Goal: Task Accomplishment & Management: Manage account settings

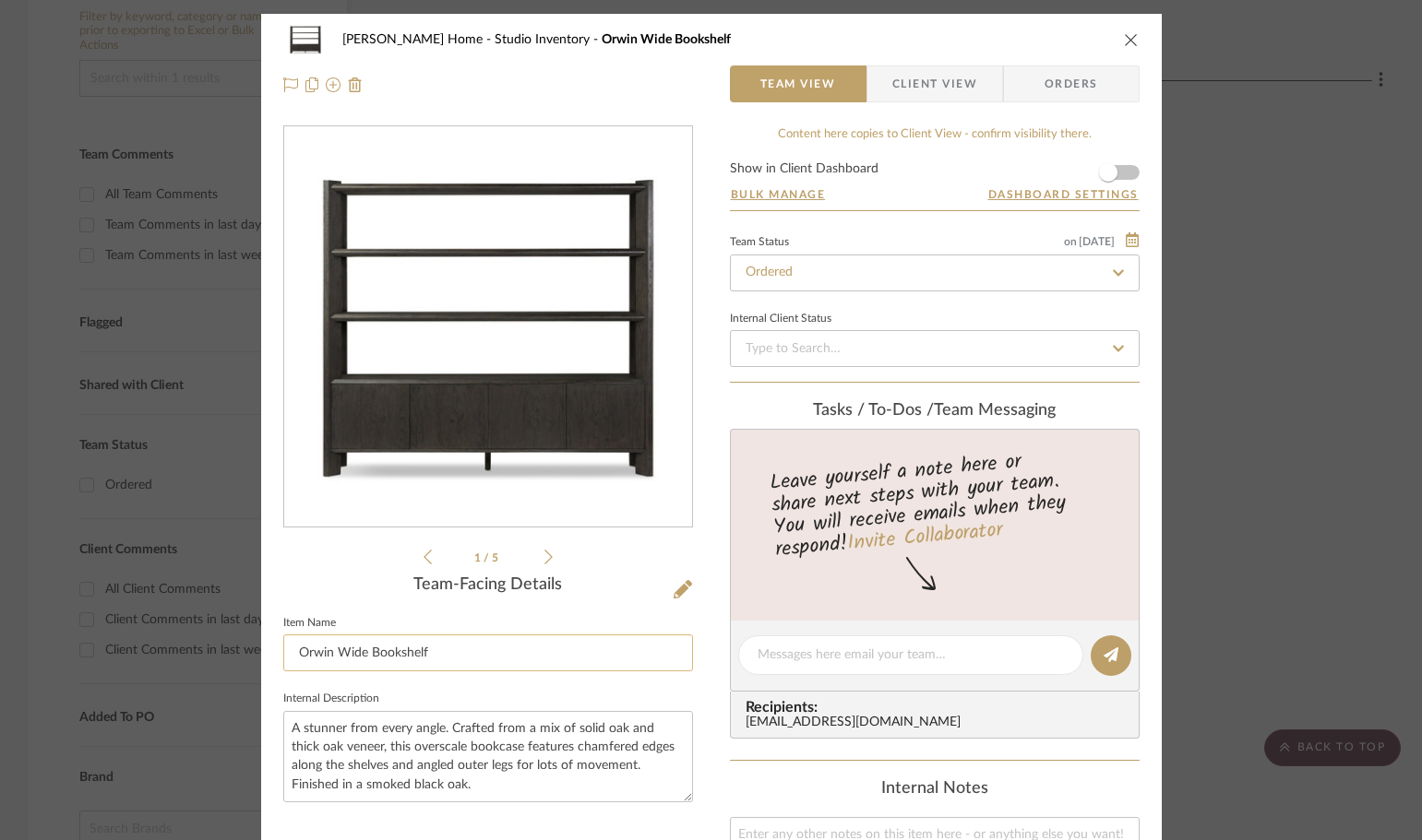
click at [544, 636] on input "Orwin Wide Bookshelf" at bounding box center [488, 653] width 409 height 37
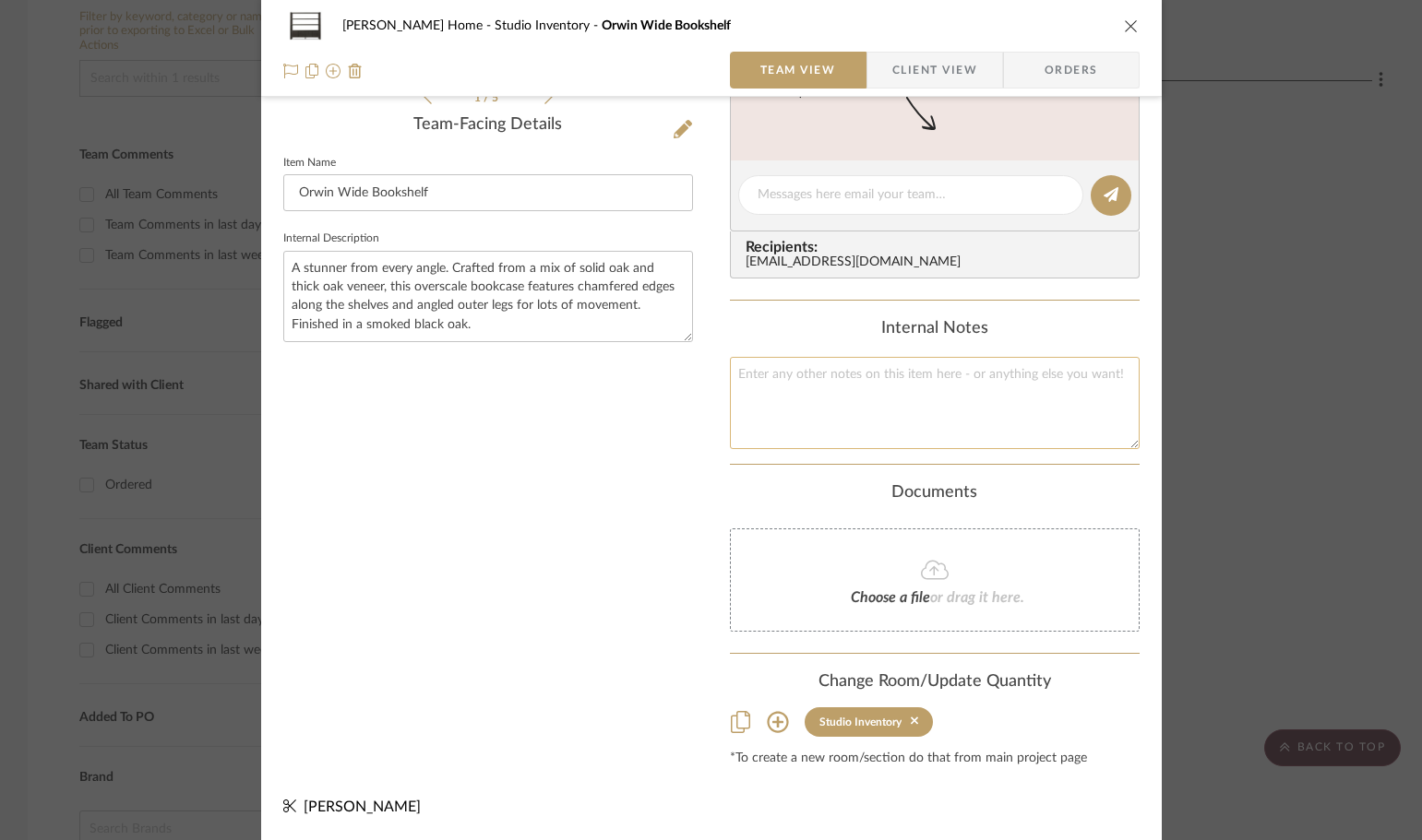
click at [945, 410] on textarea at bounding box center [935, 402] width 409 height 92
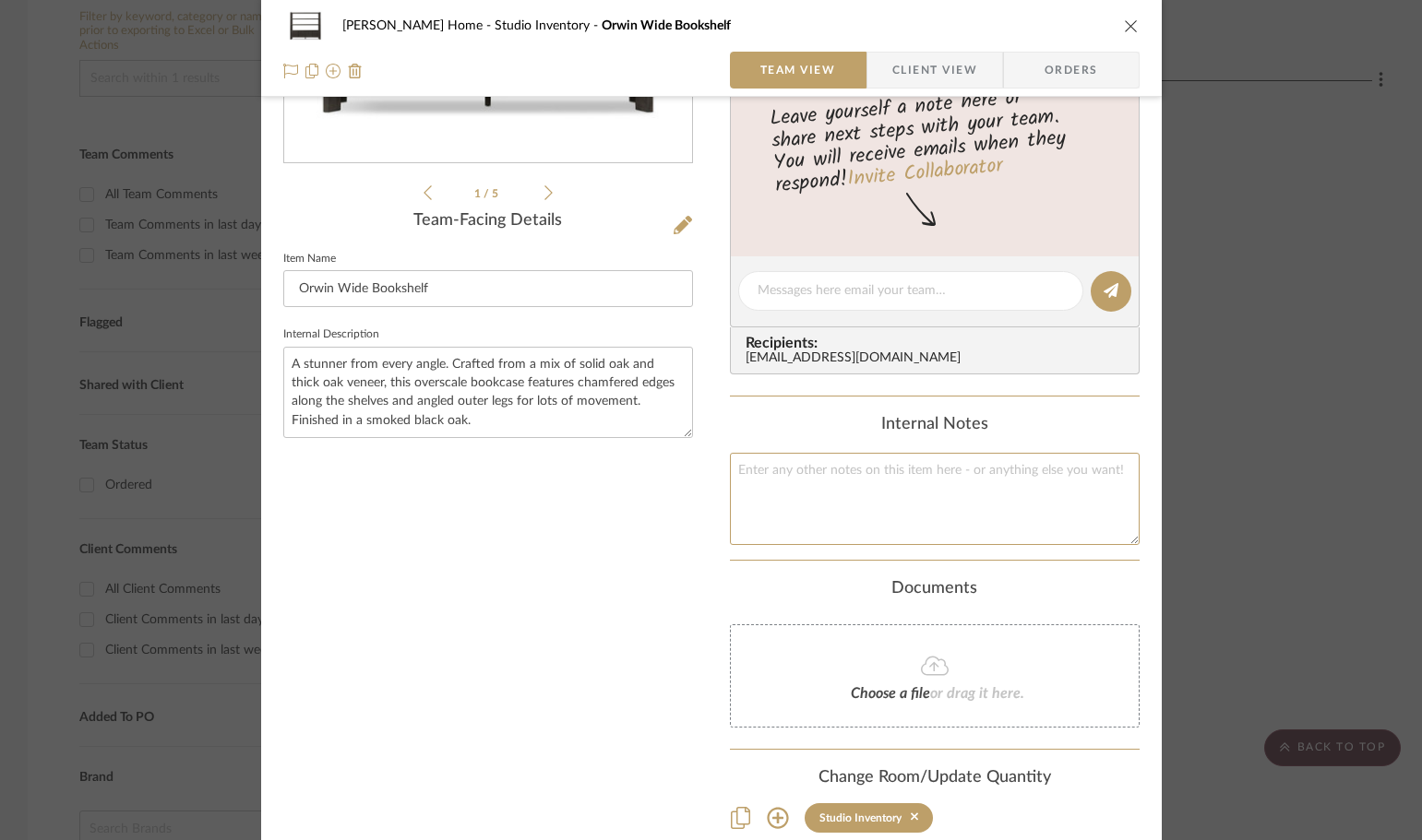
scroll to position [369, 0]
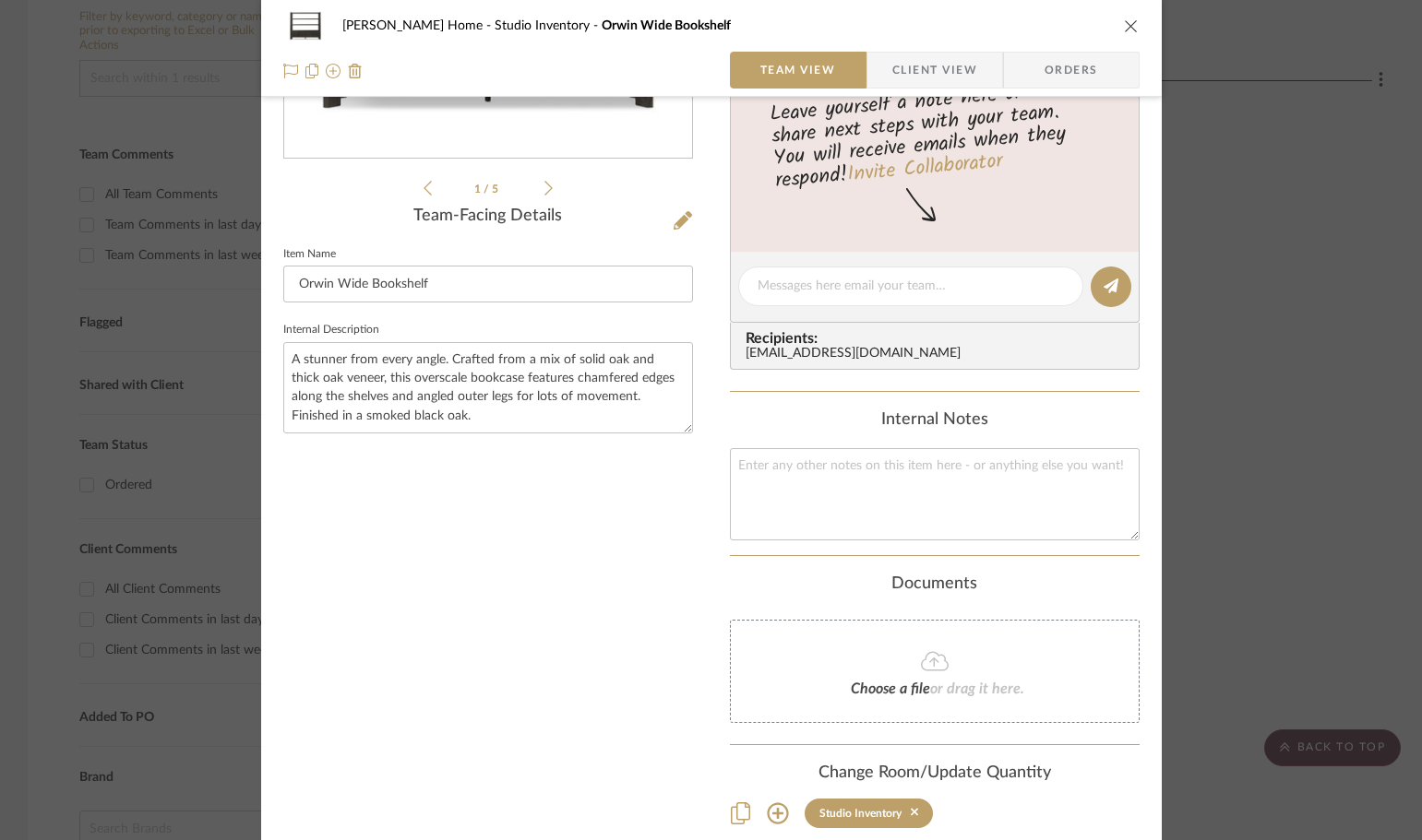
click at [1112, 25] on div "Ann Kottler Home Studio Inventory Orwin Wide Bookshelf" at bounding box center [711, 26] width 856 height 37
click at [1125, 26] on icon "close" at bounding box center [1131, 26] width 15 height 15
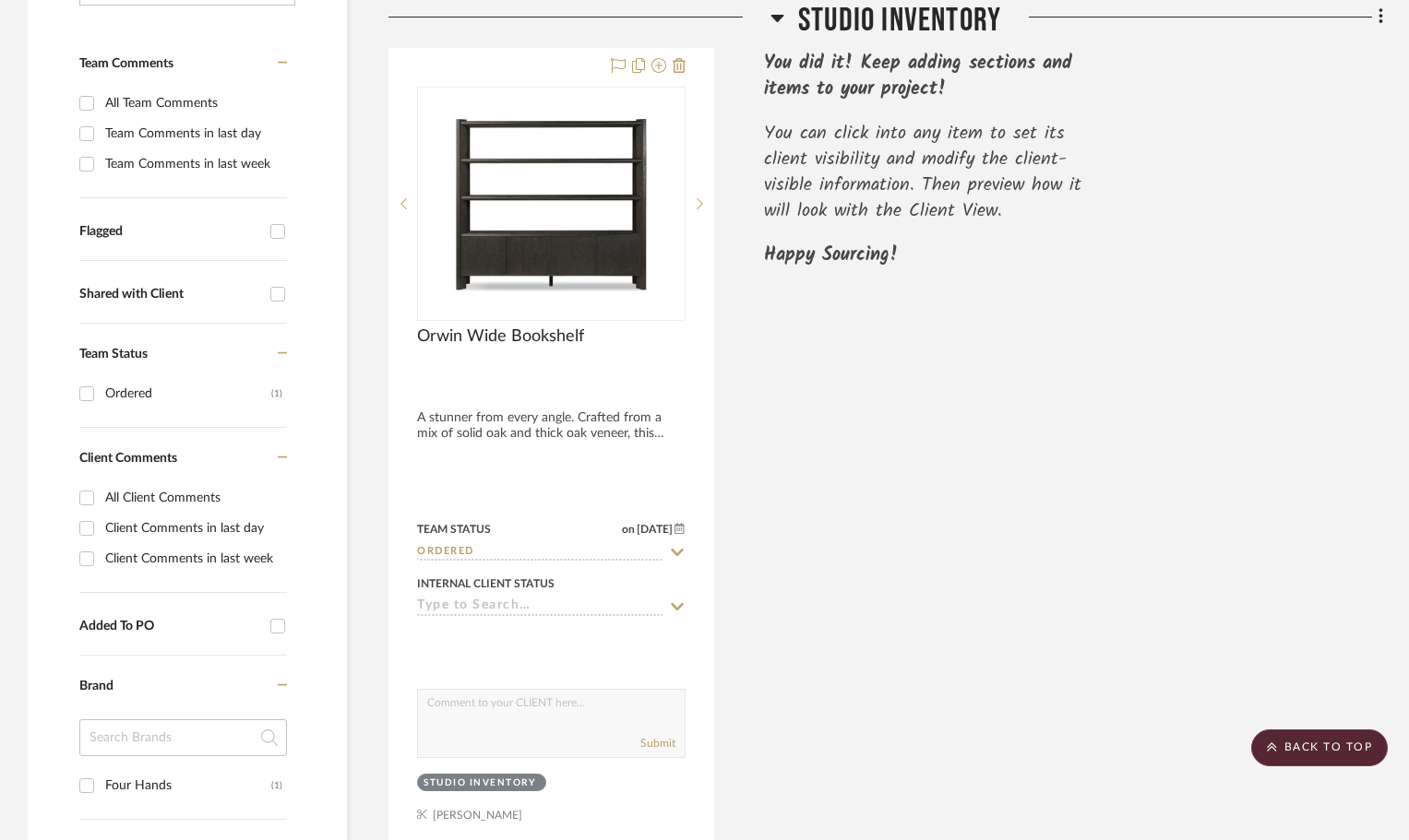
scroll to position [461, 0]
click at [269, 291] on input "Shared with Client" at bounding box center [278, 294] width 30 height 30
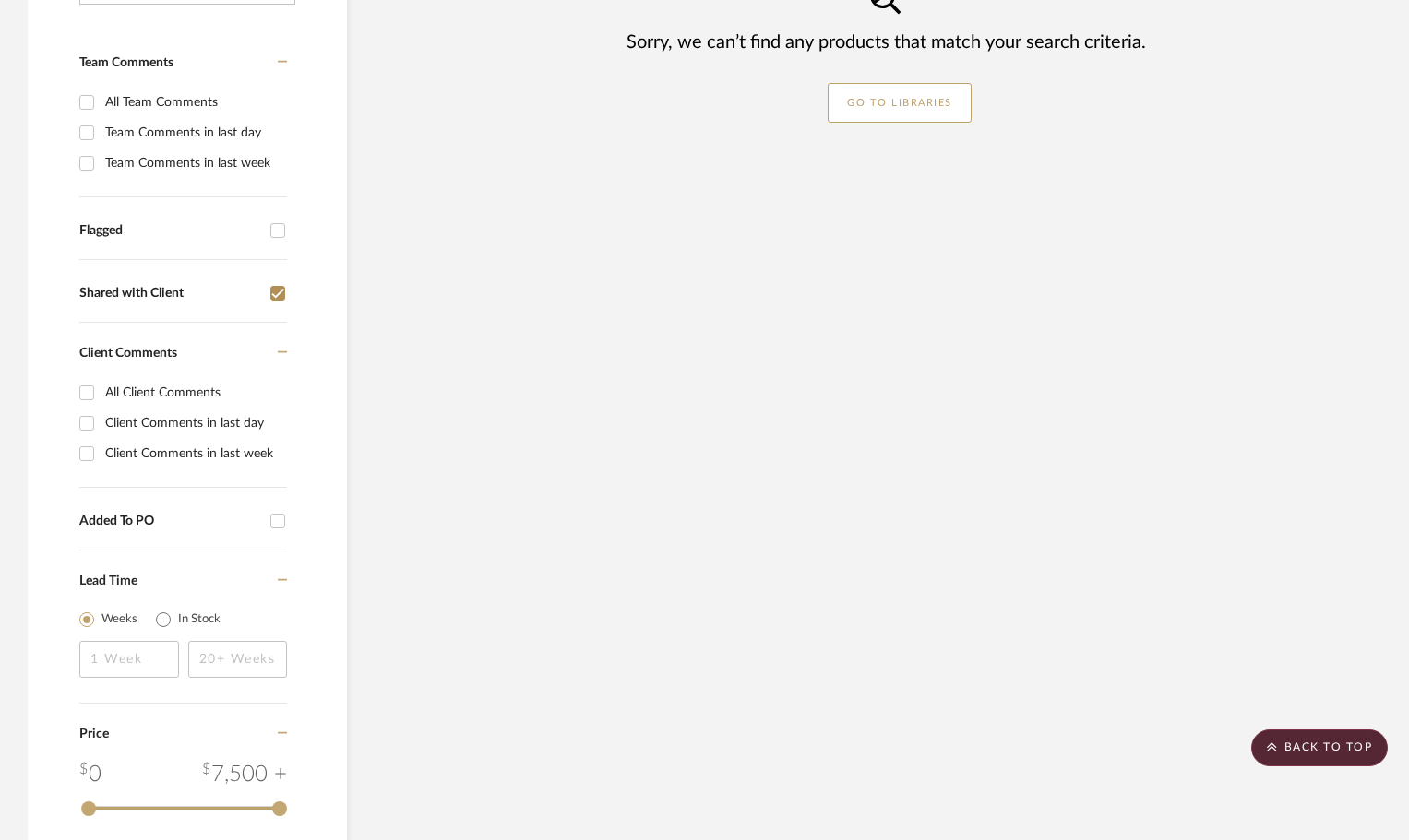
click at [269, 291] on input "Shared with Client" at bounding box center [278, 294] width 30 height 30
checkbox input "false"
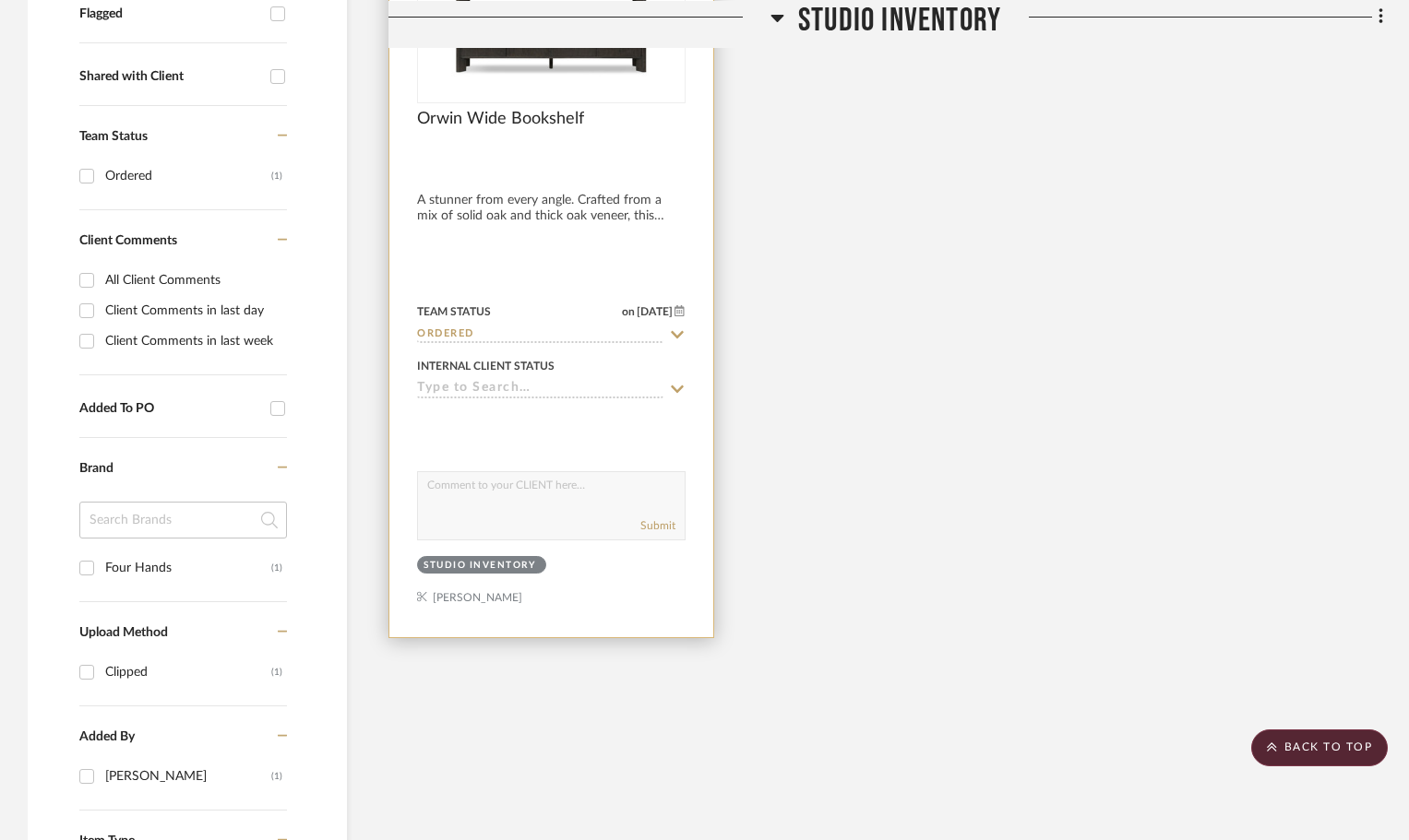
scroll to position [680, 0]
click at [675, 329] on icon at bounding box center [677, 333] width 17 height 15
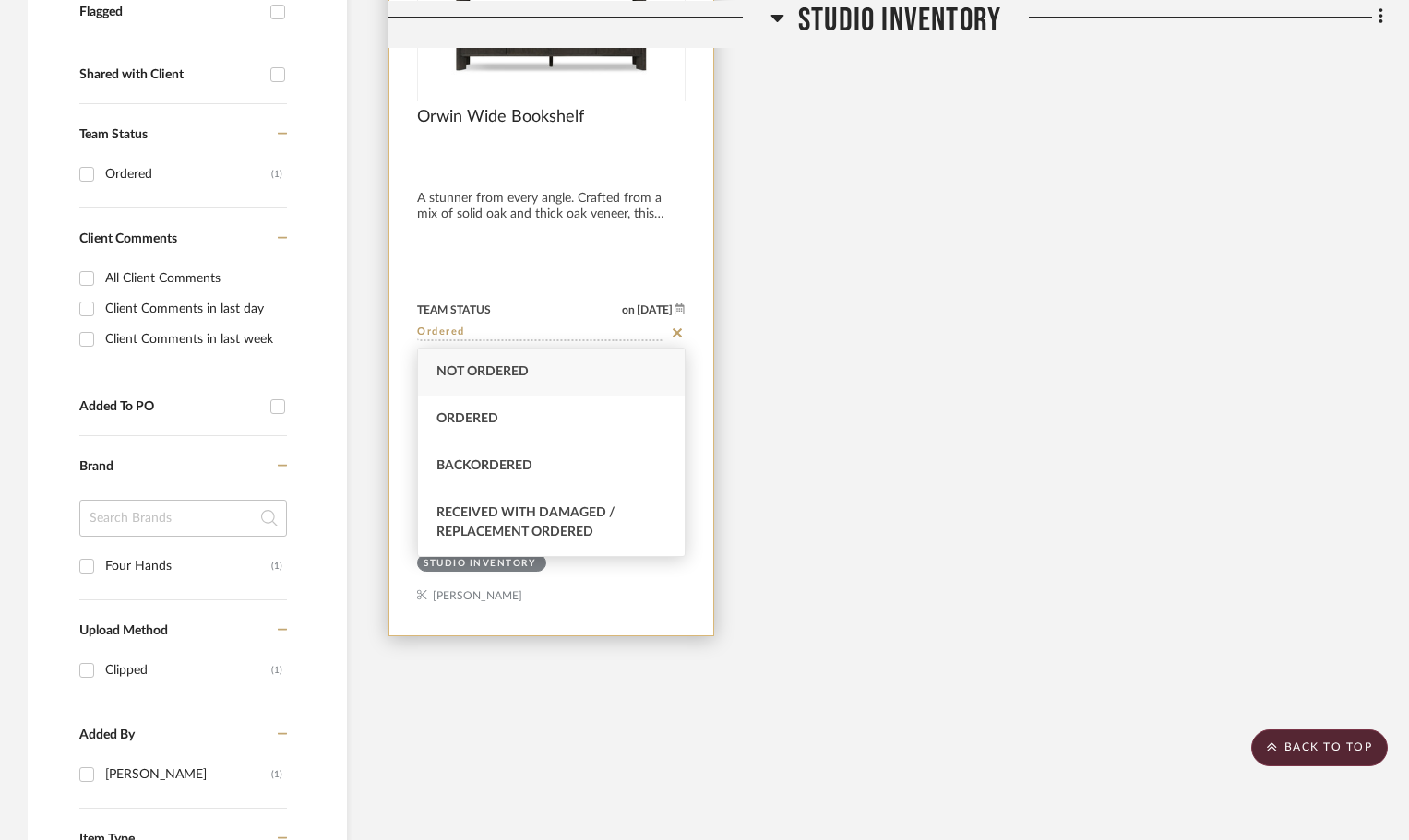
click at [673, 225] on div at bounding box center [551, 231] width 324 height 811
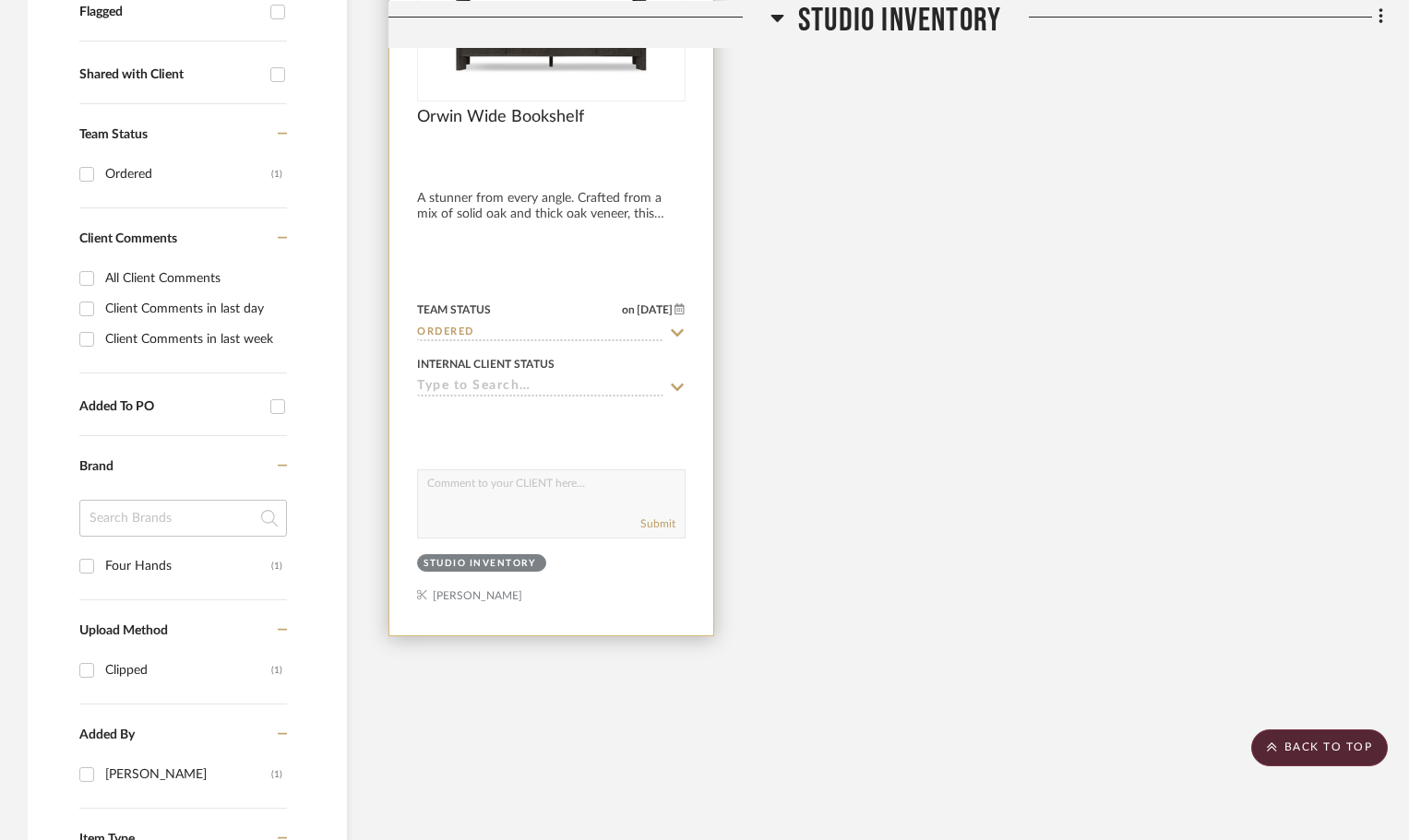
click at [666, 386] on sr-typeahead at bounding box center [551, 387] width 269 height 18
click at [680, 382] on icon at bounding box center [677, 387] width 17 height 15
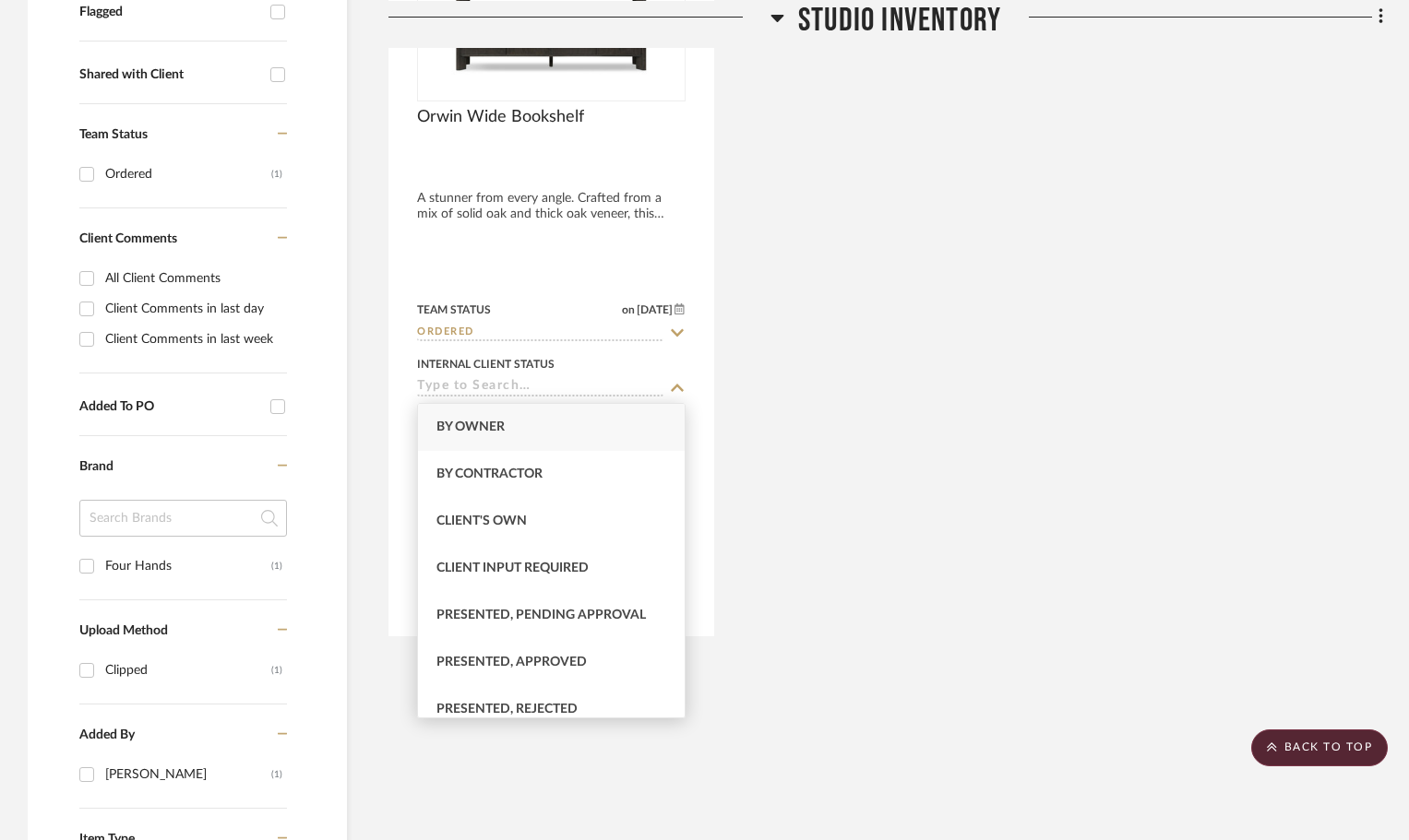
click at [951, 354] on div "Orwin Wide Bookshelf A stunner from every angle. Crafted from a mix of solid oa…" at bounding box center [886, 231] width 995 height 813
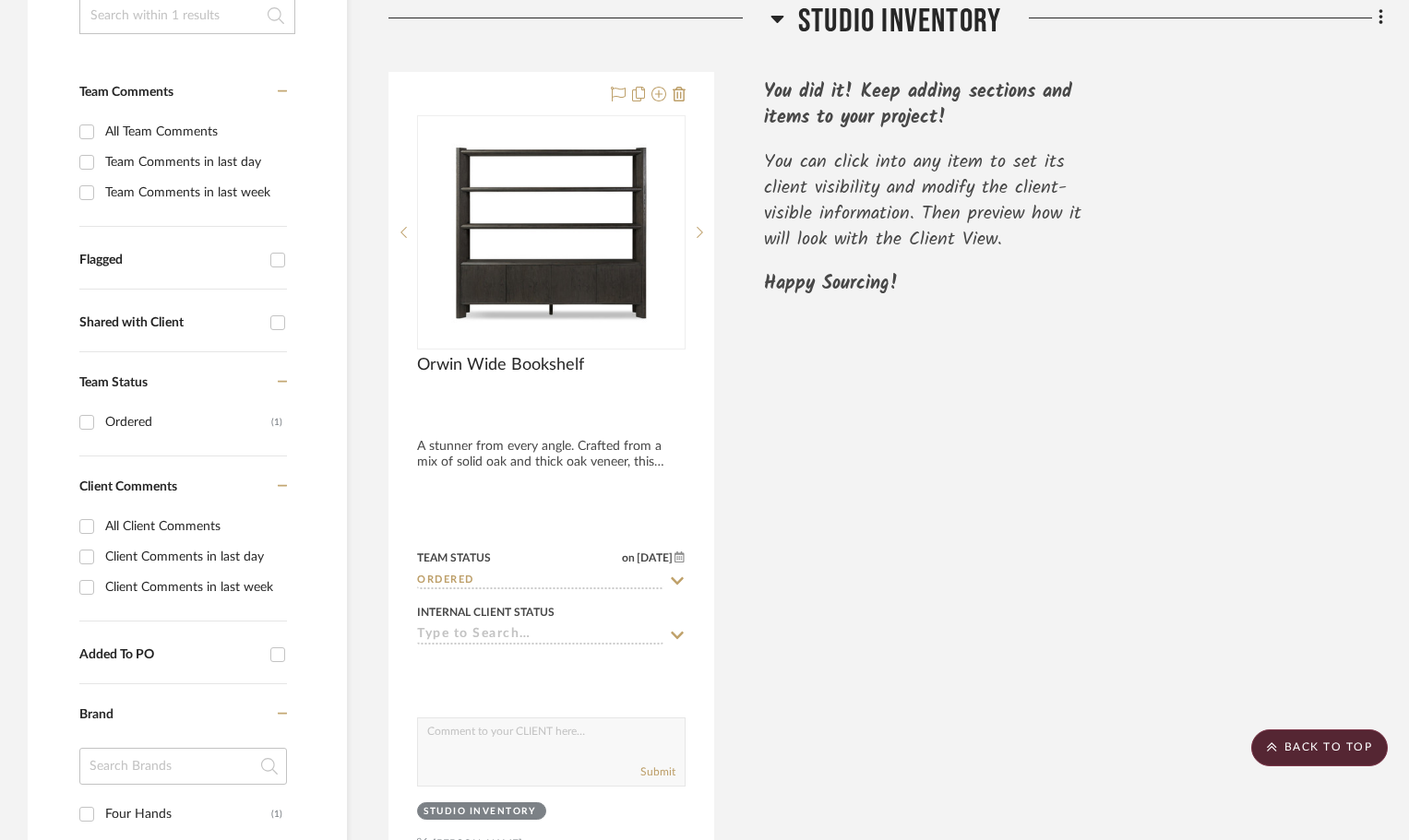
scroll to position [403, 0]
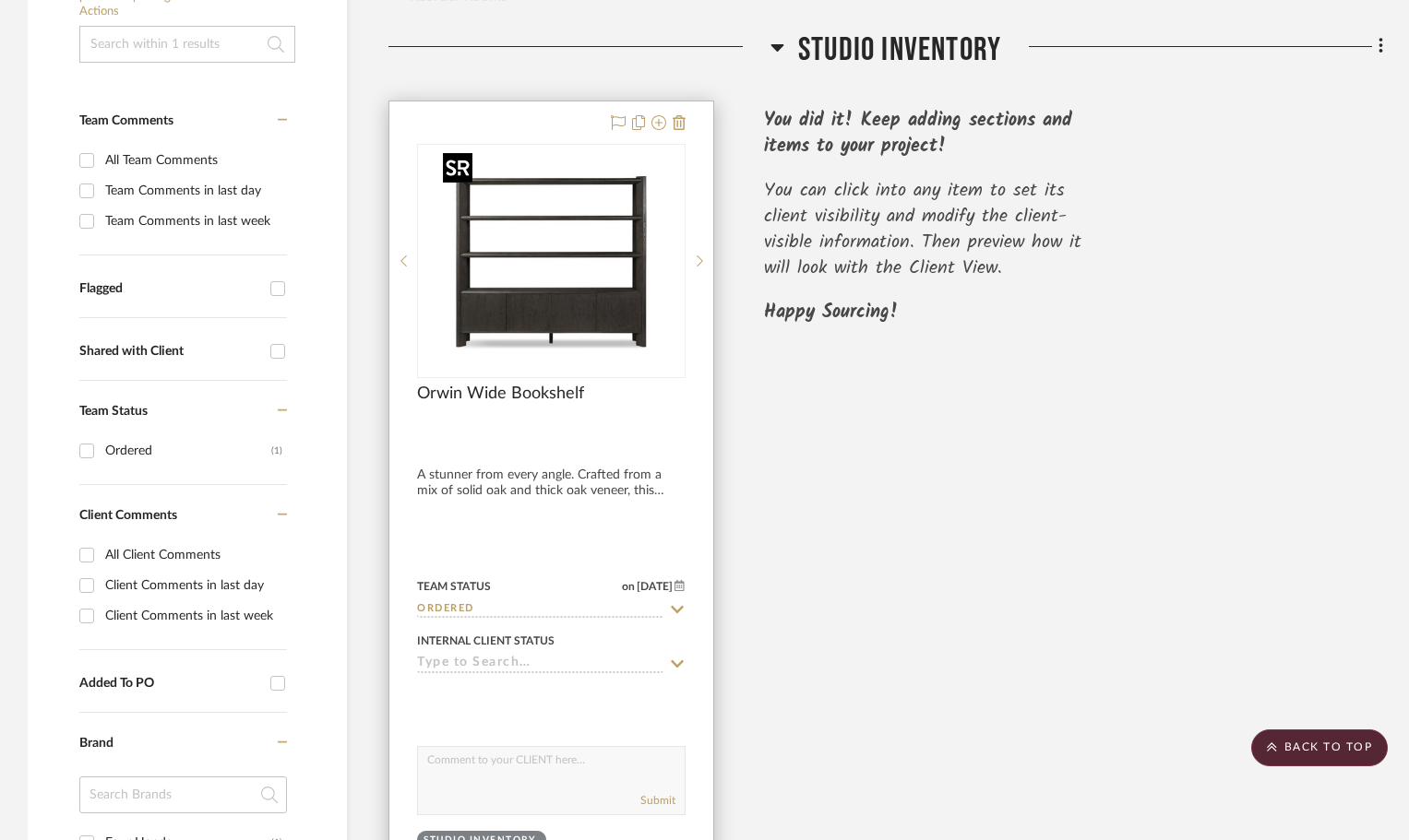
click at [526, 224] on img "0" at bounding box center [550, 260] width 231 height 231
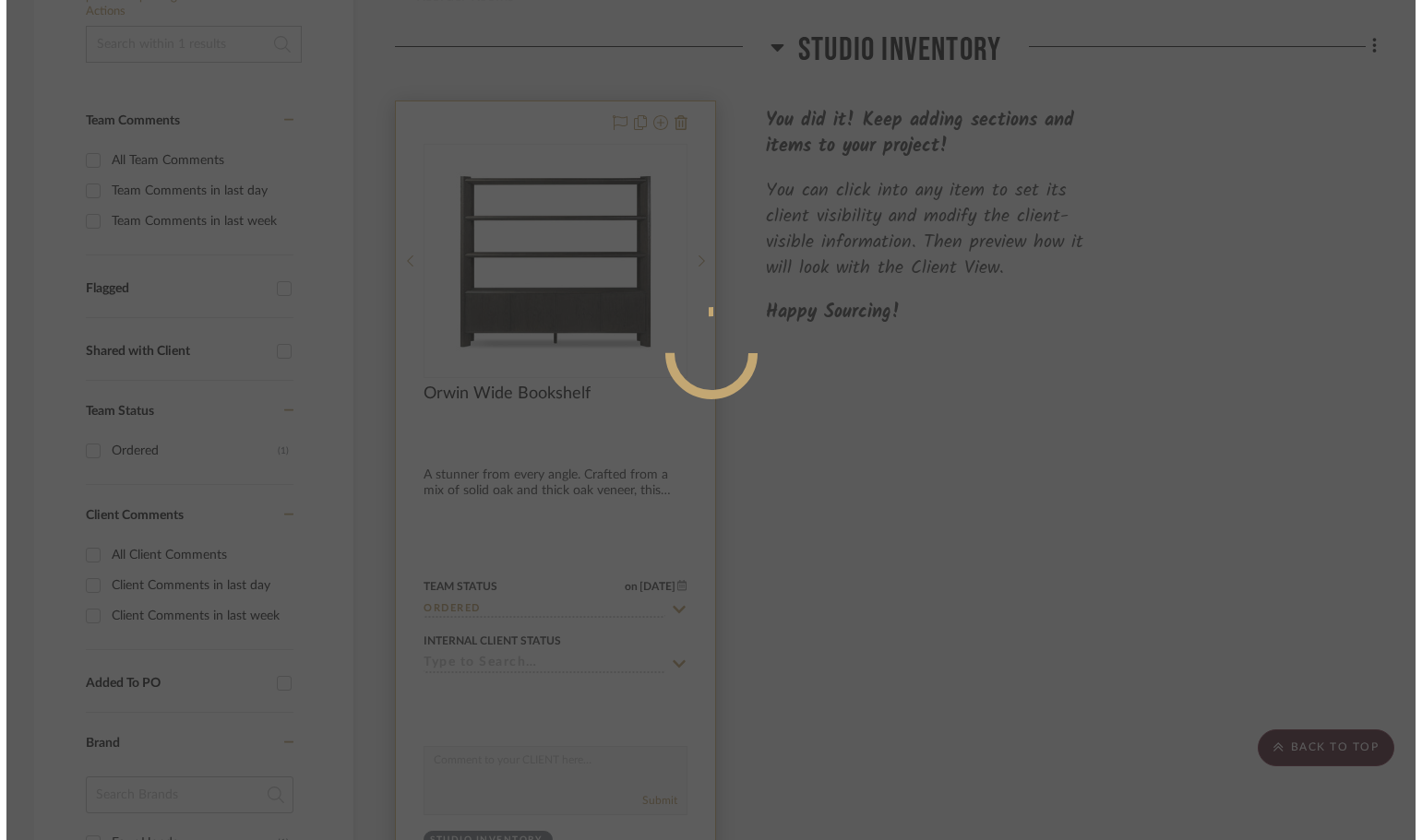
scroll to position [0, 0]
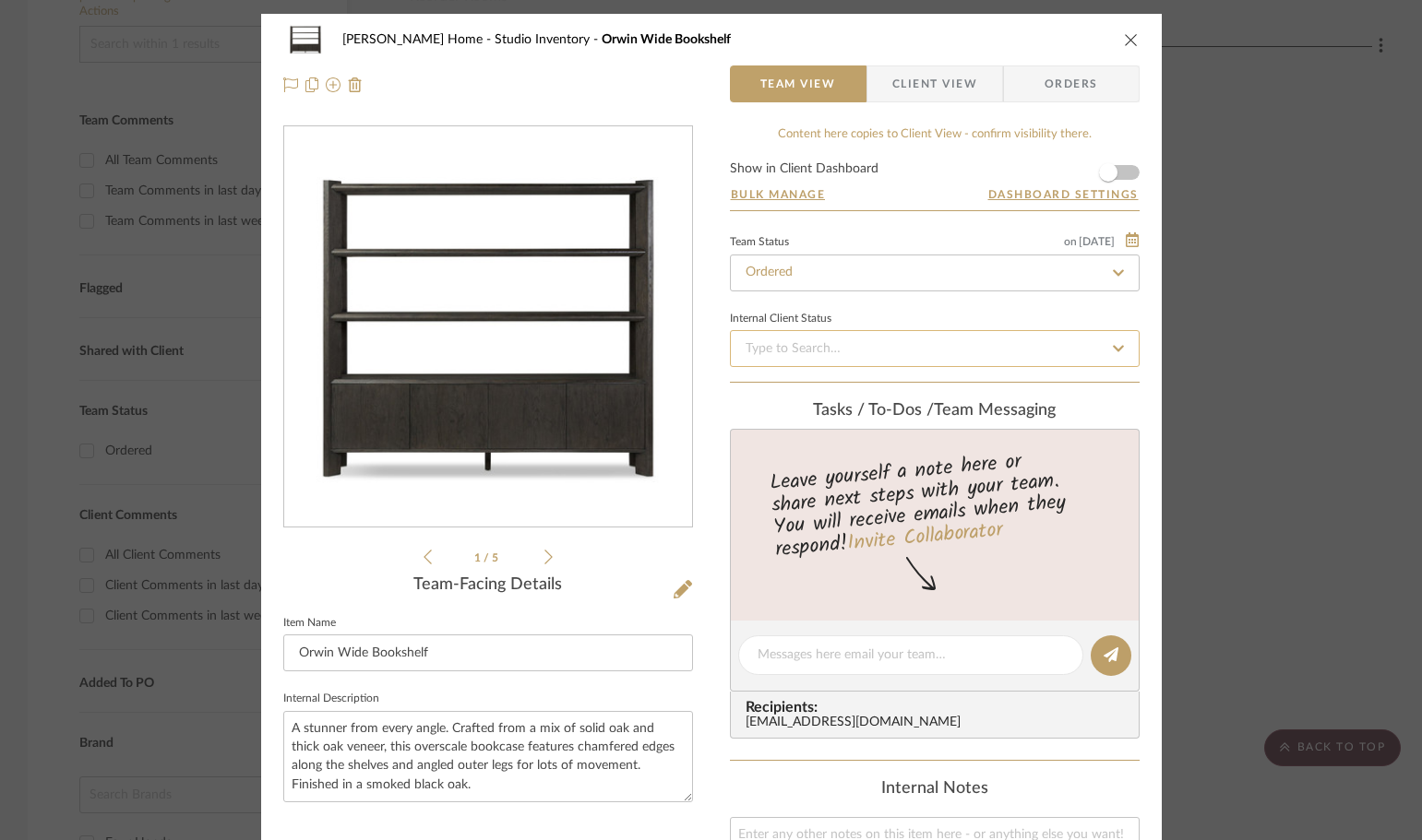
click at [908, 333] on input at bounding box center [935, 349] width 409 height 37
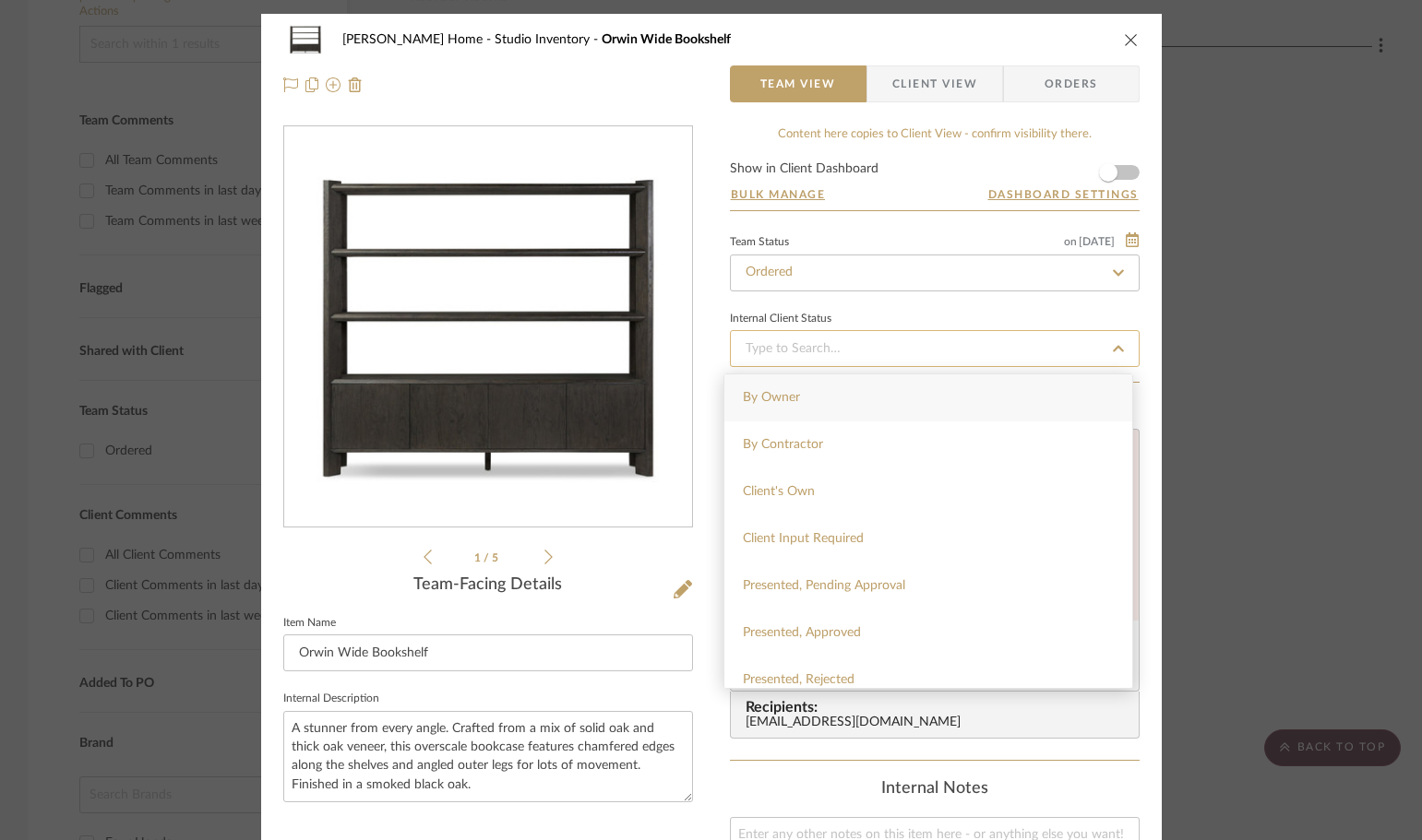
click at [908, 333] on input at bounding box center [935, 349] width 409 height 37
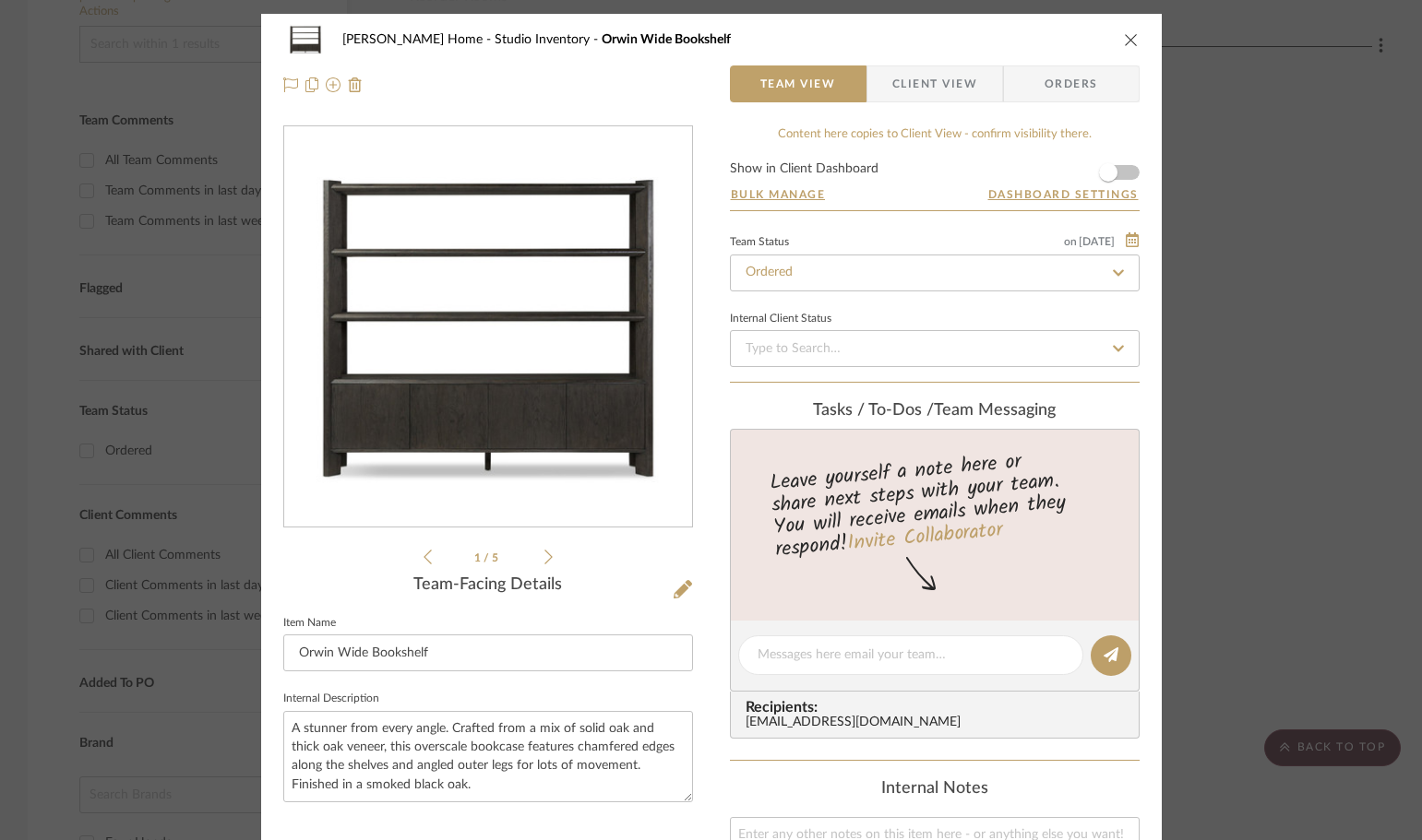
drag, startPoint x: 679, startPoint y: 584, endPoint x: 683, endPoint y: 574, distance: 10.8
click at [682, 578] on button at bounding box center [683, 591] width 20 height 30
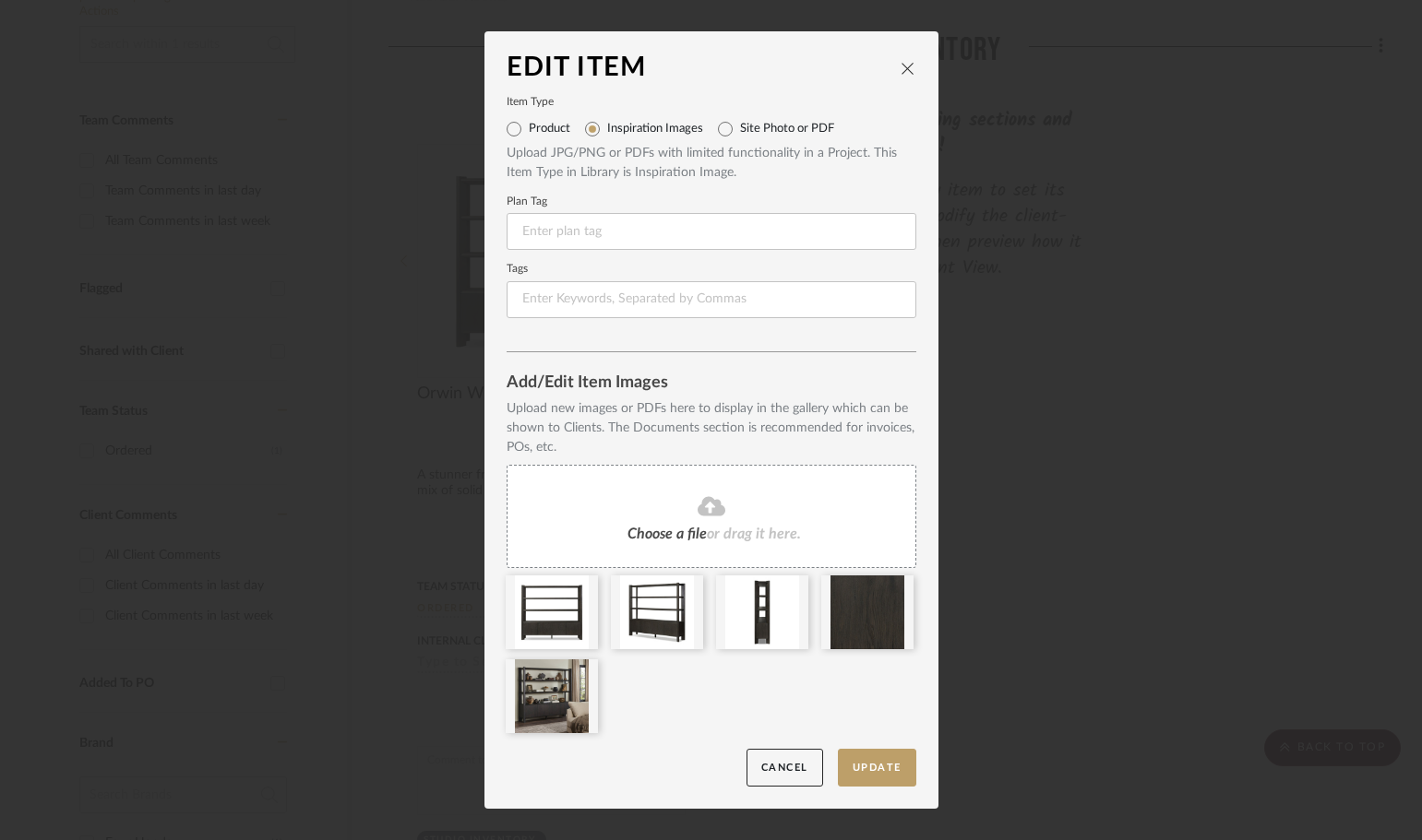
click at [688, 510] on fa-icon at bounding box center [711, 508] width 168 height 24
click at [889, 771] on button "Update" at bounding box center [876, 768] width 79 height 38
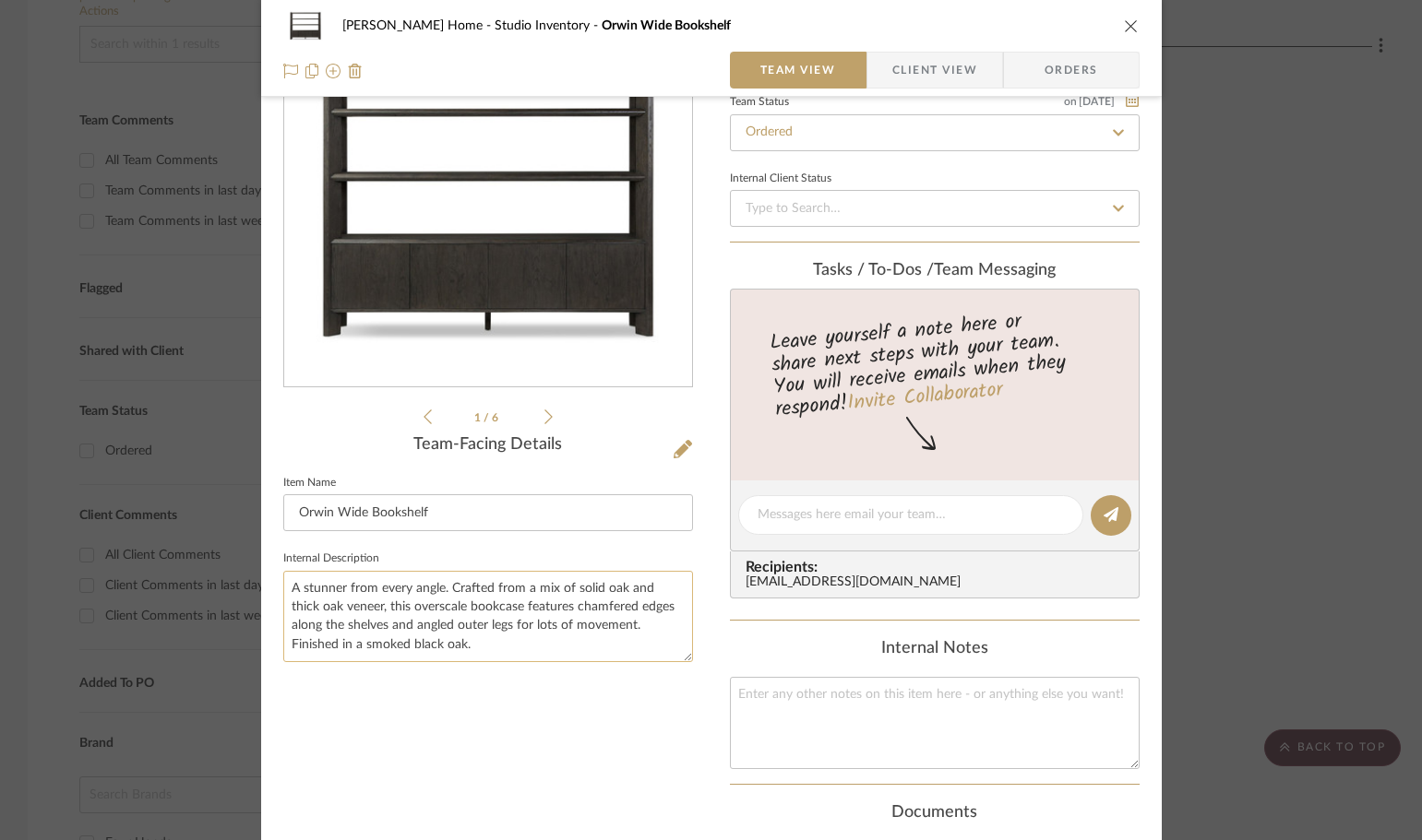
scroll to position [184, 0]
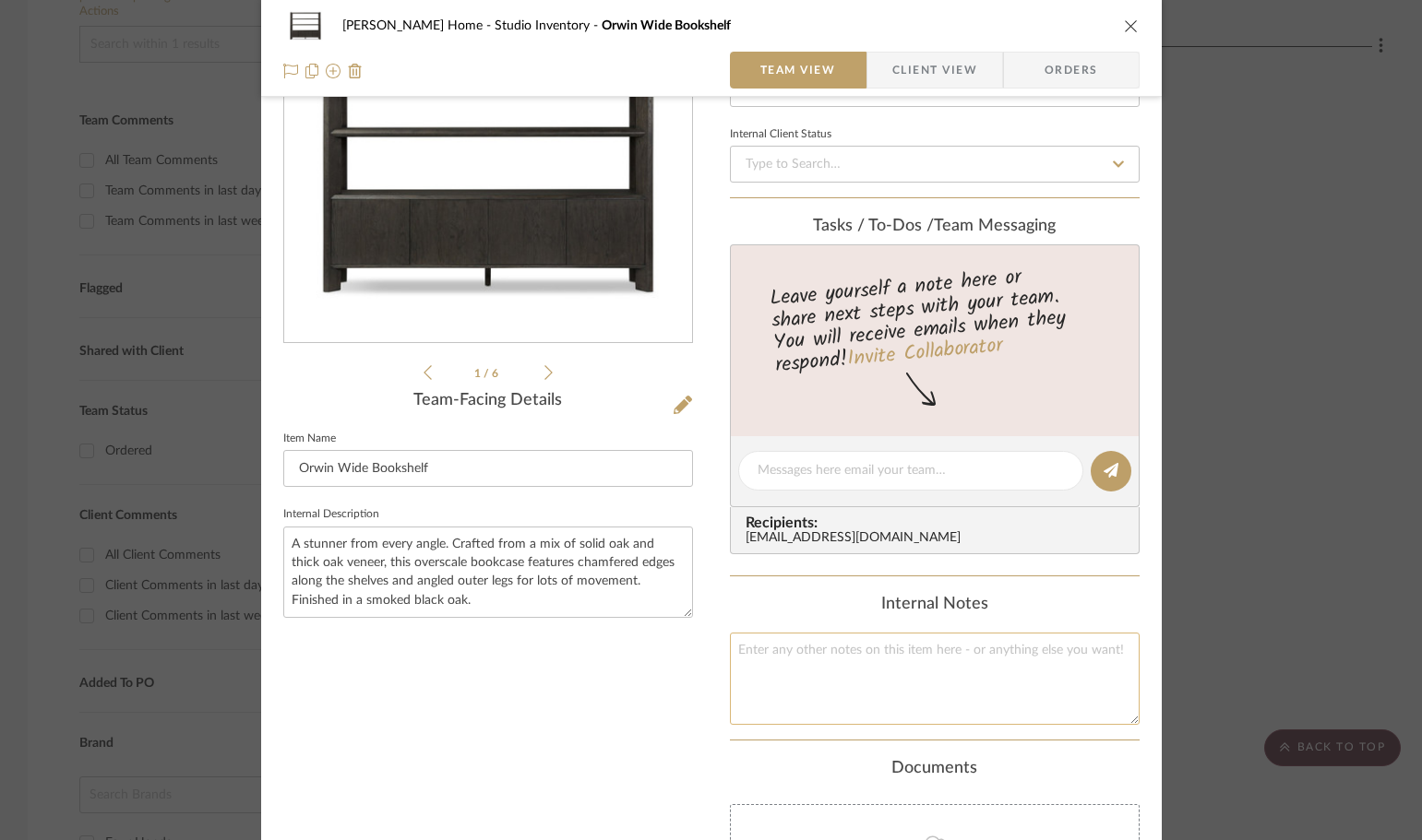
click at [964, 675] on textarea at bounding box center [935, 678] width 409 height 92
paste textarea "A stunner from every angle. Crafted from a mix of solid oak and thick oak venee…"
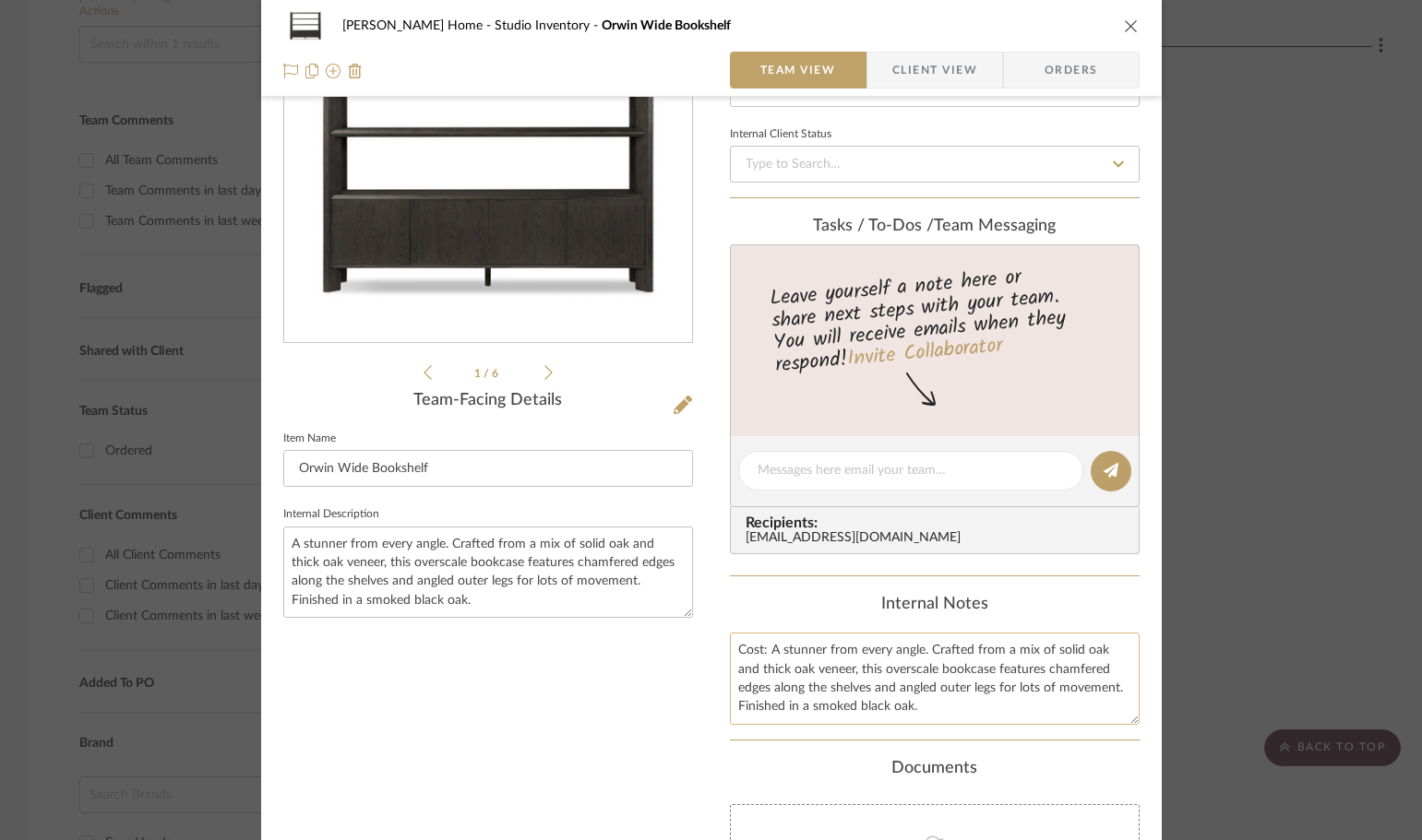
drag, startPoint x: 933, startPoint y: 717, endPoint x: 761, endPoint y: 646, distance: 186.1
click at [761, 646] on textarea "Cost: A stunner from every angle. Crafted from a mix of solid oak and thick oak…" at bounding box center [935, 678] width 409 height 92
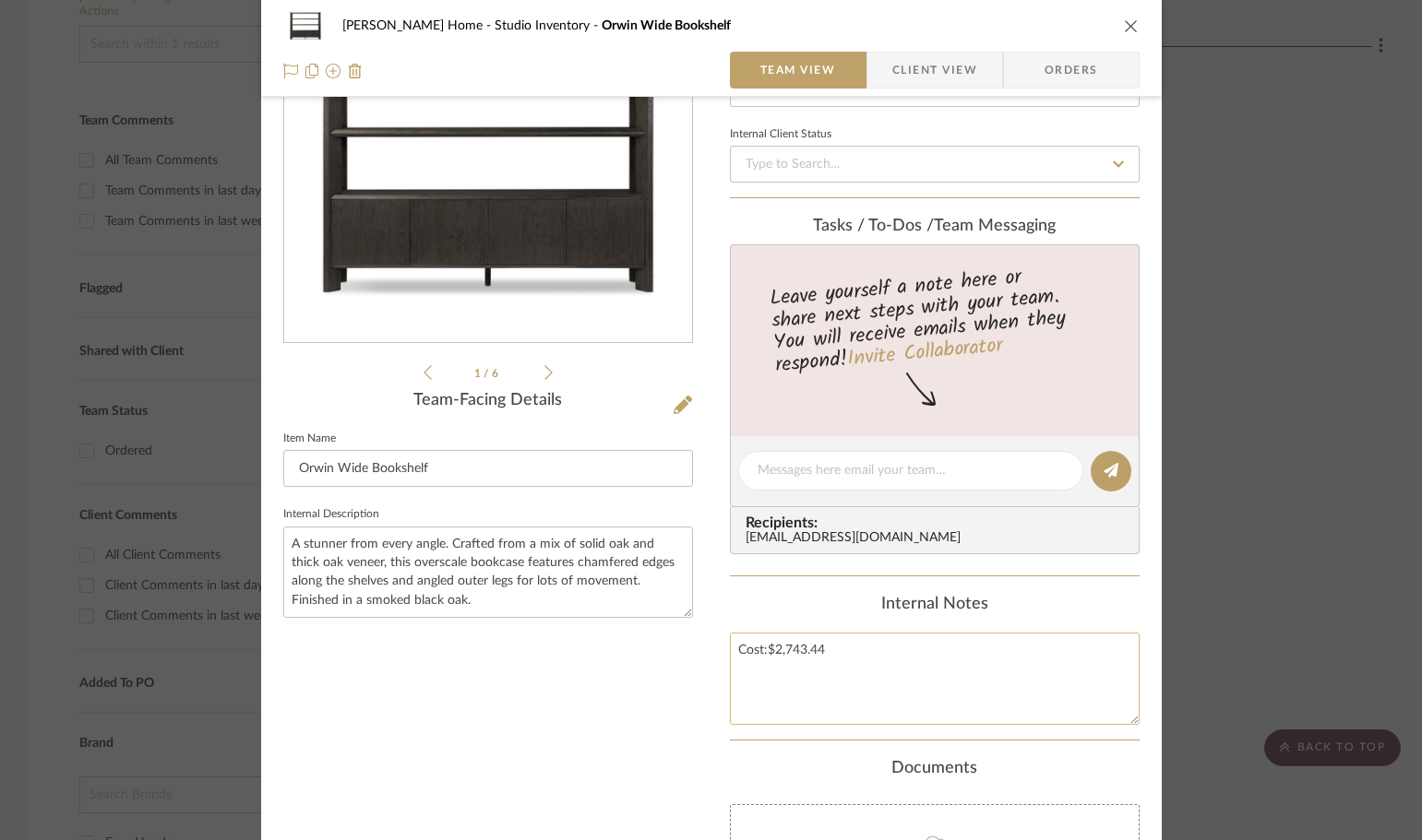
click at [762, 640] on textarea "Cost:$2,743.44" at bounding box center [935, 678] width 409 height 92
click at [758, 647] on textarea "Cost:$2,743.44" at bounding box center [935, 678] width 409 height 92
click at [765, 651] on textarea "Cost:$2,743.44" at bounding box center [935, 678] width 409 height 92
click at [759, 642] on textarea "Cost:$2,743.44" at bounding box center [935, 678] width 409 height 92
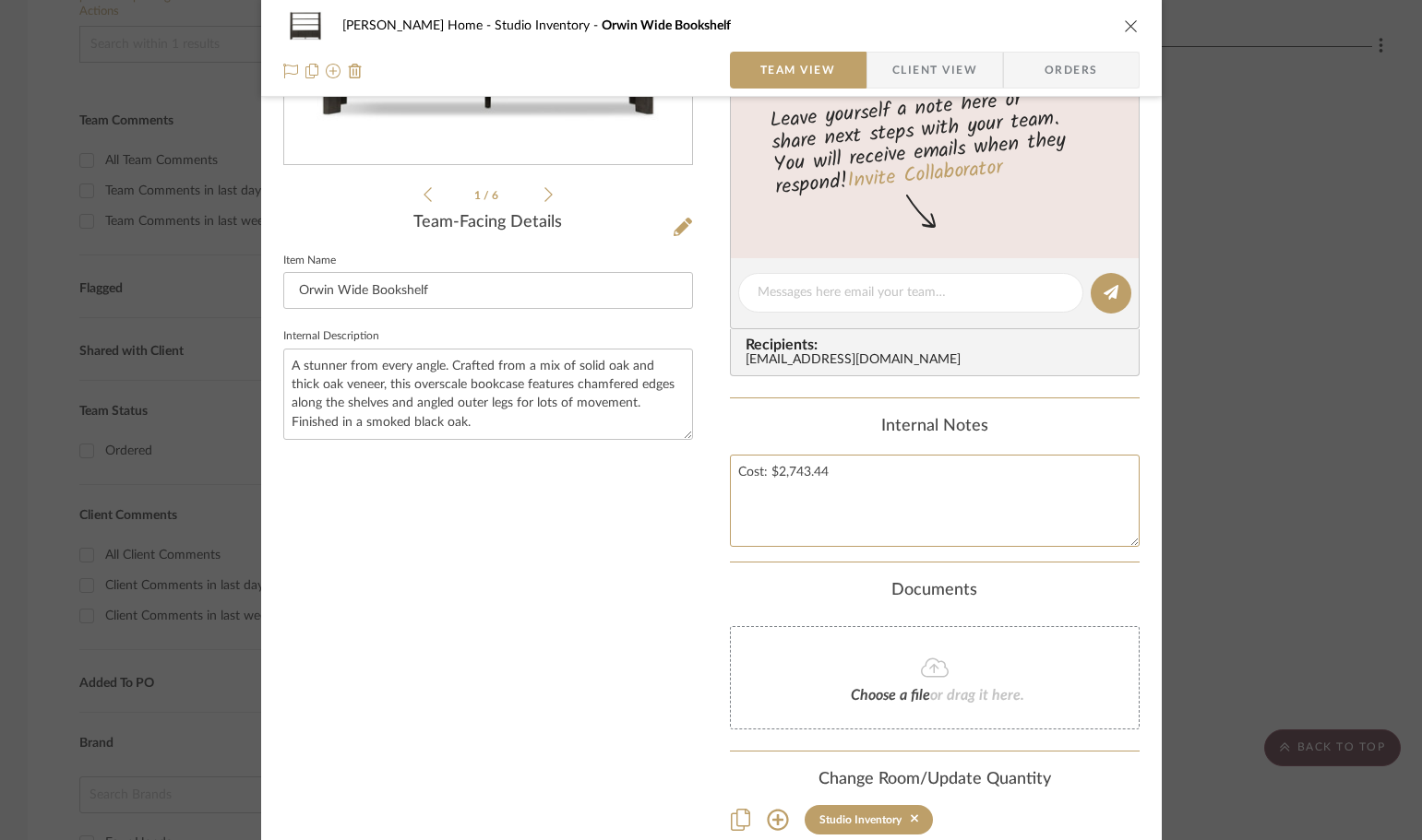
scroll to position [0, 0]
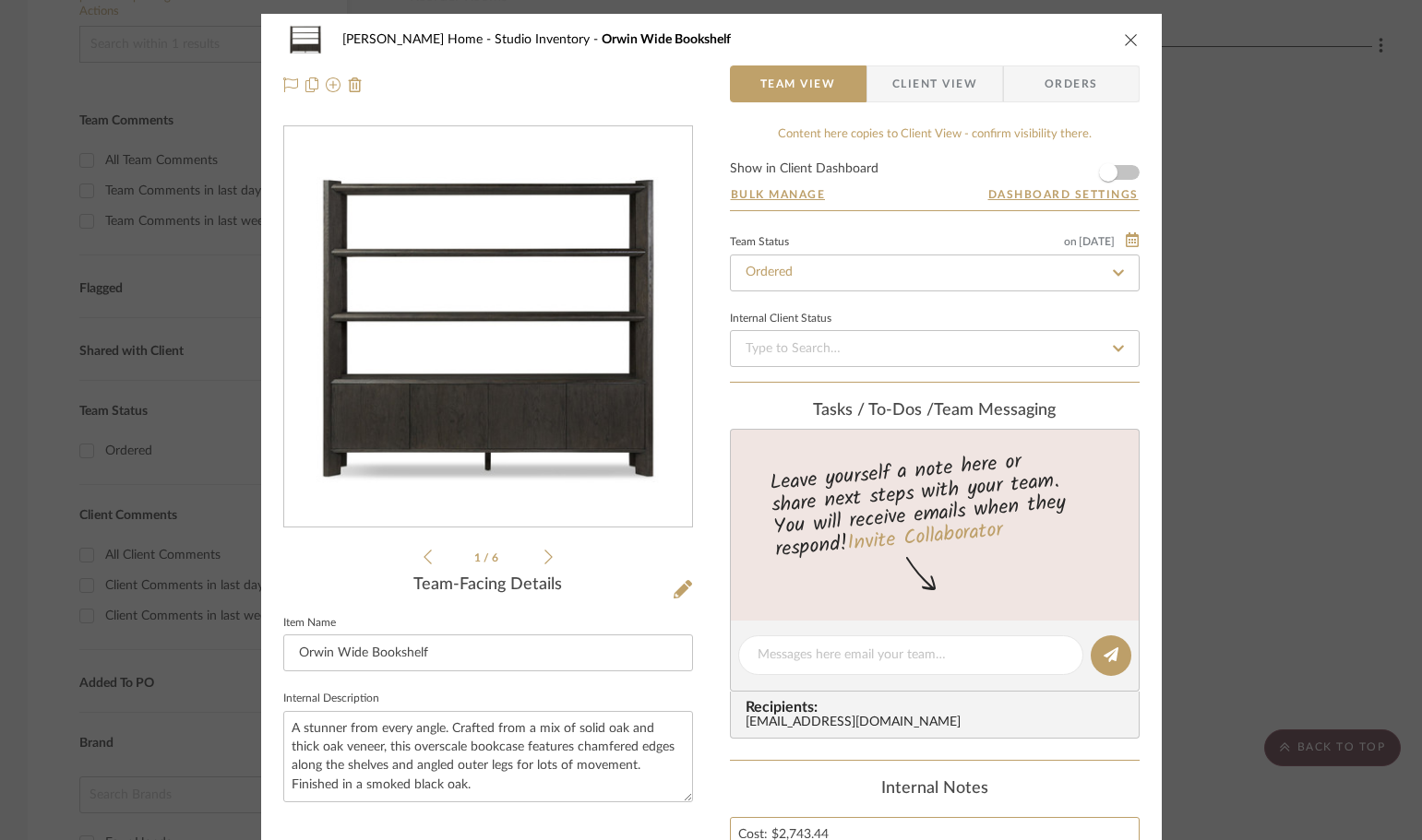
type textarea "Cost: $2,743.44"
click at [1208, 336] on div "Ann Kottler Home Studio Inventory Orwin Wide Bookshelf Team View Client View Or…" at bounding box center [711, 420] width 1422 height 840
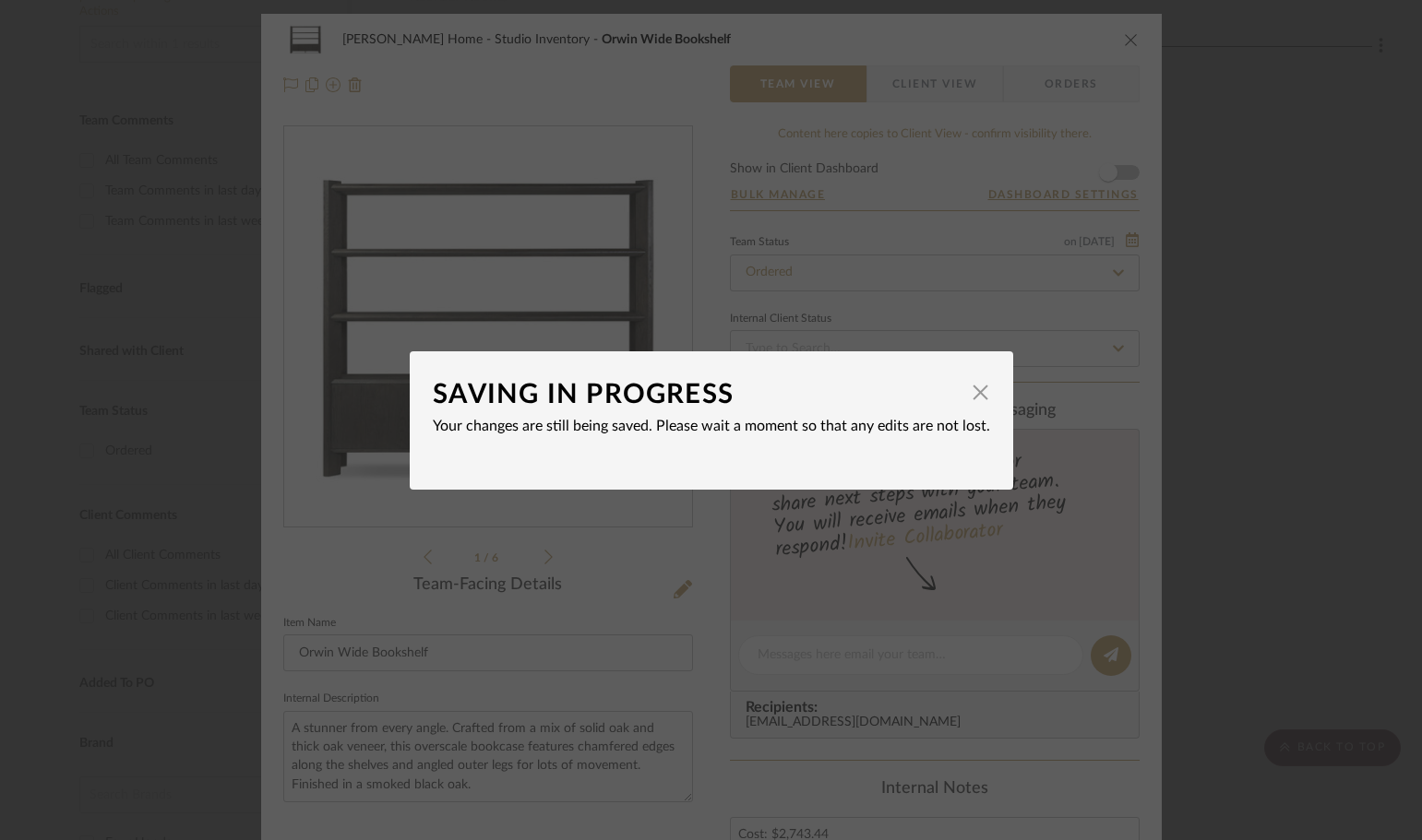
drag, startPoint x: 1289, startPoint y: 726, endPoint x: 1099, endPoint y: 604, distance: 225.8
click at [1124, 644] on div "SAVING IN PROGRESS × Your changes are still being saved. Please wait a moment s…" at bounding box center [711, 420] width 1422 height 840
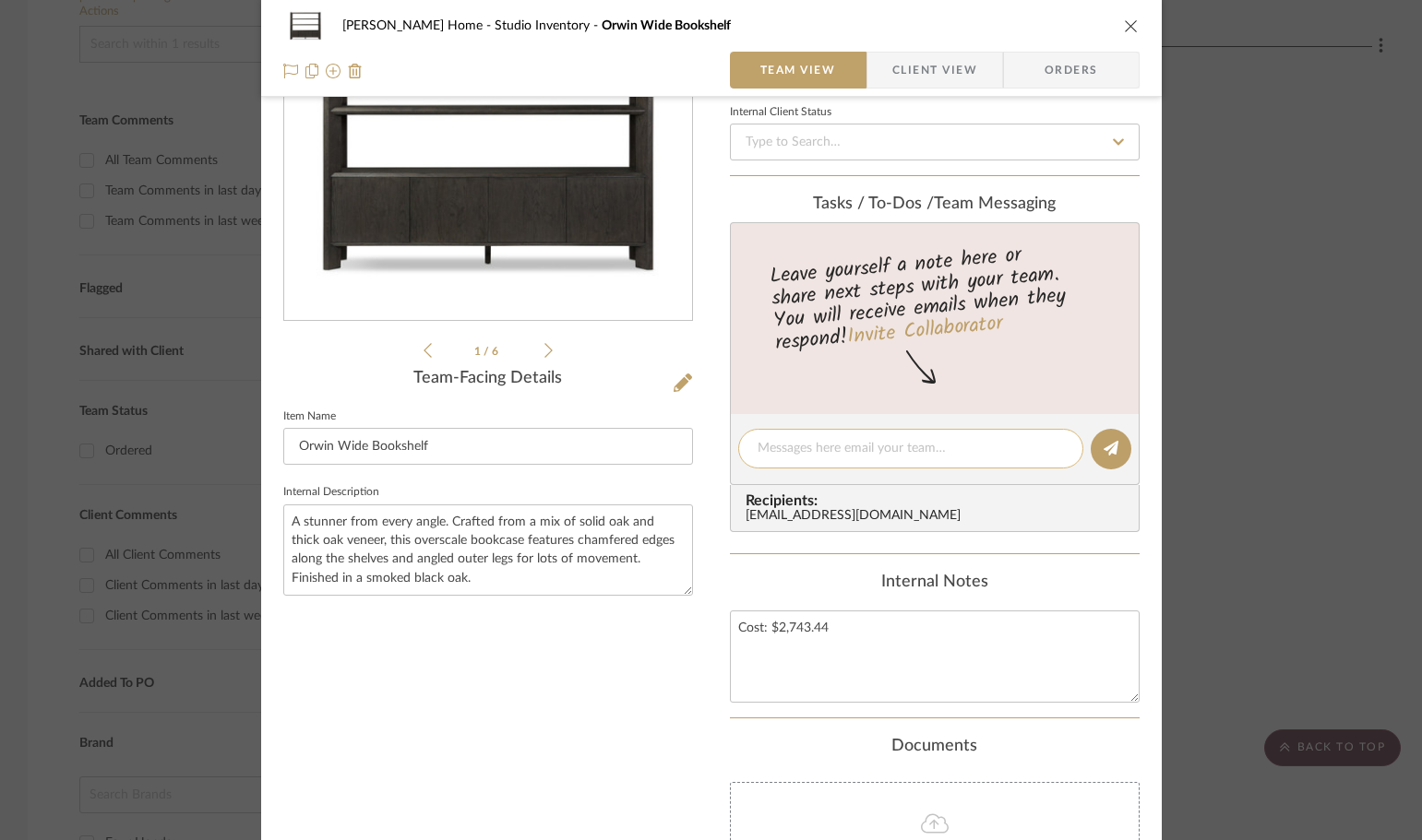
scroll to position [183, 0]
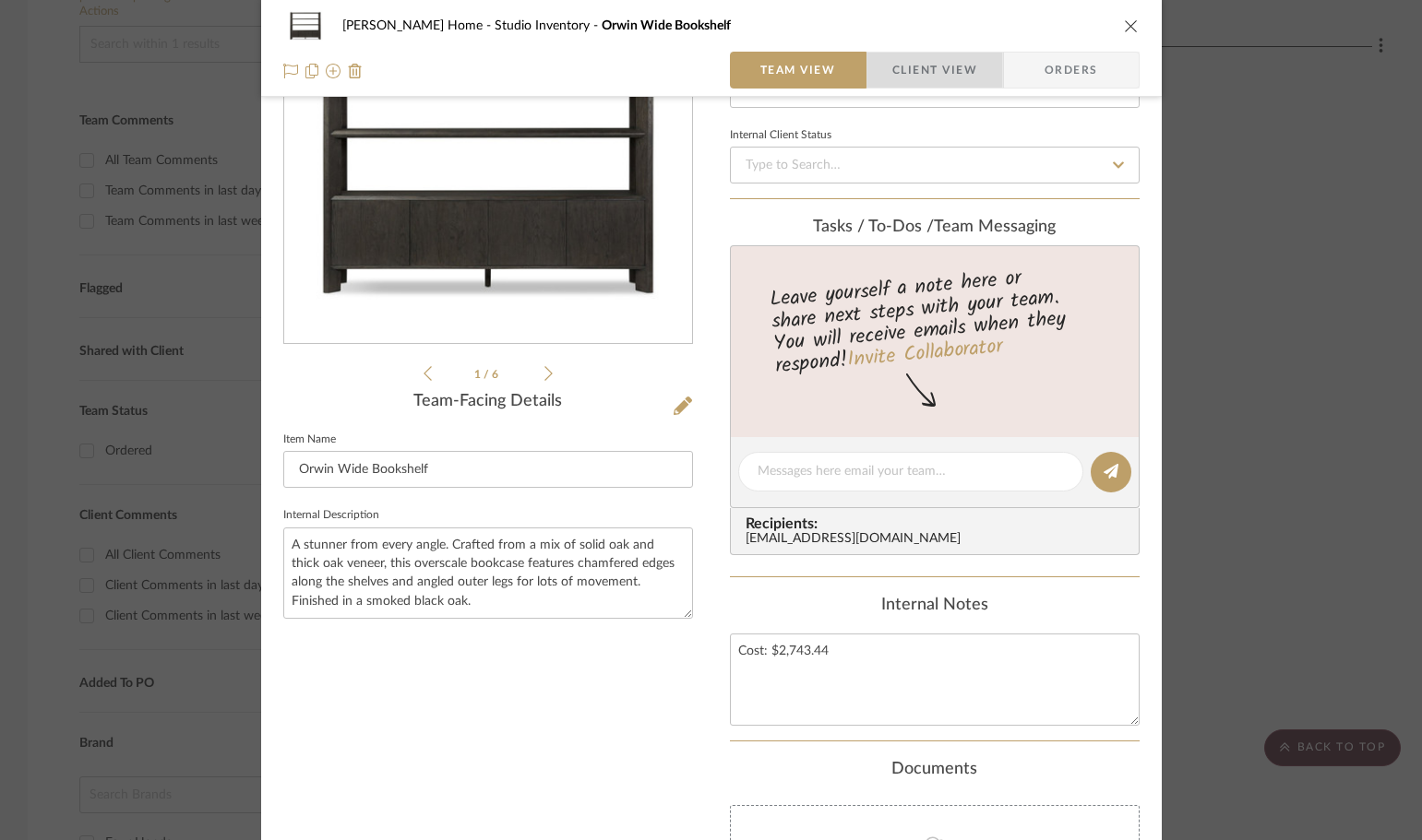
click at [958, 67] on span "Client View" at bounding box center [935, 70] width 85 height 37
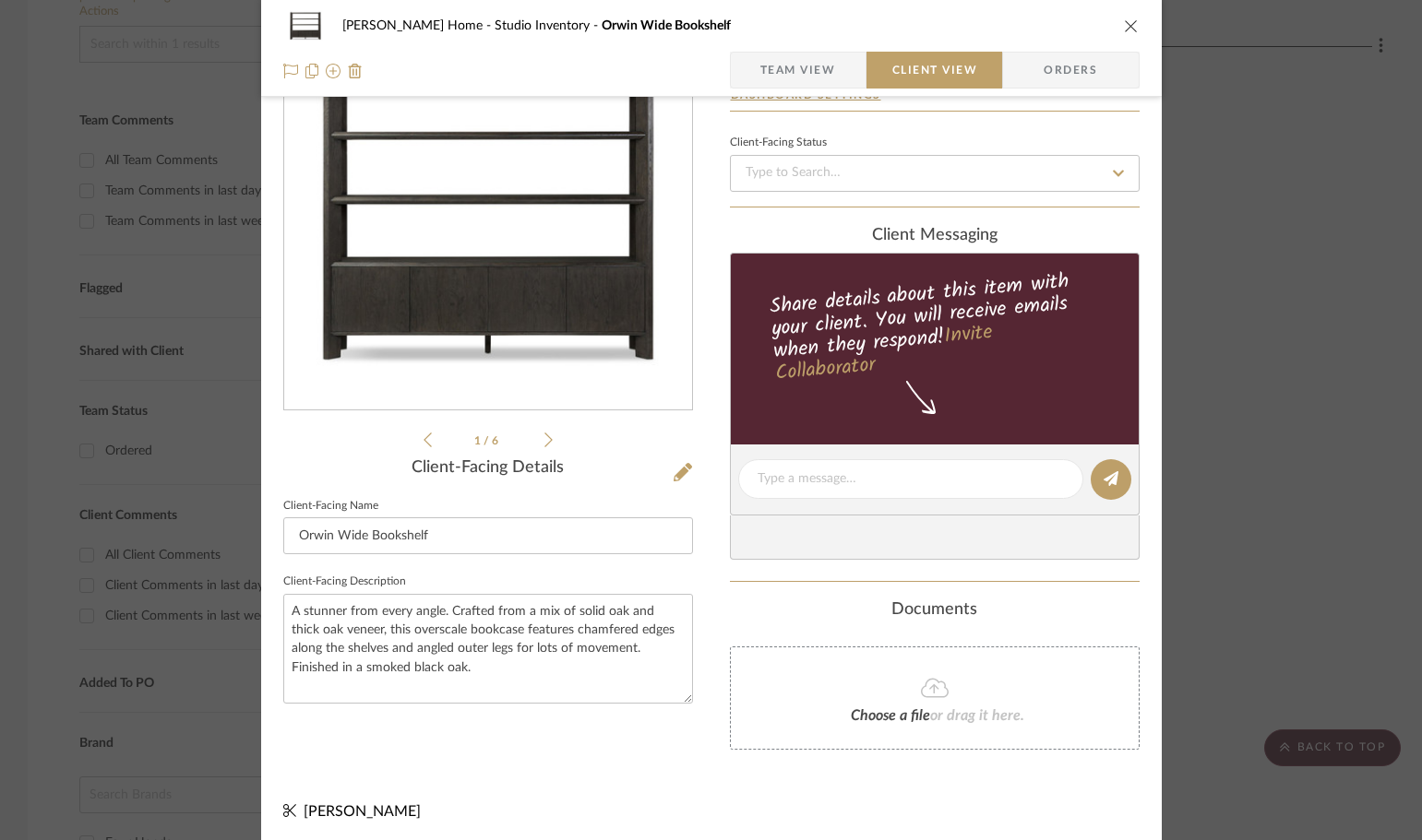
scroll to position [121, 0]
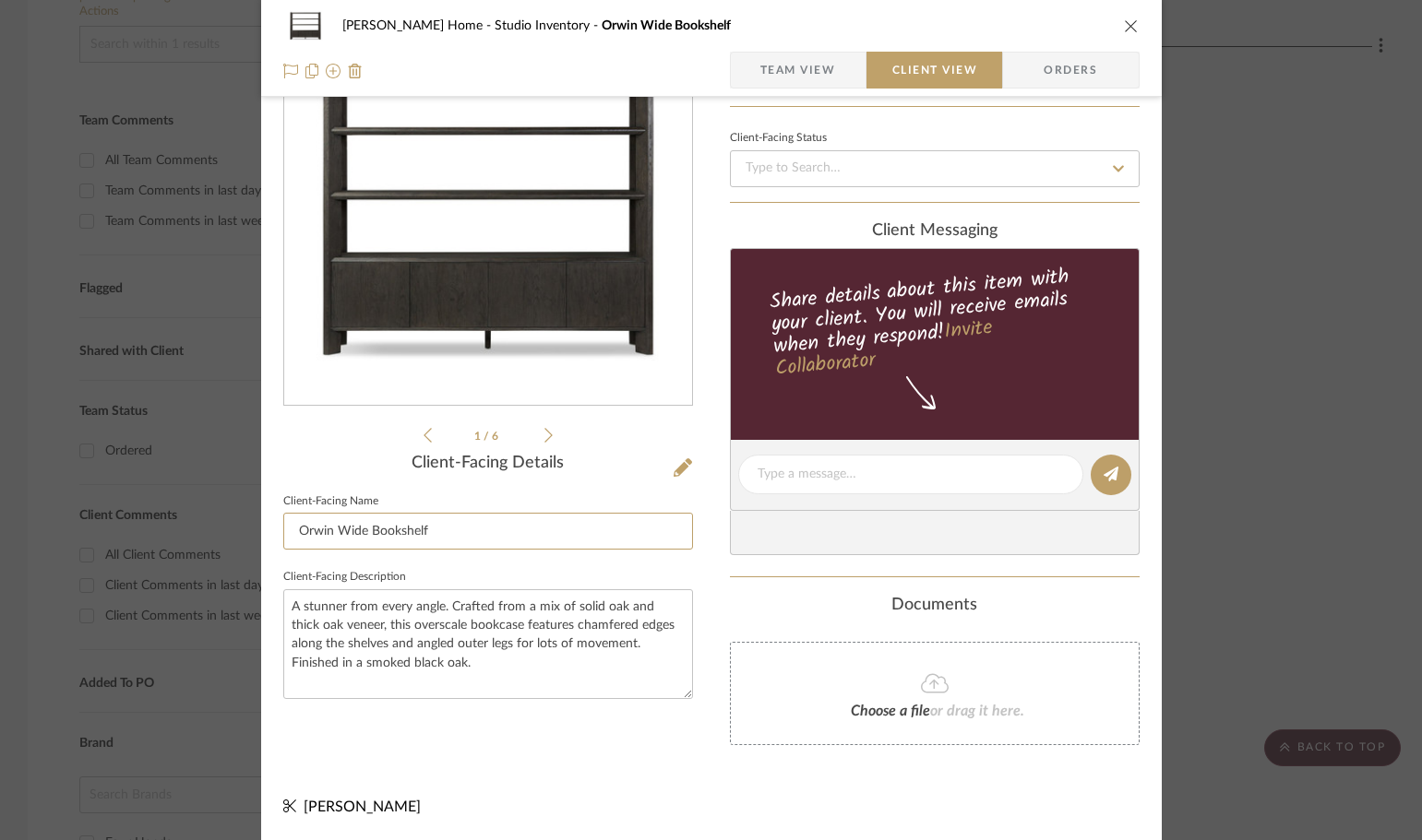
drag, startPoint x: 546, startPoint y: 524, endPoint x: 149, endPoint y: 452, distance: 403.5
click at [153, 459] on div "Ann Kottler Home Studio Inventory Orwin Wide Bookshelf Team View Client View Or…" at bounding box center [711, 420] width 1422 height 840
drag, startPoint x: 675, startPoint y: 734, endPoint x: 679, endPoint y: 724, distance: 10.8
click at [679, 724] on div "245453-001.pdf 245453-001.pdf 1 / 6 Client-Facing Details Client-Facing Name Cl…" at bounding box center [488, 385] width 409 height 763
click at [776, 86] on div "Ann Kottler Home Studio Inventory Orwin Wide Bookshelf Team View Client View Or…" at bounding box center [711, 48] width 900 height 97
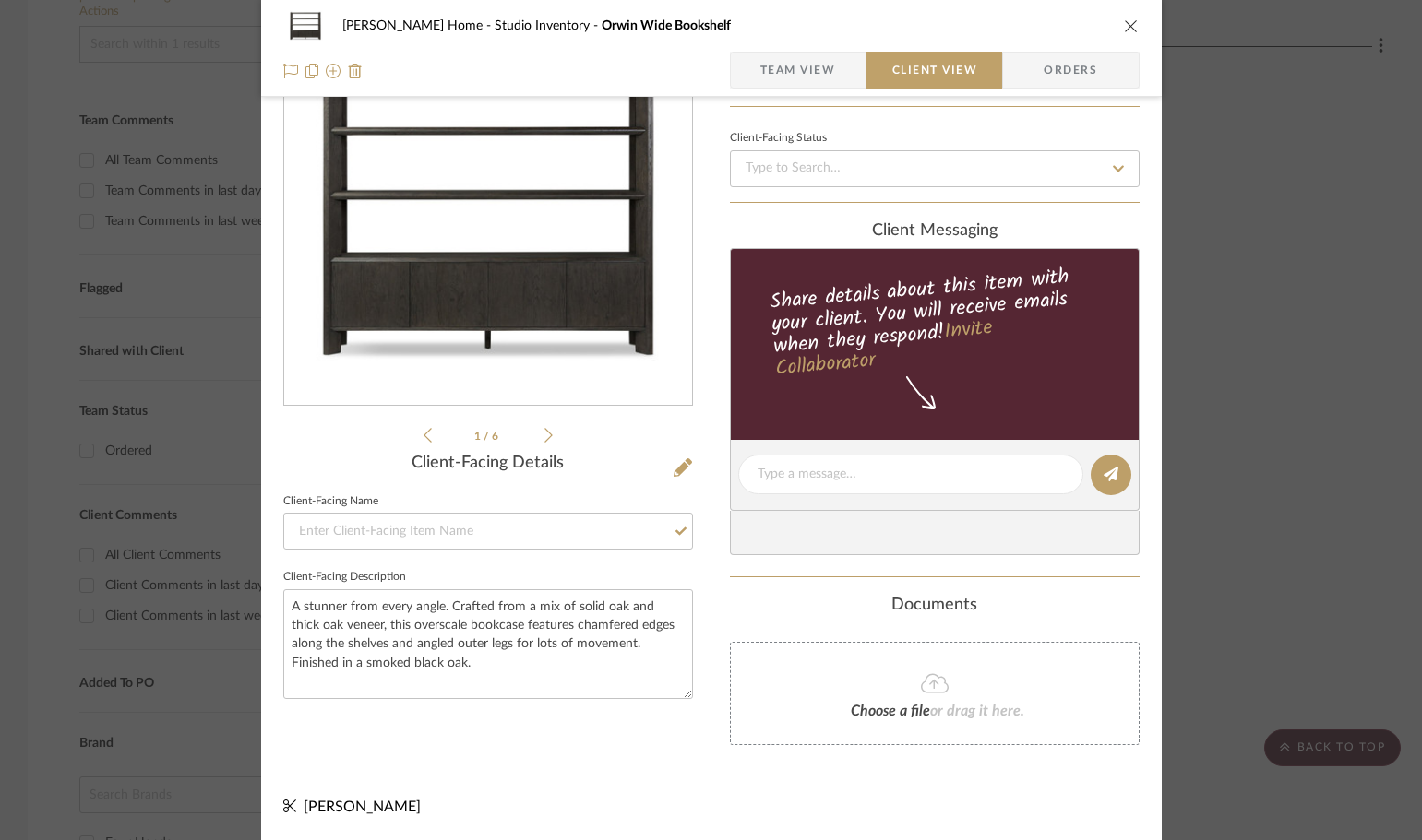
click at [776, 89] on div "Ann Kottler Home Studio Inventory Orwin Wide Bookshelf Team View Client View Or…" at bounding box center [711, 48] width 900 height 97
click at [763, 90] on div "Ann Kottler Home Studio Inventory Orwin Wide Bookshelf Team View Client View Or…" at bounding box center [711, 48] width 900 height 97
click at [763, 86] on span "Team View" at bounding box center [799, 70] width 76 height 37
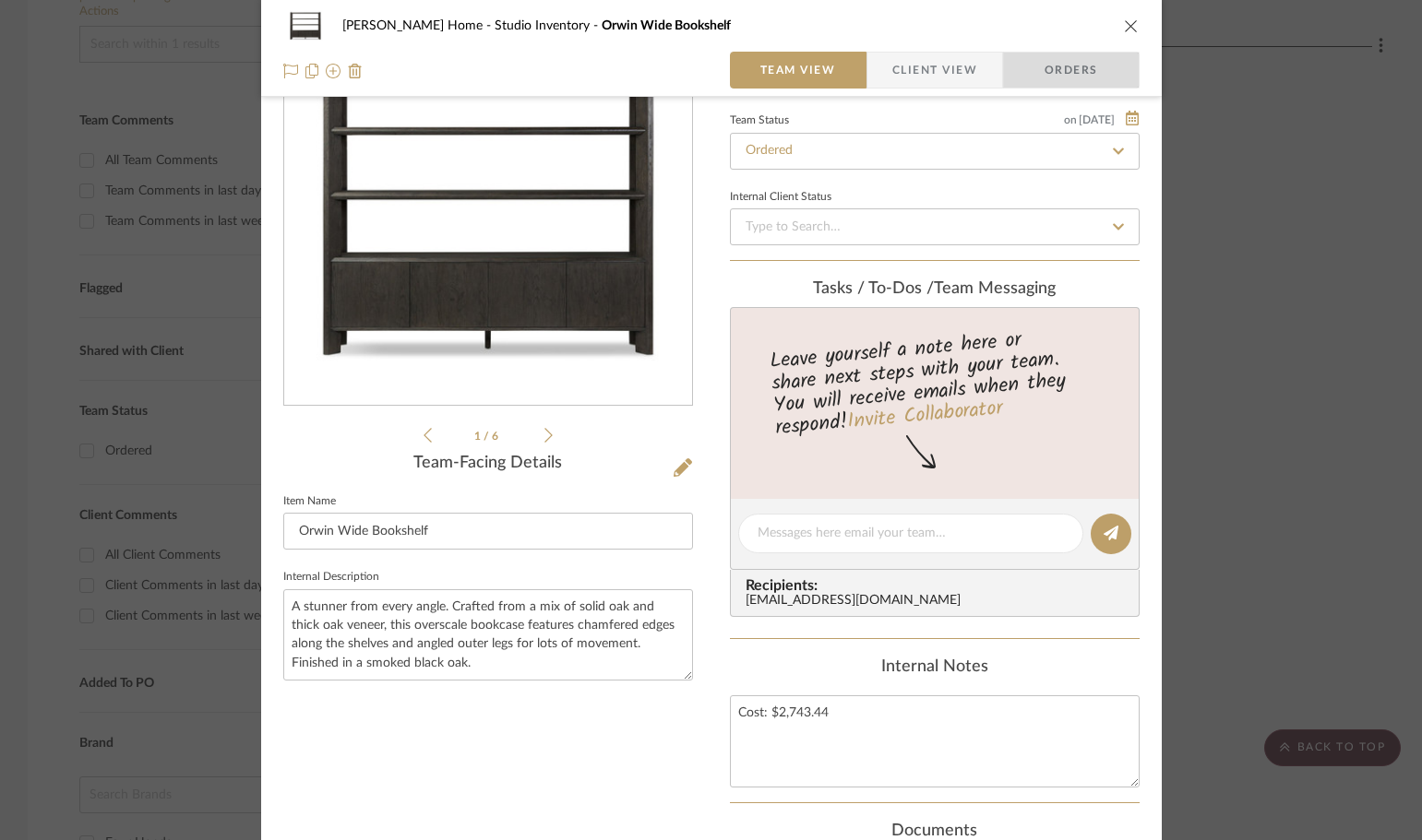
click at [1082, 70] on span "Orders" at bounding box center [1072, 70] width 94 height 37
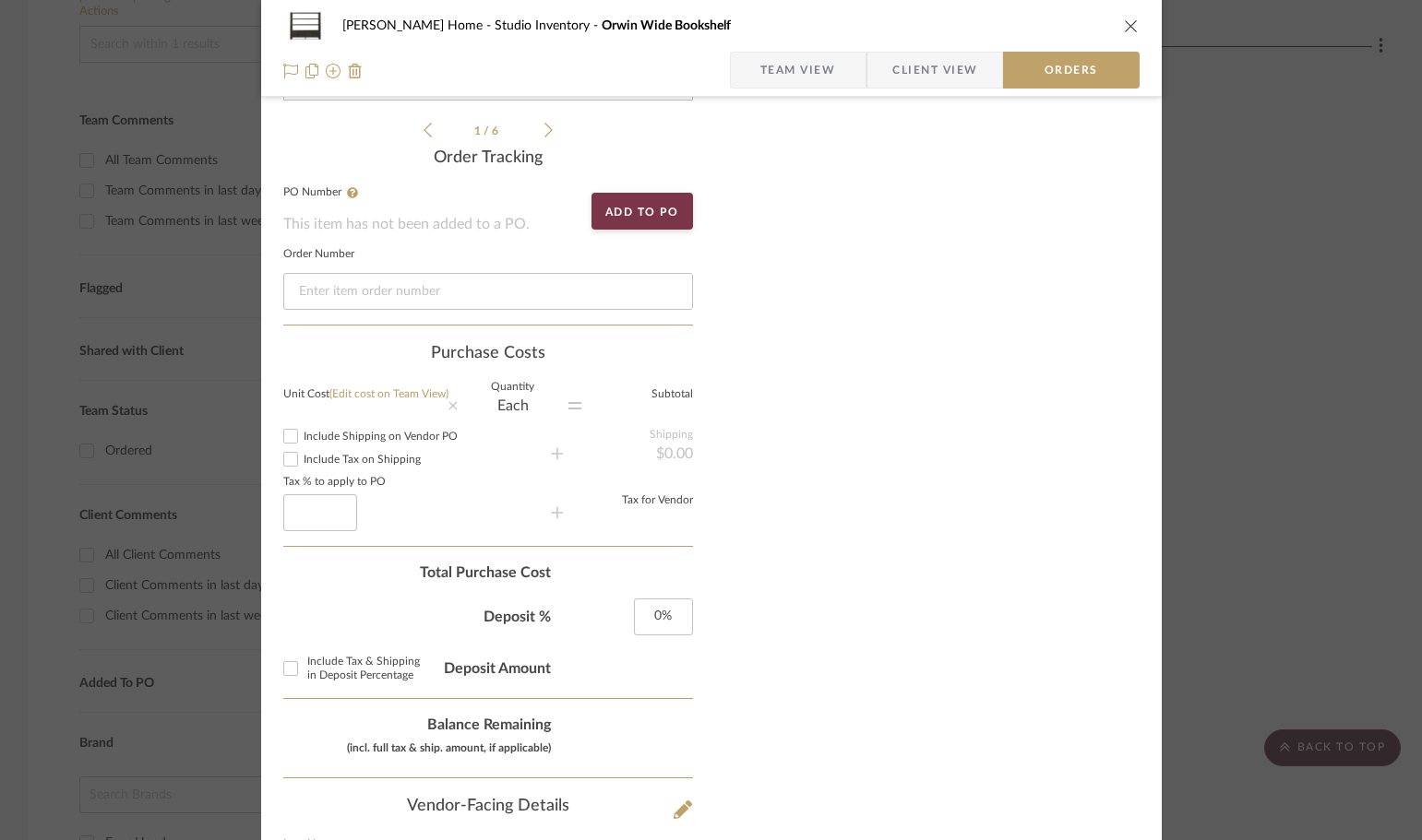
scroll to position [491, 0]
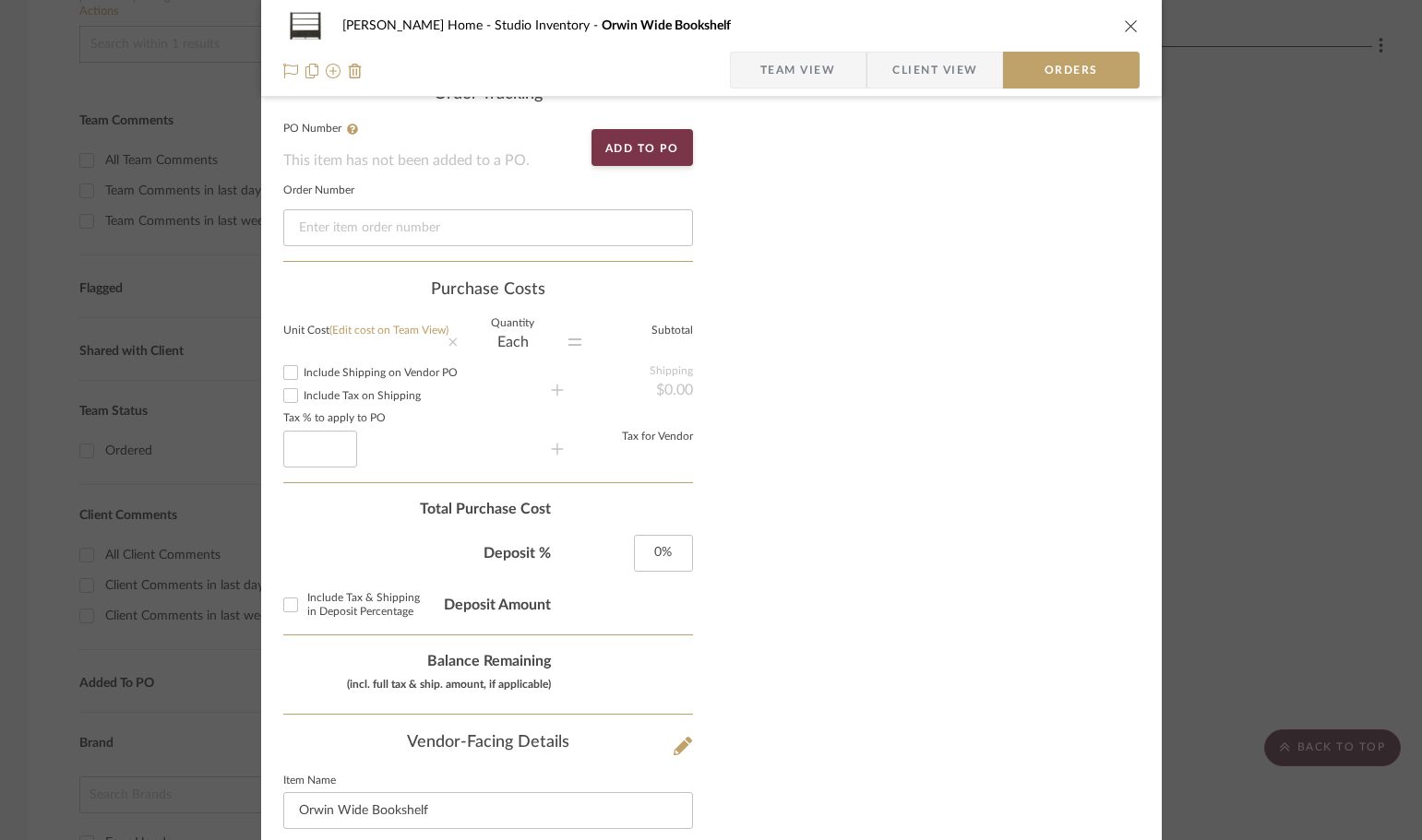
click at [352, 459] on sr-operation-status-container at bounding box center [417, 449] width 268 height 37
click at [340, 450] on input at bounding box center [321, 449] width 74 height 37
click at [433, 373] on span "Include Shipping on Vendor PO" at bounding box center [381, 372] width 154 height 11
click at [302, 373] on input "Include Shipping on Vendor PO" at bounding box center [291, 372] width 22 height 22
click at [424, 370] on span "Include Shipping on Vendor PO" at bounding box center [381, 372] width 154 height 11
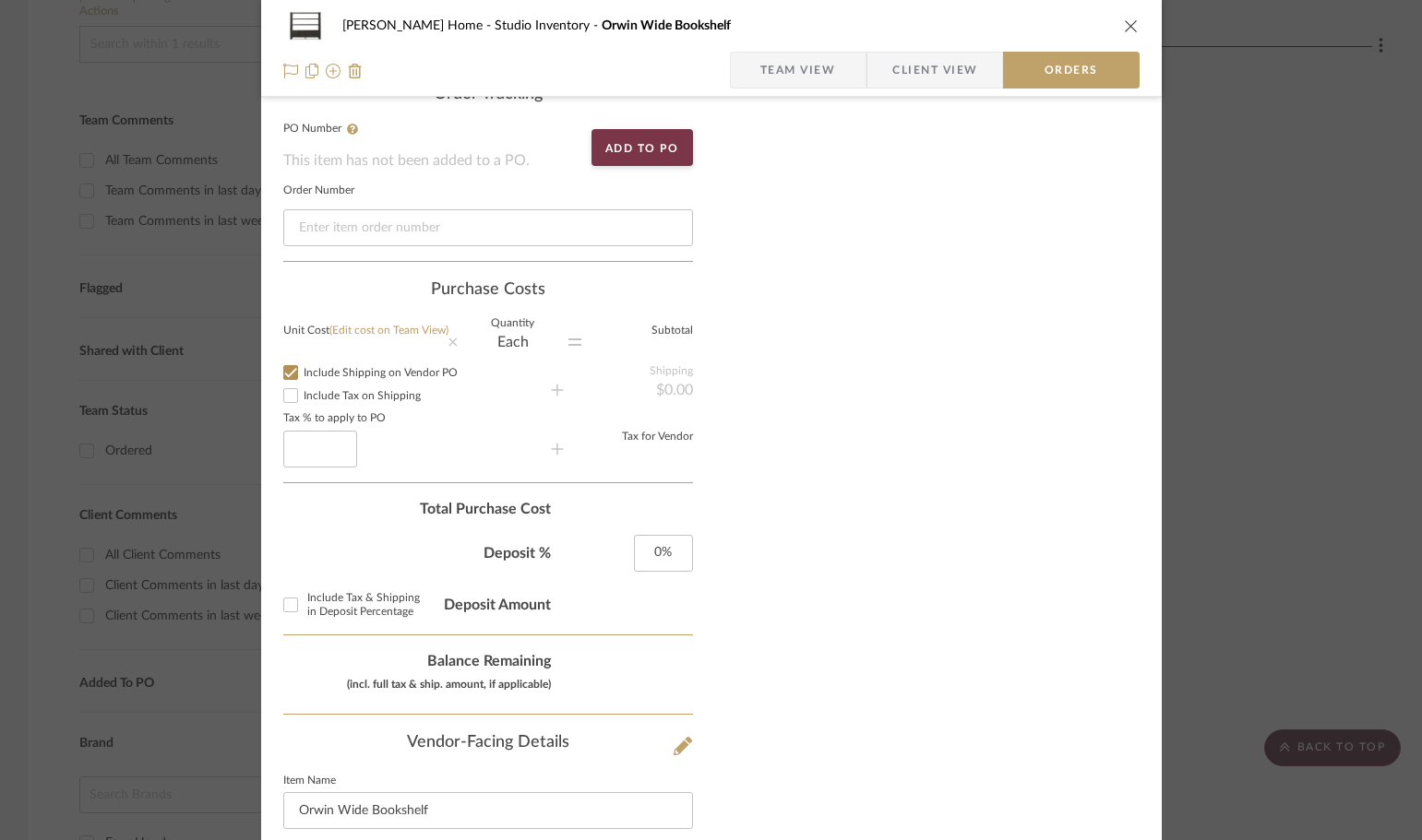
click at [302, 370] on input "Include Shipping on Vendor PO" at bounding box center [291, 372] width 22 height 22
checkbox input "false"
click at [387, 394] on span "Include Tax on Shipping" at bounding box center [362, 395] width 118 height 11
click at [302, 394] on input "Include Tax on Shipping" at bounding box center [291, 395] width 22 height 22
click at [373, 404] on div "Something's wrong" at bounding box center [417, 406] width 268 height 17
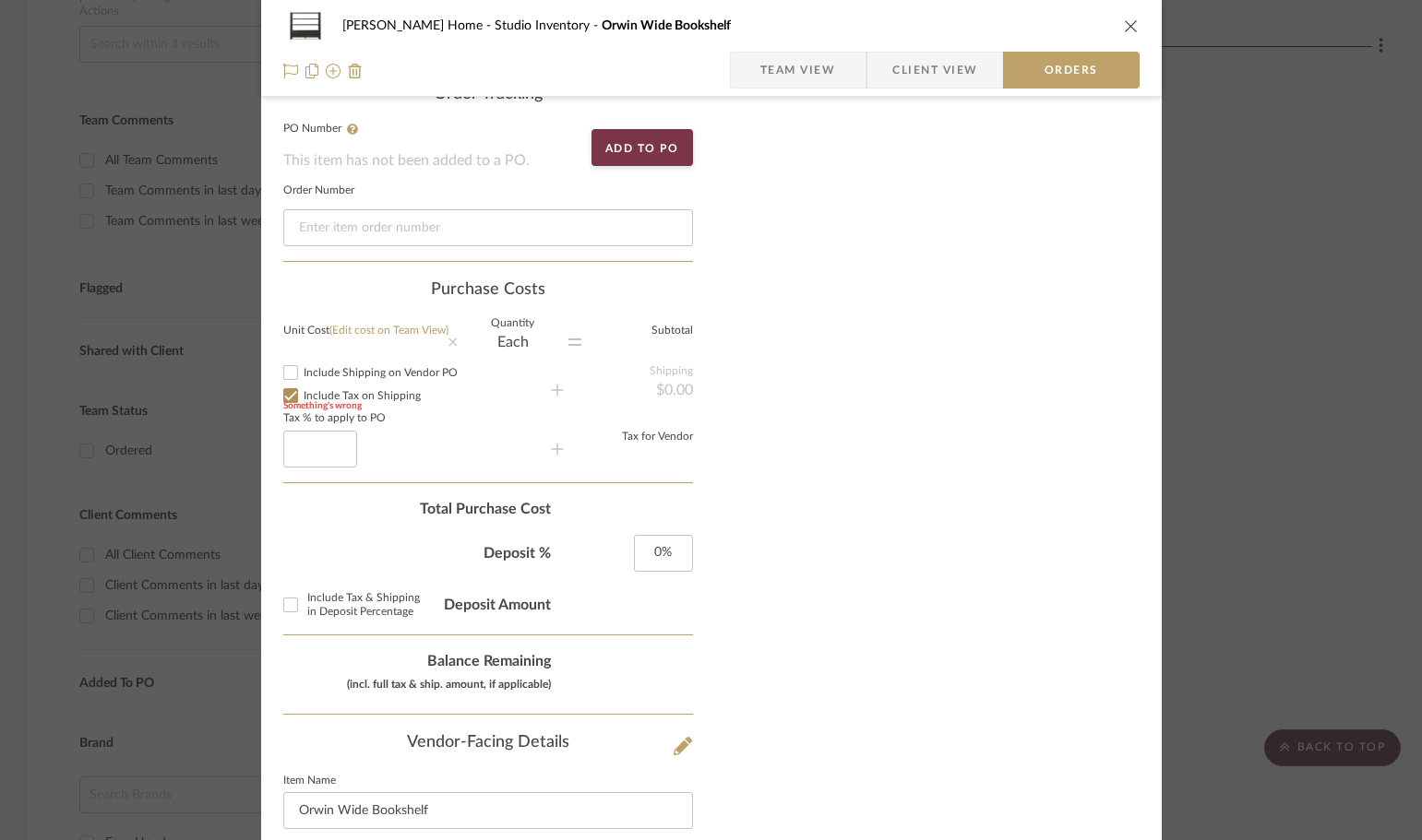
click at [280, 394] on input "Include Tax on Shipping" at bounding box center [291, 395] width 22 height 22
checkbox input "false"
click at [289, 442] on input at bounding box center [321, 449] width 74 height 37
paste input "2"
type input "2"
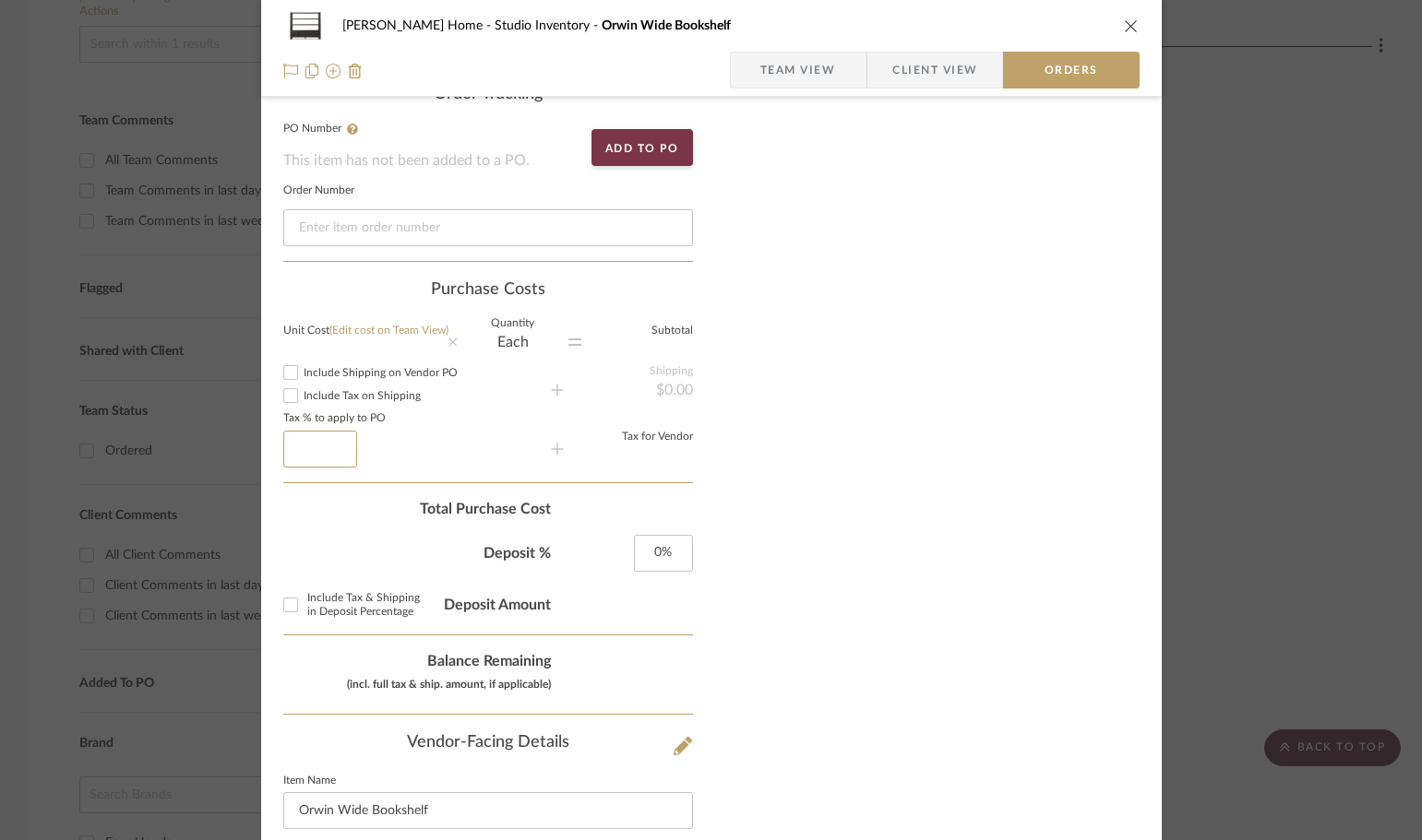
type input "3"
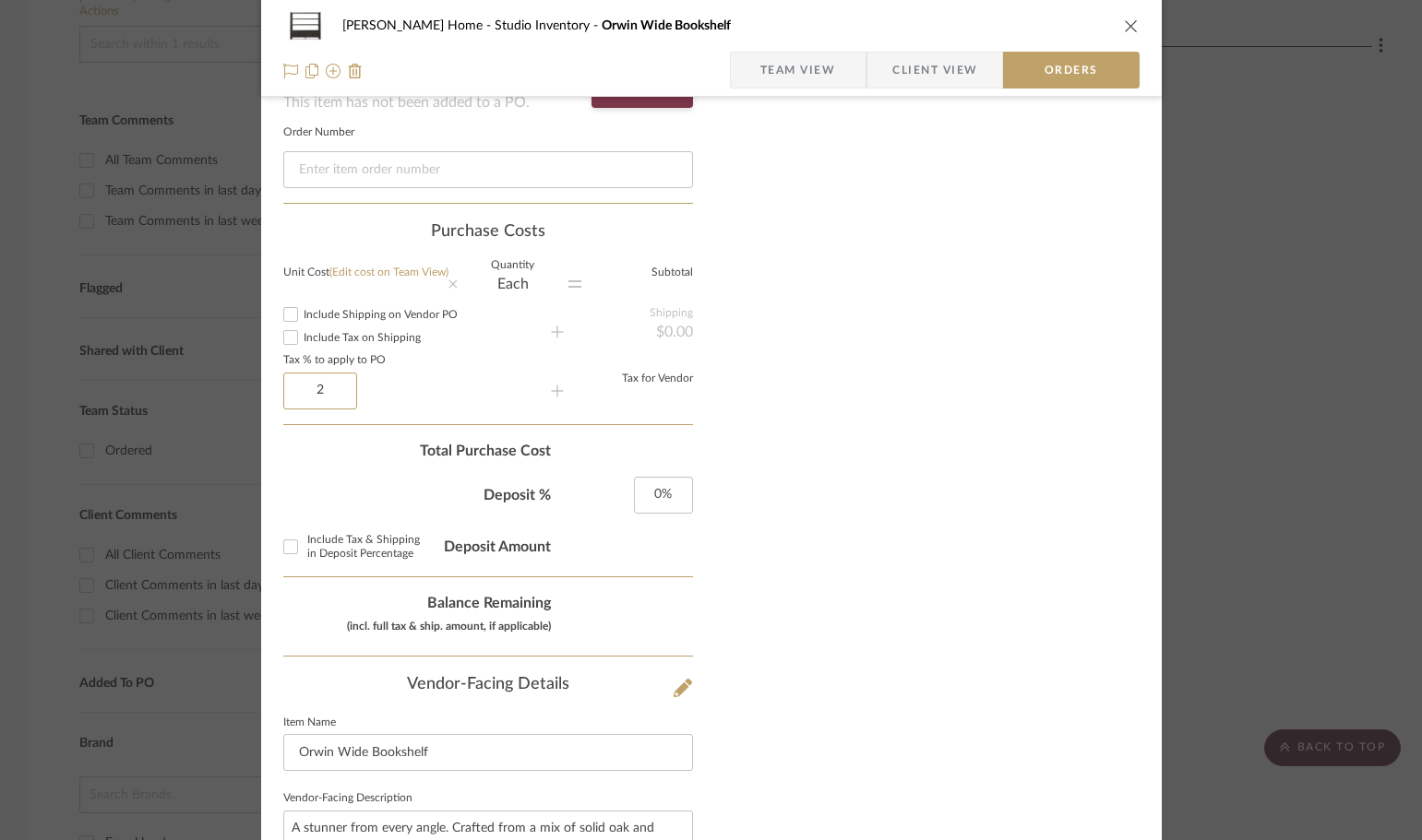
scroll to position [583, 0]
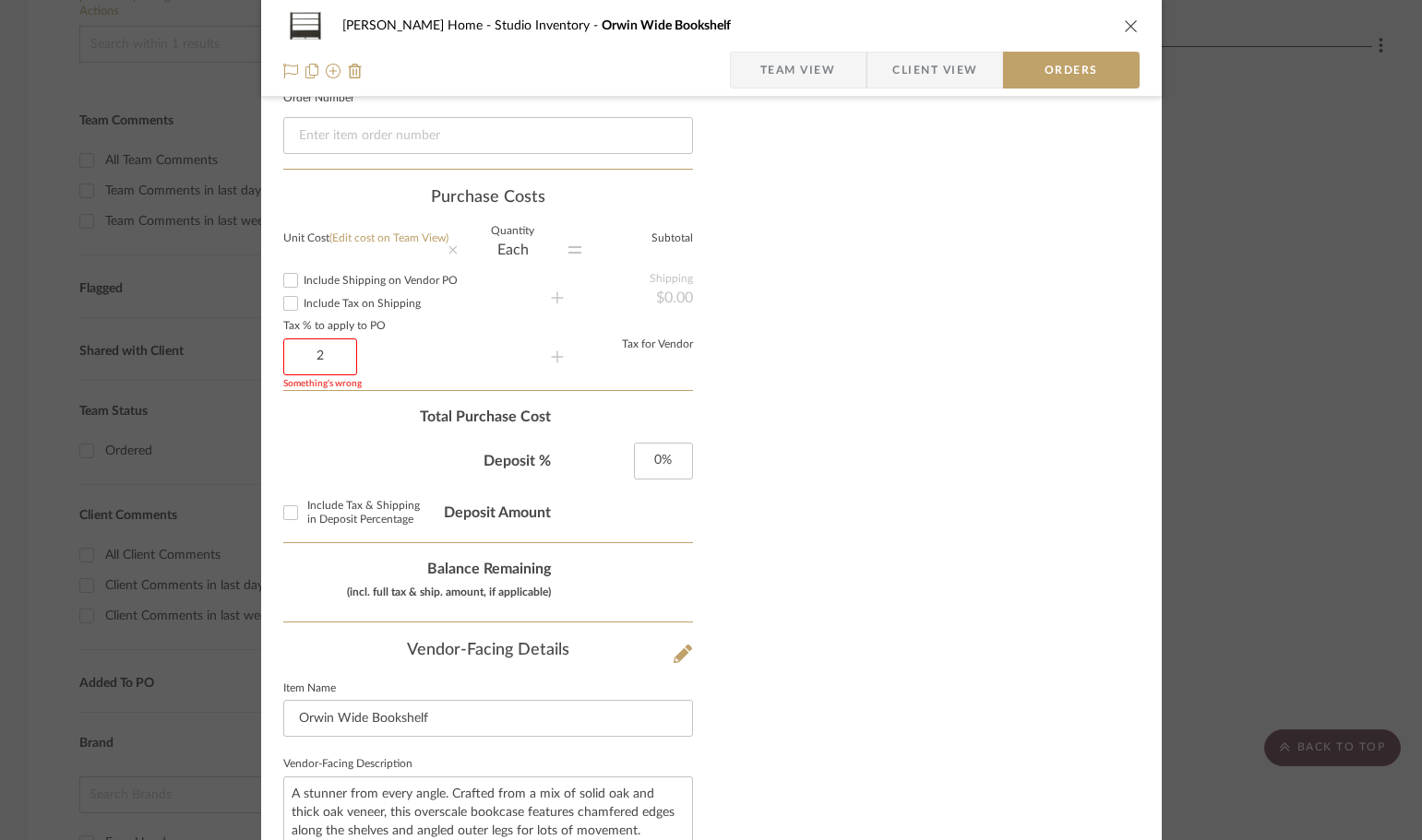
click at [322, 360] on input "2" at bounding box center [321, 357] width 74 height 37
click at [342, 353] on input "2" at bounding box center [321, 357] width 74 height 37
type input "2"
click at [543, 300] on label "Include Tax on Shipping" at bounding box center [427, 304] width 247 height 14
click at [302, 300] on input "Include Tax on Shipping" at bounding box center [291, 304] width 22 height 22
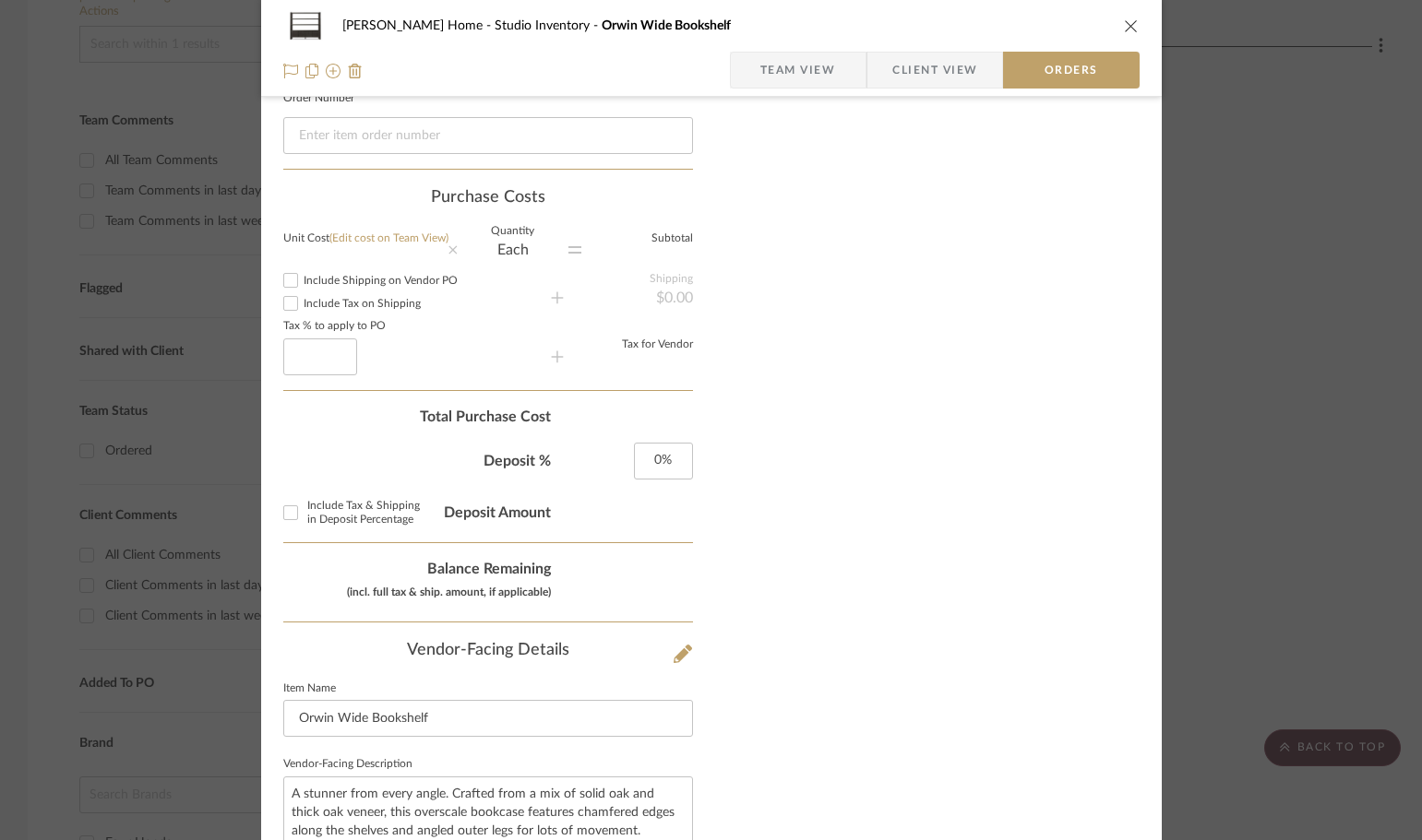
checkbox input "true"
click at [551, 357] on icon at bounding box center [558, 357] width 13 height 13
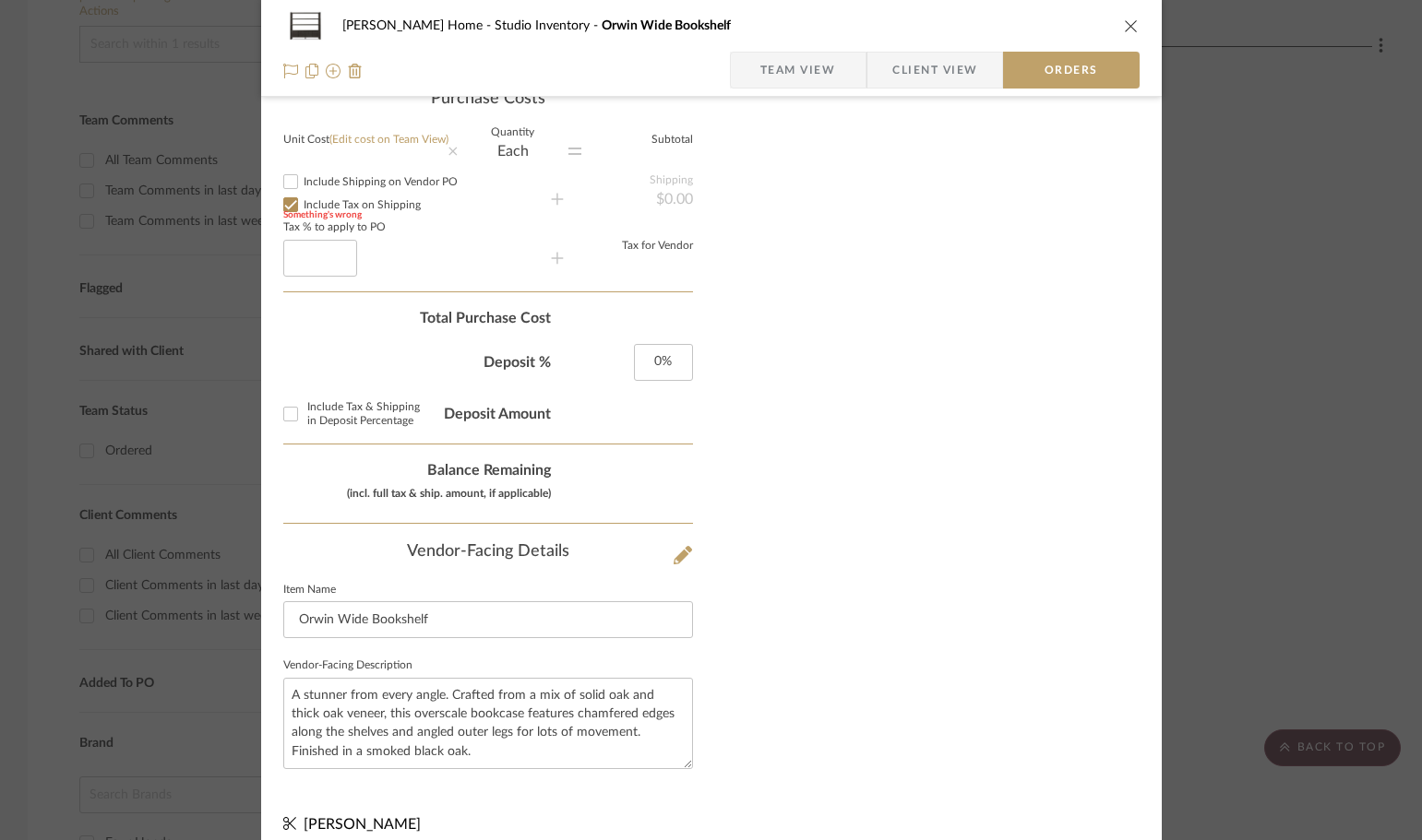
scroll to position [699, 0]
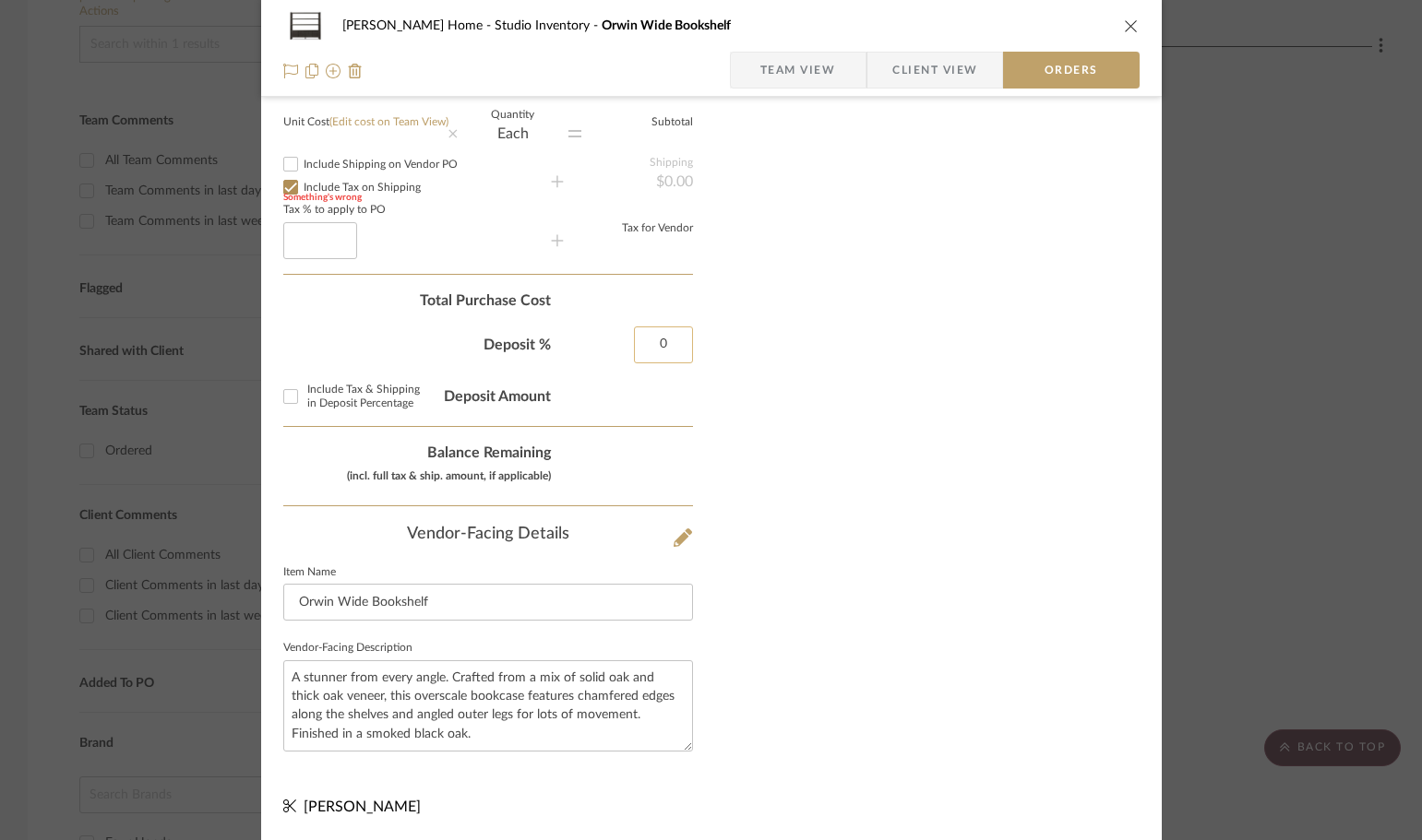
click at [655, 356] on input "0" at bounding box center [663, 345] width 59 height 37
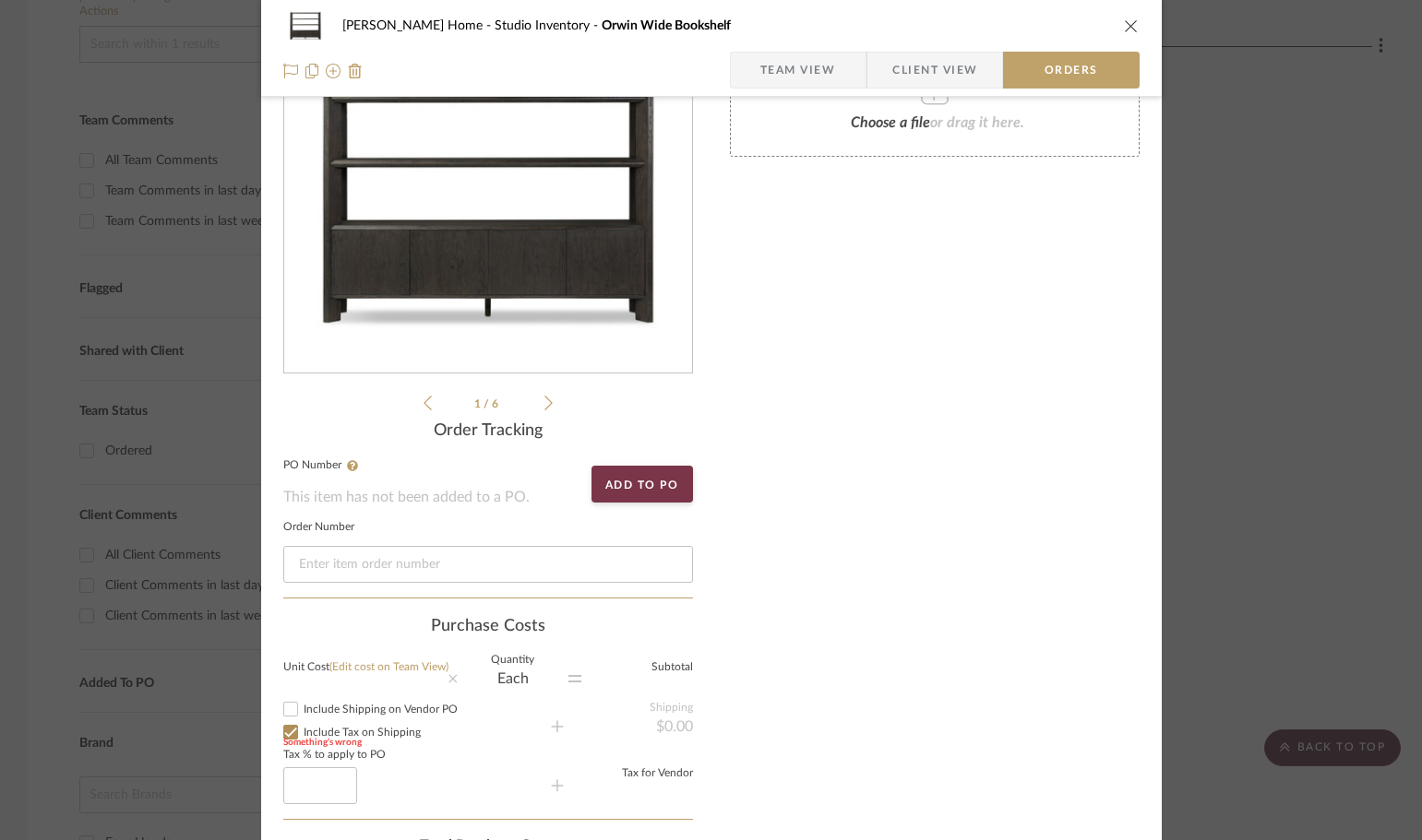
scroll to position [145, 0]
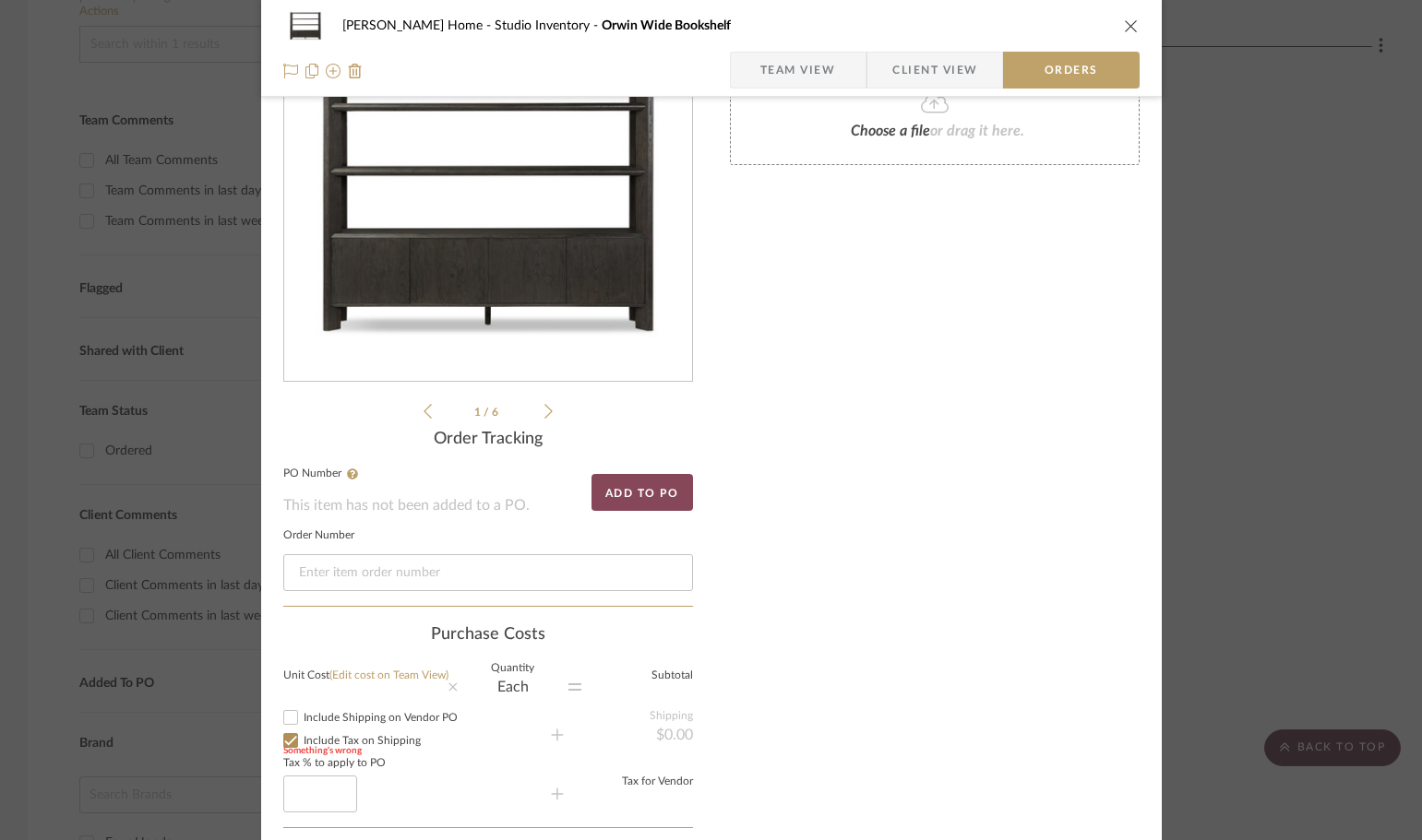
type input "0%"
click at [631, 476] on button "Add to PO" at bounding box center [643, 493] width 102 height 37
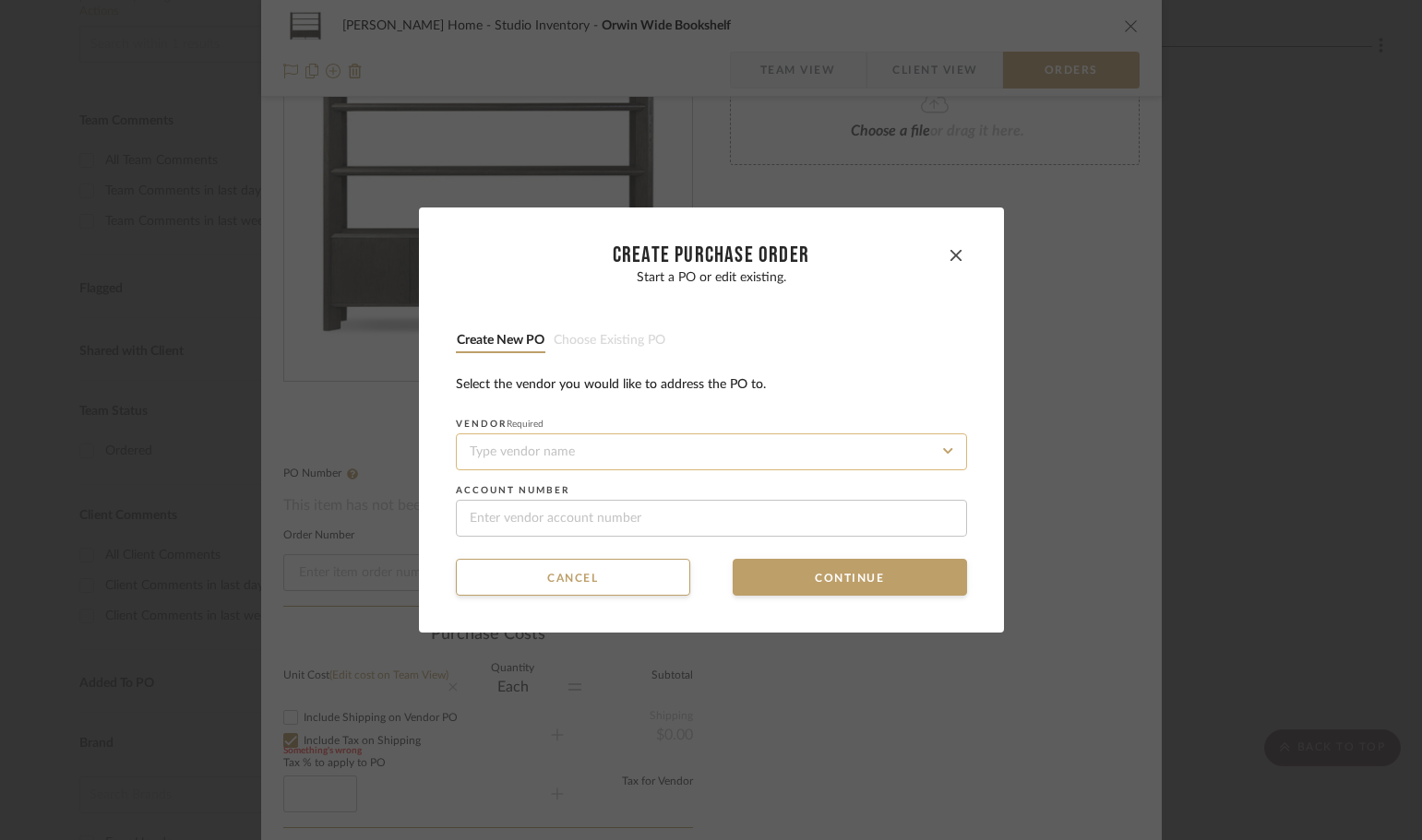
click at [622, 451] on input at bounding box center [711, 452] width 511 height 37
click at [938, 450] on fa-icon at bounding box center [949, 451] width 22 height 22
click at [569, 449] on input at bounding box center [711, 452] width 511 height 37
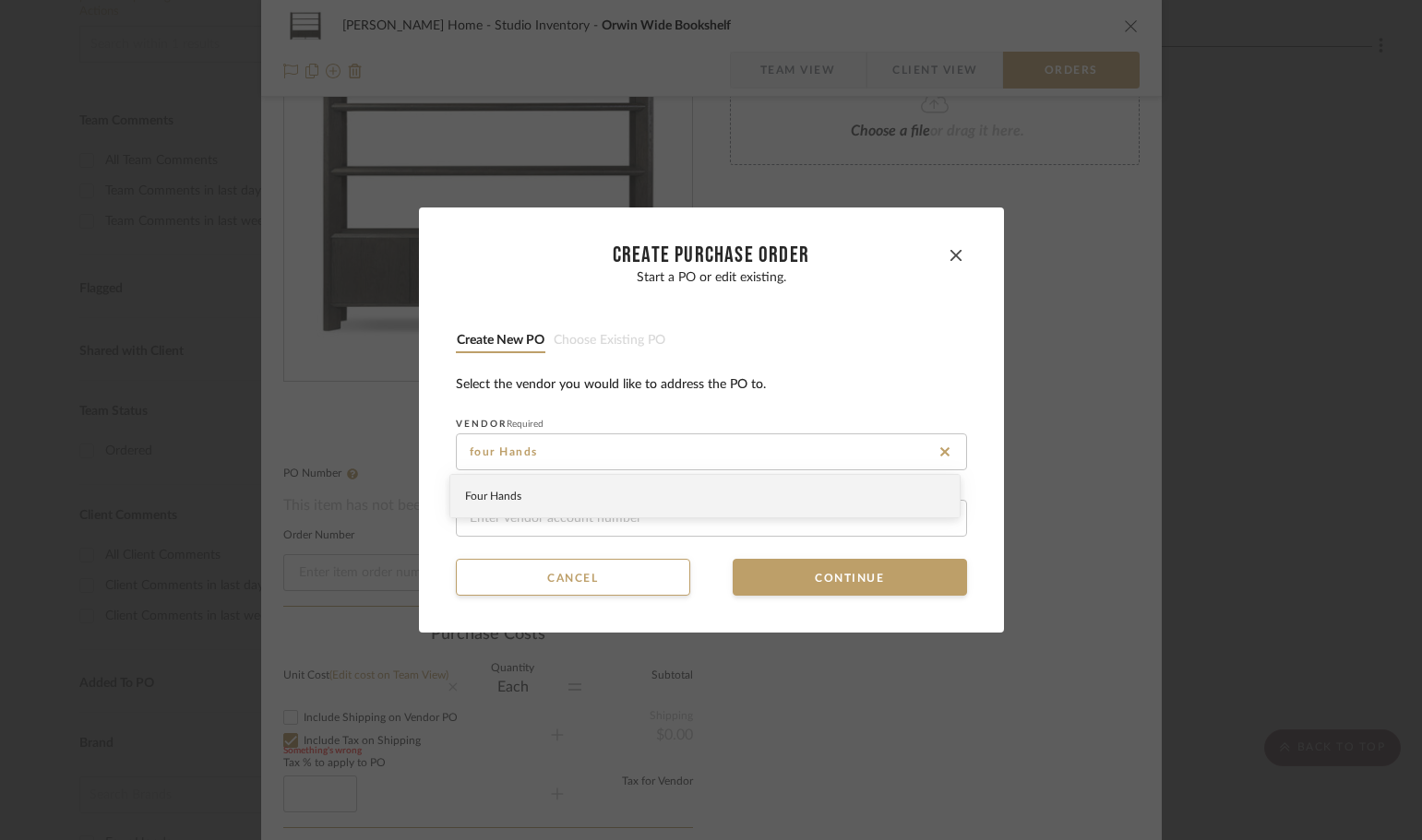
click at [557, 505] on div "Four Hands" at bounding box center [705, 496] width 510 height 43
type input "Four Hands"
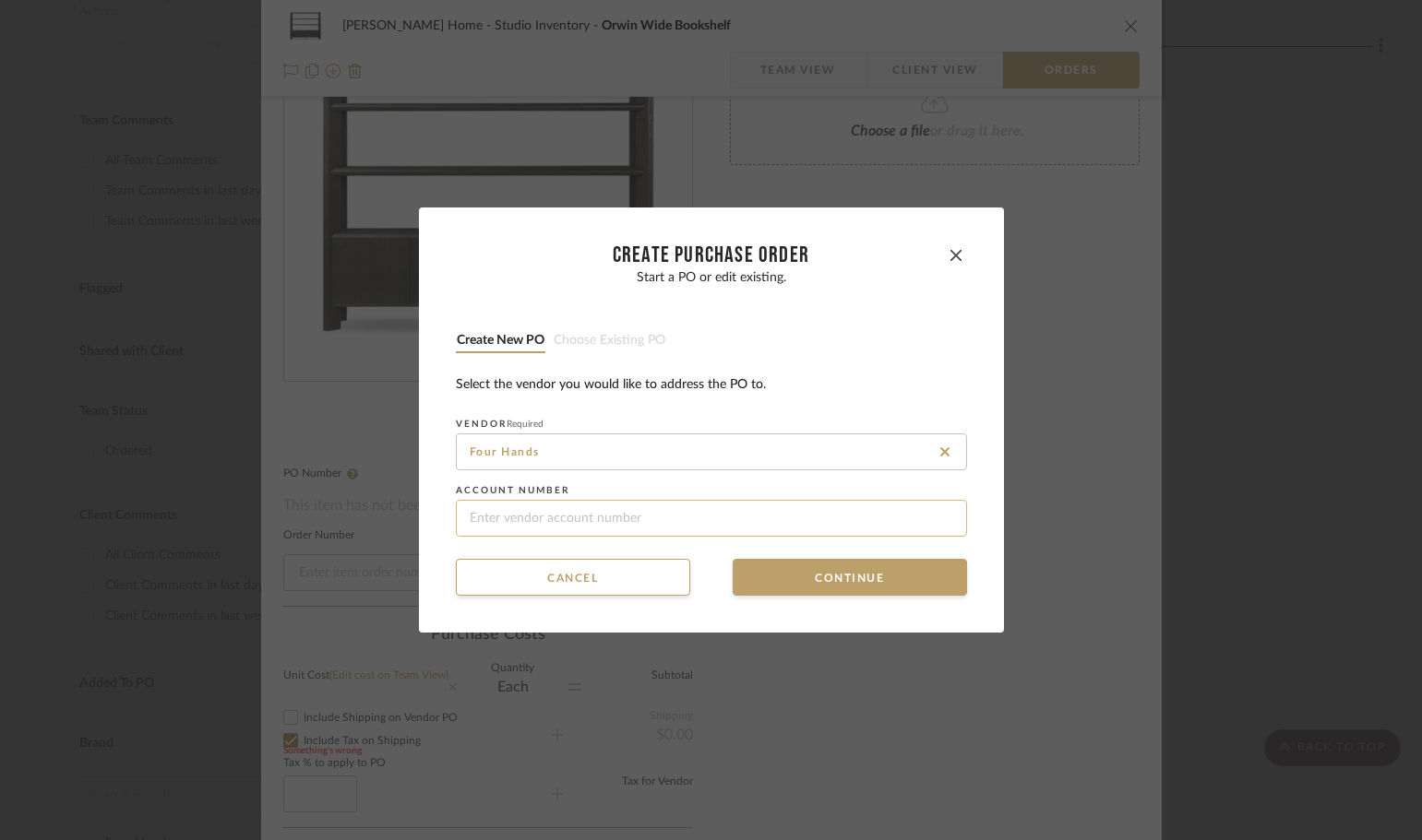
click at [549, 522] on input at bounding box center [711, 519] width 511 height 37
click at [623, 511] on input at bounding box center [711, 519] width 511 height 37
paste input "113488"
type input "113488"
click at [867, 588] on button "Continue" at bounding box center [849, 578] width 234 height 37
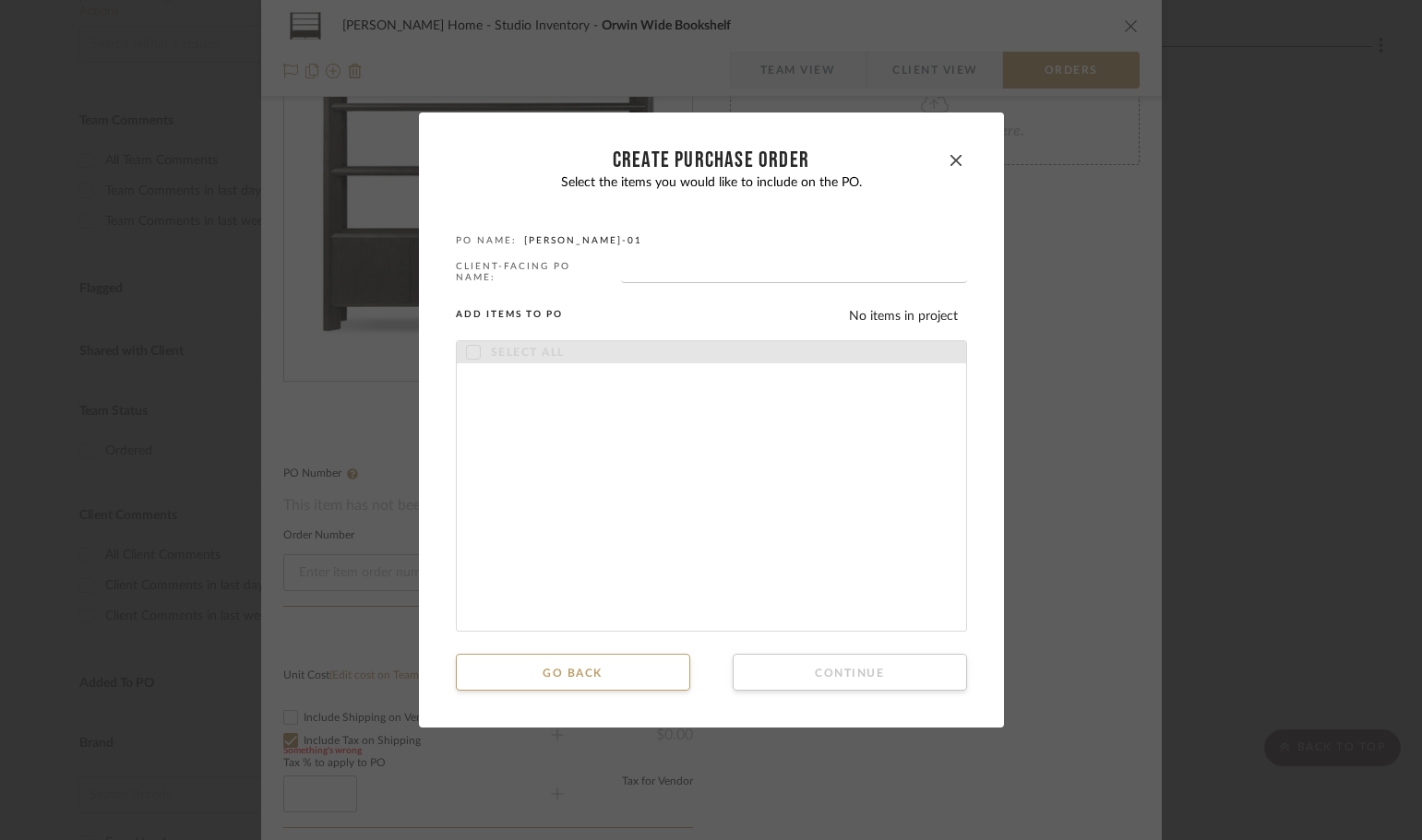
click at [668, 261] on div "Select the items you would like to include on the PO. PO NAME: PO-ANNK-01 CLIEN…" at bounding box center [711, 403] width 511 height 457
click at [657, 273] on input "text" at bounding box center [794, 274] width 346 height 19
type input "B"
type input "{"
type input "PO-01"
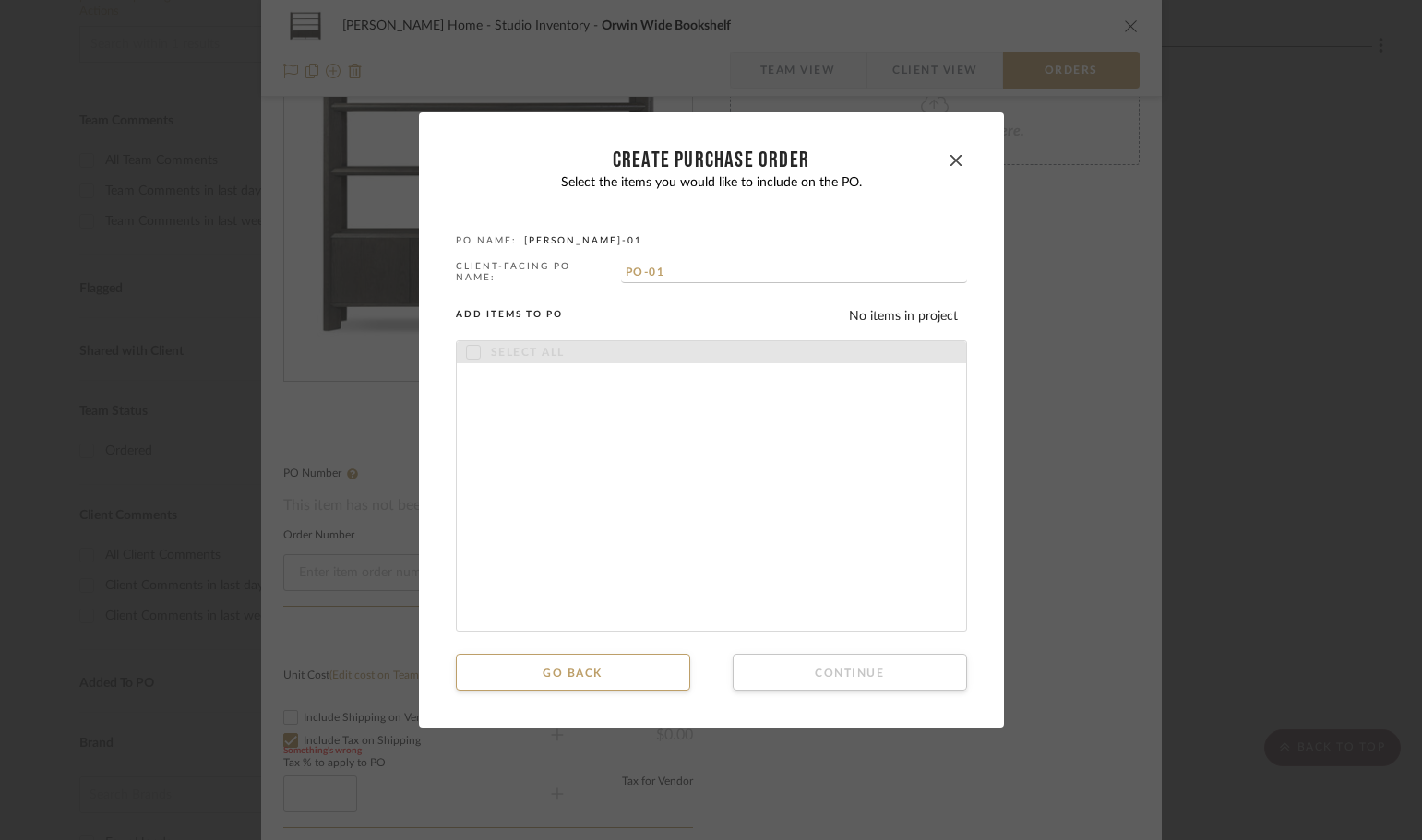
click at [458, 353] on div "Select all" at bounding box center [711, 353] width 510 height 22
click at [778, 419] on cdk-accordion "Select all" at bounding box center [711, 486] width 511 height 292
drag, startPoint x: 836, startPoint y: 166, endPoint x: 834, endPoint y: 182, distance: 16.1
click at [836, 167] on div "CREATE Purchase order" at bounding box center [711, 160] width 467 height 22
click at [831, 273] on input "PO-01" at bounding box center [794, 274] width 346 height 19
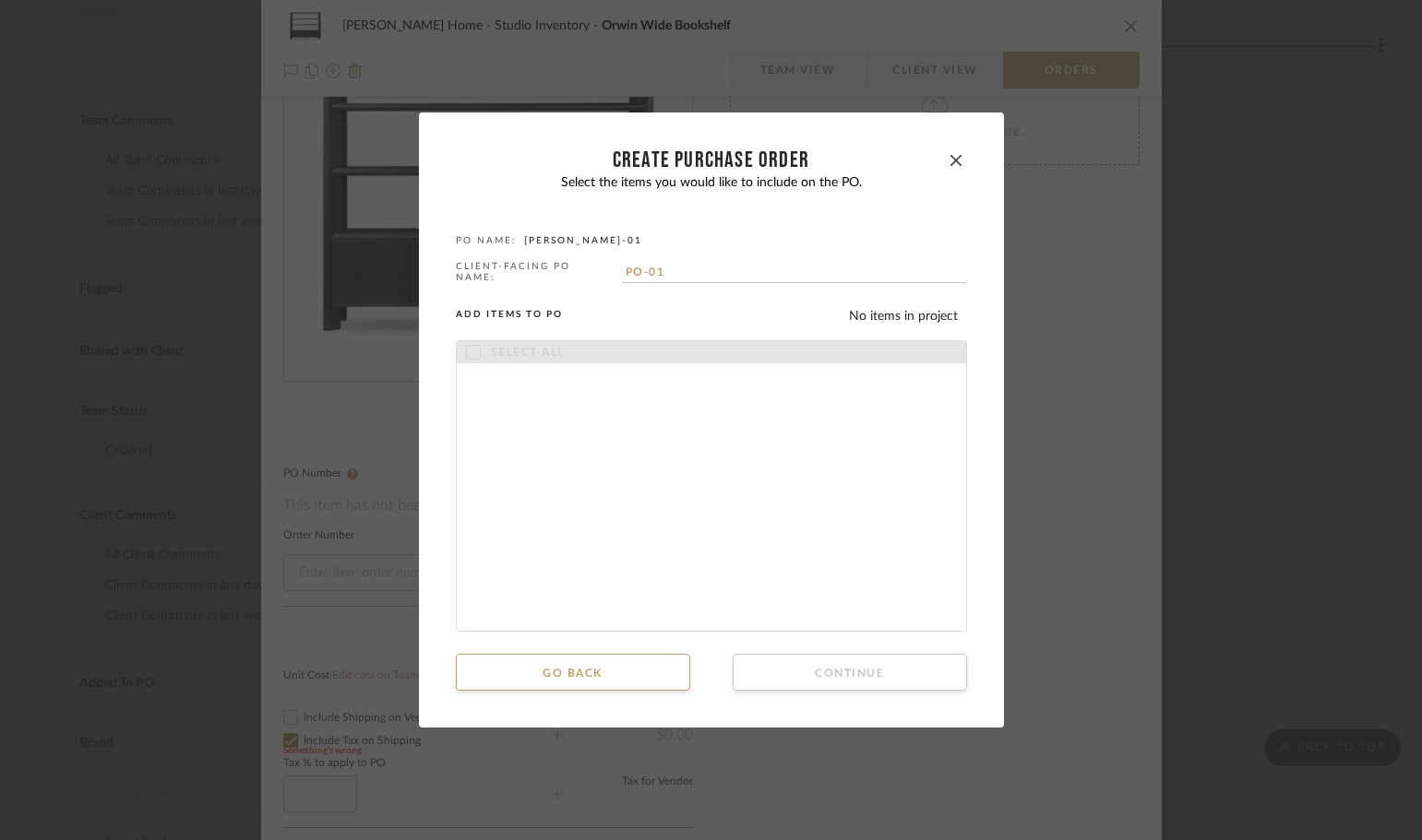
click at [545, 254] on div "Select the items you would like to include on the PO. PO NAME: PO-ANNK-01 CLIEN…" at bounding box center [711, 403] width 511 height 457
click at [467, 242] on label "PO NAME:" at bounding box center [486, 241] width 61 height 11
click at [641, 438] on cdk-accordion "Select all" at bounding box center [711, 486] width 511 height 292
drag, startPoint x: 670, startPoint y: 279, endPoint x: 408, endPoint y: 214, distance: 269.9
click at [509, 276] on fieldset "CLIENT-FACING PO NAME: PO-01" at bounding box center [711, 274] width 511 height 26
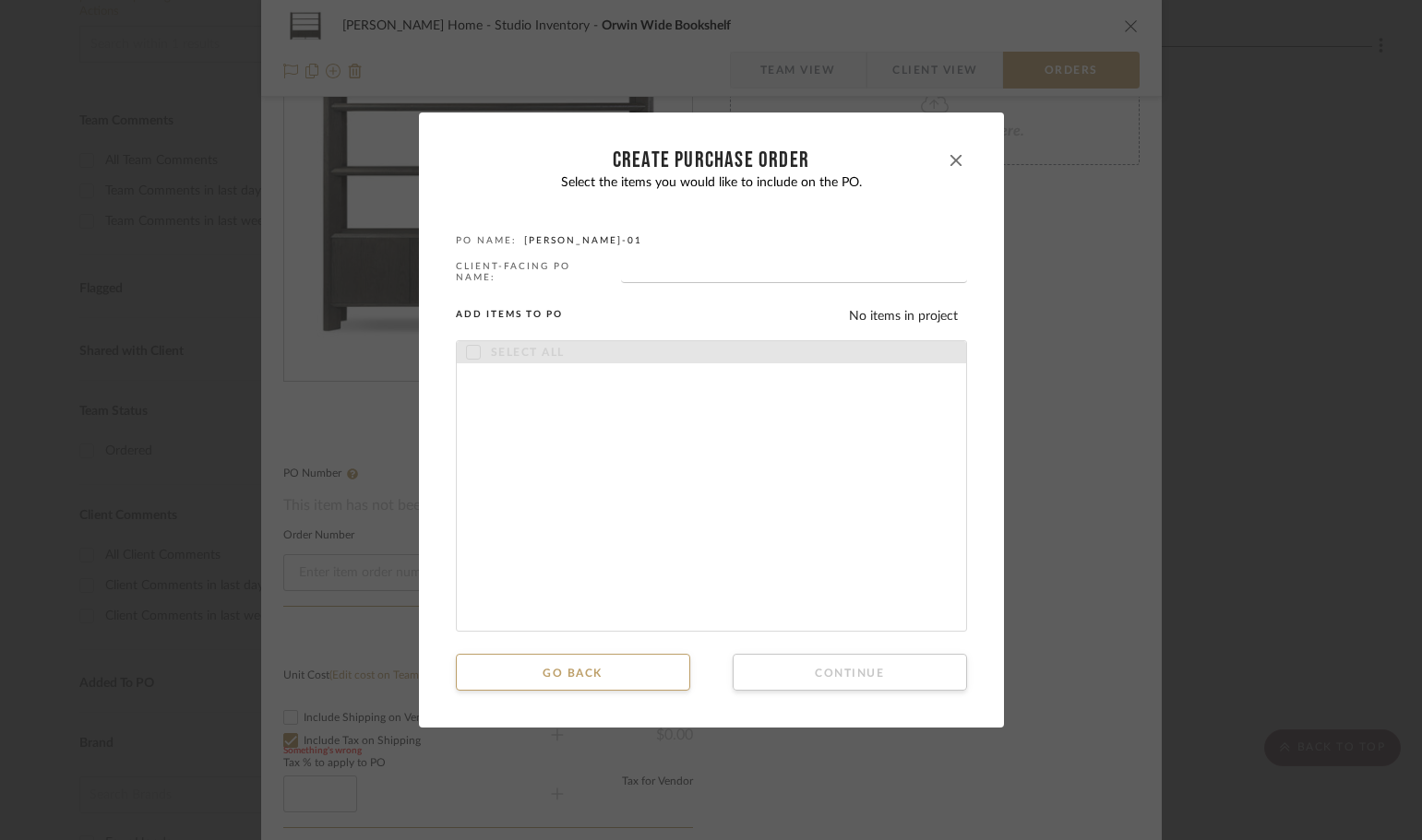
click at [955, 161] on button "button" at bounding box center [956, 160] width 22 height 22
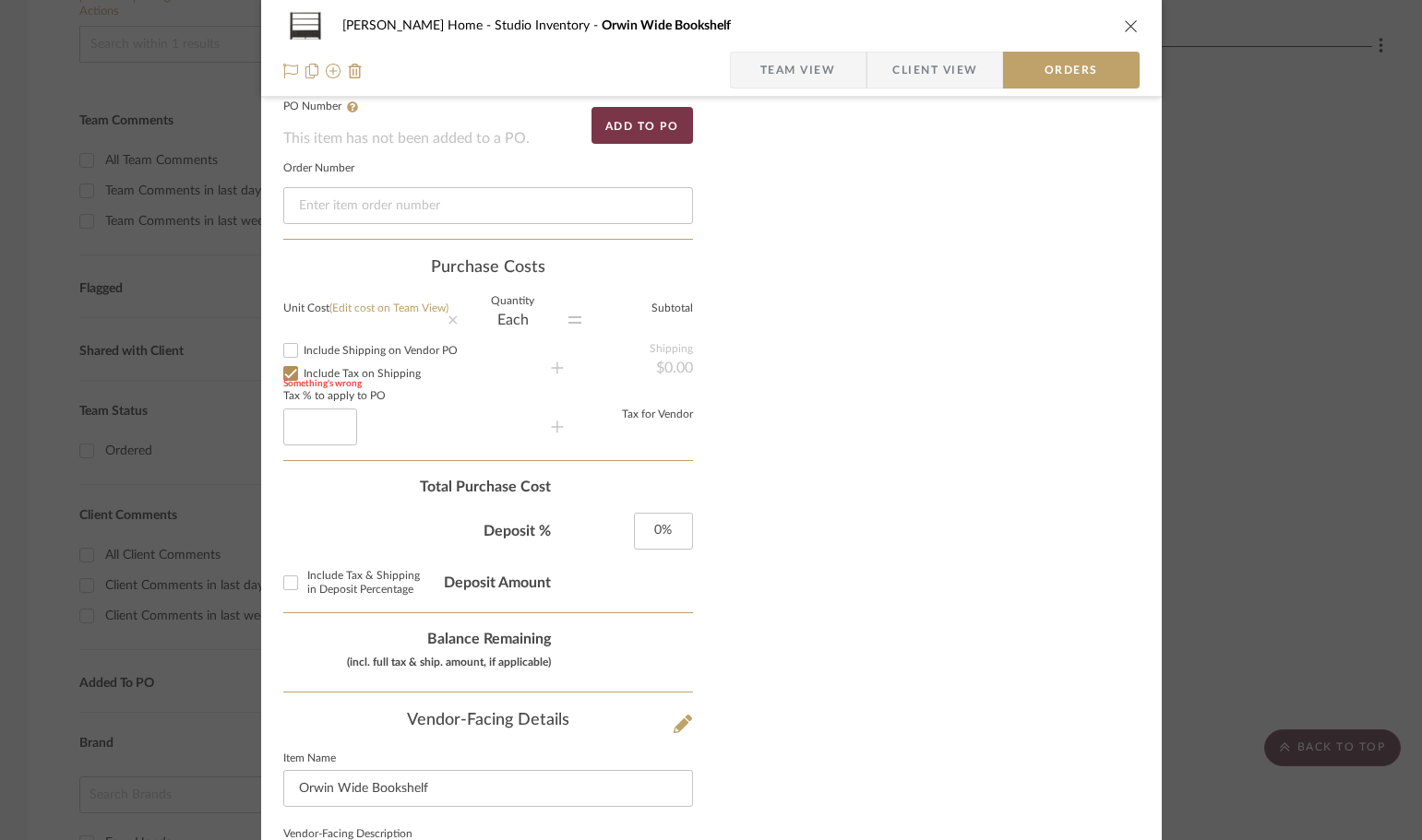
scroll to position [515, 0]
click at [280, 371] on input "Include Tax on Shipping" at bounding box center [291, 371] width 22 height 22
checkbox input "false"
click at [280, 353] on input "Include Shipping on Vendor PO" at bounding box center [291, 349] width 22 height 22
click at [289, 341] on input "Include Shipping on Vendor PO" at bounding box center [291, 349] width 22 height 22
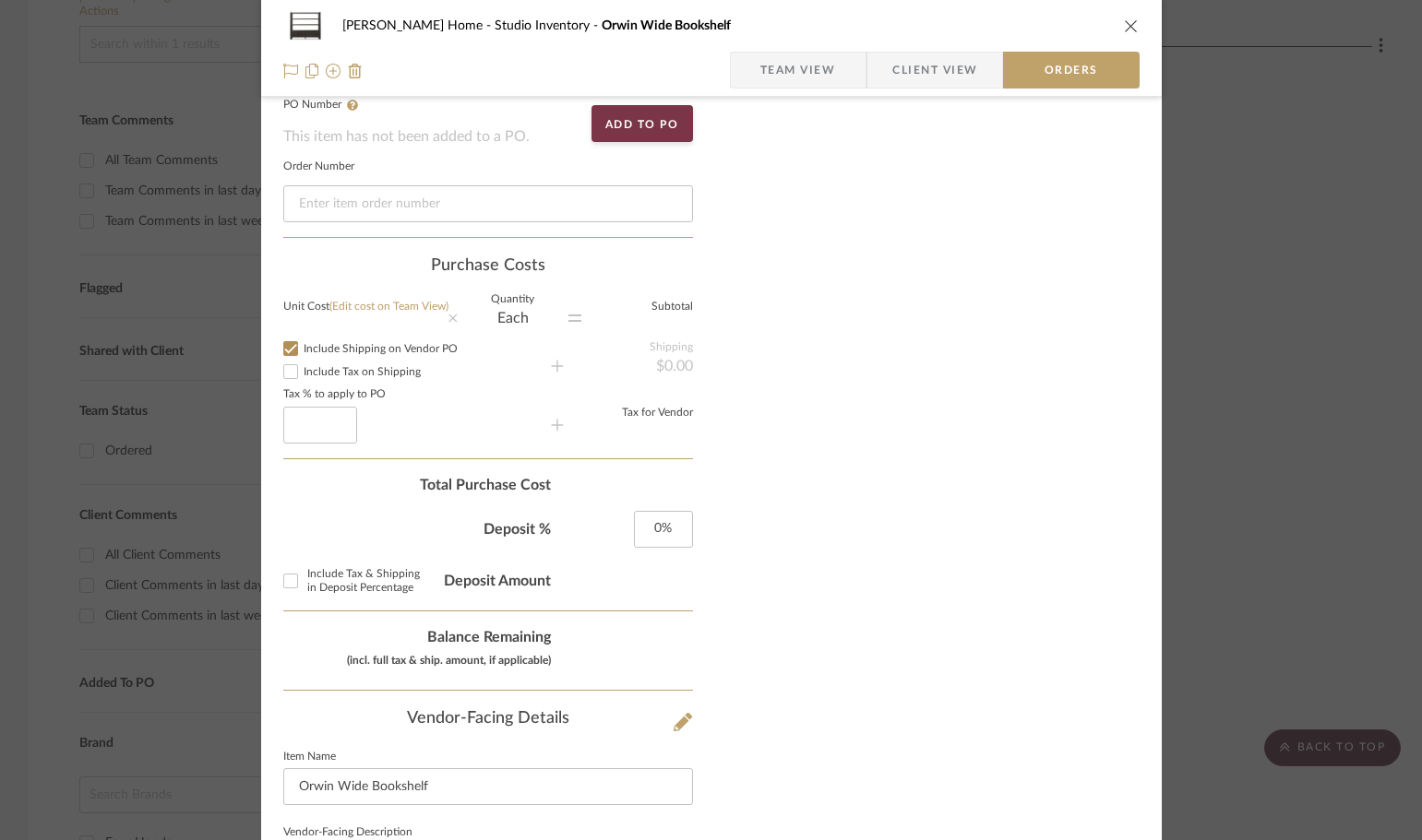
checkbox input "false"
click at [312, 431] on input at bounding box center [321, 425] width 74 height 37
type input "3"
click at [551, 370] on icon at bounding box center [558, 366] width 13 height 13
click at [564, 432] on sr-form-field "Tax for Vendor" at bounding box center [628, 424] width 129 height 31
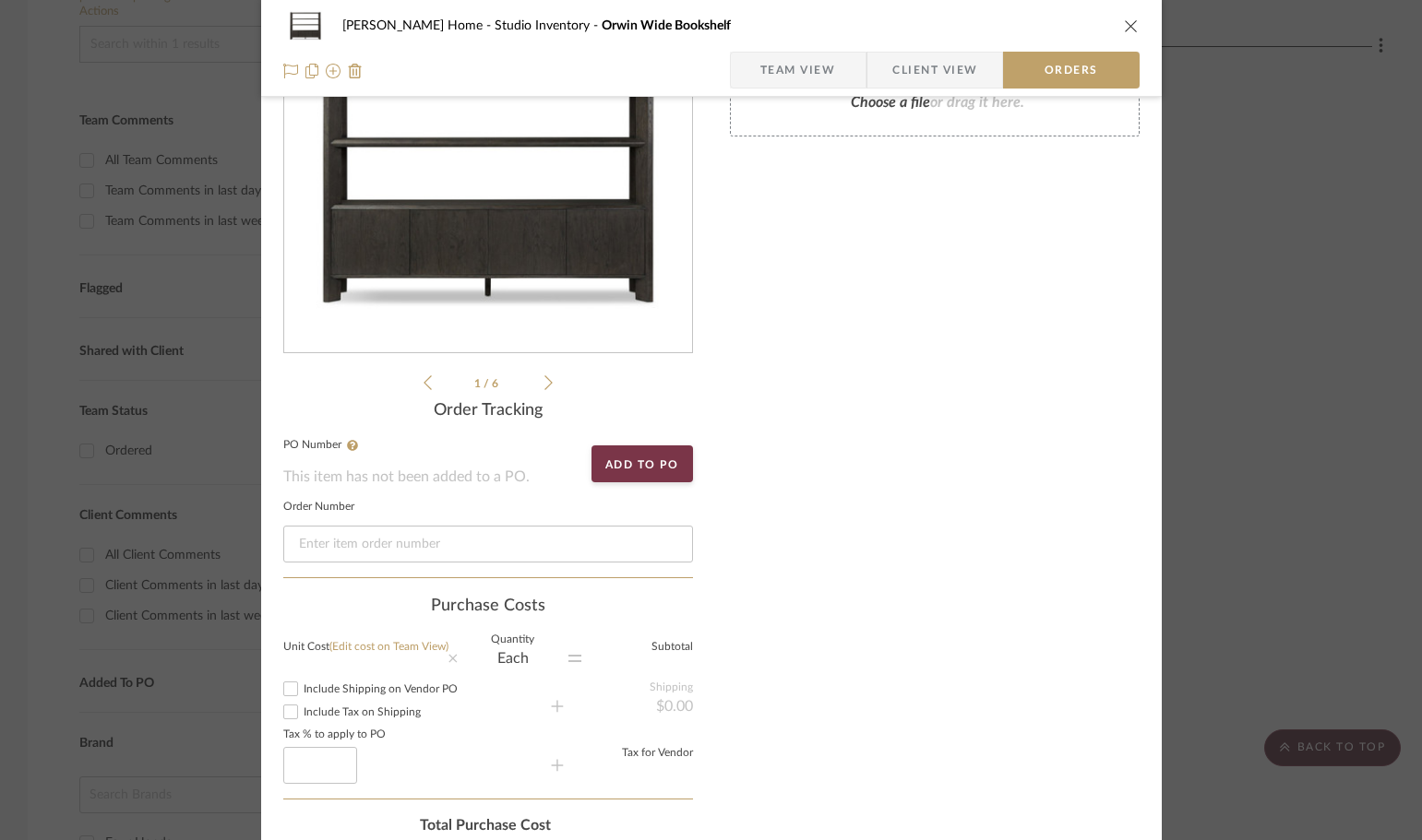
scroll to position [184, 0]
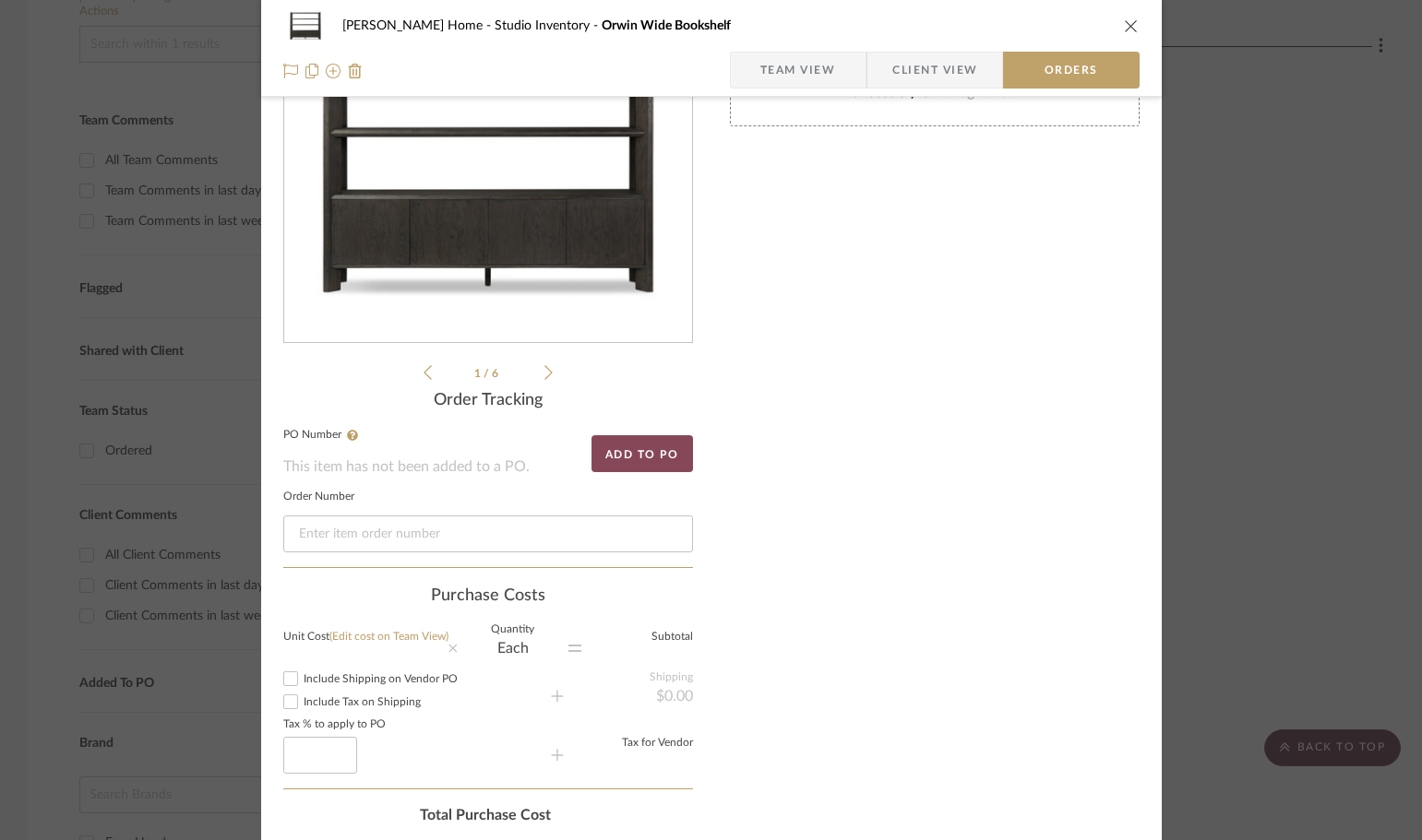
click at [659, 449] on button "Add to PO" at bounding box center [643, 454] width 102 height 37
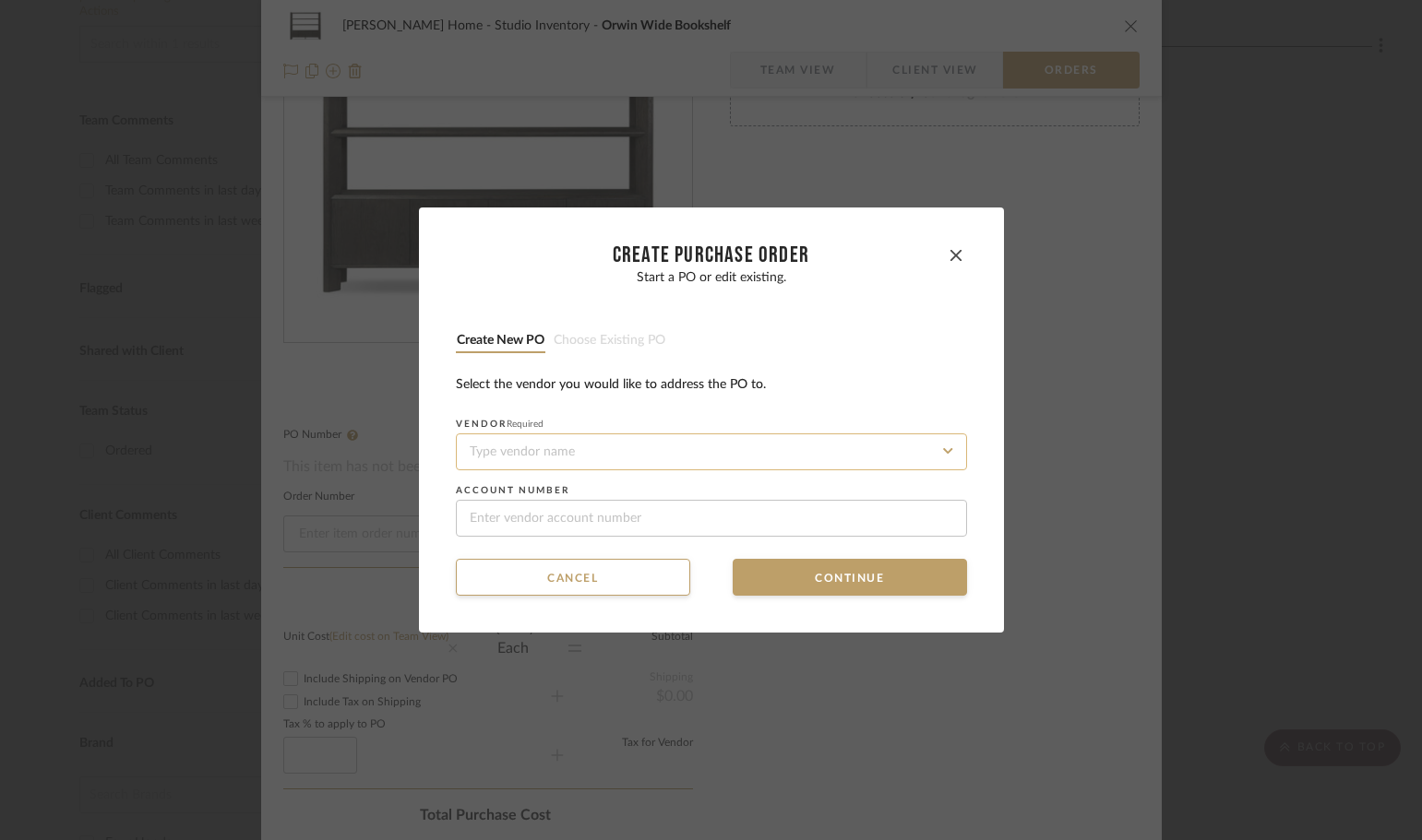
click at [678, 450] on input at bounding box center [711, 452] width 511 height 37
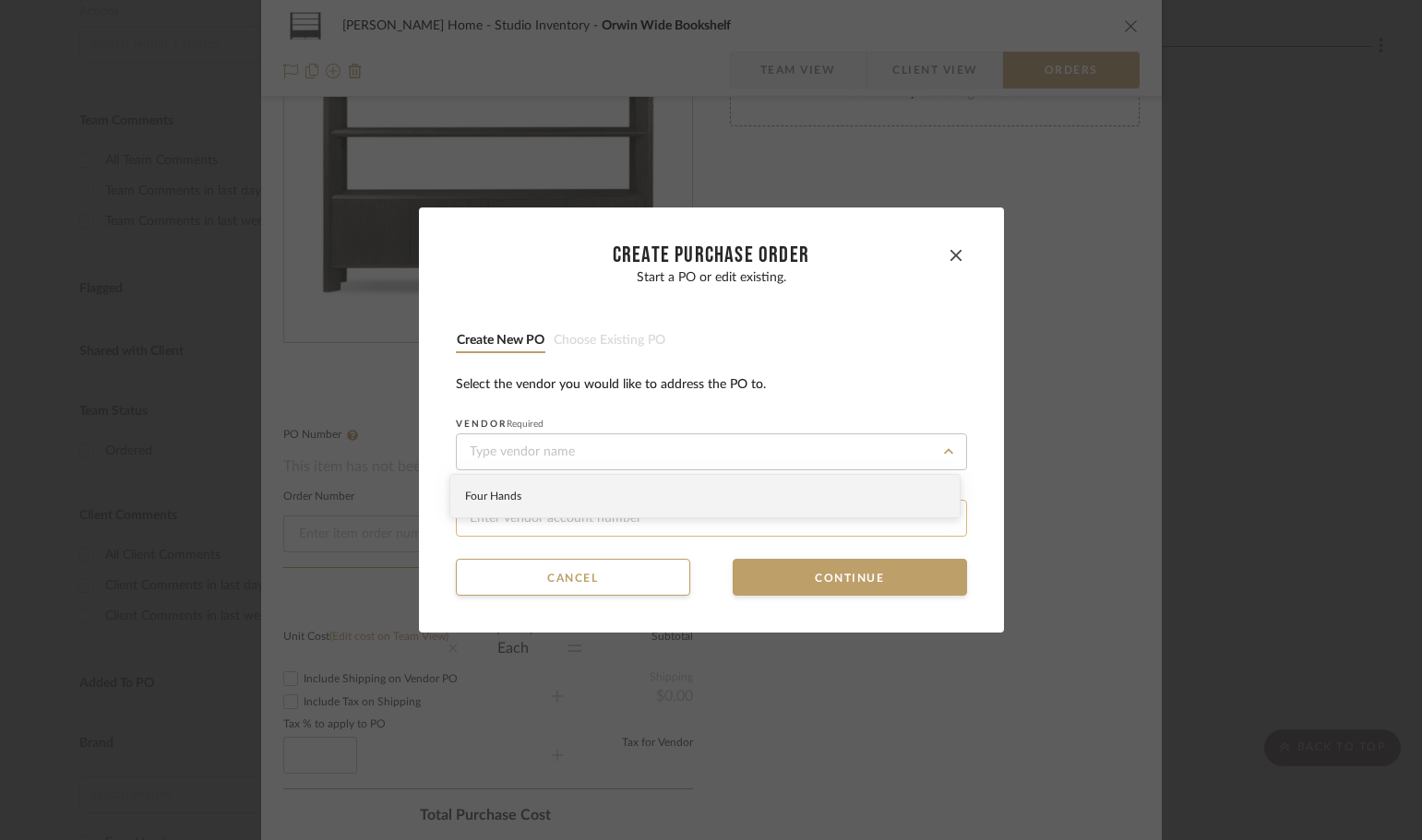
click at [646, 508] on div "Four Hands" at bounding box center [705, 496] width 510 height 43
type input "Four Hands"
type input "113488"
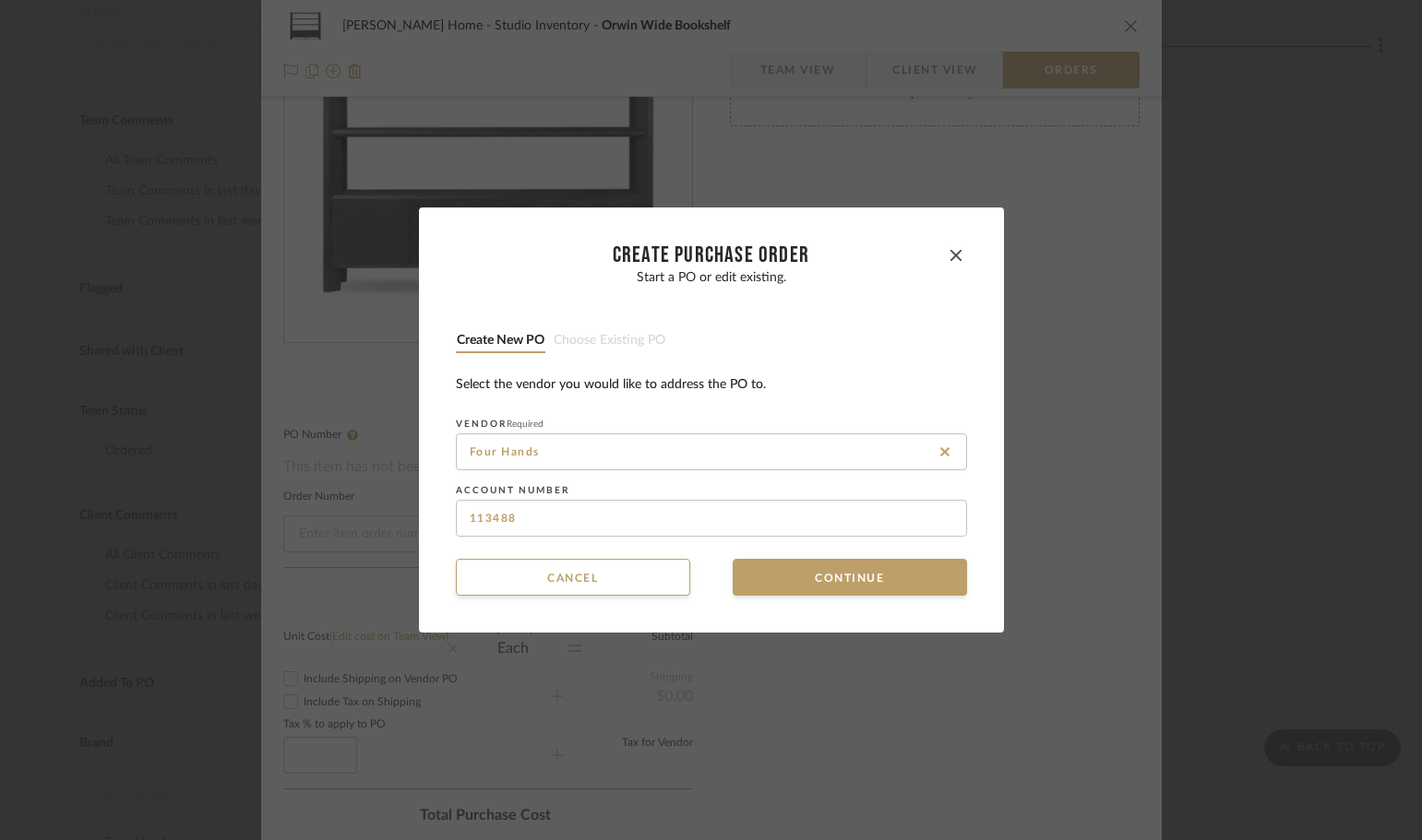
click at [831, 614] on dialog-content "CREATE Purchase order Start a PO or edit existing. Create new PO Choose existin…" at bounding box center [711, 420] width 585 height 425
click at [823, 580] on button "Continue" at bounding box center [849, 578] width 234 height 37
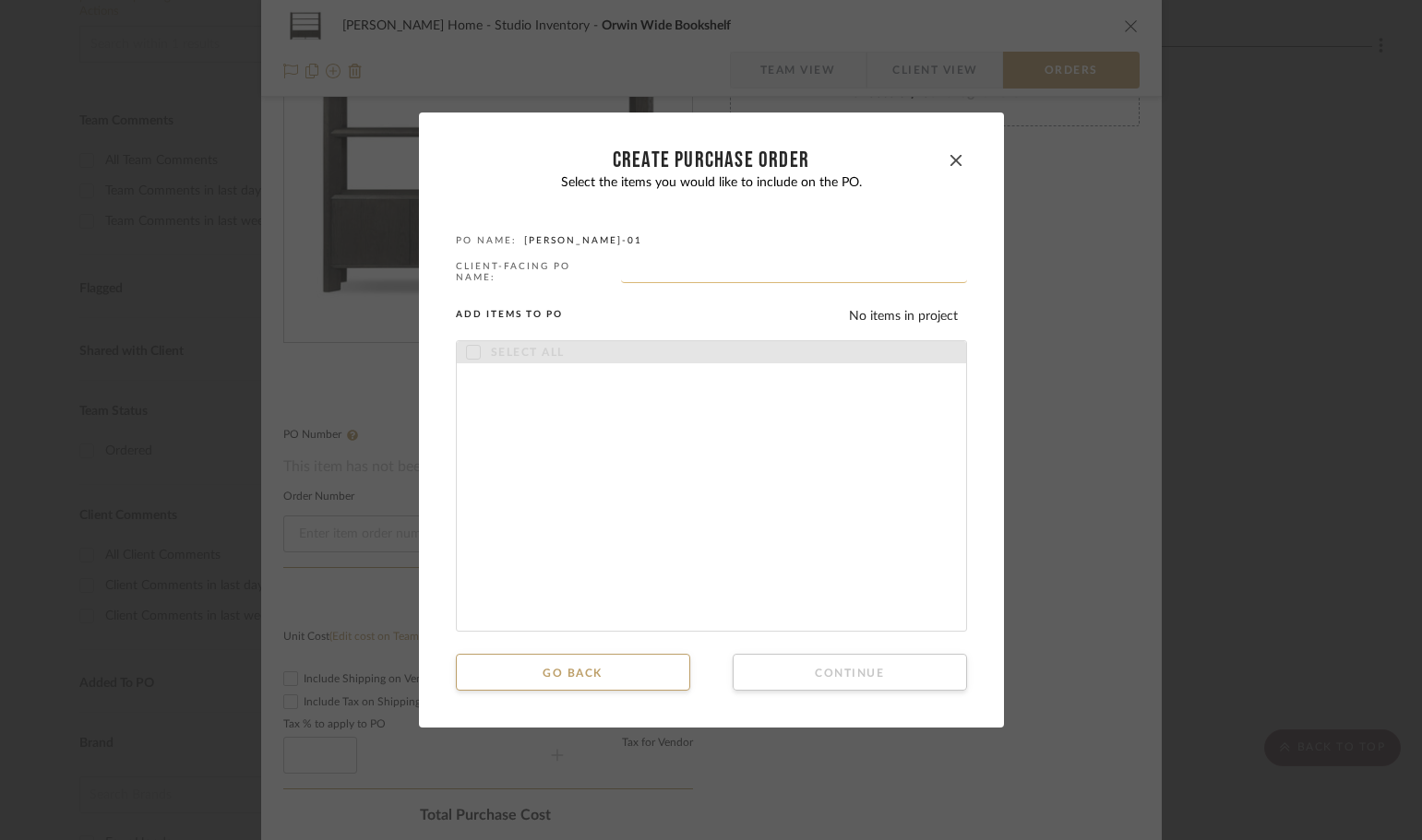
click at [639, 281] on input "text" at bounding box center [794, 274] width 346 height 19
click at [469, 346] on icon at bounding box center [473, 353] width 13 height 13
click at [661, 259] on div "Select the items you would like to include on the PO. PO NAME: PO-ANNK-01 CLIEN…" at bounding box center [711, 403] width 511 height 457
click at [654, 276] on input "text" at bounding box center [794, 274] width 346 height 19
paste input "113488"
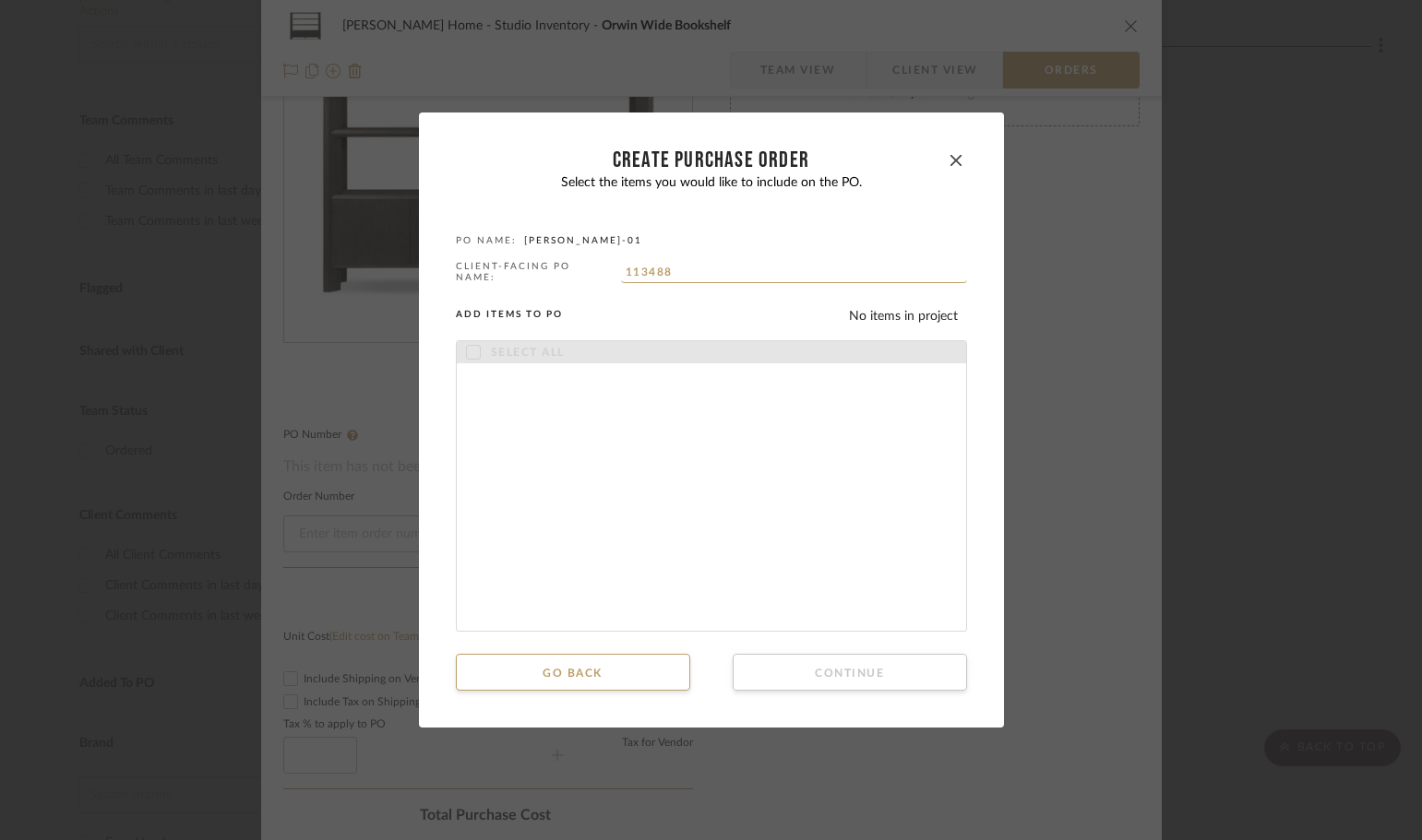
type input "113488"
drag, startPoint x: 716, startPoint y: 260, endPoint x: 536, endPoint y: 271, distance: 180.3
click at [536, 271] on div "Select the items you would like to include on the PO. PO NAME: PO-ANNK-01 CLIEN…" at bounding box center [711, 403] width 511 height 457
click at [634, 656] on button "Go back" at bounding box center [573, 672] width 234 height 37
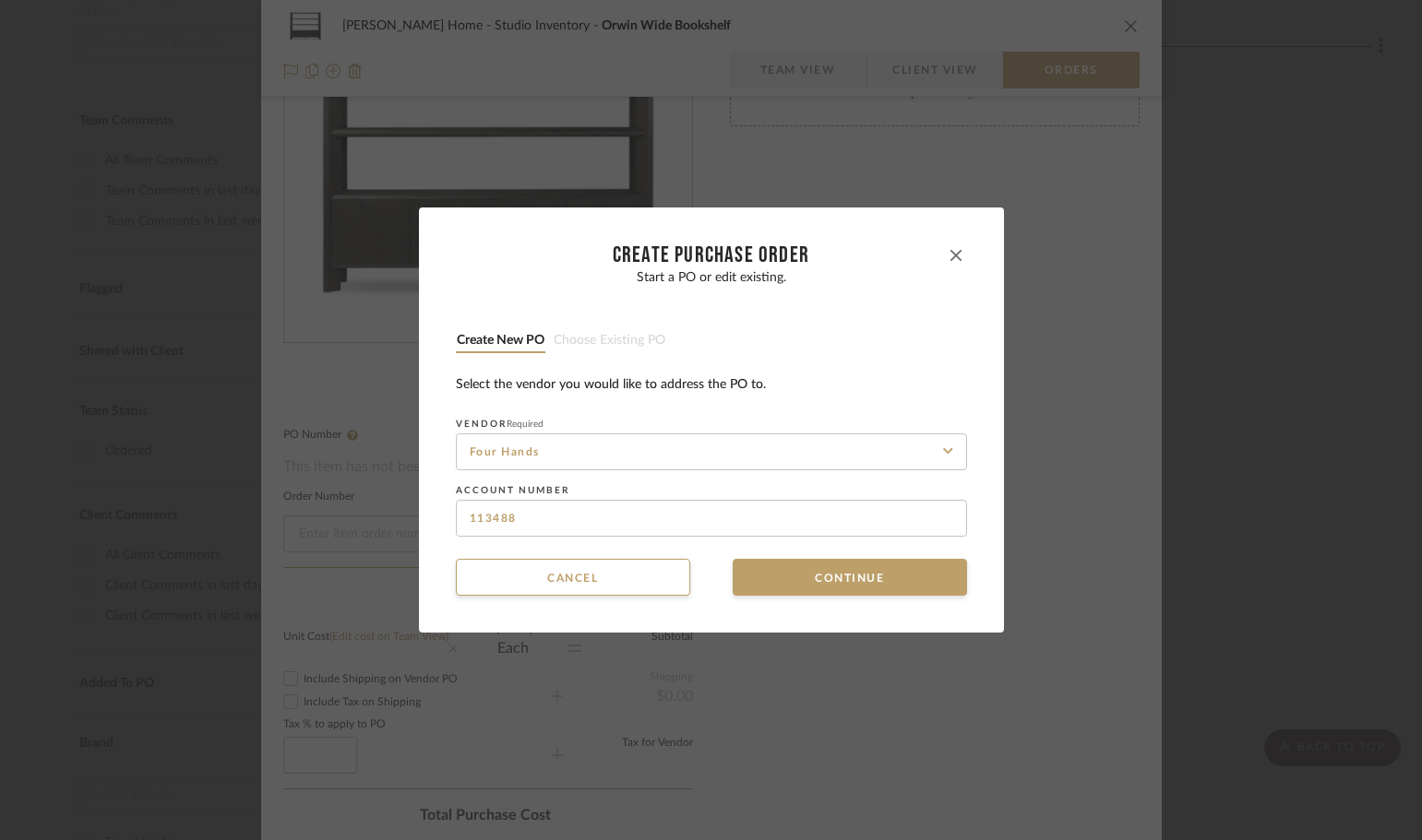
click at [952, 260] on icon "button" at bounding box center [956, 256] width 11 height 11
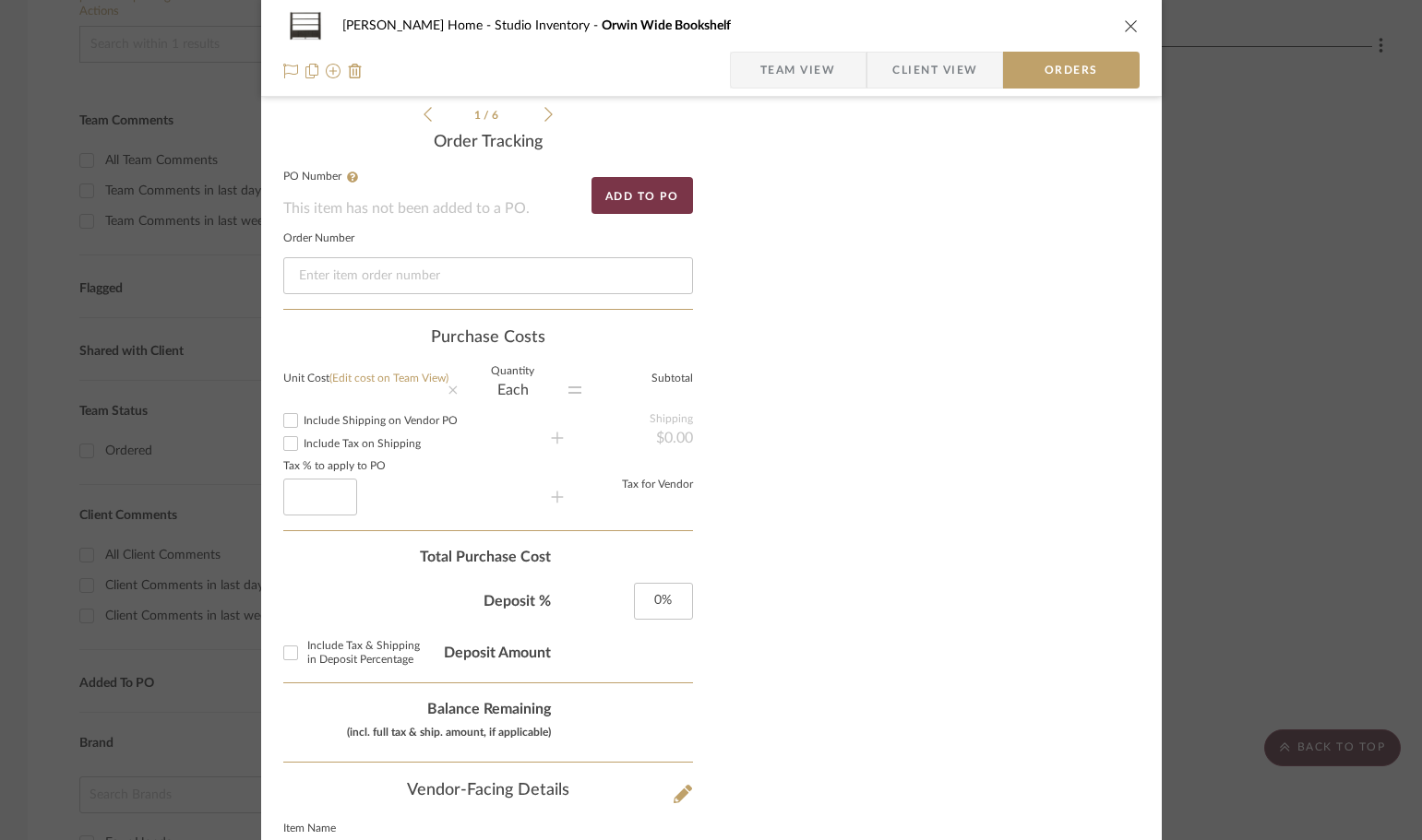
scroll to position [369, 0]
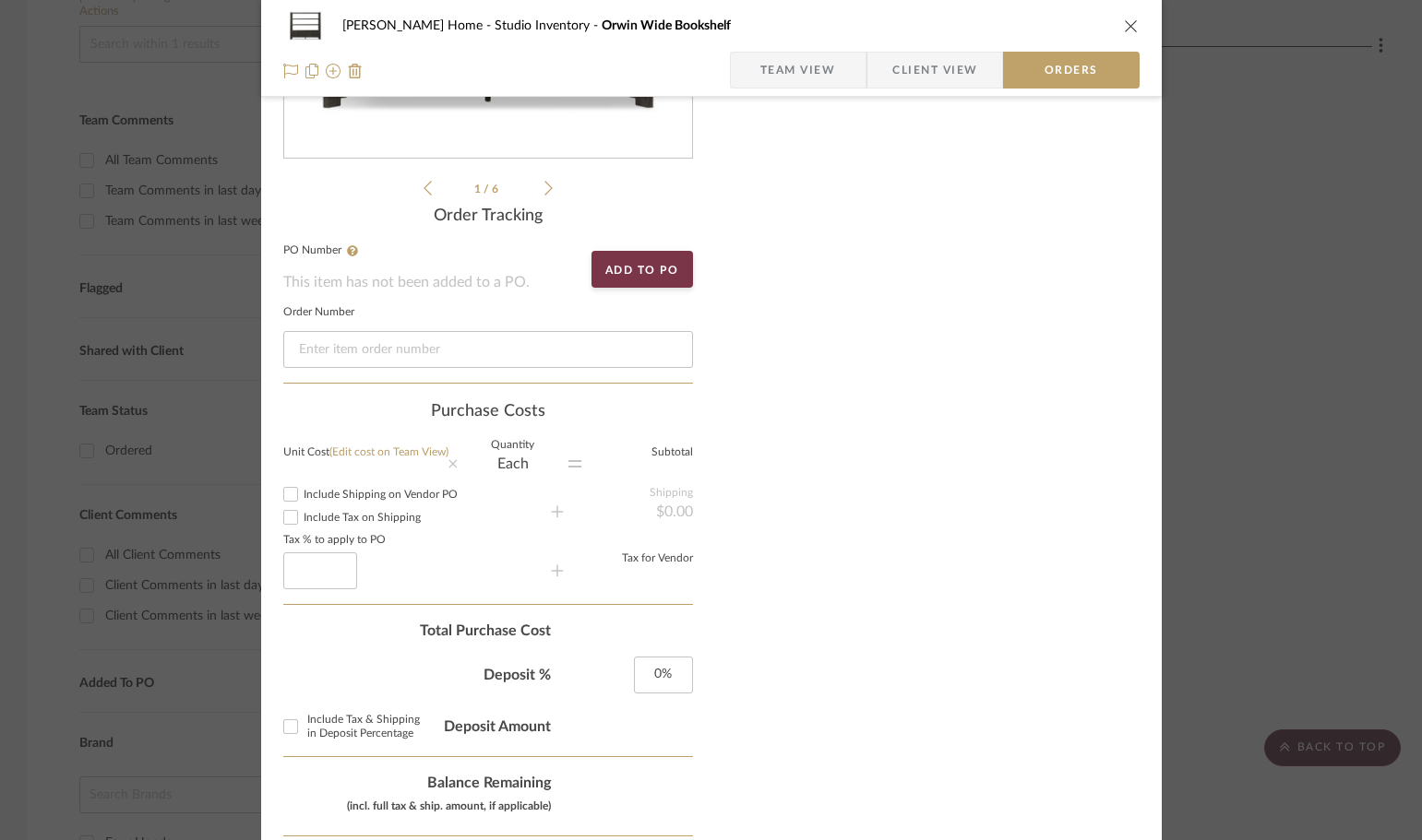
click at [663, 454] on label "Subtotal" at bounding box center [637, 453] width 112 height 9
click at [385, 454] on span "(Edit cost on Team View)" at bounding box center [389, 452] width 119 height 11
click at [287, 572] on input at bounding box center [321, 571] width 74 height 37
click at [755, 626] on div "Nothing here shares to Dashboard. Documents Choose a file or drag it here." at bounding box center [935, 426] width 409 height 1340
click at [324, 571] on input "222" at bounding box center [321, 571] width 74 height 37
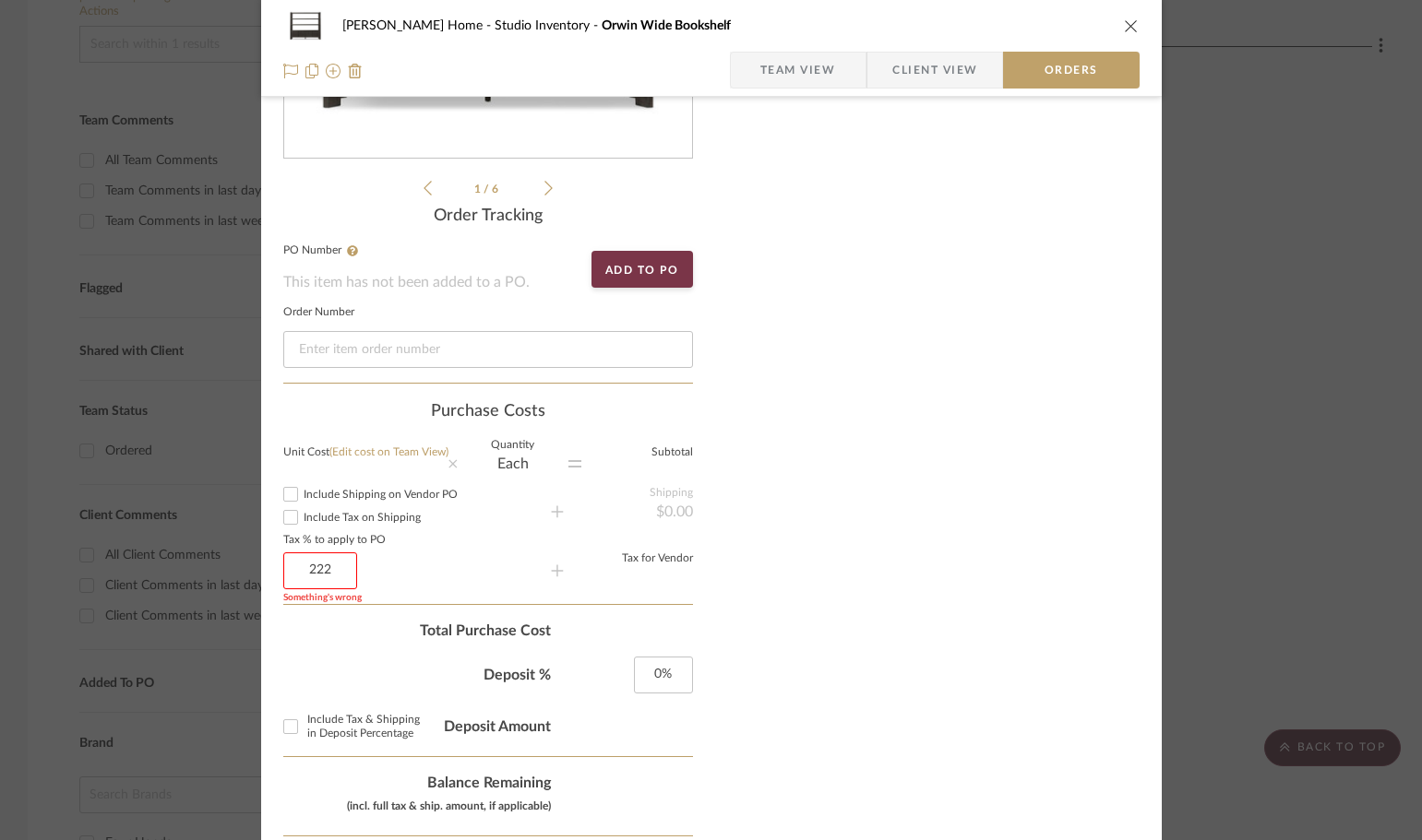
click at [334, 571] on input "222" at bounding box center [321, 571] width 74 height 37
click at [890, 445] on div "Nothing here shares to Dashboard. Documents Choose a file or drag it here." at bounding box center [935, 426] width 409 height 1340
type input "22"
click at [323, 569] on input "22" at bounding box center [321, 571] width 74 height 37
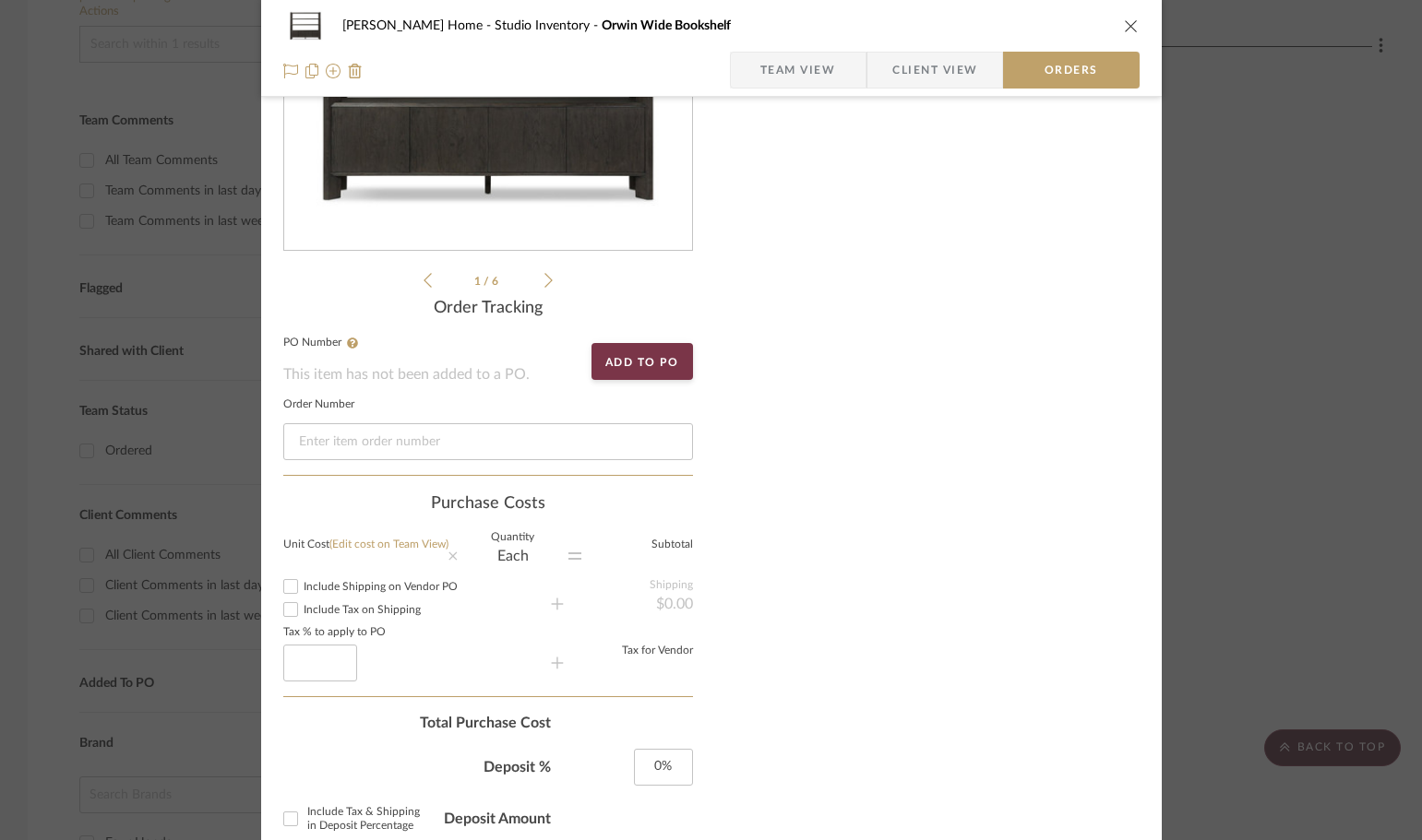
scroll to position [461, 0]
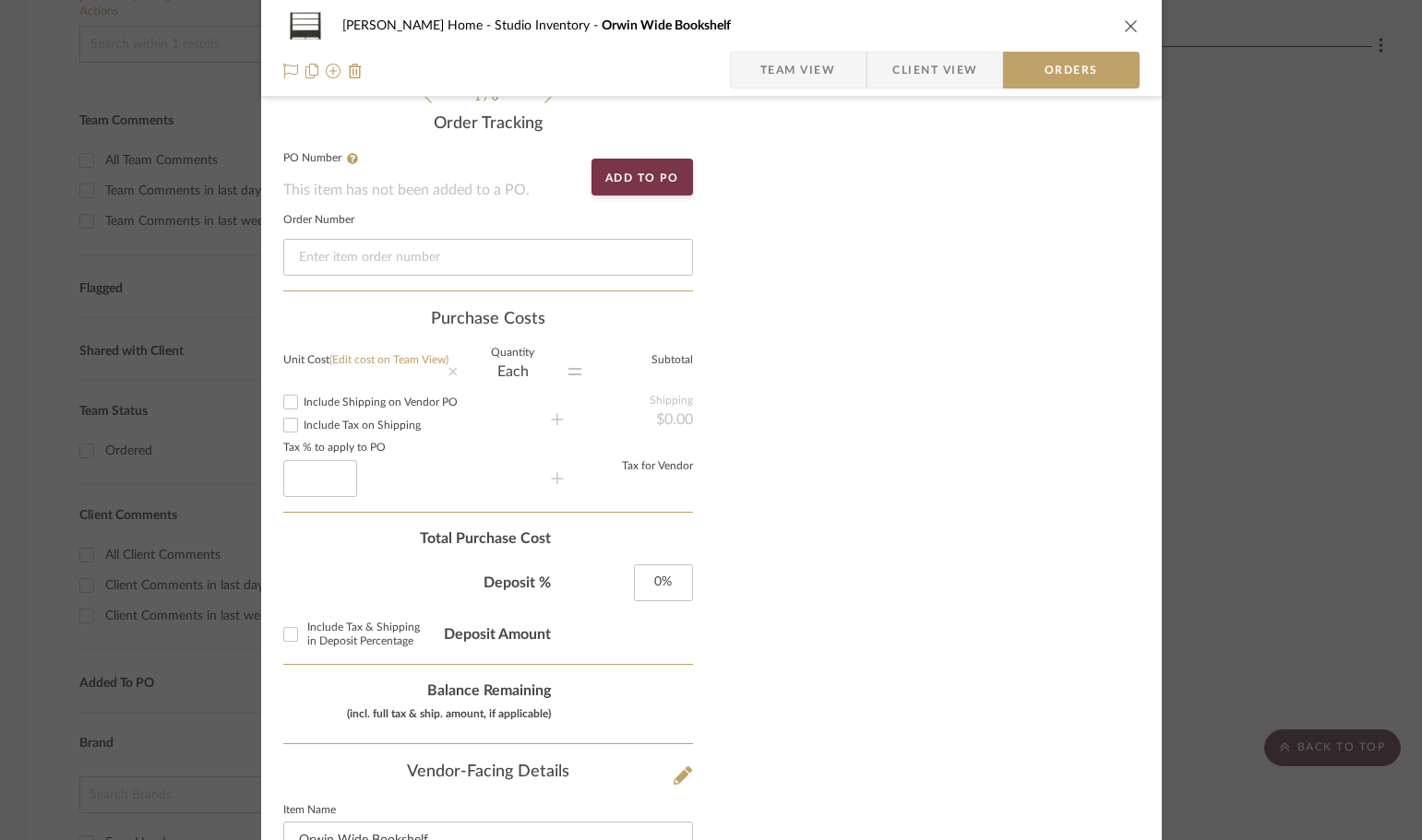
click at [374, 358] on span "(Edit cost on Team View)" at bounding box center [389, 360] width 119 height 11
click at [334, 367] on fieldset "Unit Cost (Edit cost on Team View)" at bounding box center [366, 364] width 165 height 17
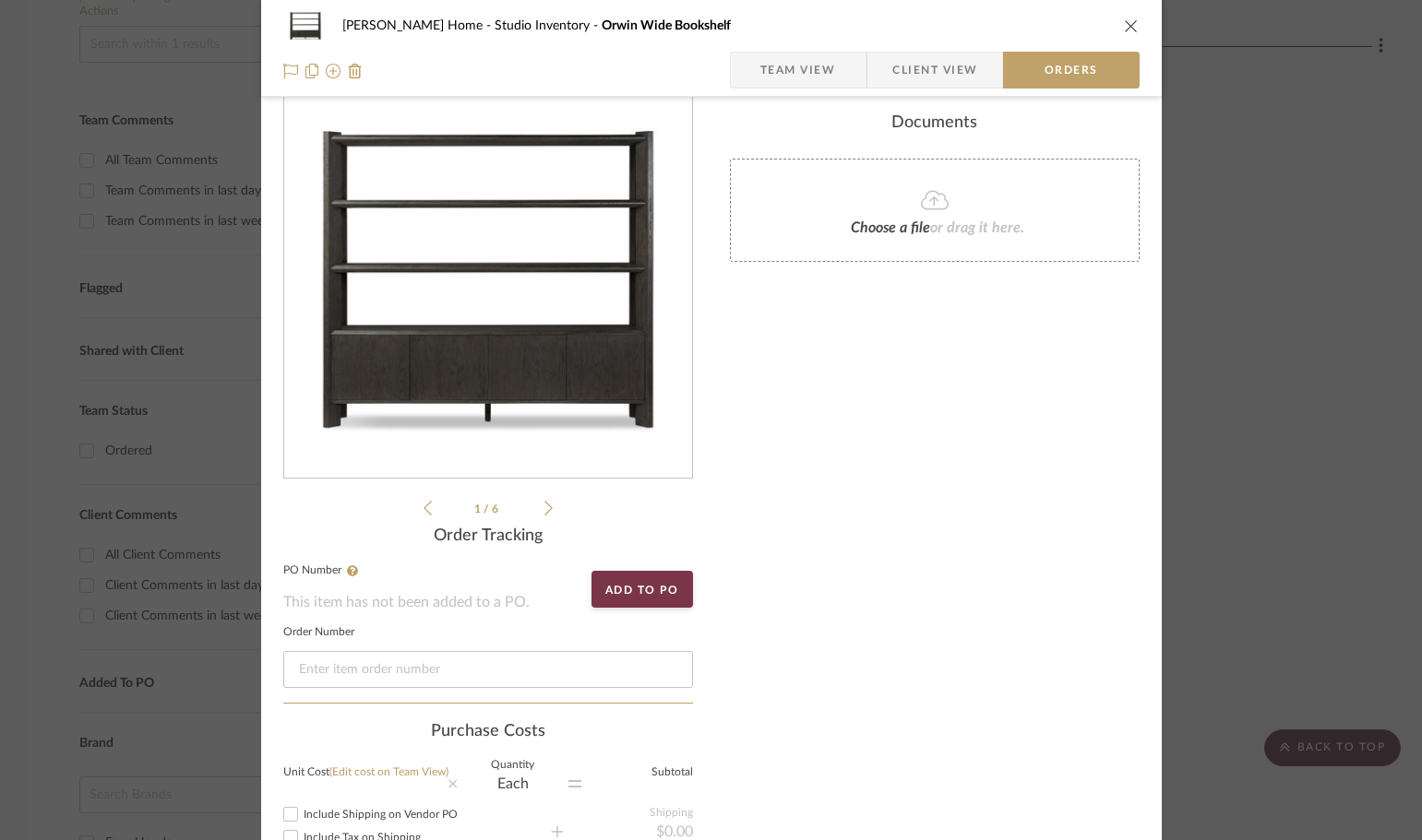
scroll to position [0, 0]
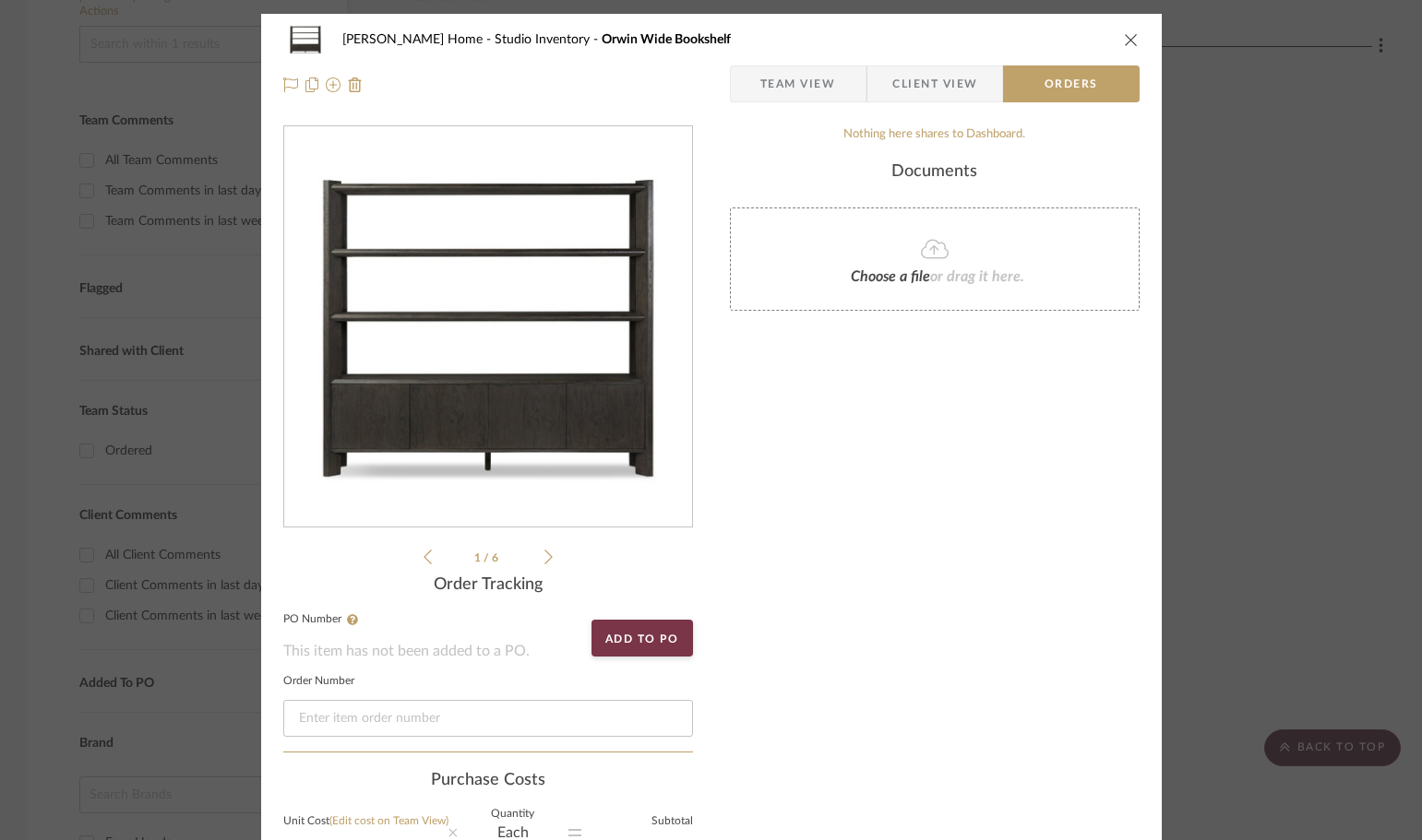
click at [823, 84] on span "Team View" at bounding box center [799, 84] width 76 height 37
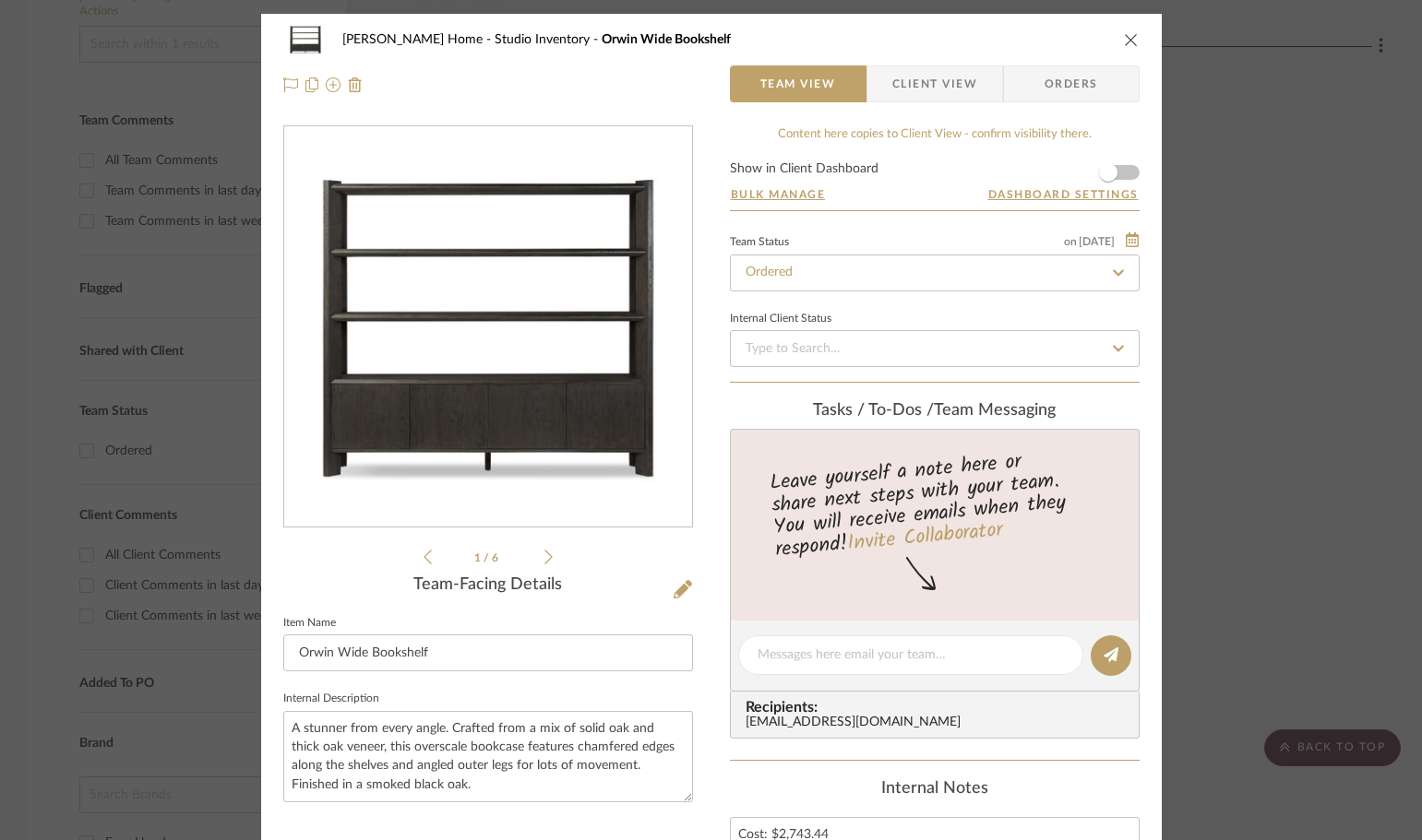
click at [545, 556] on icon at bounding box center [548, 558] width 8 height 17
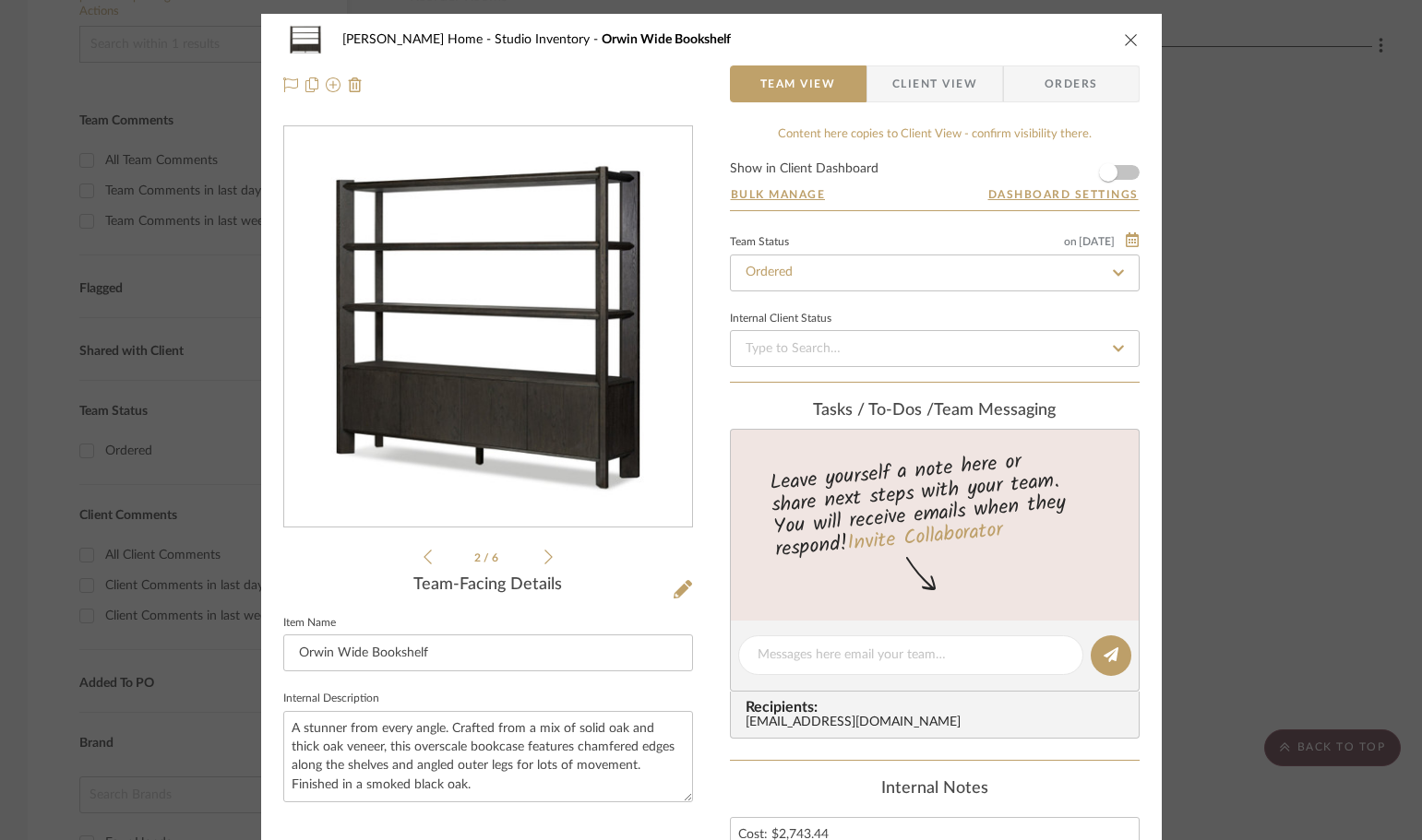
click at [545, 556] on icon at bounding box center [548, 558] width 8 height 17
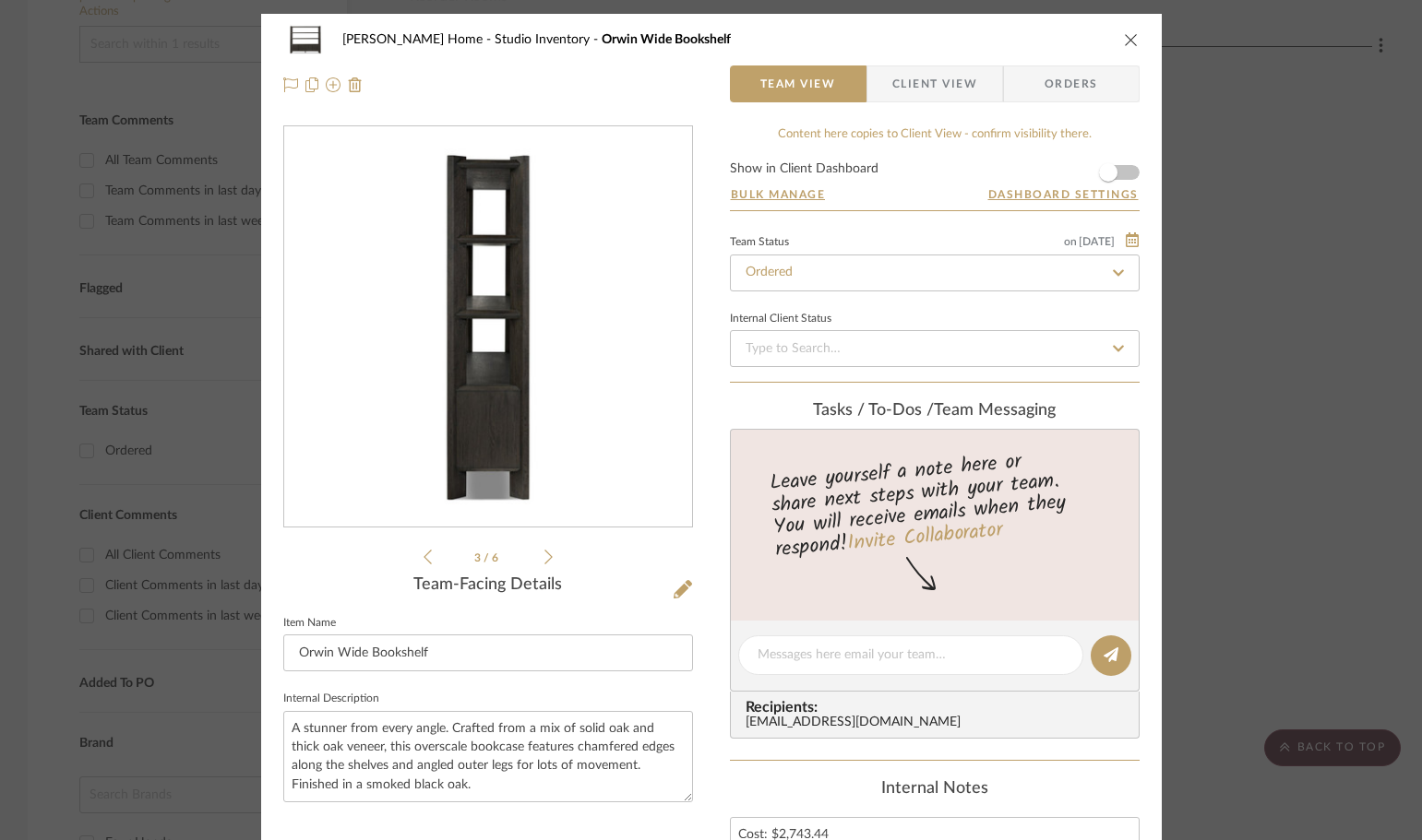
click at [545, 556] on icon at bounding box center [548, 558] width 8 height 15
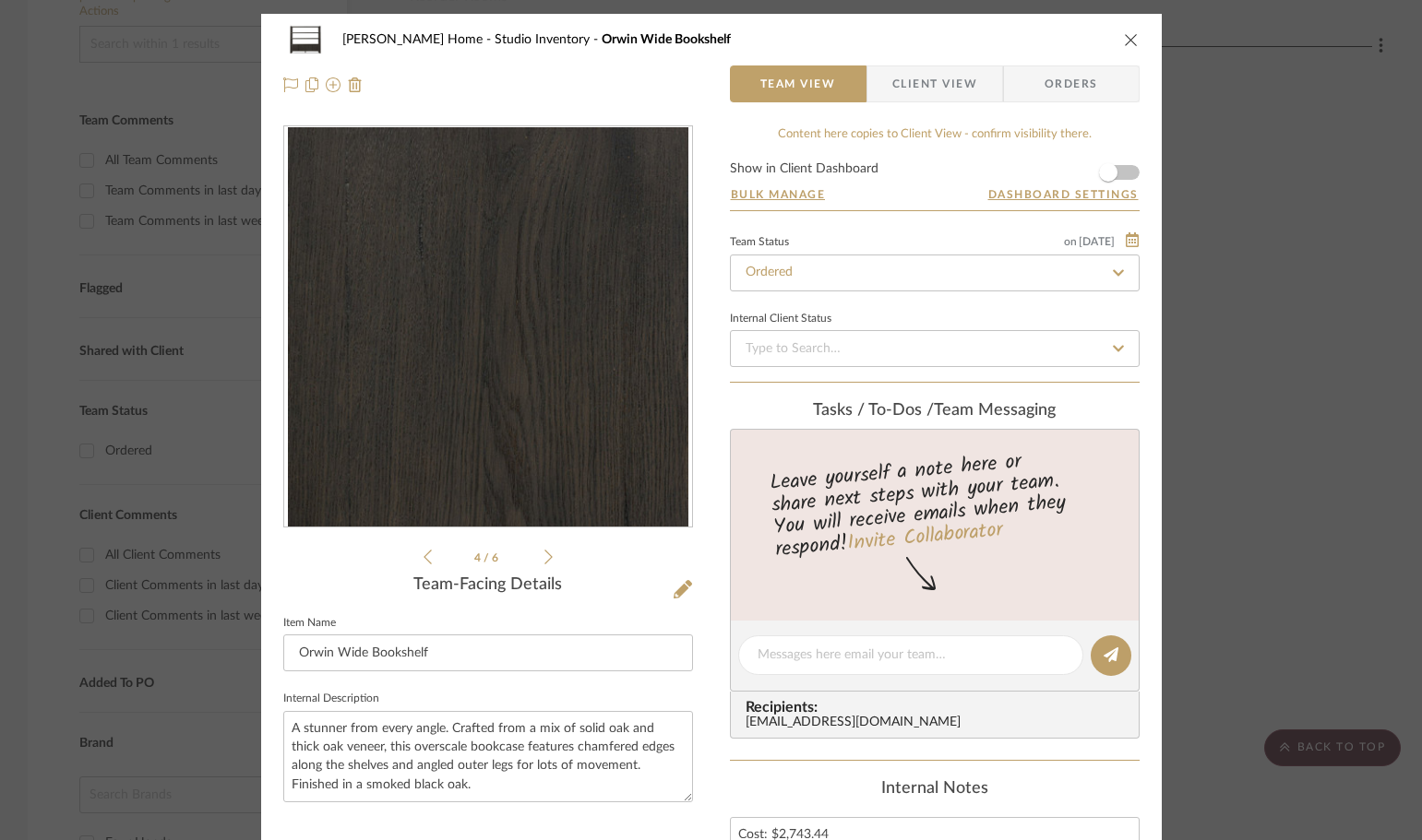
click at [545, 556] on icon at bounding box center [548, 558] width 8 height 15
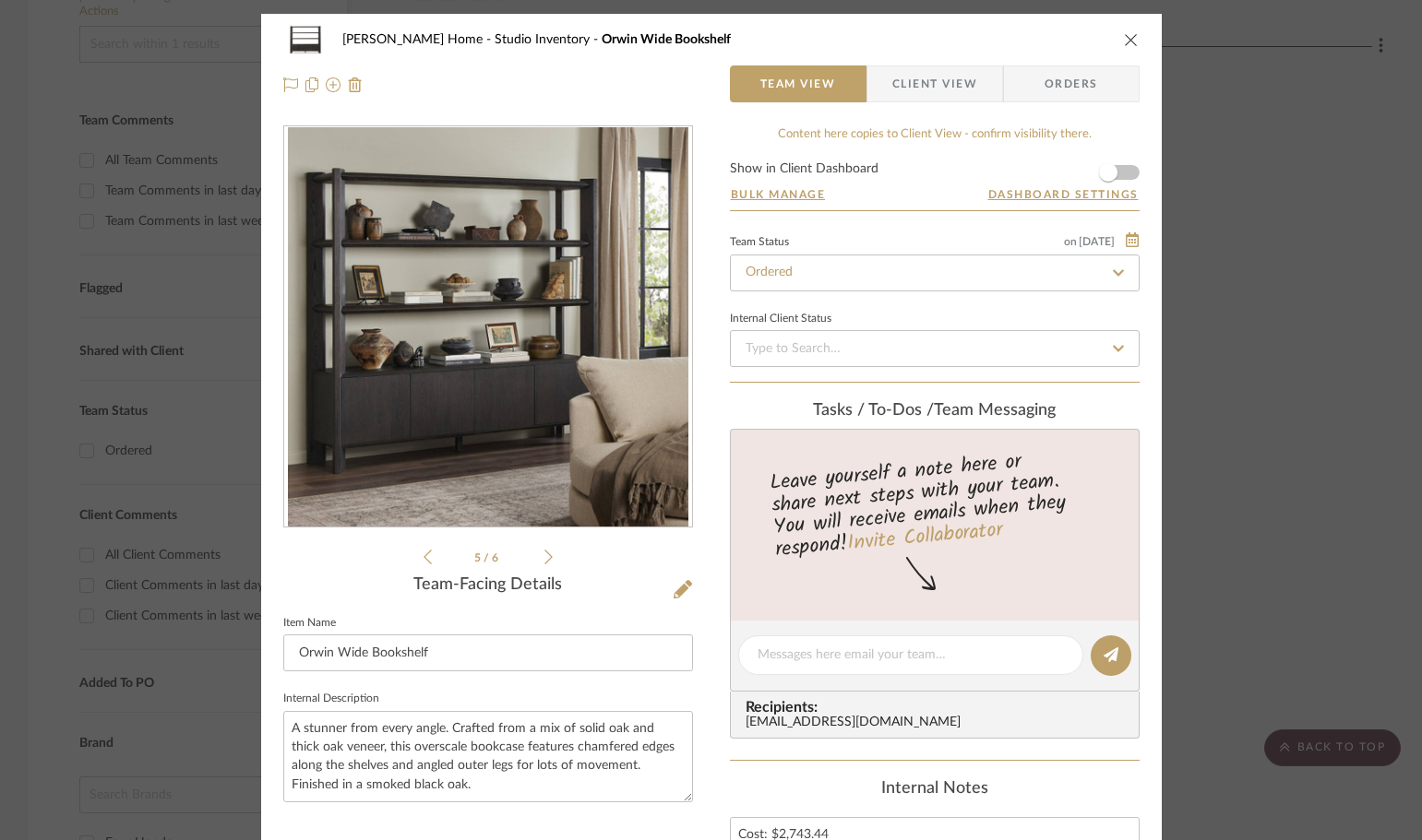
click at [545, 556] on icon at bounding box center [548, 558] width 8 height 15
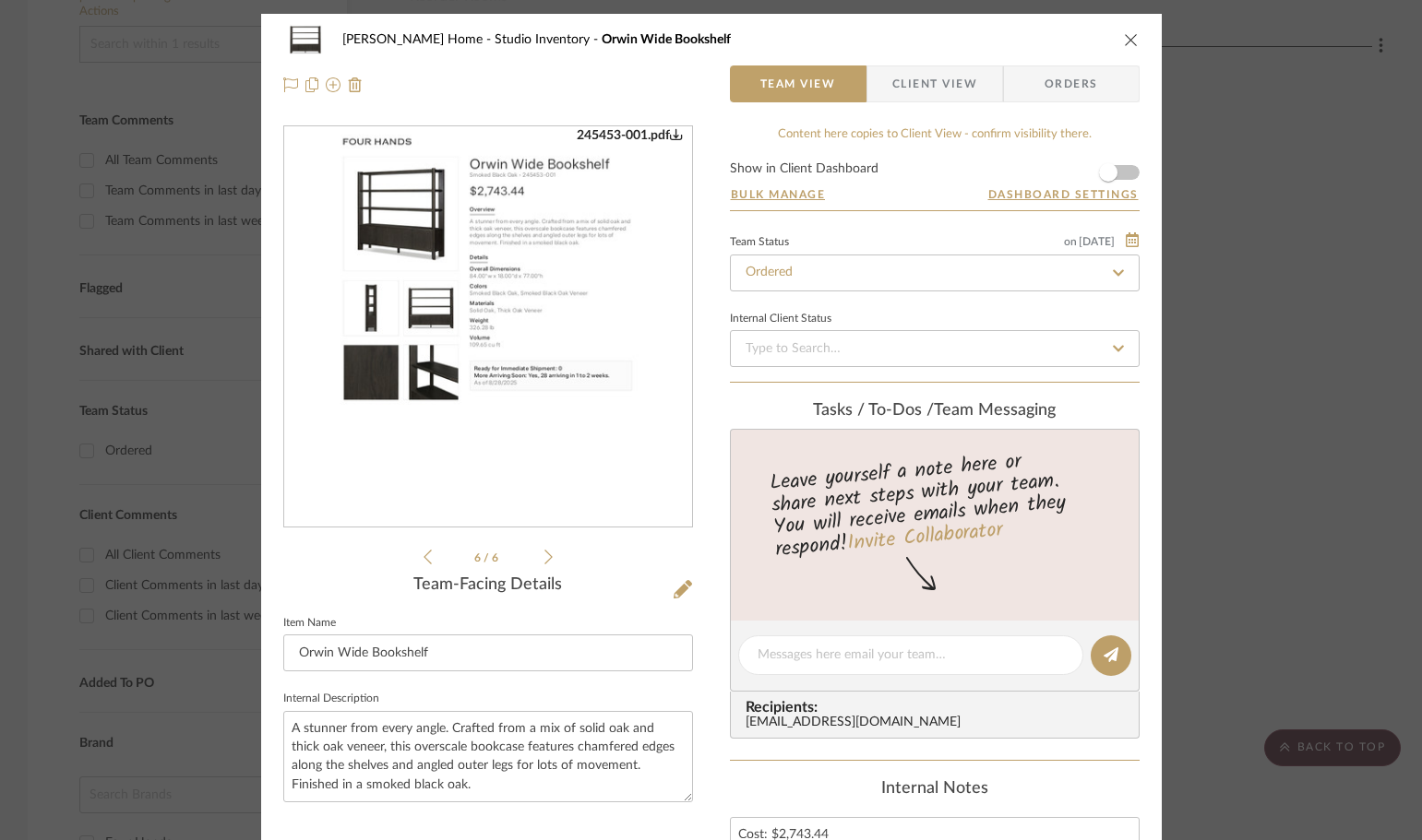
click at [545, 556] on icon at bounding box center [548, 558] width 8 height 15
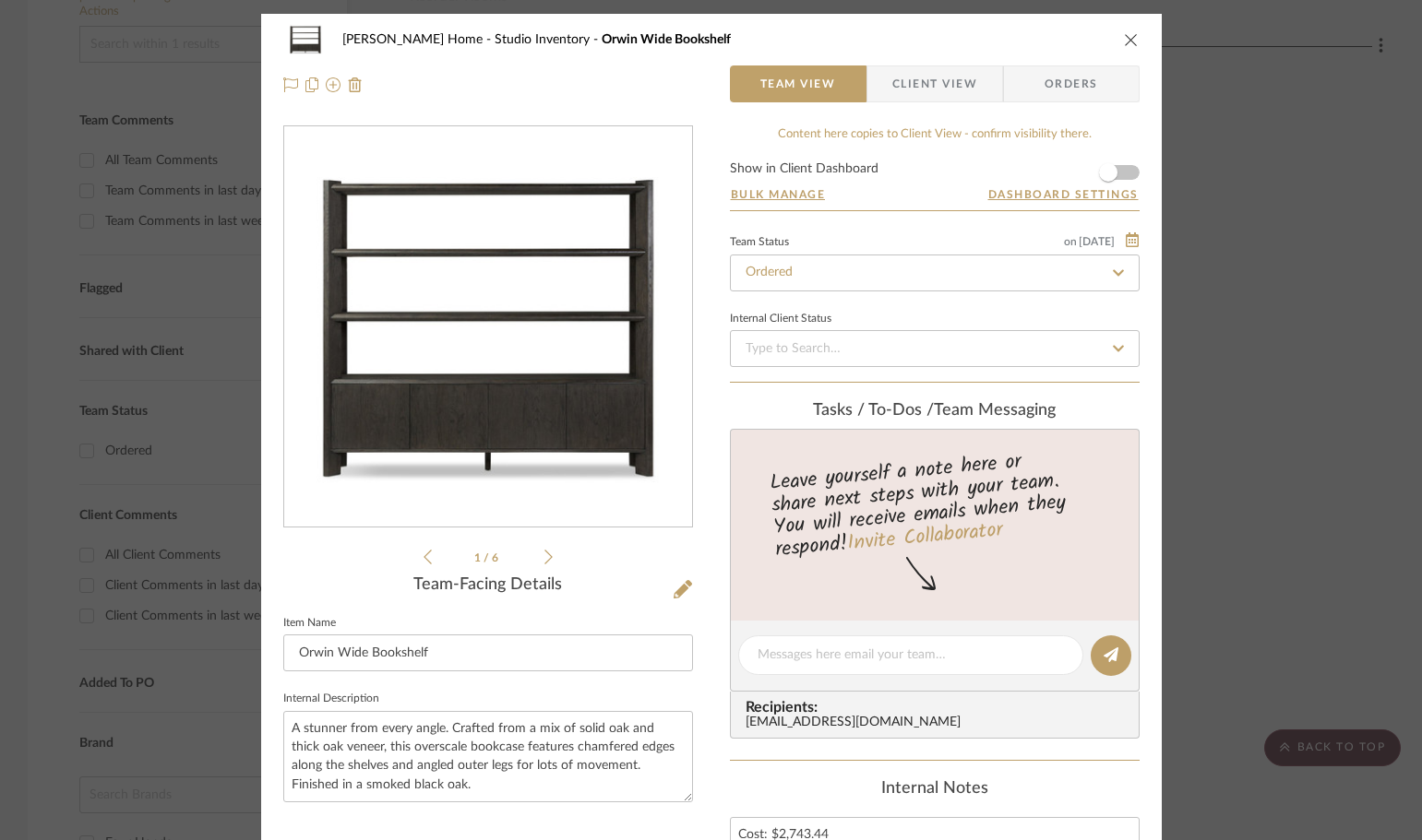
click at [545, 556] on icon at bounding box center [548, 558] width 8 height 15
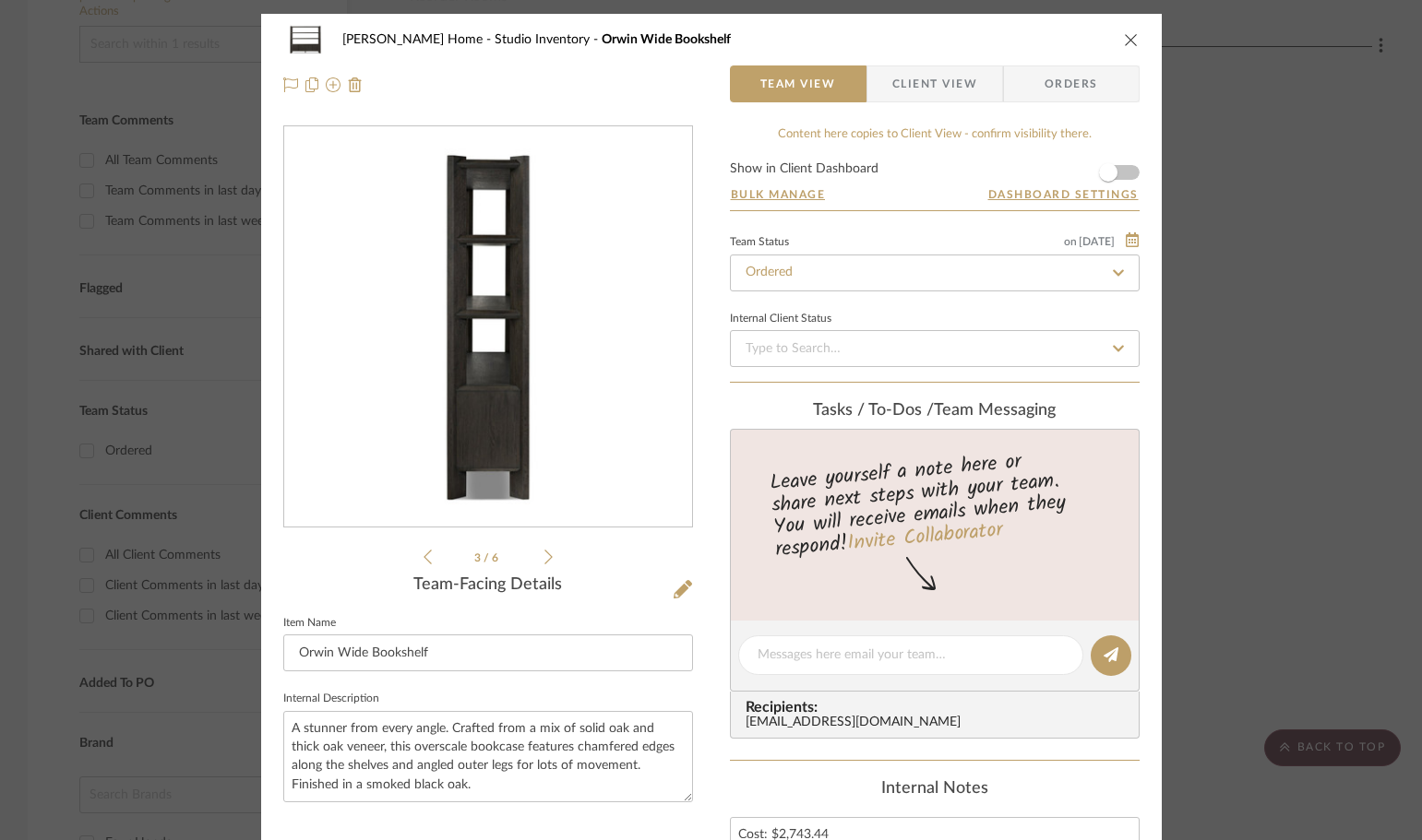
click at [545, 556] on icon at bounding box center [548, 558] width 8 height 15
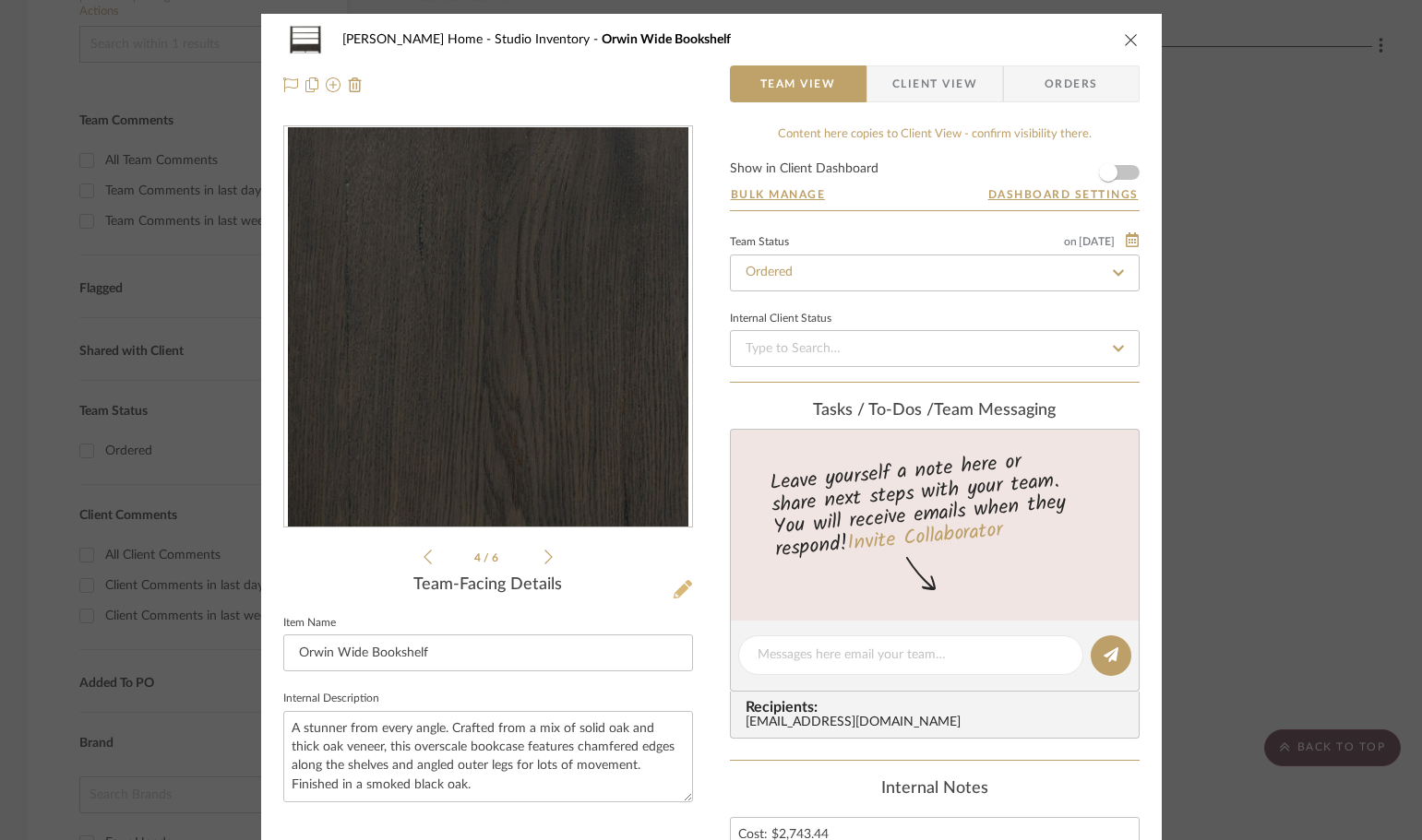
click at [680, 582] on icon at bounding box center [683, 590] width 19 height 19
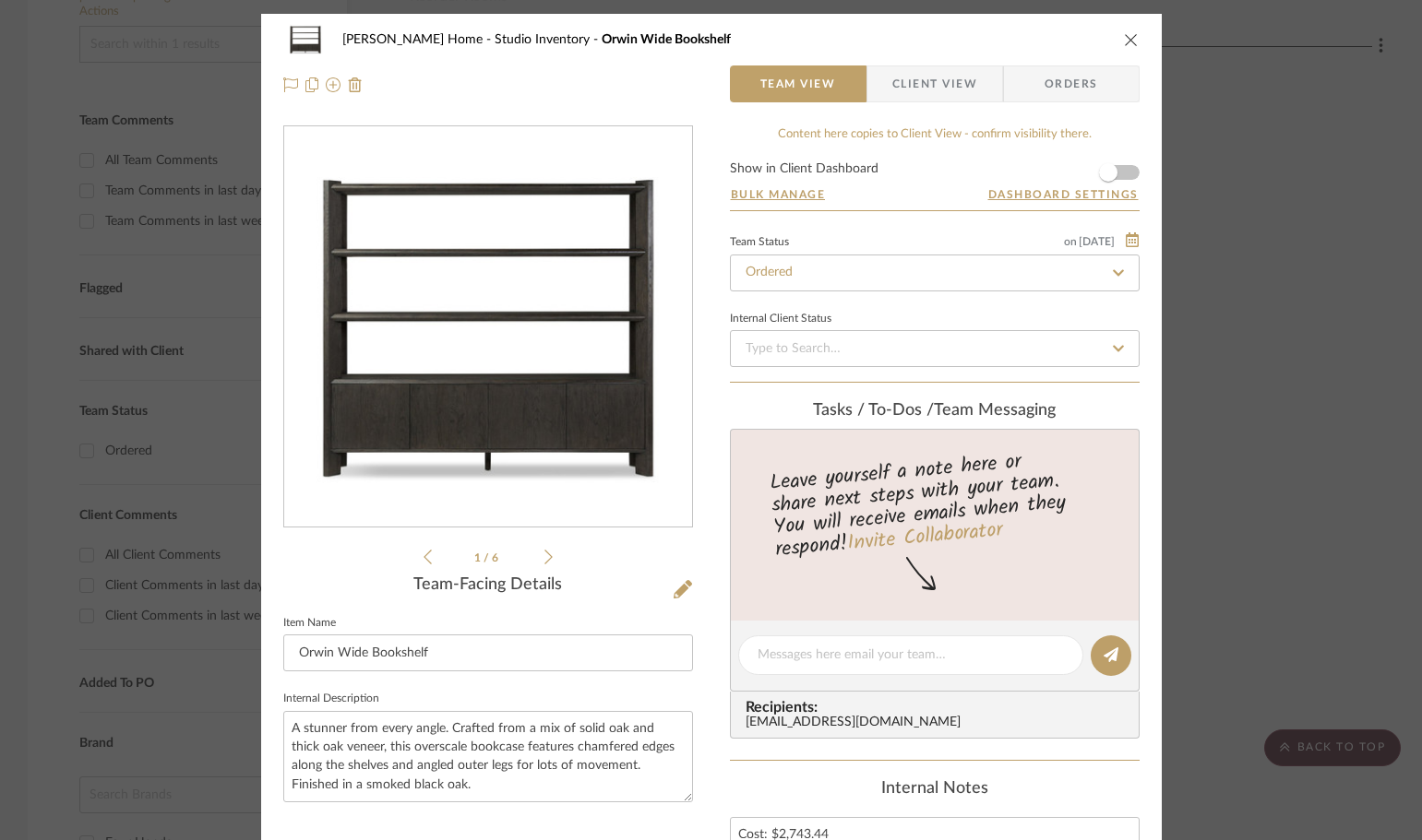
click at [657, 593] on div "Team-Facing Details" at bounding box center [488, 586] width 409 height 20
click at [673, 589] on icon at bounding box center [683, 590] width 19 height 19
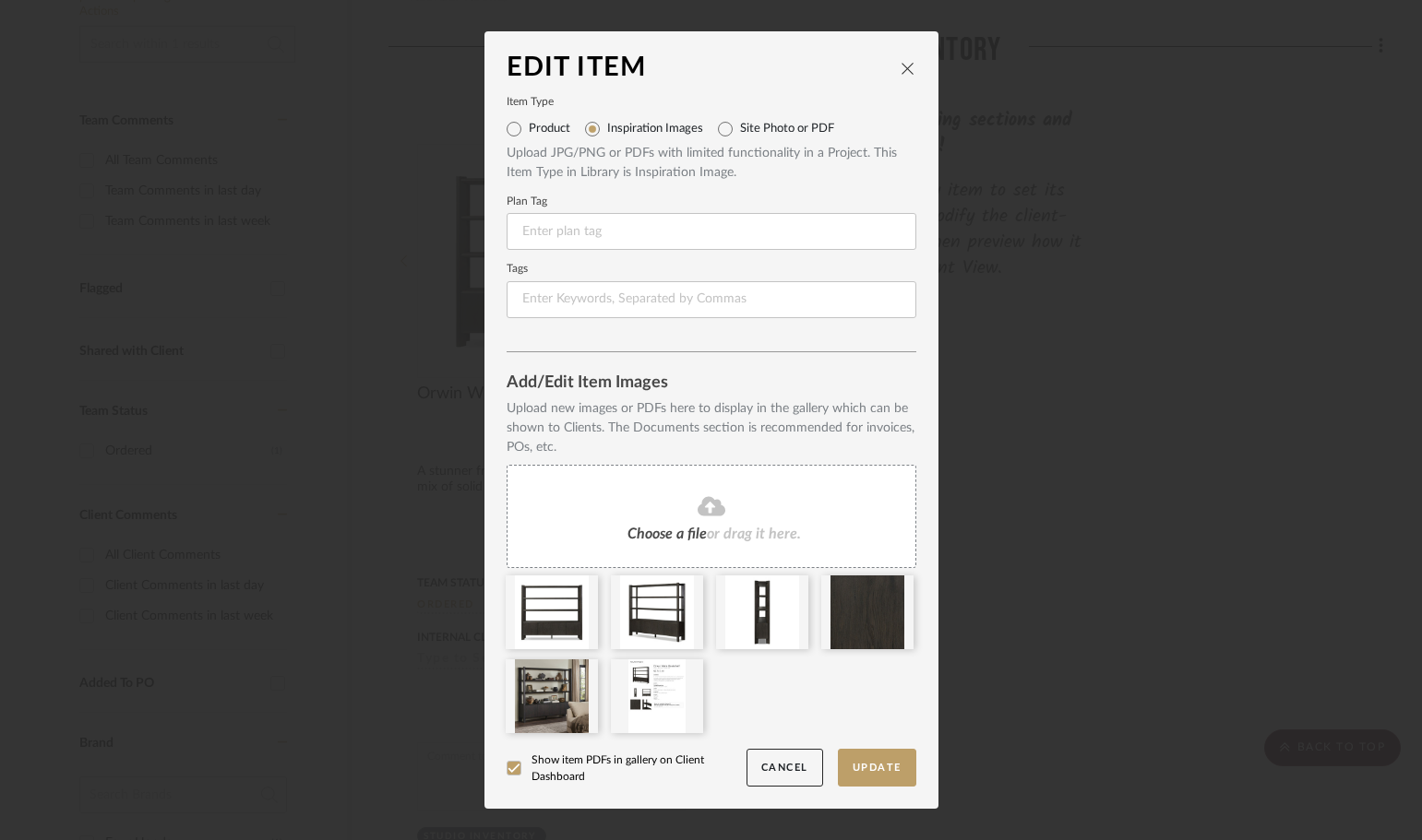
click at [531, 130] on label "Product" at bounding box center [549, 129] width 42 height 15
click at [529, 130] on input "Product" at bounding box center [514, 130] width 30 height 30
radio input "true"
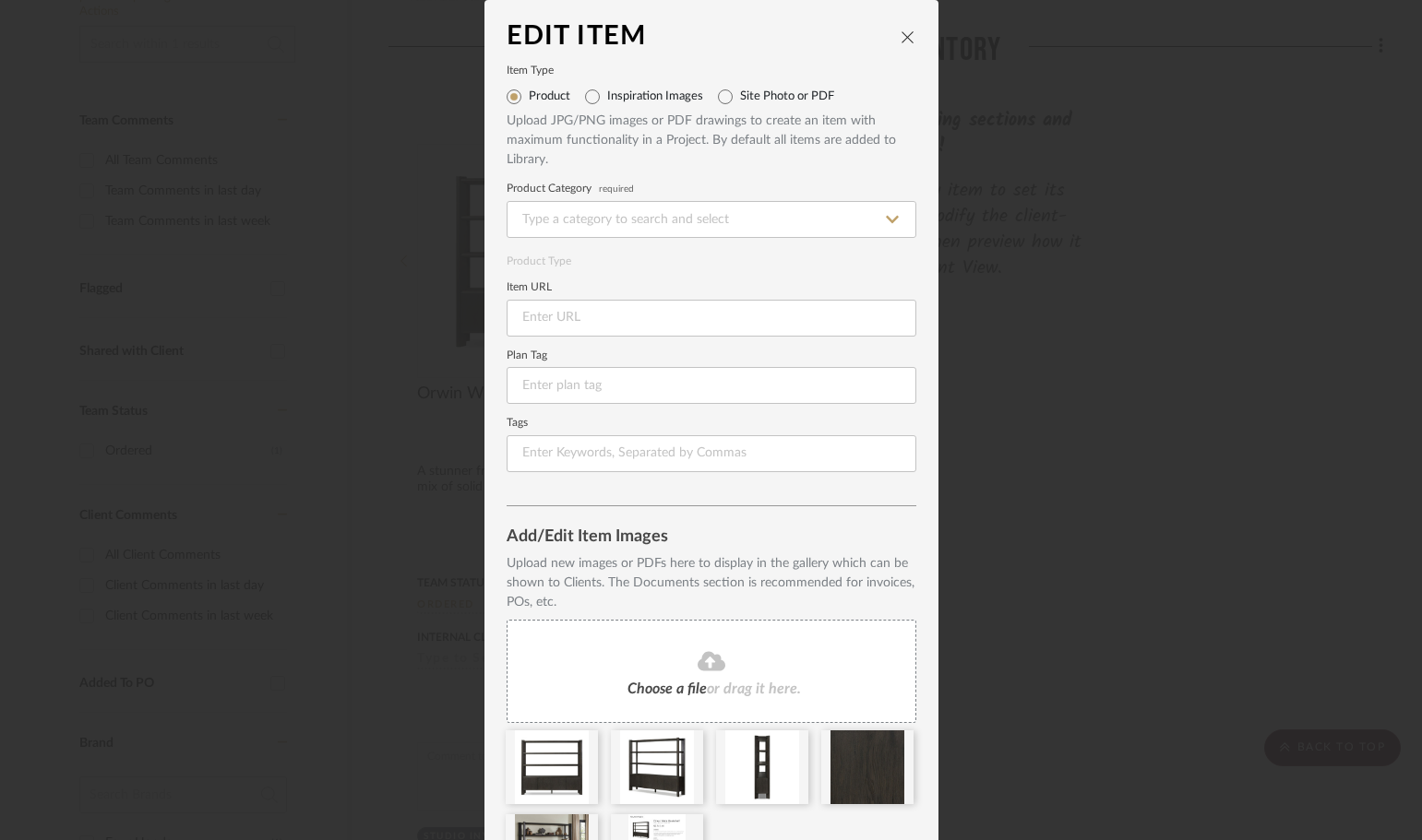
click at [900, 39] on button "close" at bounding box center [908, 37] width 17 height 17
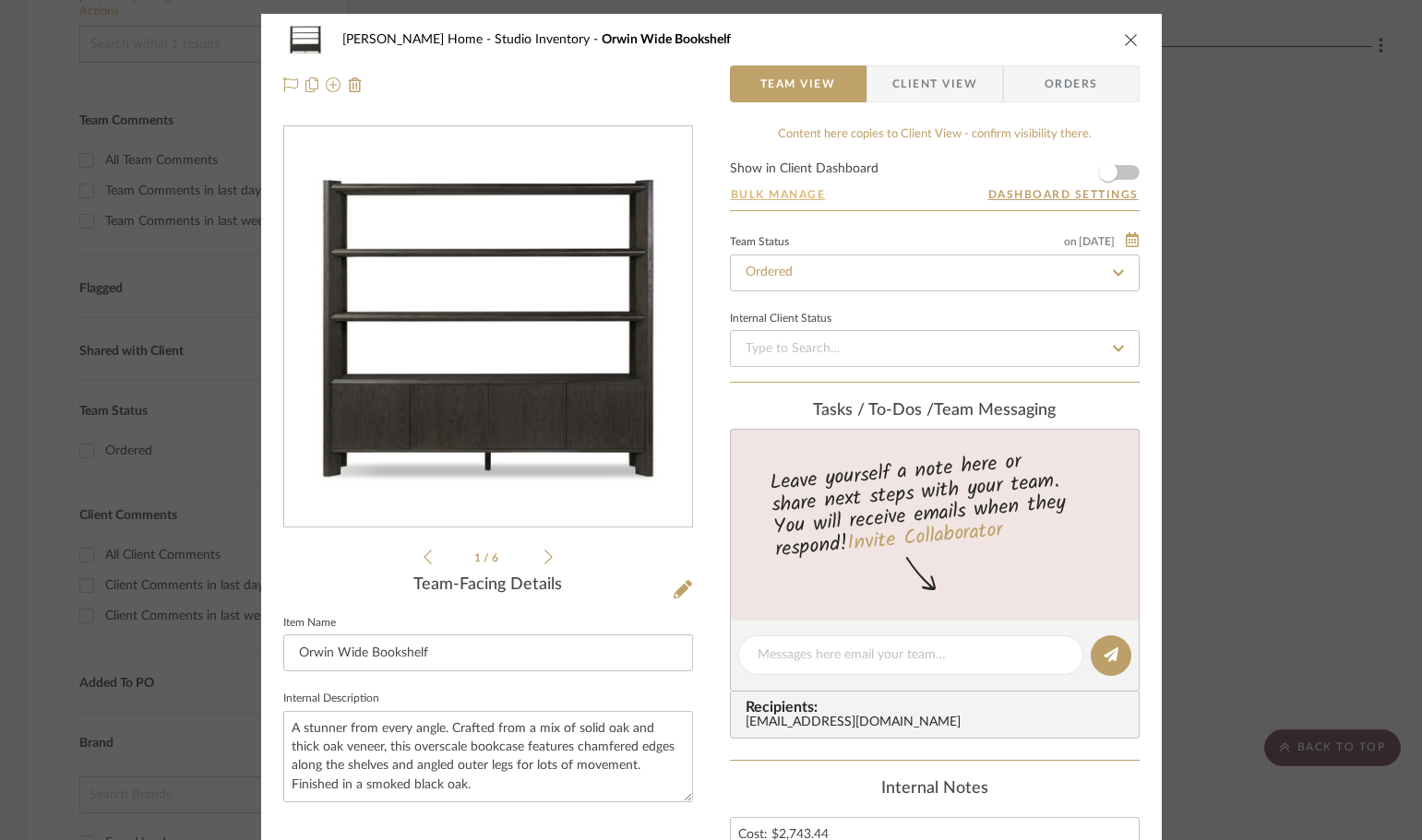
click at [798, 193] on button "Bulk Manage" at bounding box center [778, 194] width 97 height 17
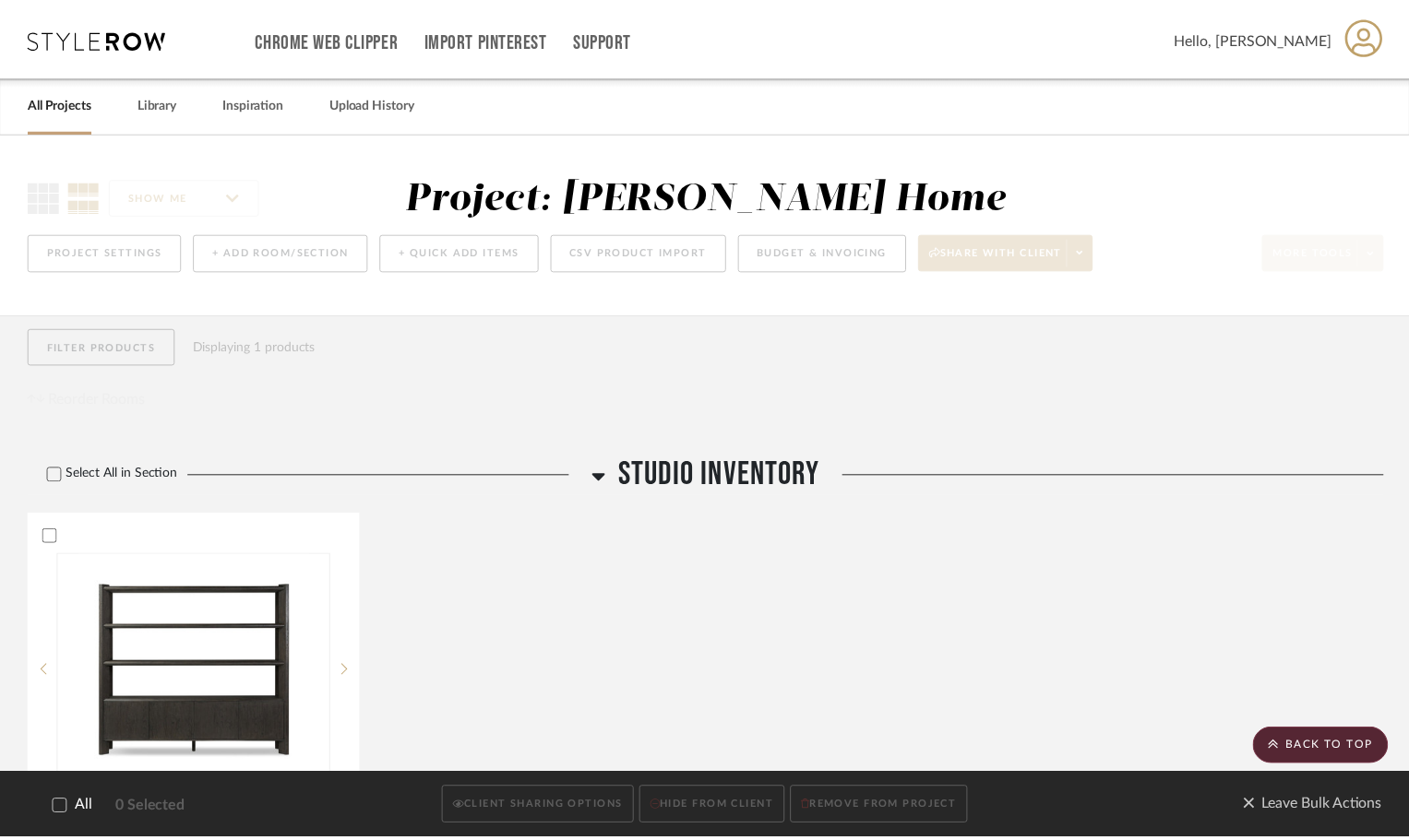
scroll to position [328, 0]
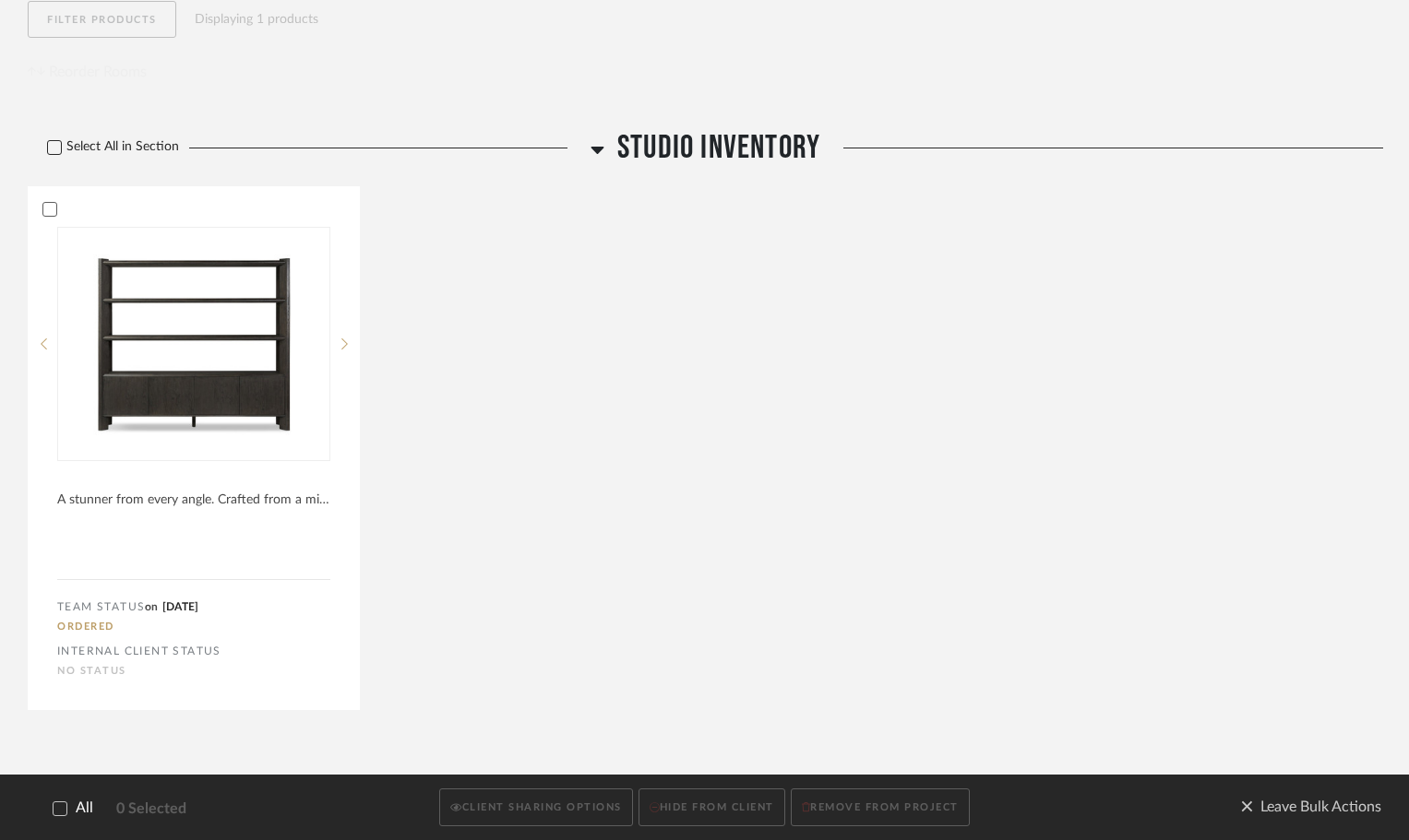
click at [54, 144] on icon at bounding box center [55, 147] width 13 height 13
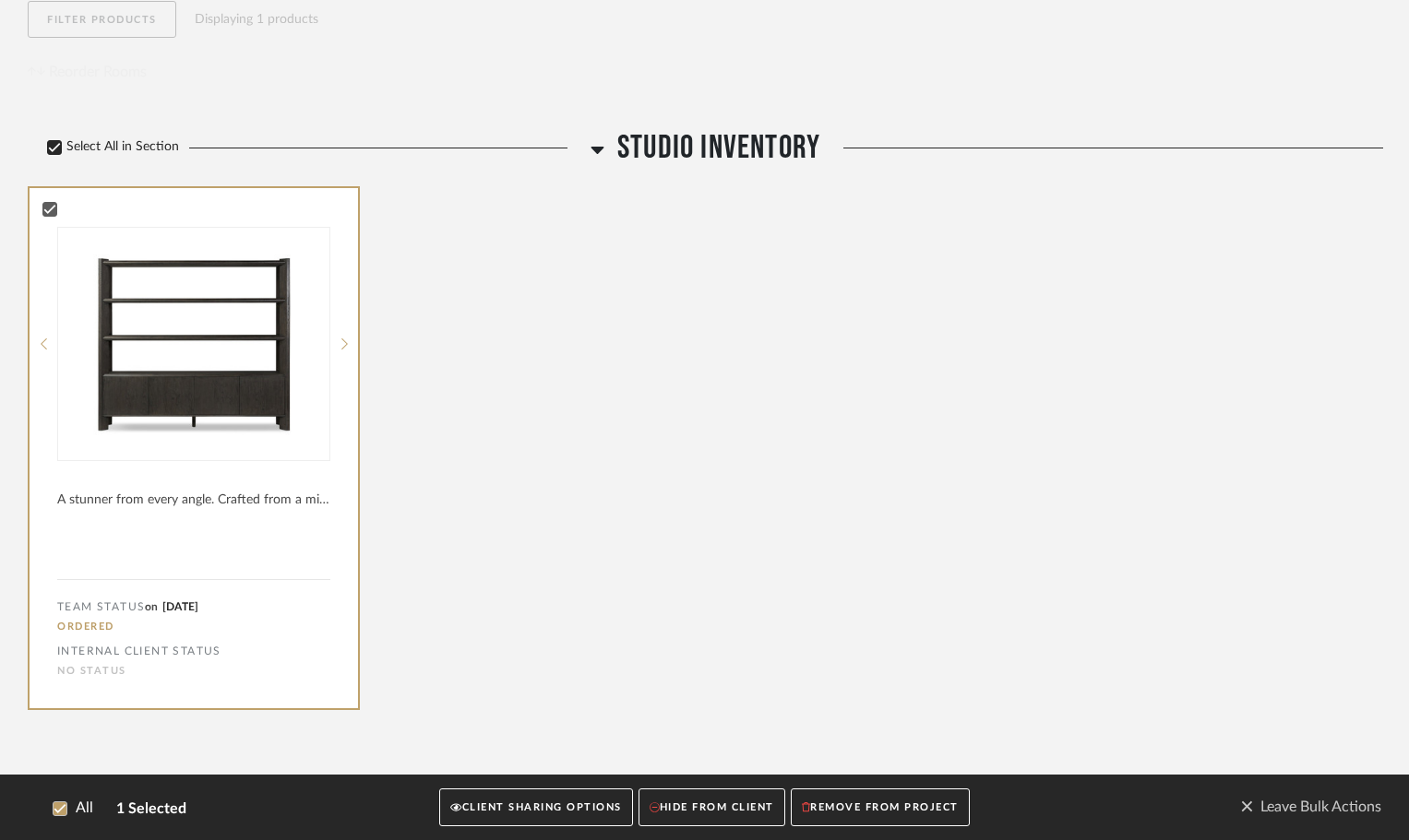
click at [54, 144] on icon at bounding box center [55, 147] width 13 height 13
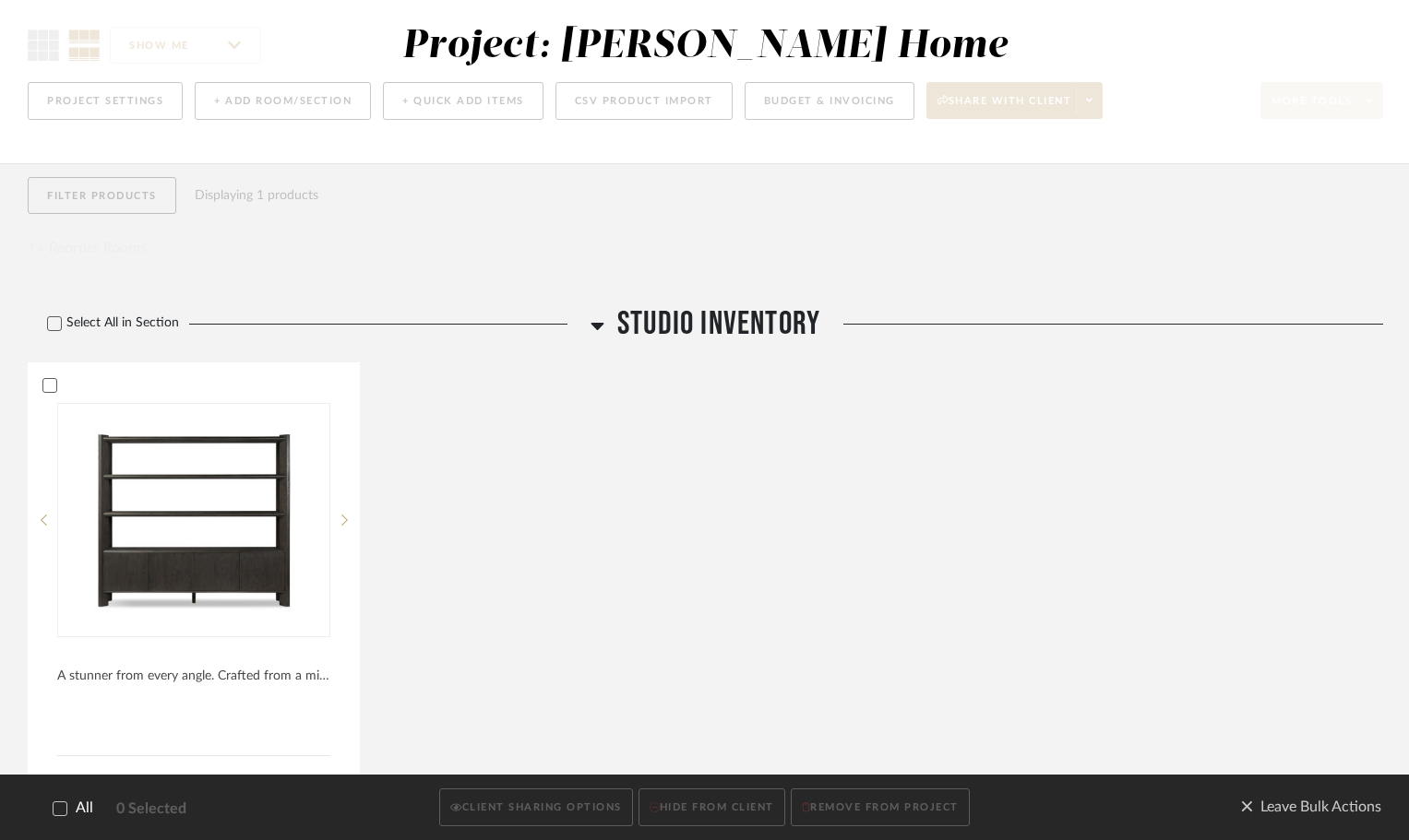
scroll to position [0, 0]
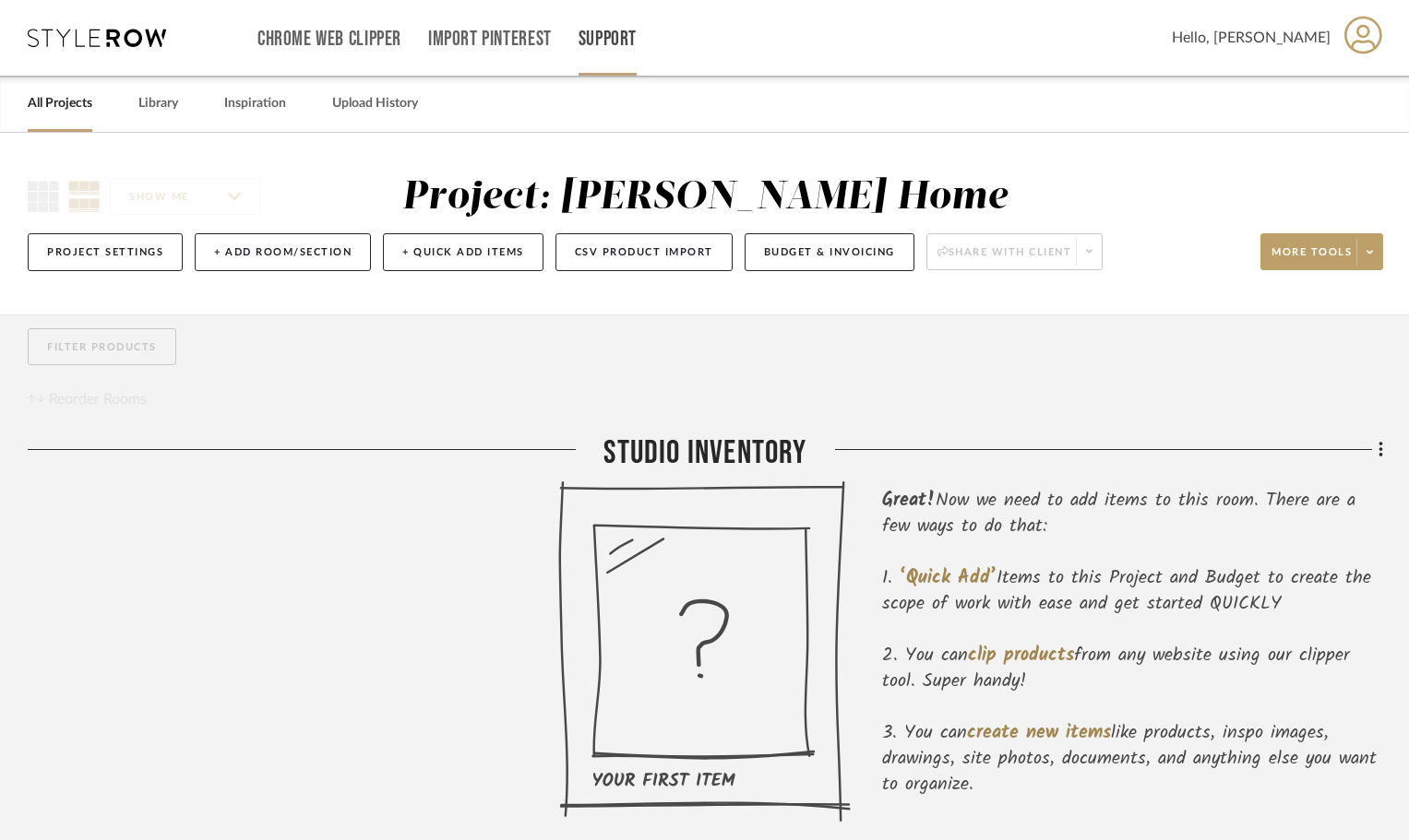
click at [627, 53] on div "Support" at bounding box center [608, 38] width 58 height 76
click at [617, 47] on link "Support" at bounding box center [608, 39] width 58 height 16
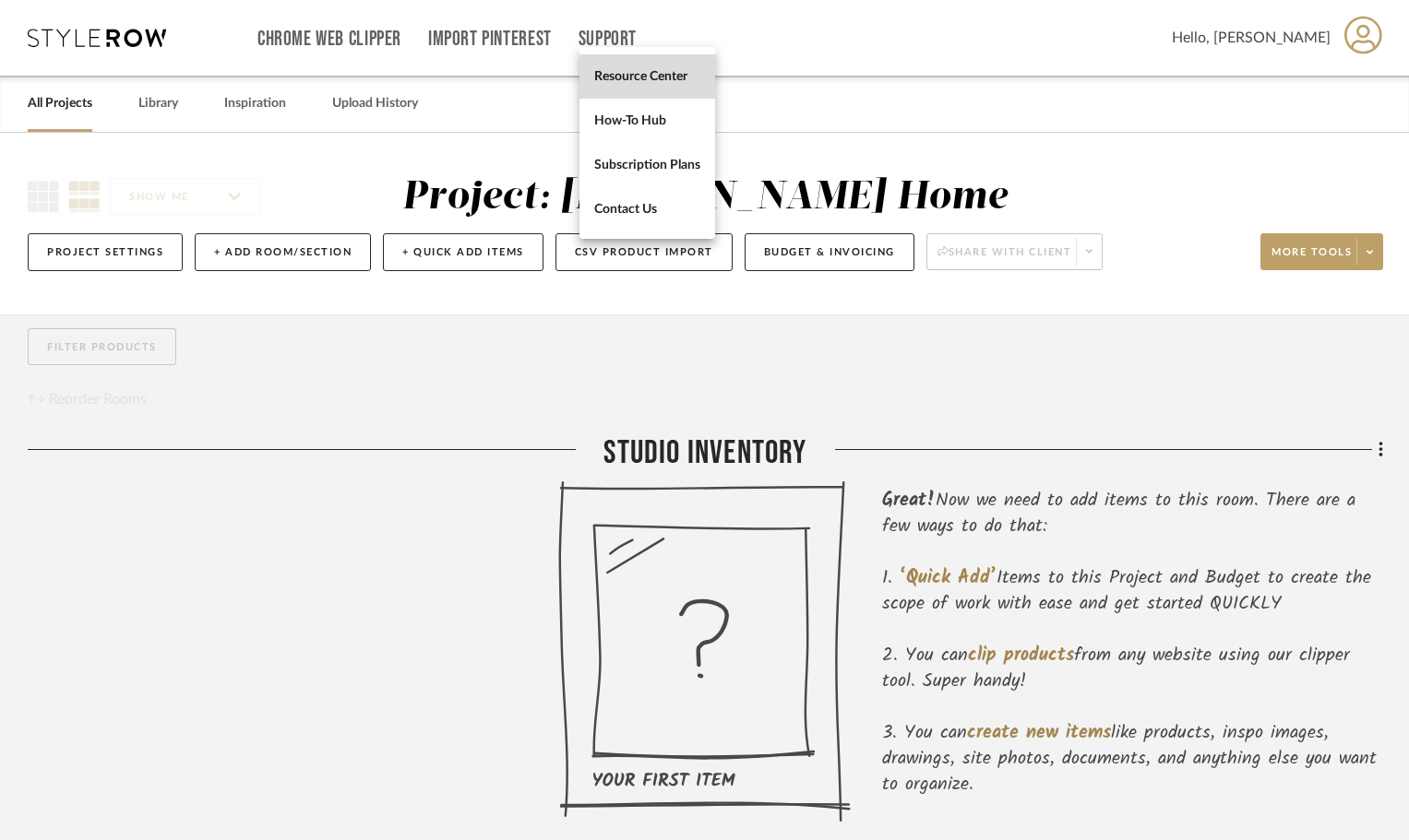
click at [674, 72] on span "Resource Center" at bounding box center [647, 76] width 107 height 16
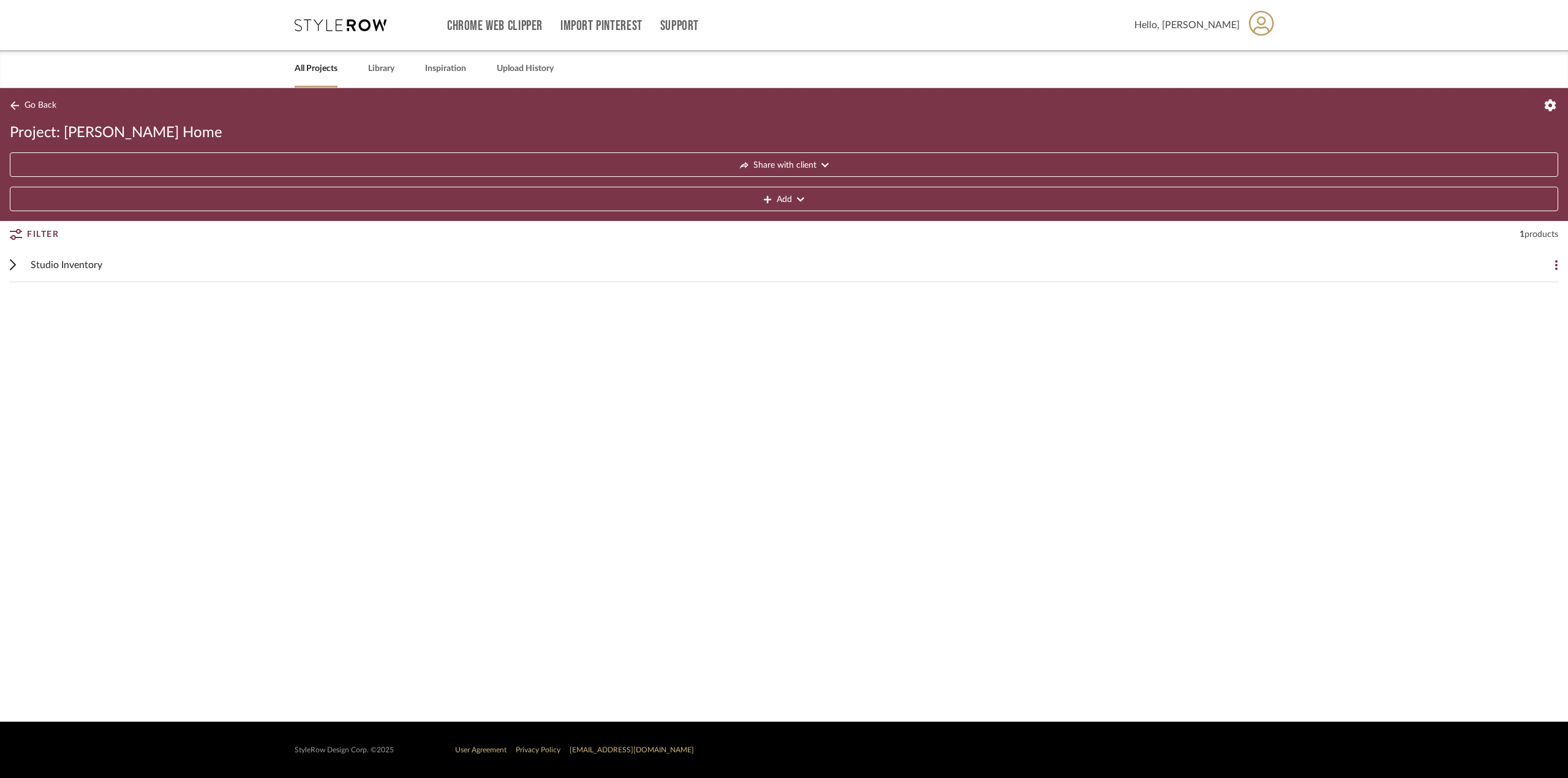
click at [329, 77] on link "All Projects" at bounding box center [316, 69] width 43 height 17
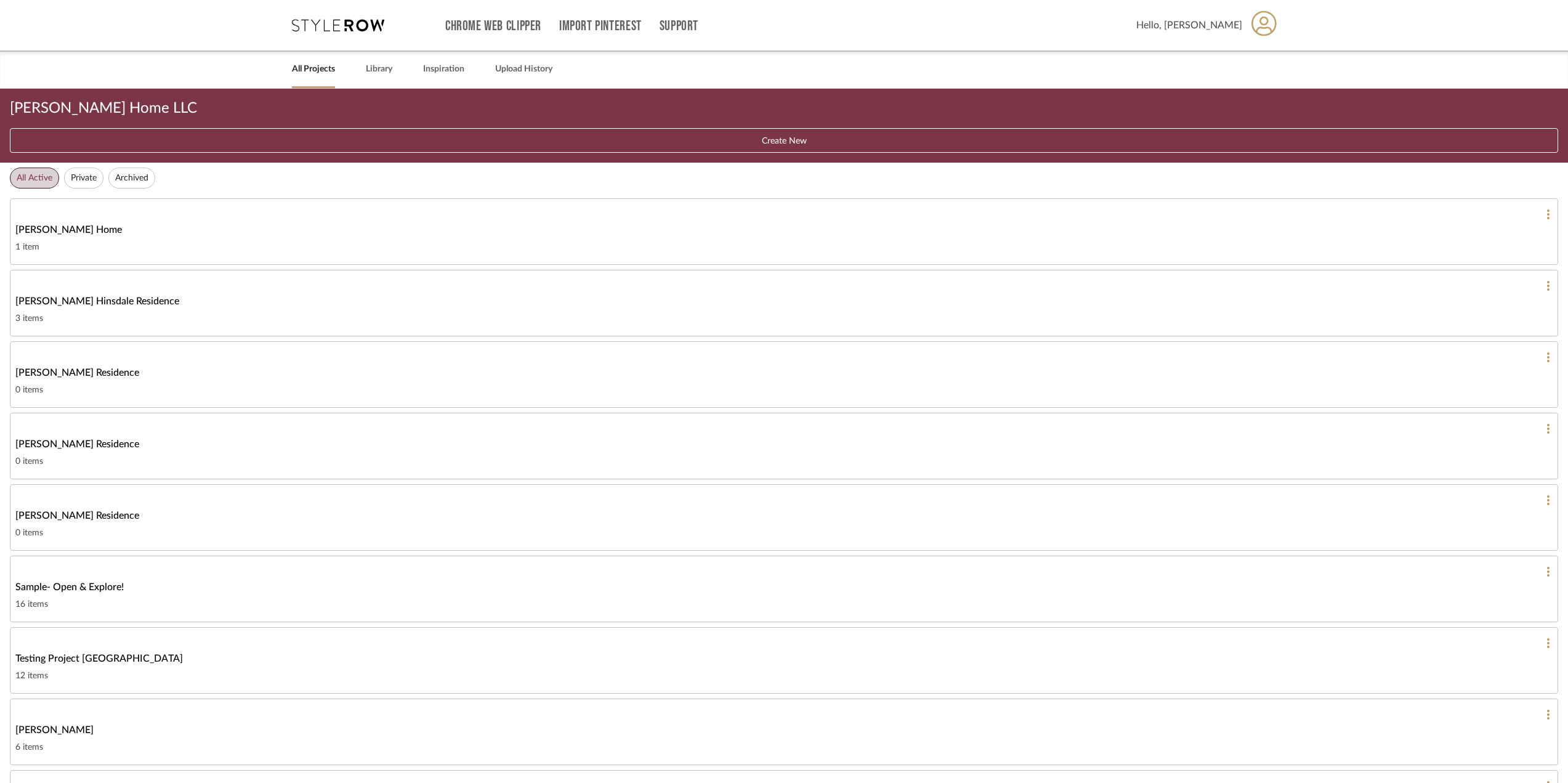
click at [225, 248] on div "1 item" at bounding box center [784, 247] width 1537 height 15
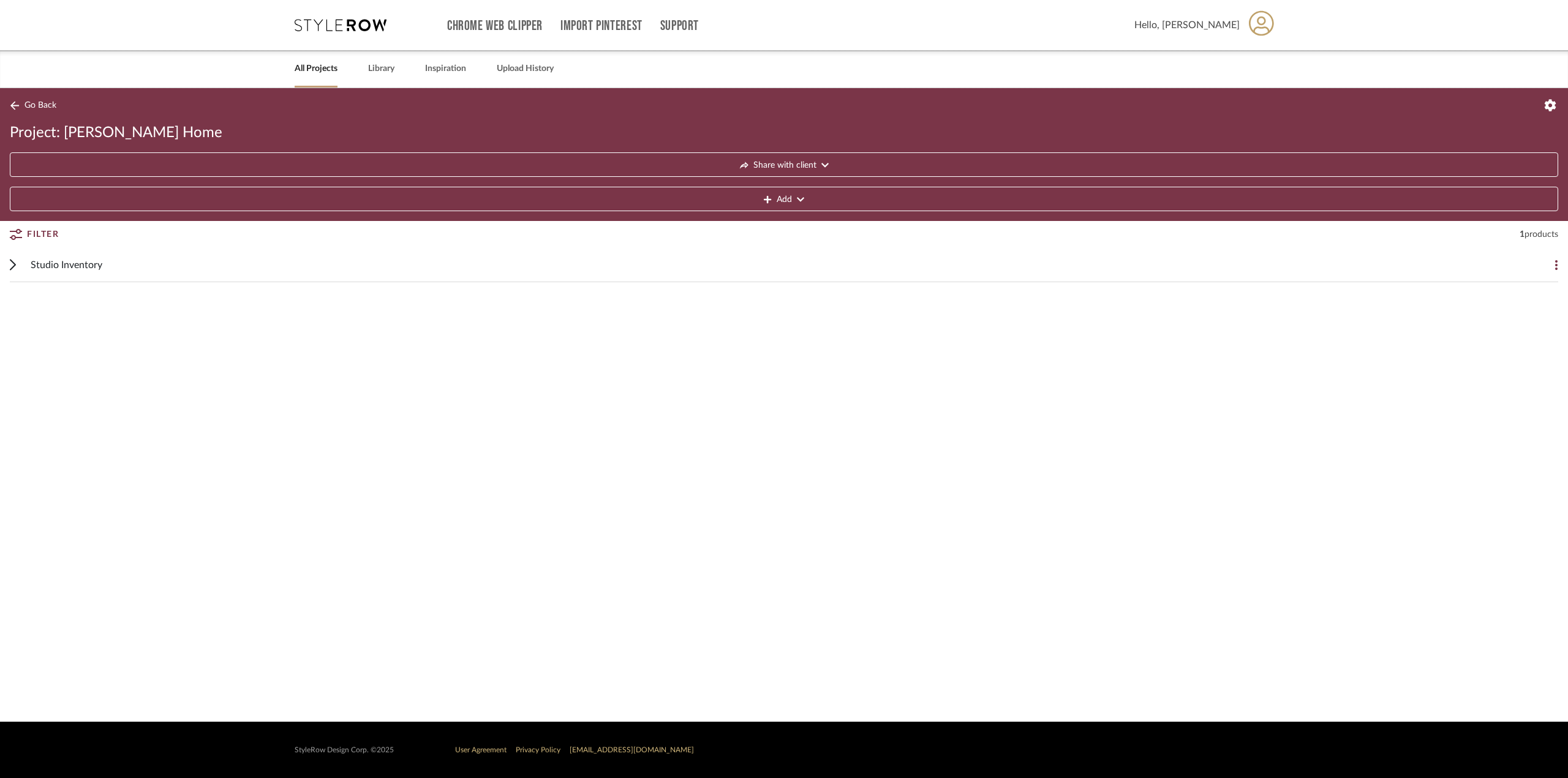
click at [213, 276] on div "Studio Inventory" at bounding box center [775, 264] width 1489 height 34
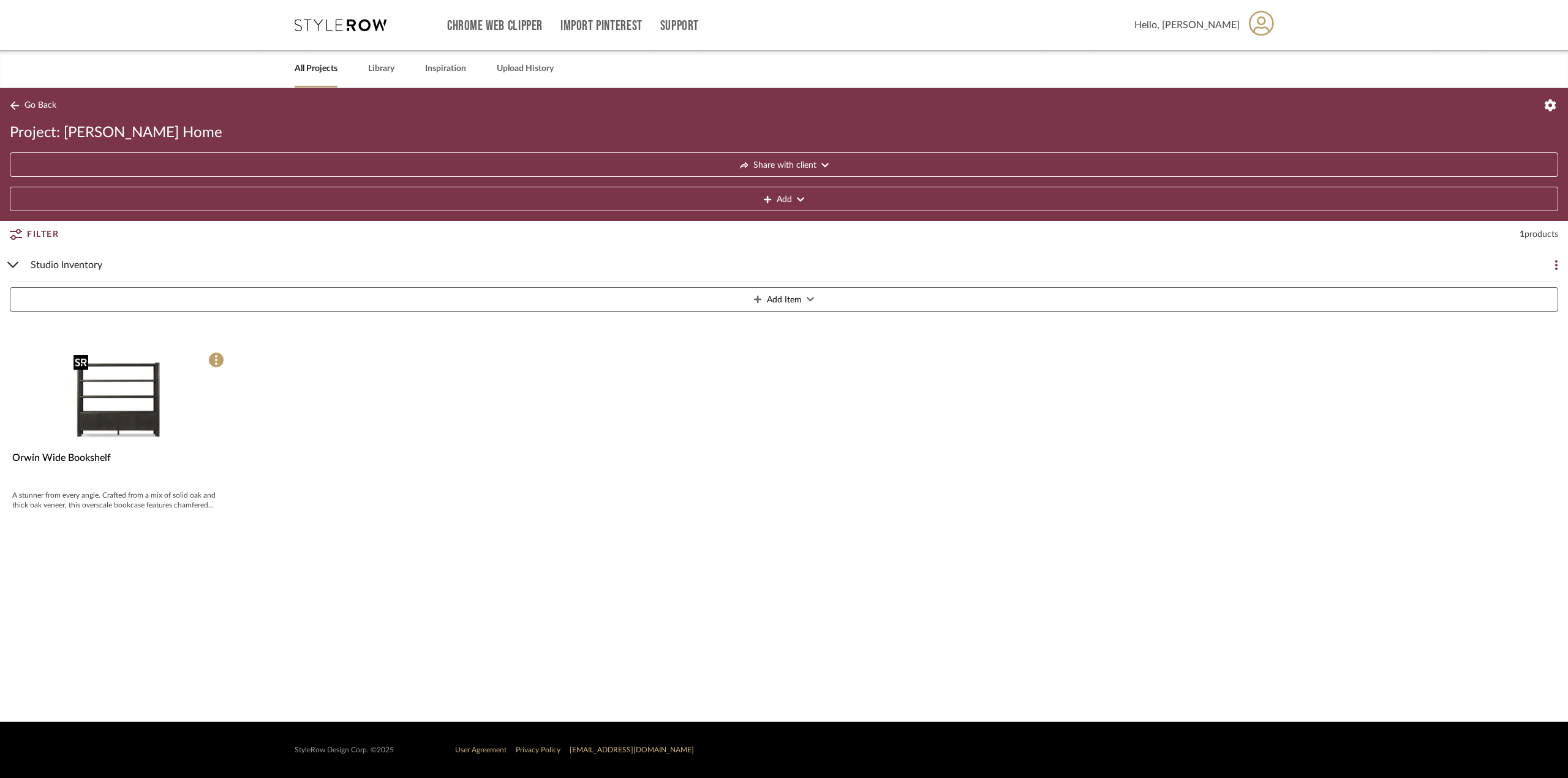
click at [135, 373] on img "0" at bounding box center [119, 399] width 100 height 100
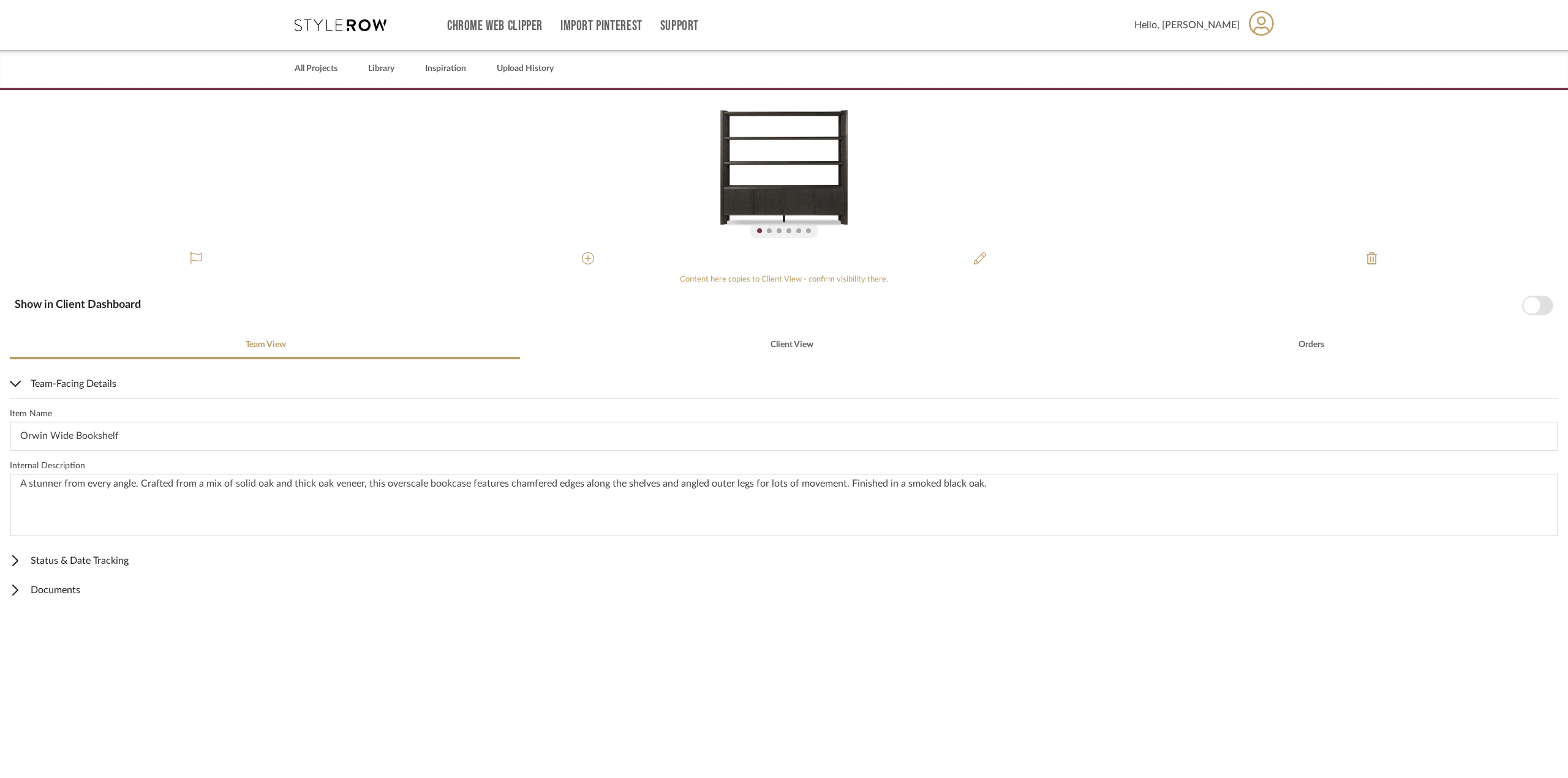
click at [119, 319] on div "245453-001.pdf 245453-001.pdf Content here copies to Client View - confirm visi…" at bounding box center [784, 434] width 1568 height 688
click at [121, 354] on div "Team View" at bounding box center [265, 345] width 510 height 29
click at [136, 369] on mat-expansion-panel-header "Team-Facing Details" at bounding box center [784, 384] width 1568 height 29
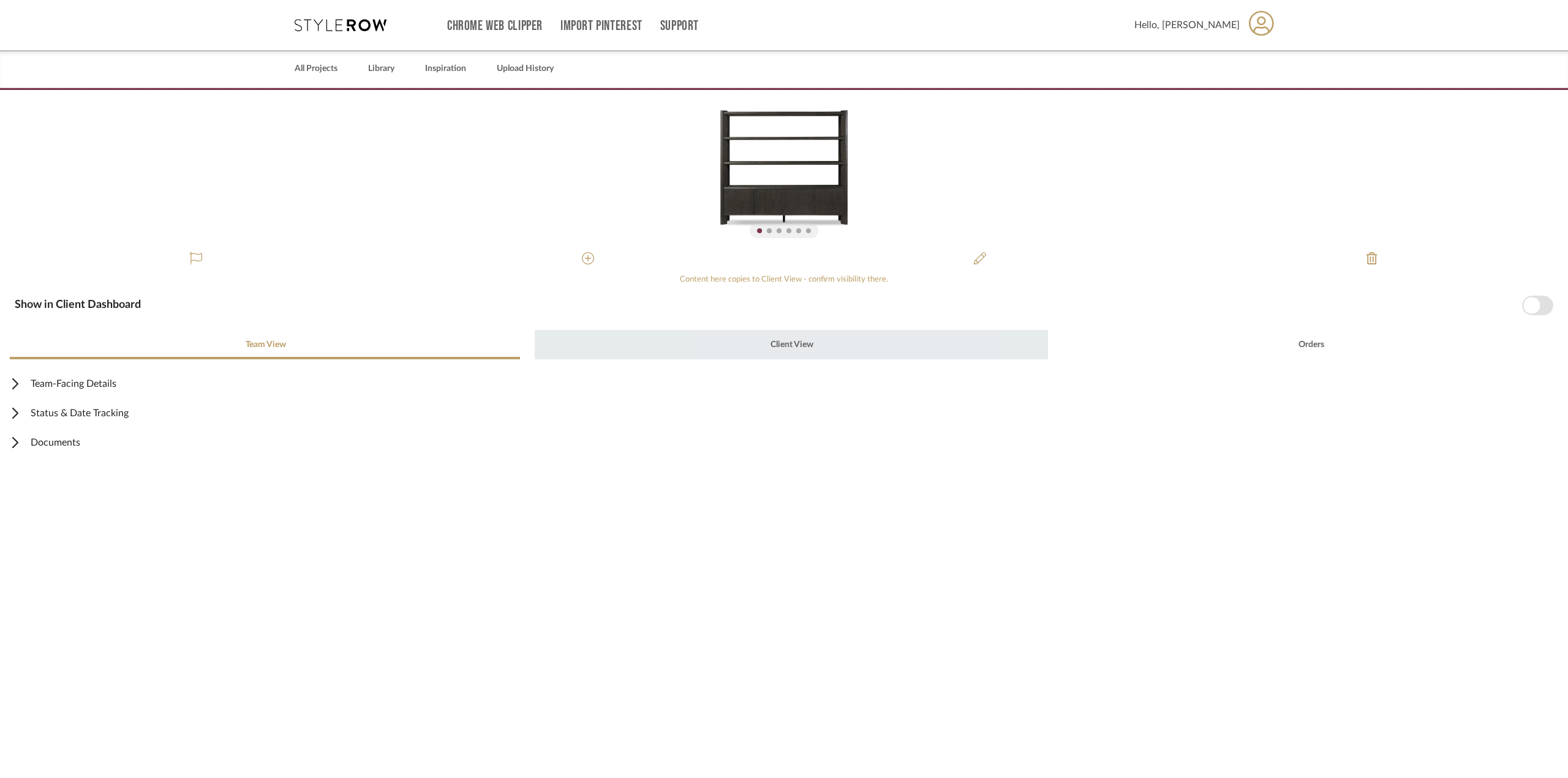
click at [810, 337] on div "Client View" at bounding box center [791, 345] width 513 height 29
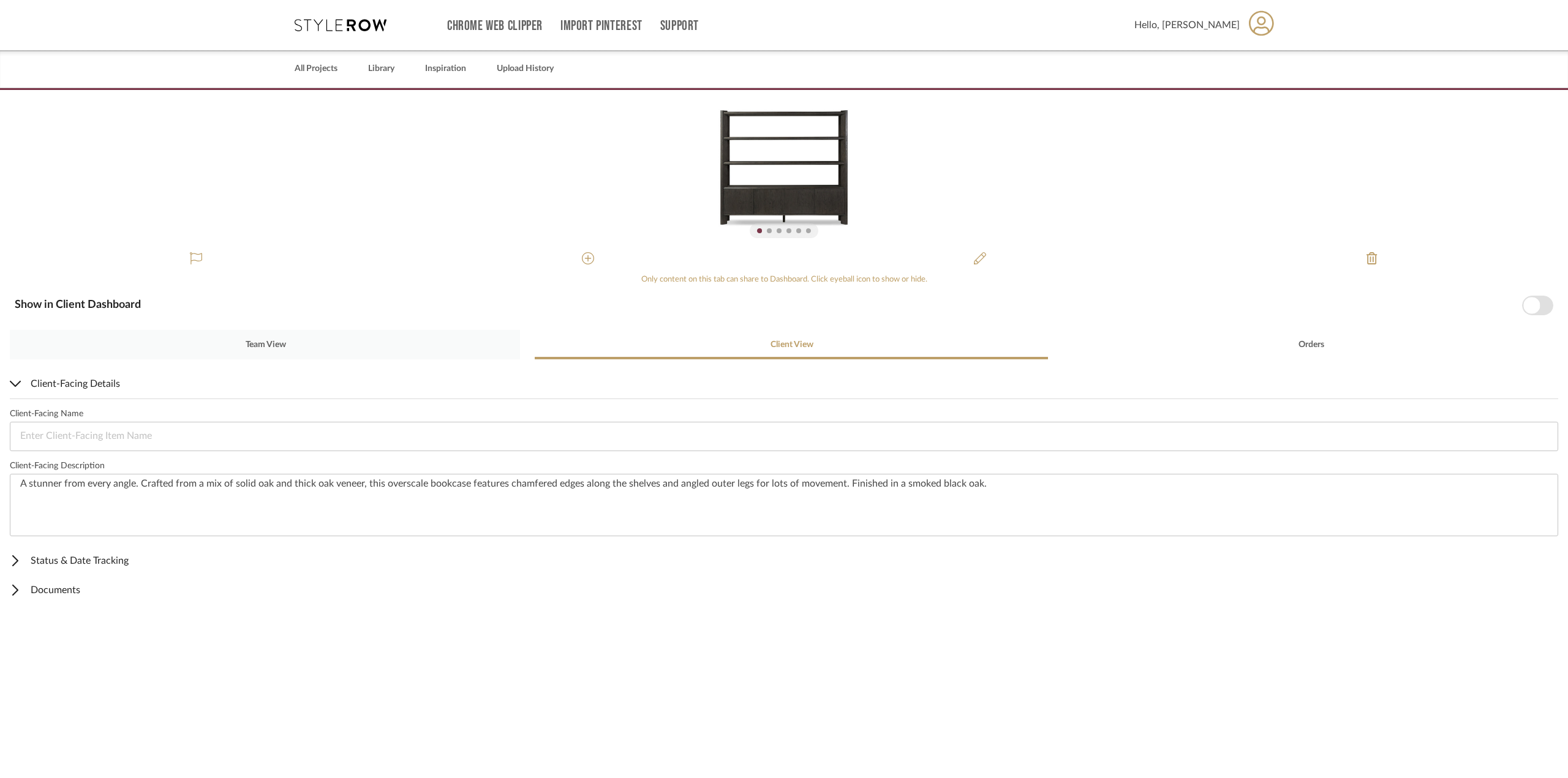
click at [255, 348] on span "Team View" at bounding box center [266, 345] width 41 height 9
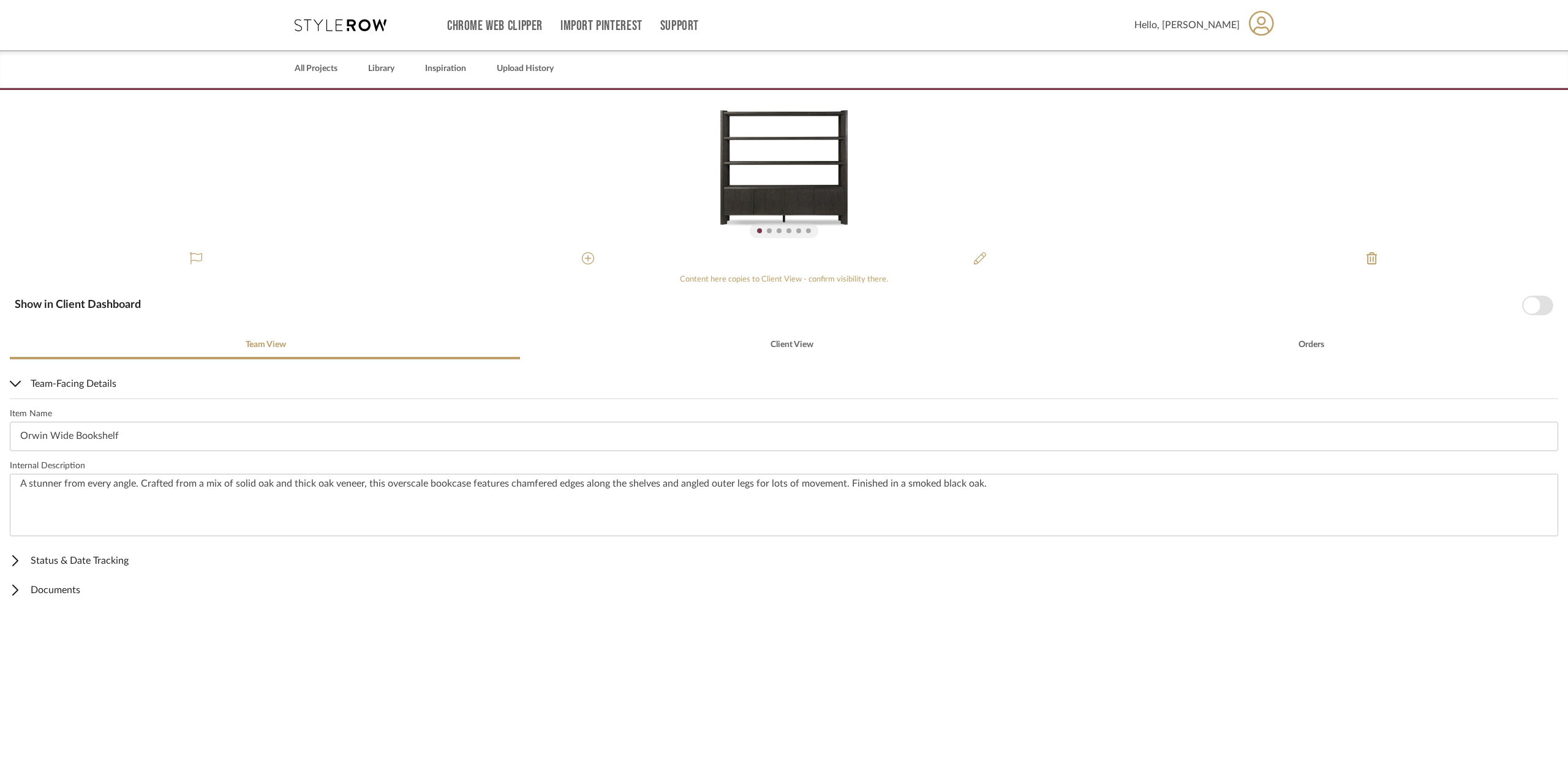
click at [90, 560] on span "Status & Date Tracking" at bounding box center [782, 560] width 1543 height 15
click at [48, 735] on span "Documents" at bounding box center [782, 734] width 1543 height 15
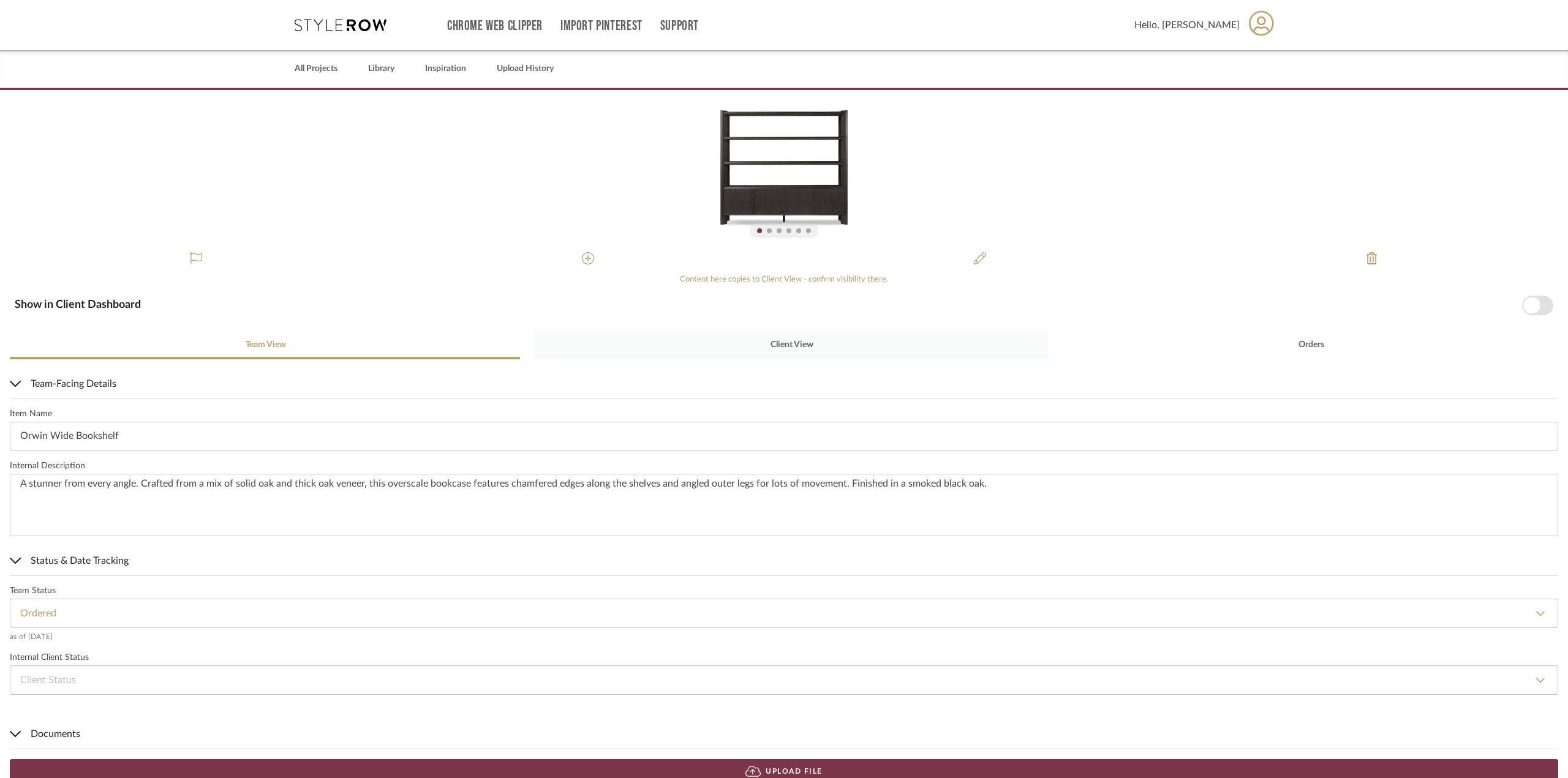
click at [866, 352] on div "Client View" at bounding box center [791, 345] width 513 height 29
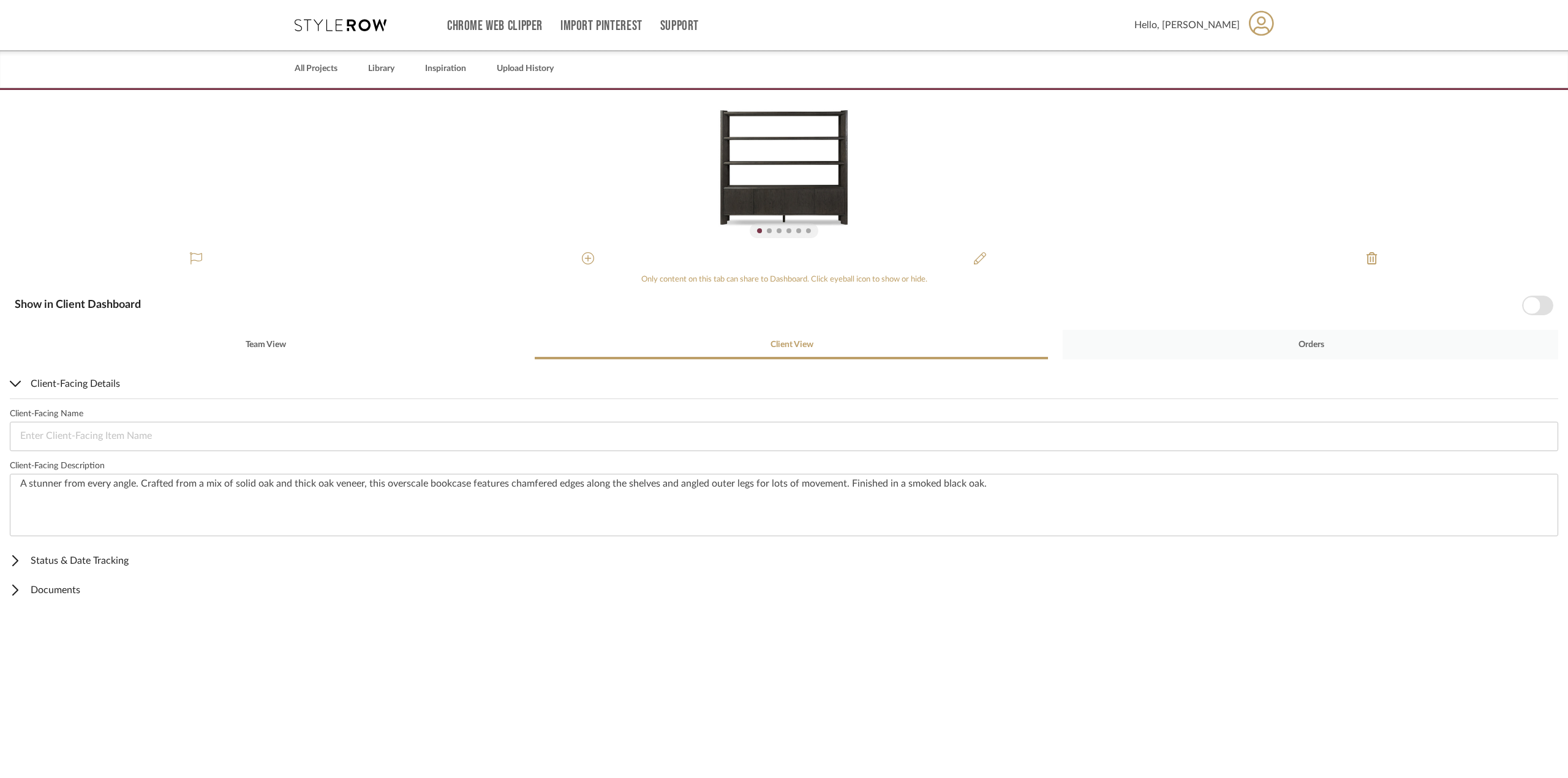
click at [1408, 353] on div "Orders" at bounding box center [1310, 345] width 496 height 29
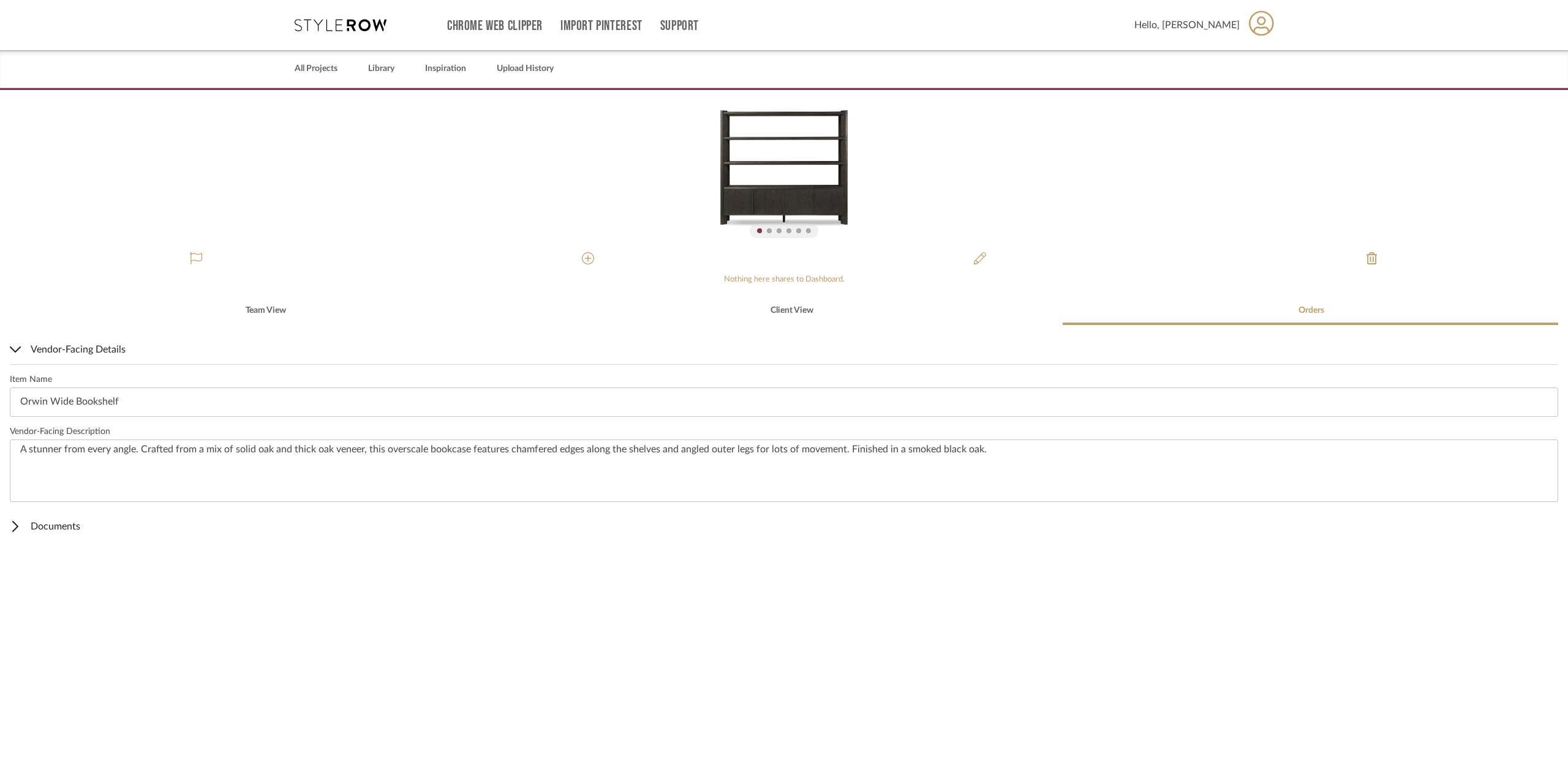
click at [130, 528] on span "Documents" at bounding box center [782, 527] width 1543 height 15
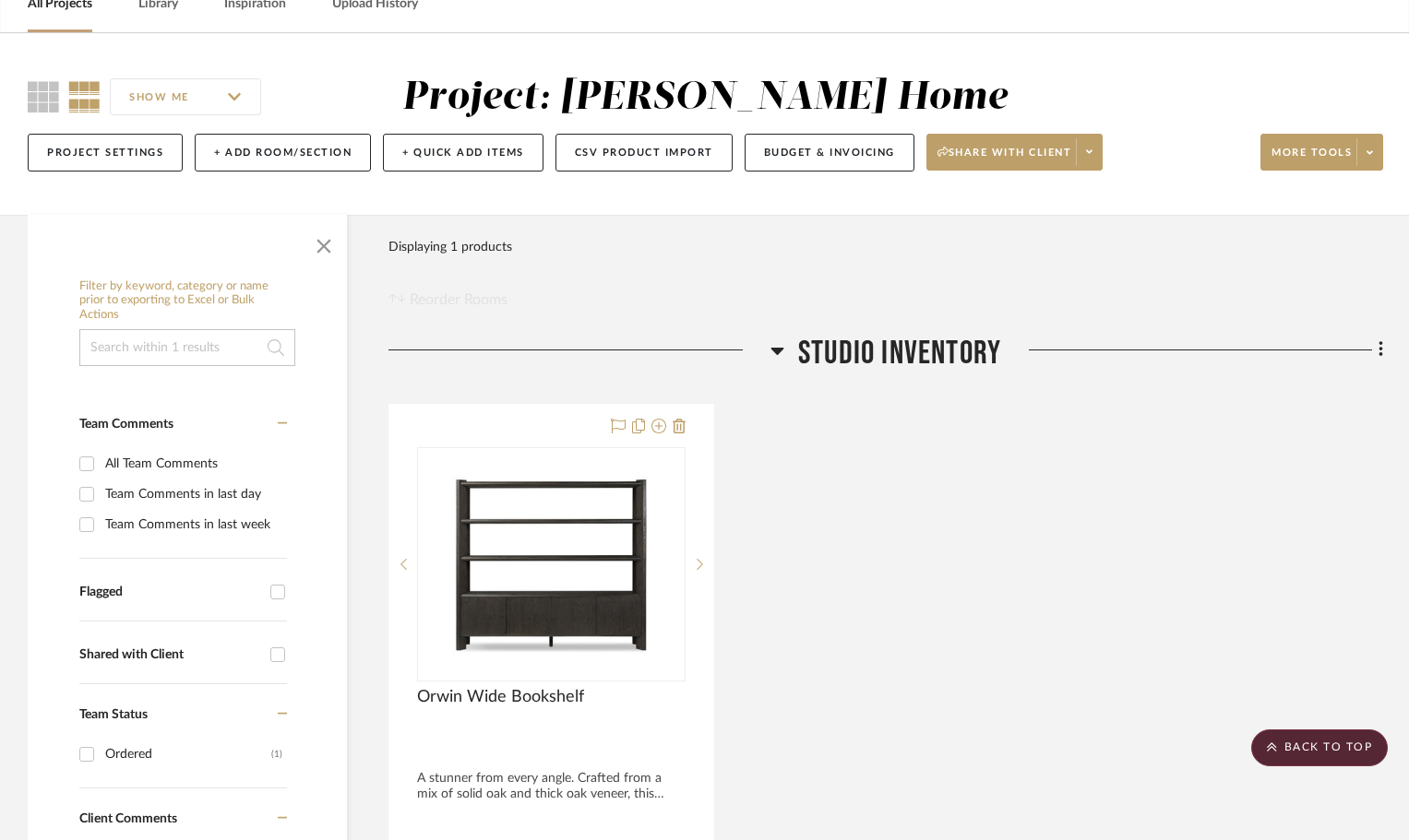
scroll to position [93, 0]
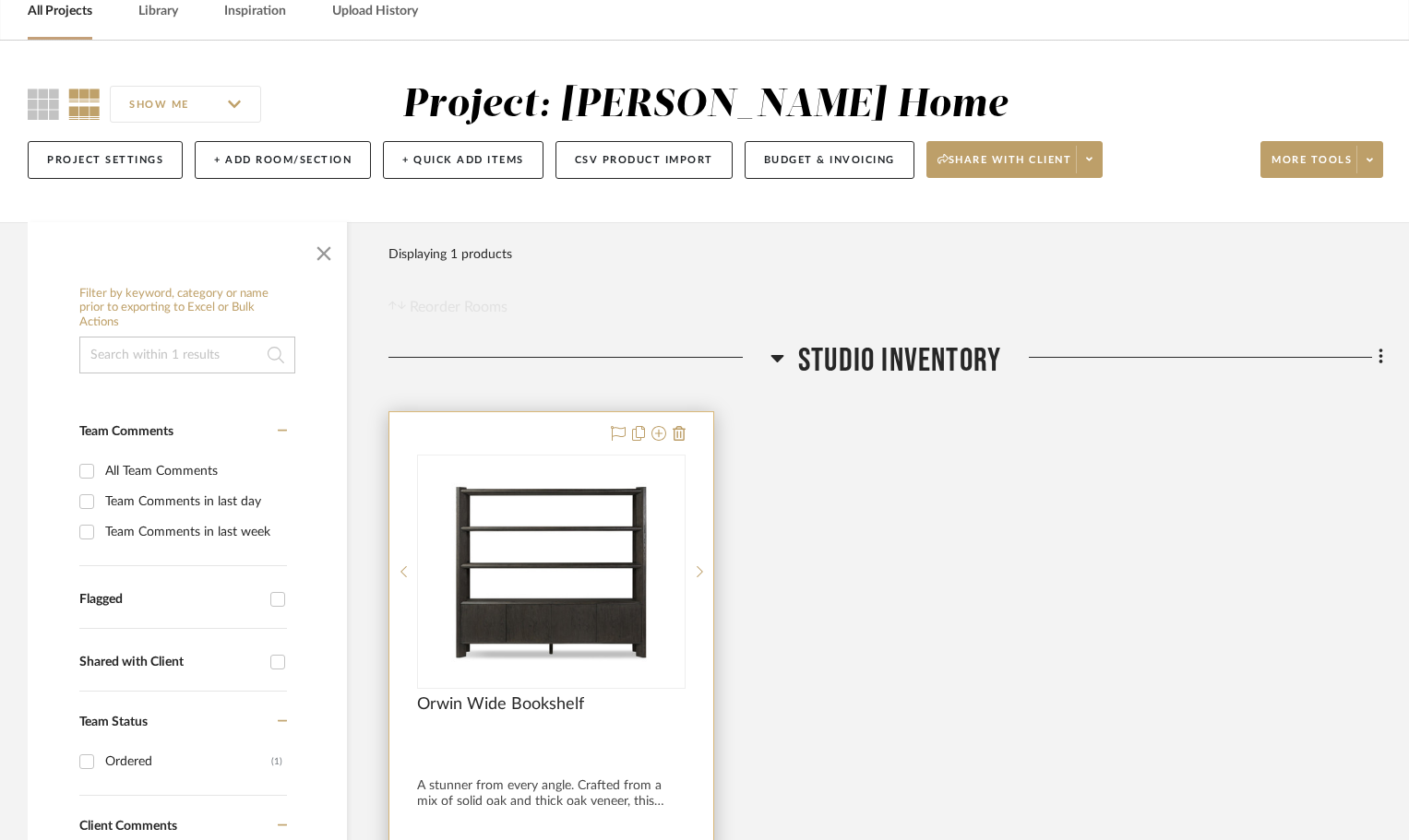
click at [573, 436] on div at bounding box center [551, 818] width 324 height 811
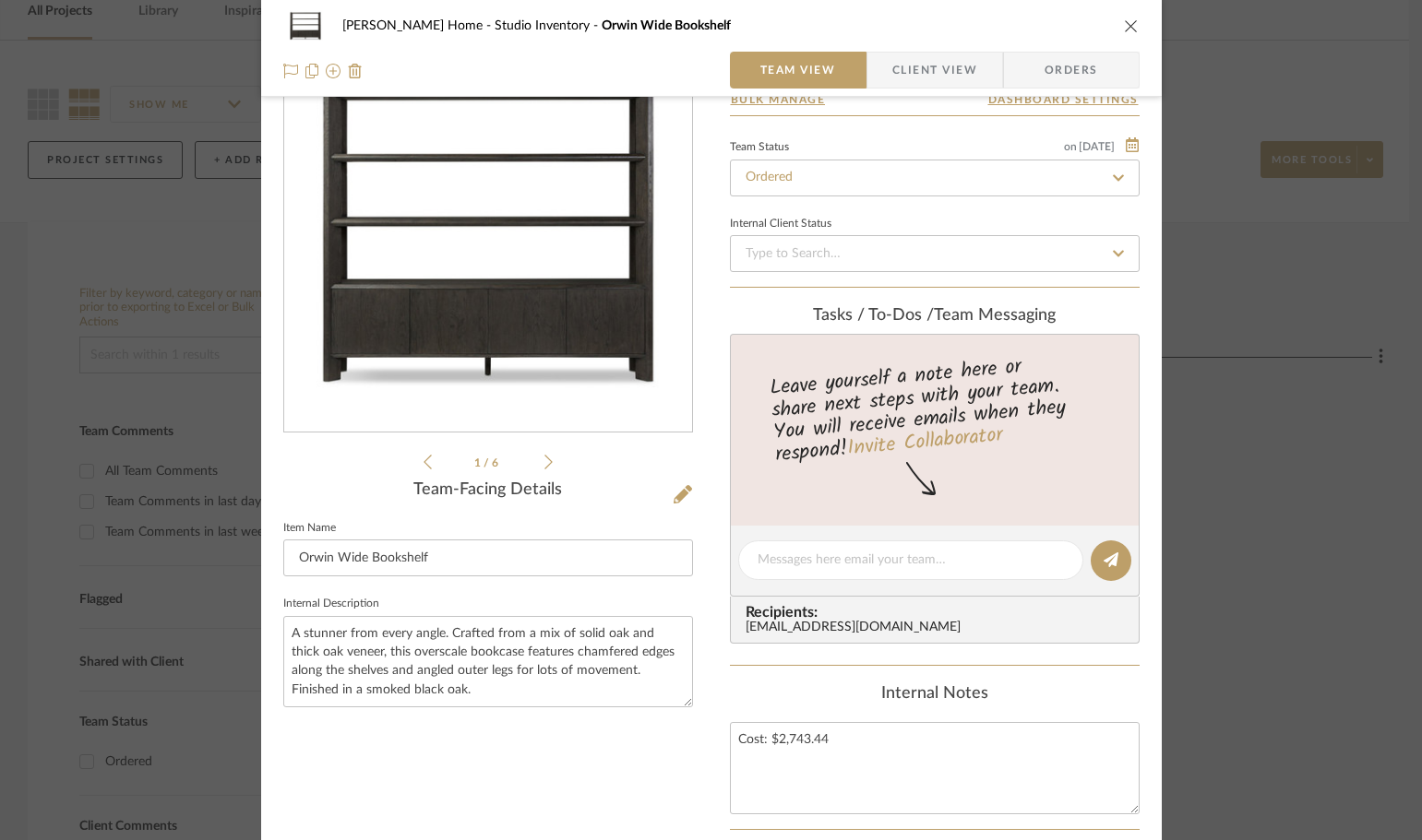
scroll to position [0, 0]
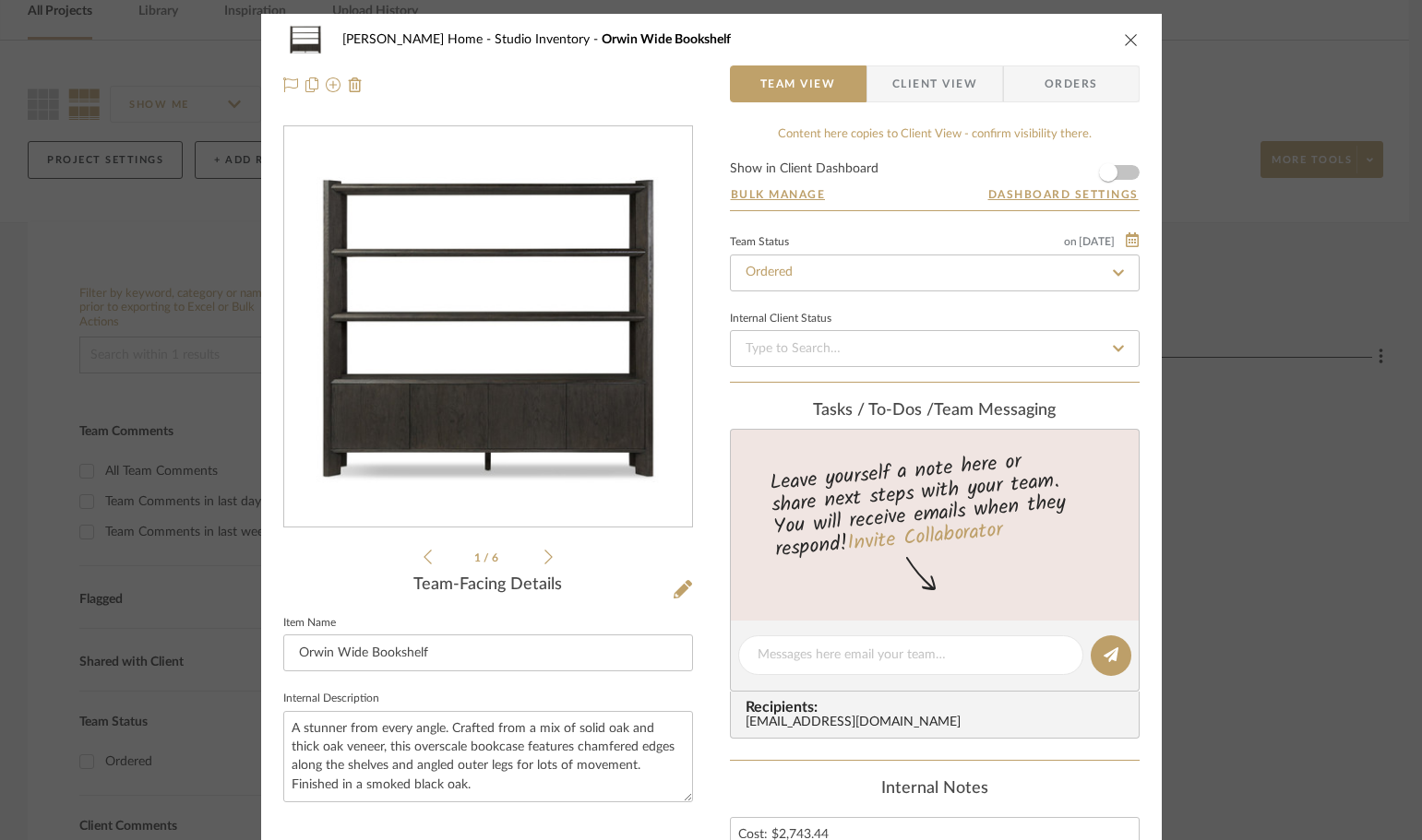
click at [1022, 120] on div "[PERSON_NAME] Home Studio Inventory Orwin Wide Bookshelf Team View Client View …" at bounding box center [711, 658] width 900 height 1287
click at [988, 141] on div "Content here copies to Client View - confirm visibility there." at bounding box center [935, 134] width 409 height 19
drag, startPoint x: 966, startPoint y: 134, endPoint x: 1096, endPoint y: 144, distance: 130.4
click at [1096, 144] on div "Content here copies to Client View - confirm visibility there. Show in Client D…" at bounding box center [935, 675] width 409 height 1101
click at [845, 123] on div "Ann Kottler Home Studio Inventory Orwin Wide Bookshelf Team View Client View Or…" at bounding box center [711, 658] width 900 height 1287
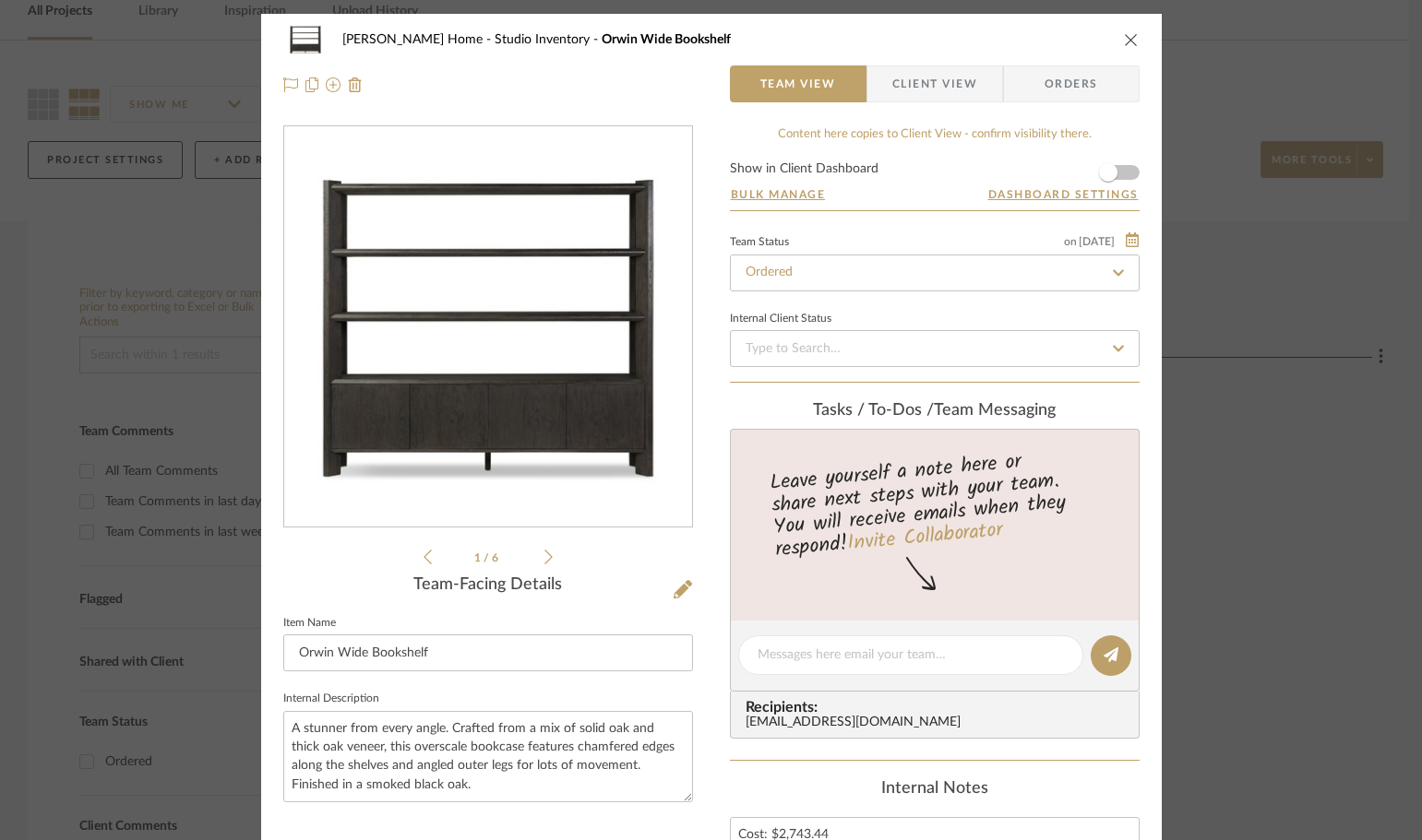
click at [922, 92] on span "Client View" at bounding box center [935, 84] width 85 height 37
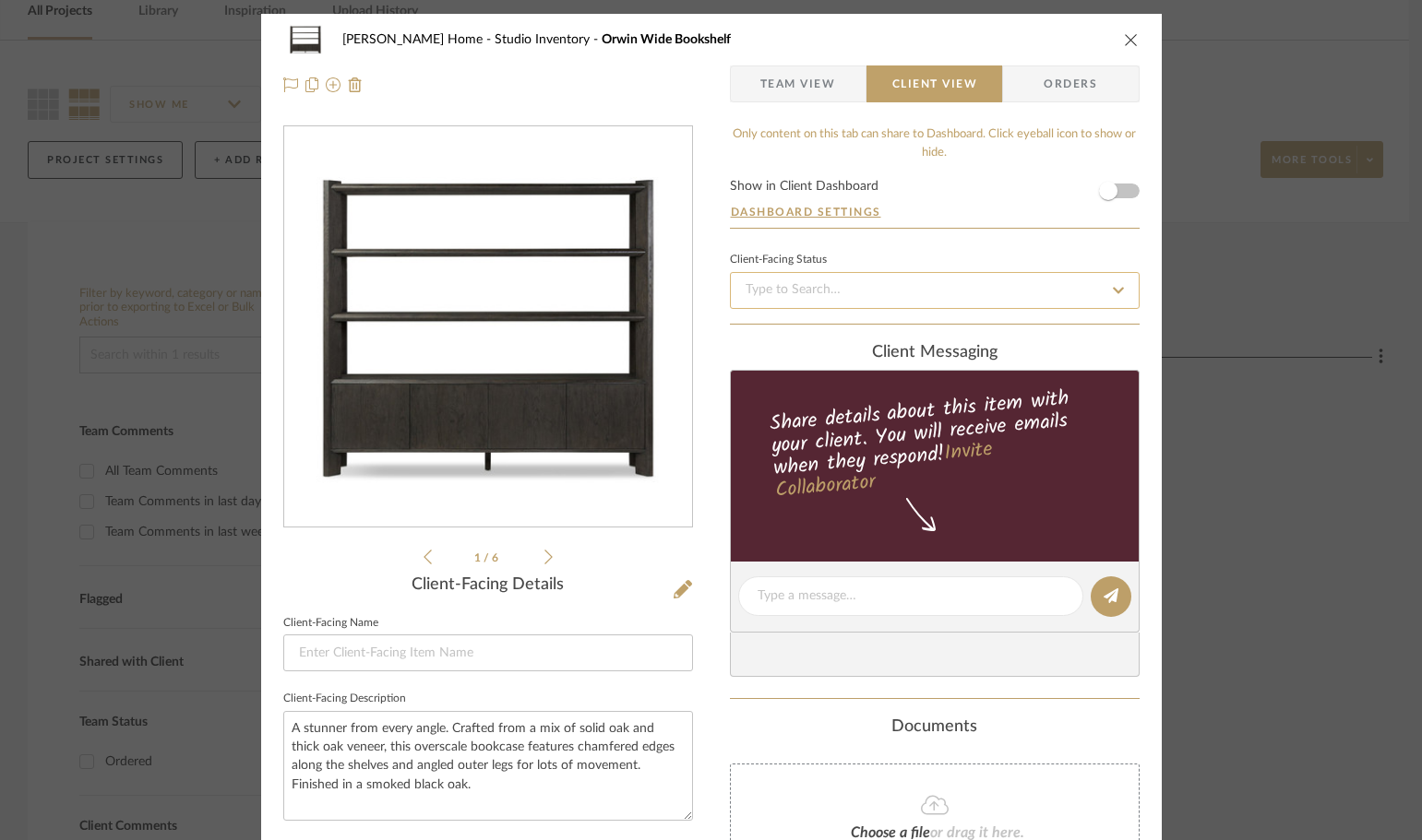
click at [789, 294] on input at bounding box center [935, 291] width 409 height 37
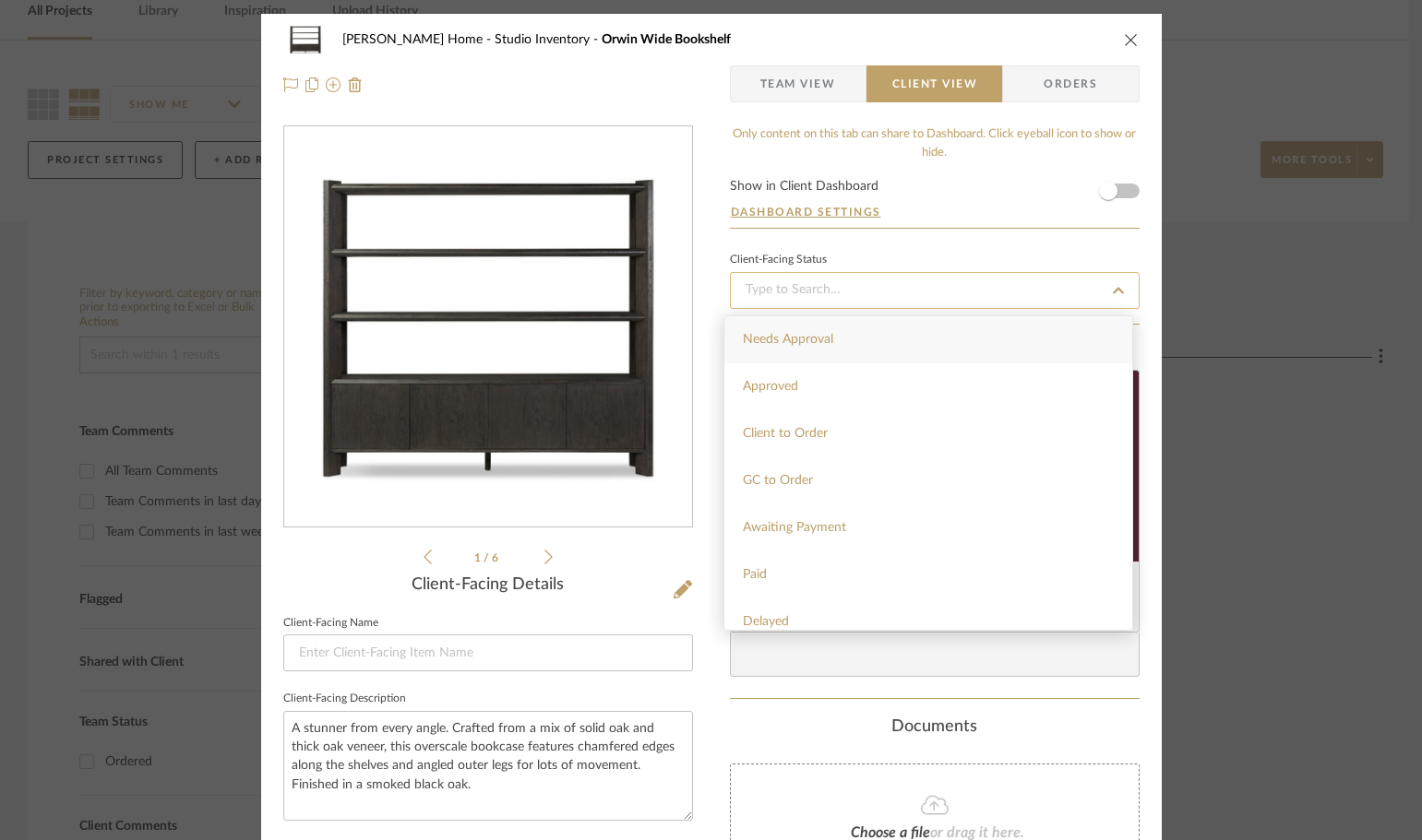
click at [849, 287] on input at bounding box center [935, 291] width 409 height 37
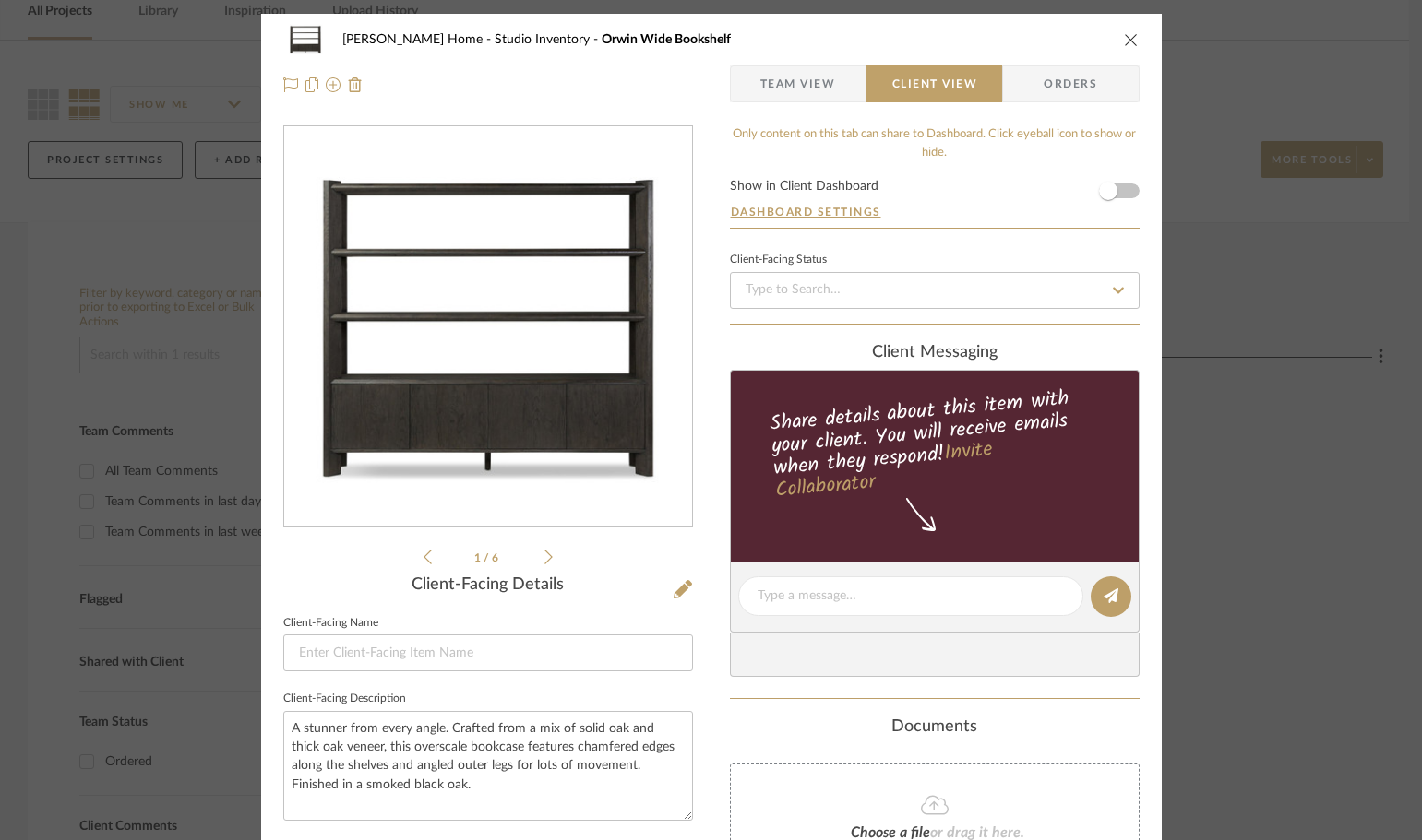
click at [1038, 82] on span "Orders" at bounding box center [1071, 84] width 94 height 37
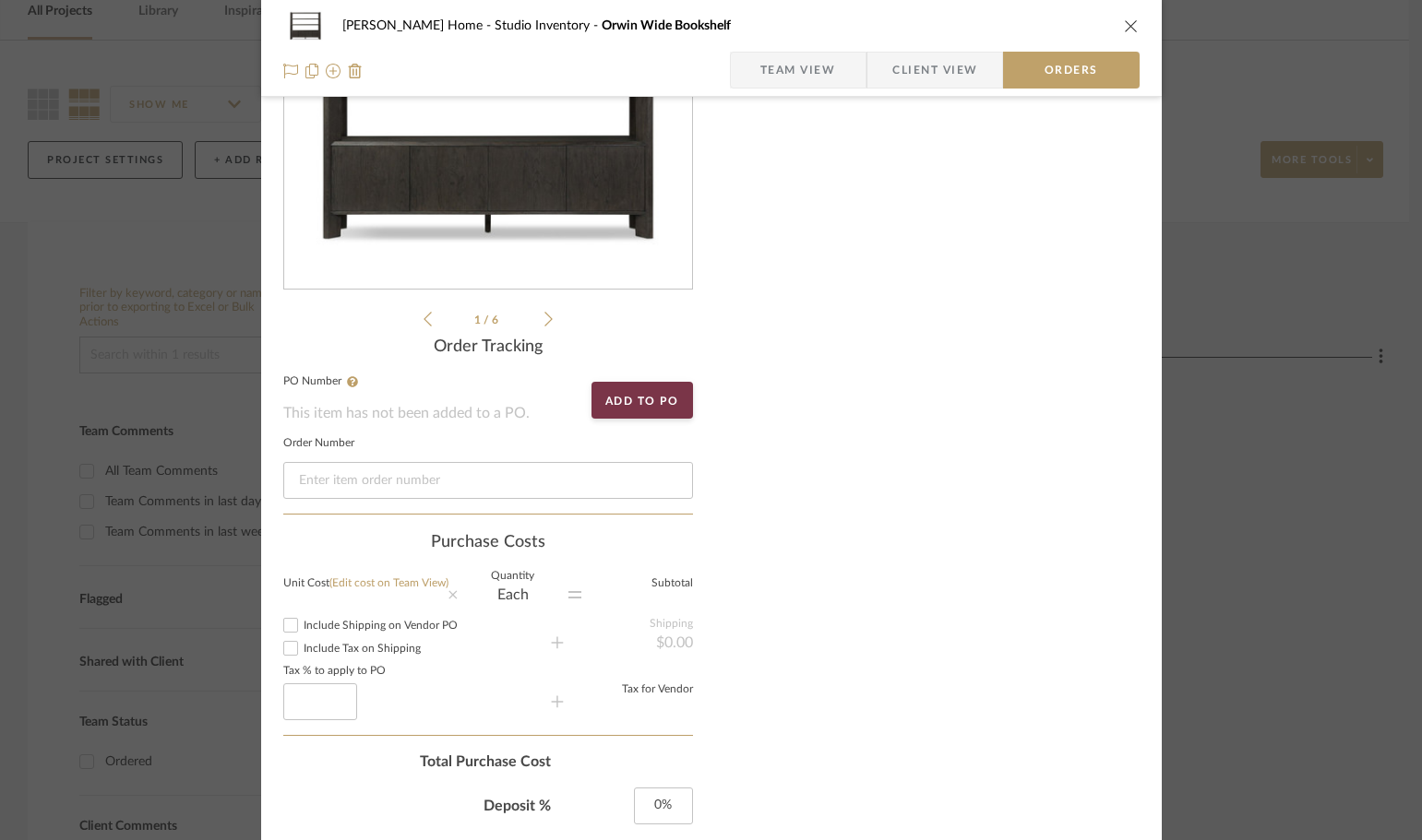
scroll to position [145, 0]
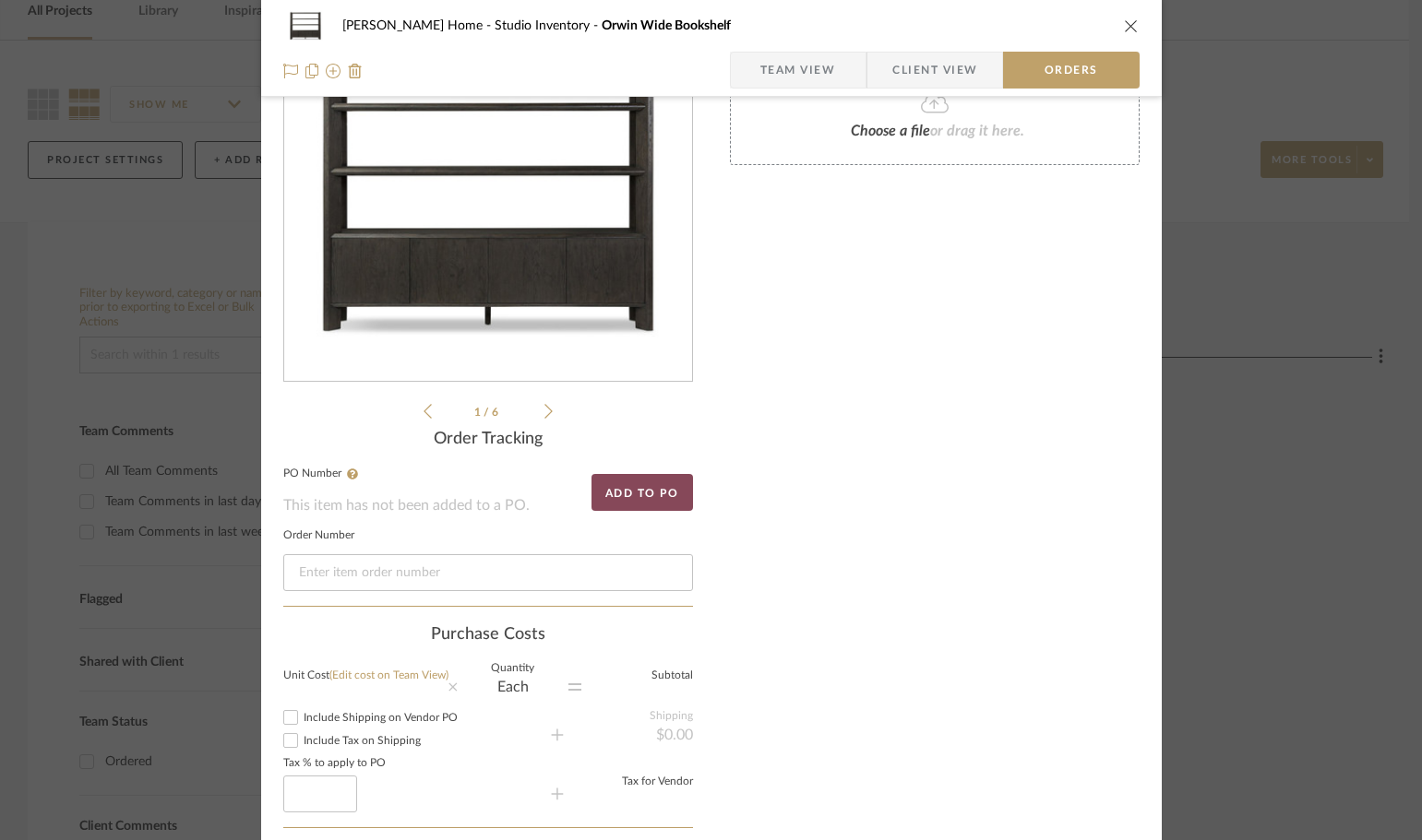
click at [620, 493] on button "Add to PO" at bounding box center [643, 493] width 102 height 37
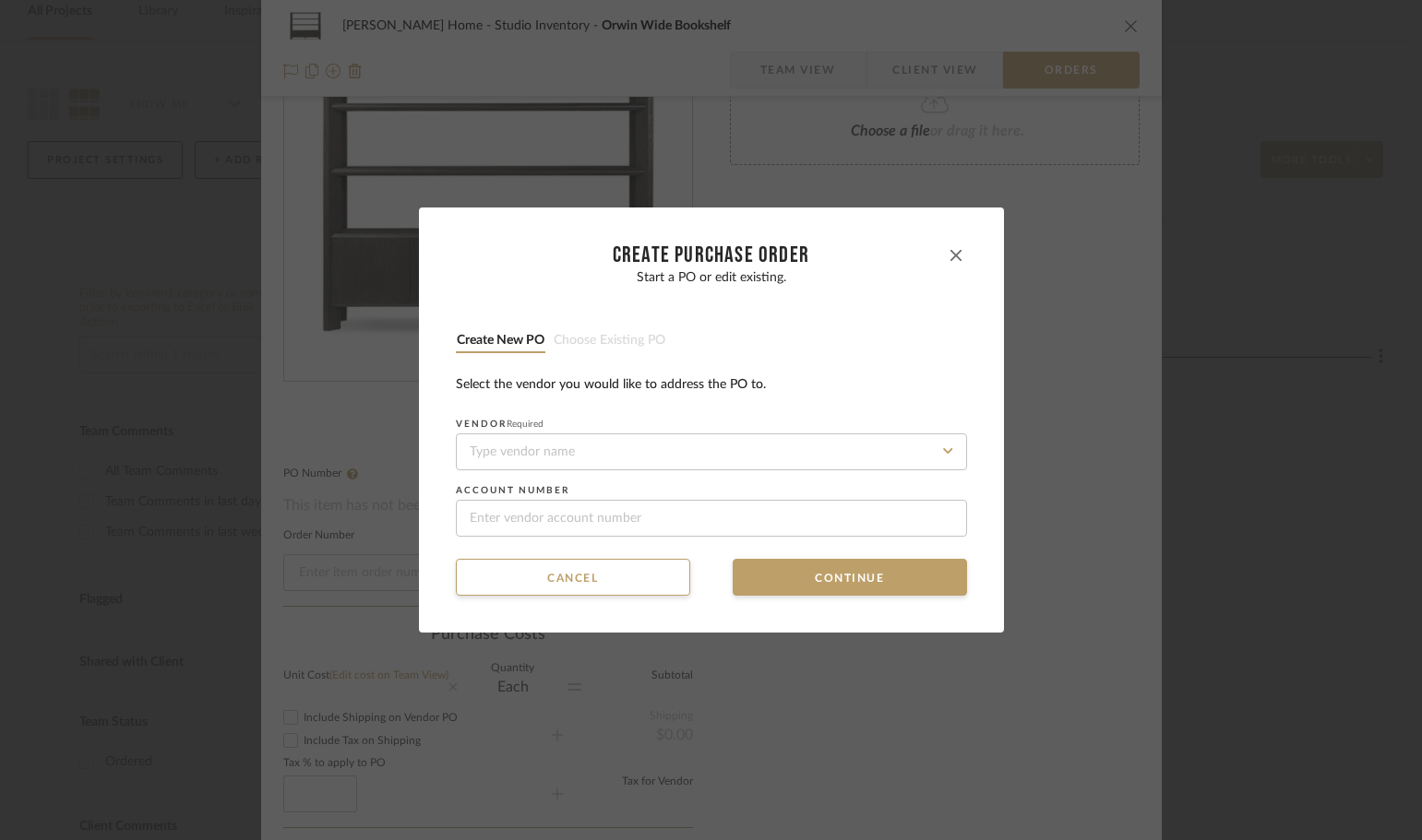
click at [950, 249] on button "button" at bounding box center [956, 256] width 22 height 22
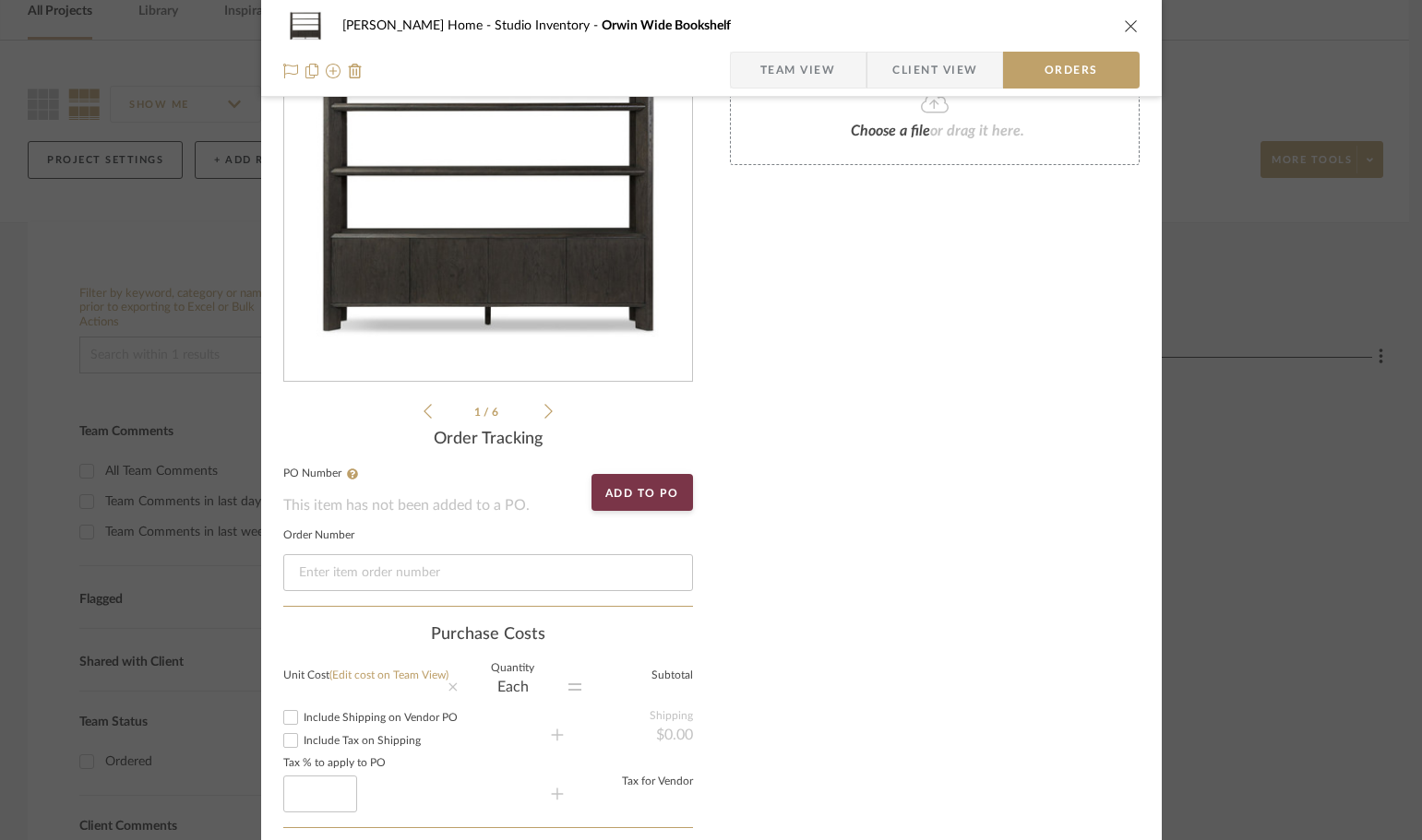
click at [320, 475] on label "PO Number" at bounding box center [488, 474] width 409 height 11
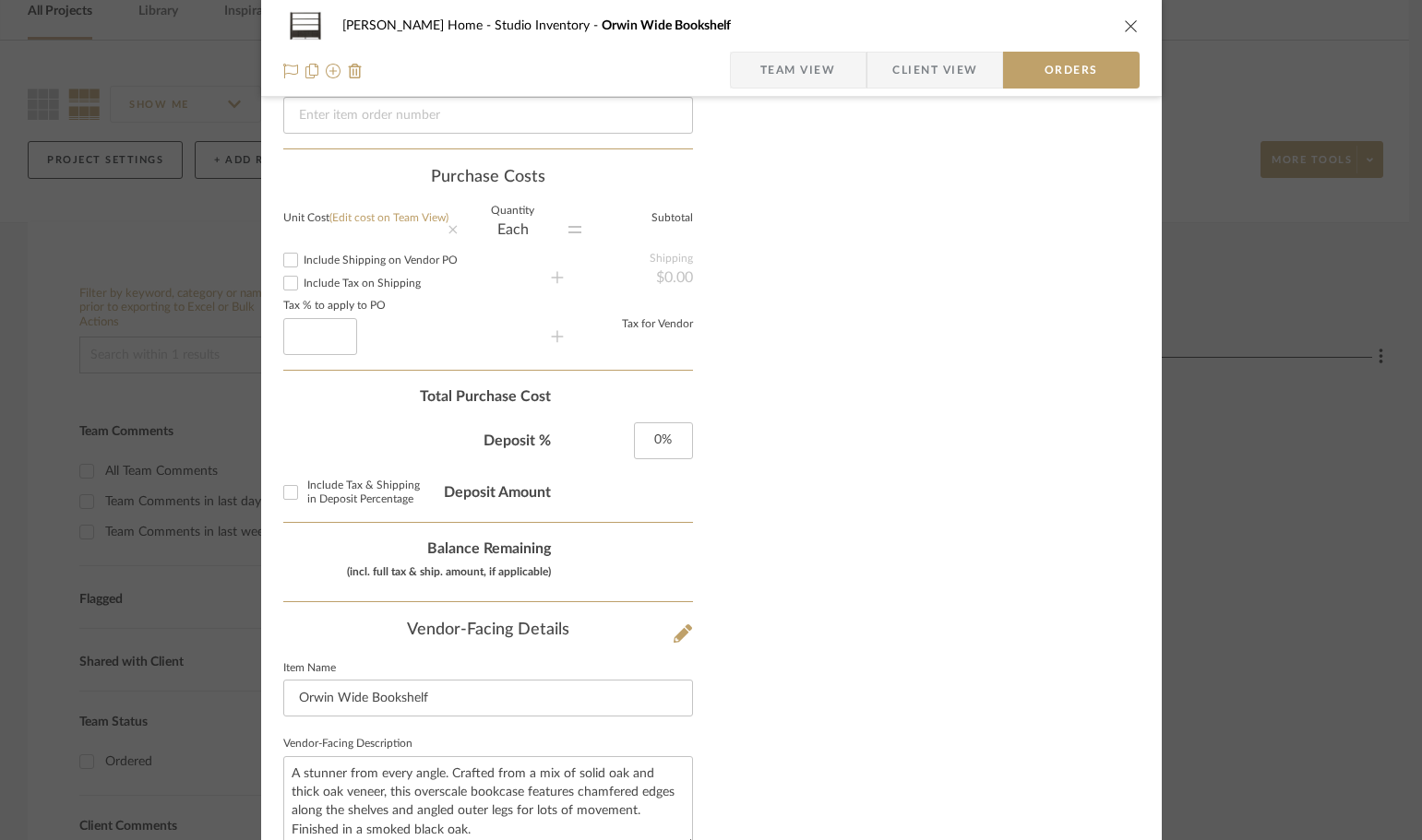
scroll to position [699, 0]
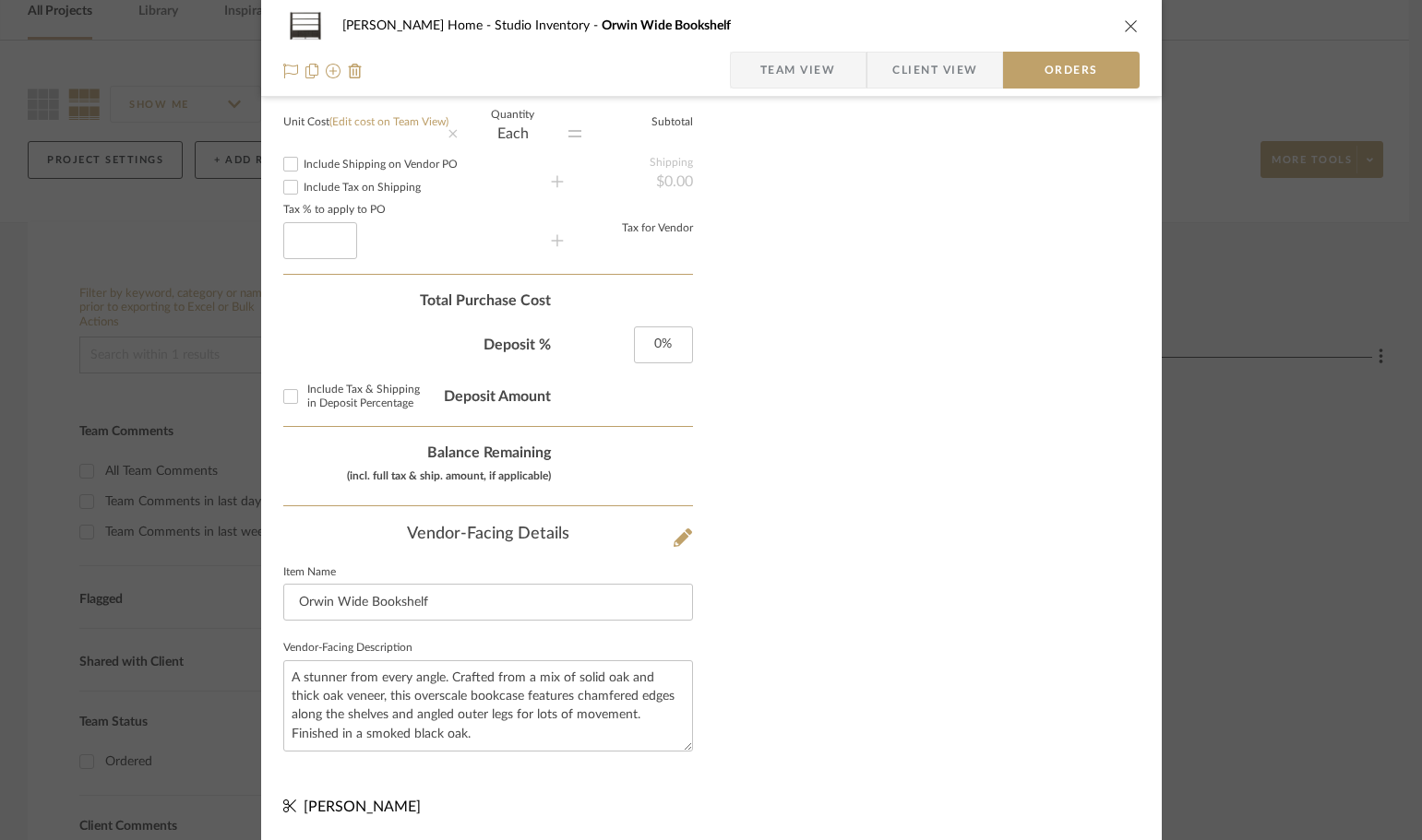
click at [1124, 19] on icon "close" at bounding box center [1131, 26] width 15 height 15
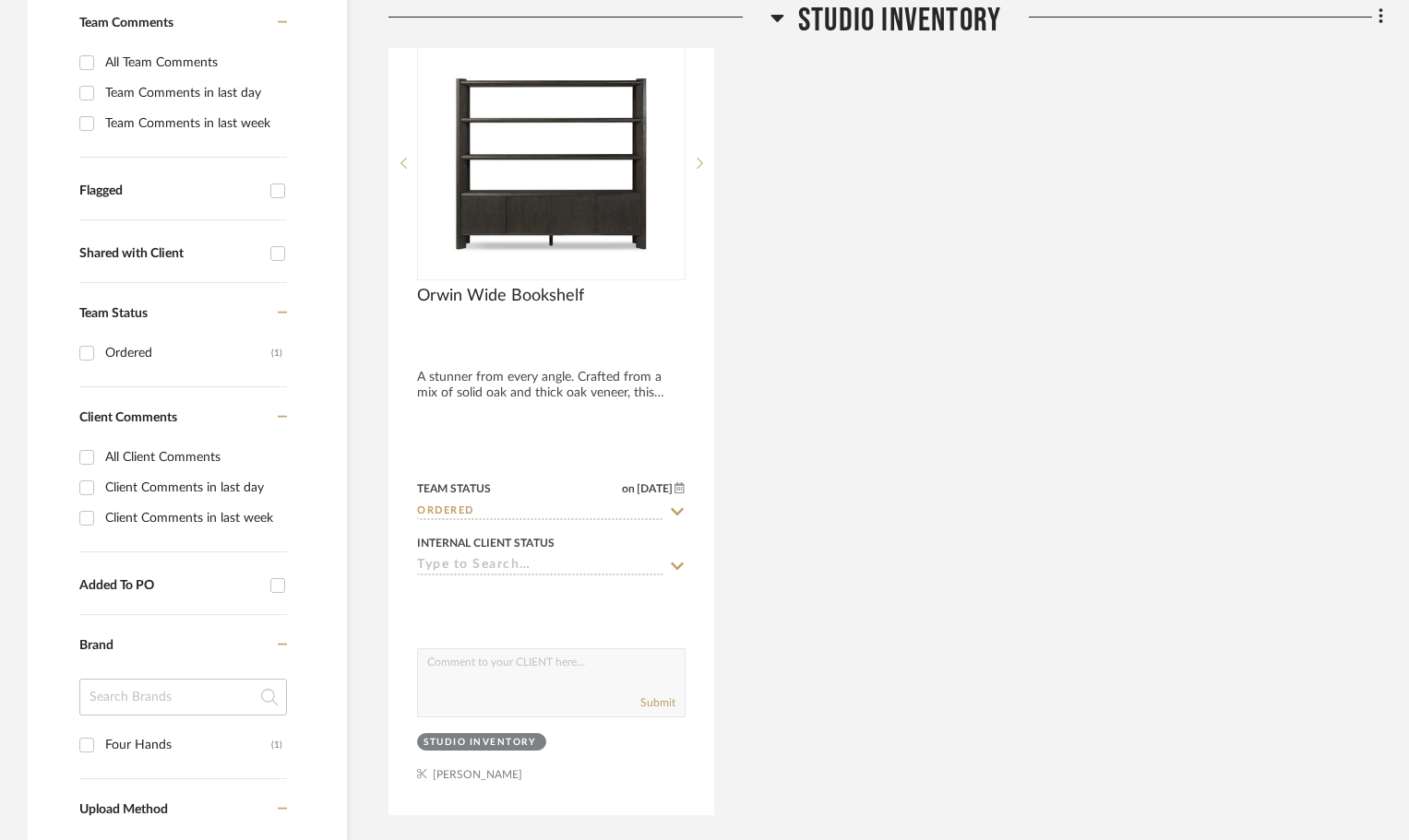
scroll to position [646, 0]
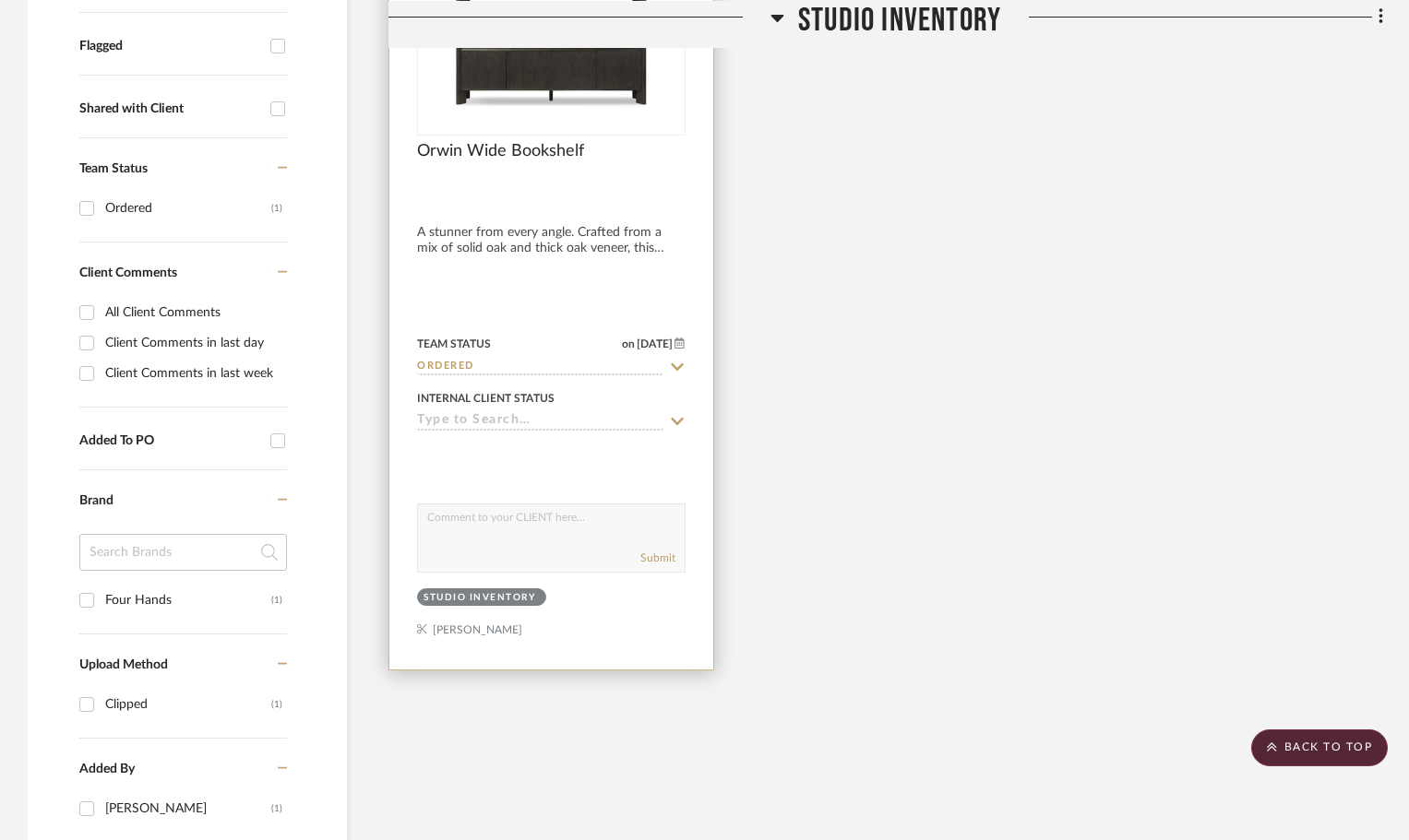
click at [619, 408] on div "Internal Client Status" at bounding box center [551, 408] width 269 height 44
click at [683, 418] on icon at bounding box center [677, 421] width 17 height 15
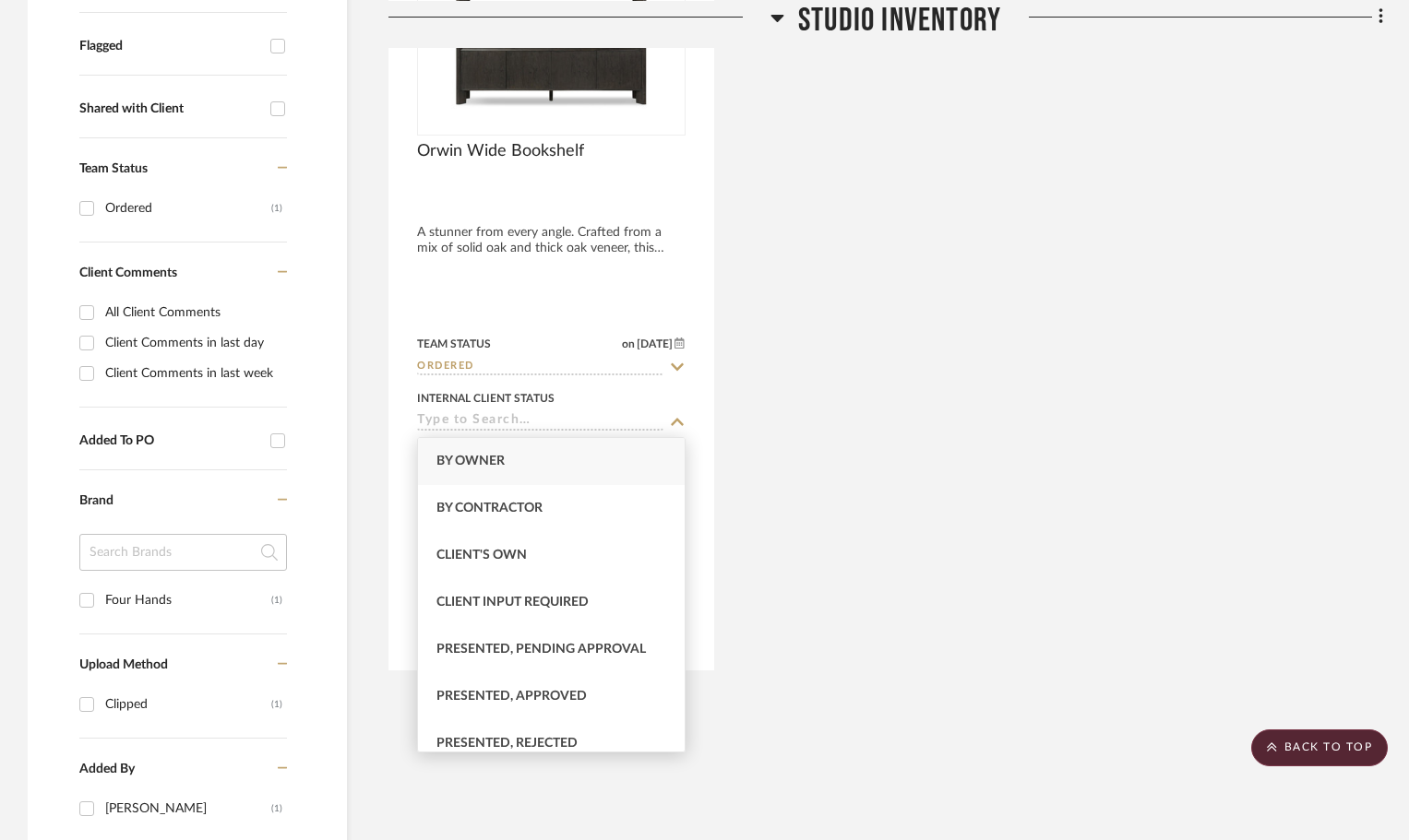
click at [811, 373] on div "Orwin Wide Bookshelf A stunner from every angle. Crafted from a mix of solid oa…" at bounding box center [886, 265] width 995 height 813
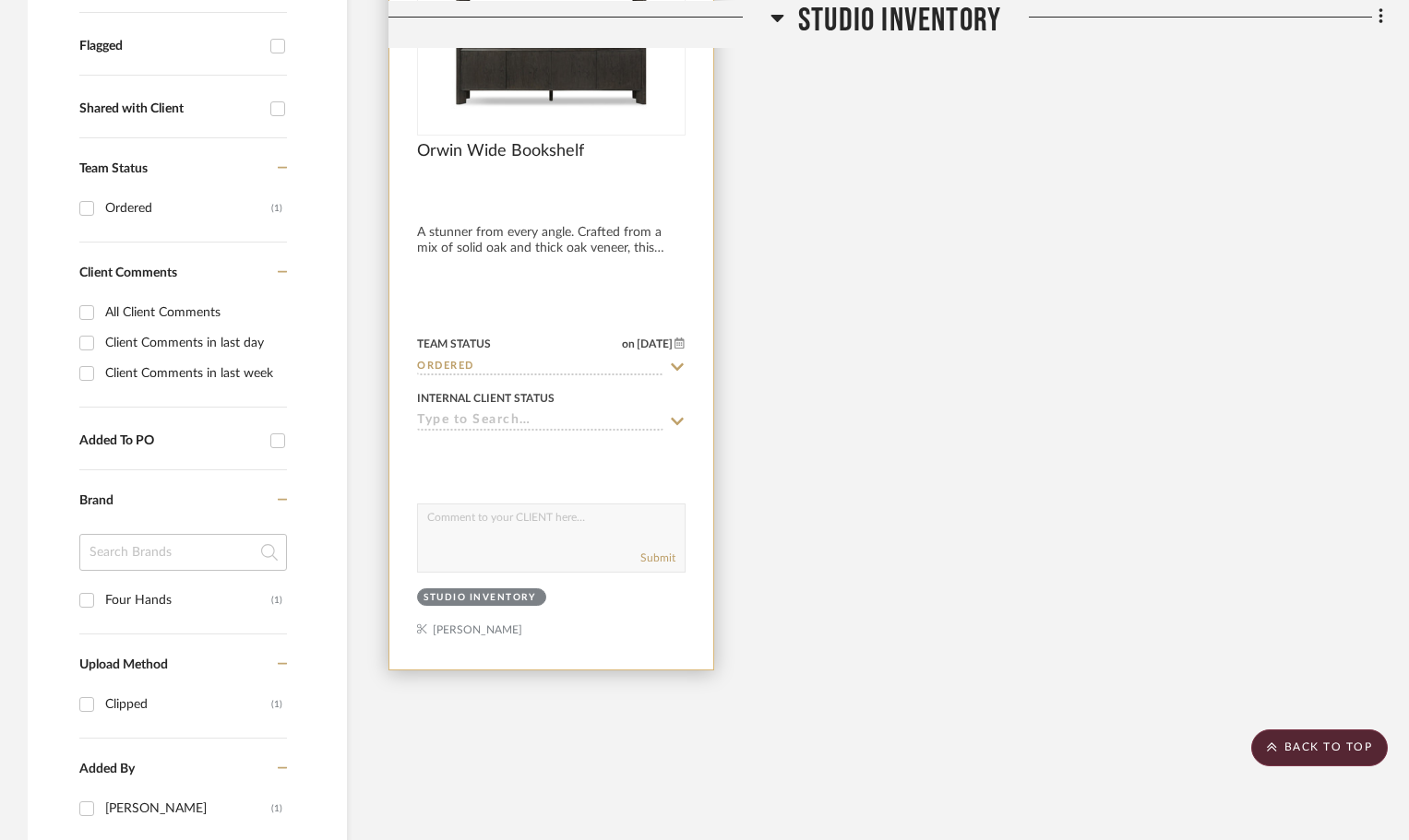
click at [673, 380] on div at bounding box center [551, 265] width 324 height 811
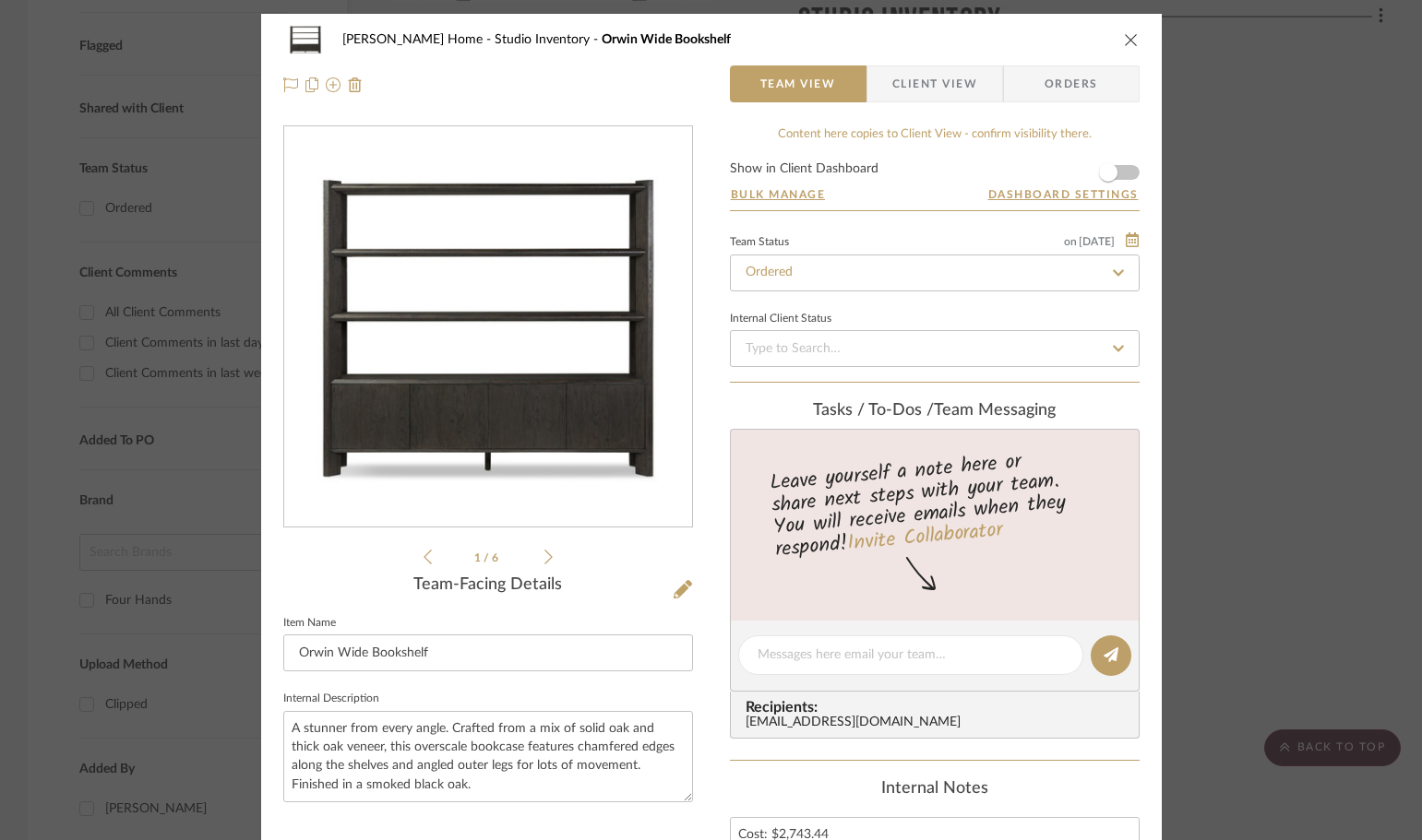
click at [1130, 40] on icon "close" at bounding box center [1131, 40] width 15 height 15
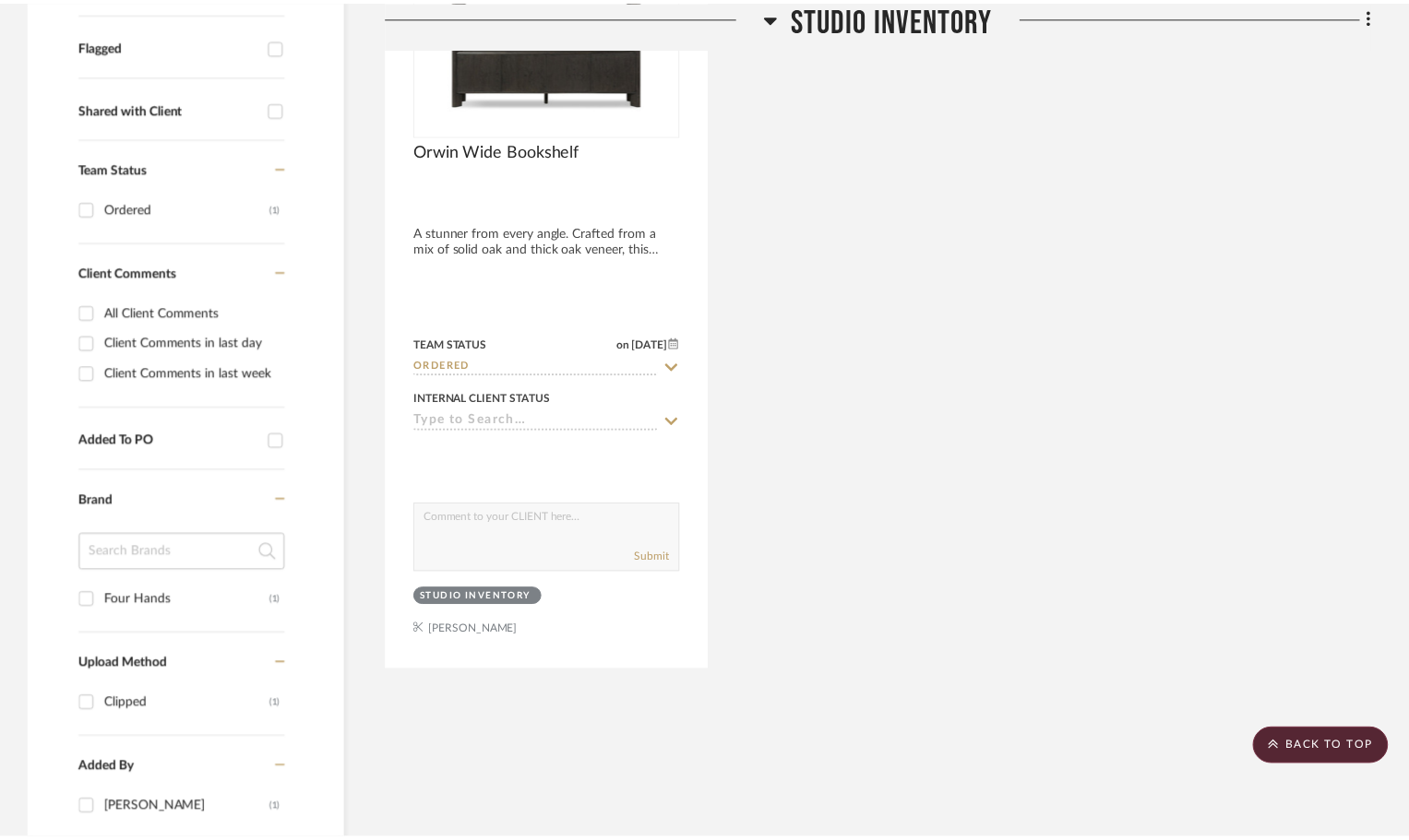
scroll to position [646, 0]
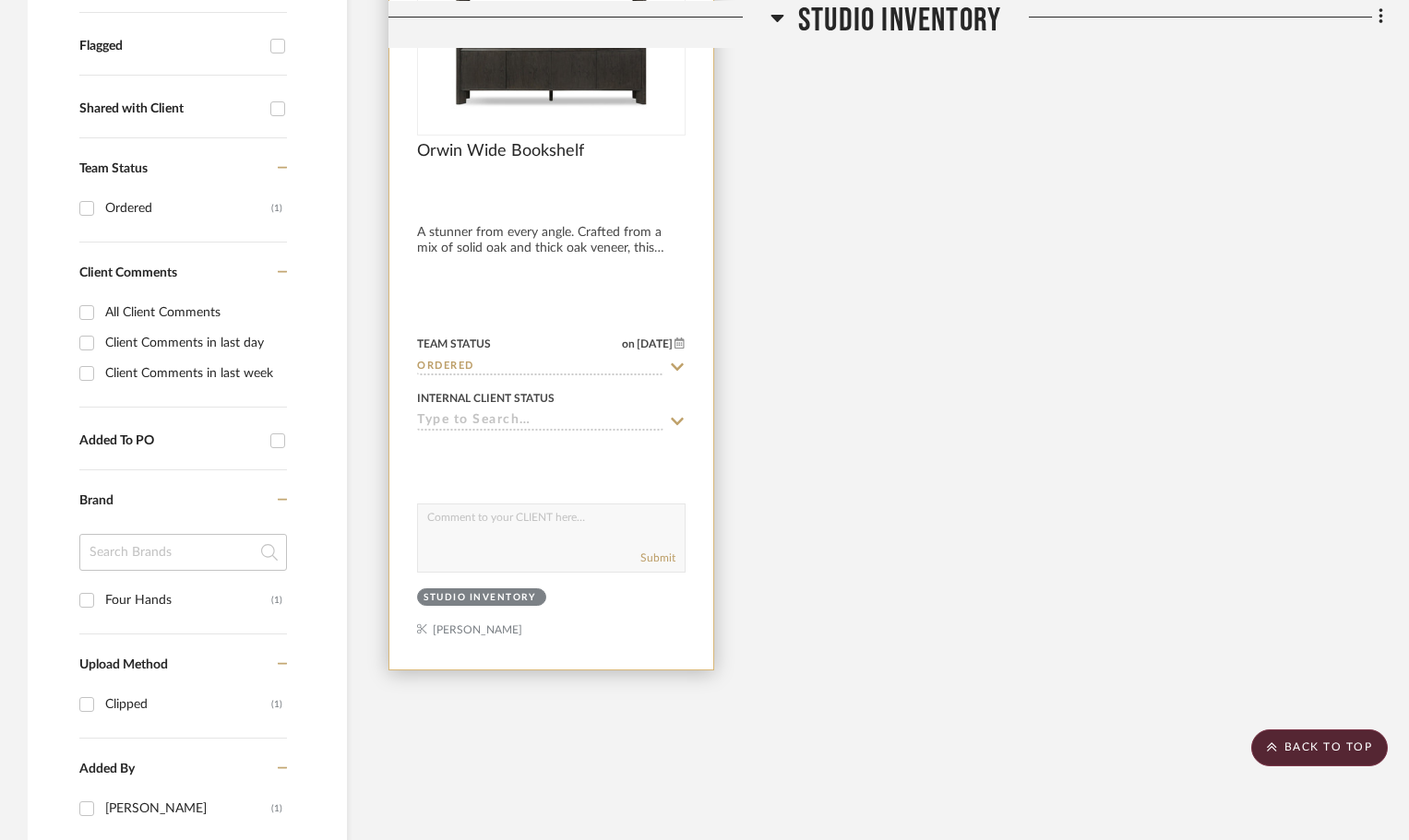
click at [680, 367] on icon at bounding box center [677, 367] width 13 height 7
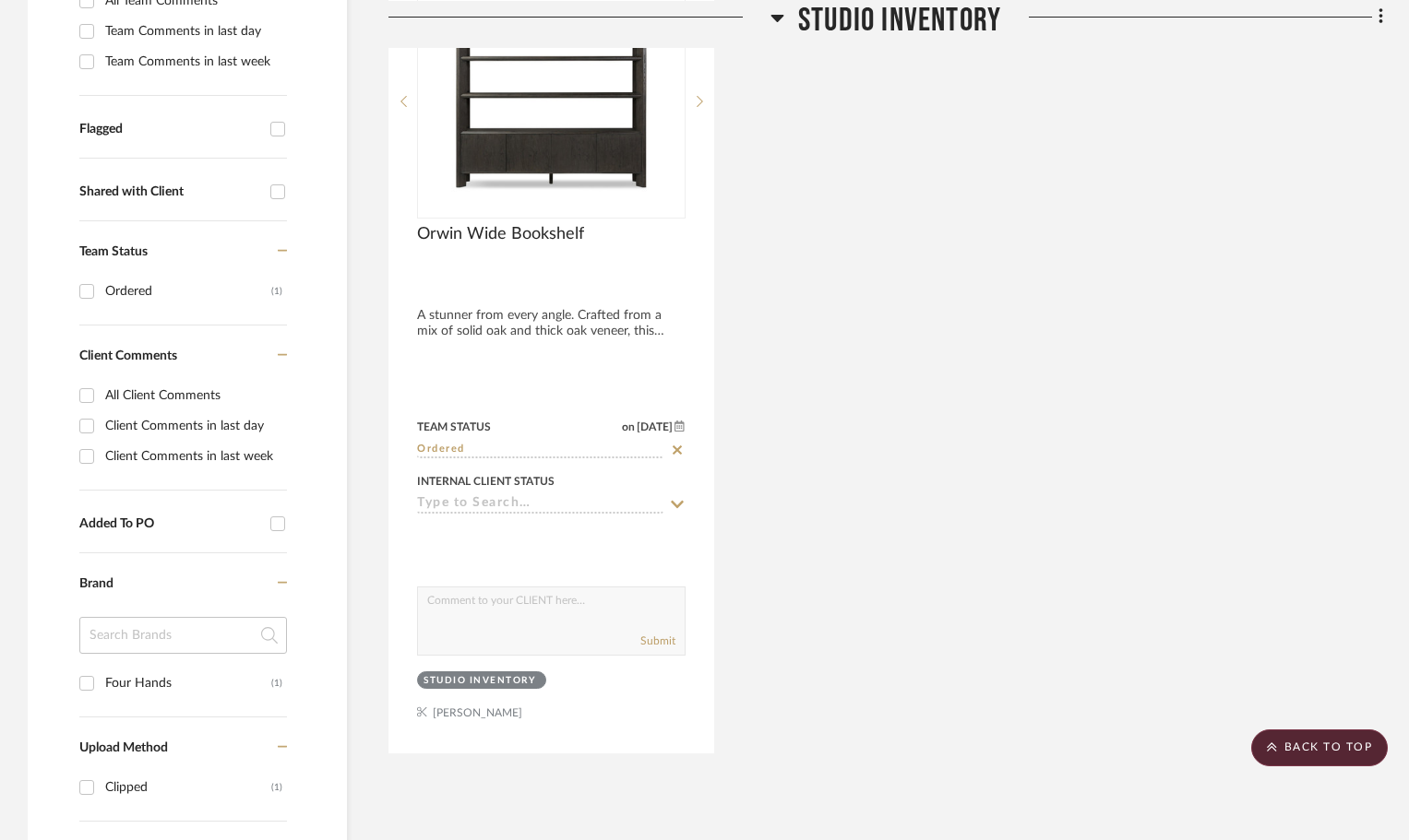
scroll to position [554, 0]
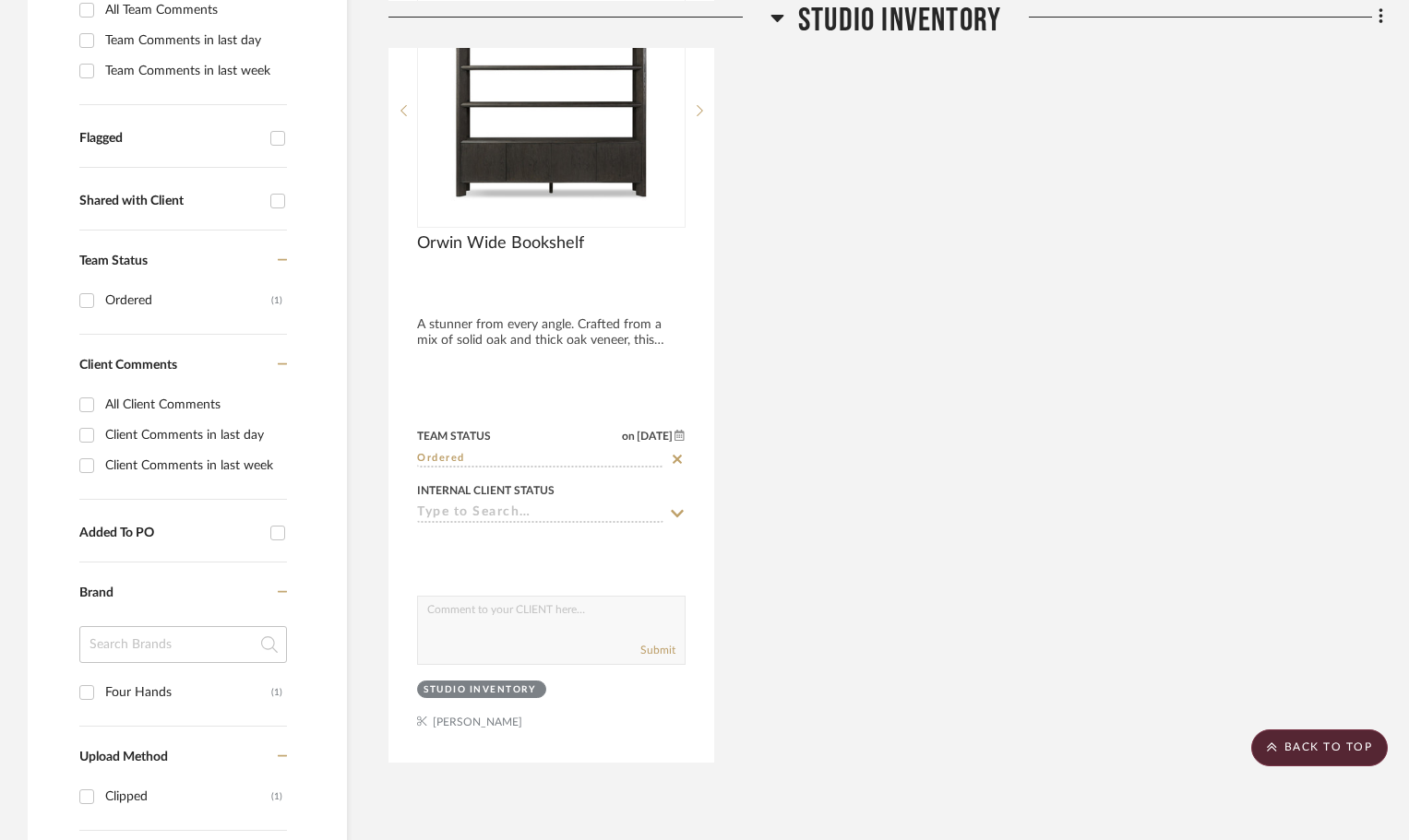
click at [814, 422] on div "Orwin Wide Bookshelf A stunner from every angle. Crafted from a mix of solid oa…" at bounding box center [886, 357] width 995 height 813
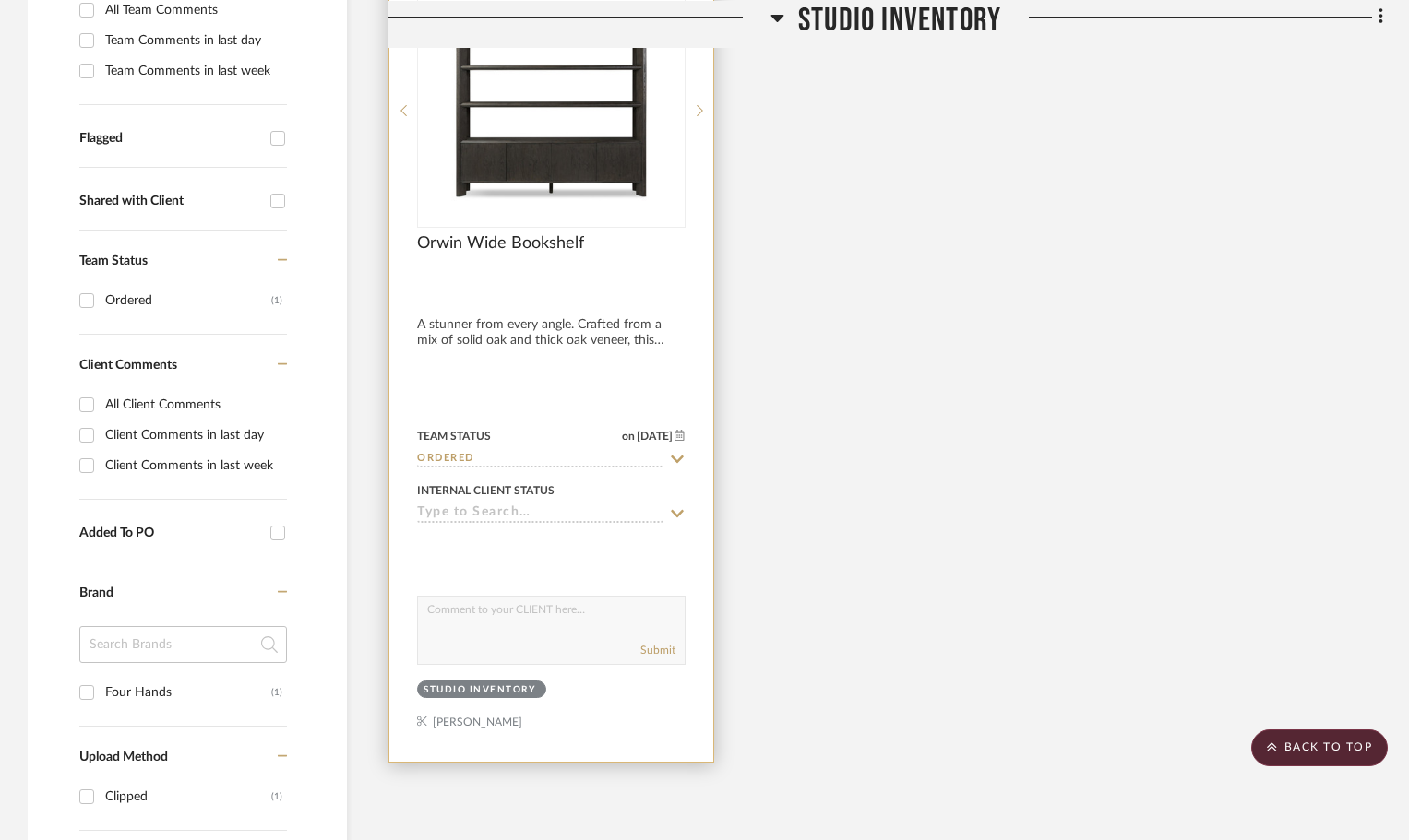
click at [585, 627] on textarea at bounding box center [551, 614] width 267 height 35
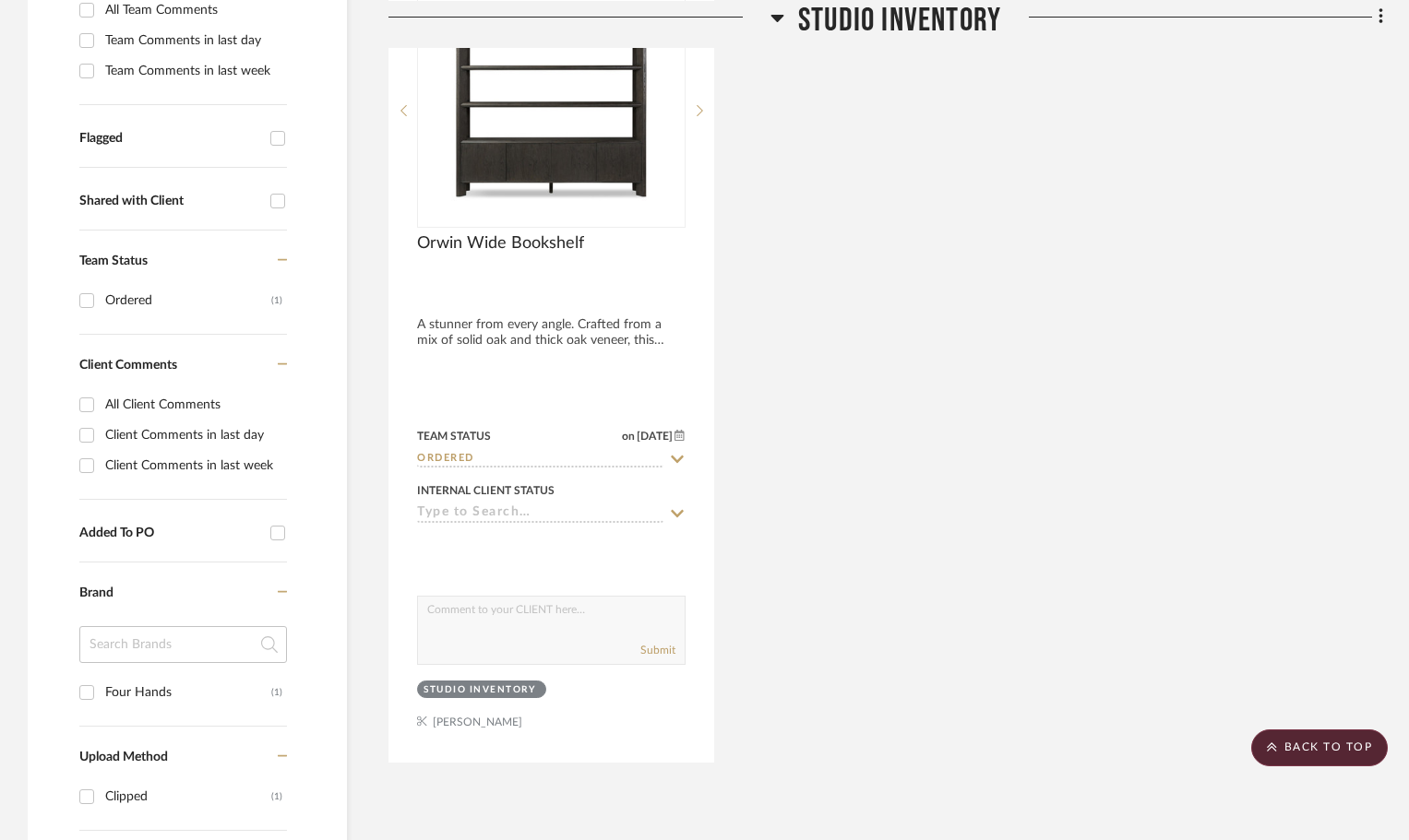
click at [900, 503] on div "Orwin Wide Bookshelf A stunner from every angle. Crafted from a mix of solid oa…" at bounding box center [886, 357] width 995 height 813
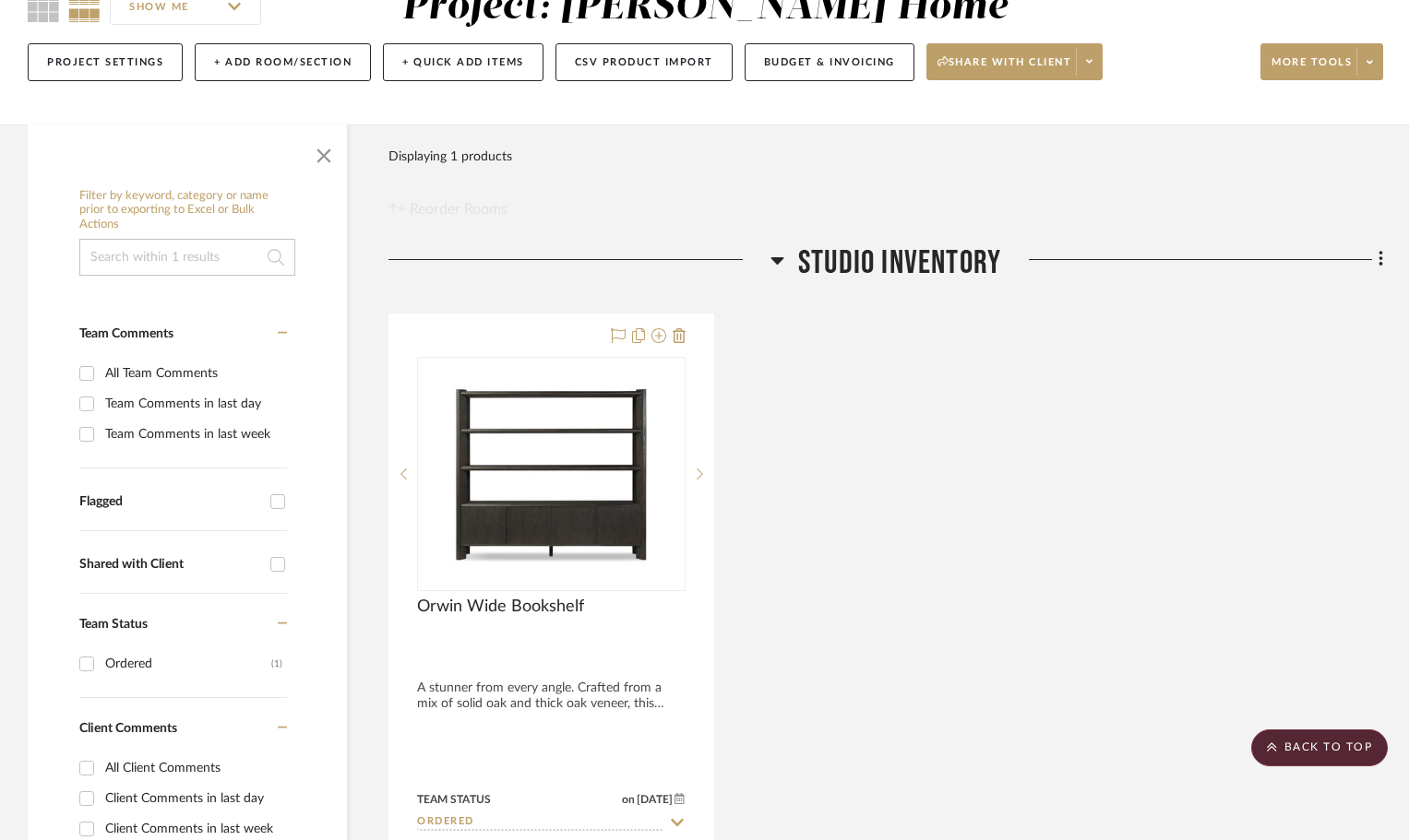
scroll to position [184, 0]
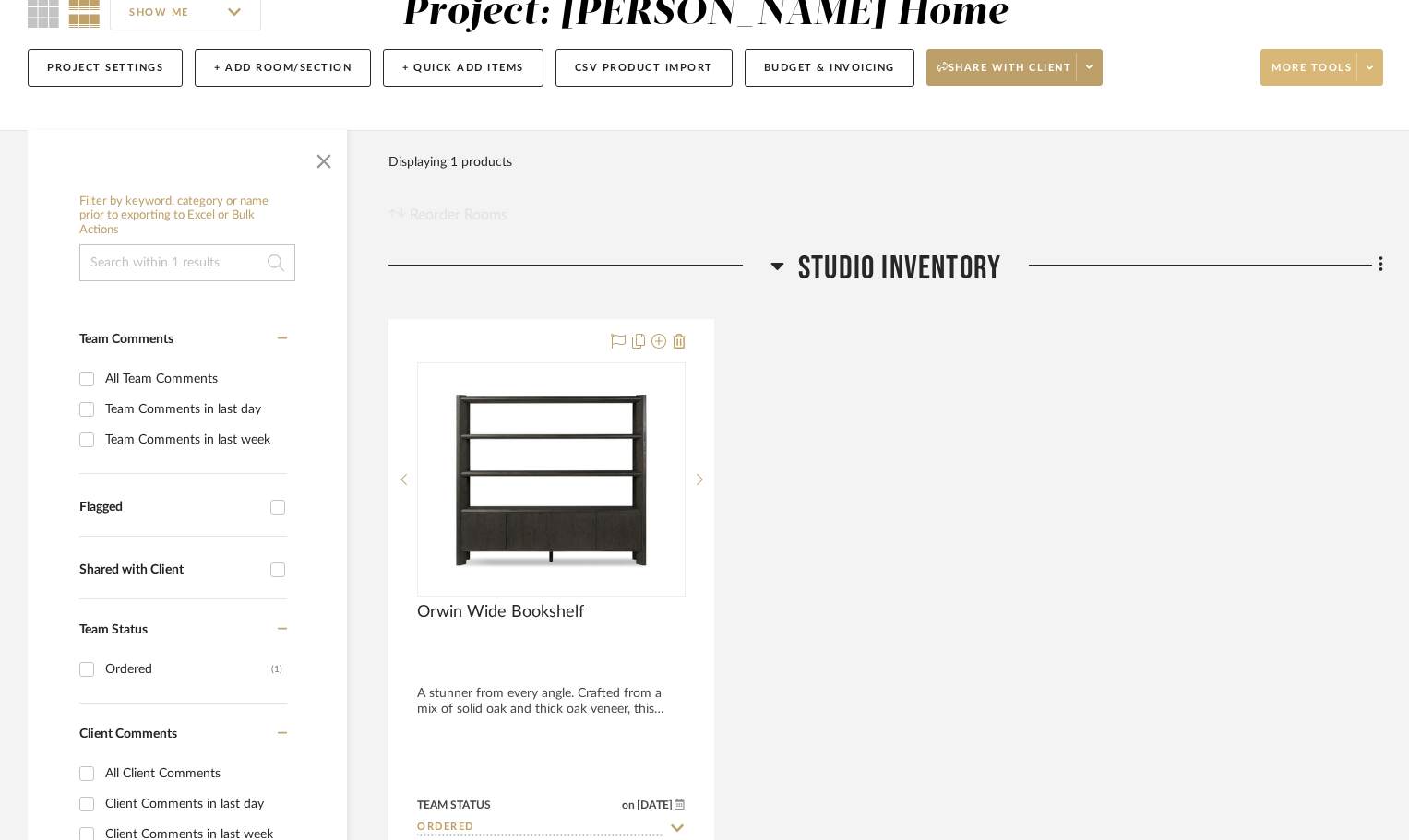
click at [1321, 56] on button "More tools" at bounding box center [1322, 68] width 122 height 37
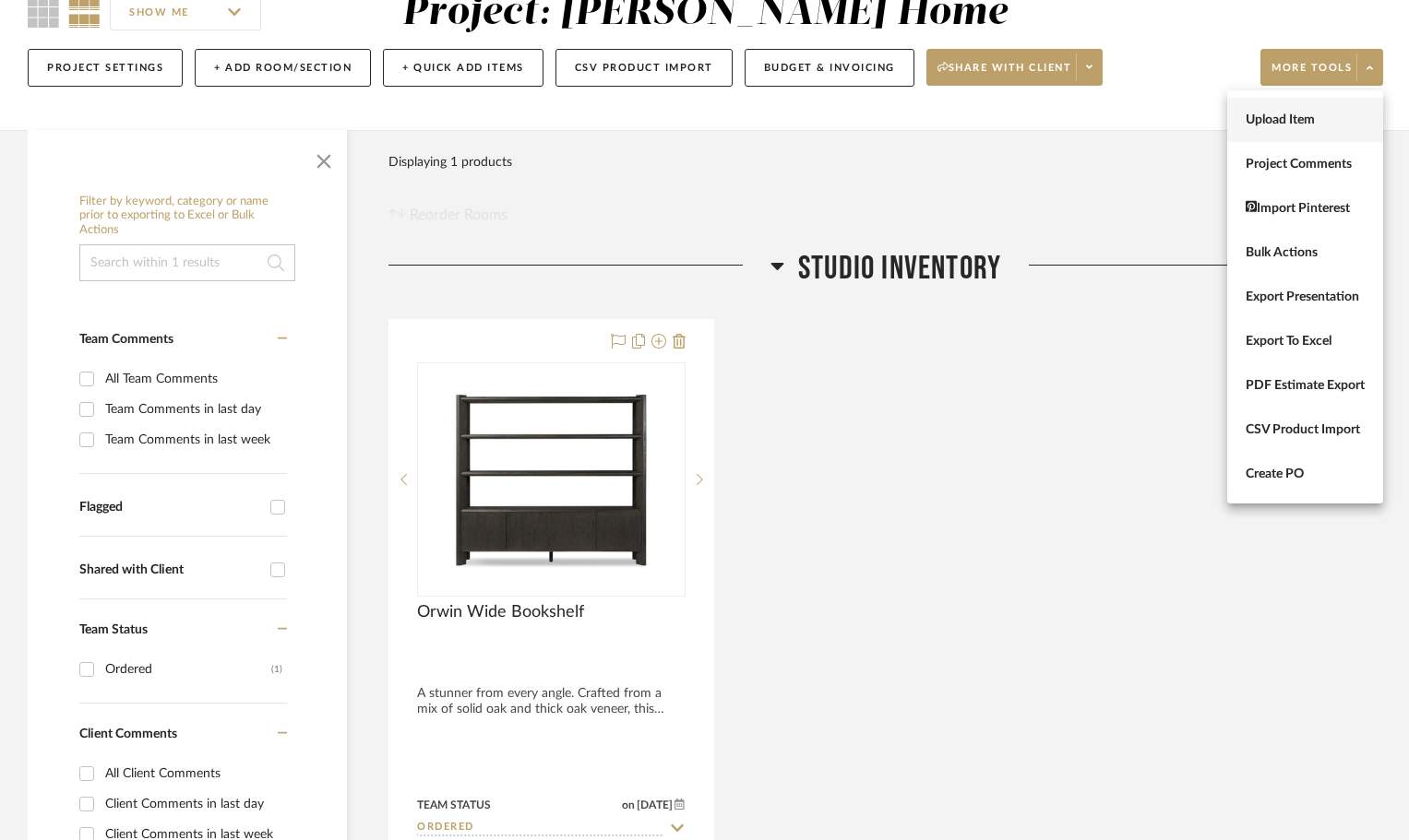
click at [1323, 132] on button "Upload Item" at bounding box center [1305, 120] width 156 height 44
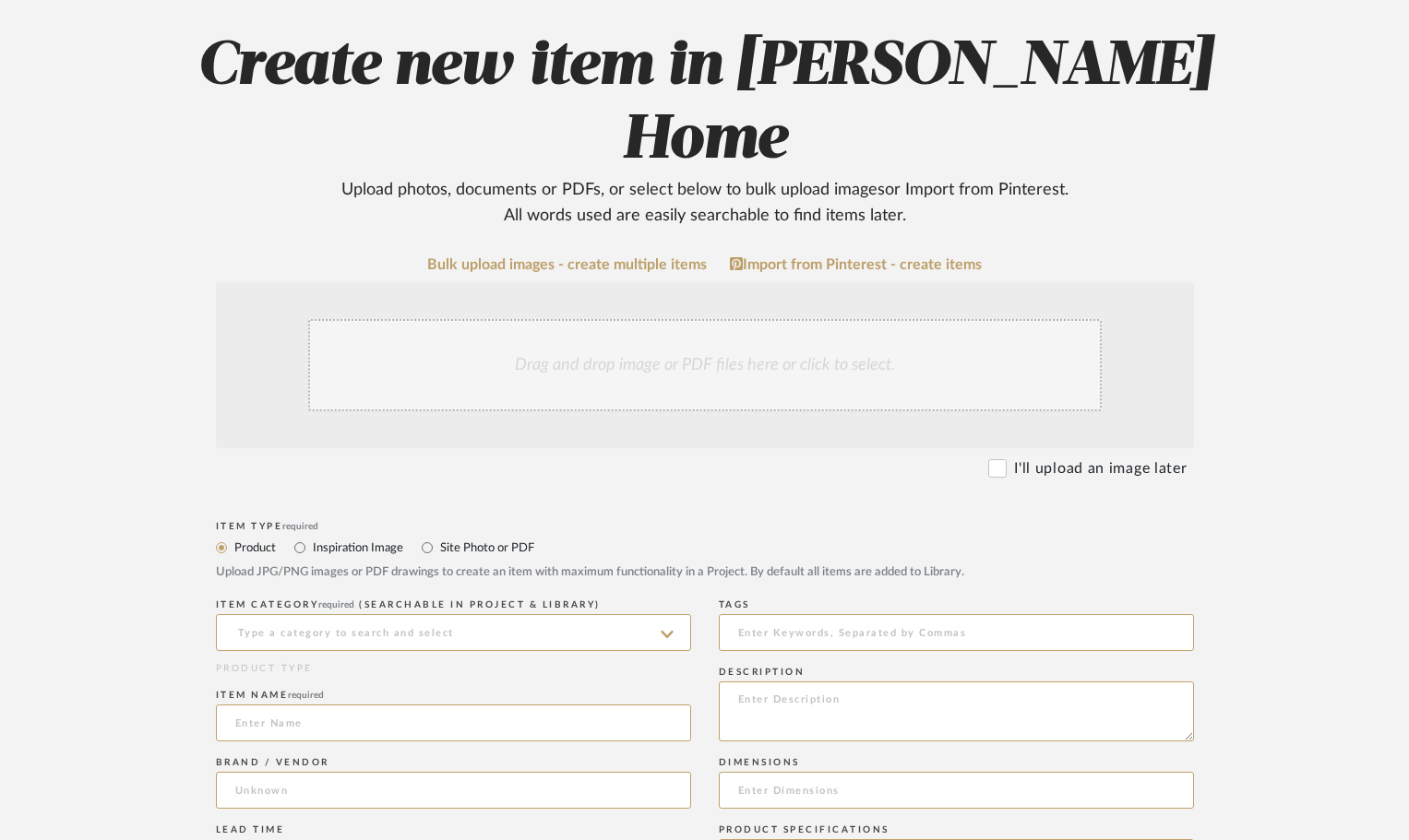
scroll to position [277, 0]
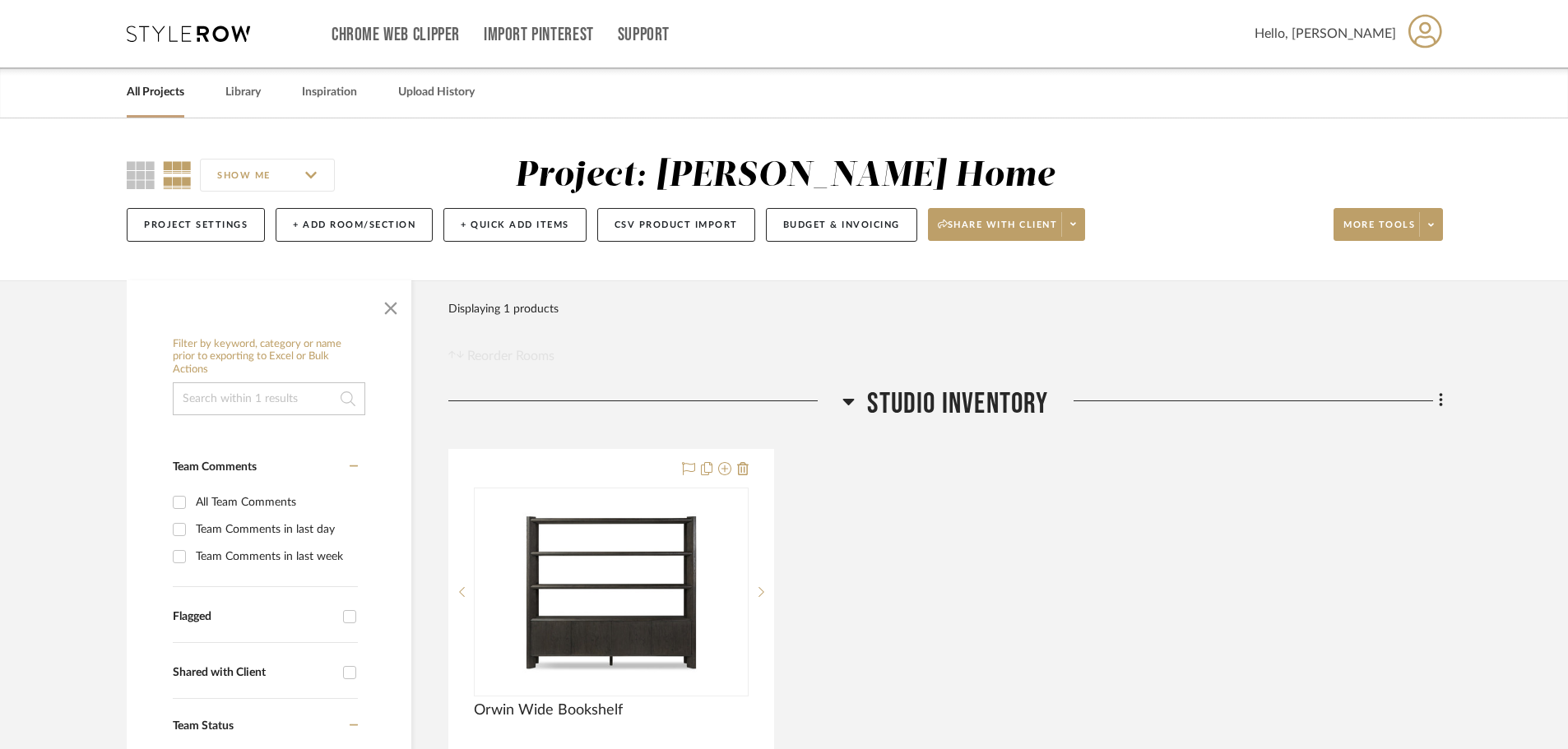
click at [1433, 47] on icon at bounding box center [1424, 31] width 34 height 35
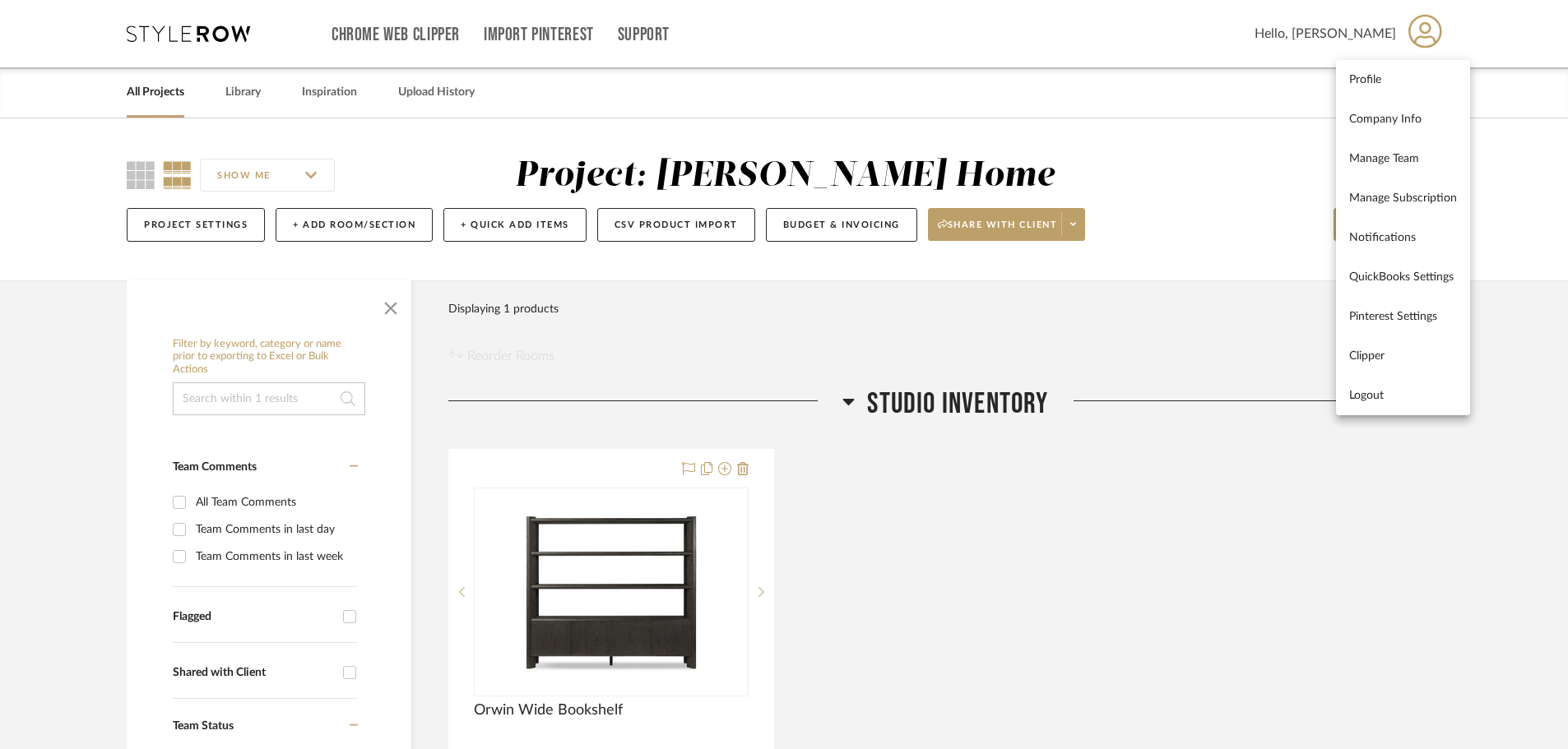
click at [1510, 43] on div at bounding box center [784, 374] width 1568 height 749
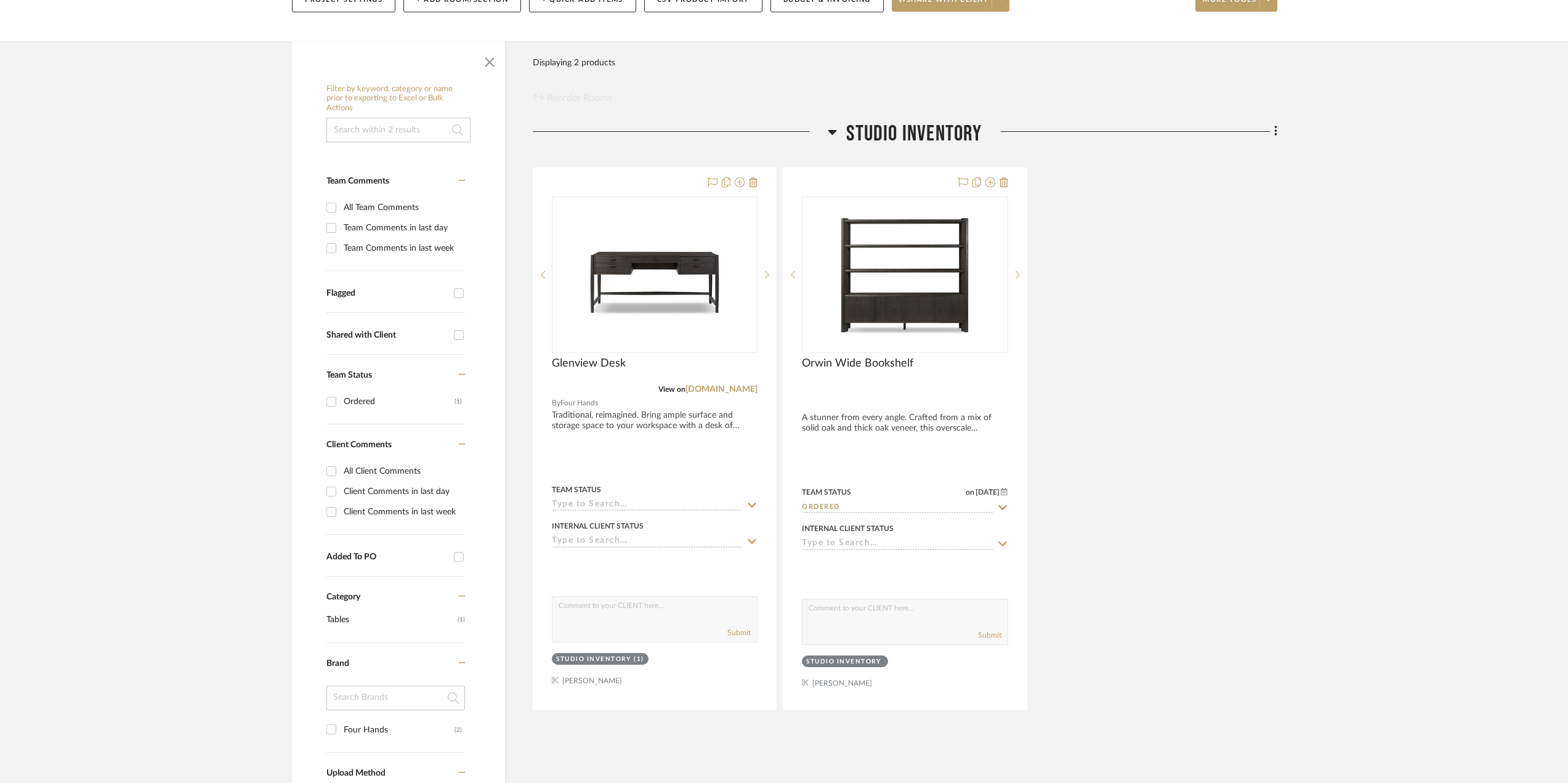
scroll to position [246, 0]
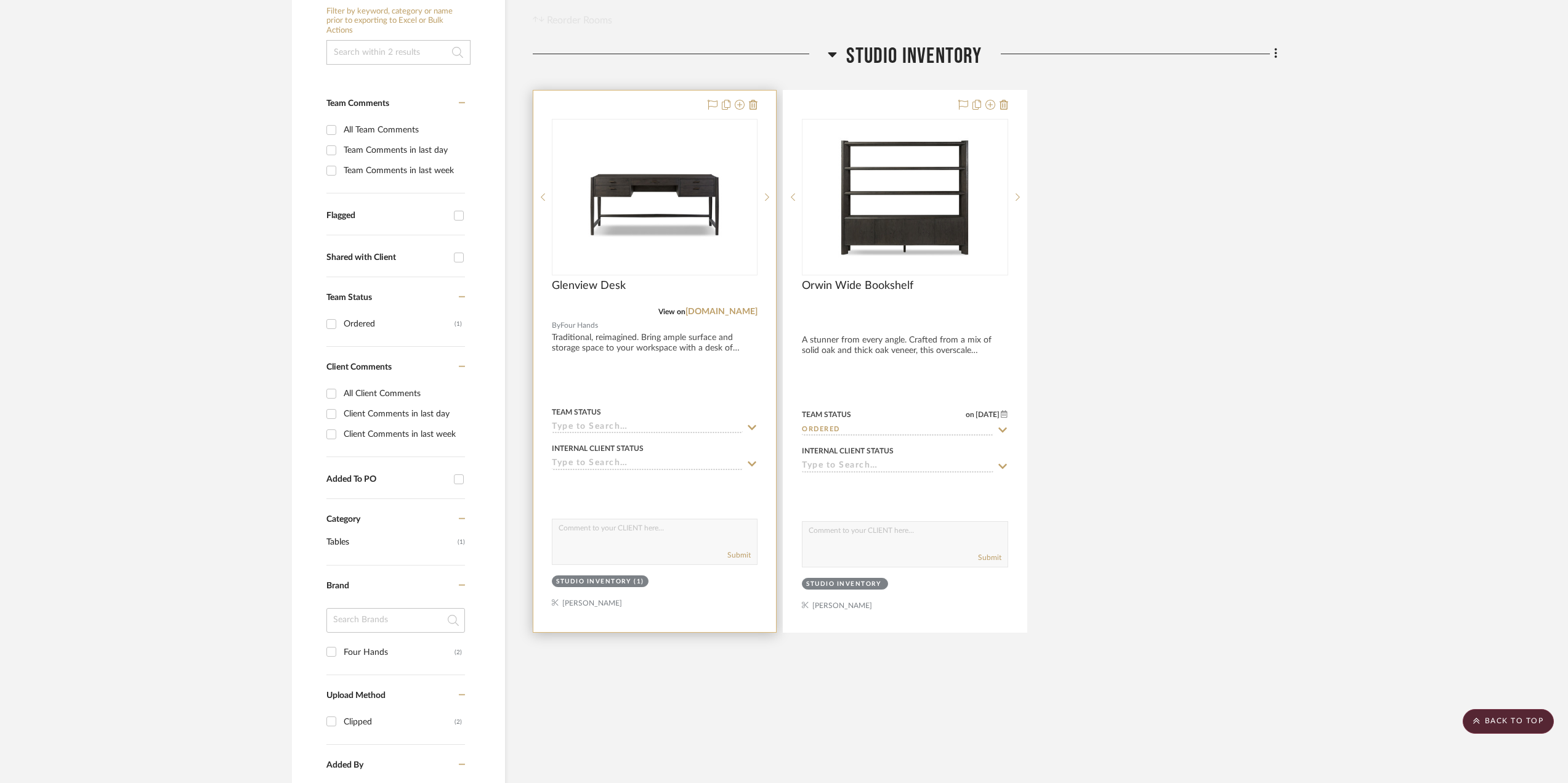
click at [676, 425] on input at bounding box center [647, 427] width 191 height 12
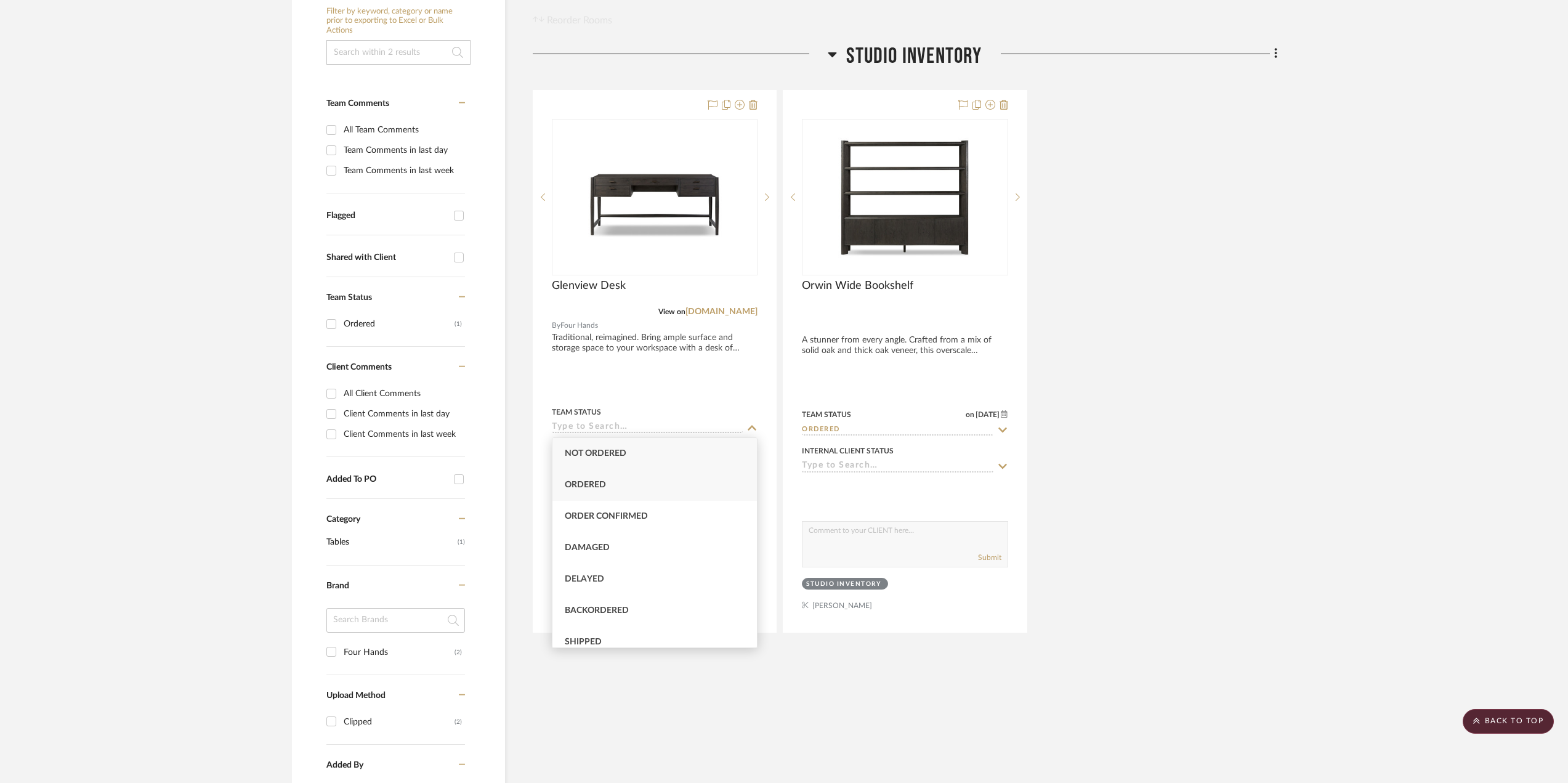
click at [593, 478] on div "Ordered" at bounding box center [655, 485] width 205 height 32
type input "[DATE]"
type input "Ordered"
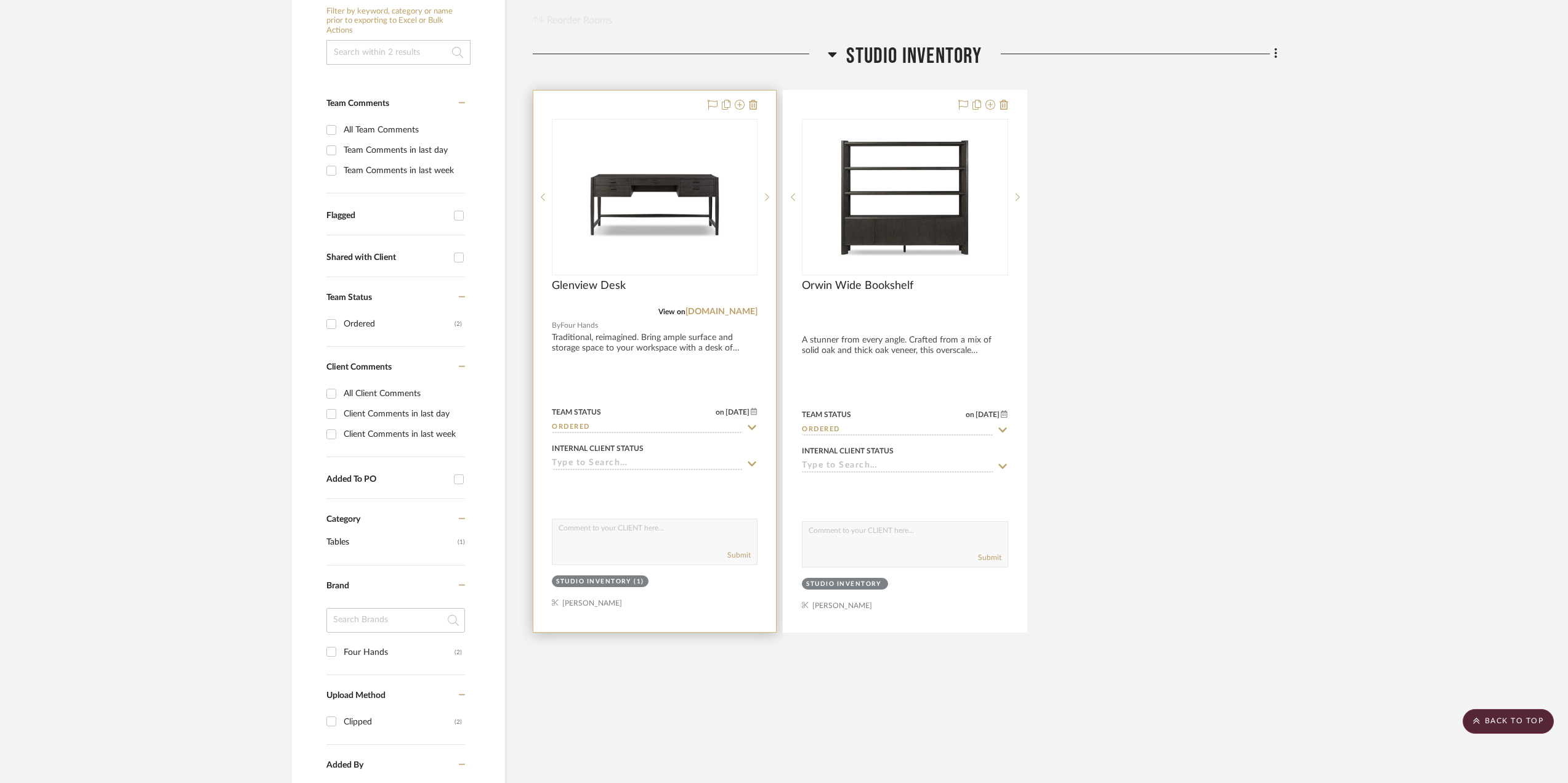
click at [637, 424] on input "Ordered" at bounding box center [647, 427] width 191 height 12
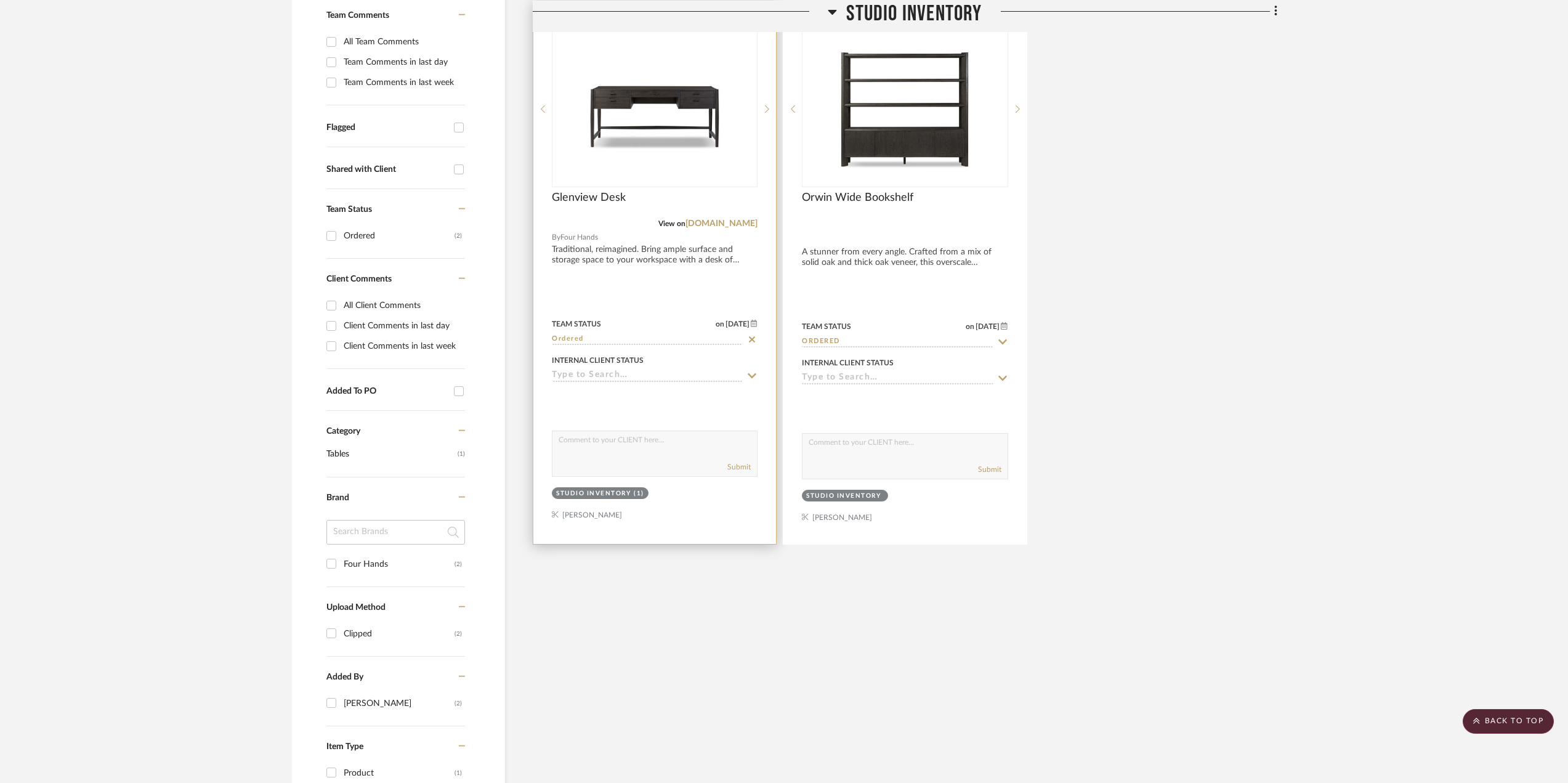
scroll to position [308, 0]
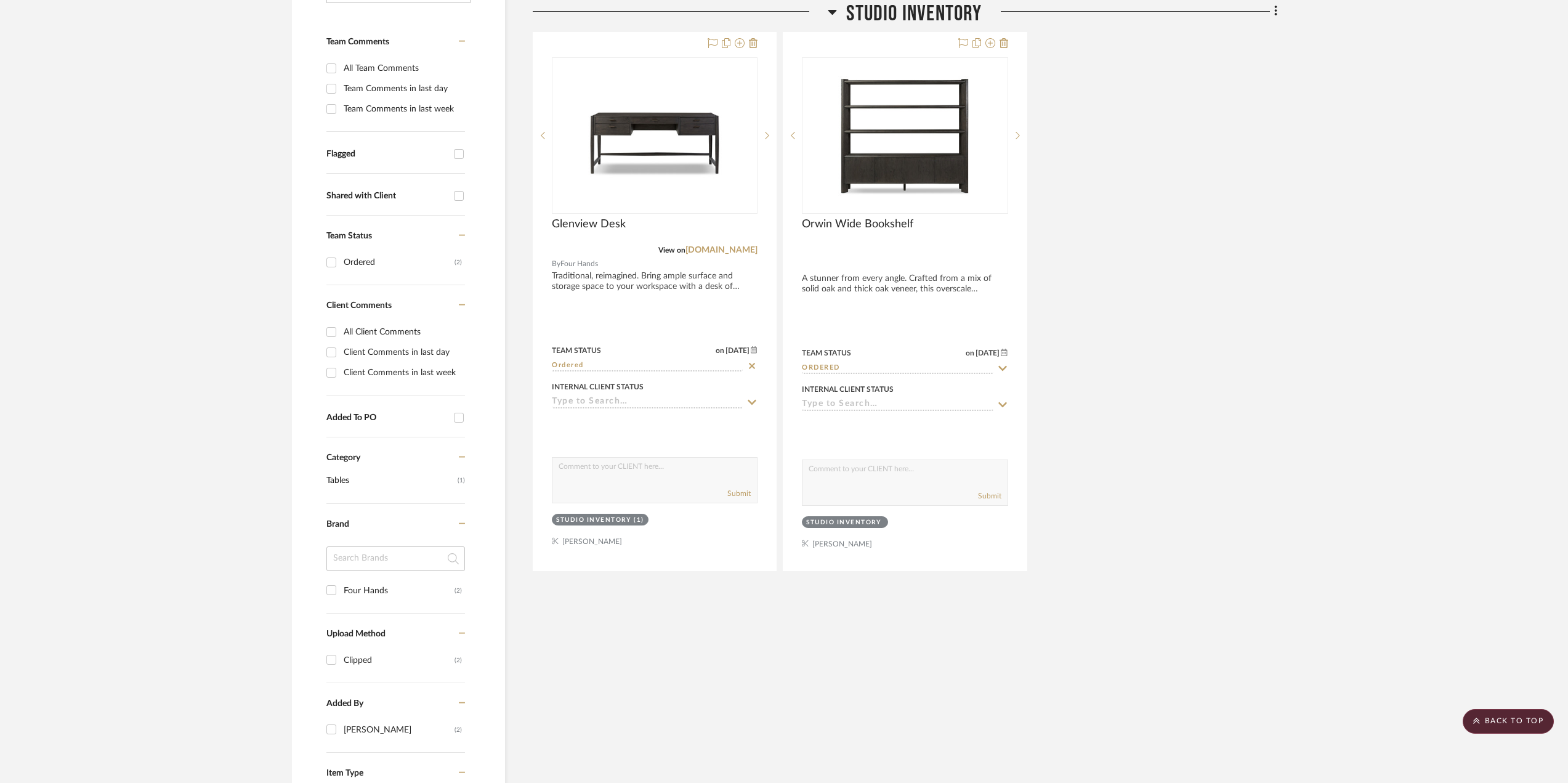
click at [608, 596] on div "Filter Products Displaying 2 products Reorder Rooms LOADING Studio Inventory Gl…" at bounding box center [905, 474] width 744 height 1144
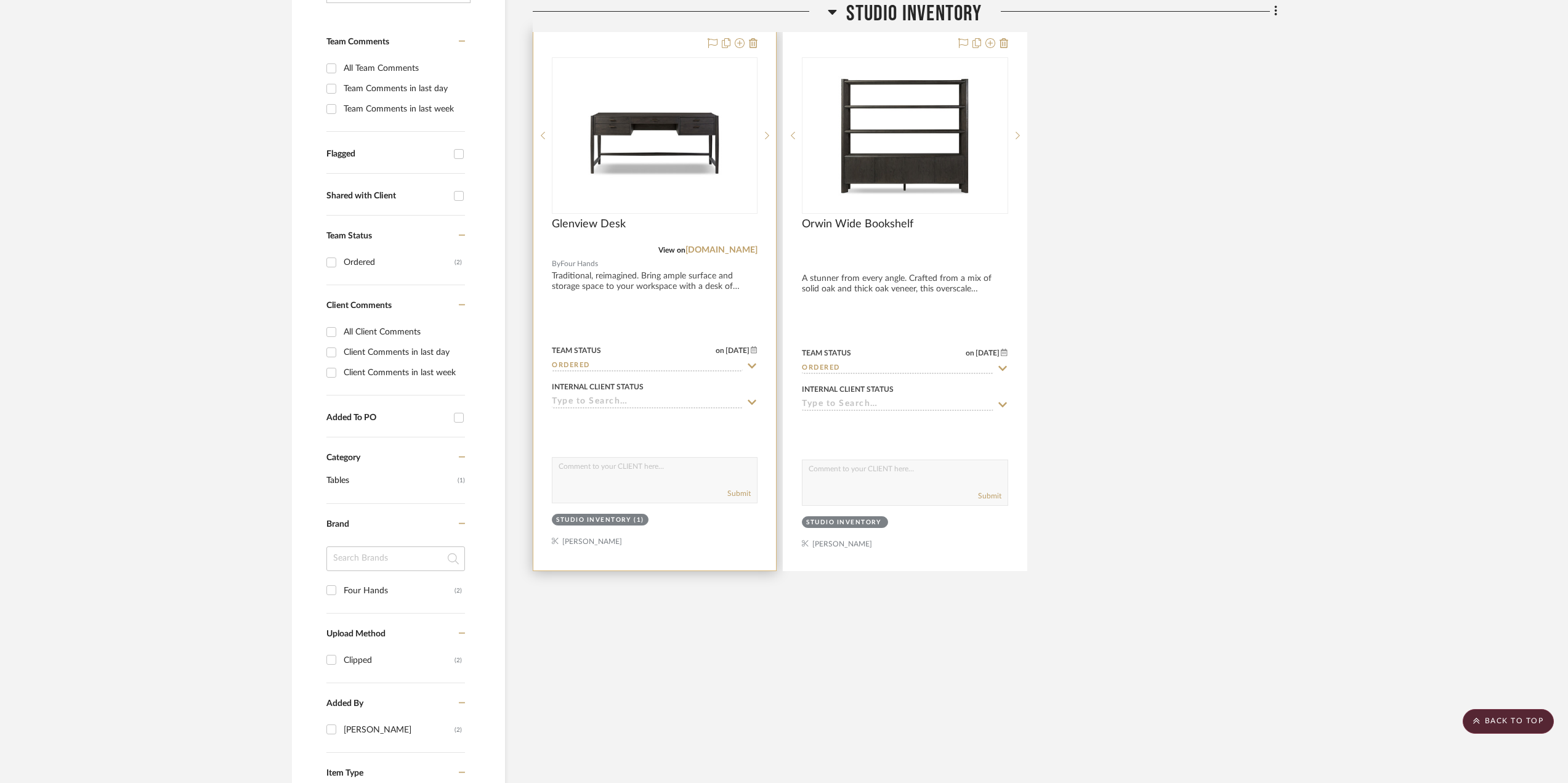
click at [630, 396] on input at bounding box center [647, 402] width 191 height 12
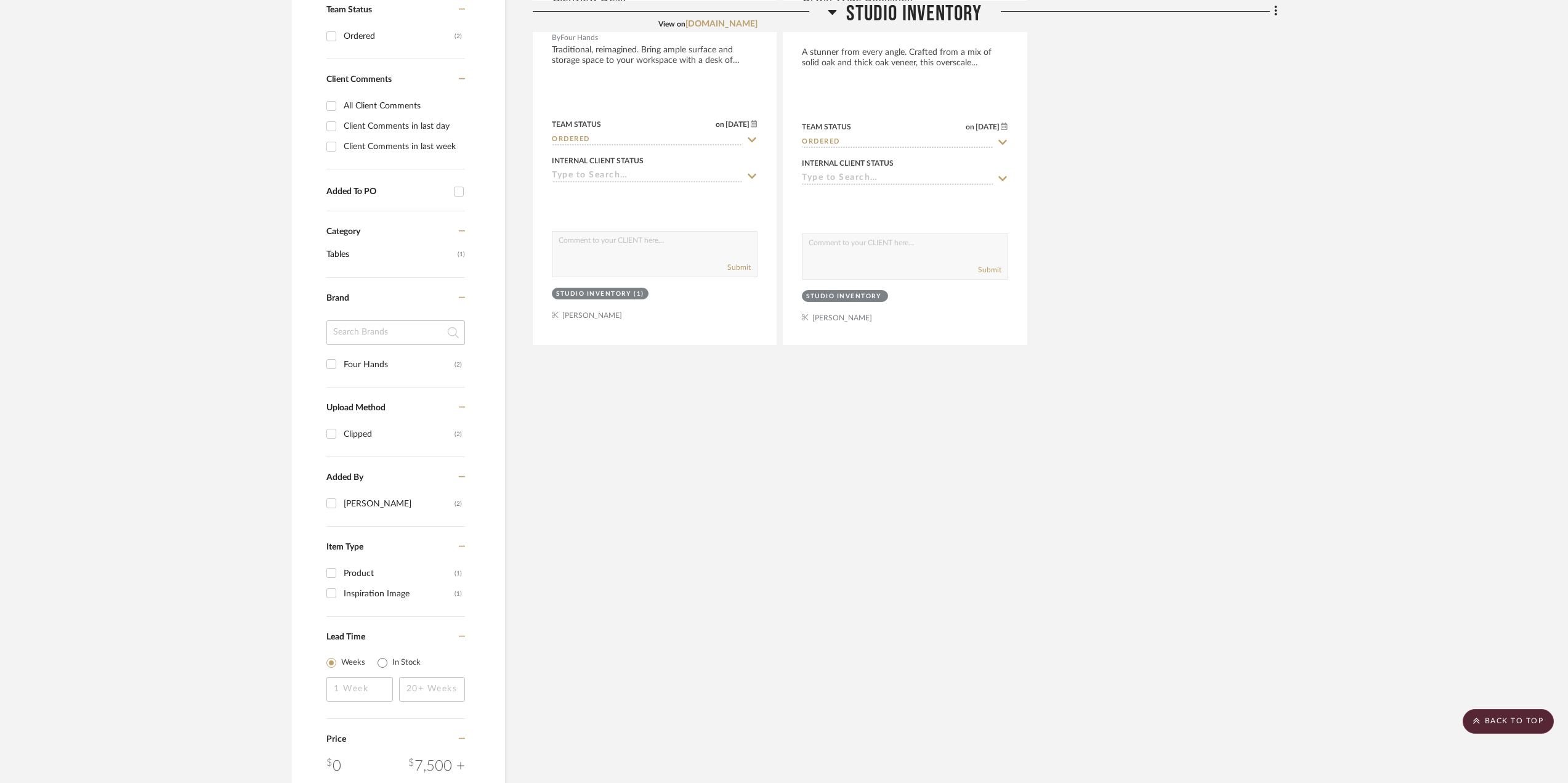
scroll to position [246, 0]
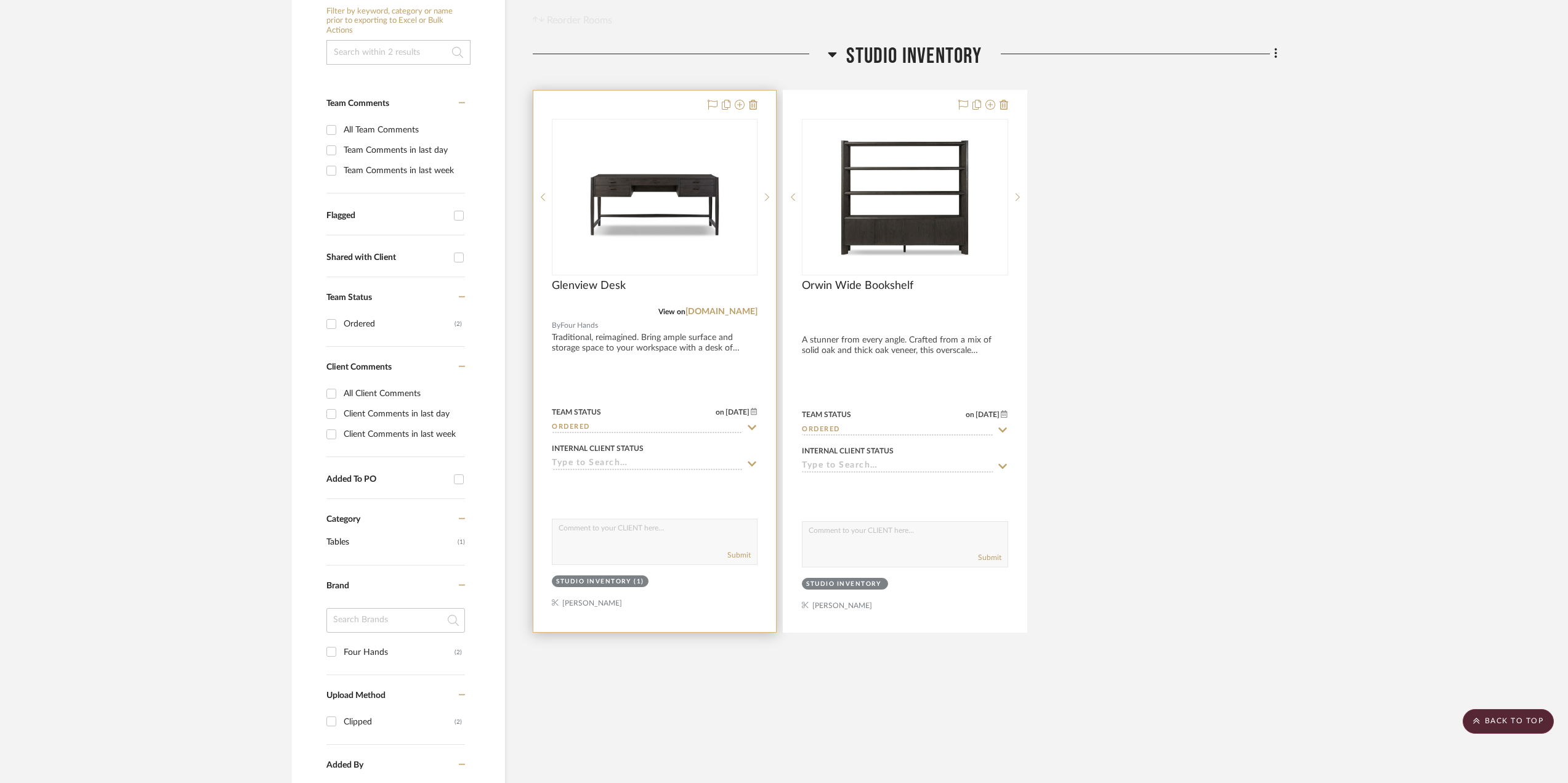
click at [574, 605] on div at bounding box center [655, 361] width 242 height 542
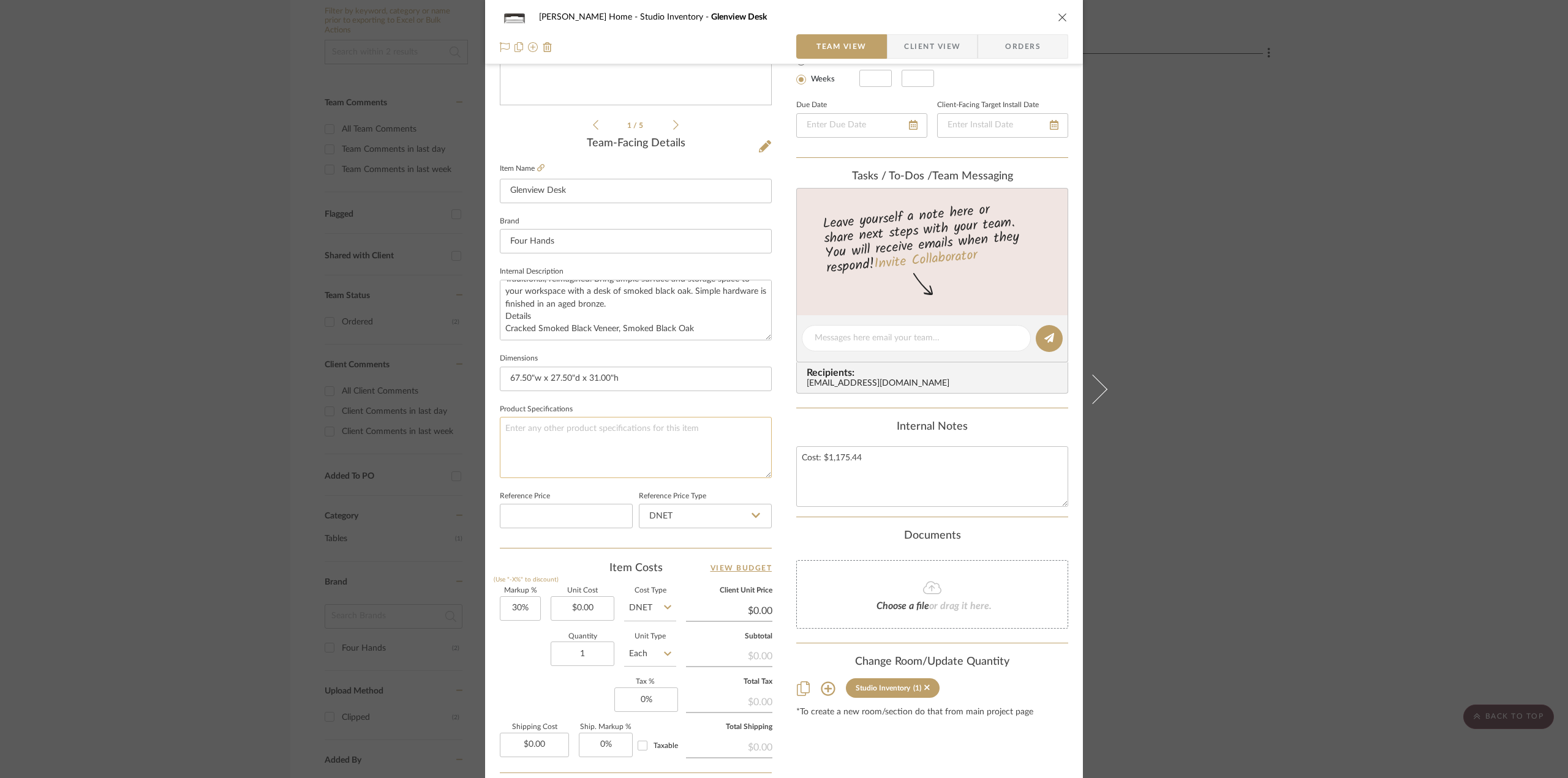
click at [596, 466] on textarea at bounding box center [636, 447] width 272 height 61
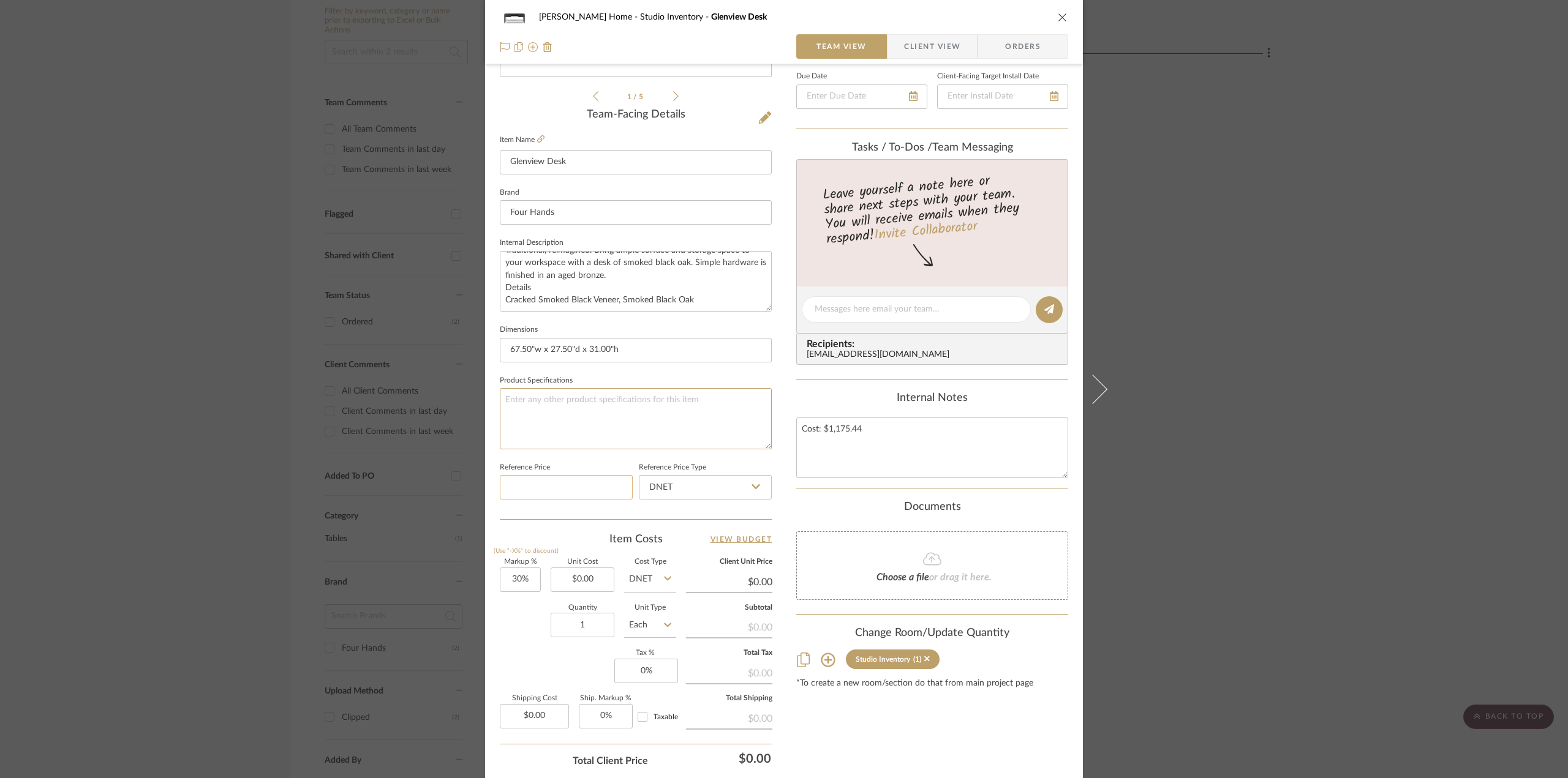
scroll to position [362, 0]
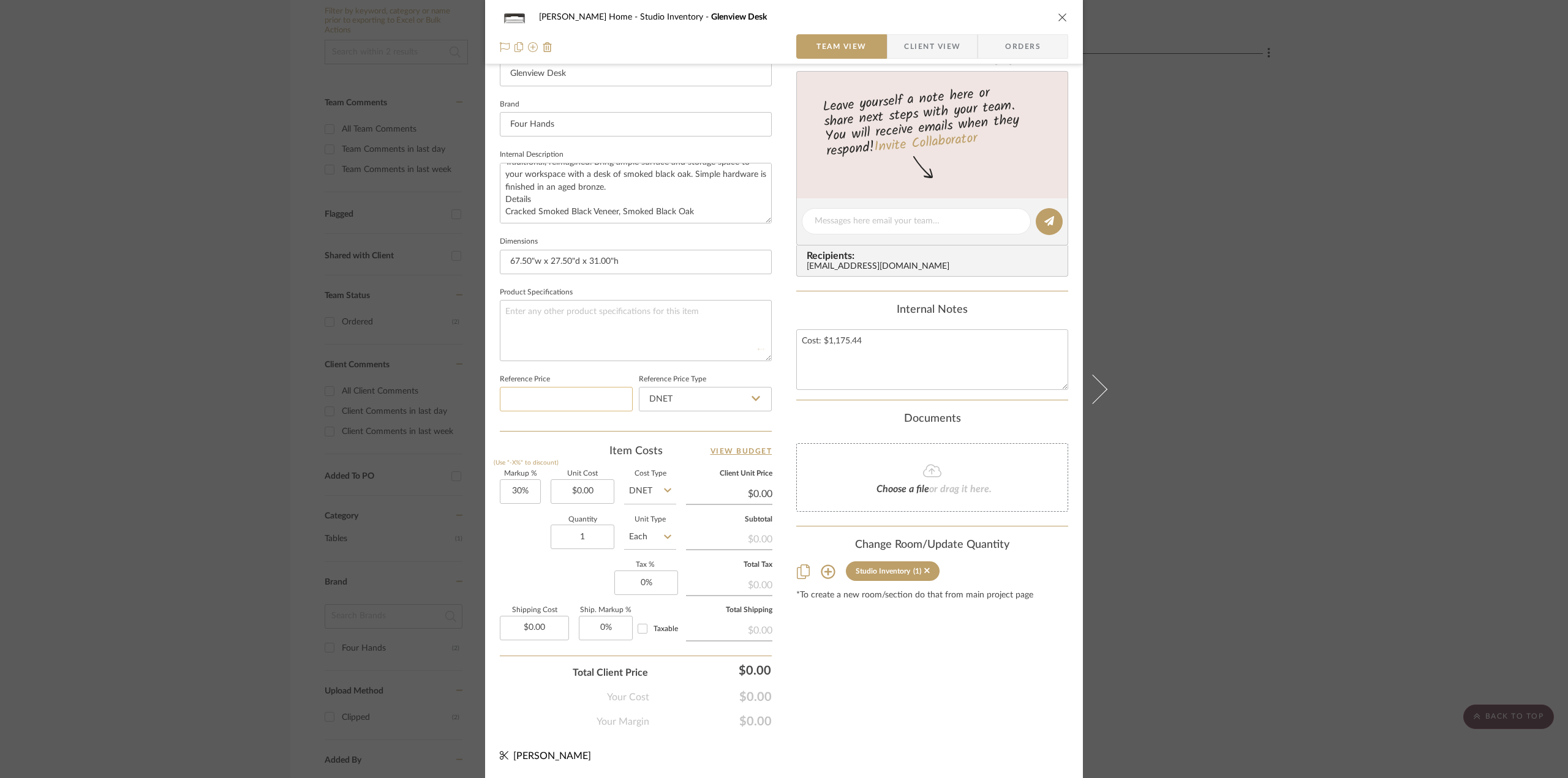
click at [580, 395] on input at bounding box center [566, 399] width 133 height 25
click at [715, 394] on input "DNET" at bounding box center [705, 399] width 133 height 25
click at [659, 458] on span "Retail" at bounding box center [658, 461] width 21 height 9
type input "Retail"
click at [676, 404] on input "Retail" at bounding box center [705, 399] width 133 height 25
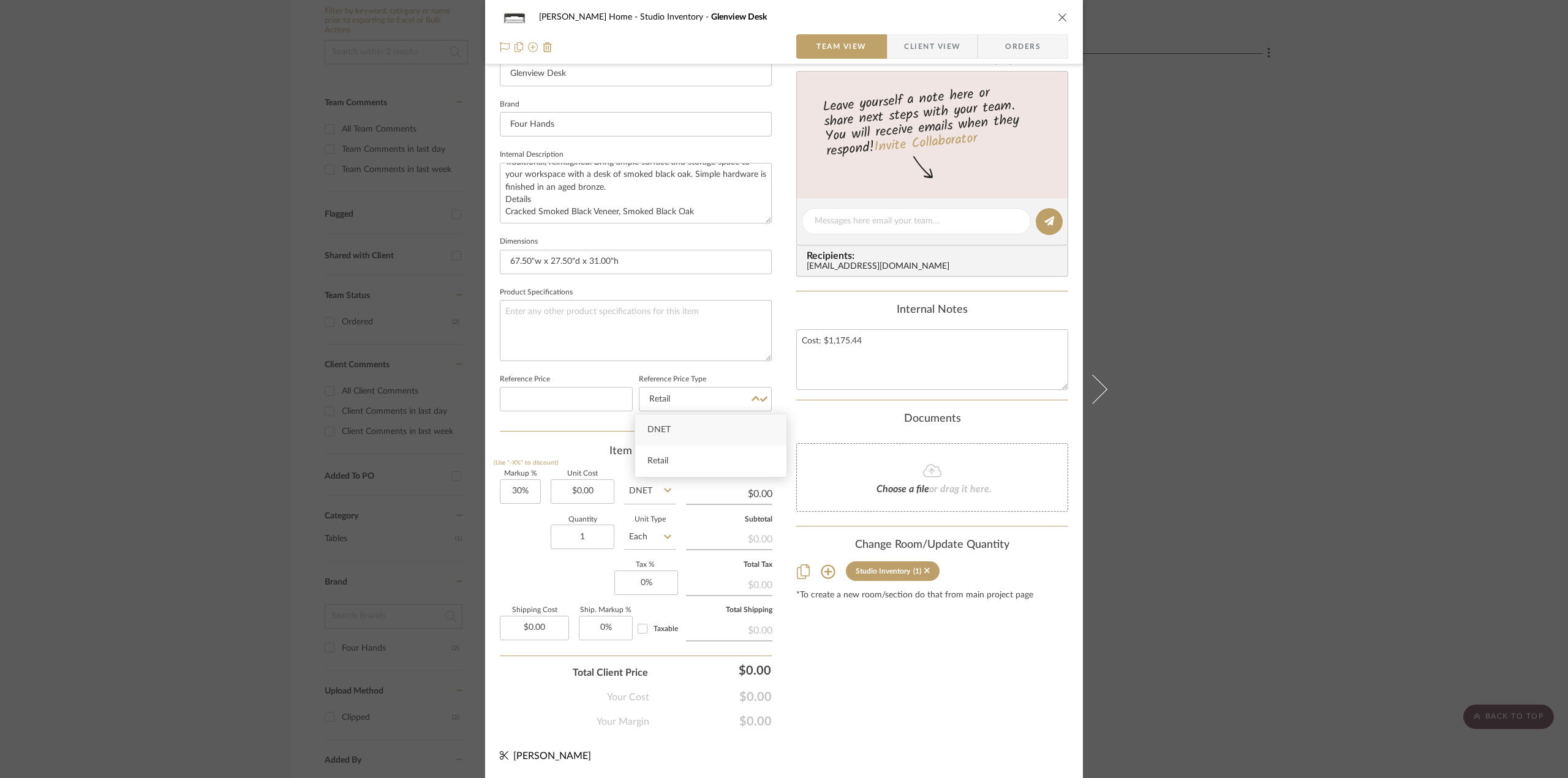
click at [673, 431] on div "DNET" at bounding box center [711, 430] width 151 height 31
type input "DNET"
click at [582, 412] on sr-form-field "Reference Price" at bounding box center [566, 396] width 133 height 51
click at [581, 411] on input at bounding box center [566, 399] width 133 height 25
drag, startPoint x: 895, startPoint y: 359, endPoint x: 758, endPoint y: 361, distance: 137.0
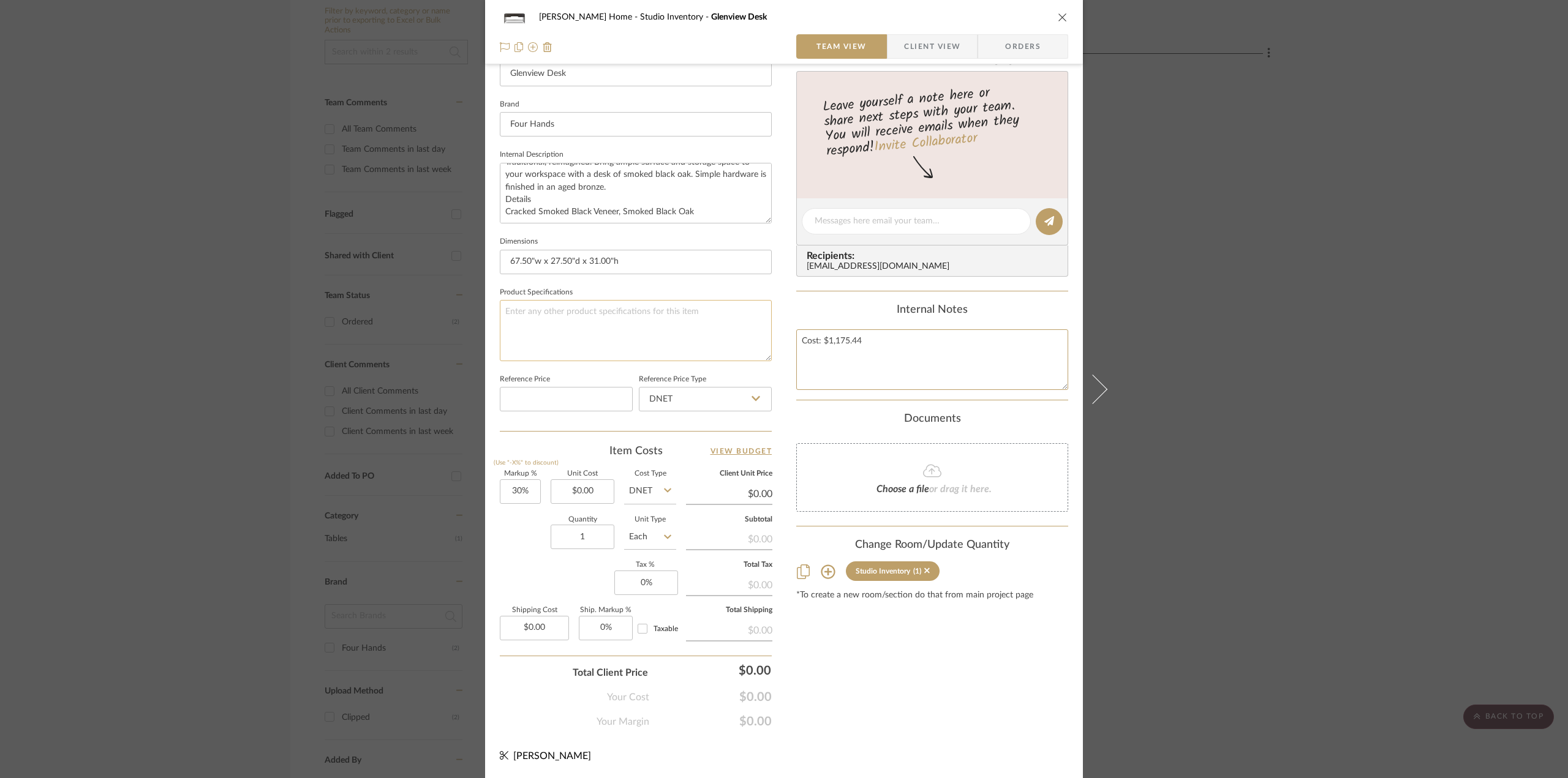
click at [758, 361] on div "Ann Kottler Home Studio Inventory Glenview Desk Team View Client View Orders 1 …" at bounding box center [784, 213] width 598 height 1131
click at [546, 406] on input at bounding box center [566, 399] width 133 height 25
paste input "1175.44"
type input "$1,175.44"
click at [505, 542] on div "Quantity 1 Unit Type Each" at bounding box center [588, 538] width 176 height 44
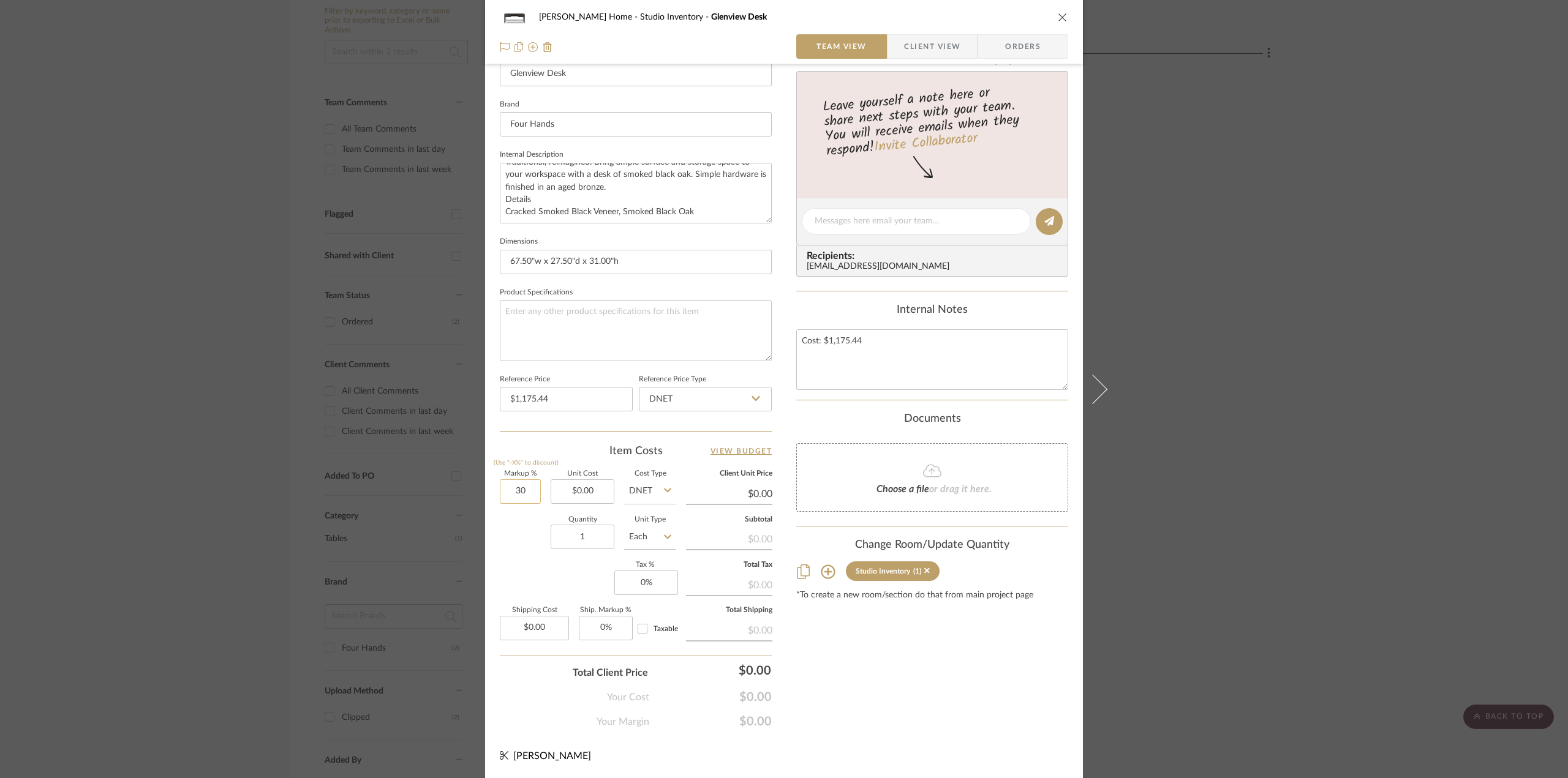
click at [520, 502] on input "30" at bounding box center [520, 492] width 41 height 25
type input "30%"
type input "0.00"
click at [577, 486] on input "0.00" at bounding box center [583, 492] width 64 height 25
type input "1175.44"
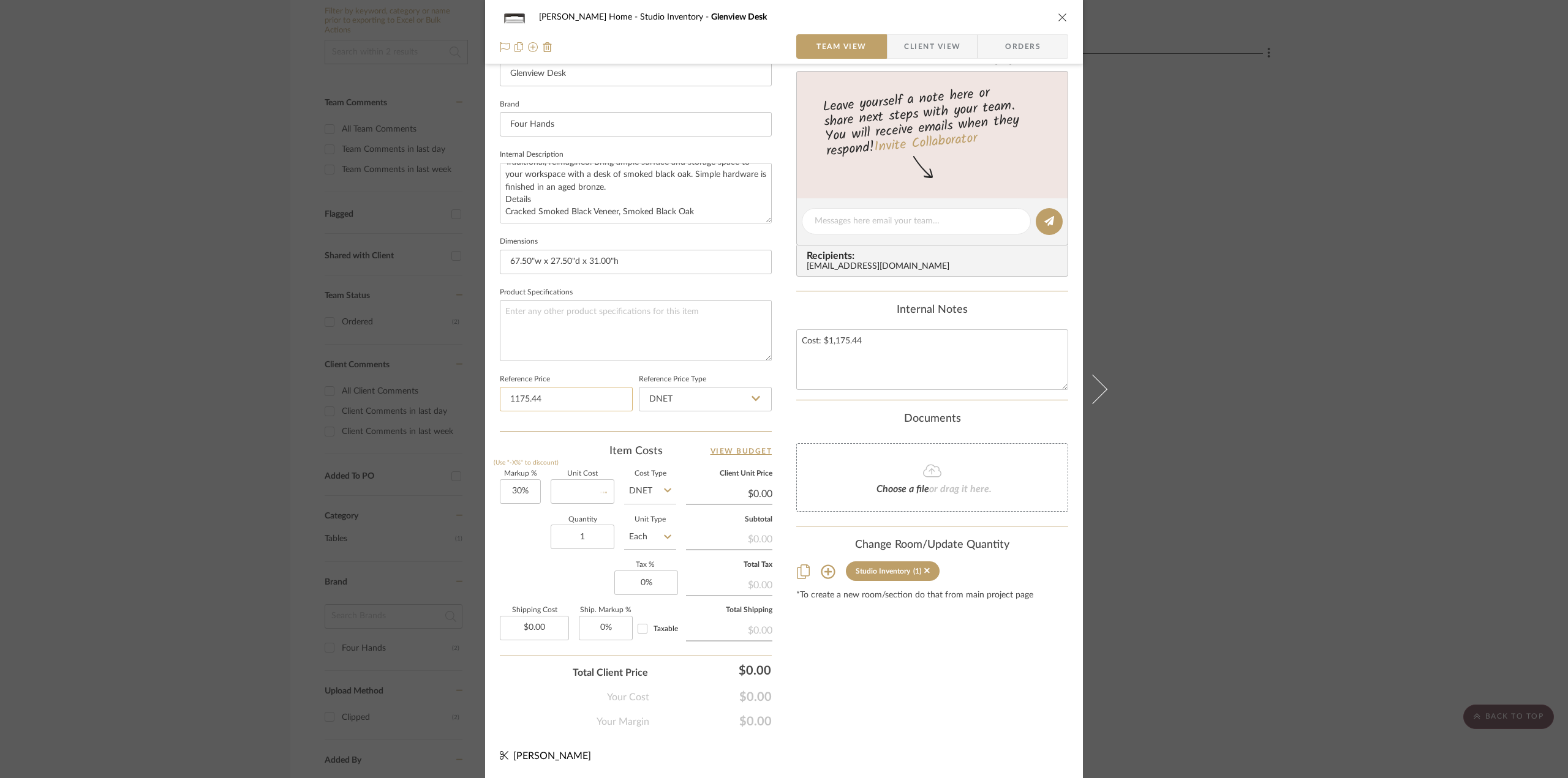
type input "$0.00"
type input "$1,175.44"
type input "0.00"
click at [572, 493] on input "0.00" at bounding box center [583, 492] width 64 height 25
paste input "1175.44"
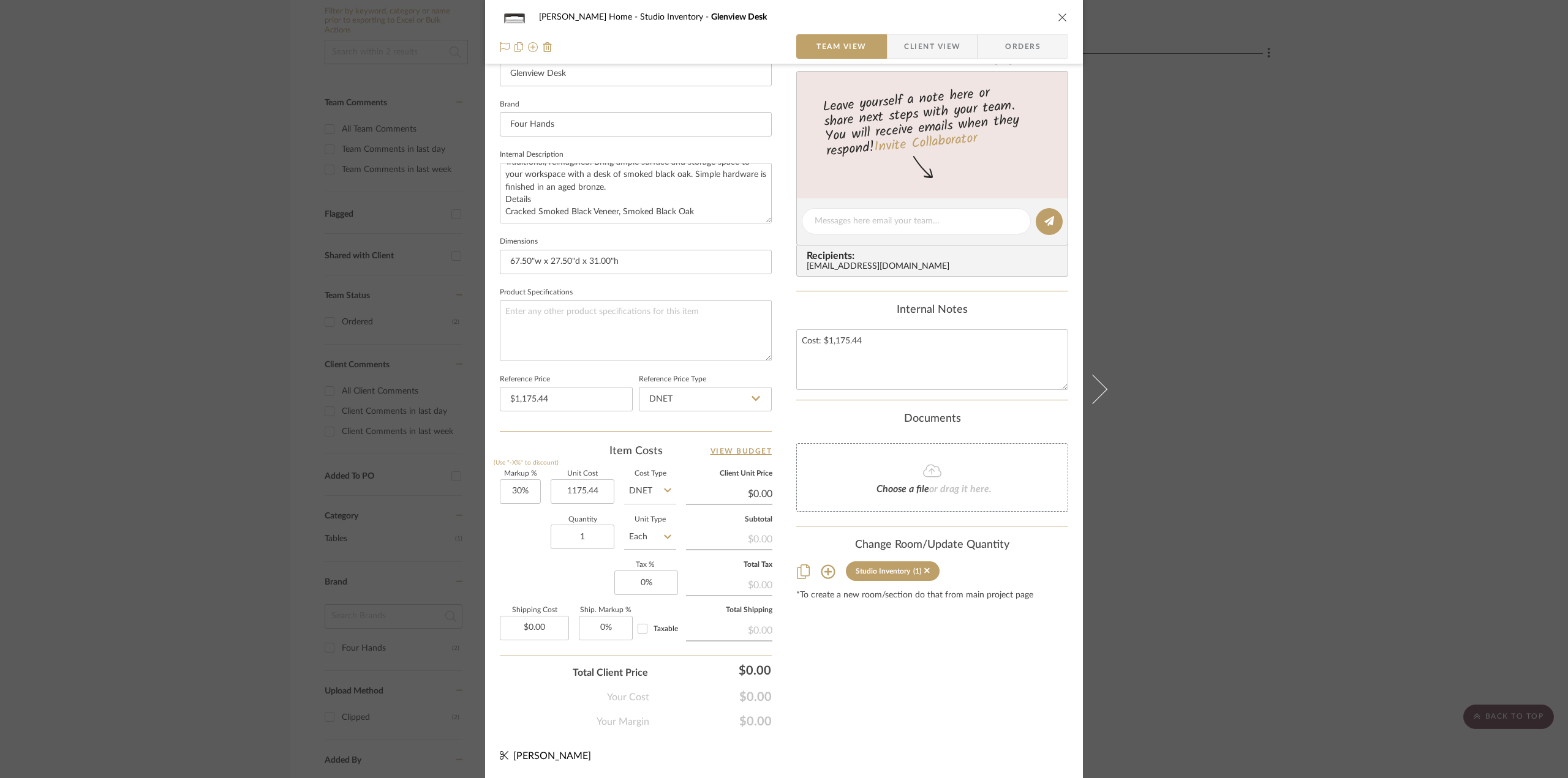
type input "$1,175.44"
click at [515, 540] on div "Quantity 1 Unit Type Each" at bounding box center [588, 538] width 176 height 44
type input "$1,528.07"
type input "30"
click at [523, 490] on input "30" at bounding box center [520, 492] width 41 height 25
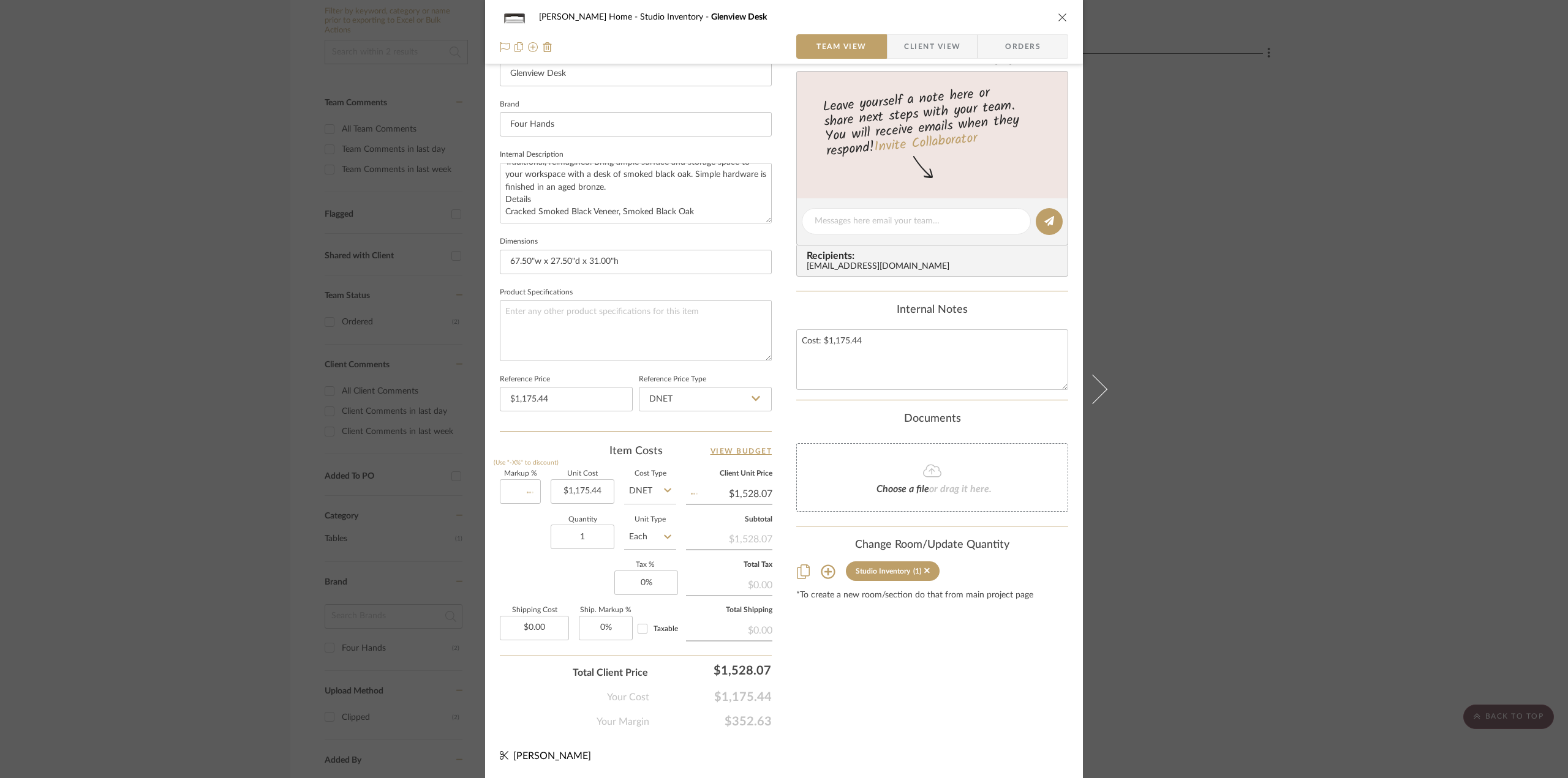
click at [863, 654] on div "Content here copies to Client View - confirm visibility there. Show in Client D…" at bounding box center [932, 226] width 272 height 1008
type input "0%"
type input "$1,175.44"
click at [750, 499] on input "1175.44" at bounding box center [729, 494] width 86 height 18
type input "$1,175.44"
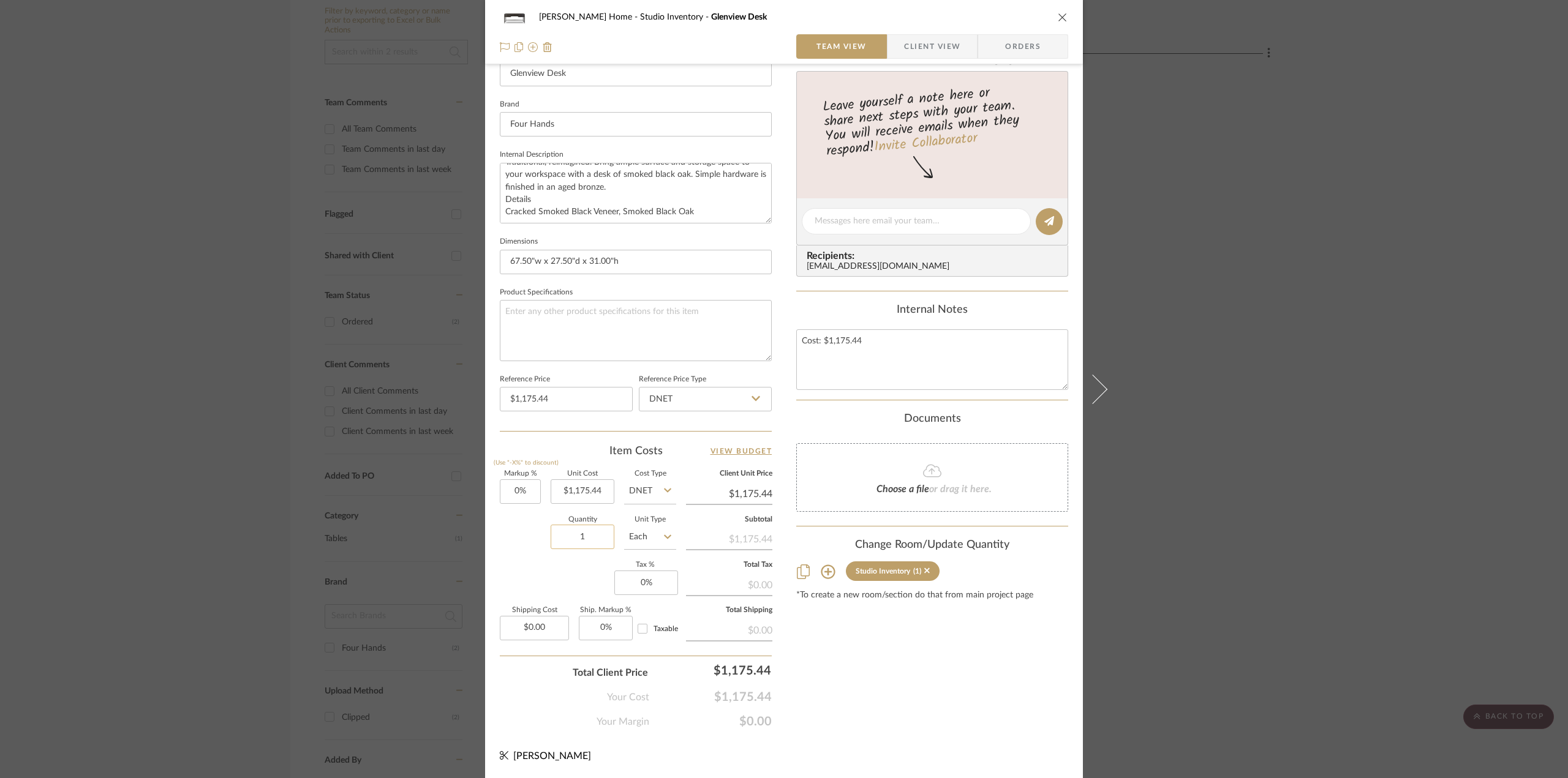
click at [595, 541] on input "1" at bounding box center [583, 537] width 64 height 25
click at [974, 366] on textarea "Cost: $1,175.44" at bounding box center [932, 360] width 272 height 61
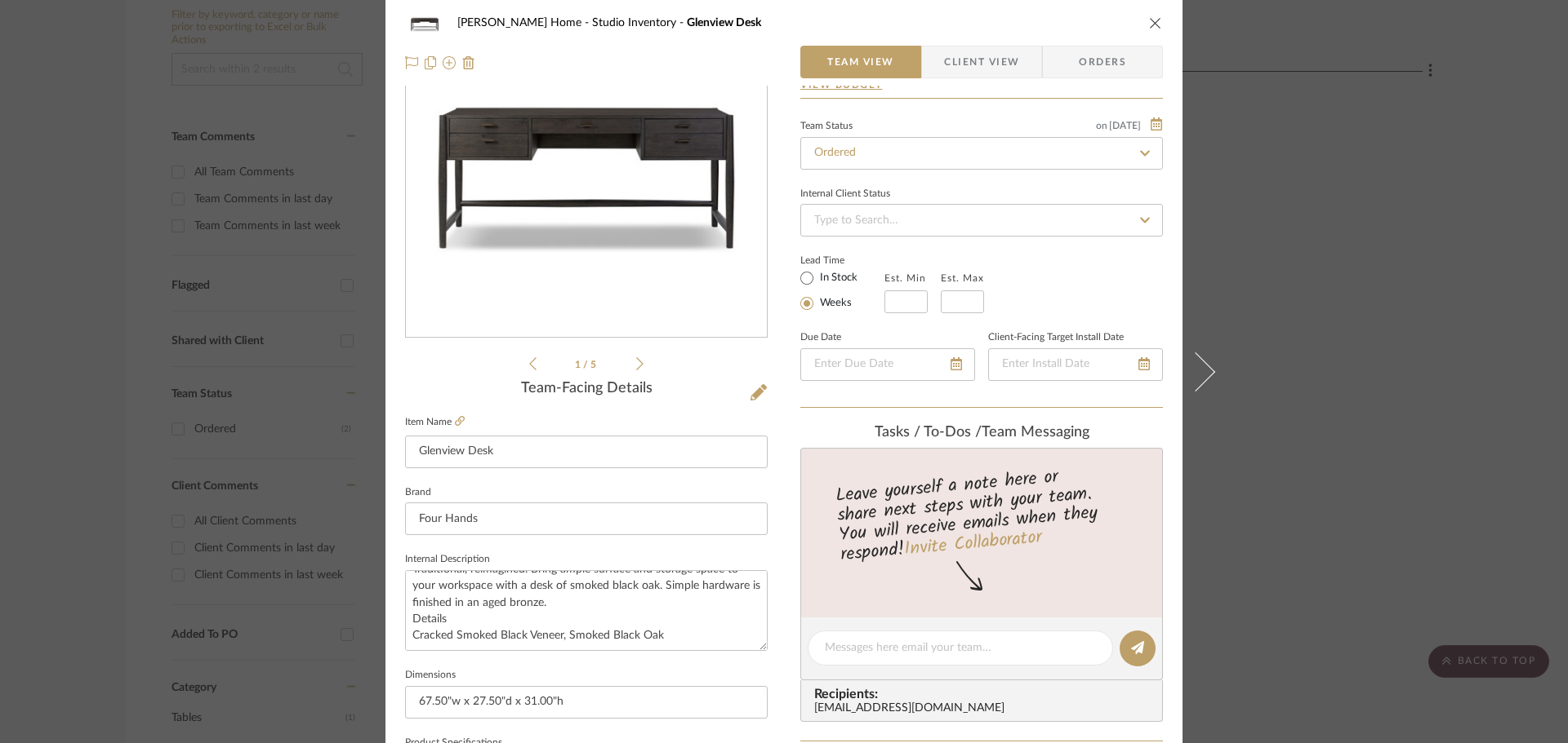
scroll to position [408, 0]
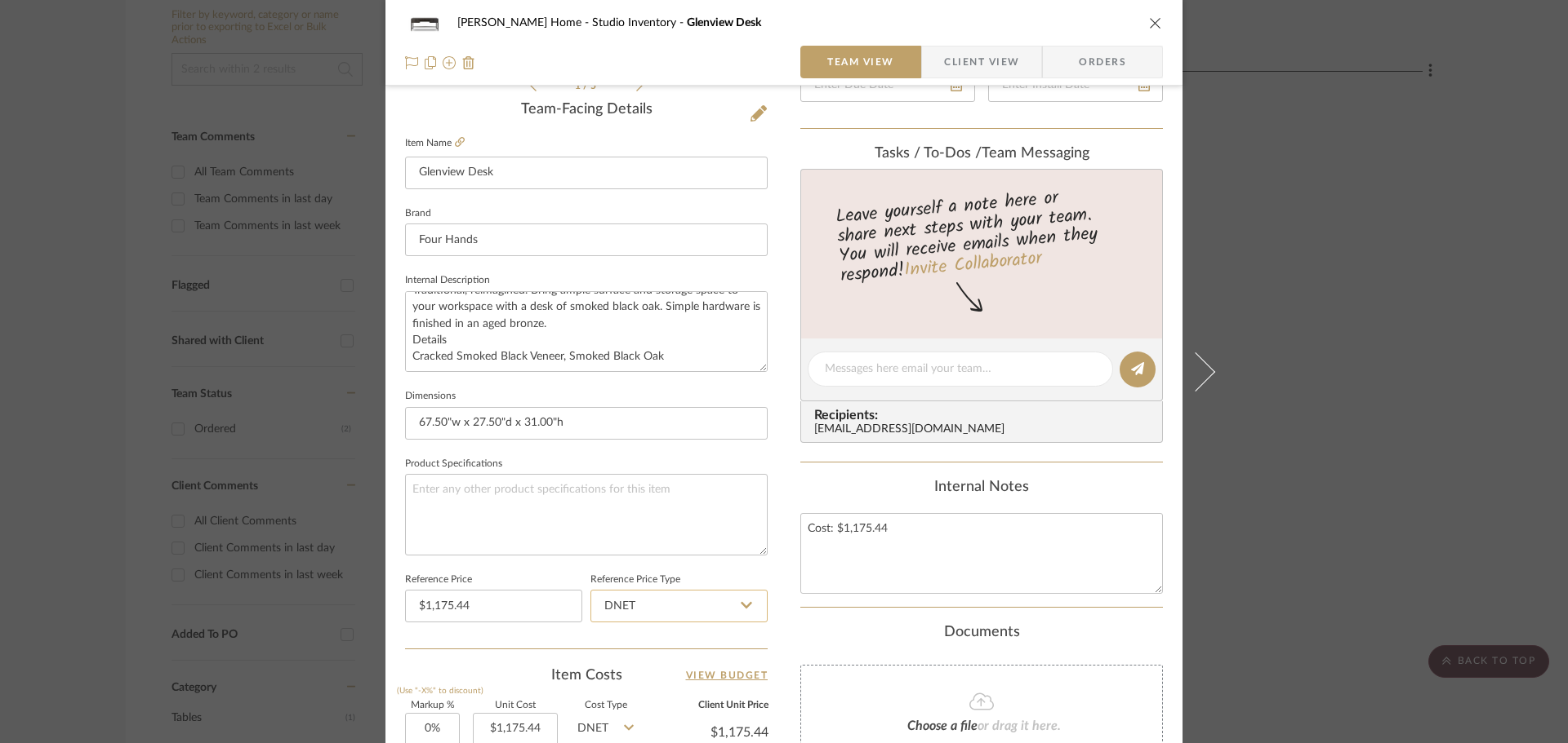
click at [720, 607] on input "DNET" at bounding box center [679, 606] width 177 height 33
click at [705, 683] on div "Retail" at bounding box center [686, 689] width 202 height 42
type input "Retail"
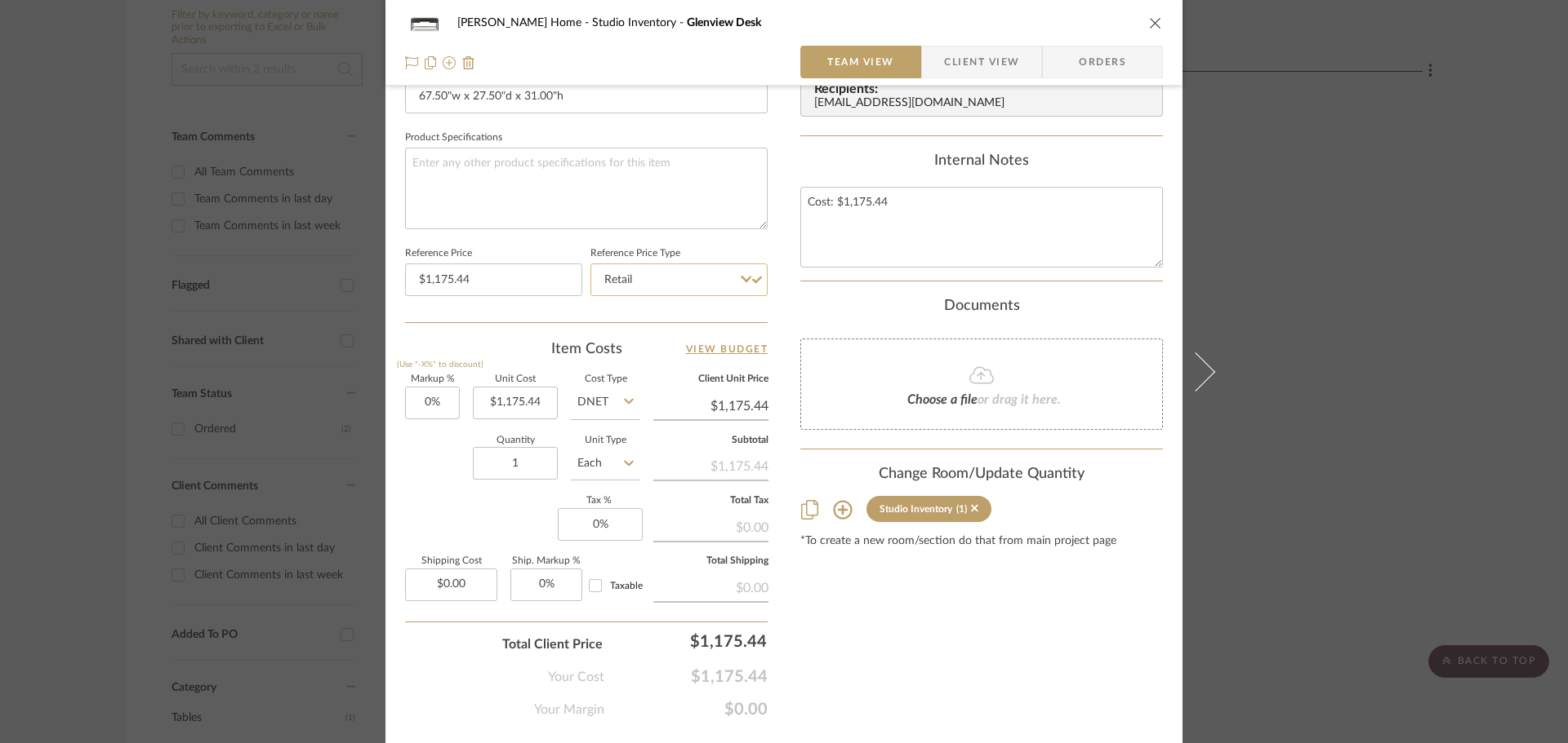
click at [748, 282] on input "Retail" at bounding box center [679, 280] width 177 height 33
click at [728, 319] on div "DNET" at bounding box center [686, 321] width 202 height 42
type input "DNET"
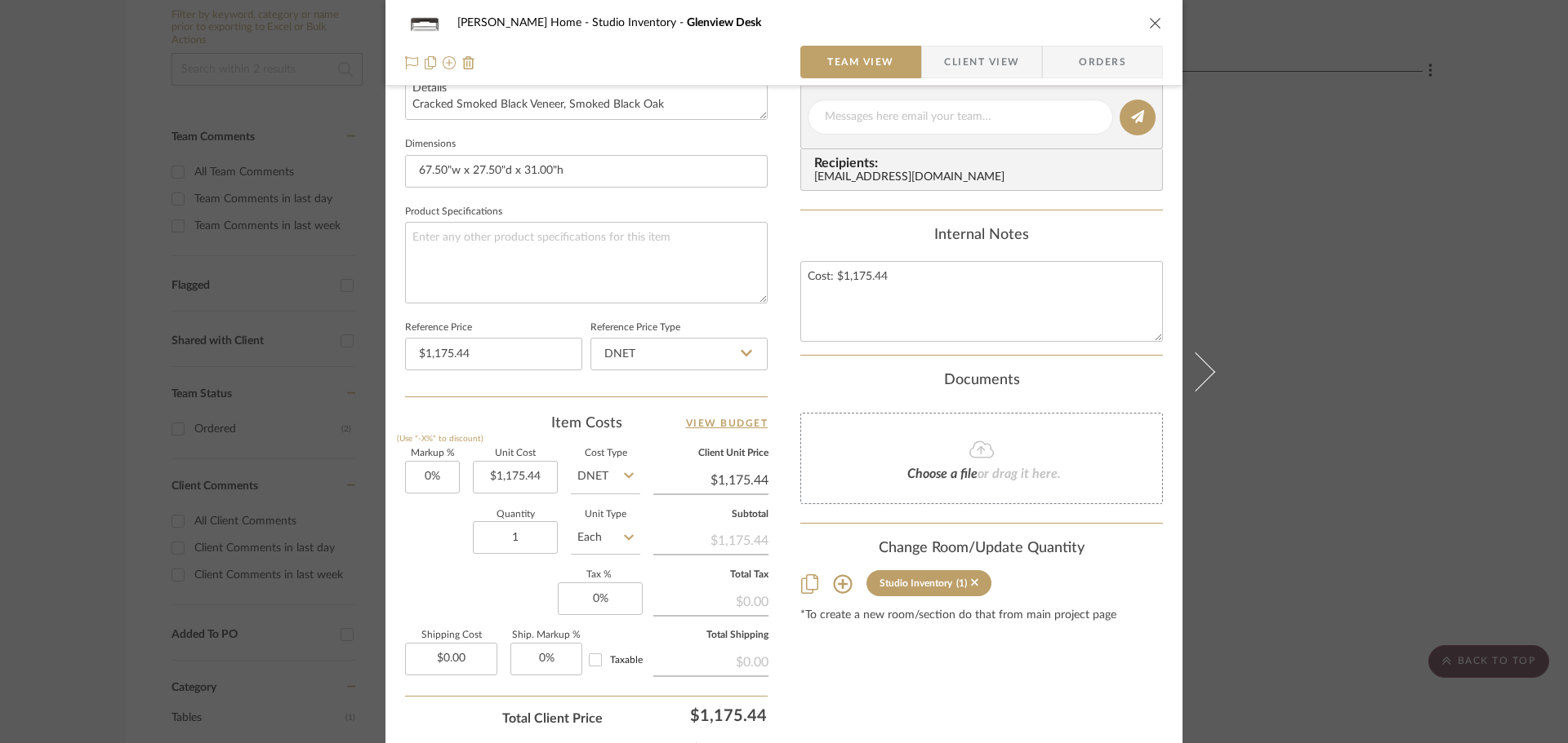
scroll to position [776, 0]
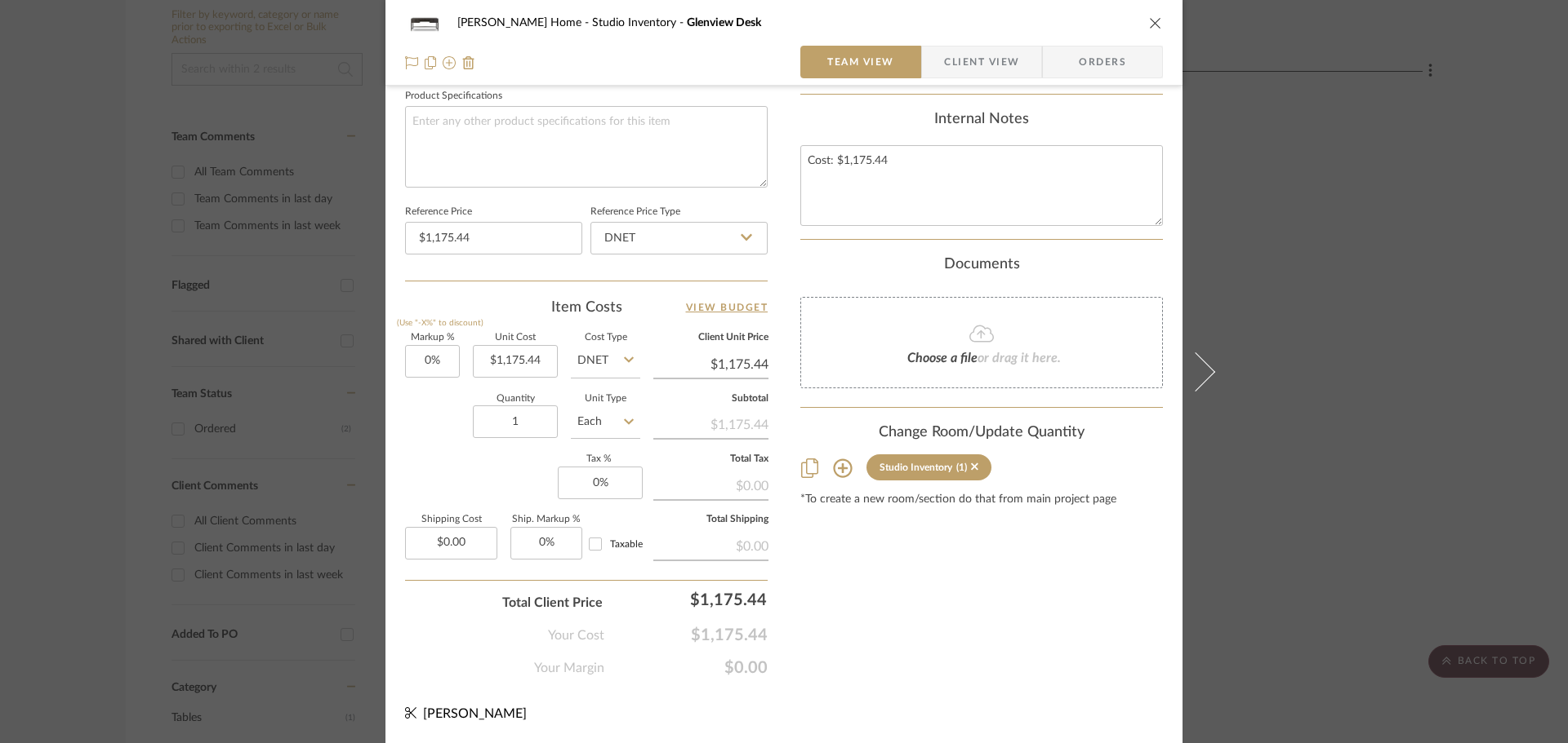
drag, startPoint x: 1175, startPoint y: 21, endPoint x: 1153, endPoint y: 29, distance: 23.4
click at [1153, 29] on button "close" at bounding box center [1156, 23] width 15 height 15
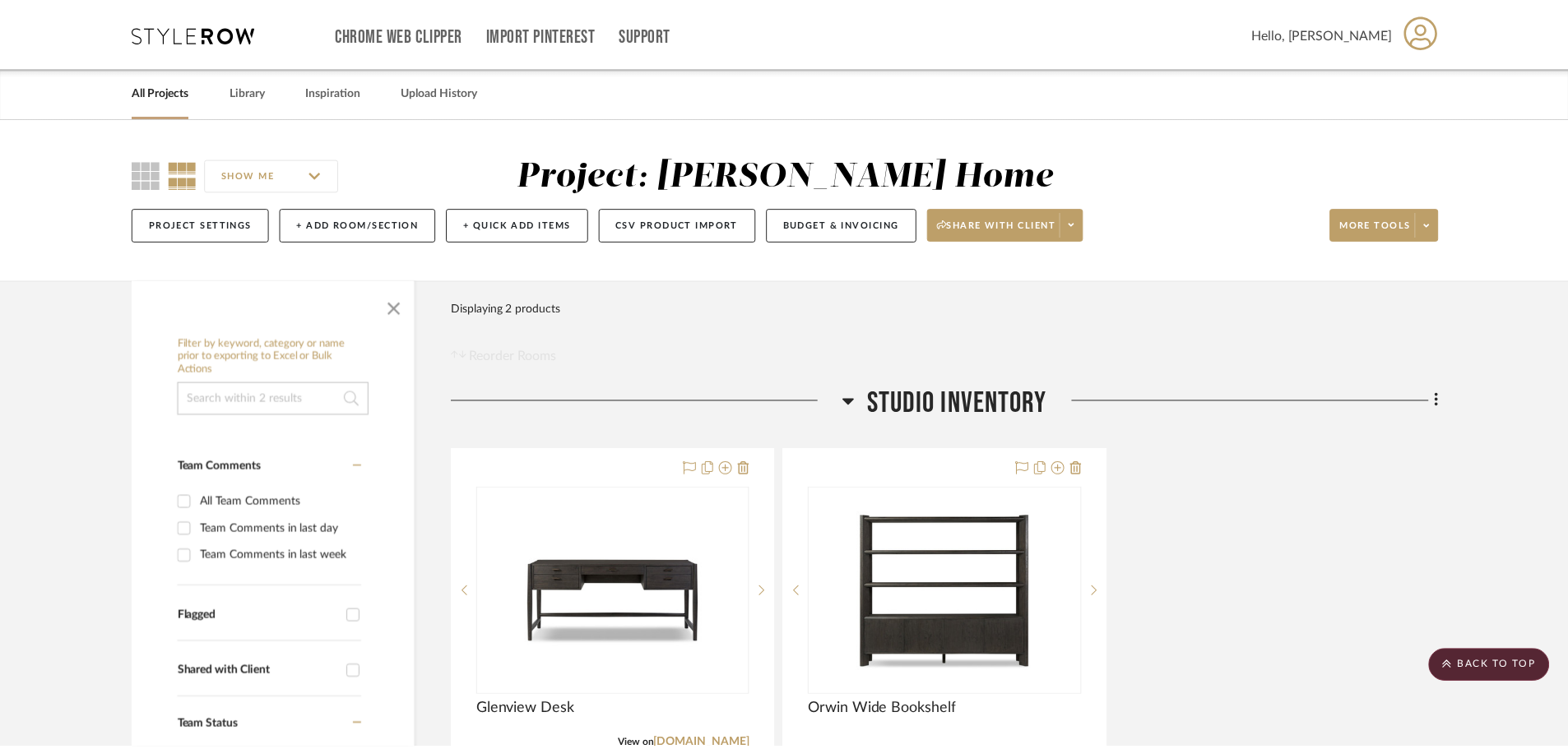
scroll to position [329, 0]
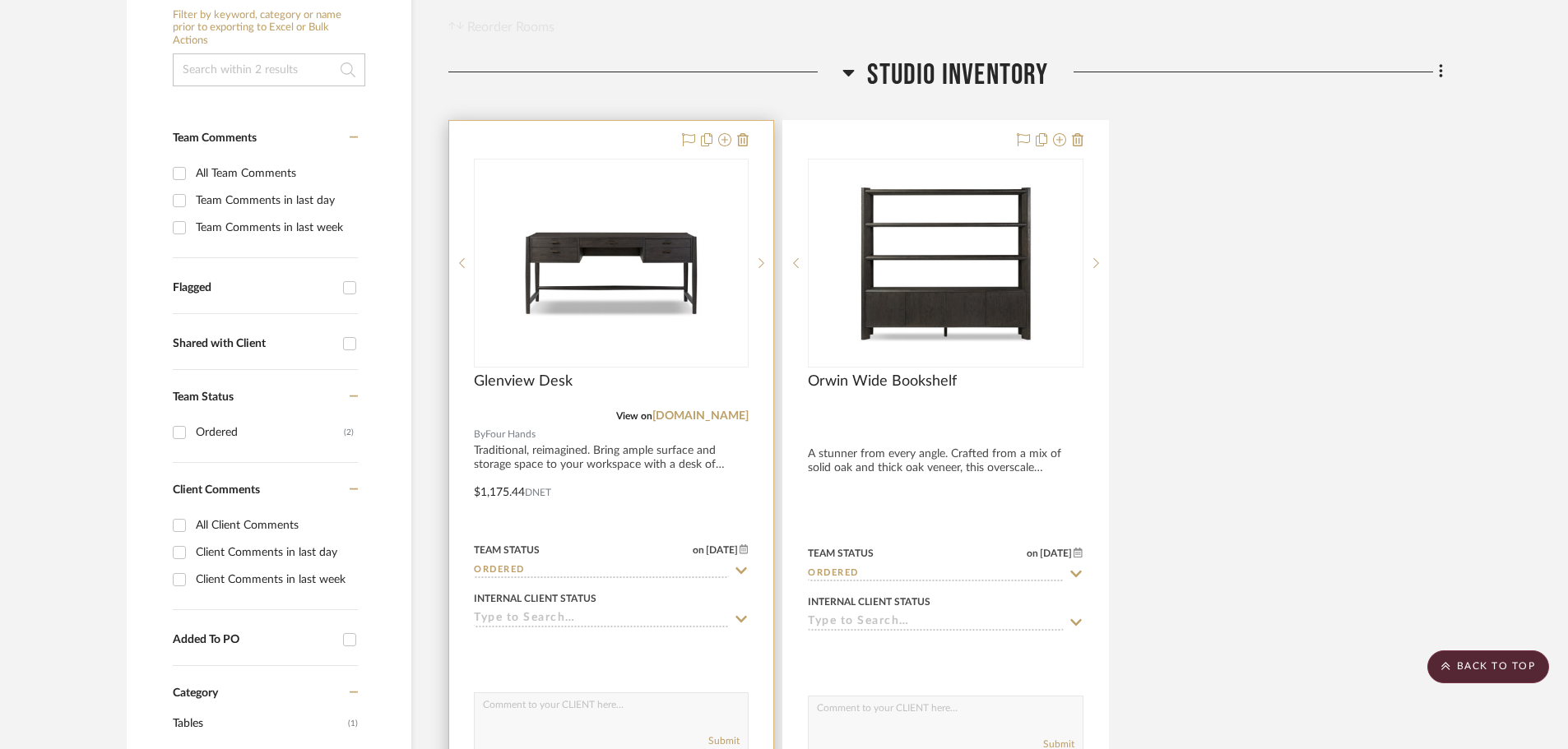
click at [548, 448] on div at bounding box center [611, 482] width 324 height 723
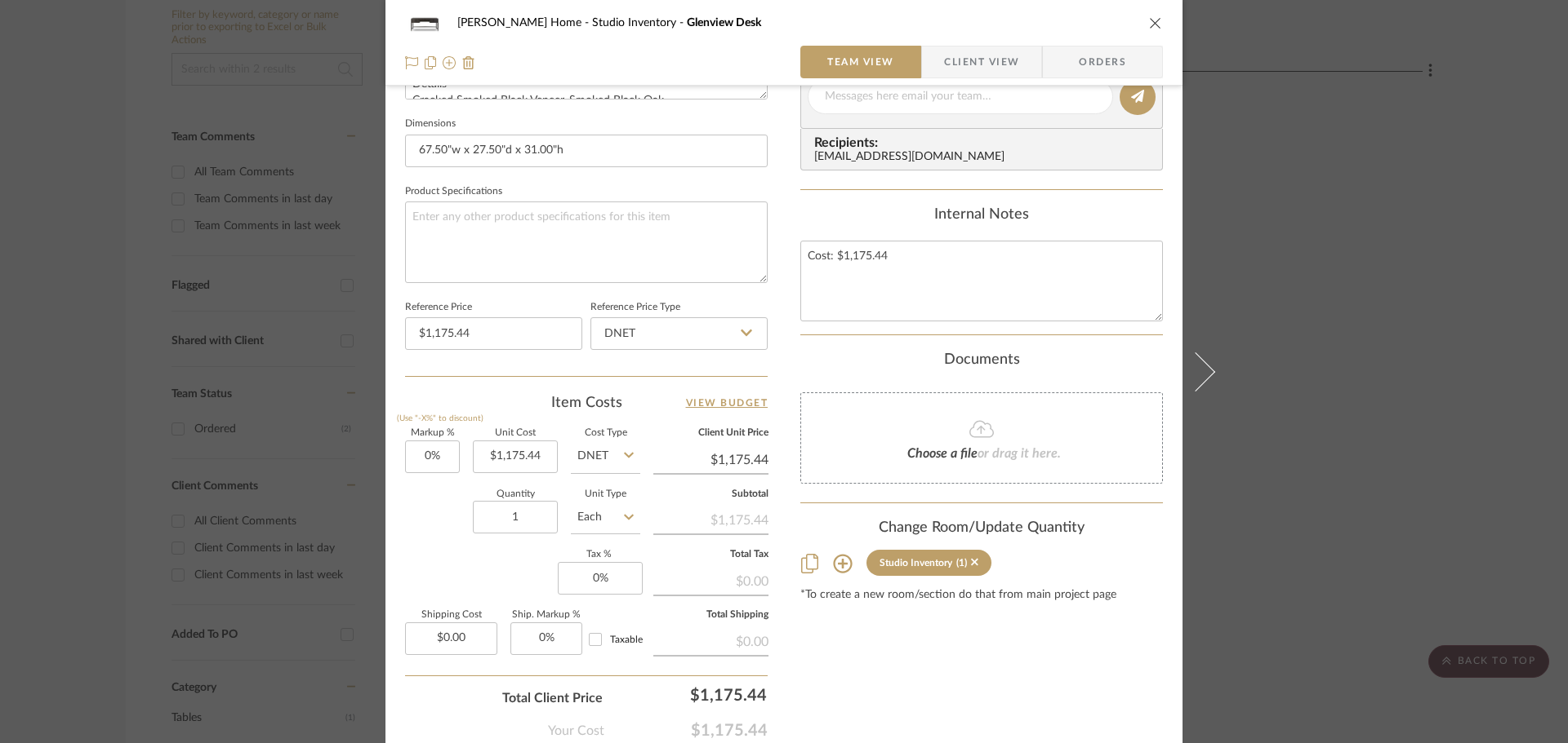
scroll to position [776, 0]
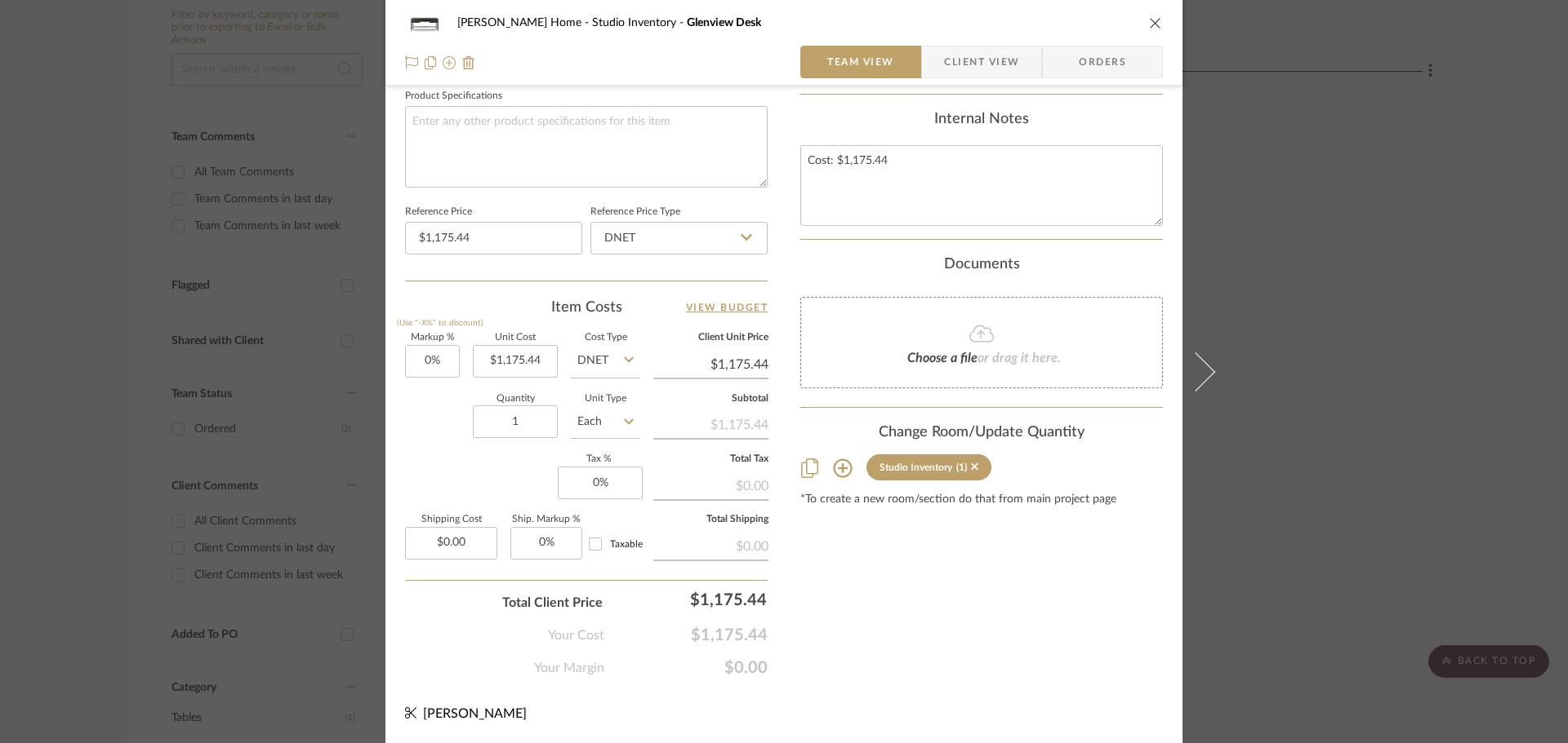
click at [1352, 279] on div "Ann Kottler Home Studio Inventory Glenview Desk Team View Client View Orders 1 …" at bounding box center [784, 371] width 1568 height 743
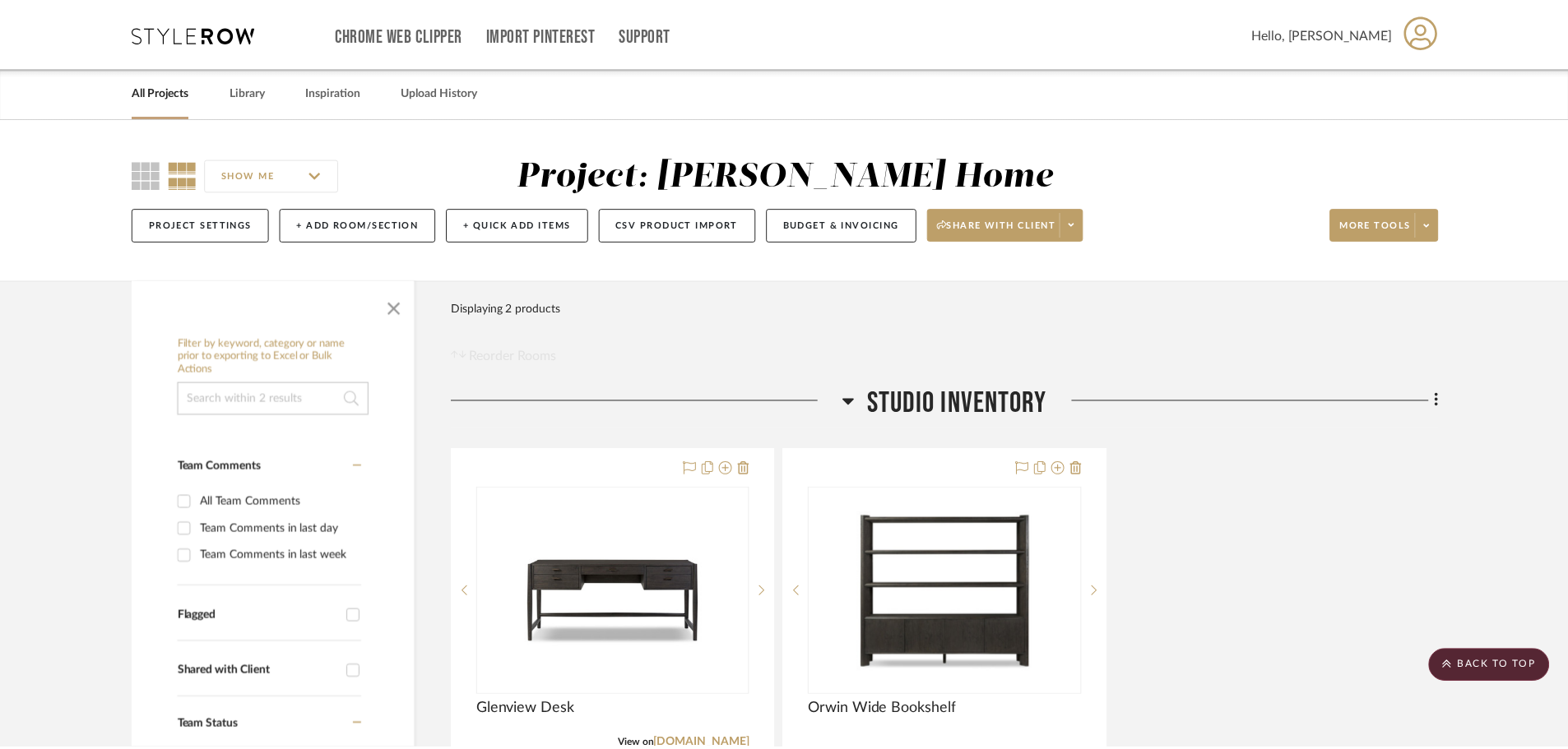
scroll to position [329, 0]
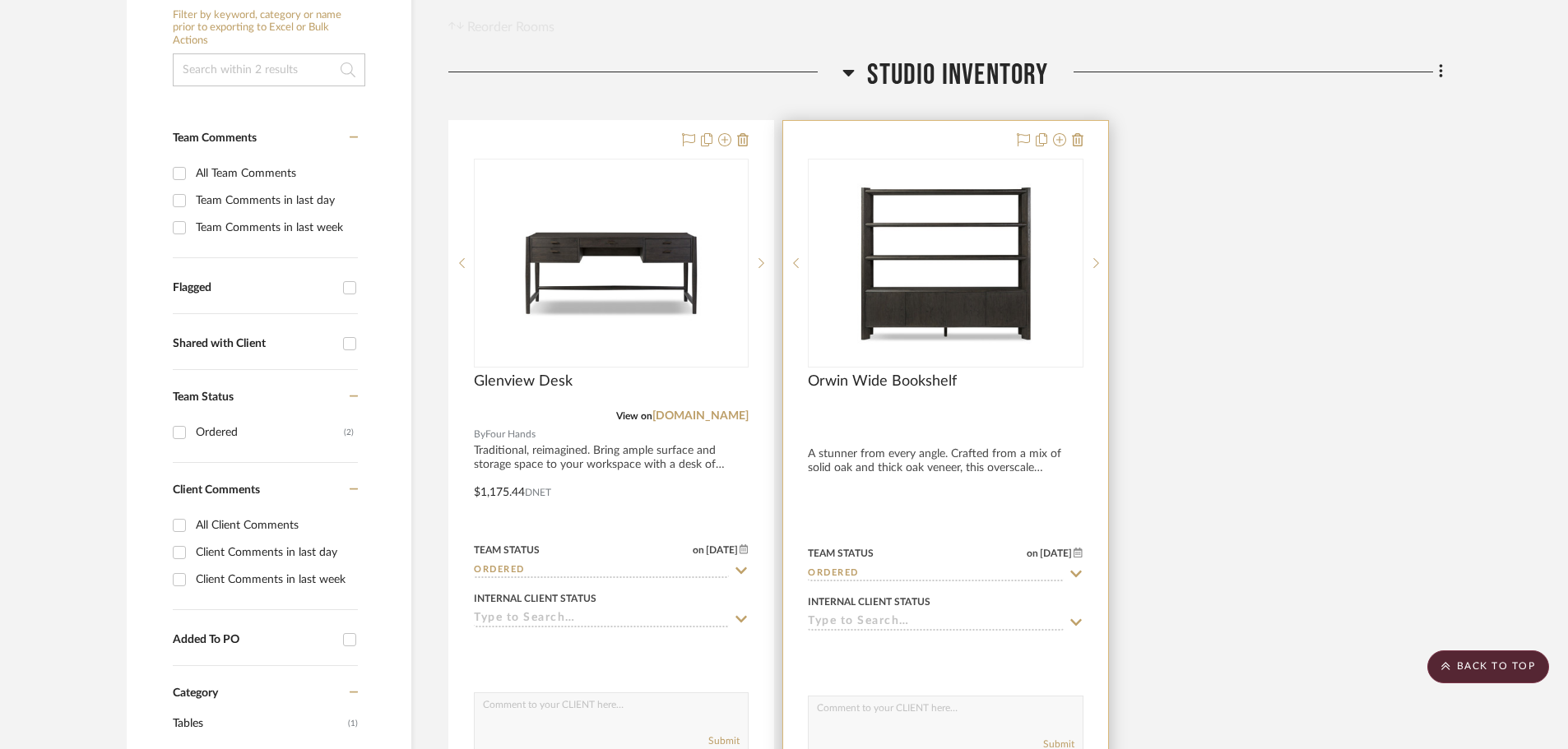
click at [878, 435] on div at bounding box center [945, 482] width 324 height 723
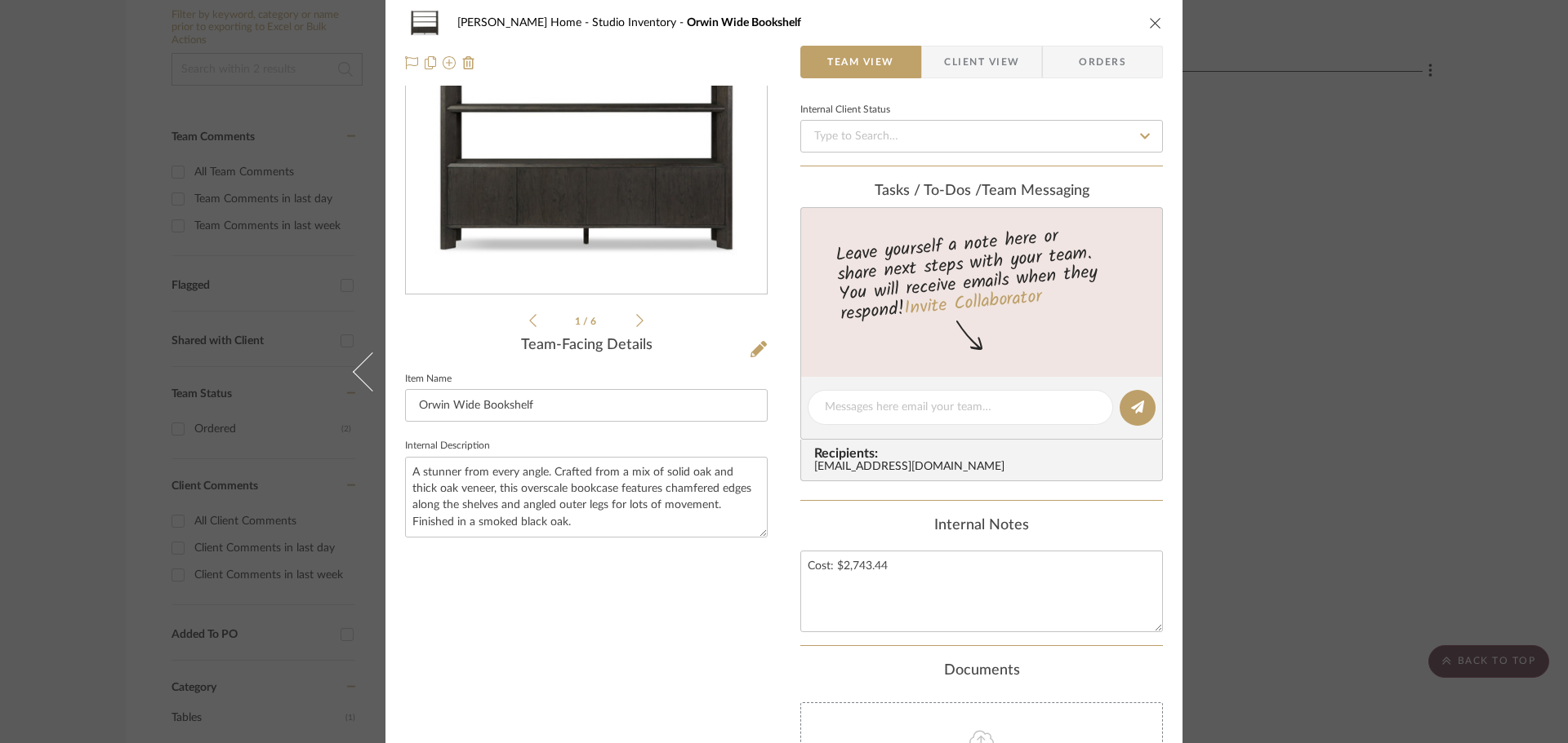
scroll to position [407, 0]
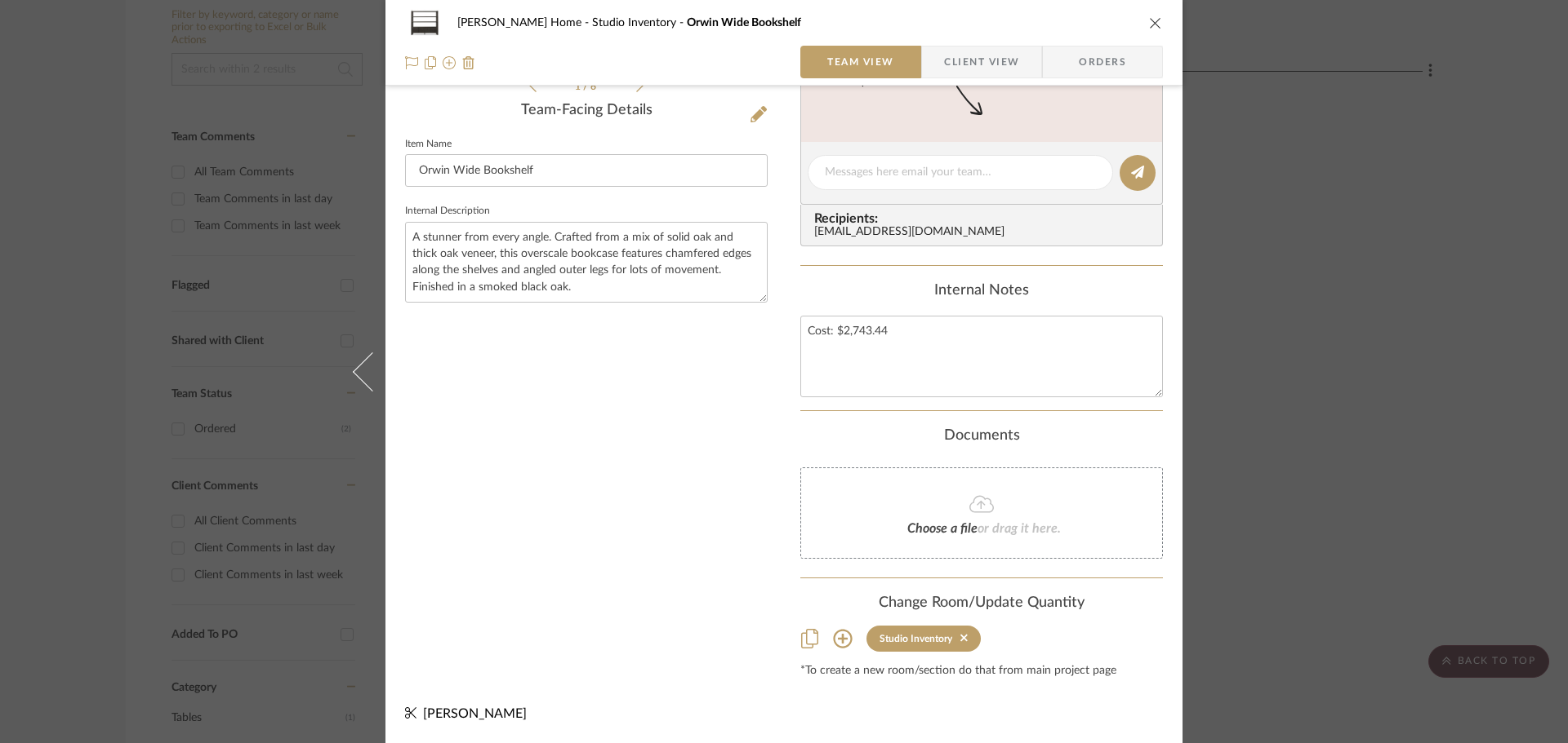
click at [478, 715] on span "[PERSON_NAME]" at bounding box center [475, 714] width 104 height 13
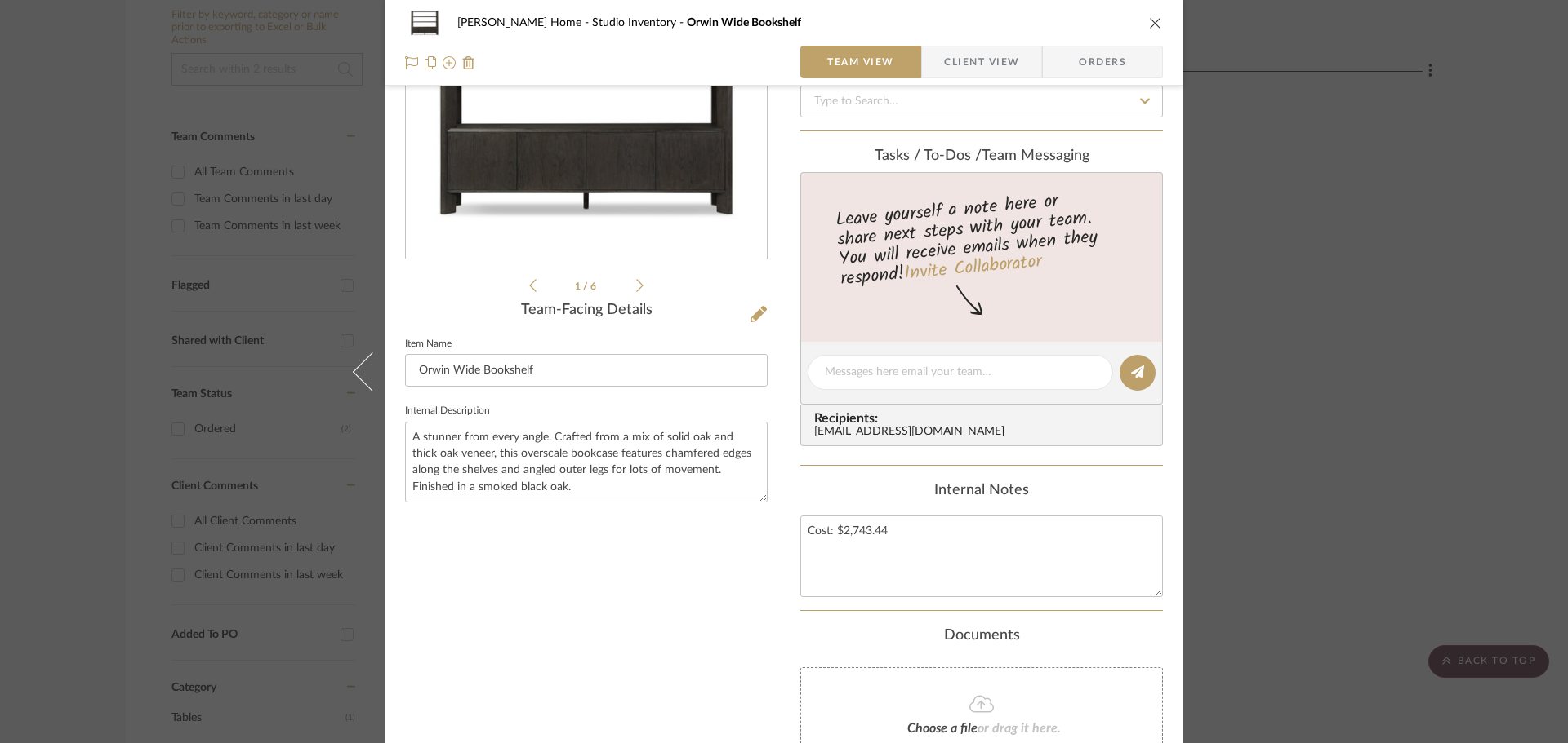
scroll to position [0, 0]
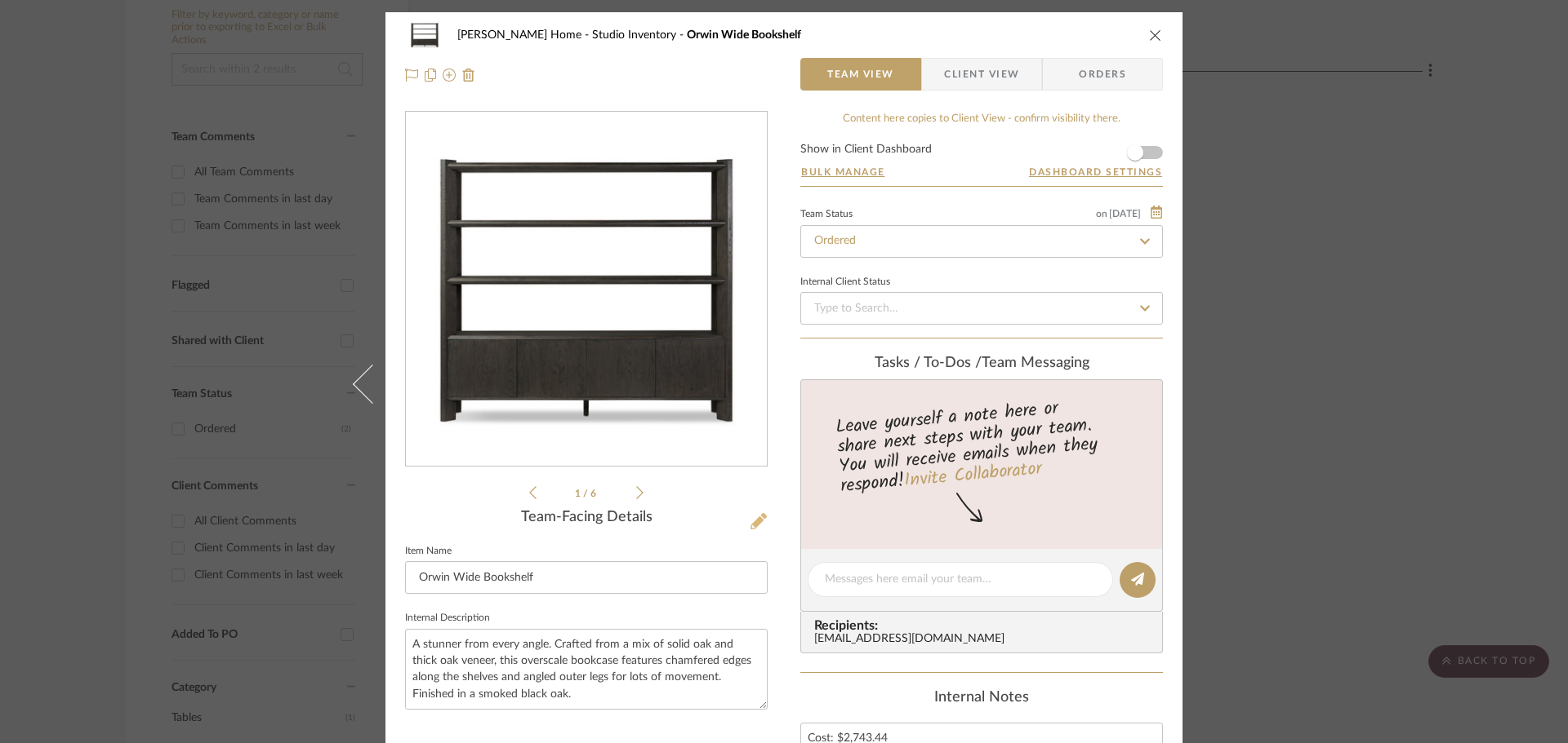
click at [750, 516] on icon at bounding box center [758, 522] width 16 height 16
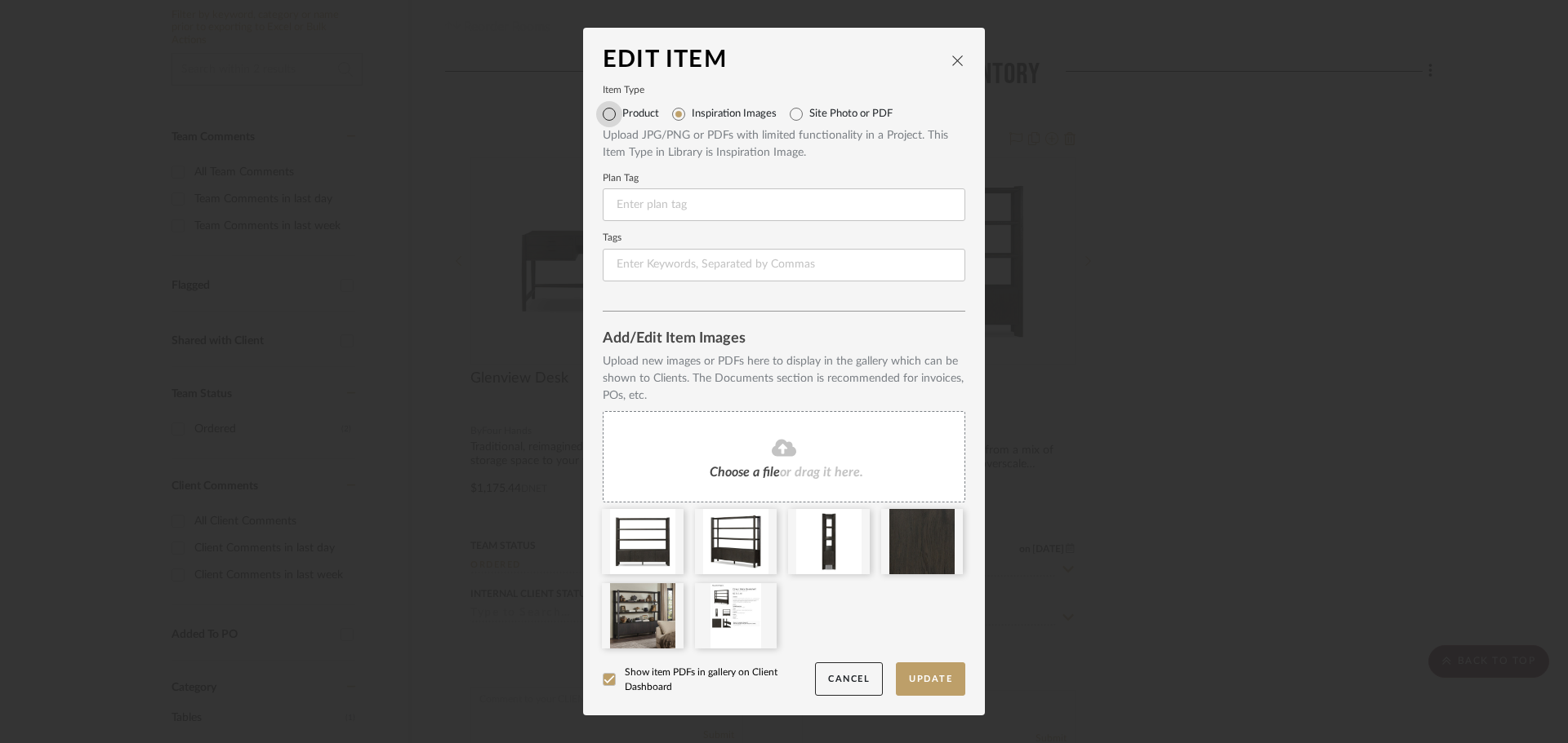
drag, startPoint x: 608, startPoint y: 114, endPoint x: 629, endPoint y: 122, distance: 22.5
click at [609, 115] on input "Product" at bounding box center [609, 115] width 26 height 26
radio input "true"
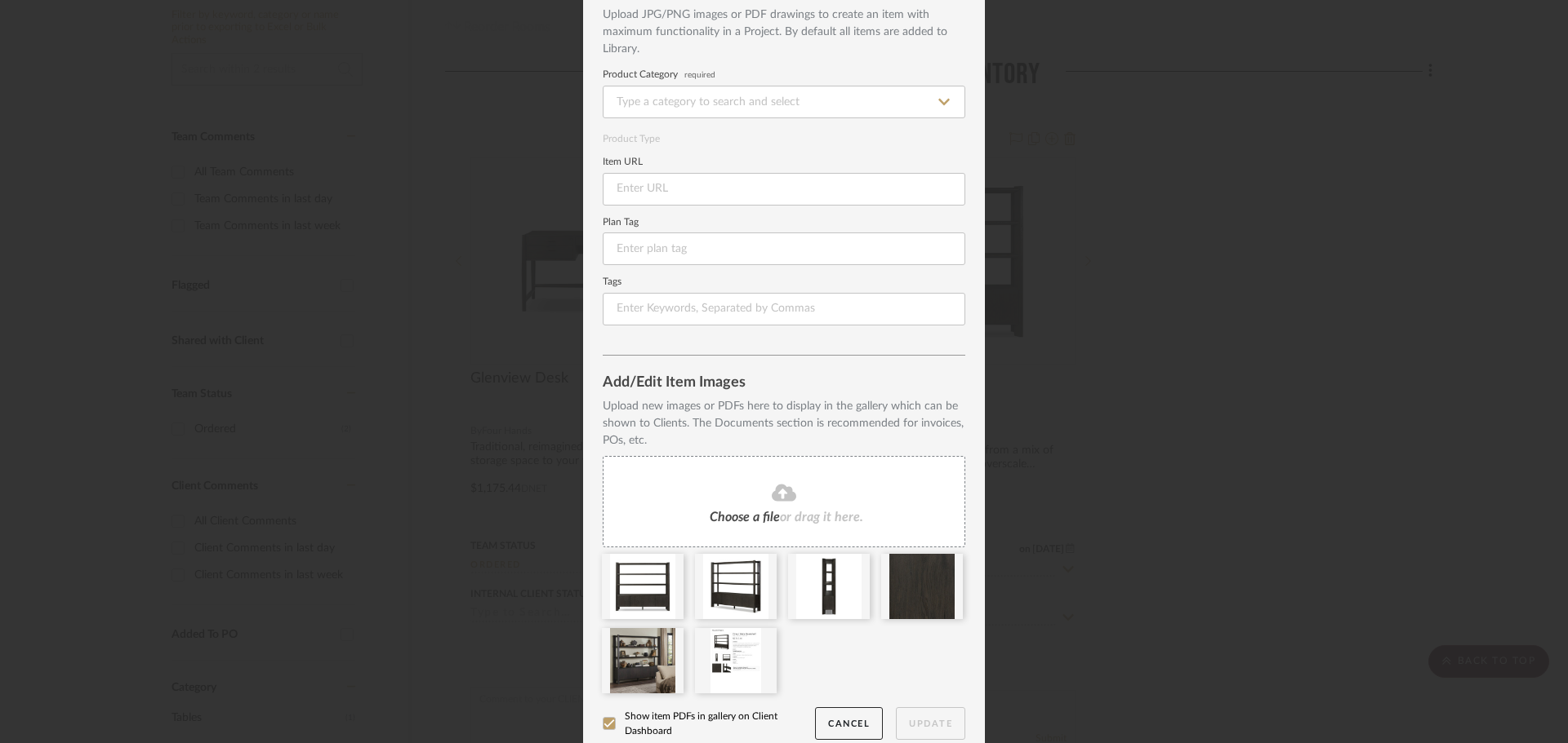
scroll to position [108, 0]
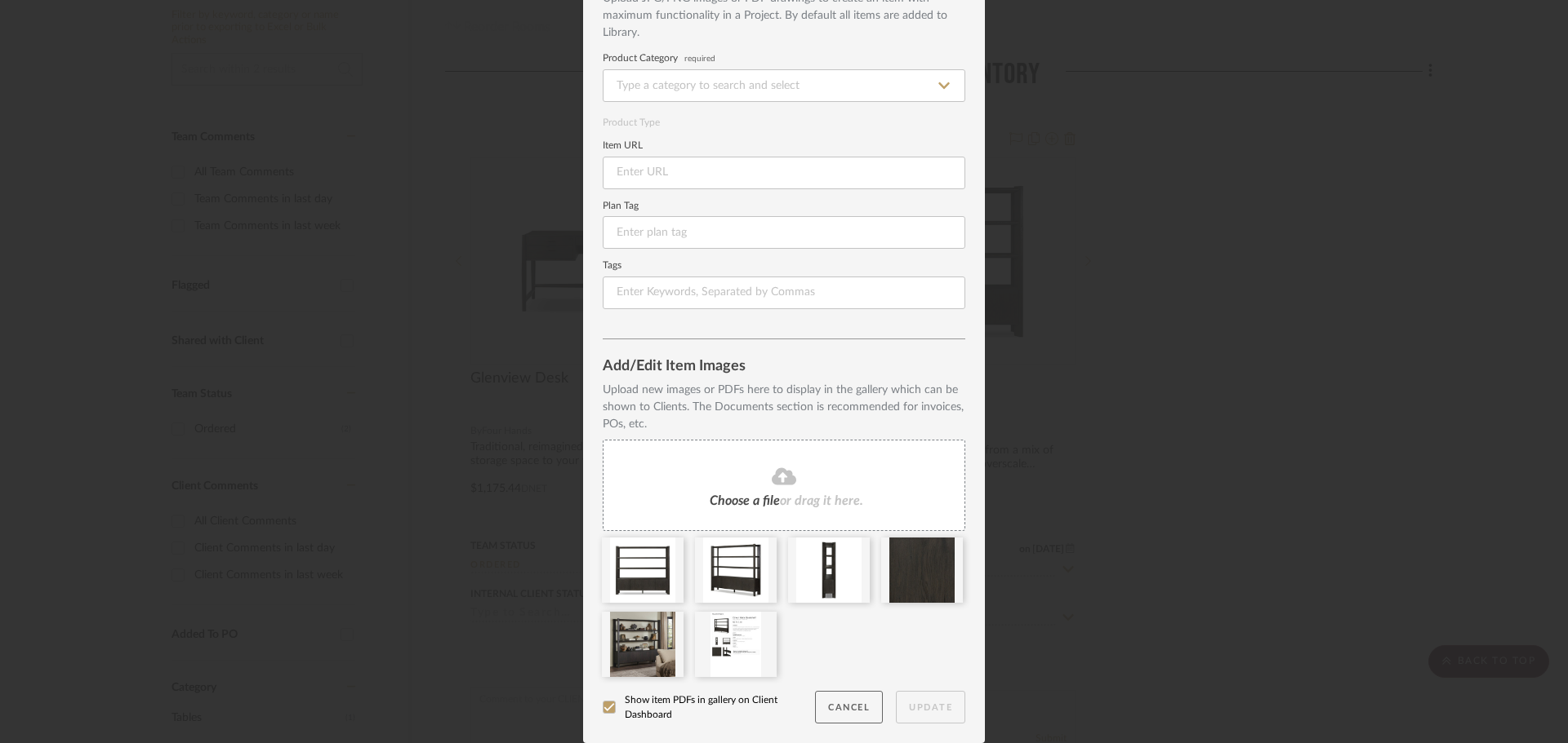
click at [859, 718] on button "Cancel" at bounding box center [848, 708] width 68 height 34
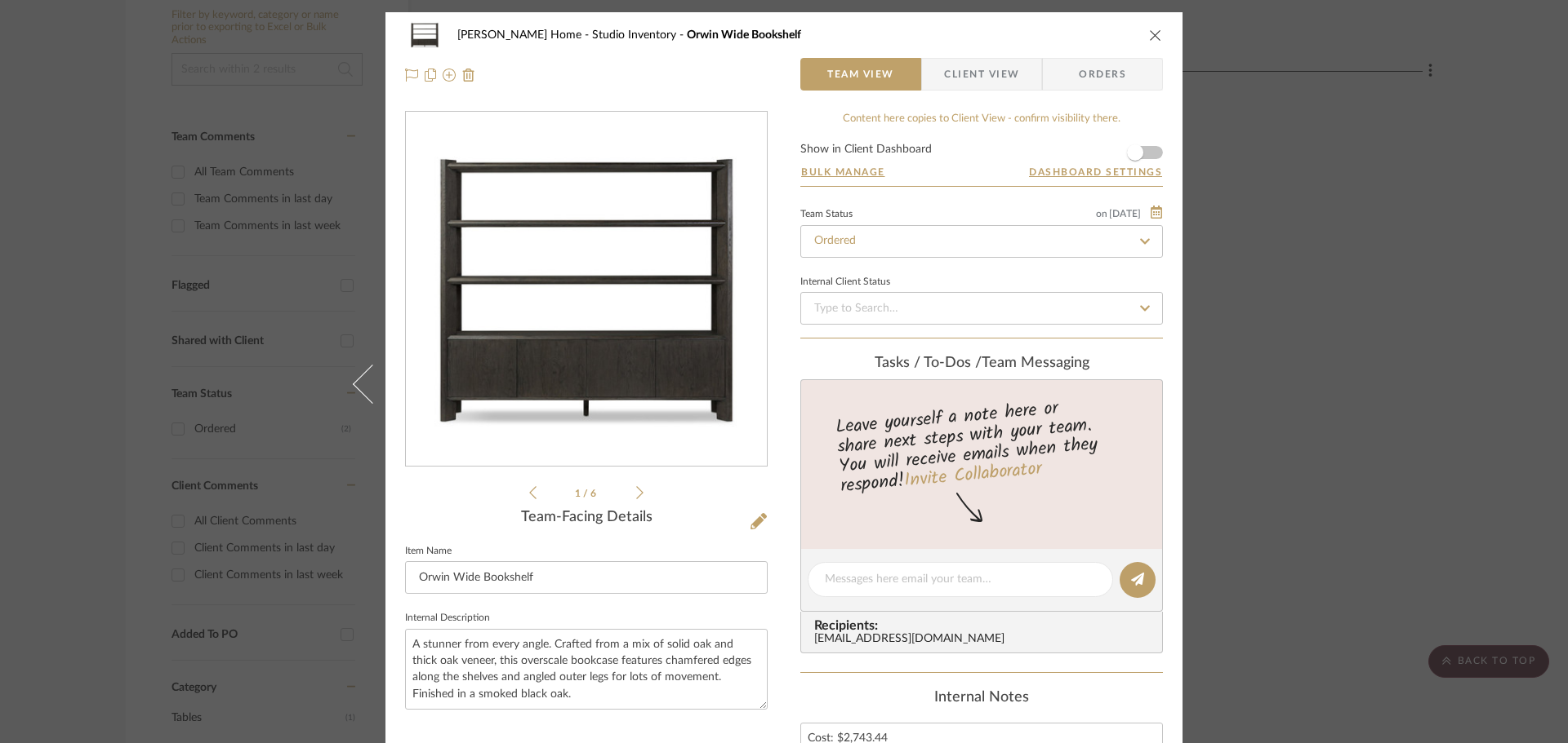
click at [1388, 213] on div "Ann Kottler Home Studio Inventory Orwin Wide Bookshelf Team View Client View Or…" at bounding box center [784, 371] width 1568 height 743
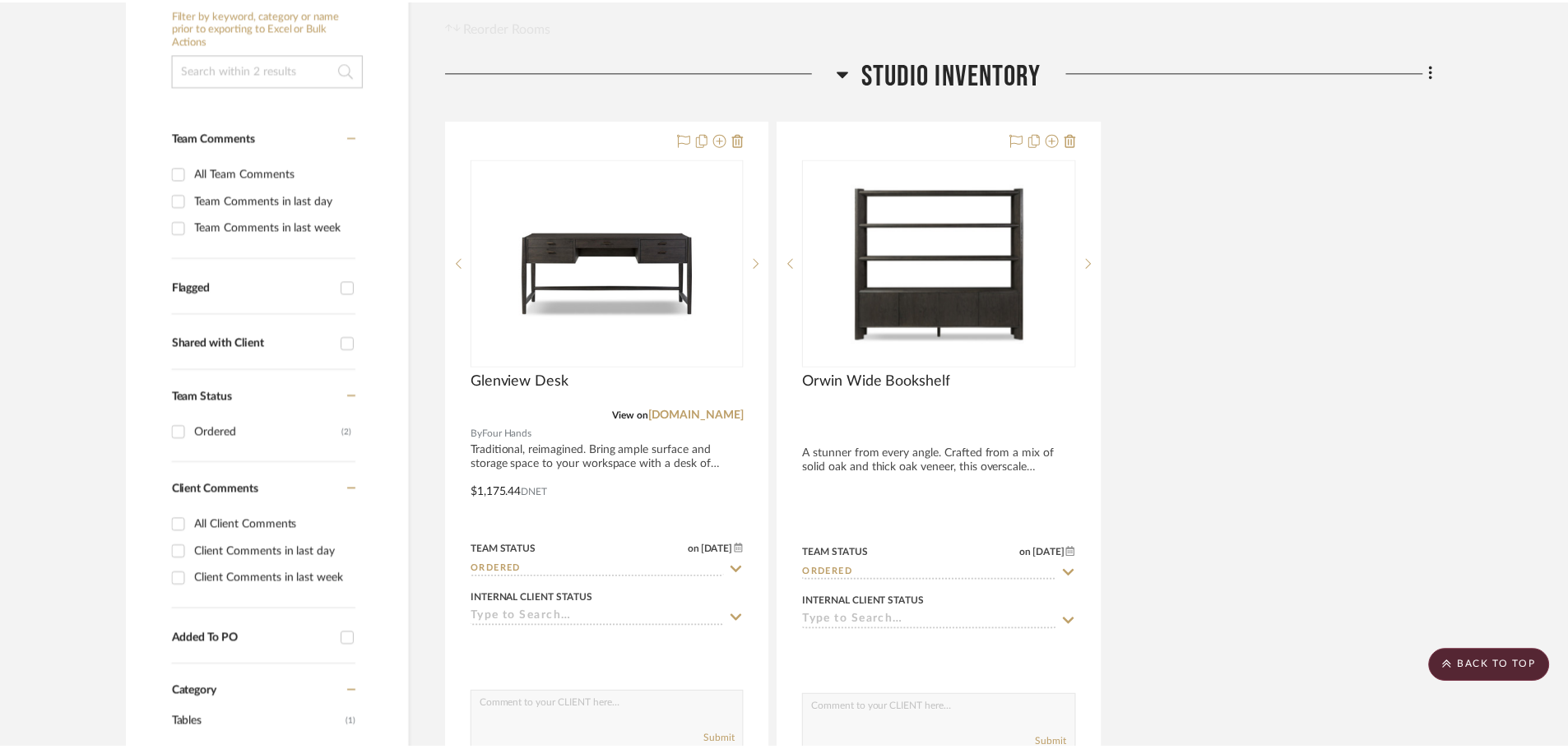
scroll to position [329, 0]
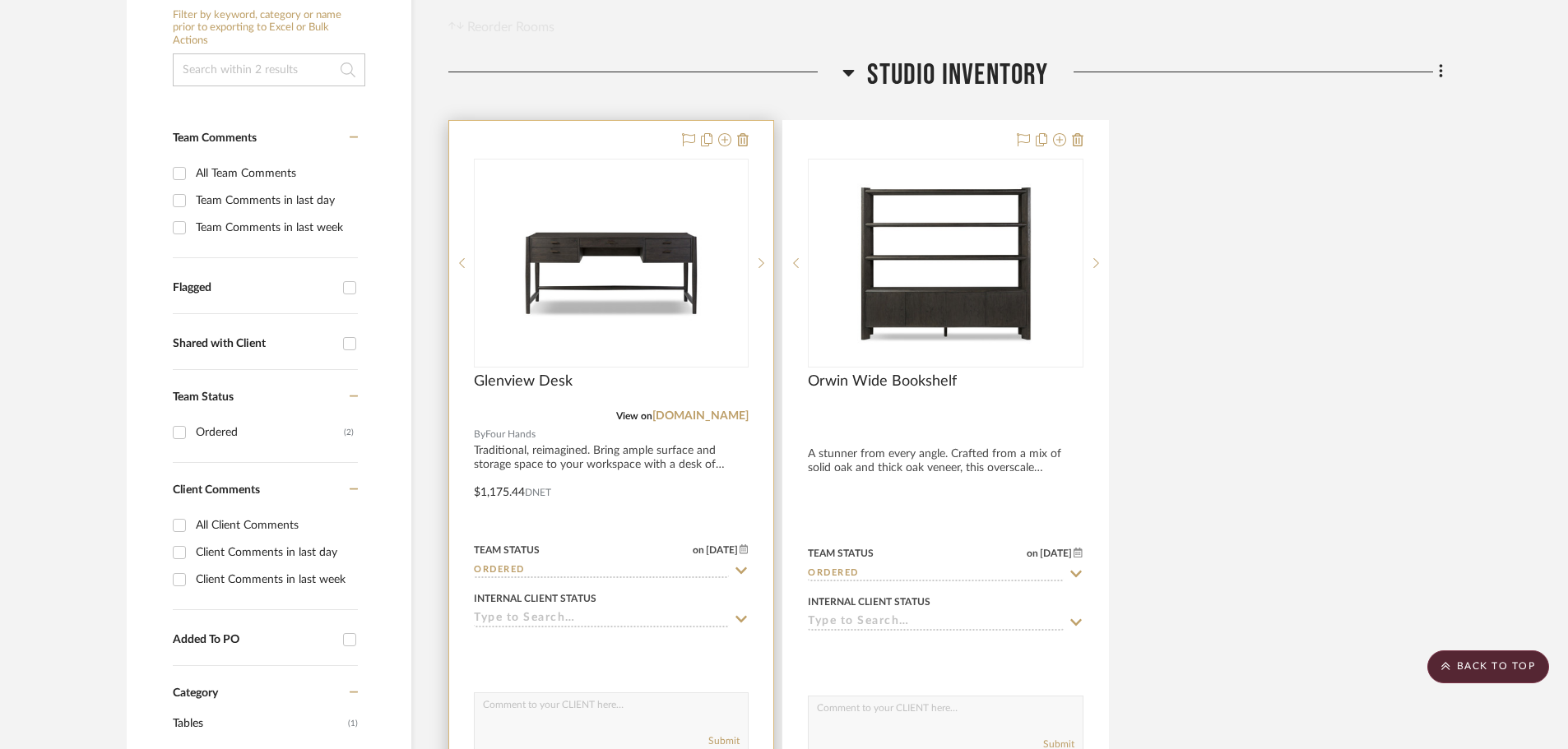
click at [732, 482] on div at bounding box center [611, 482] width 324 height 723
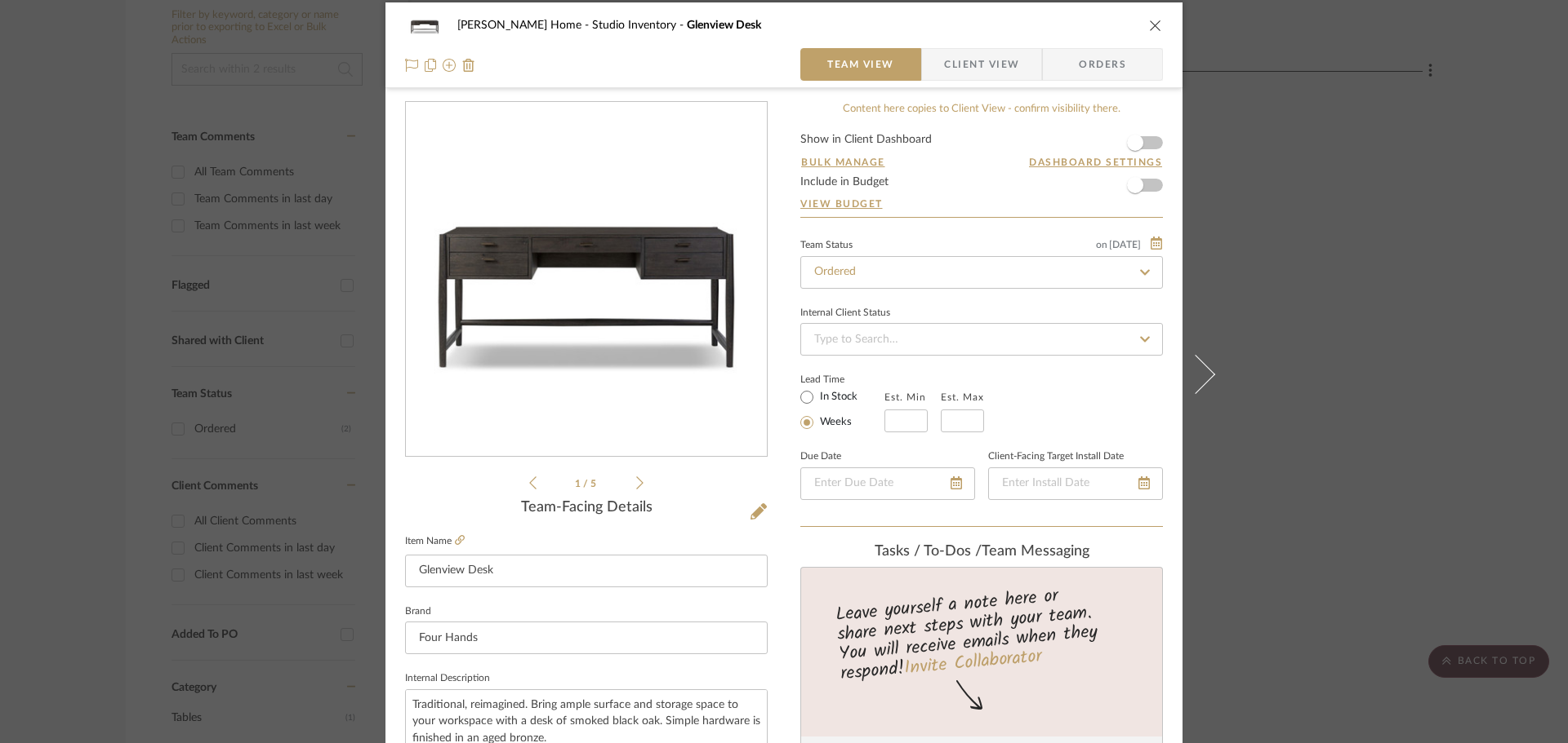
scroll to position [0, 0]
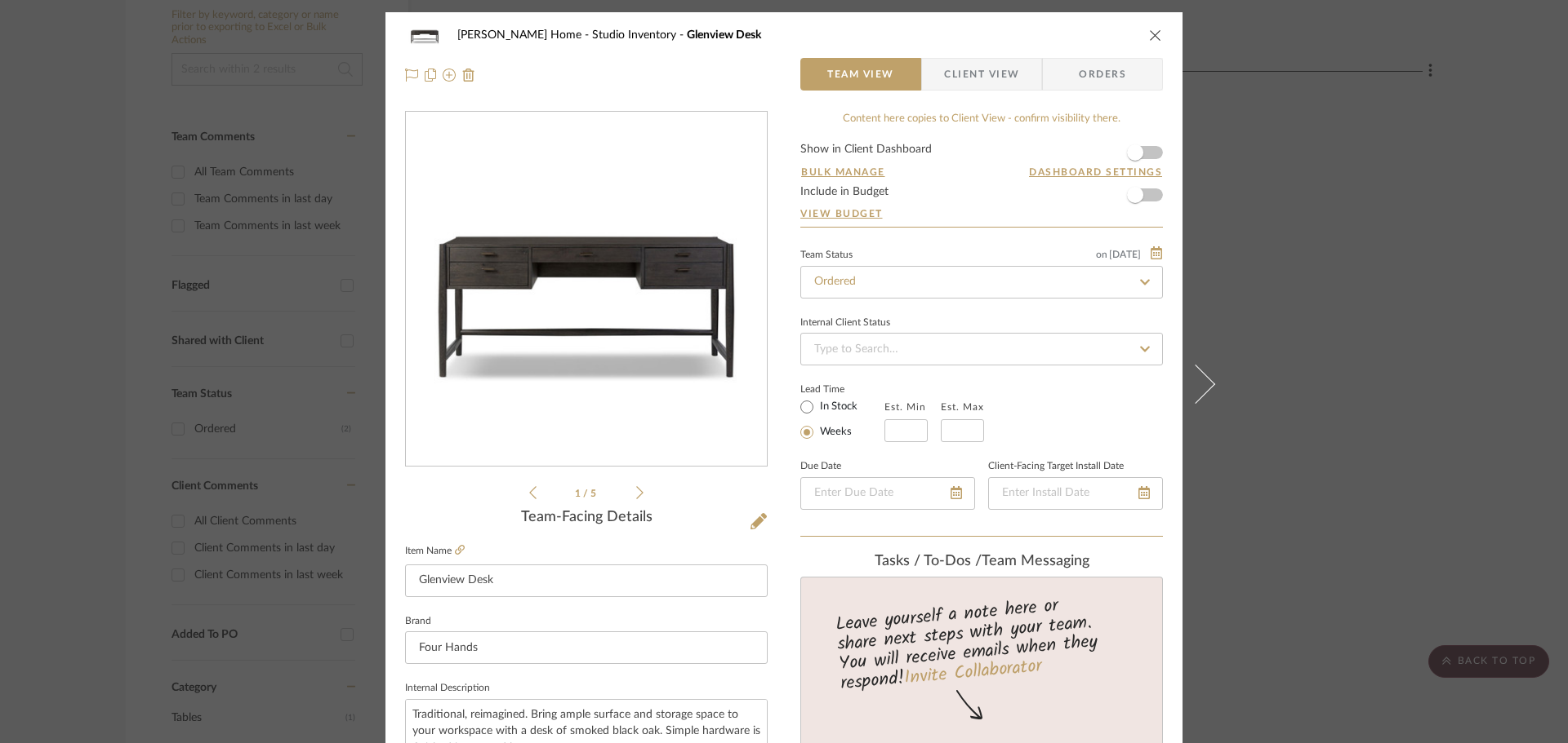
click at [1385, 333] on div "Ann Kottler Home Studio Inventory Glenview Desk Team View Client View Orders 1 …" at bounding box center [784, 371] width 1568 height 743
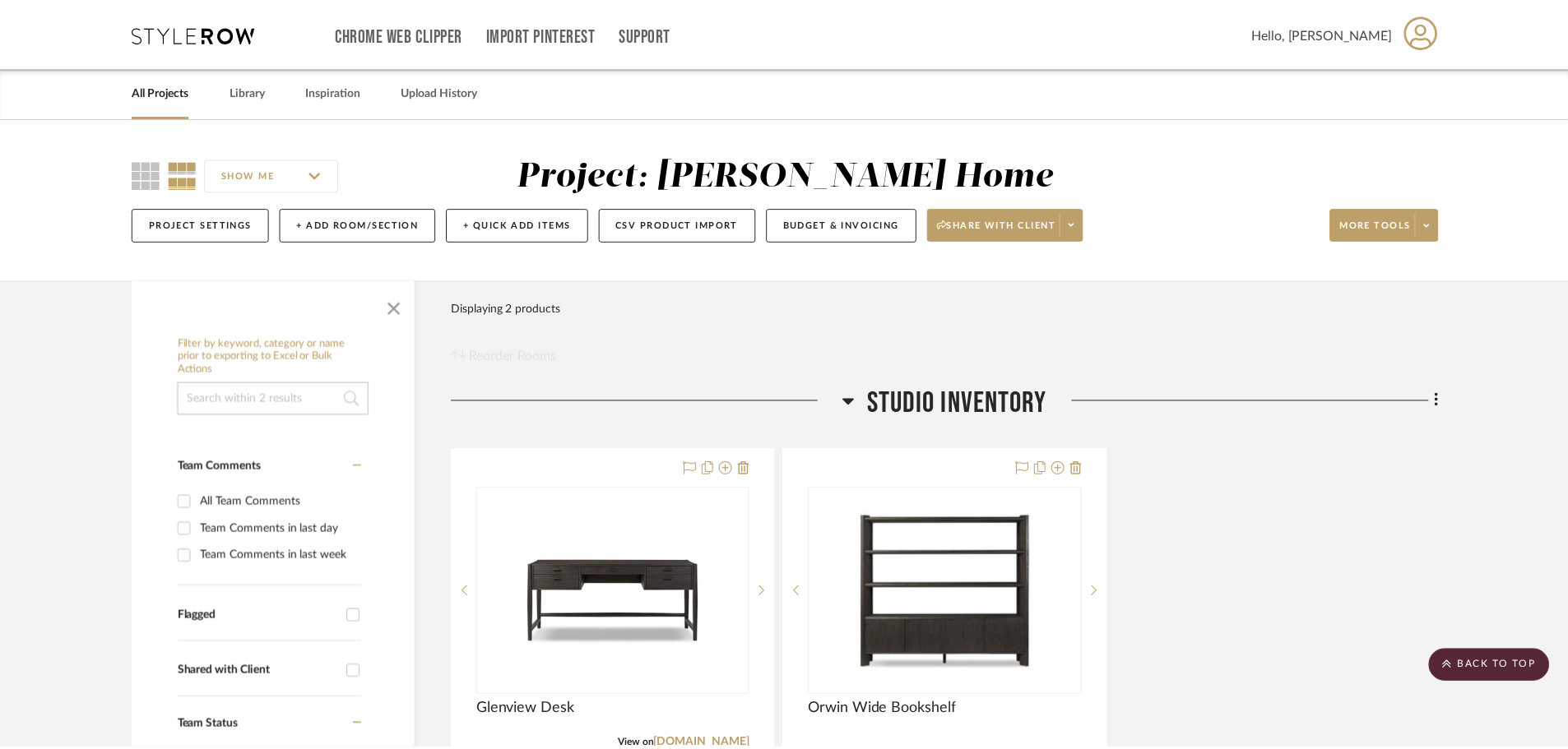
scroll to position [329, 0]
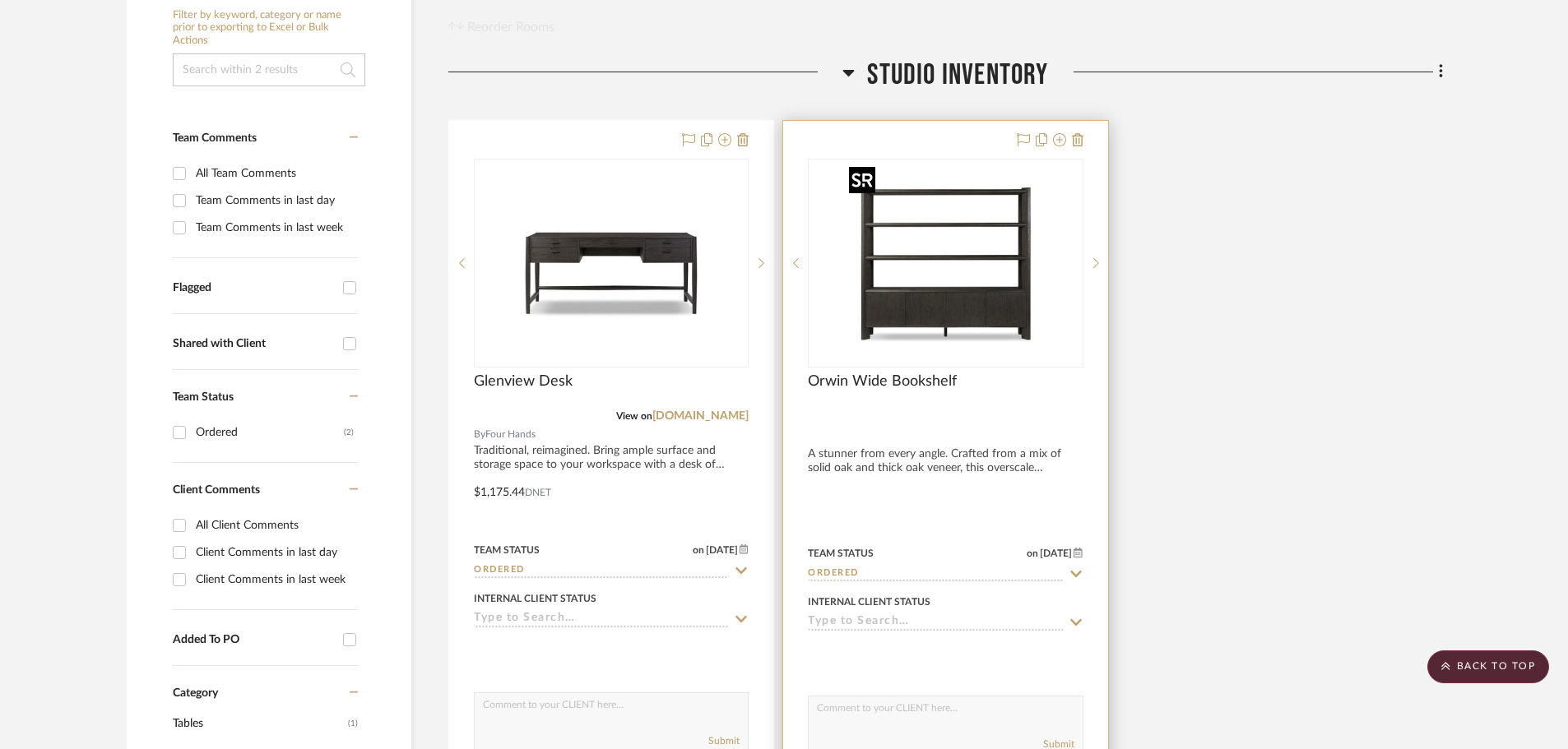
click at [958, 312] on img "0" at bounding box center [945, 263] width 206 height 206
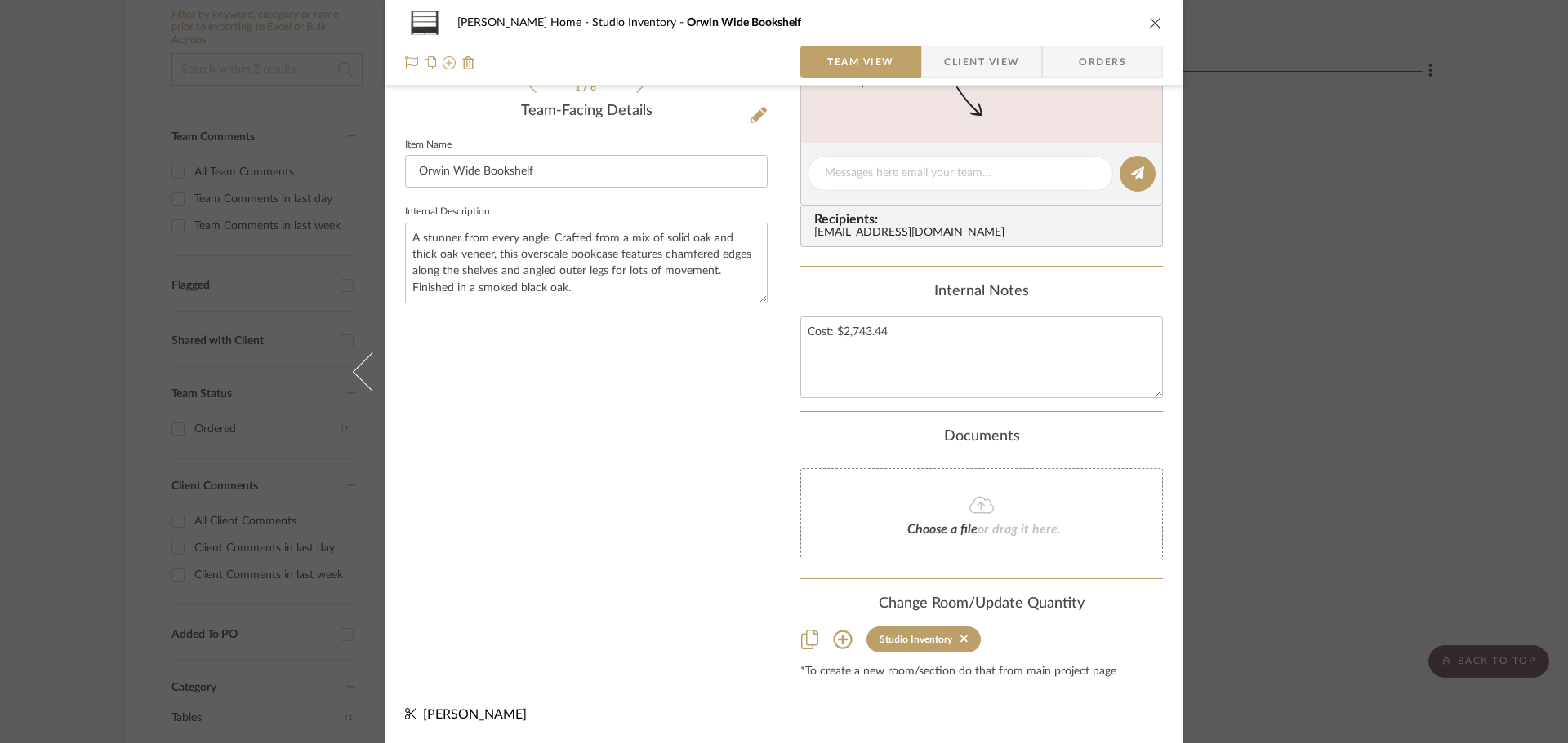
scroll to position [407, 0]
click at [1158, 25] on div "Ann Kottler Home Studio Inventory Orwin Wide Bookshelf Team View Client View Or…" at bounding box center [784, 43] width 797 height 86
click at [1151, 25] on icon "close" at bounding box center [1156, 23] width 13 height 13
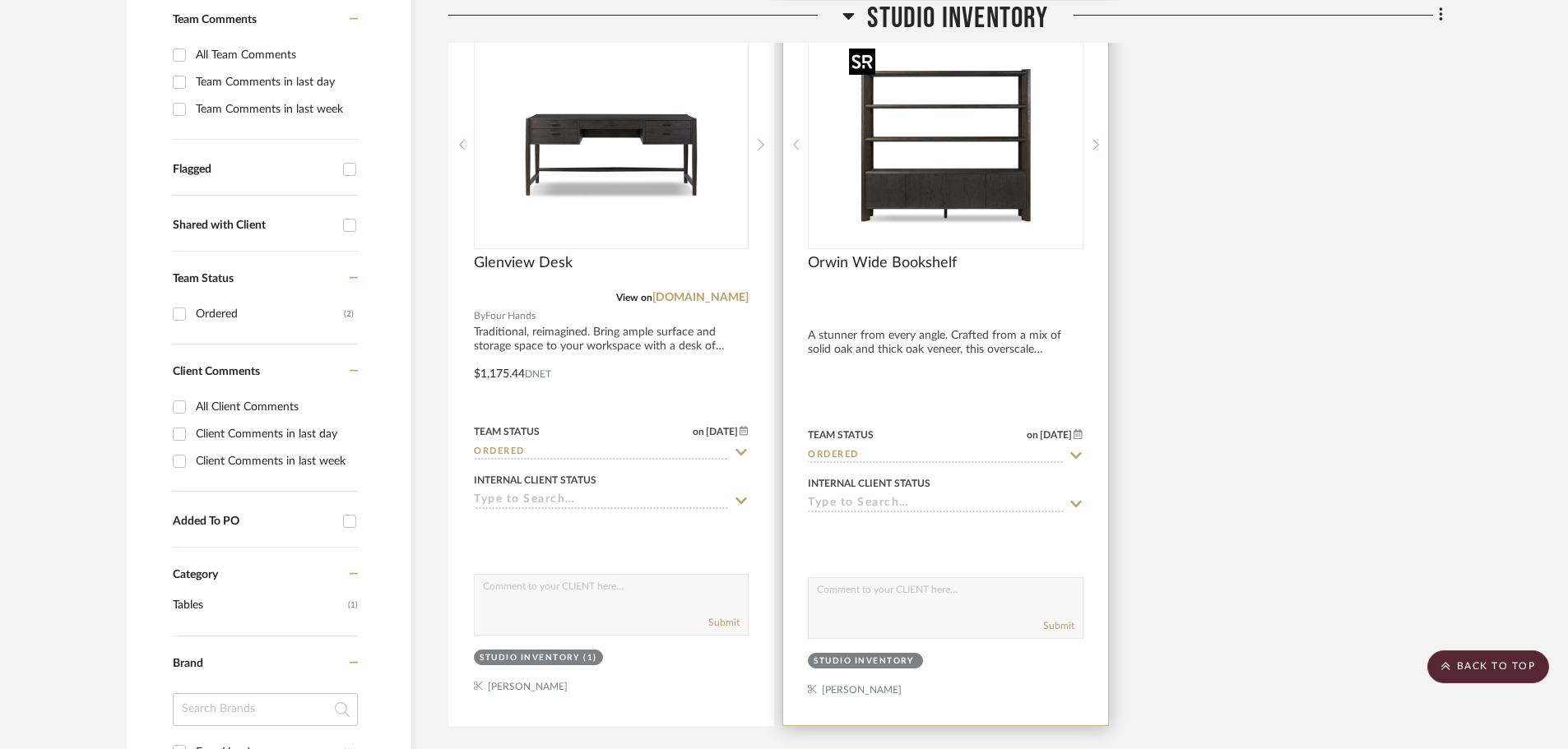
scroll to position [411, 0]
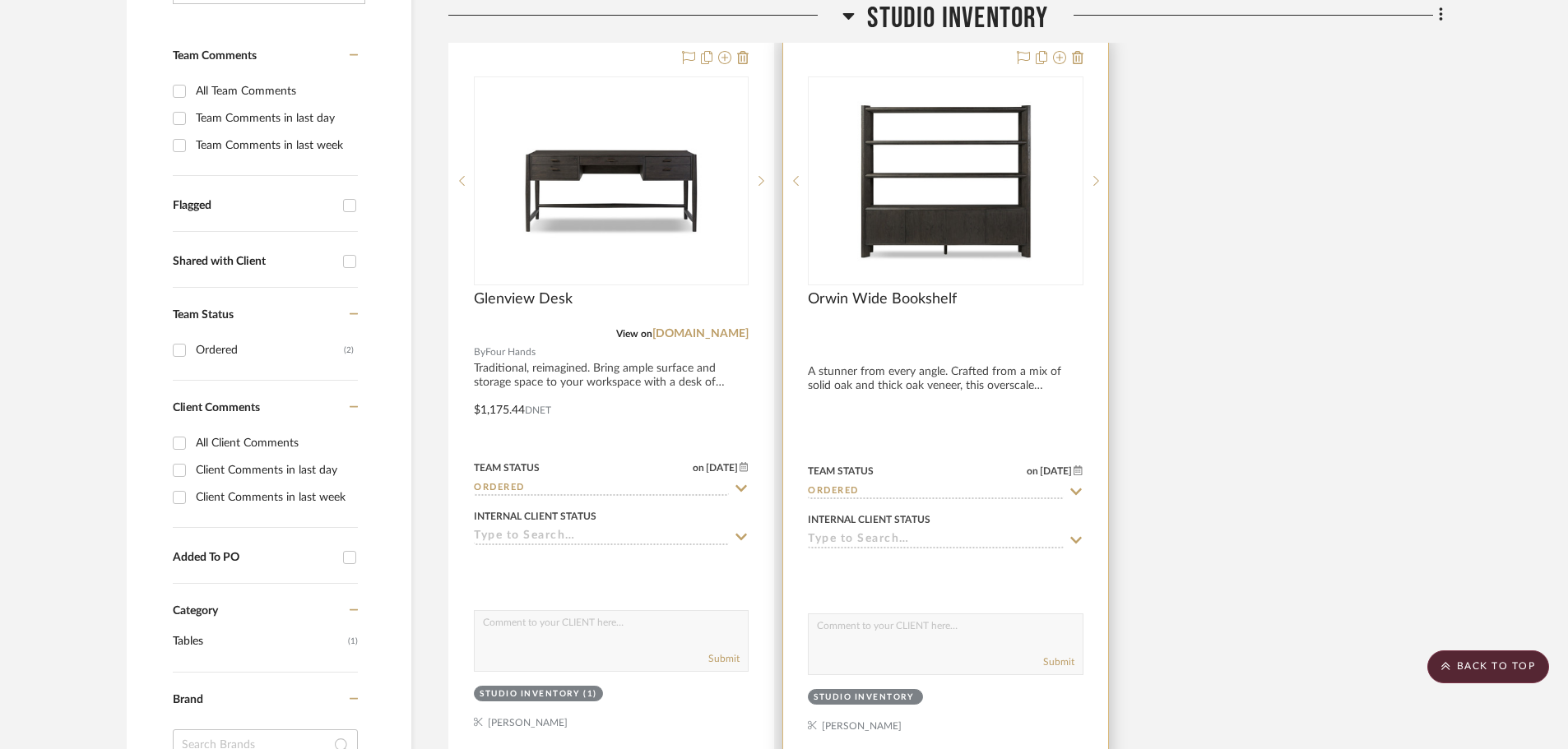
click at [1066, 304] on div "Orwin Wide Bookshelf" at bounding box center [945, 309] width 275 height 36
click at [1024, 349] on div at bounding box center [945, 401] width 324 height 723
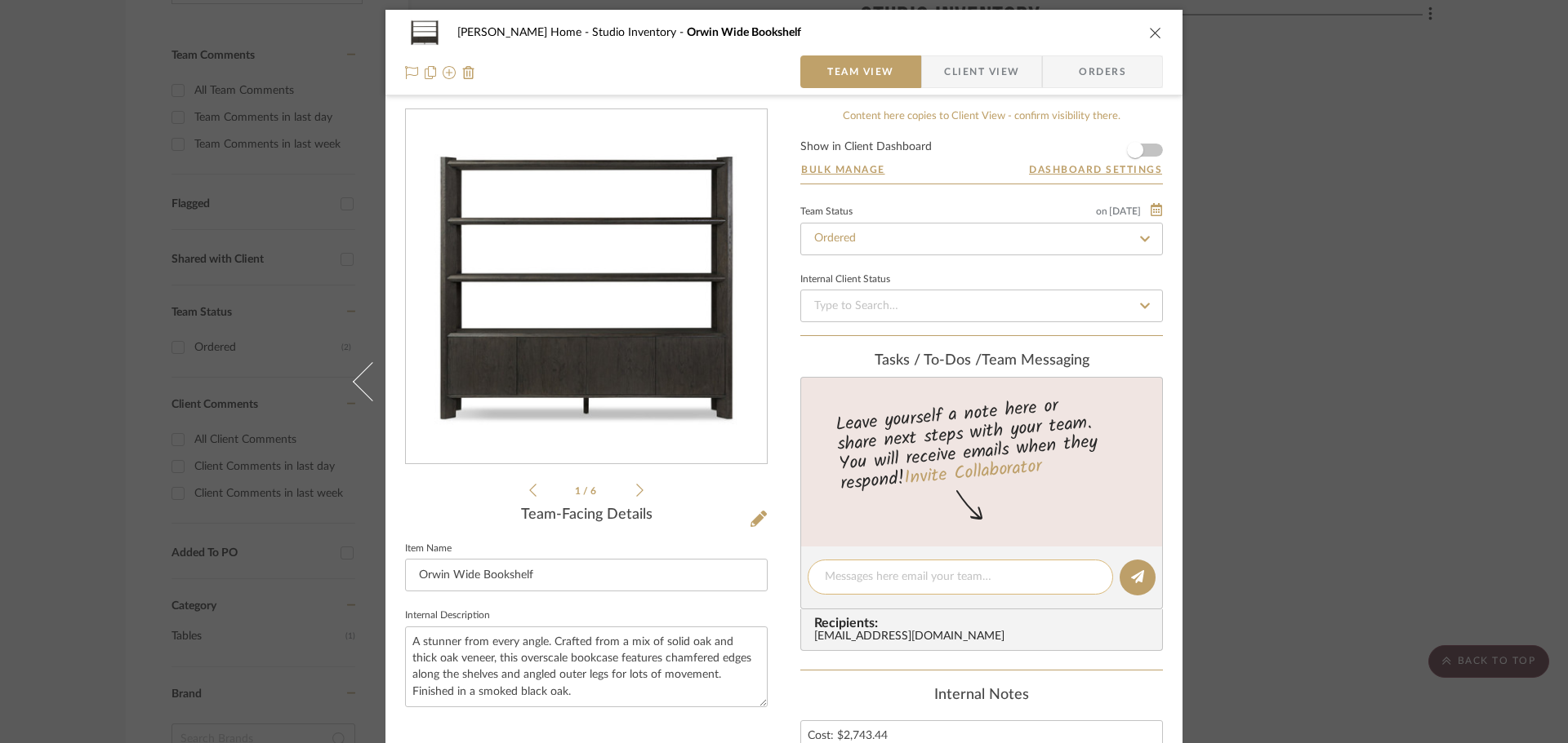
scroll to position [0, 0]
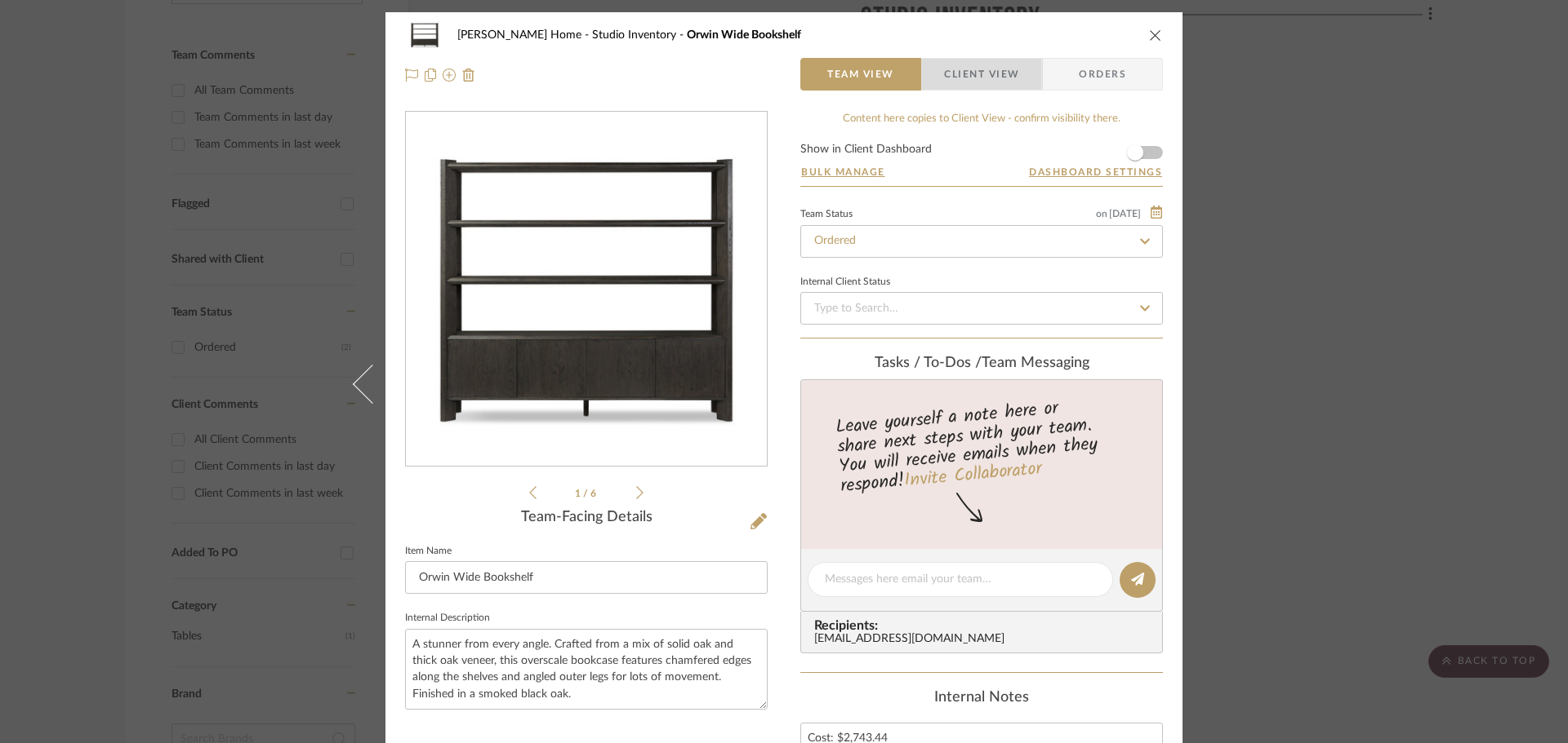
click at [955, 68] on span "Client View" at bounding box center [982, 75] width 75 height 33
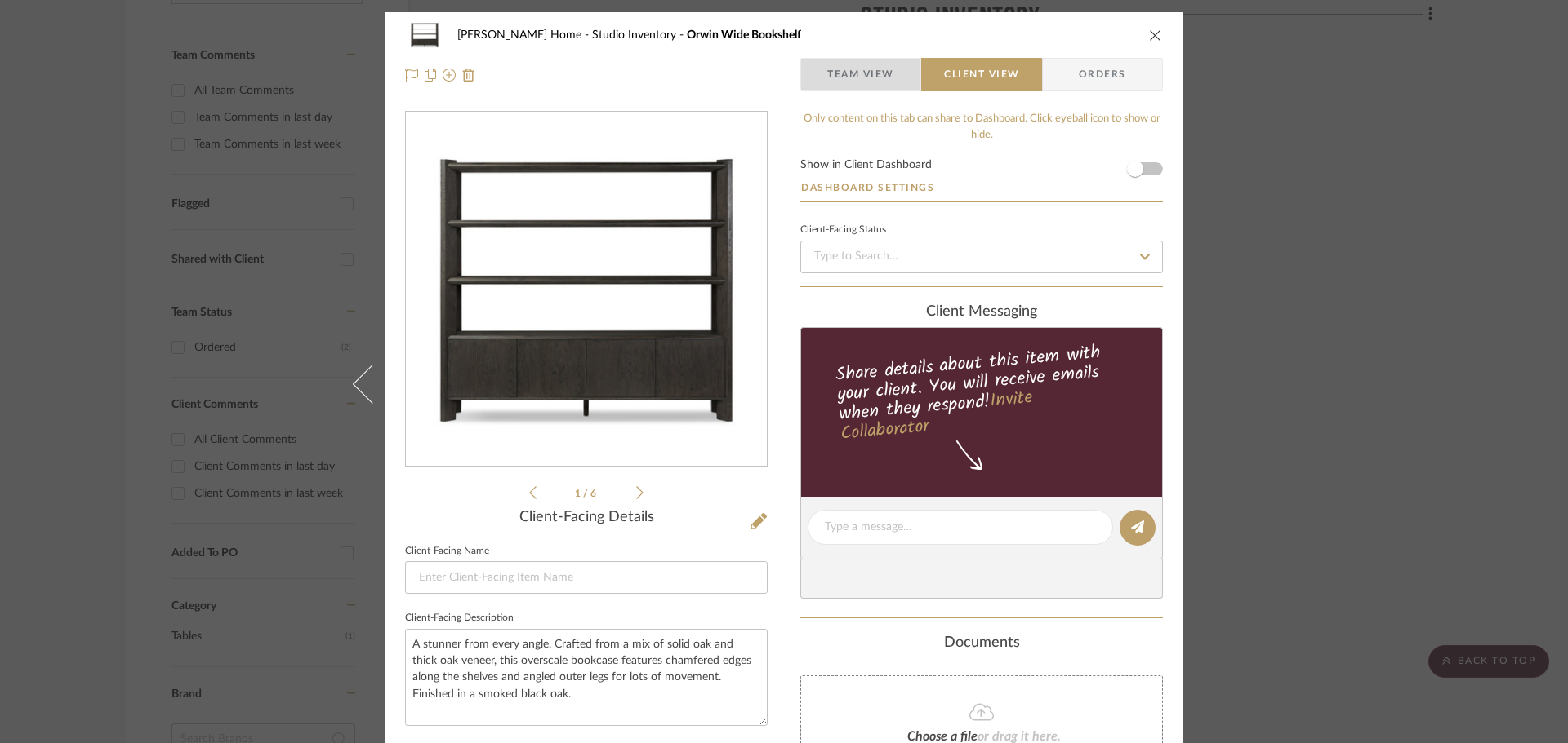
click at [871, 58] on span "Team View" at bounding box center [861, 75] width 67 height 33
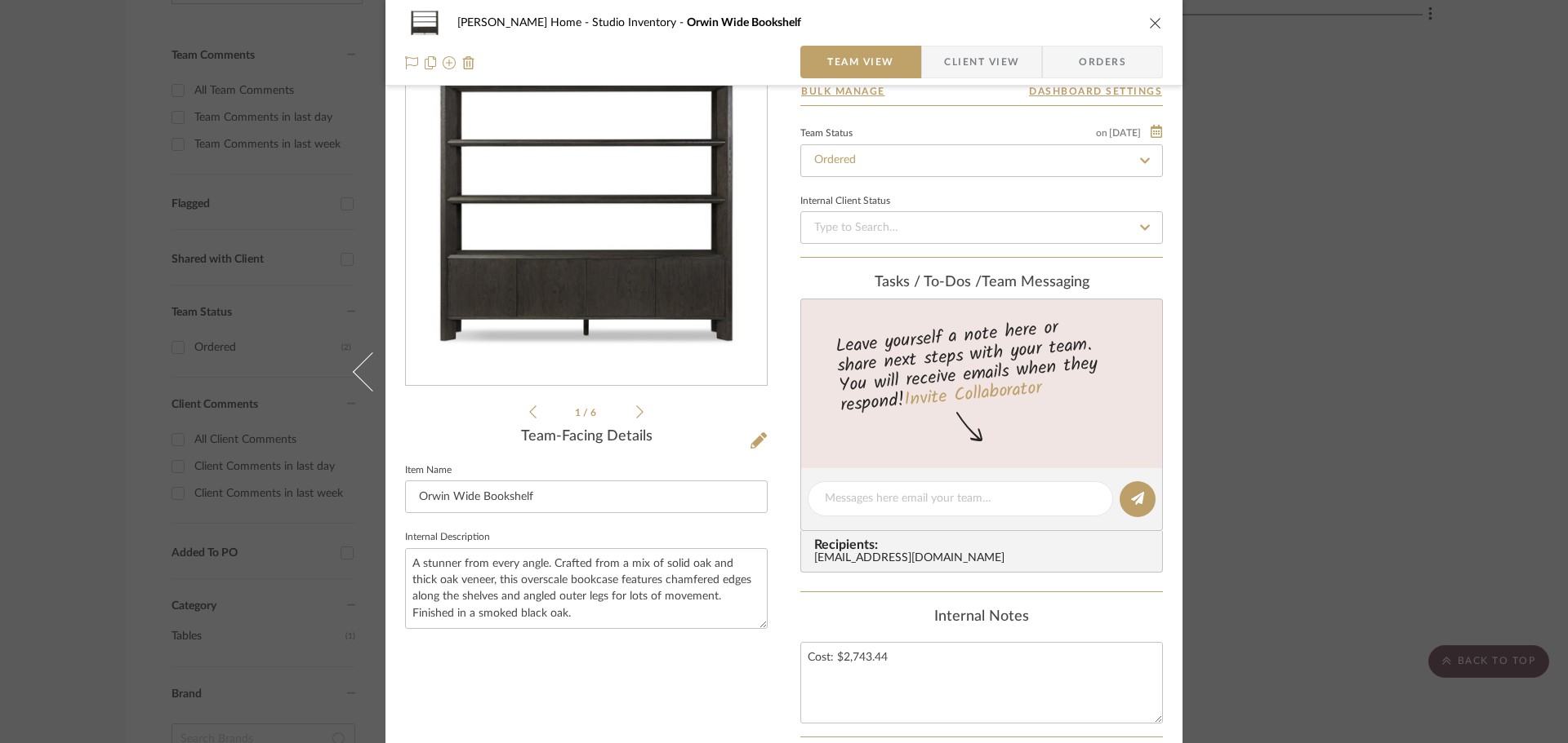
scroll to position [407, 0]
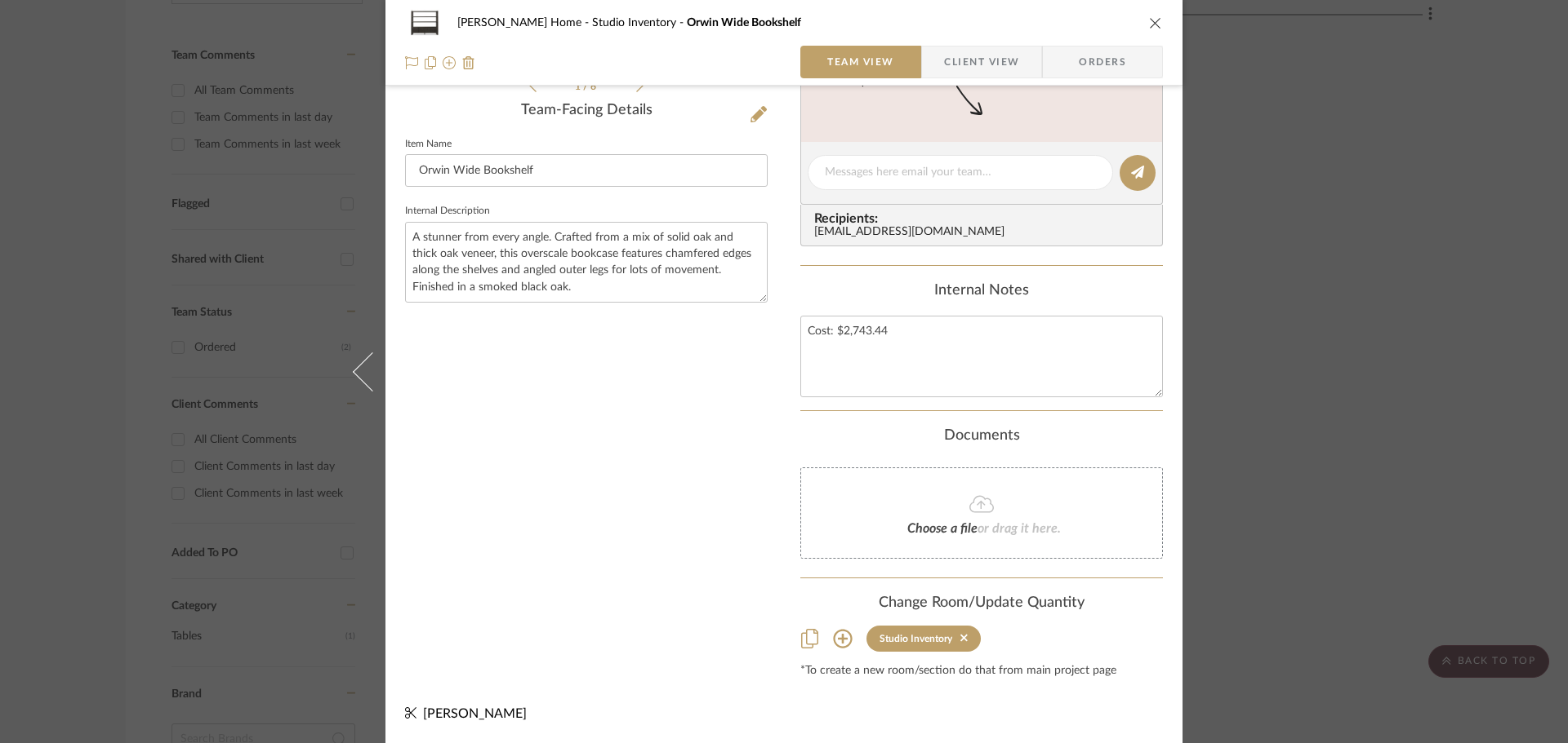
click at [1265, 243] on div "Ann Kottler Home Studio Inventory Orwin Wide Bookshelf Team View Client View Or…" at bounding box center [784, 371] width 1568 height 743
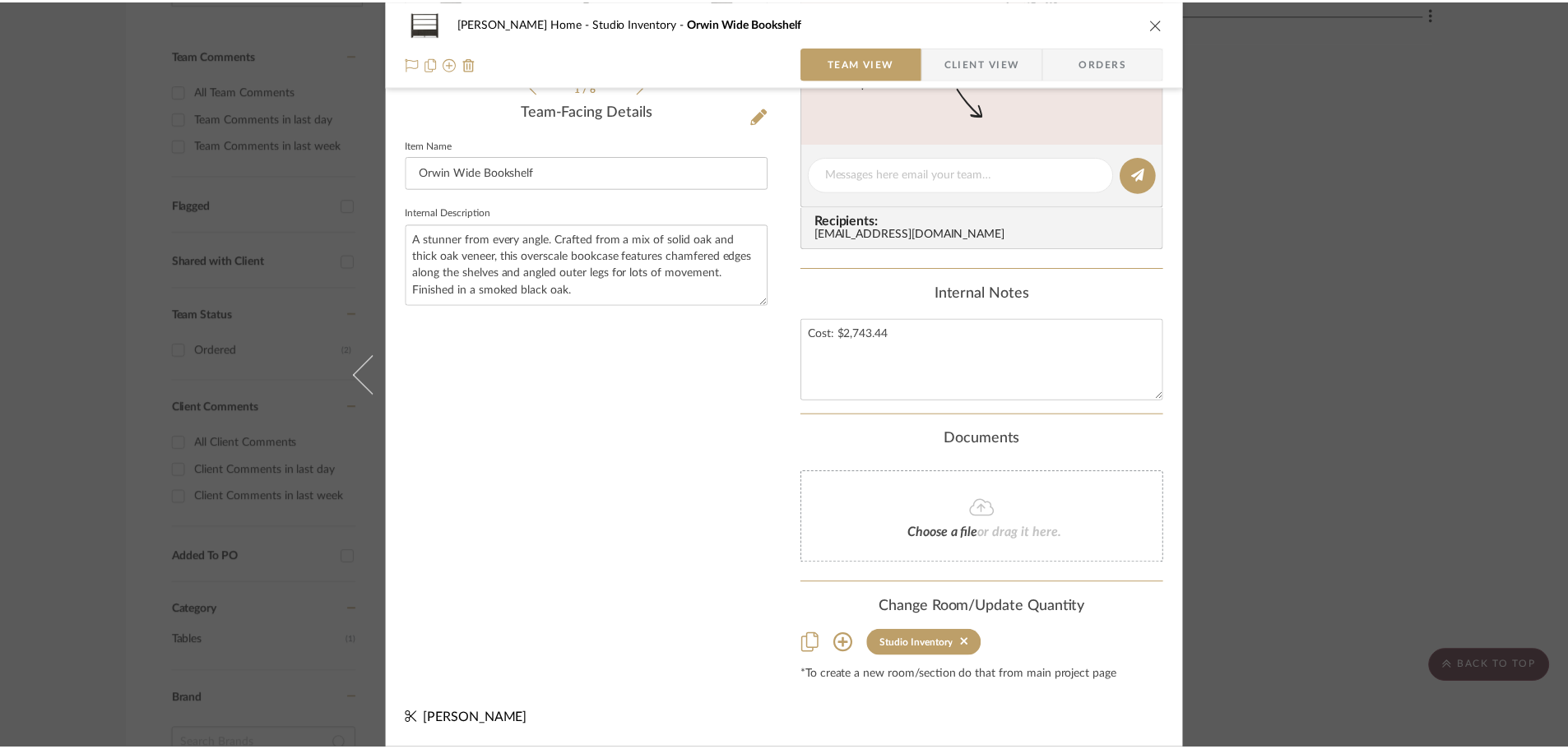
scroll to position [411, 0]
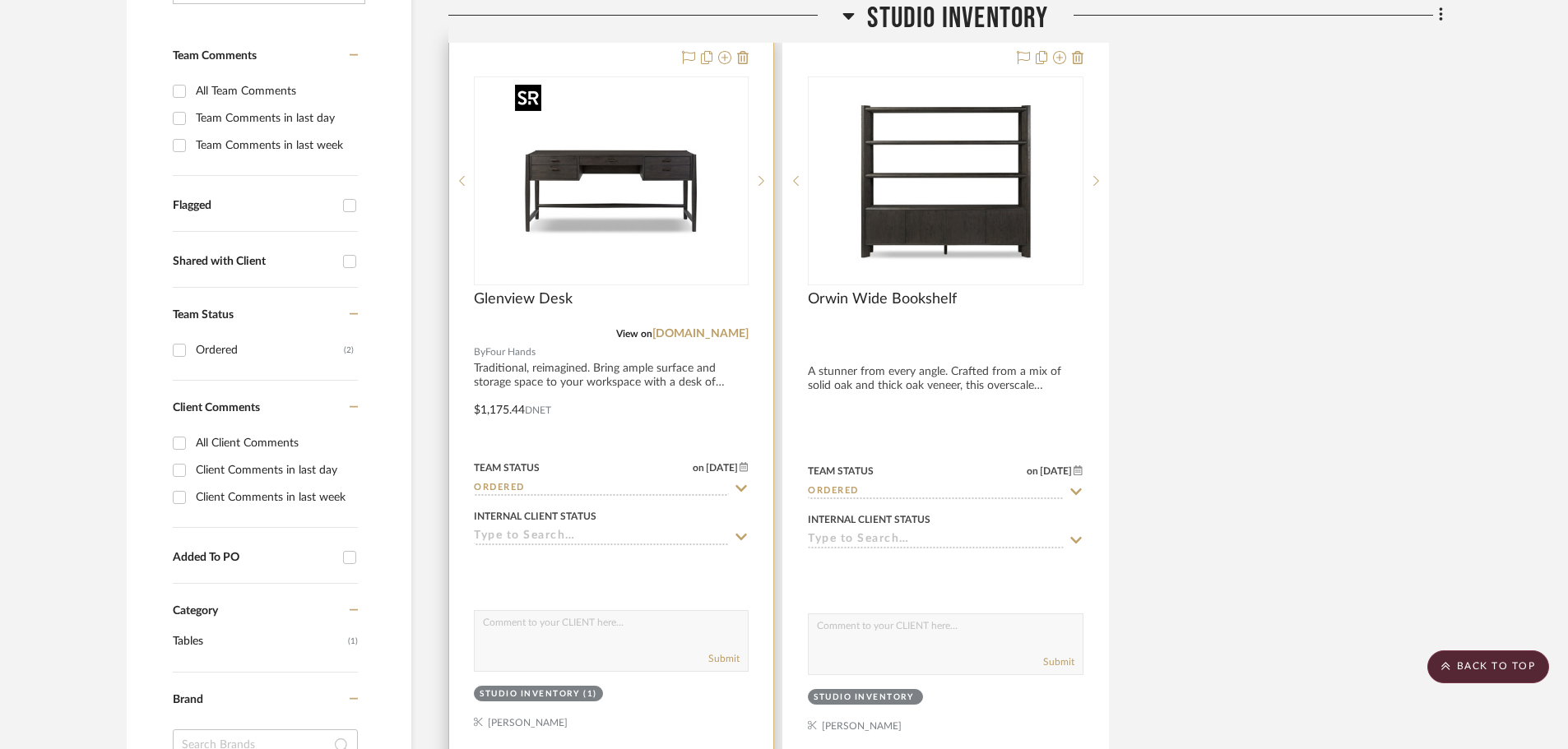
click at [613, 191] on div at bounding box center [611, 181] width 275 height 209
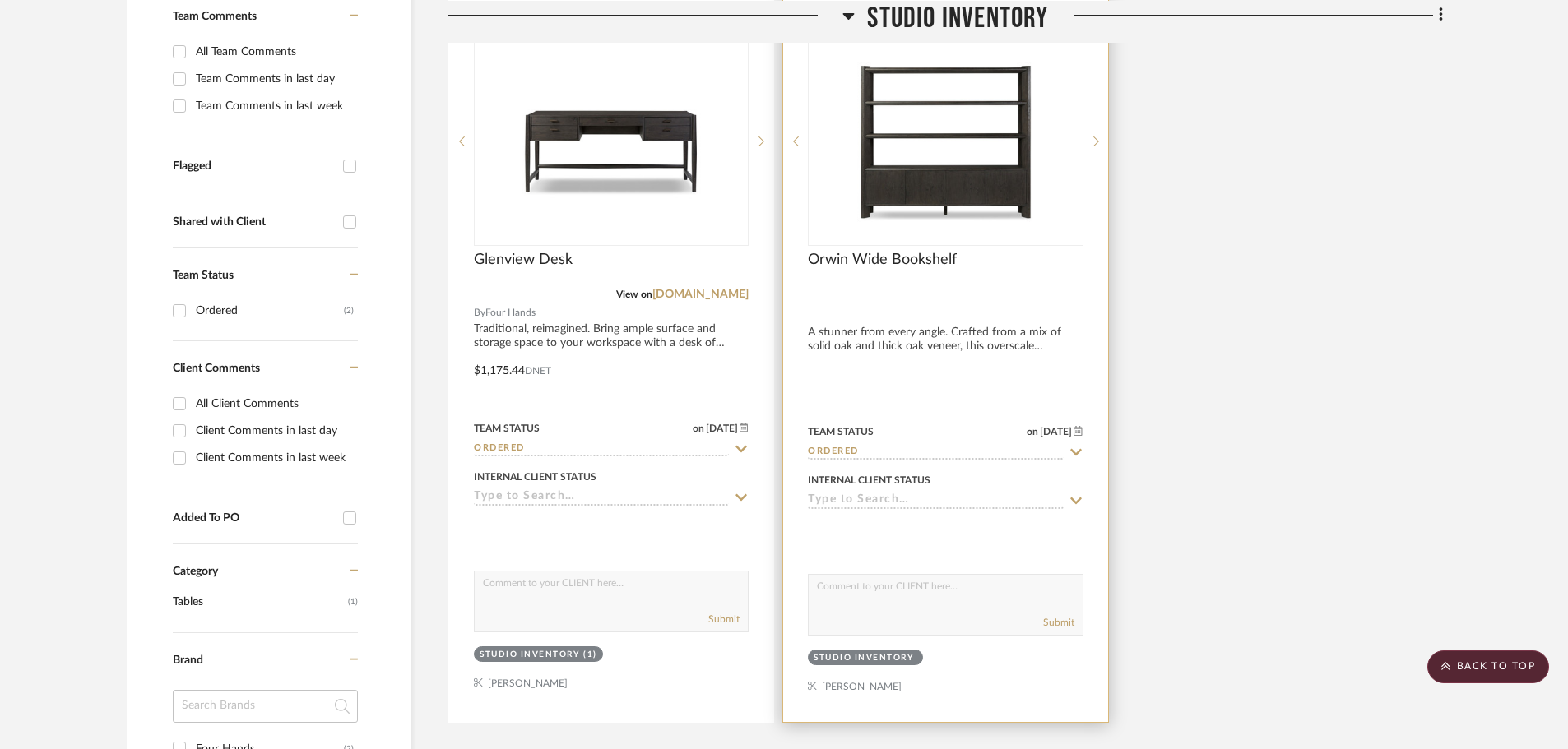
scroll to position [494, 0]
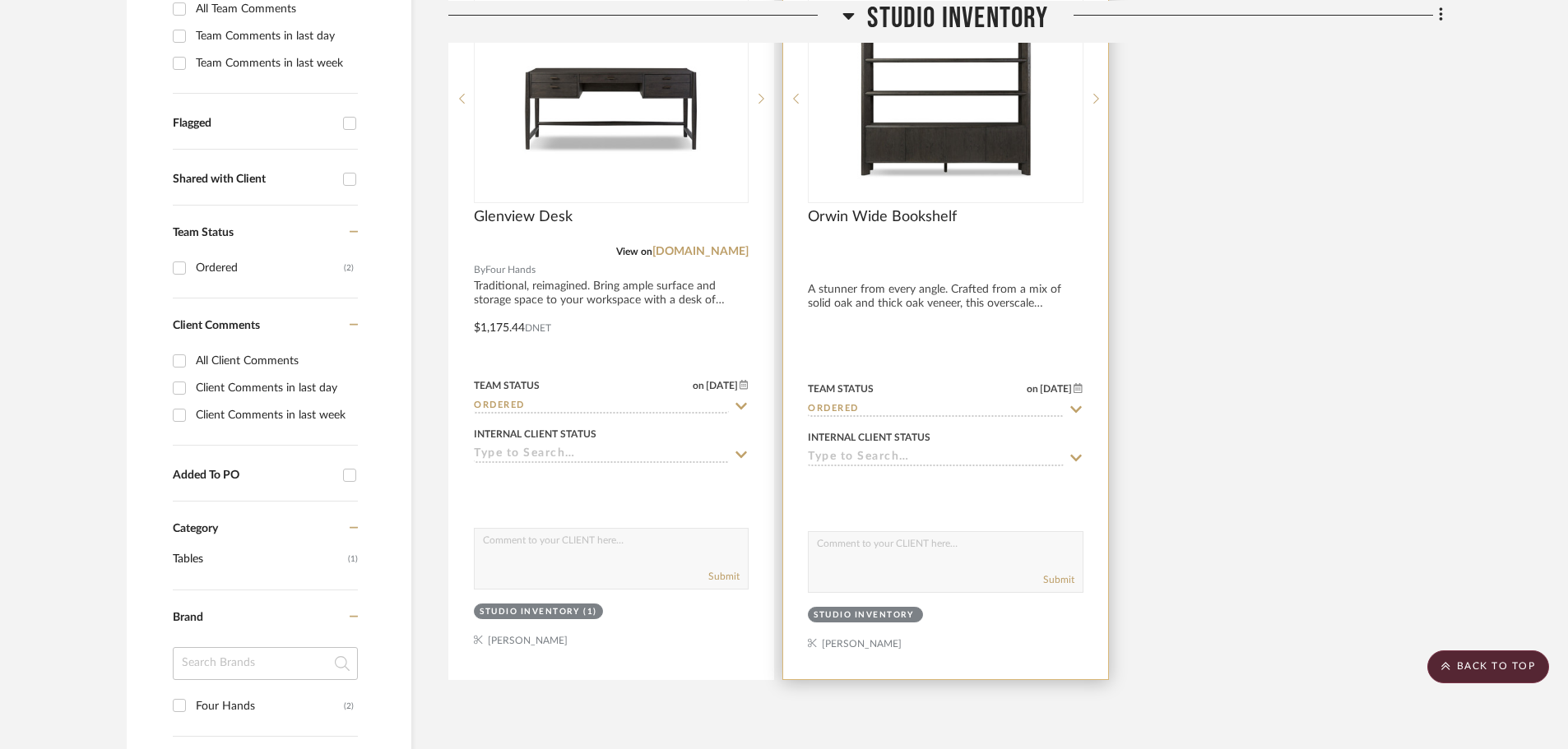
click at [842, 262] on div at bounding box center [945, 318] width 324 height 723
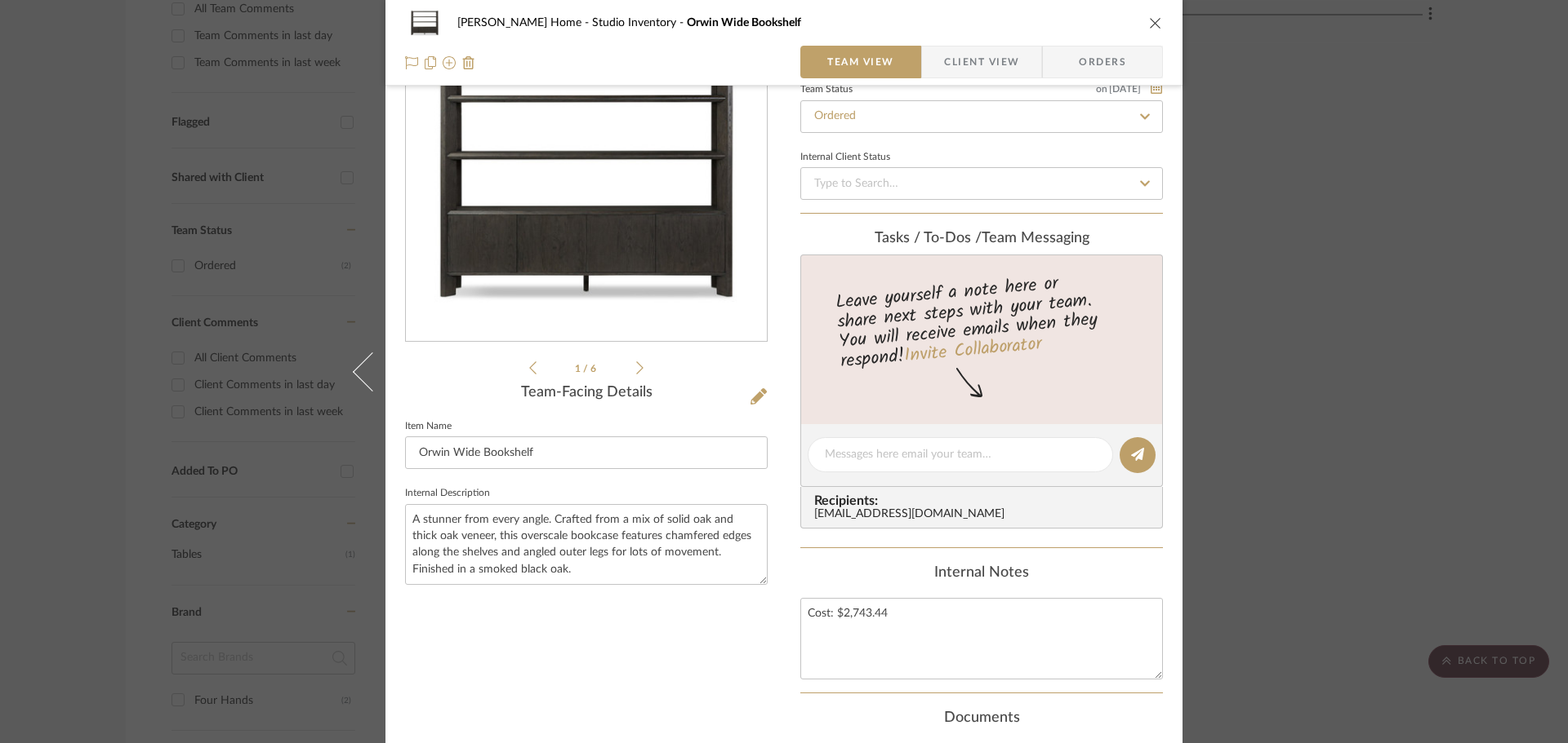
scroll to position [81, 0]
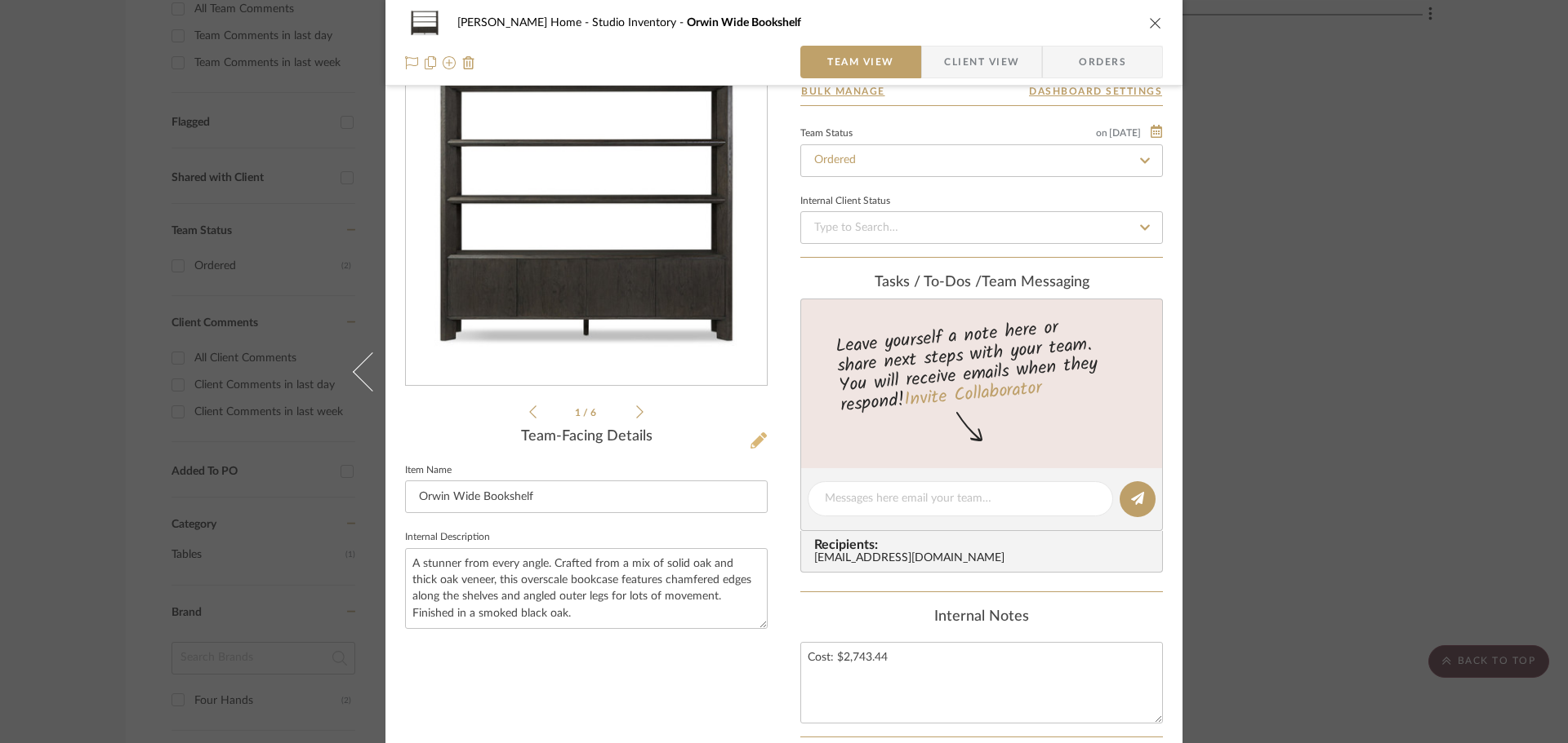
click at [755, 449] on fa-icon at bounding box center [758, 442] width 16 height 16
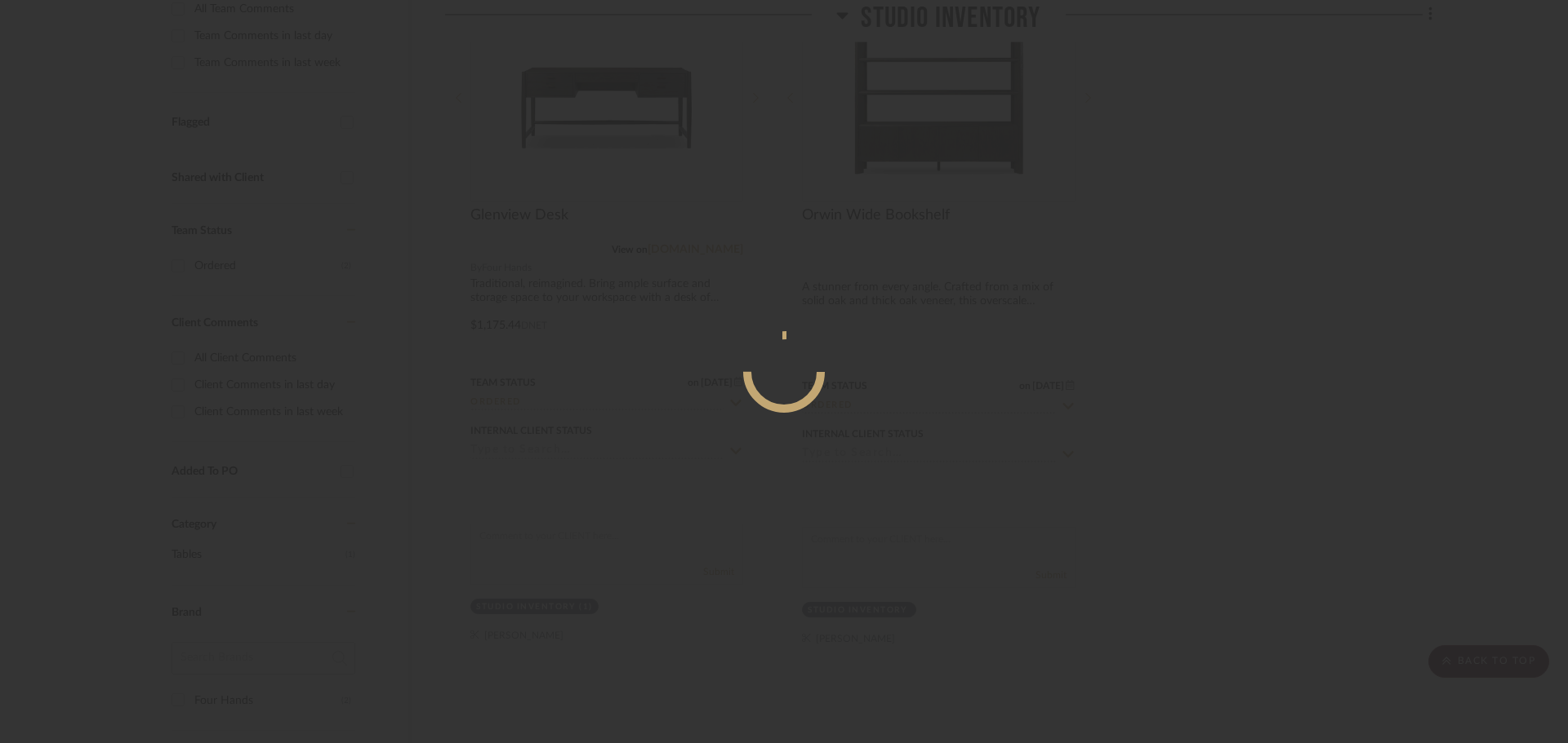
scroll to position [0, 0]
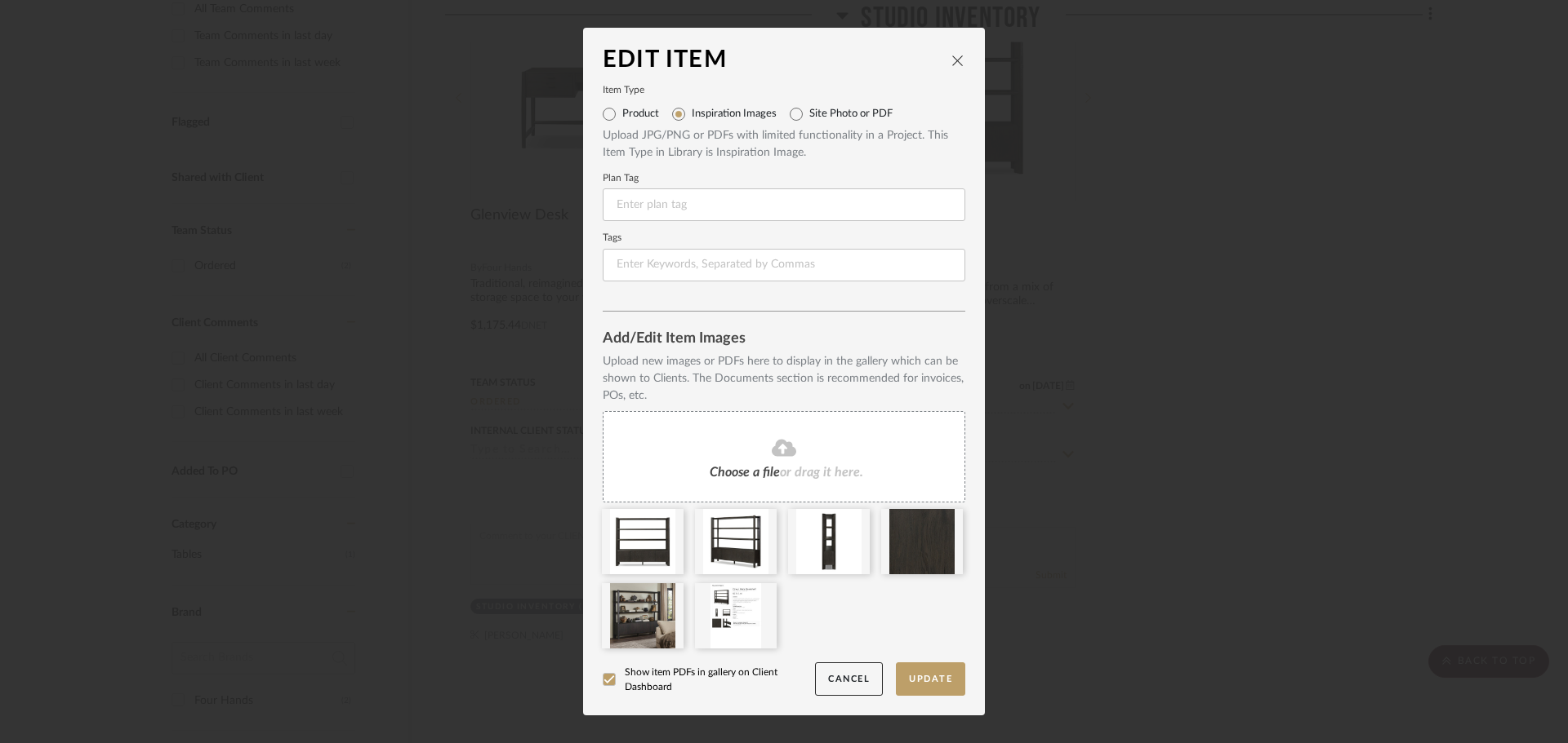
click at [1144, 262] on div "Edit Item Item Type Product Inspiration Images Site Photo or PDF Upload JPG/PNG…" at bounding box center [784, 371] width 1568 height 743
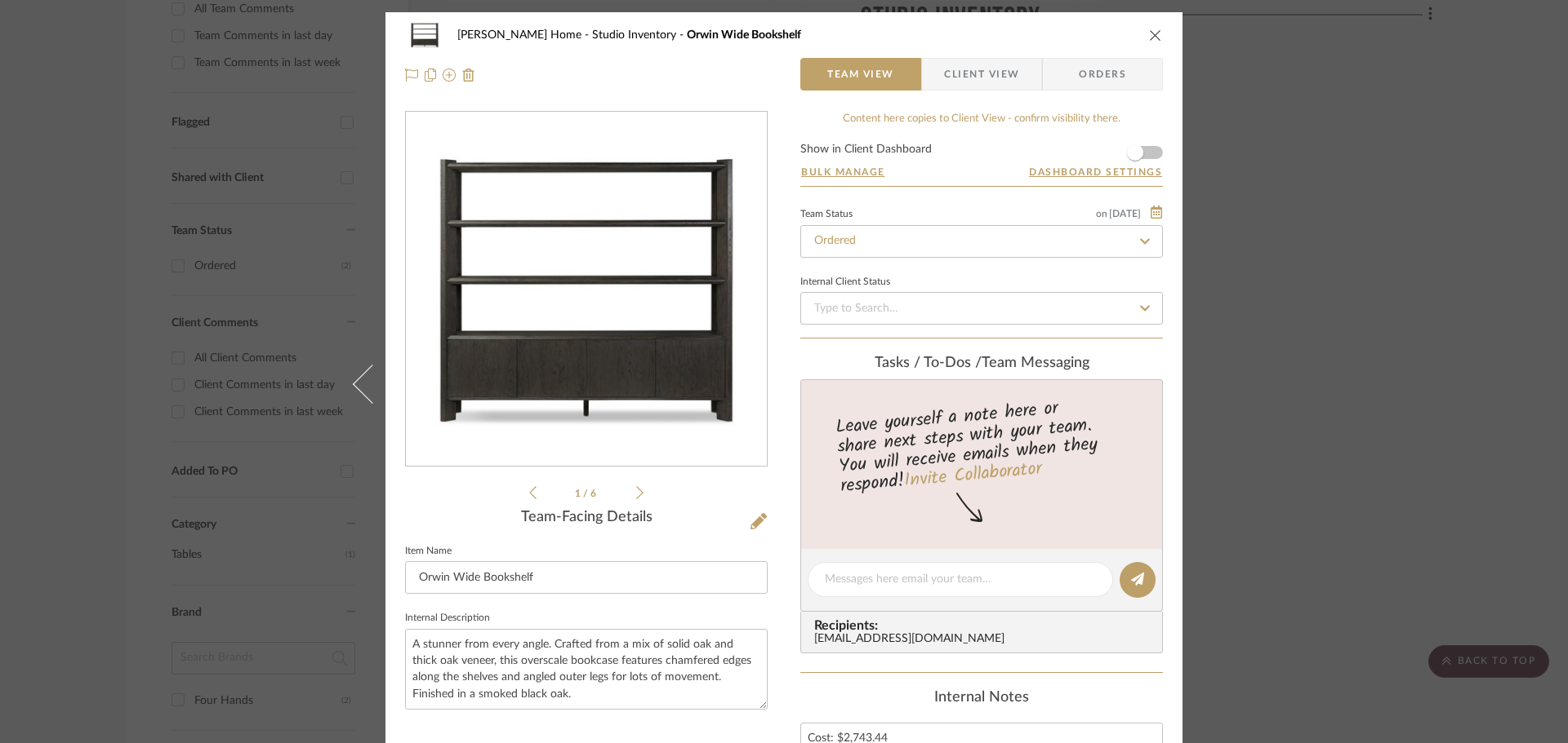
click at [1379, 129] on div "Ann Kottler Home Studio Inventory Orwin Wide Bookshelf Team View Client View Or…" at bounding box center [784, 371] width 1568 height 743
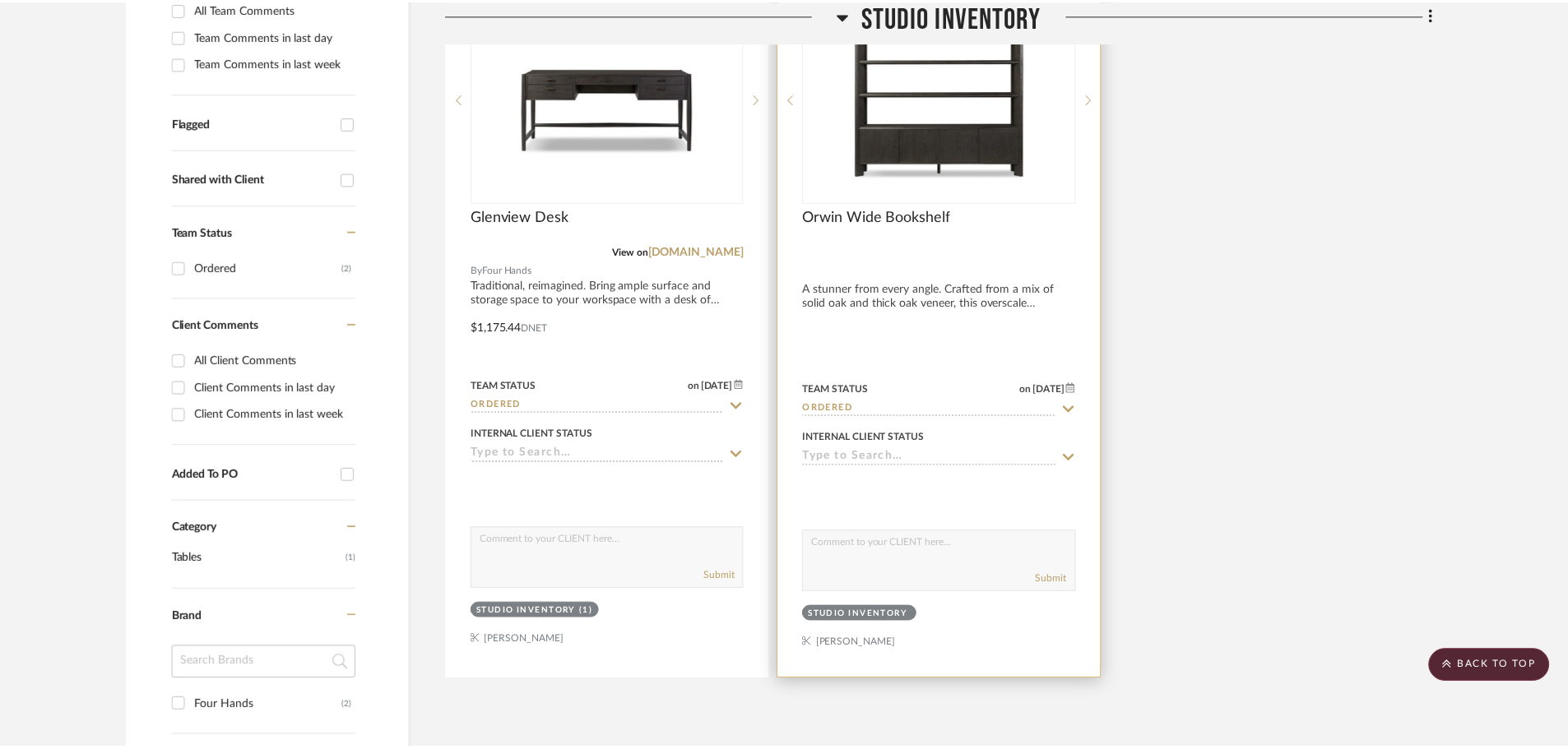
scroll to position [494, 0]
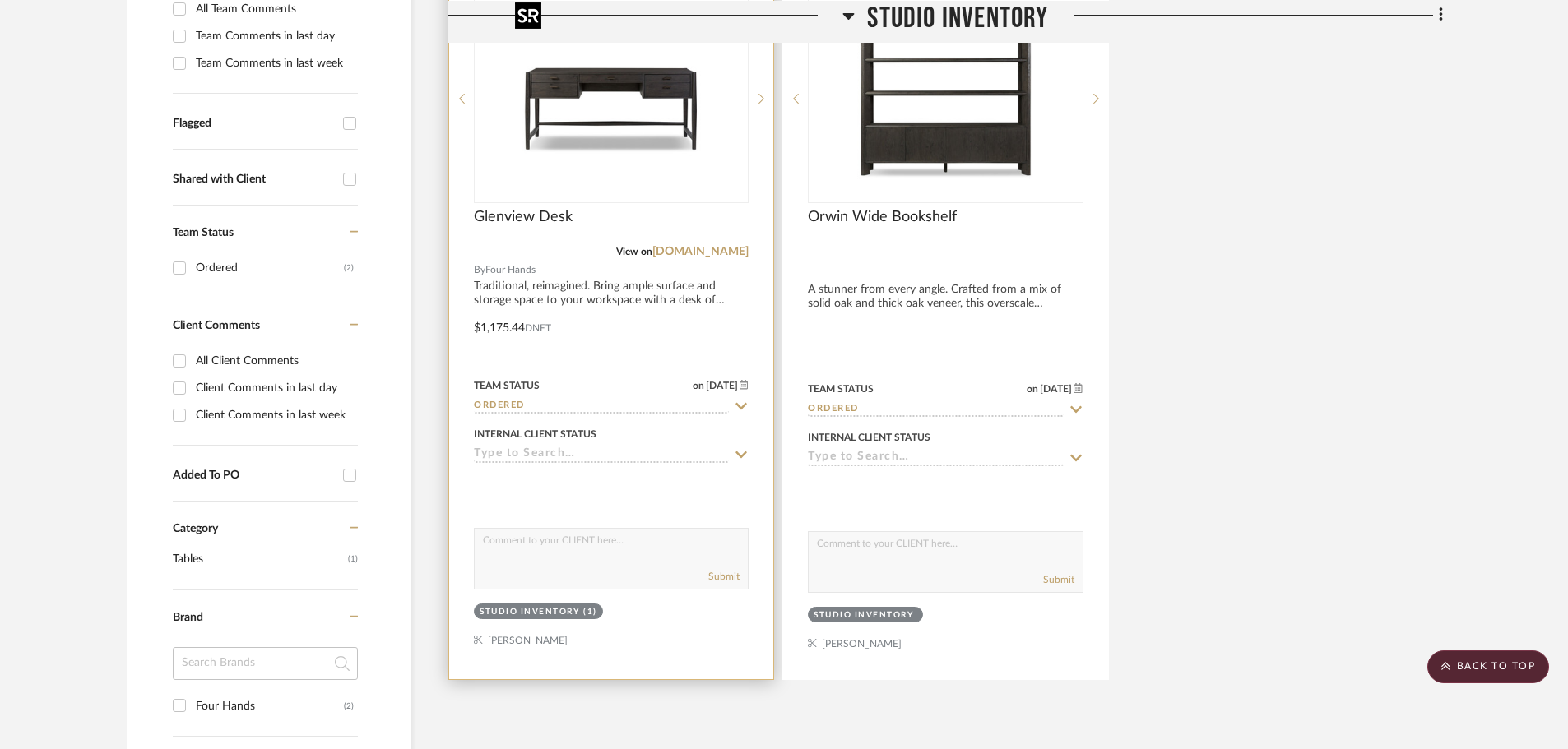
click at [677, 102] on img "0" at bounding box center [611, 98] width 206 height 206
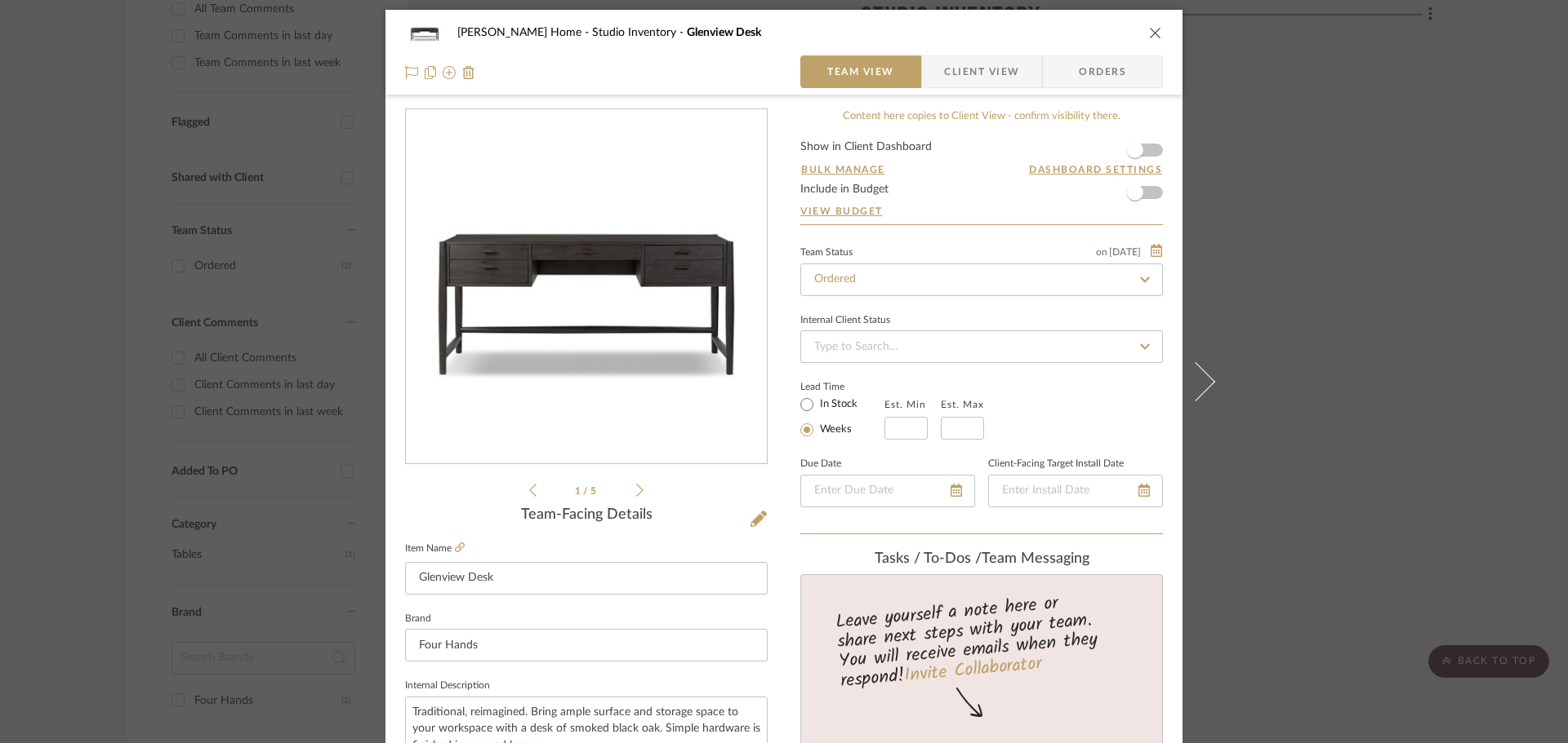
scroll to position [0, 0]
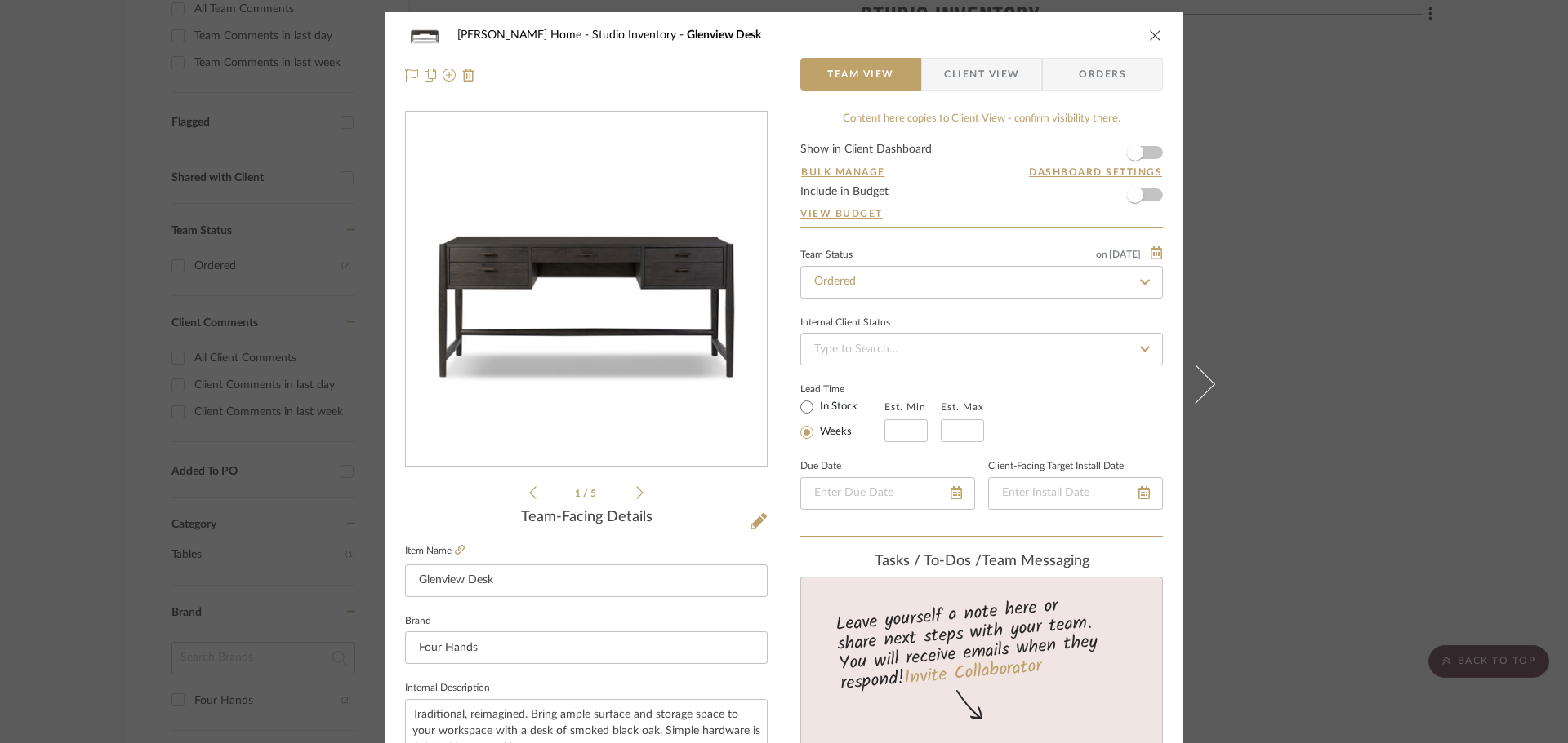
click at [1397, 238] on div "Ann Kottler Home Studio Inventory Glenview Desk Team View Client View Orders 1 …" at bounding box center [784, 371] width 1568 height 743
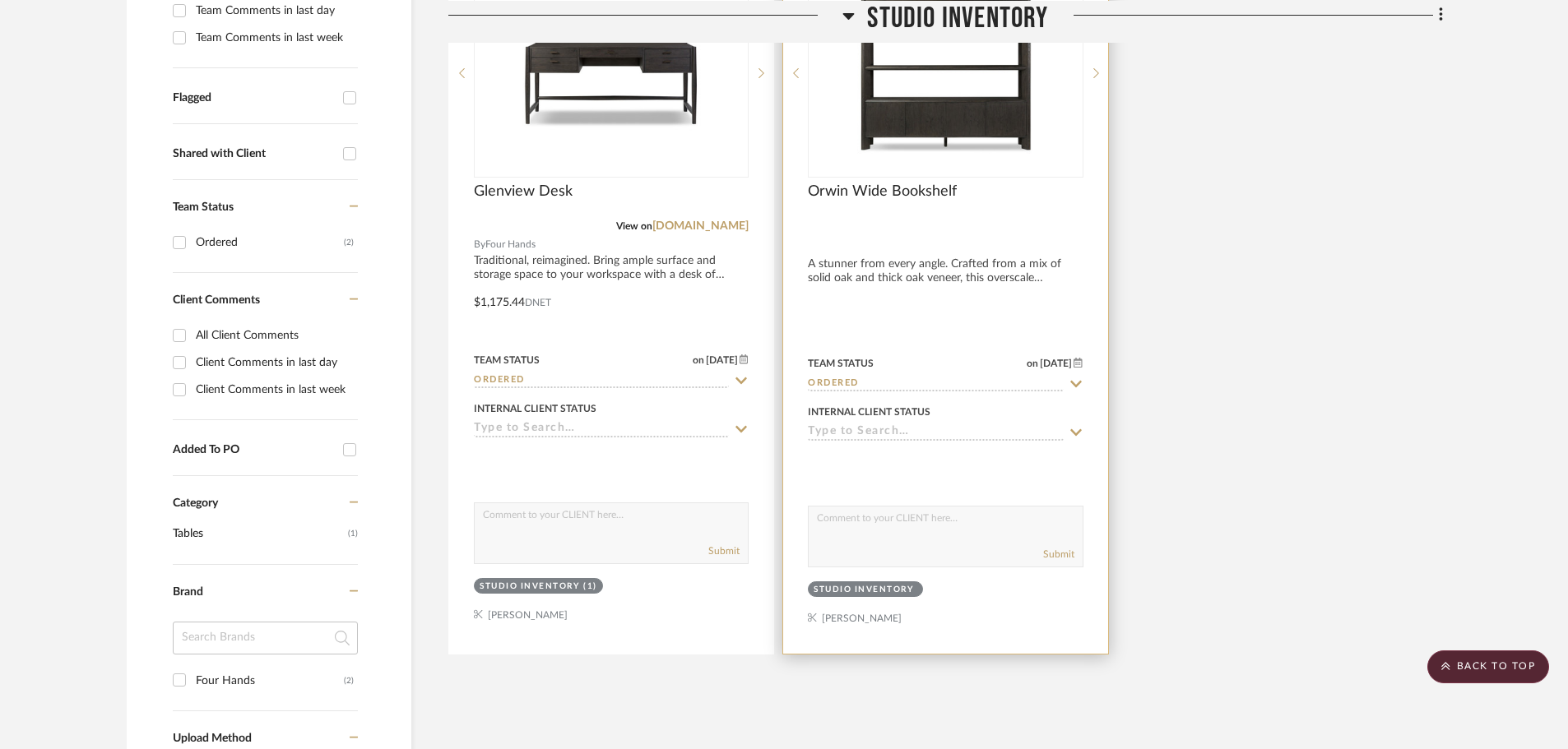
scroll to position [576, 0]
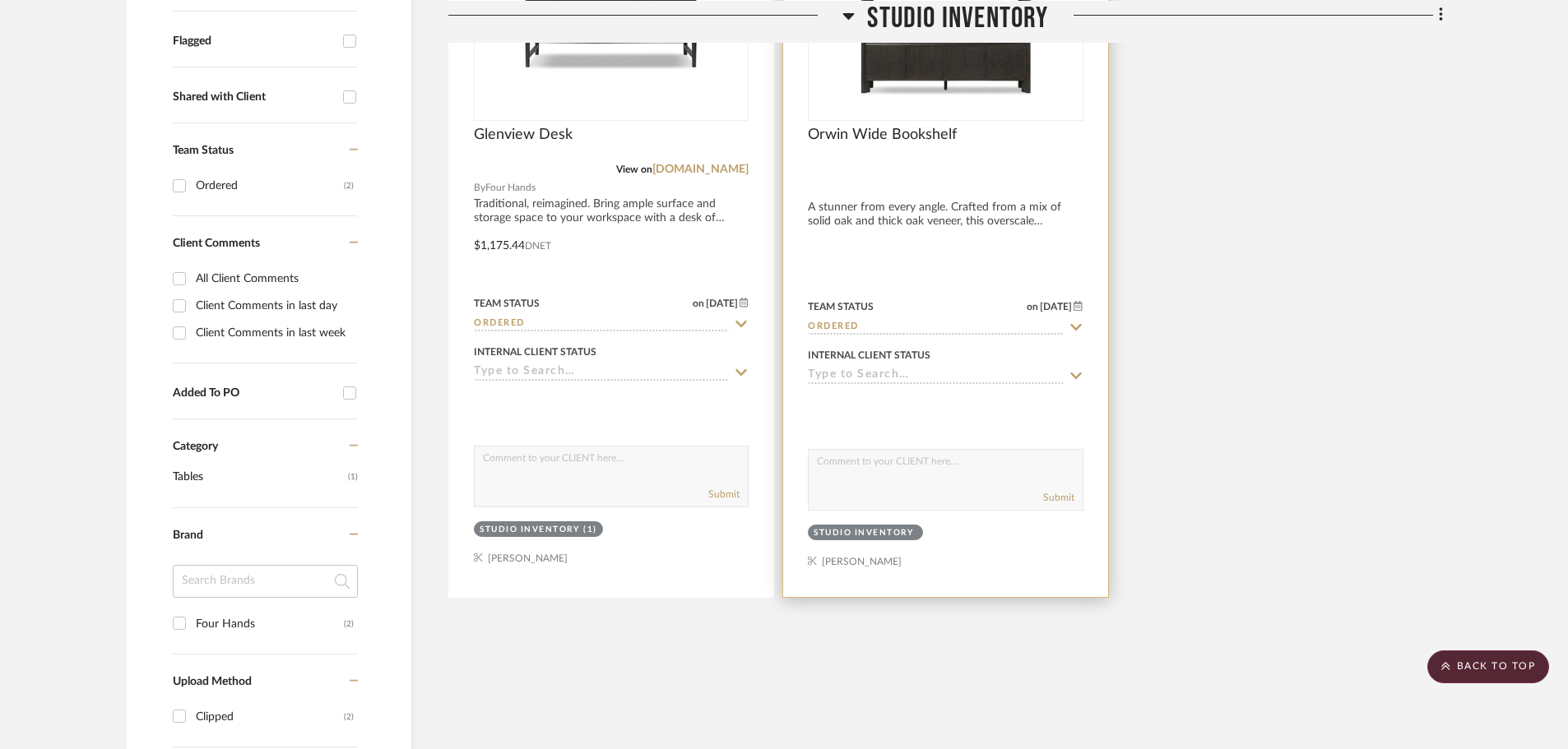
click at [961, 168] on div at bounding box center [945, 169] width 275 height 15
click at [1019, 83] on img "0" at bounding box center [945, 16] width 206 height 206
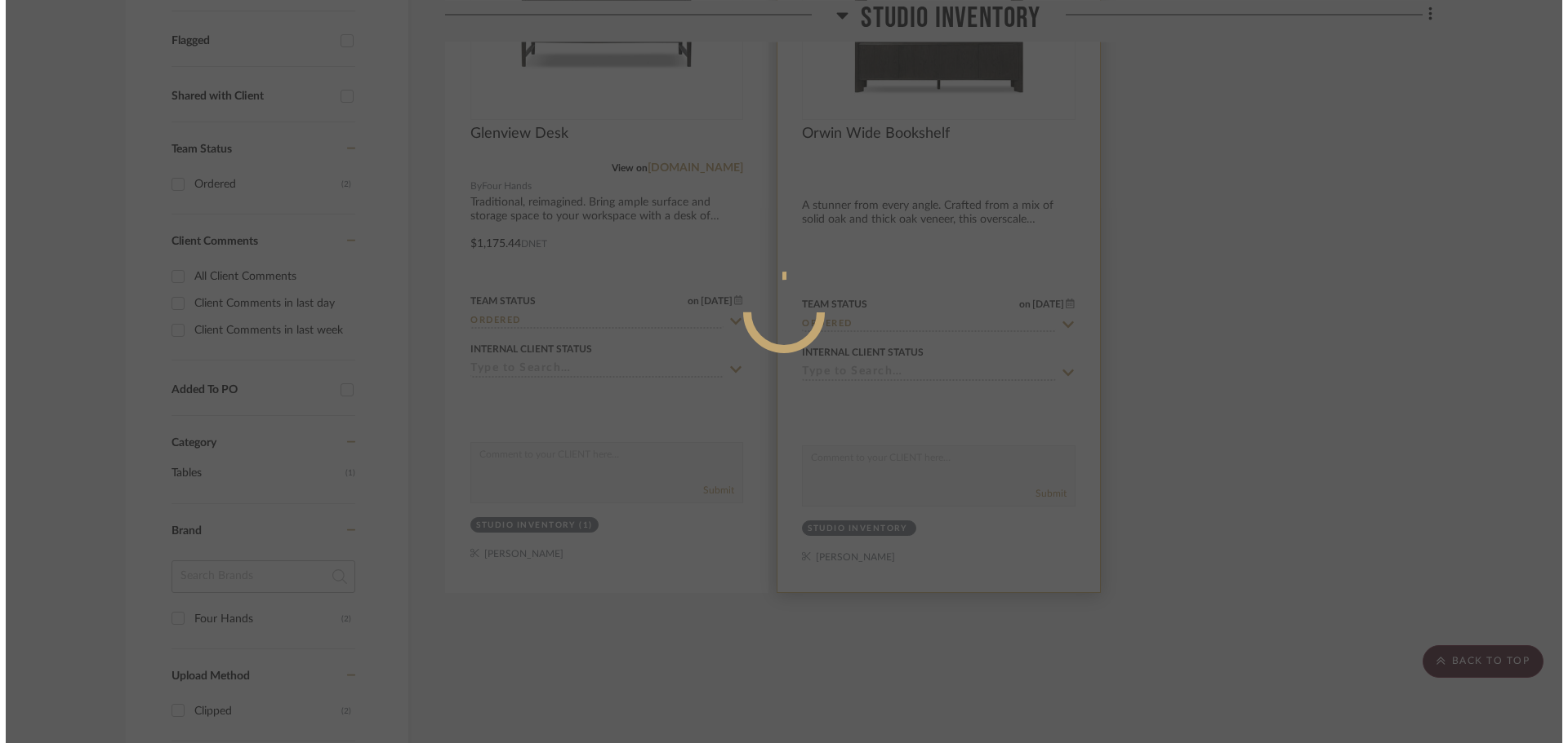
scroll to position [0, 0]
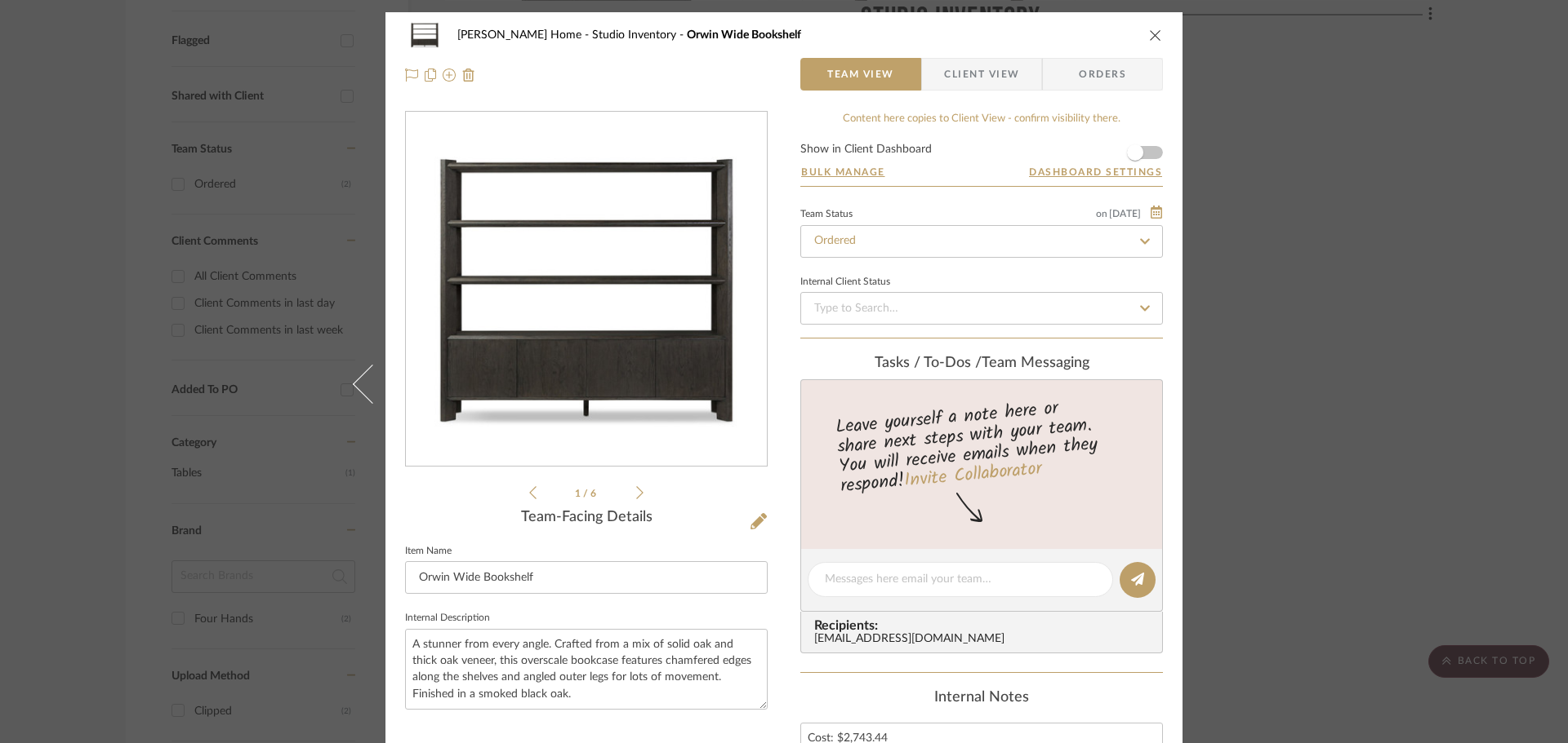
click at [1344, 285] on div "Ann Kottler Home Studio Inventory Orwin Wide Bookshelf Team View Client View Or…" at bounding box center [784, 371] width 1568 height 743
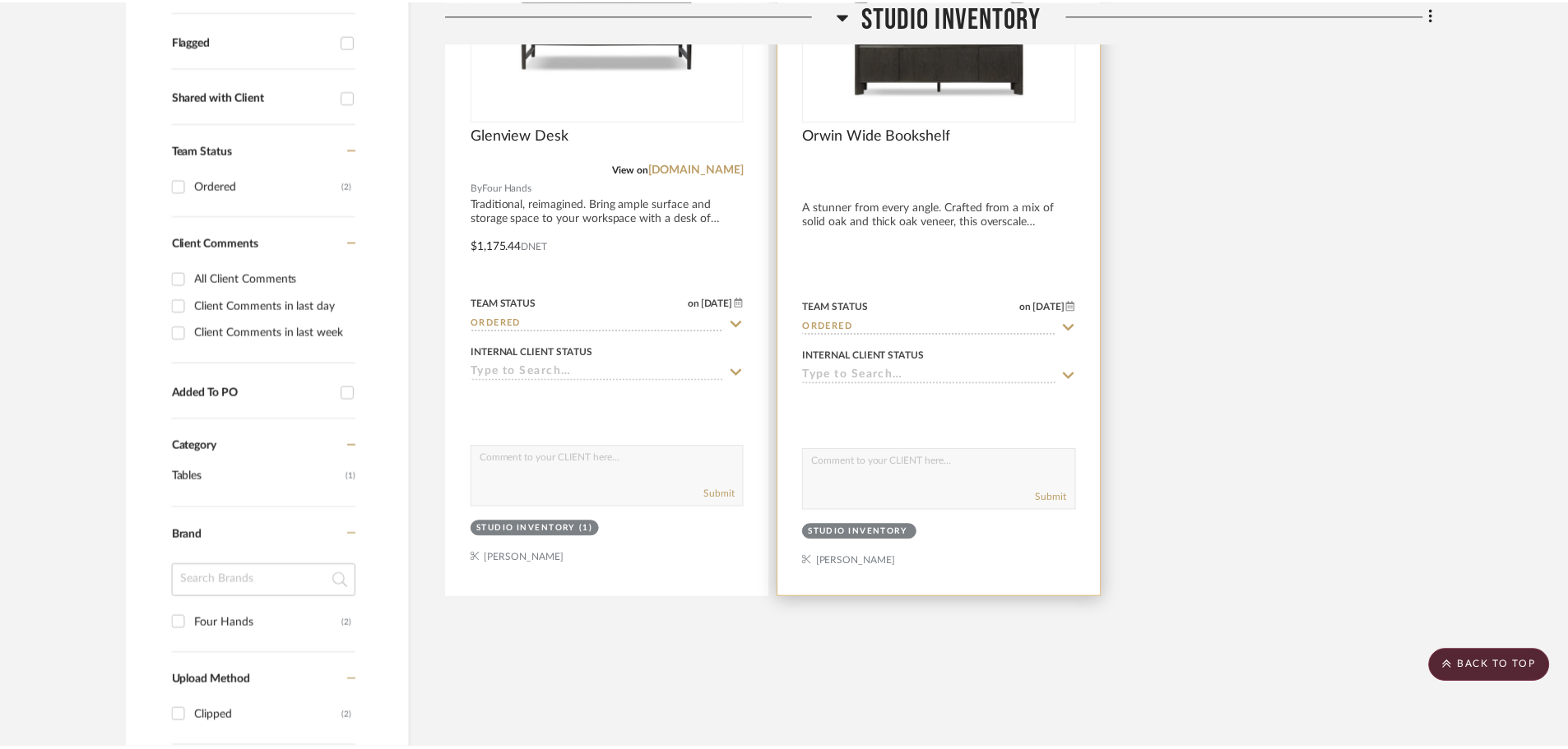
scroll to position [576, 0]
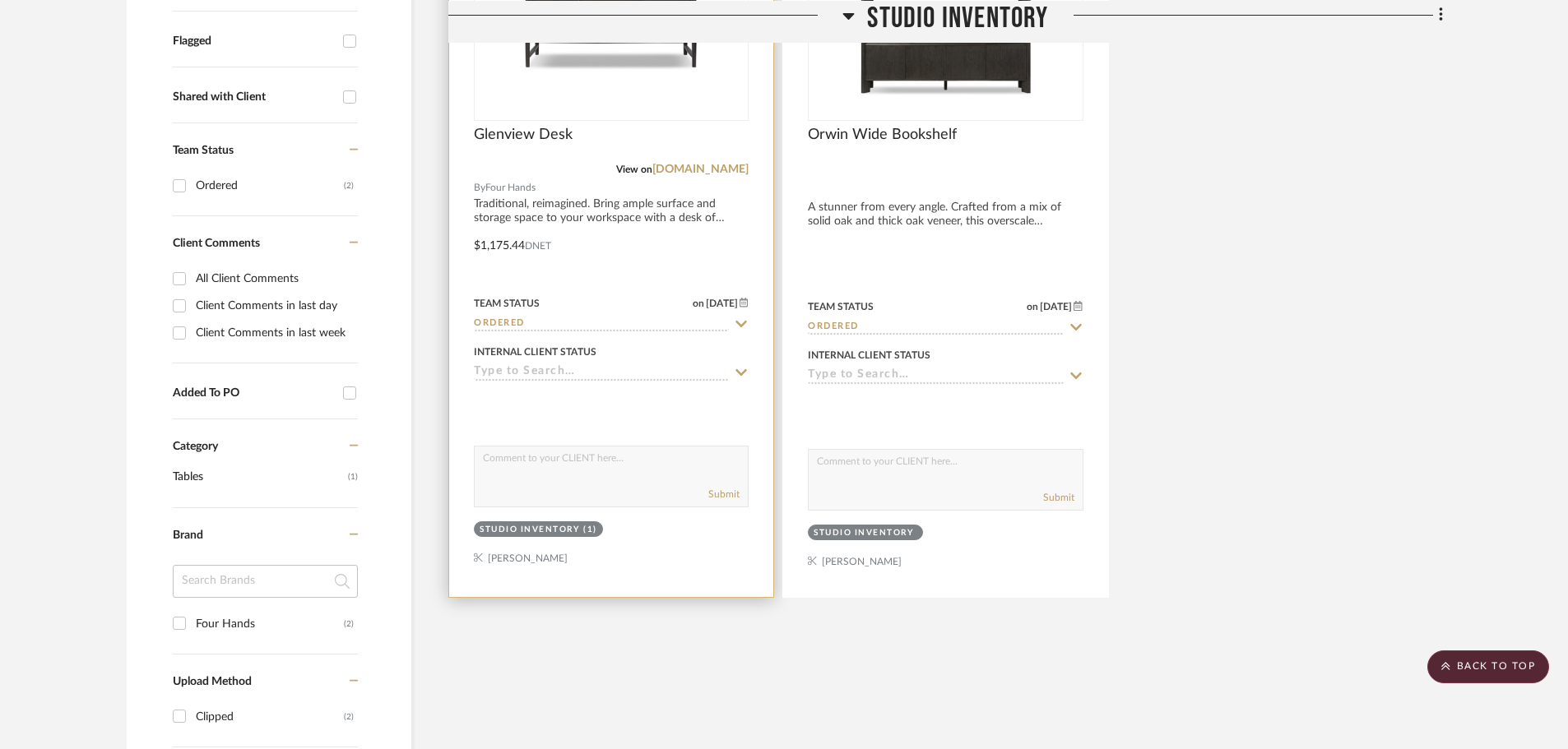
click at [660, 142] on div "Glenview Desk" at bounding box center [611, 144] width 275 height 36
click at [663, 116] on img "0" at bounding box center [611, 16] width 206 height 206
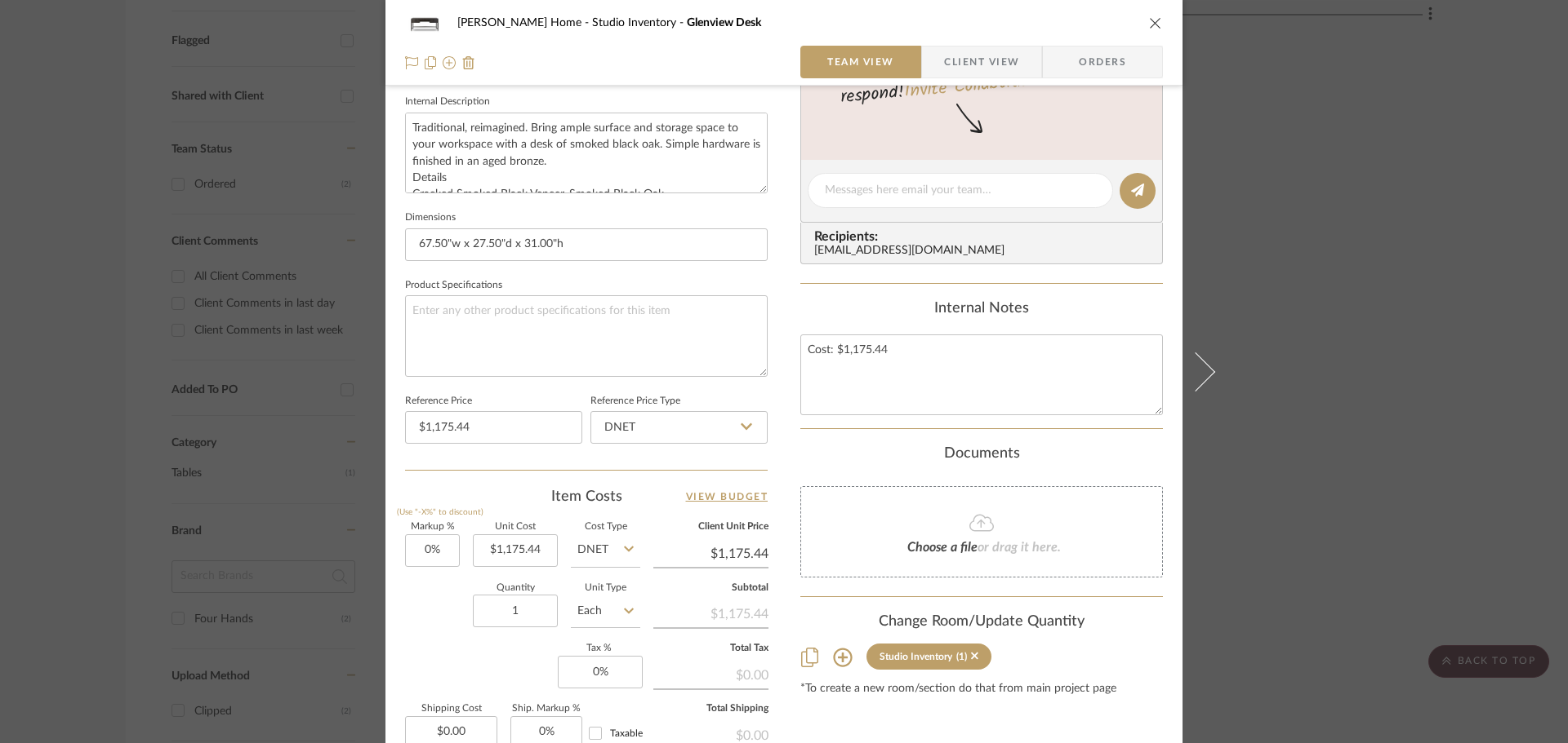
scroll to position [776, 0]
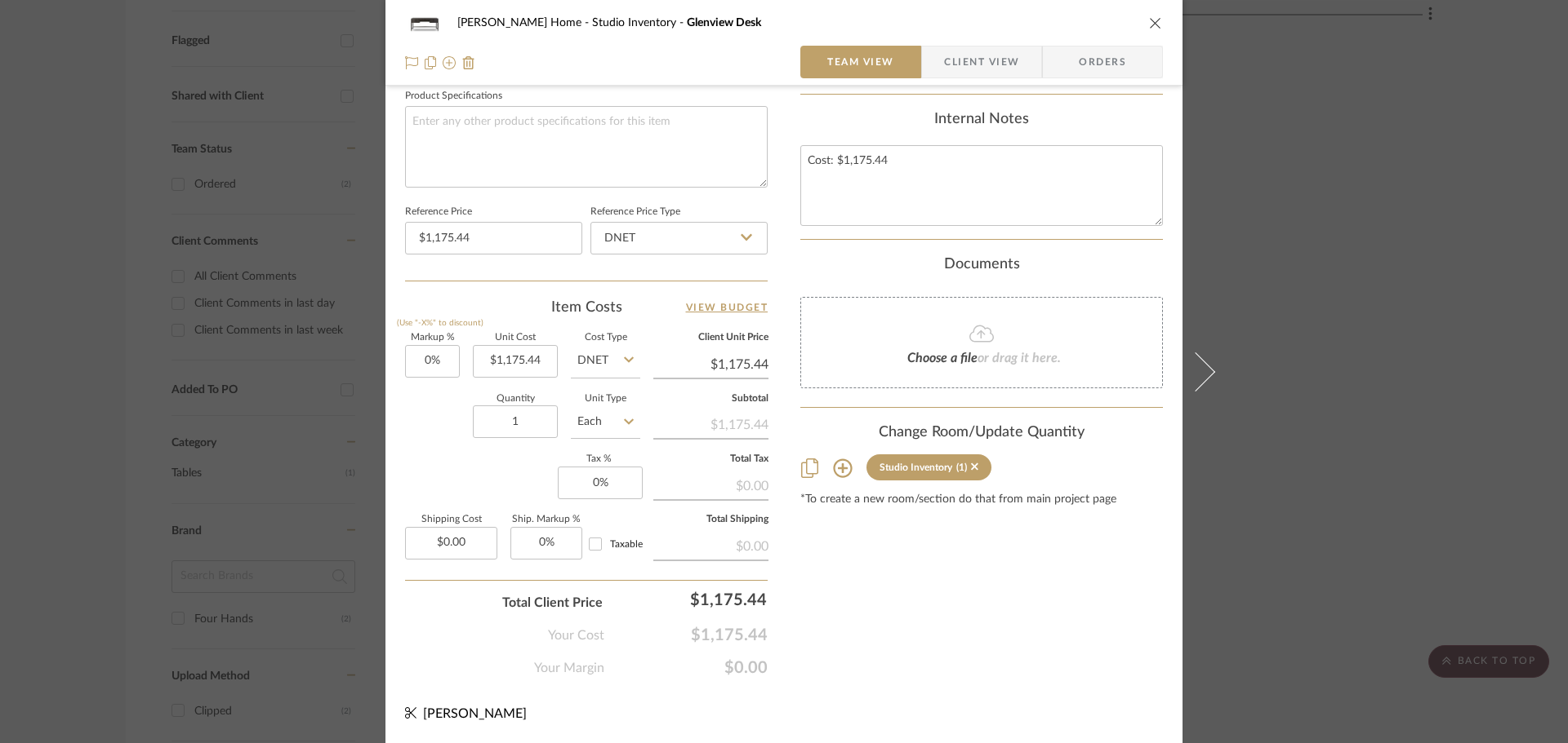
click at [407, 709] on icon at bounding box center [411, 714] width 11 height 13
click at [450, 708] on span "[PERSON_NAME]" at bounding box center [475, 714] width 104 height 13
click at [1341, 457] on div "Ann Kottler Home Studio Inventory Glenview Desk Team View Client View Orders 1 …" at bounding box center [784, 371] width 1568 height 743
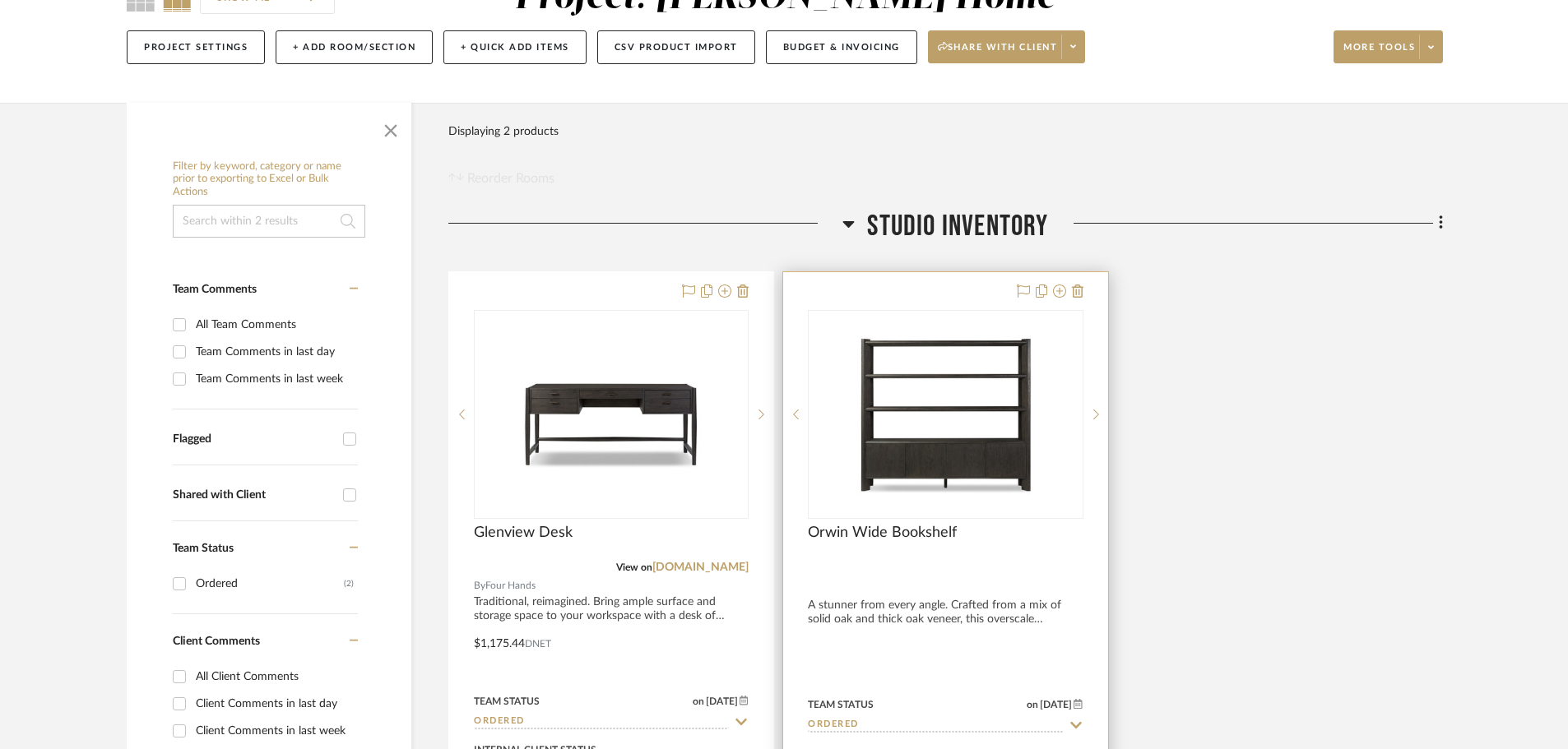
scroll to position [164, 0]
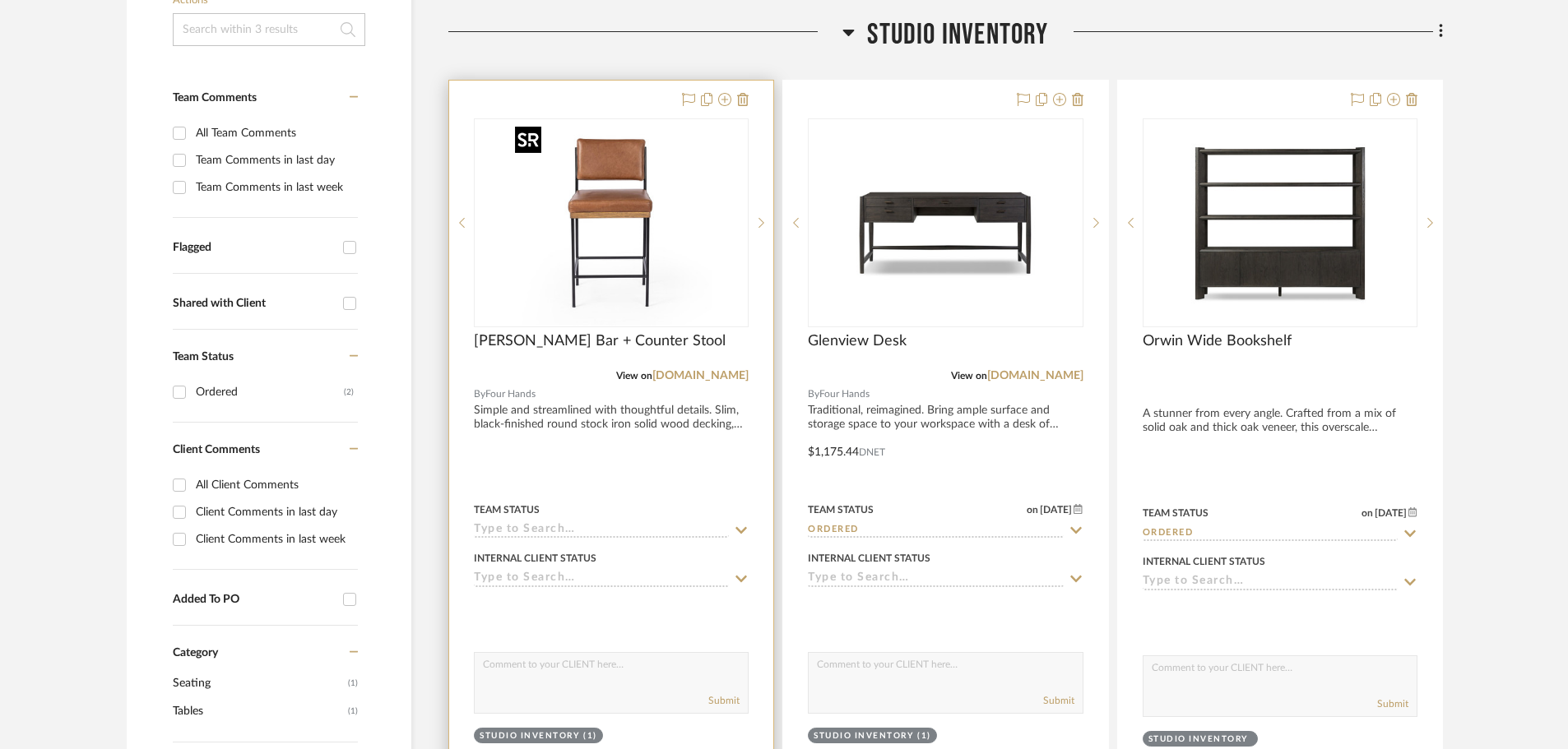
scroll to position [576, 0]
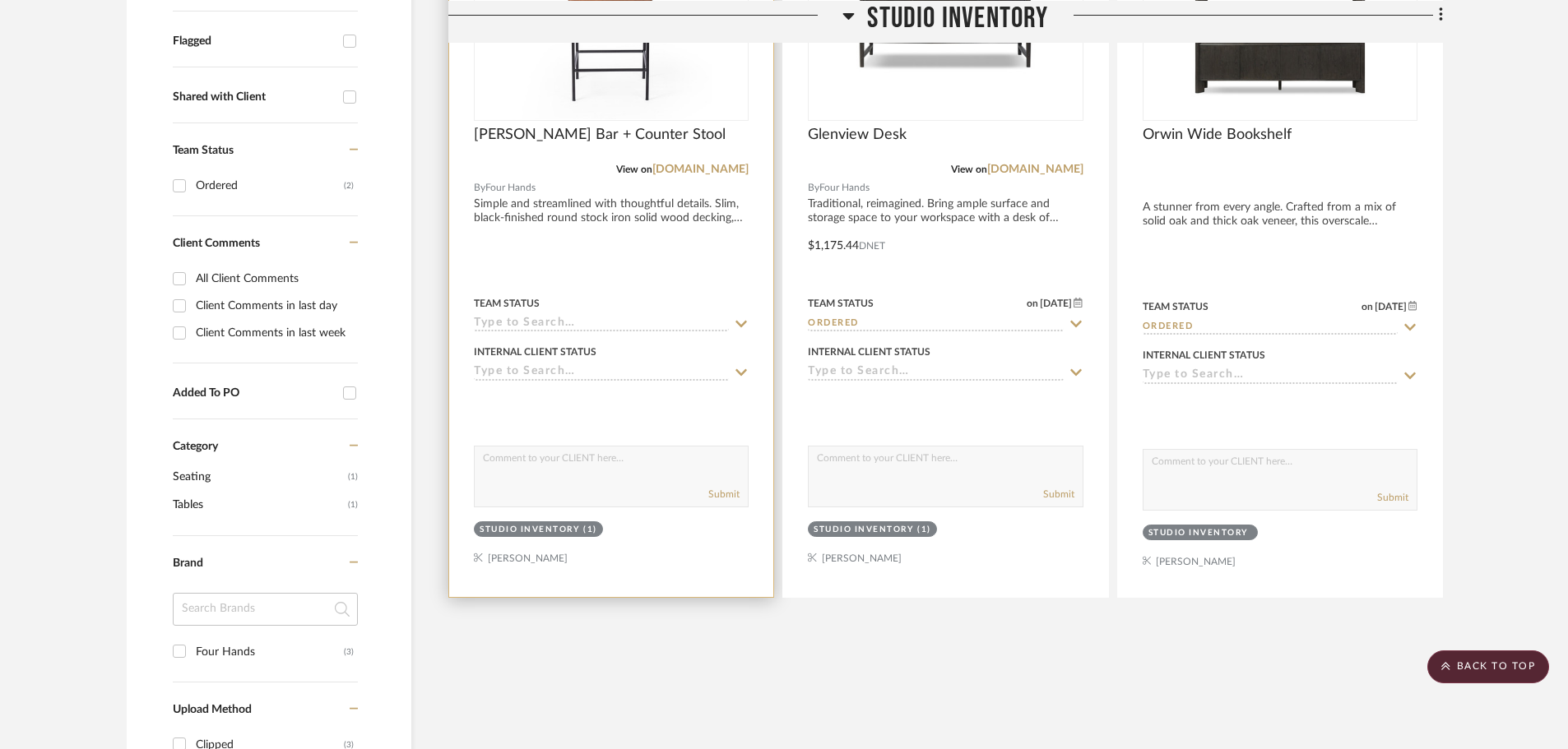
click at [670, 314] on div "Team Status" at bounding box center [611, 313] width 275 height 40
click at [736, 317] on fa-icon at bounding box center [741, 325] width 15 height 16
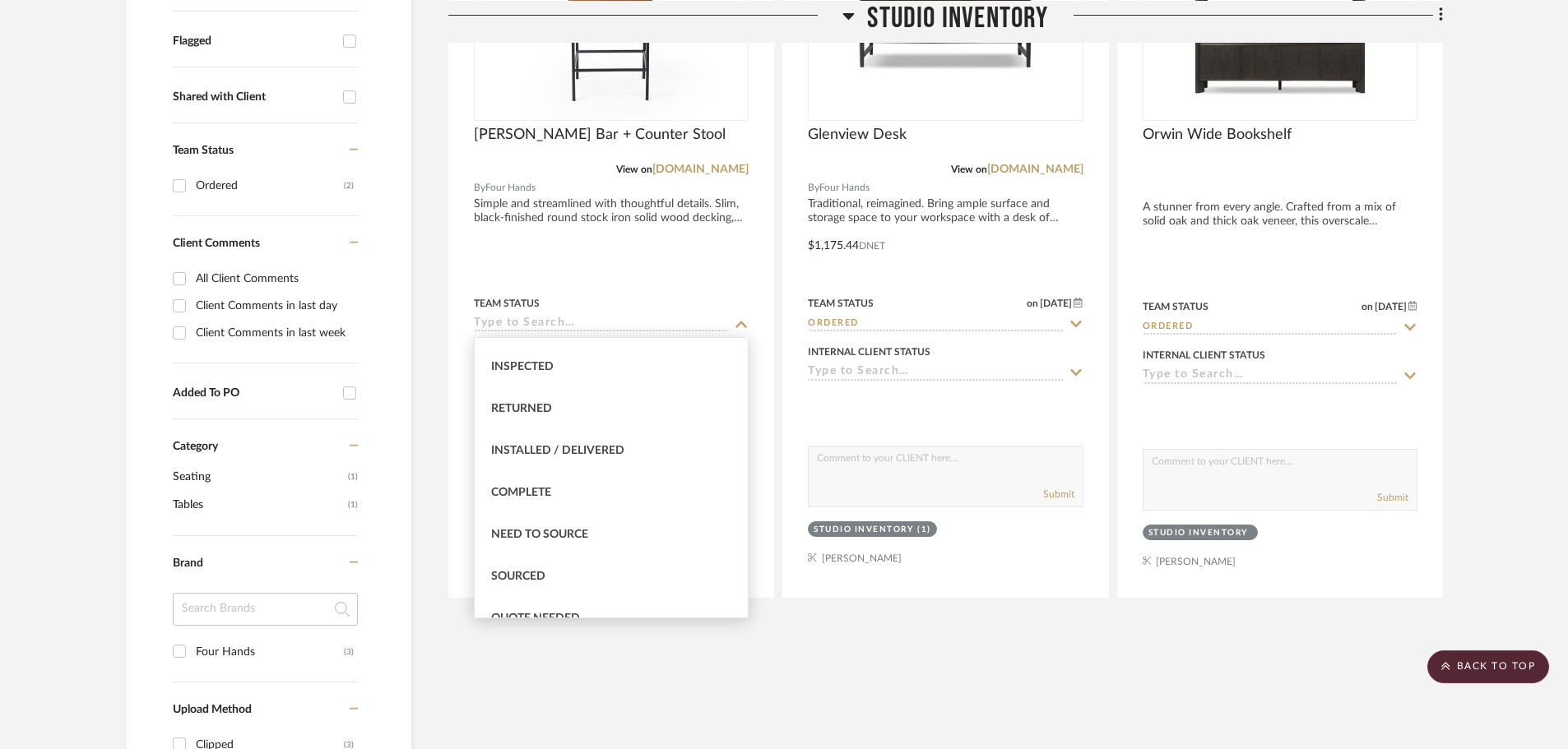
scroll to position [329, 0]
click at [647, 509] on div "Complete" at bounding box center [611, 491] width 273 height 42
type input "[DATE]"
type input "Complete"
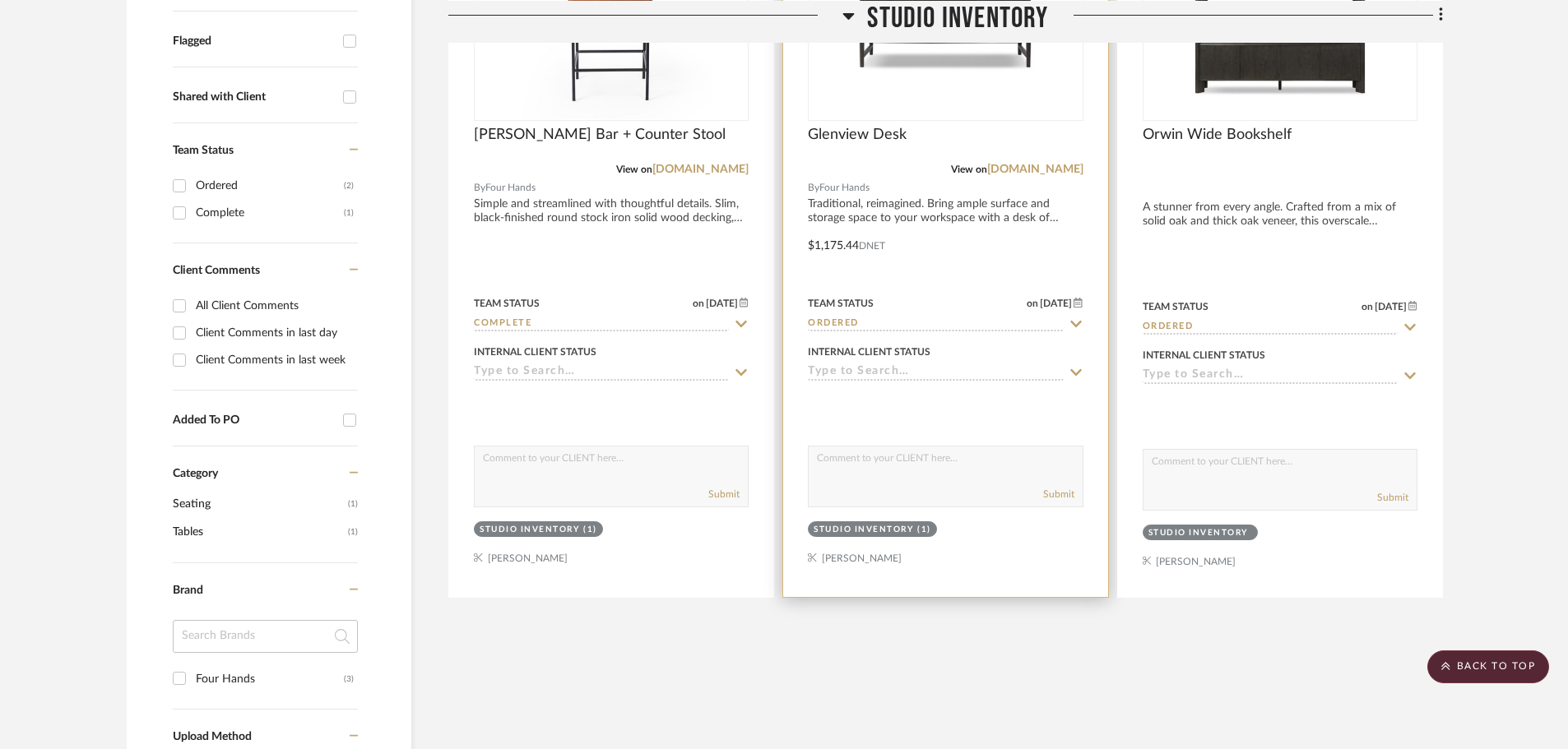
click at [978, 322] on input "Ordered" at bounding box center [935, 325] width 255 height 16
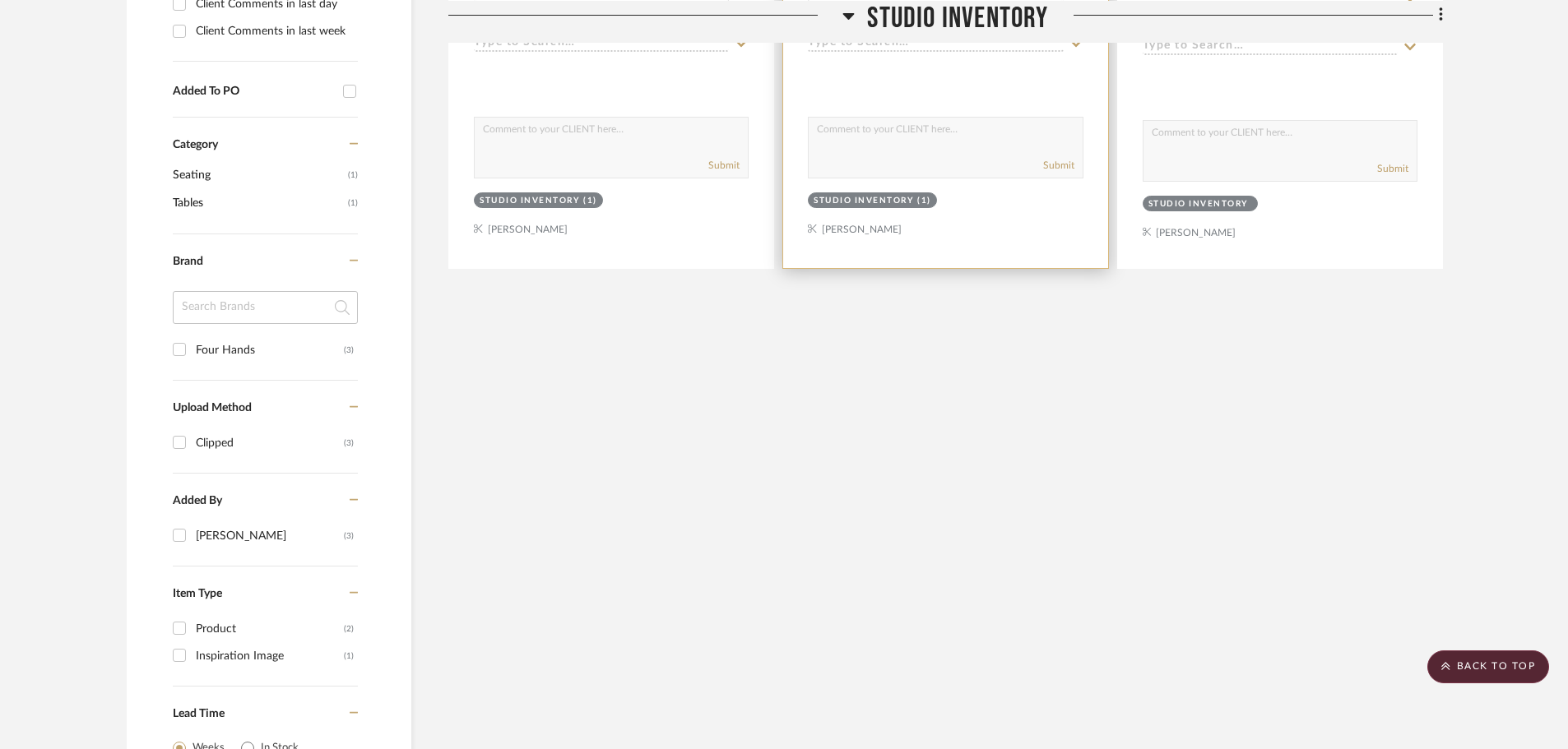
scroll to position [494, 0]
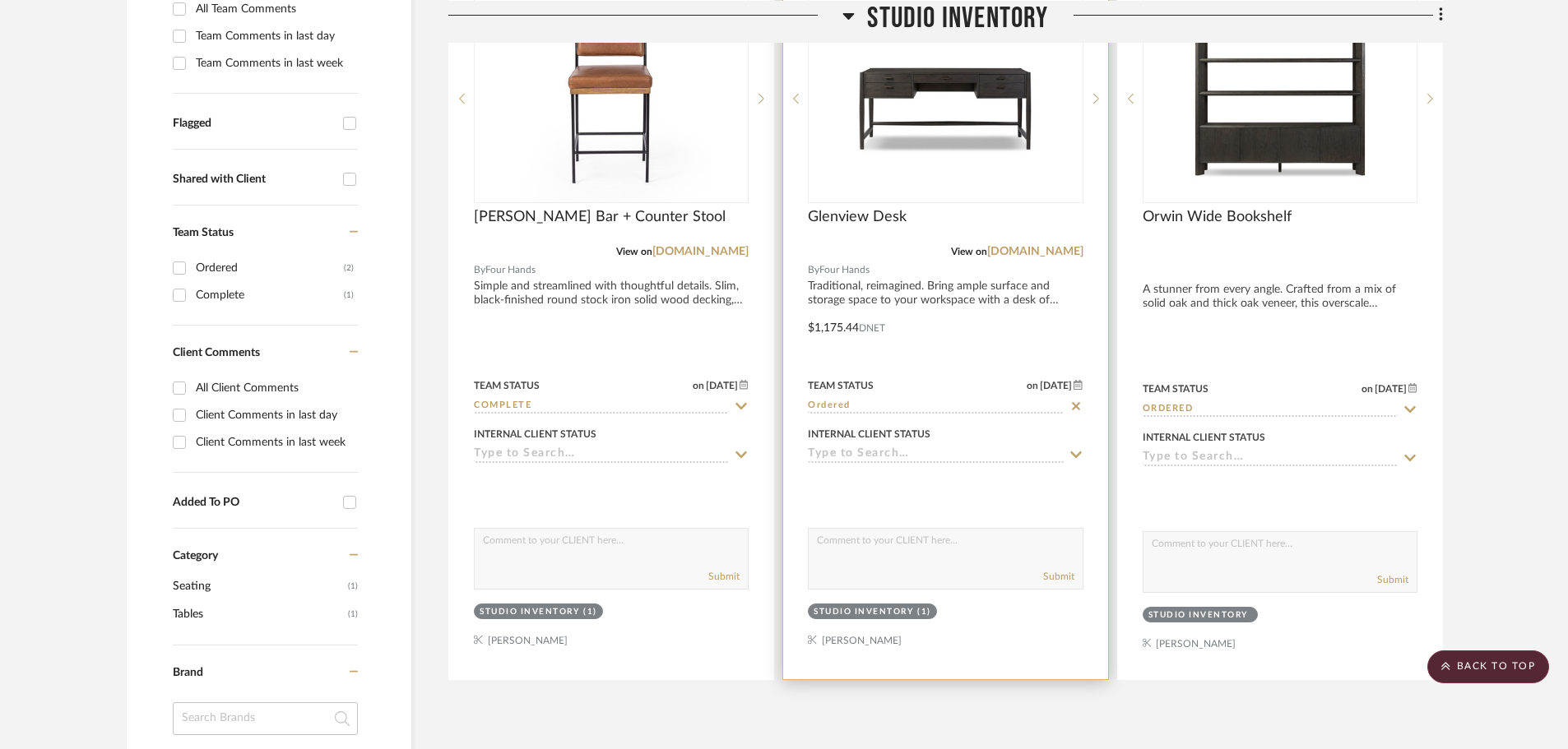
click at [995, 412] on input "Ordered" at bounding box center [935, 406] width 255 height 16
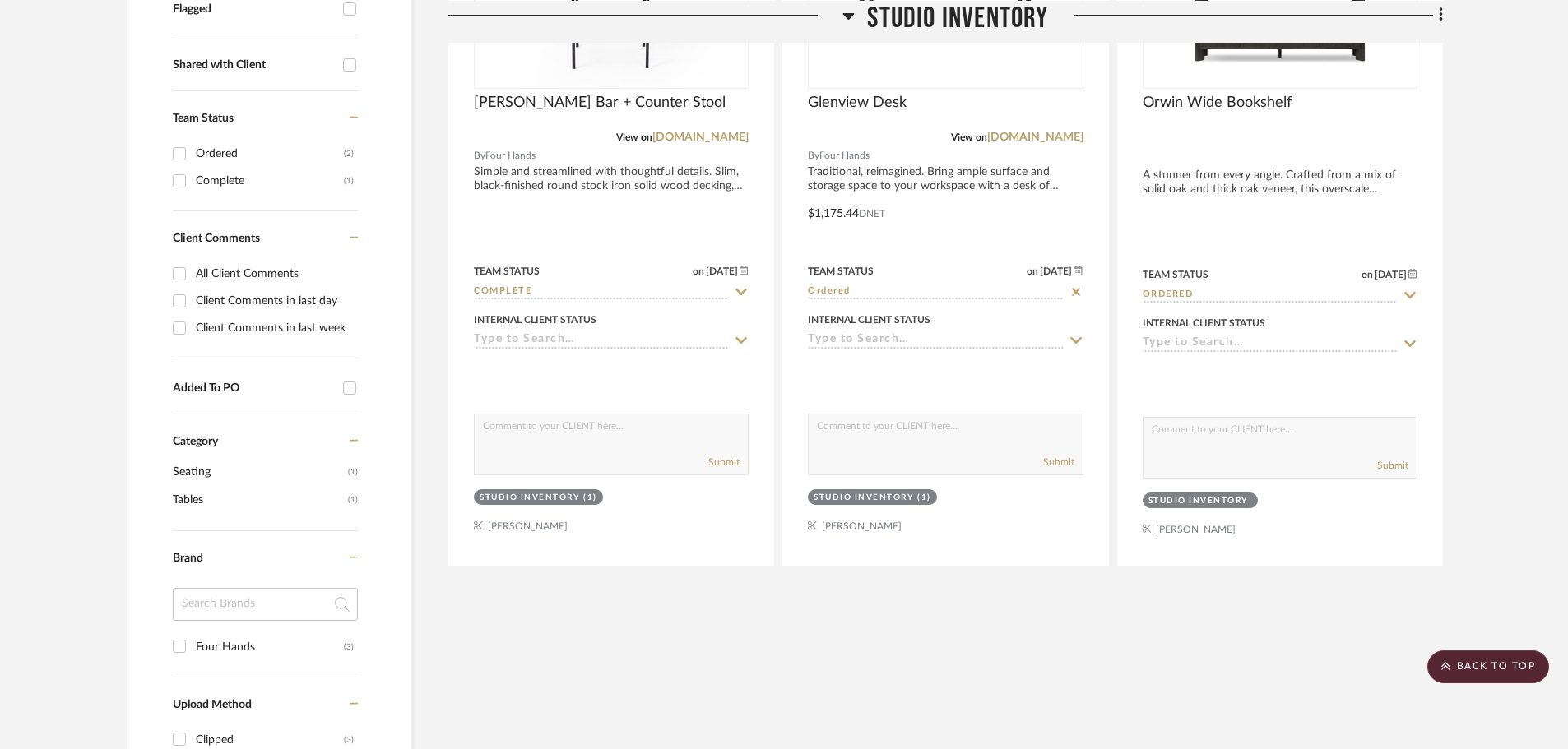
scroll to position [411, 0]
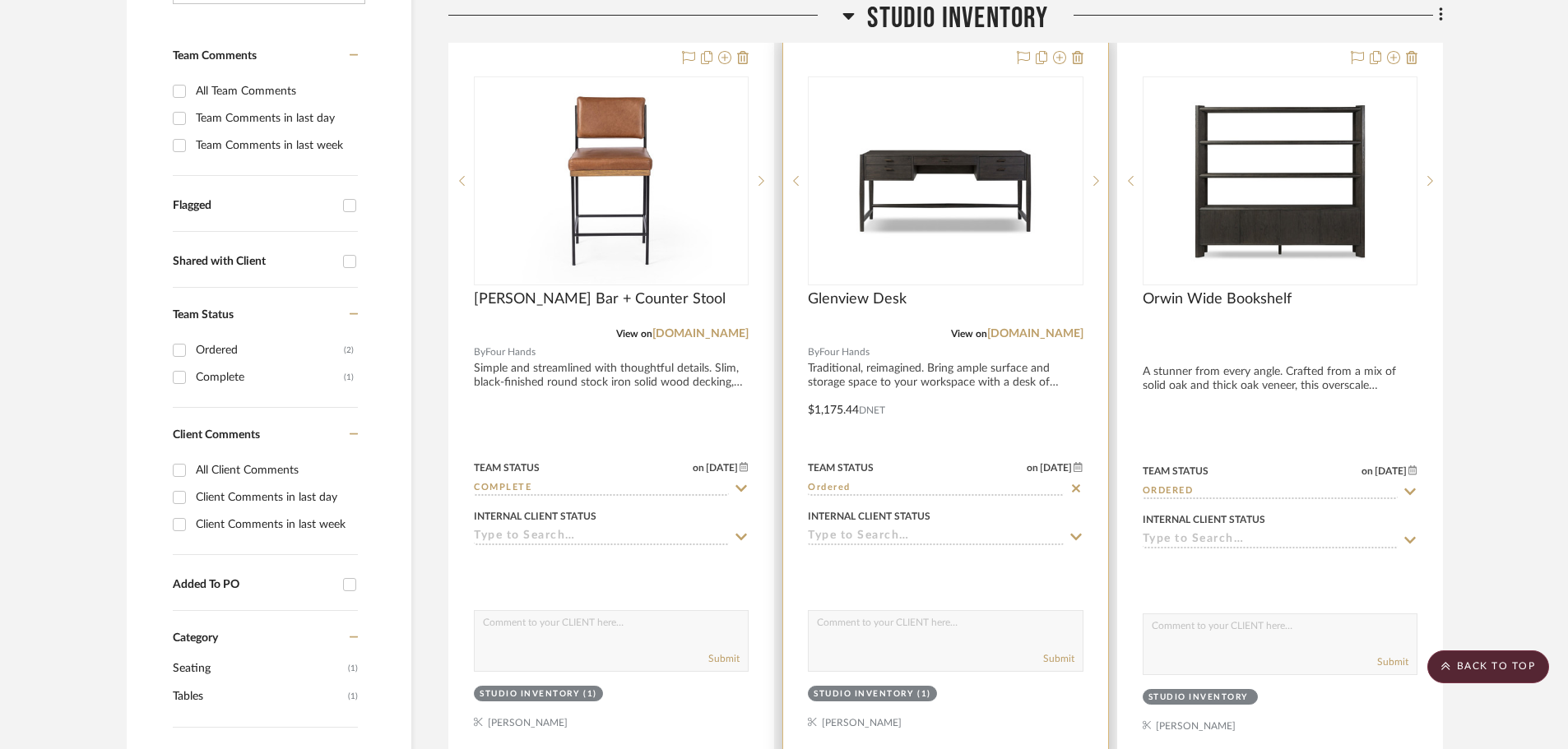
click at [1074, 482] on icon at bounding box center [1076, 489] width 15 height 13
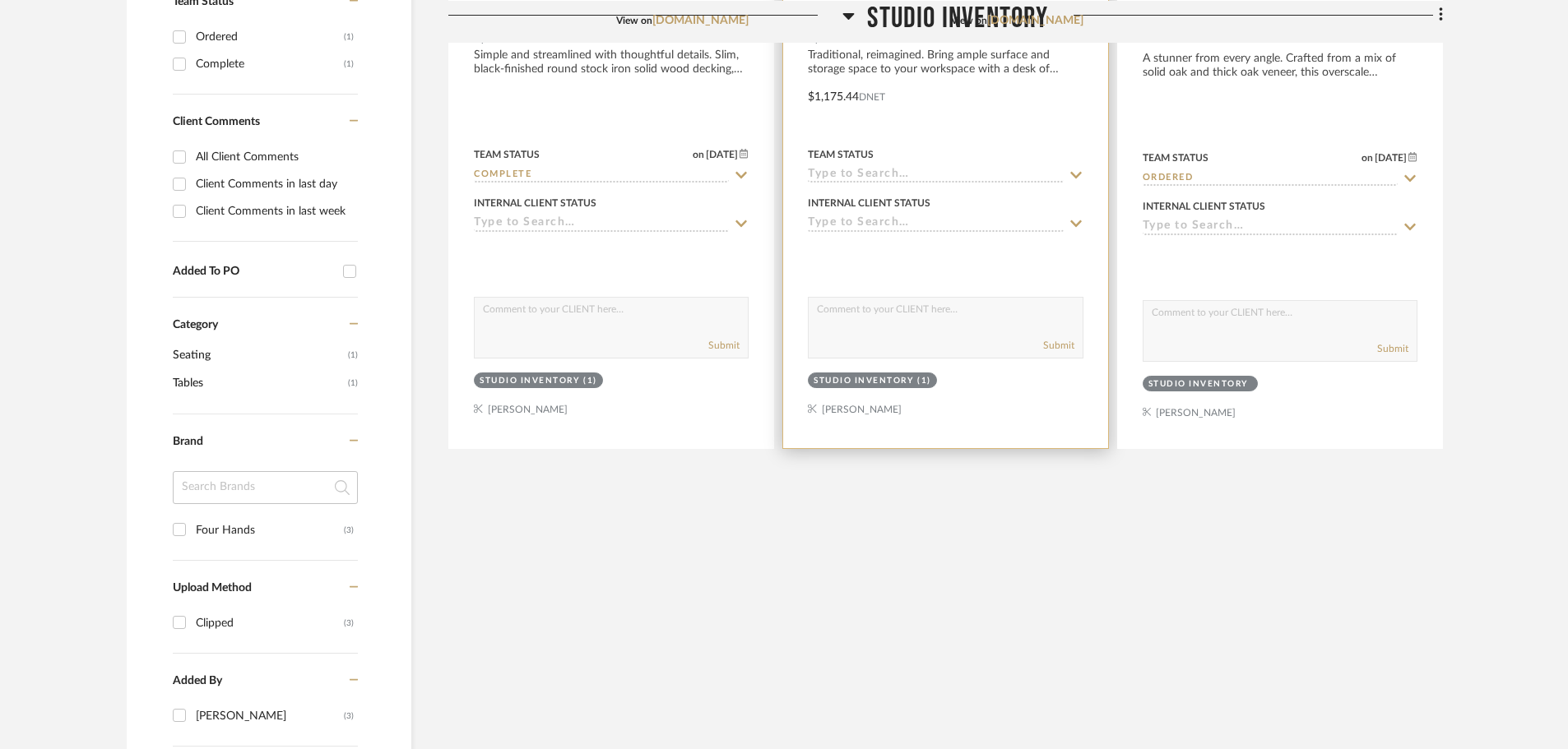
scroll to position [740, 0]
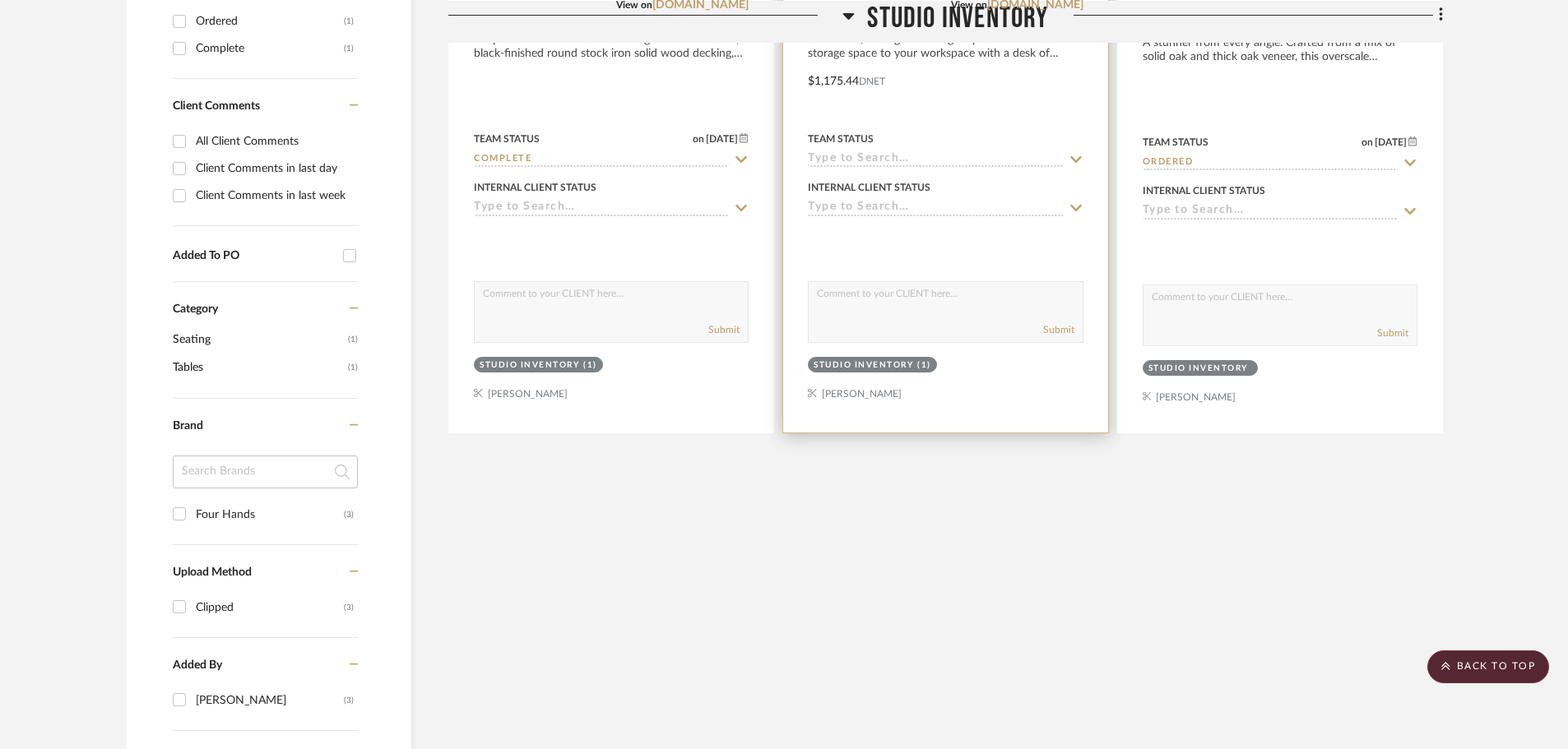
click at [1067, 163] on sr-typeahead at bounding box center [945, 159] width 275 height 16
click at [1073, 156] on icon at bounding box center [1076, 159] width 15 height 13
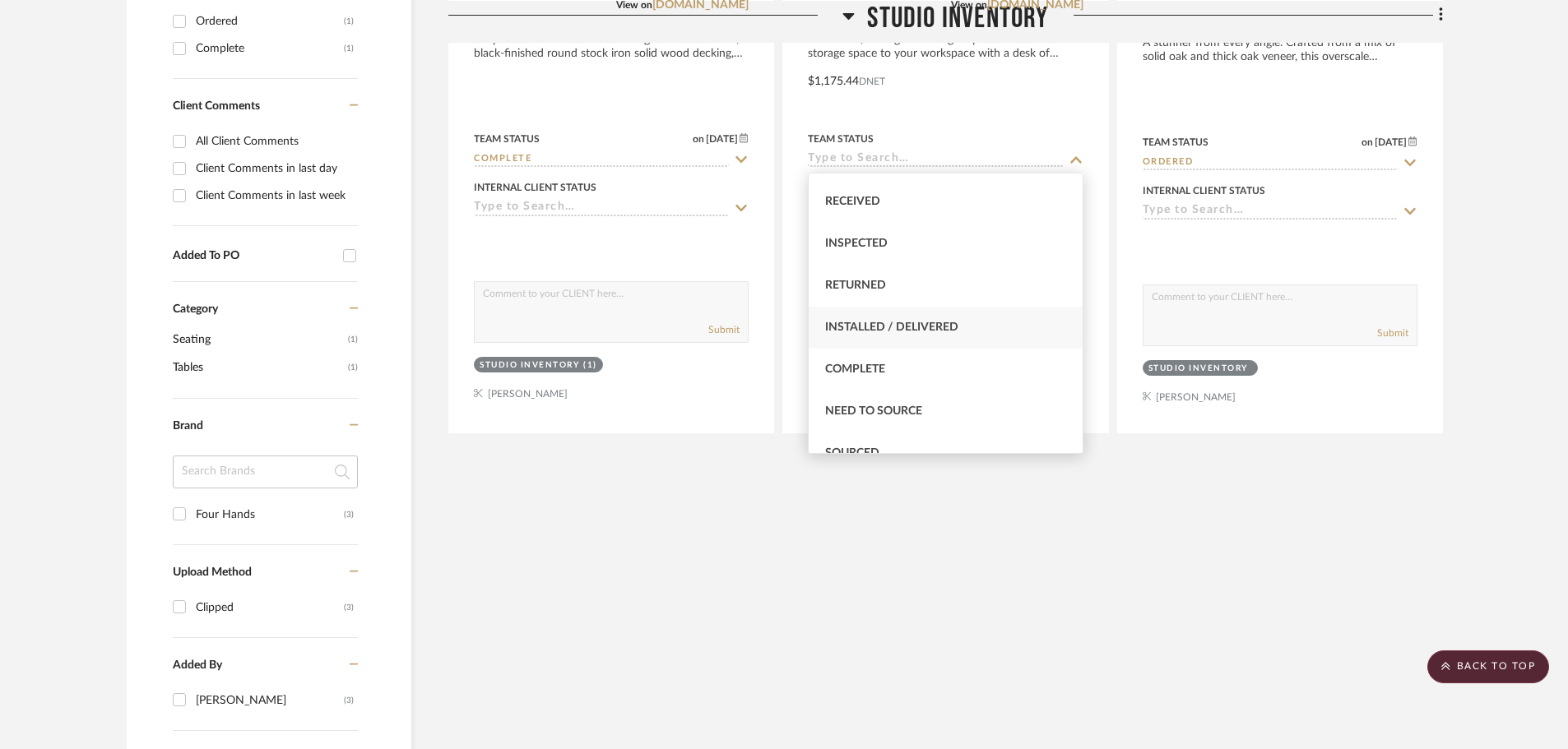
scroll to position [329, 0]
click at [901, 318] on div "Complete" at bounding box center [945, 327] width 273 height 42
type input "Complete"
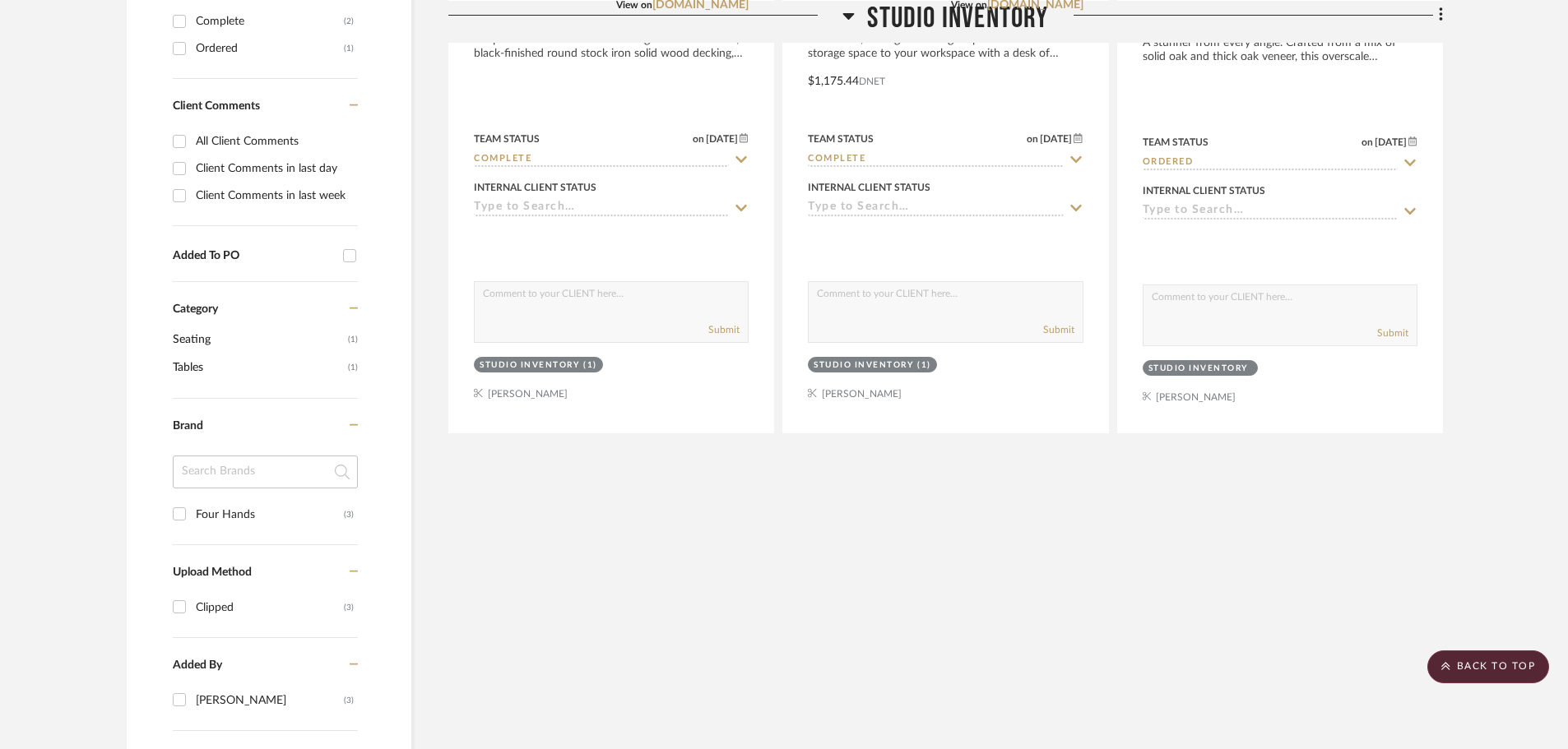
click at [806, 453] on div "Filter Products Displaying 3 products Reorder Rooms LOADING Studio Inventory Be…" at bounding box center [945, 331] width 994 height 1582
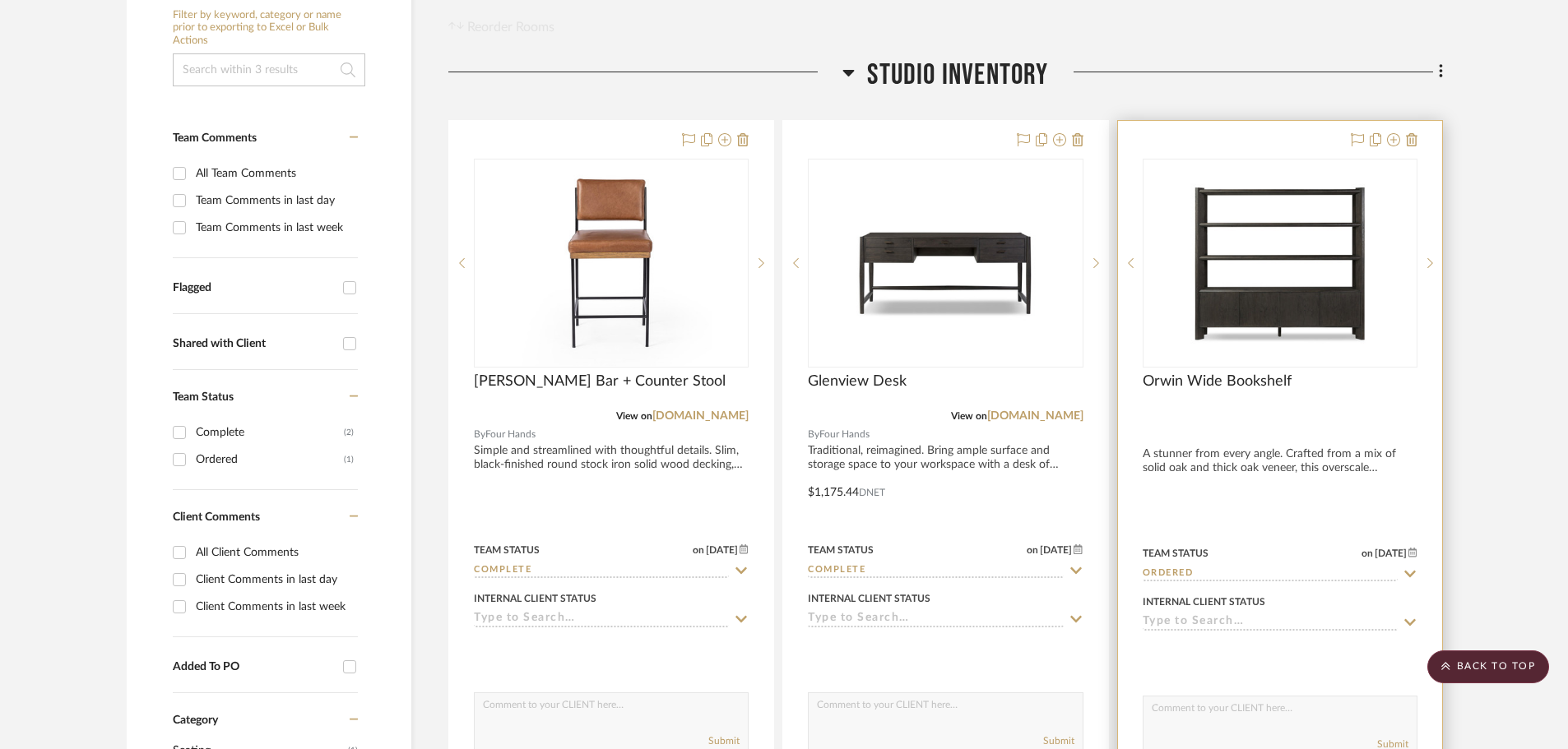
scroll to position [411, 0]
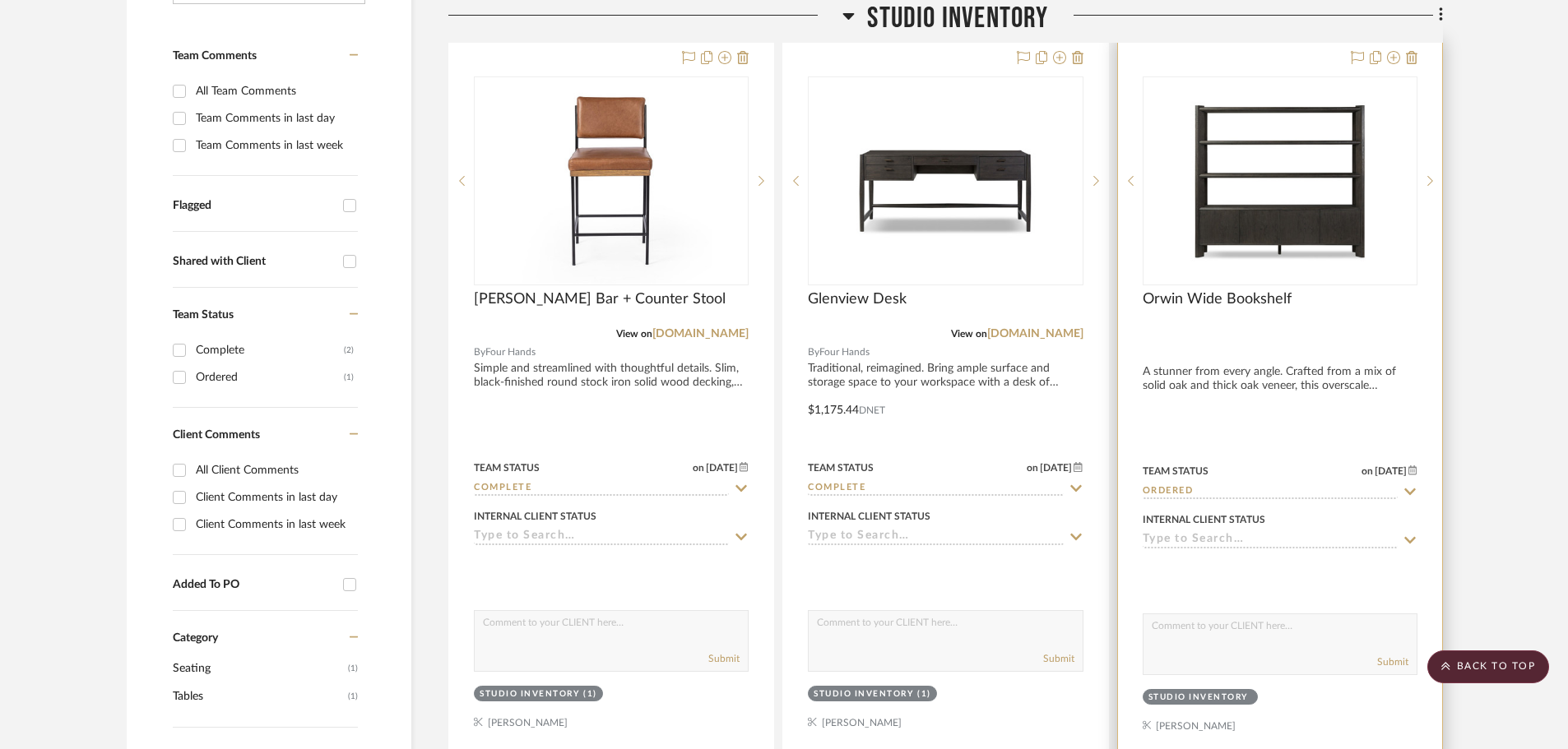
click at [1240, 490] on input "Ordered" at bounding box center [1270, 492] width 255 height 16
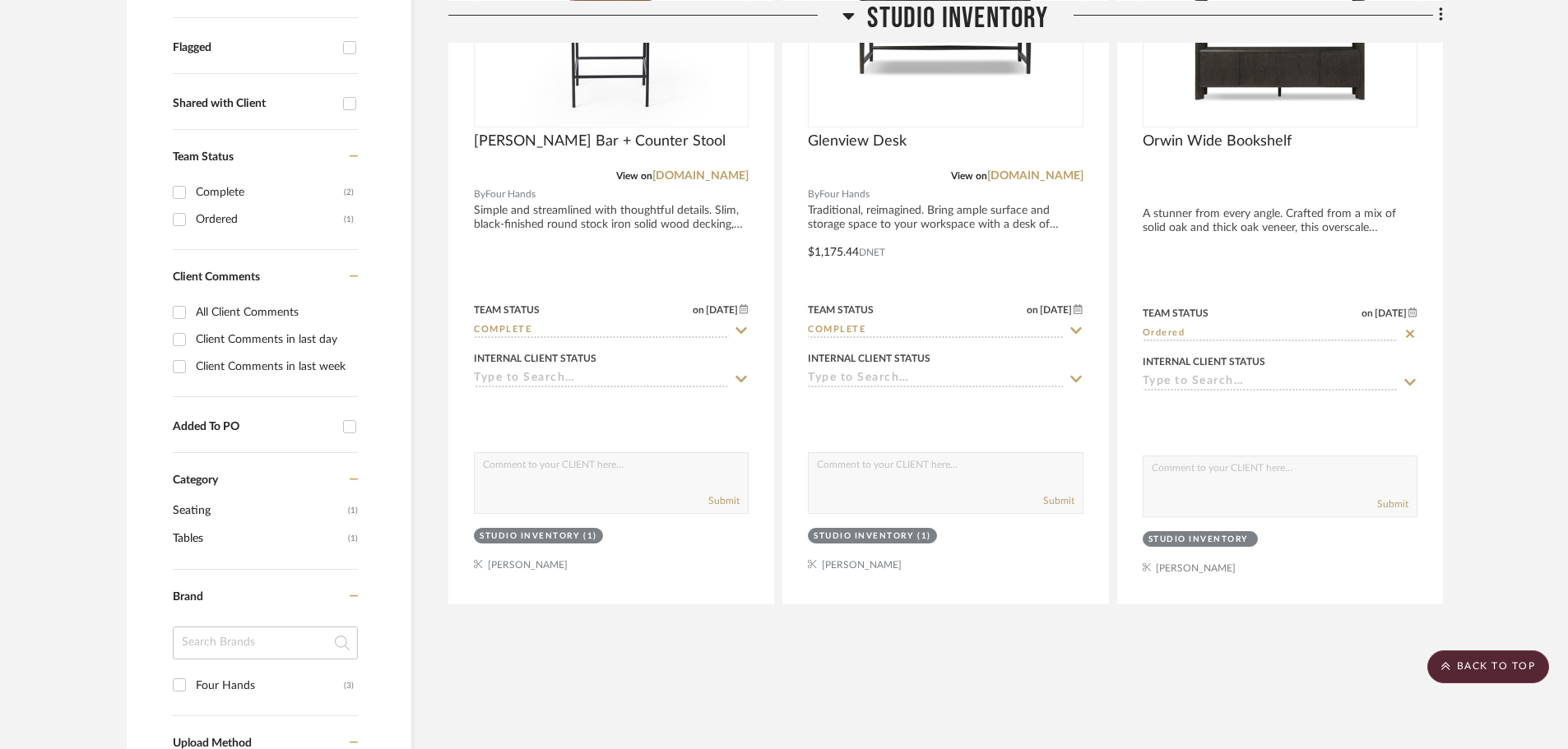
scroll to position [576, 0]
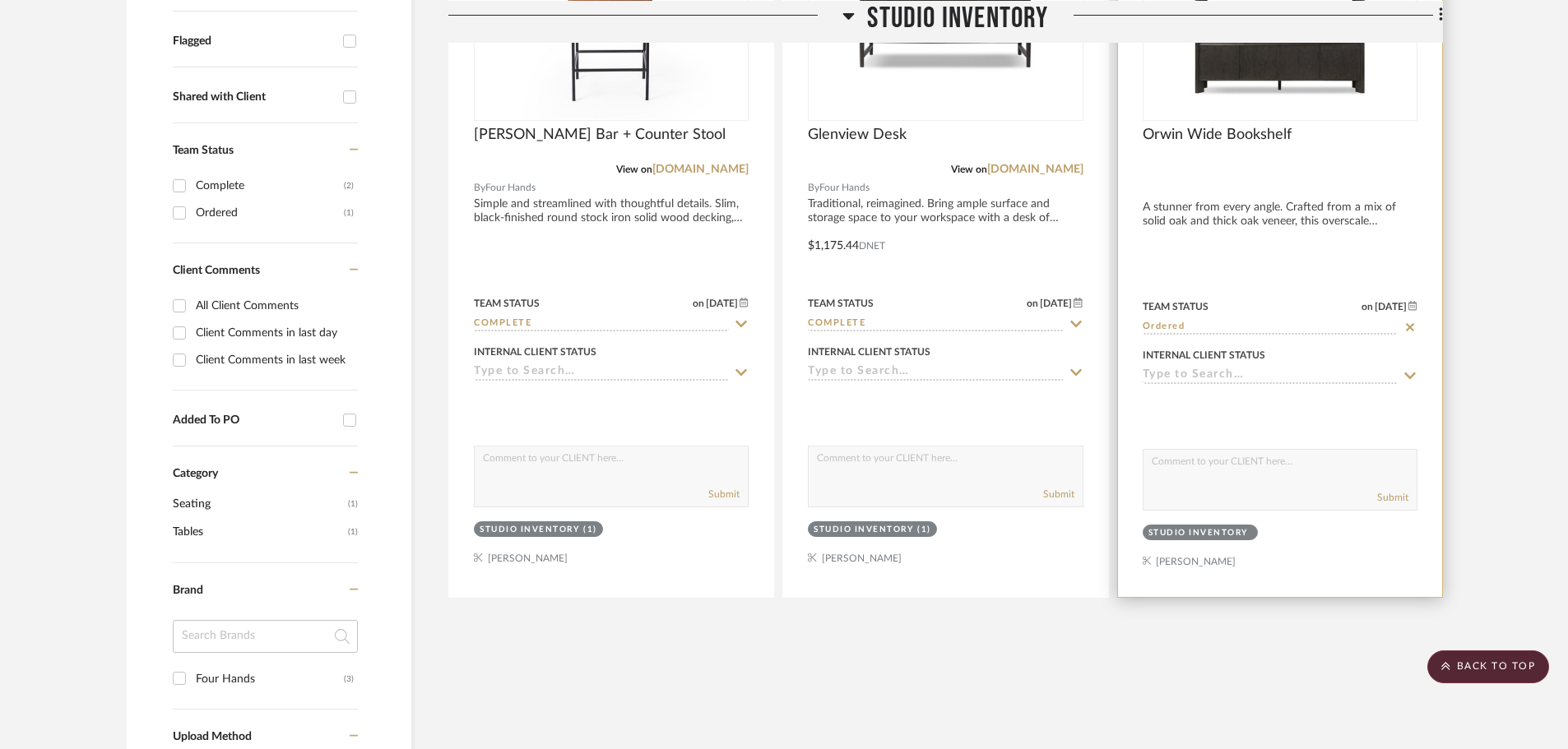
click at [1406, 324] on icon at bounding box center [1409, 327] width 8 height 8
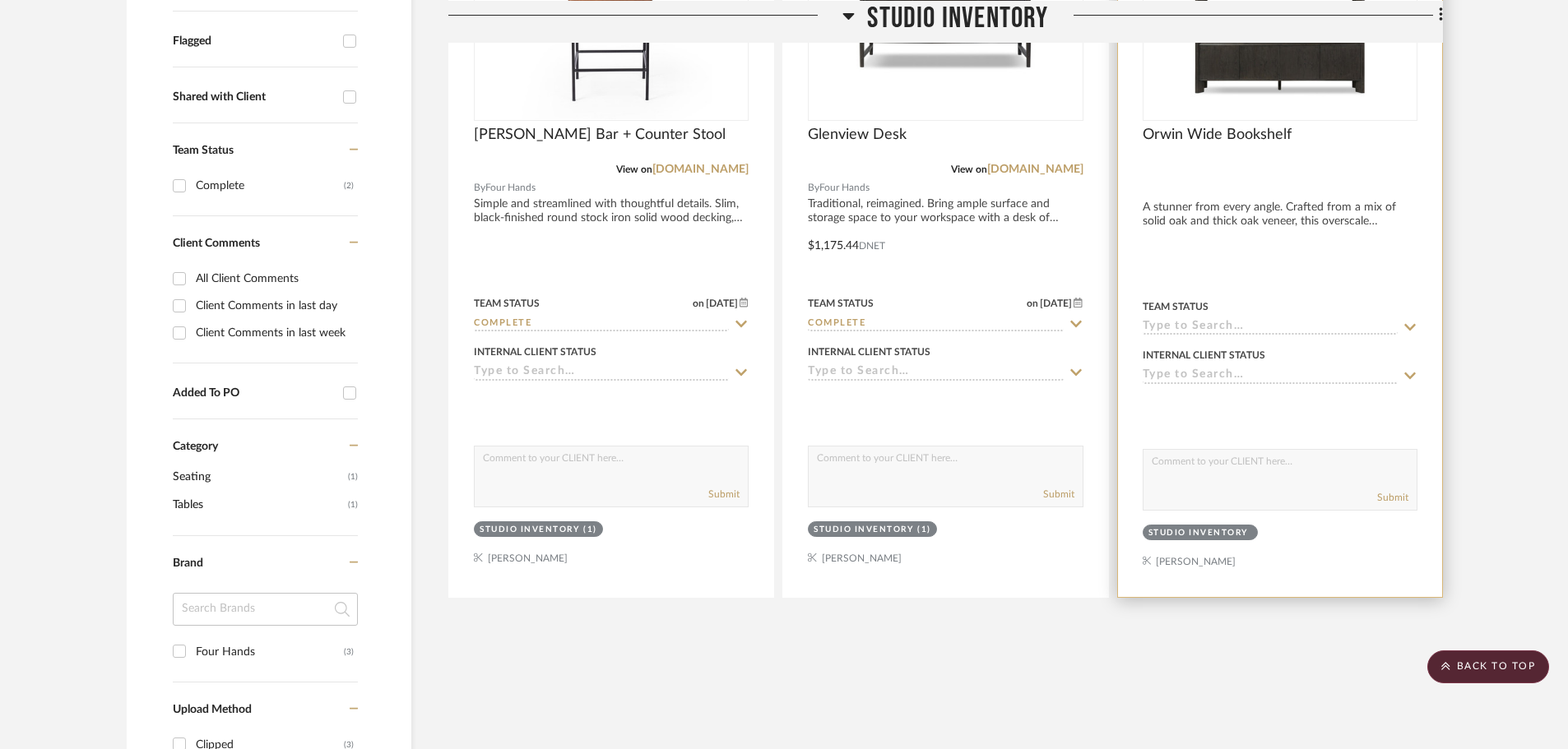
click at [1406, 324] on icon at bounding box center [1409, 327] width 15 height 13
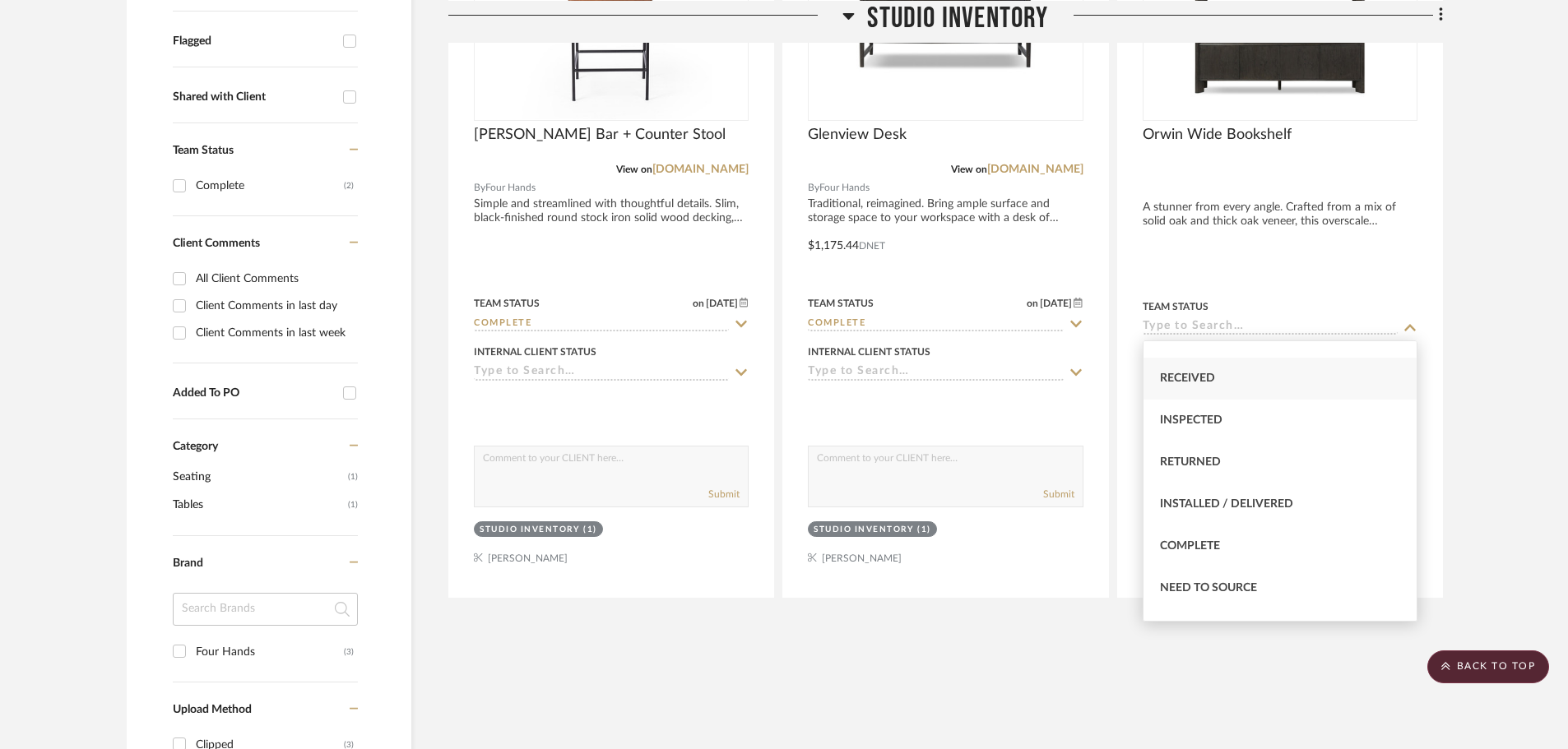
scroll to position [333, 0]
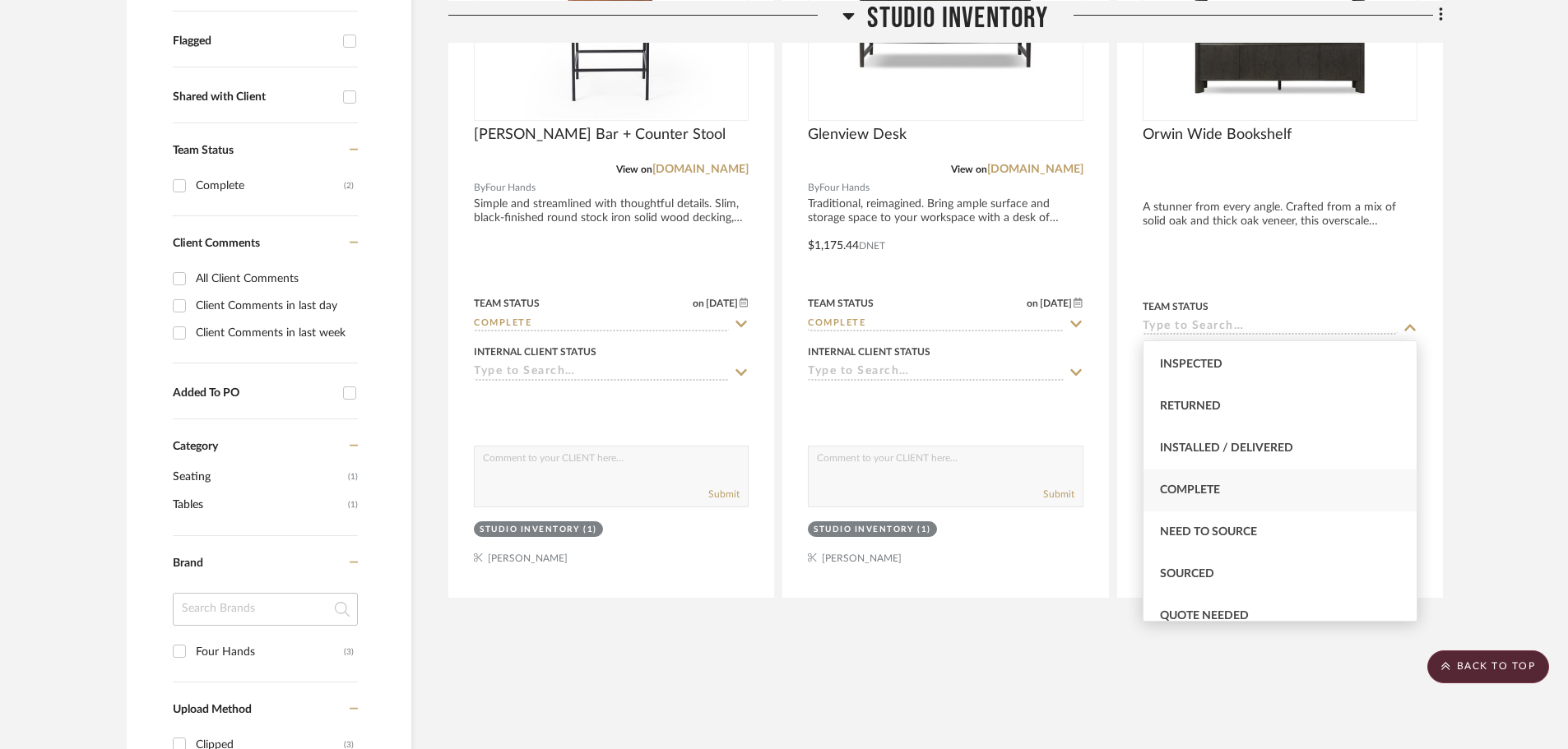
click at [1252, 492] on div "Complete" at bounding box center [1280, 491] width 273 height 42
type input "Complete"
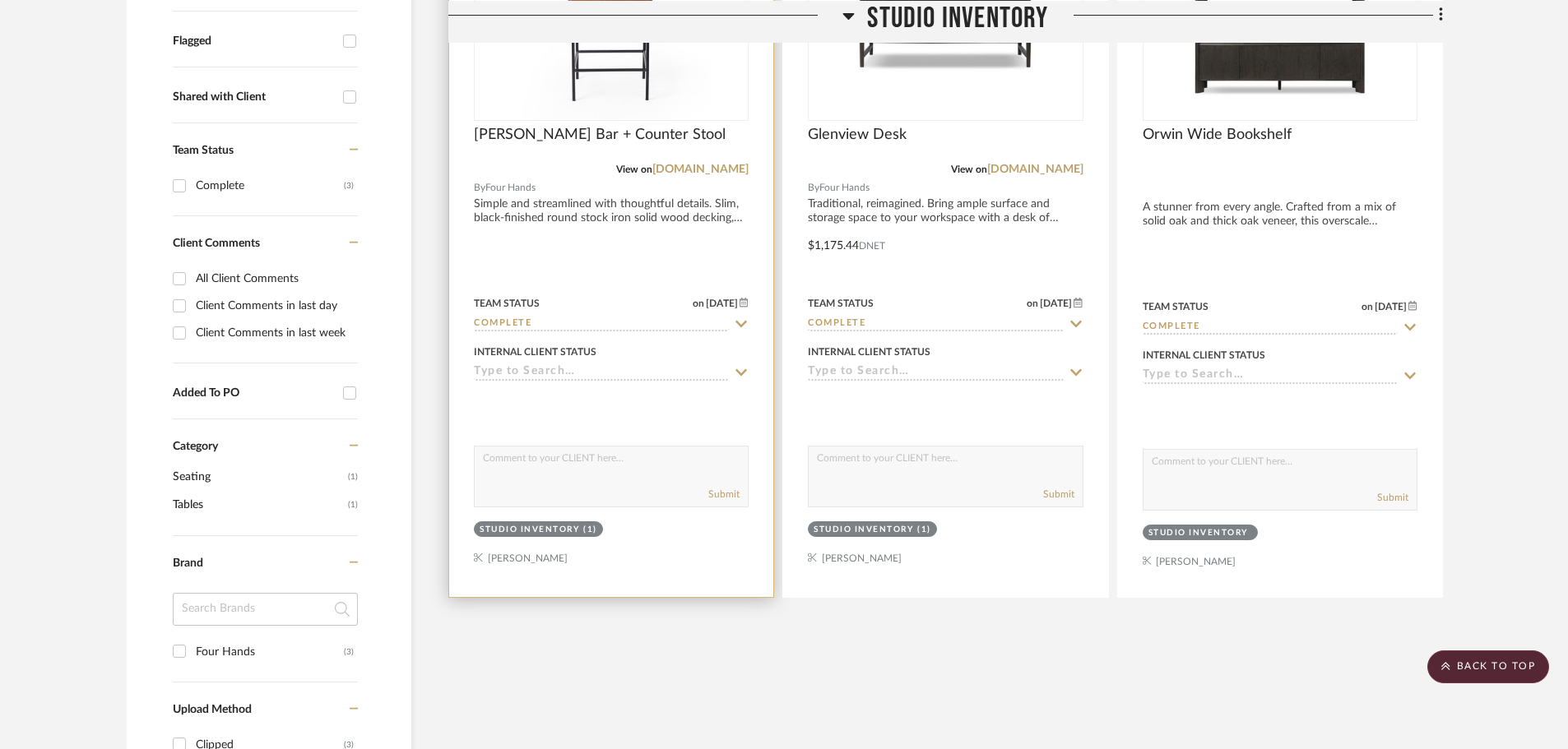
click at [550, 372] on input at bounding box center [601, 372] width 255 height 16
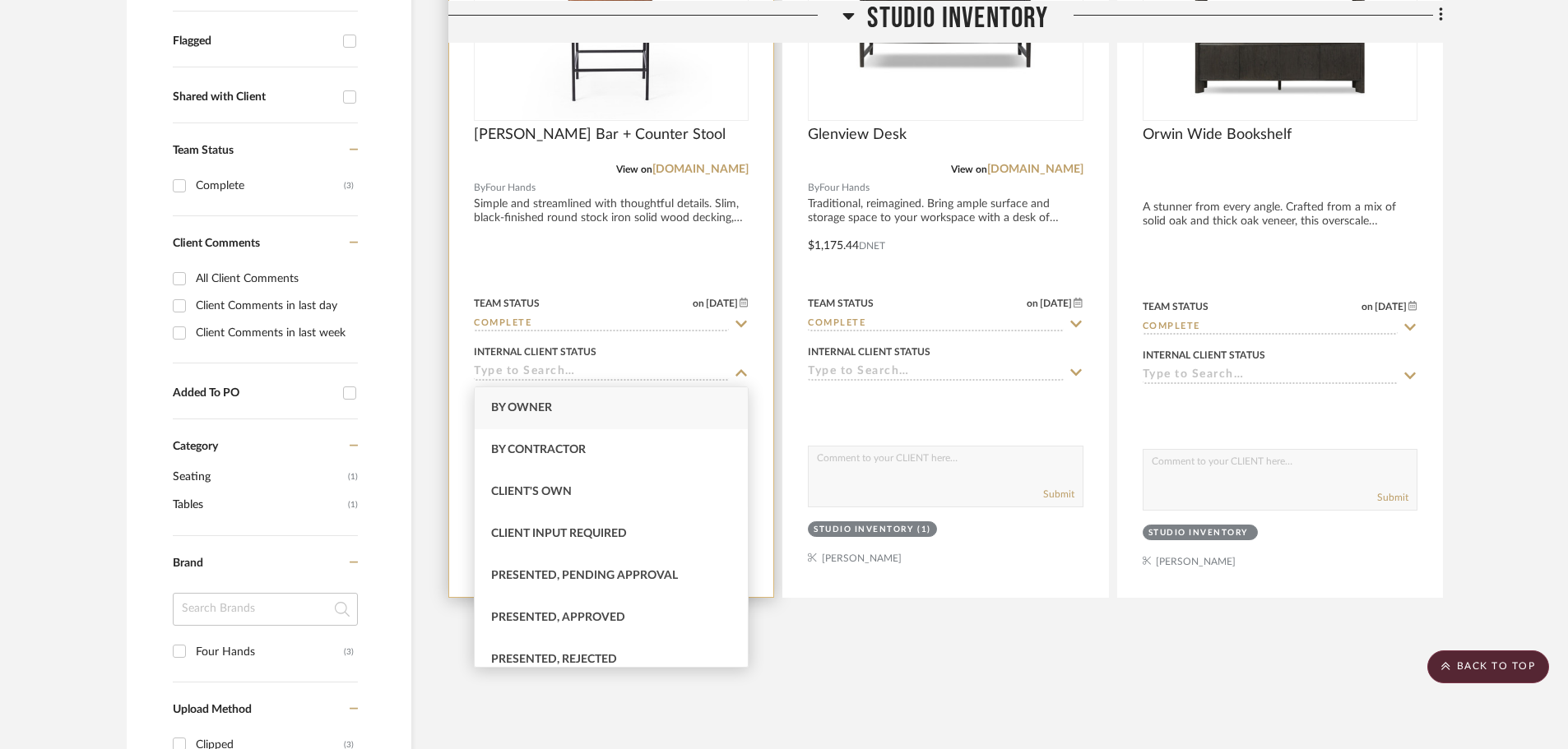
click at [700, 358] on div "Internal Client Status" at bounding box center [611, 352] width 275 height 15
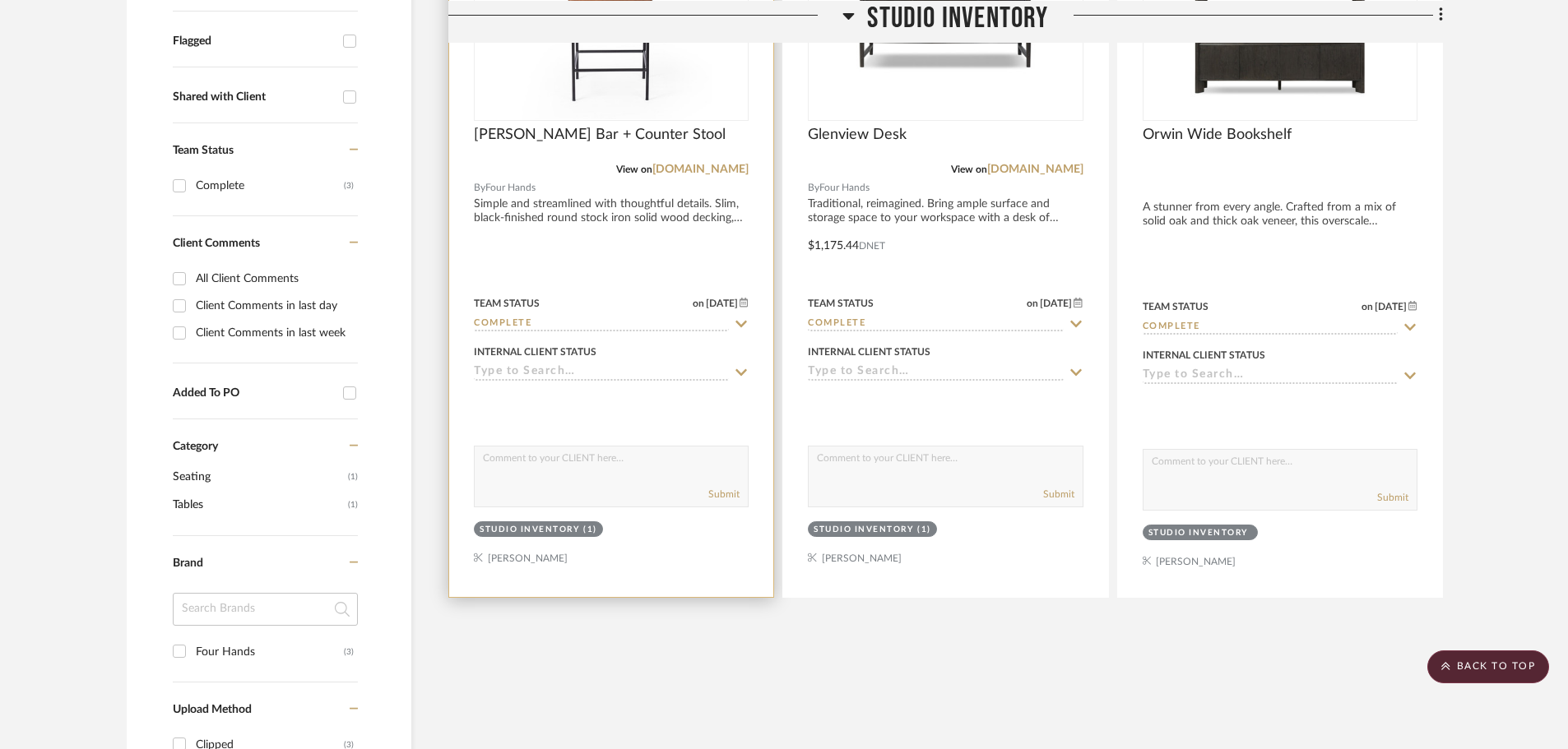
click at [502, 575] on div at bounding box center [611, 236] width 324 height 723
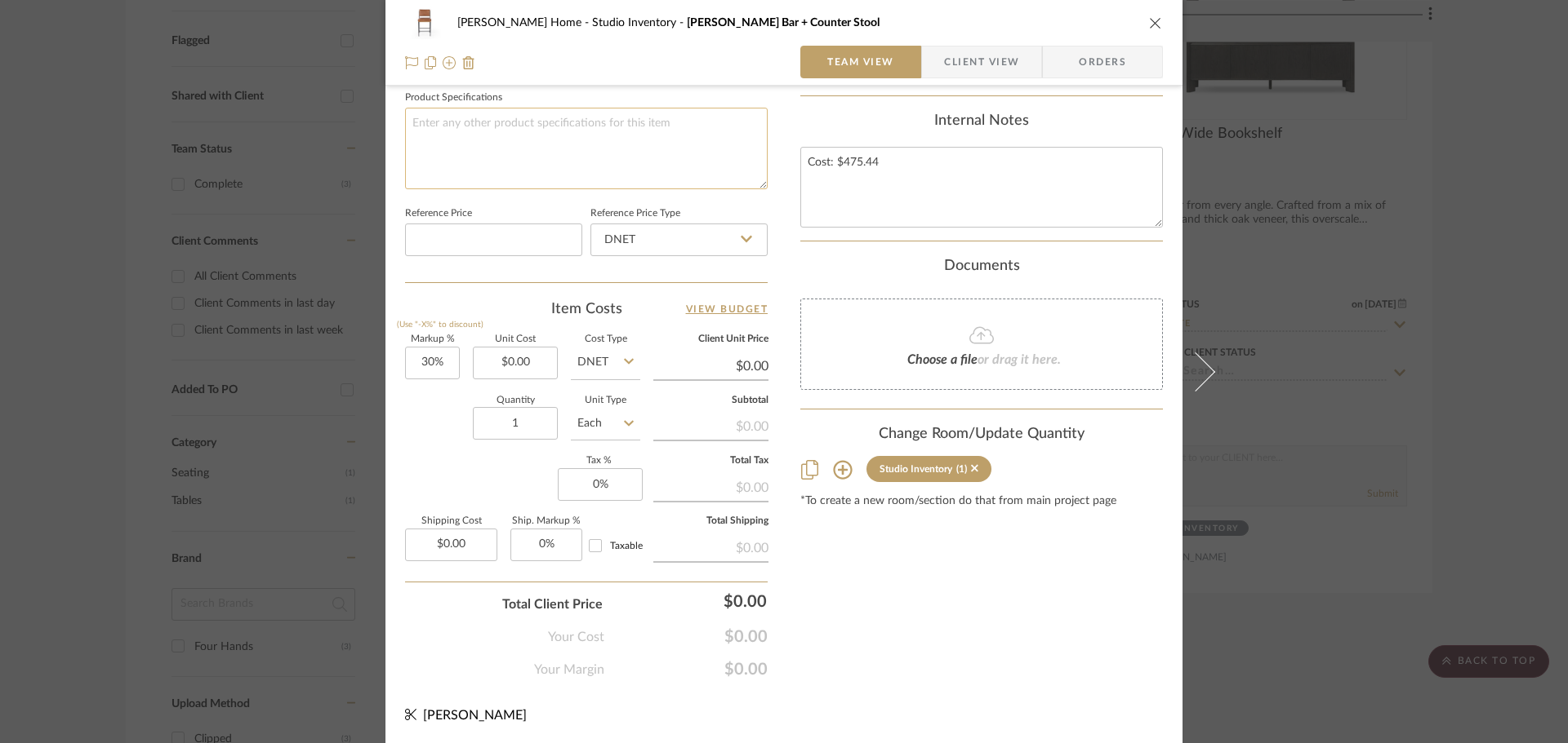
scroll to position [776, 0]
type input "0.00"
click at [534, 367] on input "0.00" at bounding box center [516, 361] width 85 height 33
click at [884, 159] on textarea "Cost: $475.44" at bounding box center [981, 185] width 362 height 81
type input "$0.00"
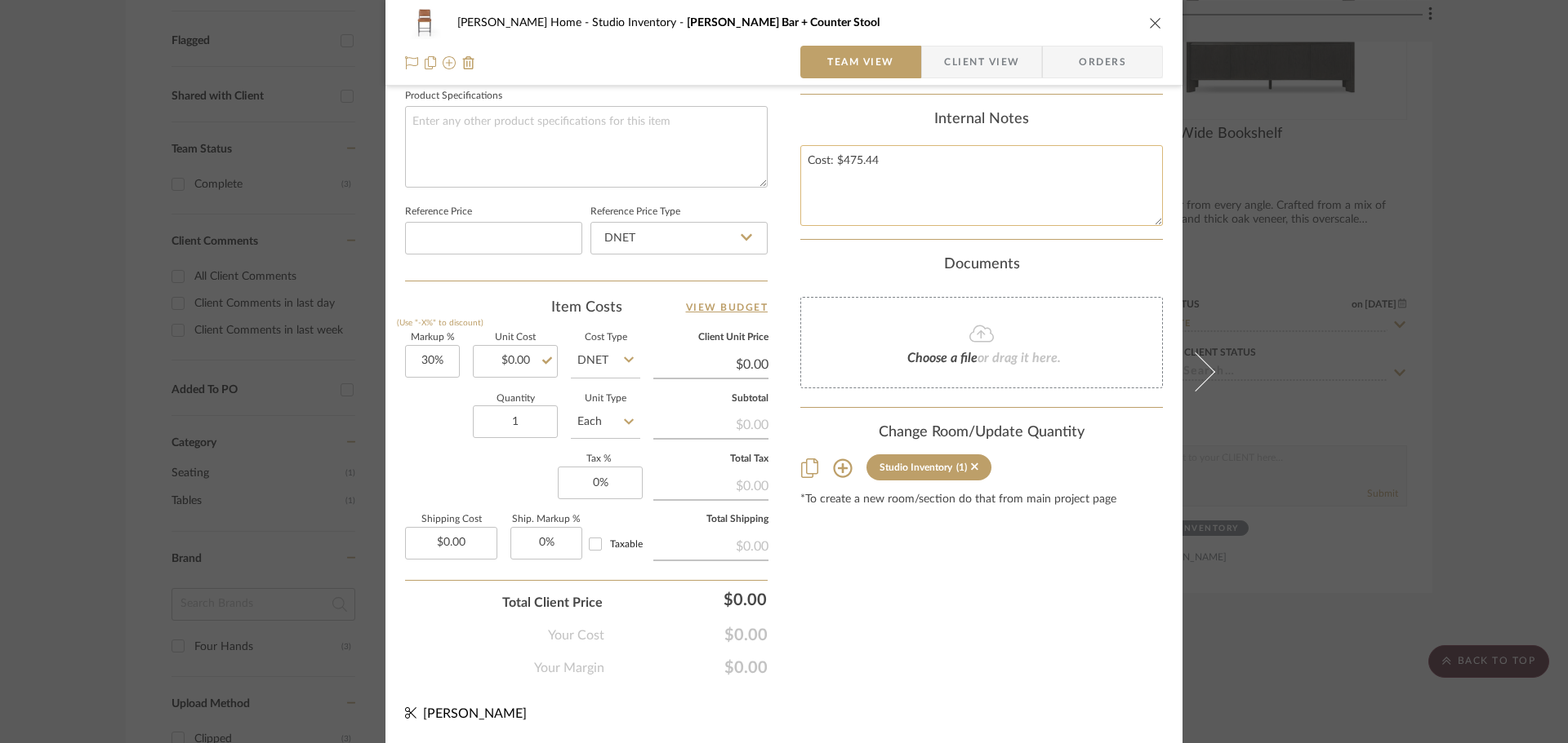
drag, startPoint x: 884, startPoint y: 159, endPoint x: 835, endPoint y: 176, distance: 51.9
click at [835, 176] on textarea "Cost: $475.44" at bounding box center [981, 185] width 362 height 81
click at [513, 365] on input "0.00" at bounding box center [516, 361] width 85 height 33
paste input "475.44"
type input "$475.44"
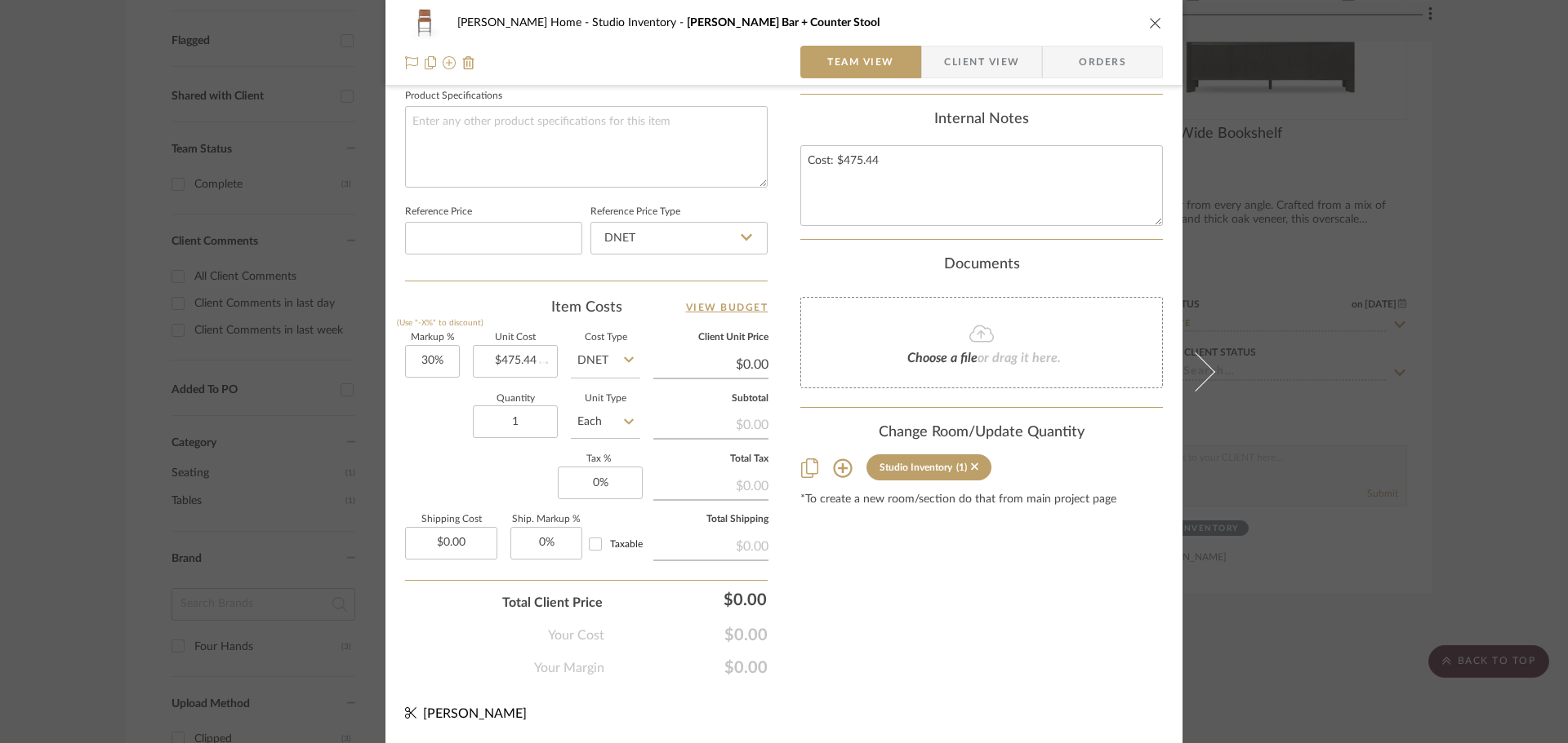
click at [465, 406] on div "Quantity 1 Unit Type Each" at bounding box center [522, 424] width 235 height 58
type input "$618.07"
type input "30"
click at [432, 368] on input "30" at bounding box center [432, 361] width 55 height 33
type input "0%"
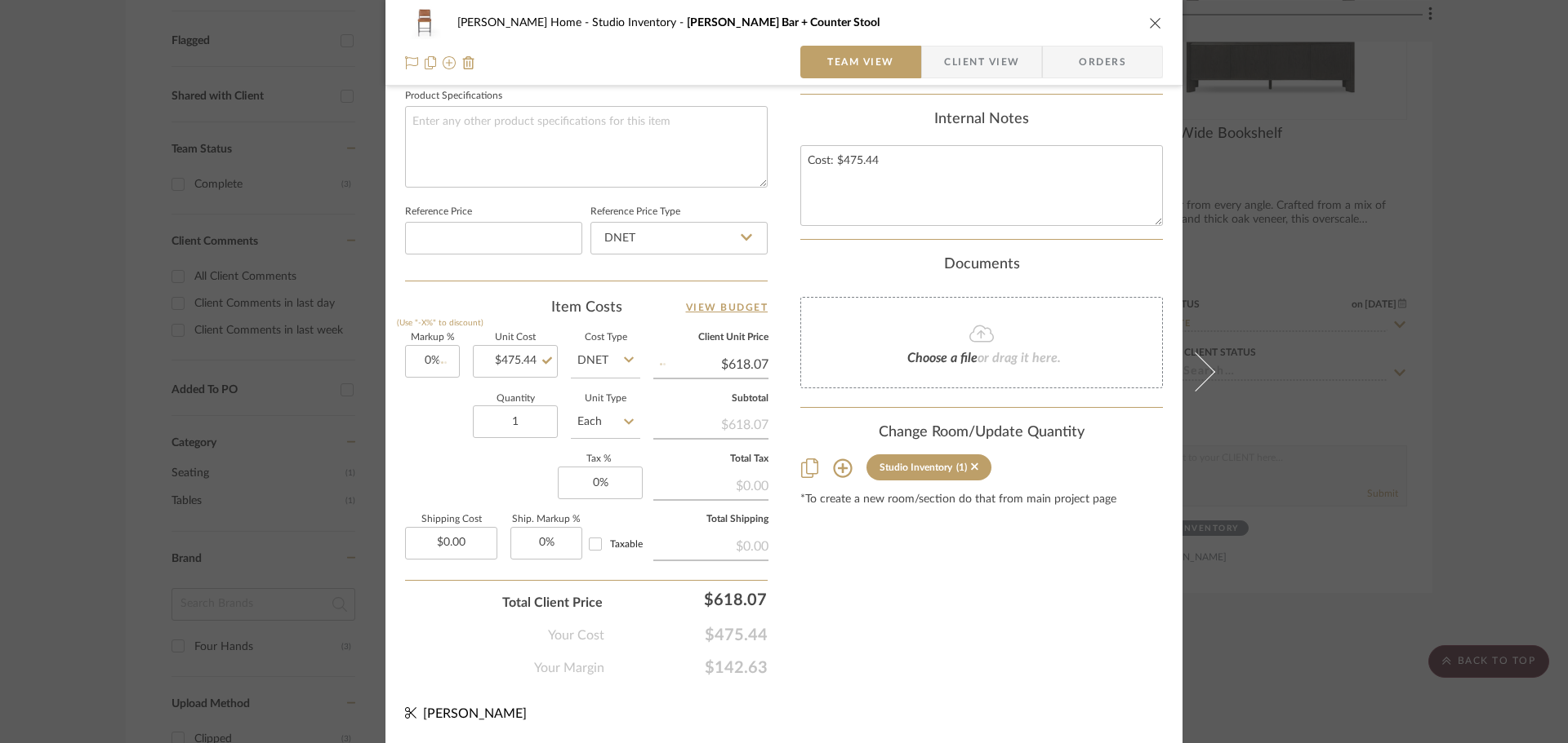
click at [412, 415] on div "Quantity 1 Unit Type Each" at bounding box center [522, 424] width 235 height 58
type input "$475.44"
click at [985, 351] on span "or drag it here." at bounding box center [1019, 358] width 84 height 13
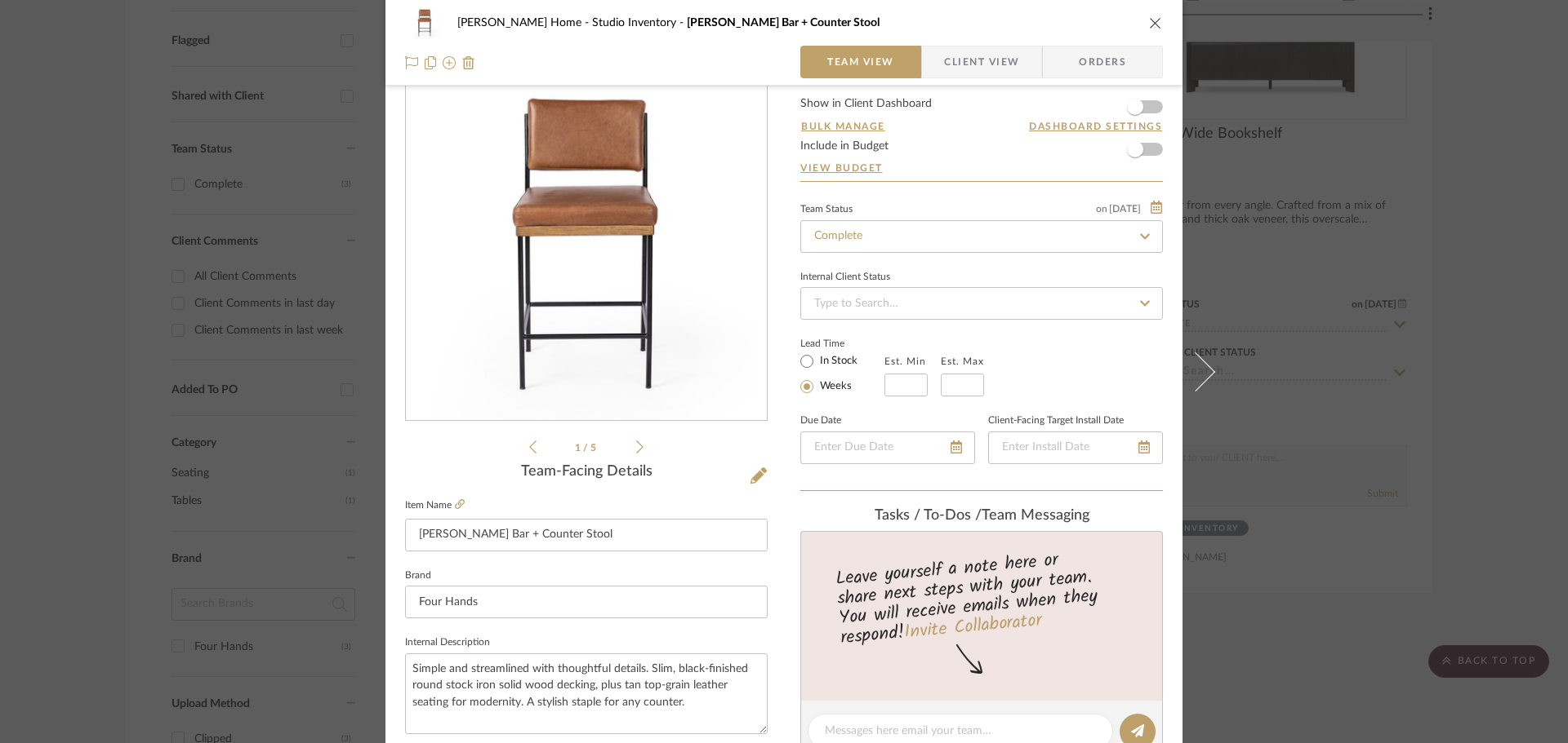
scroll to position [0, 0]
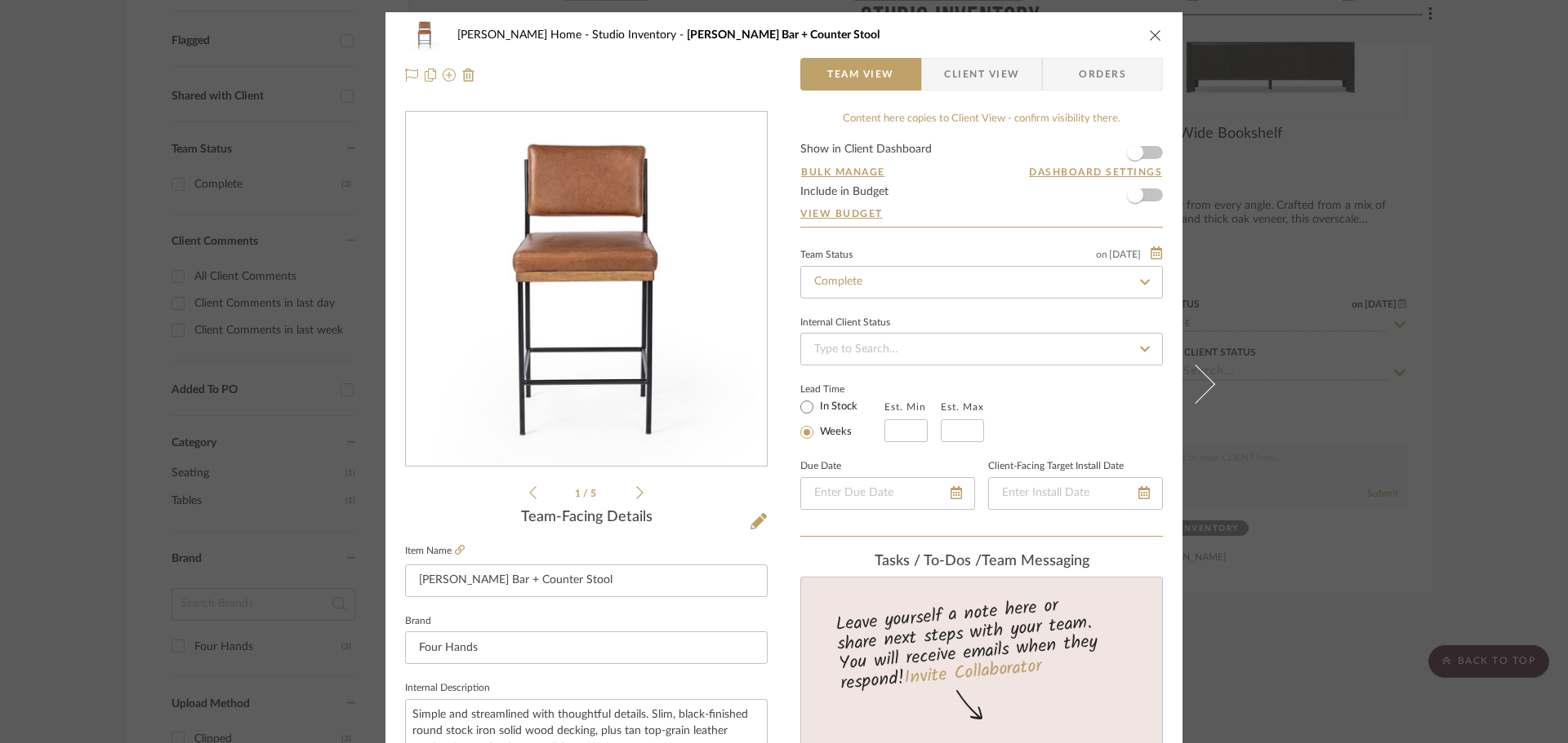
click at [1490, 268] on div "Ann Kottler Home Studio Inventory Benton Bar + Counter Stool Team View Client V…" at bounding box center [784, 371] width 1568 height 743
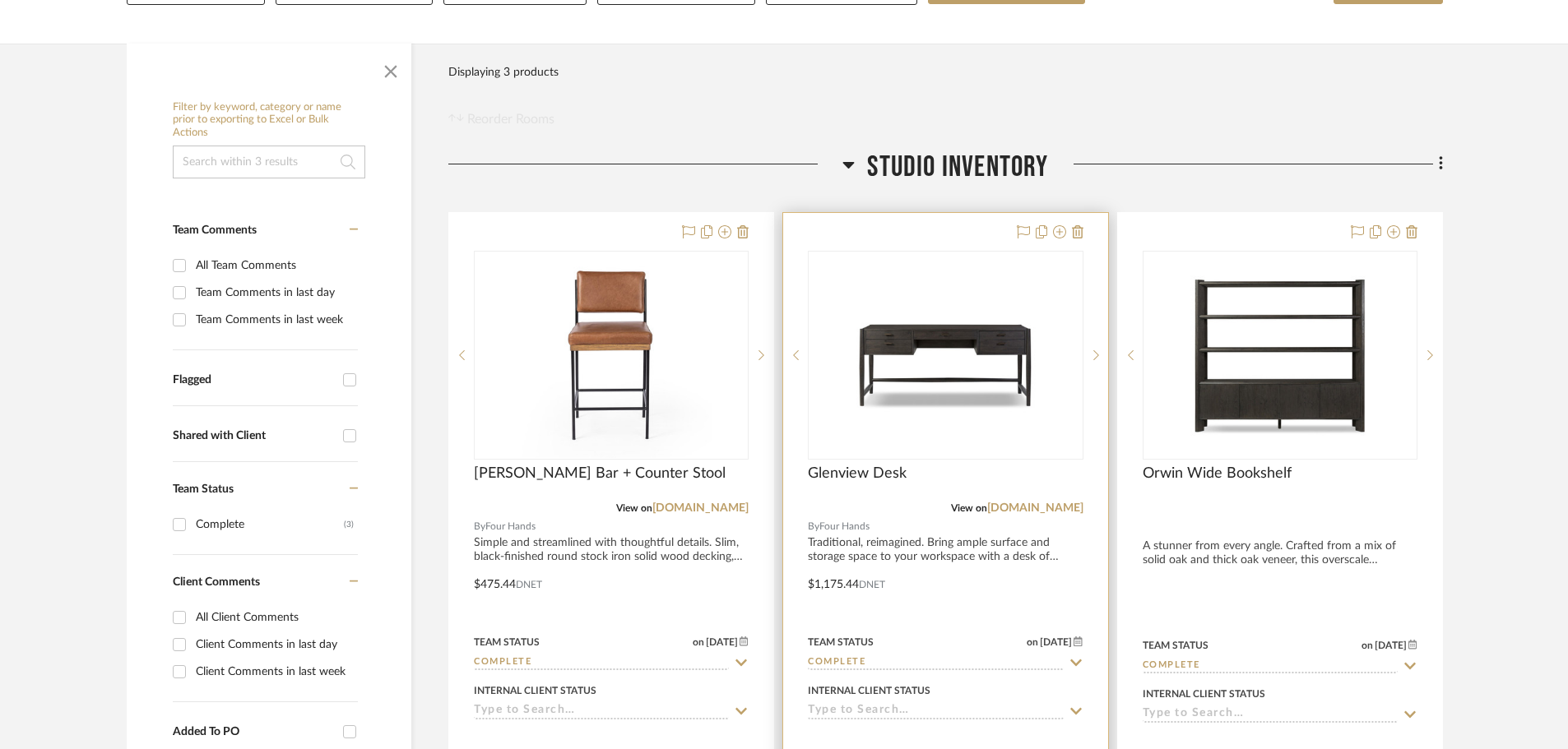
scroll to position [494, 0]
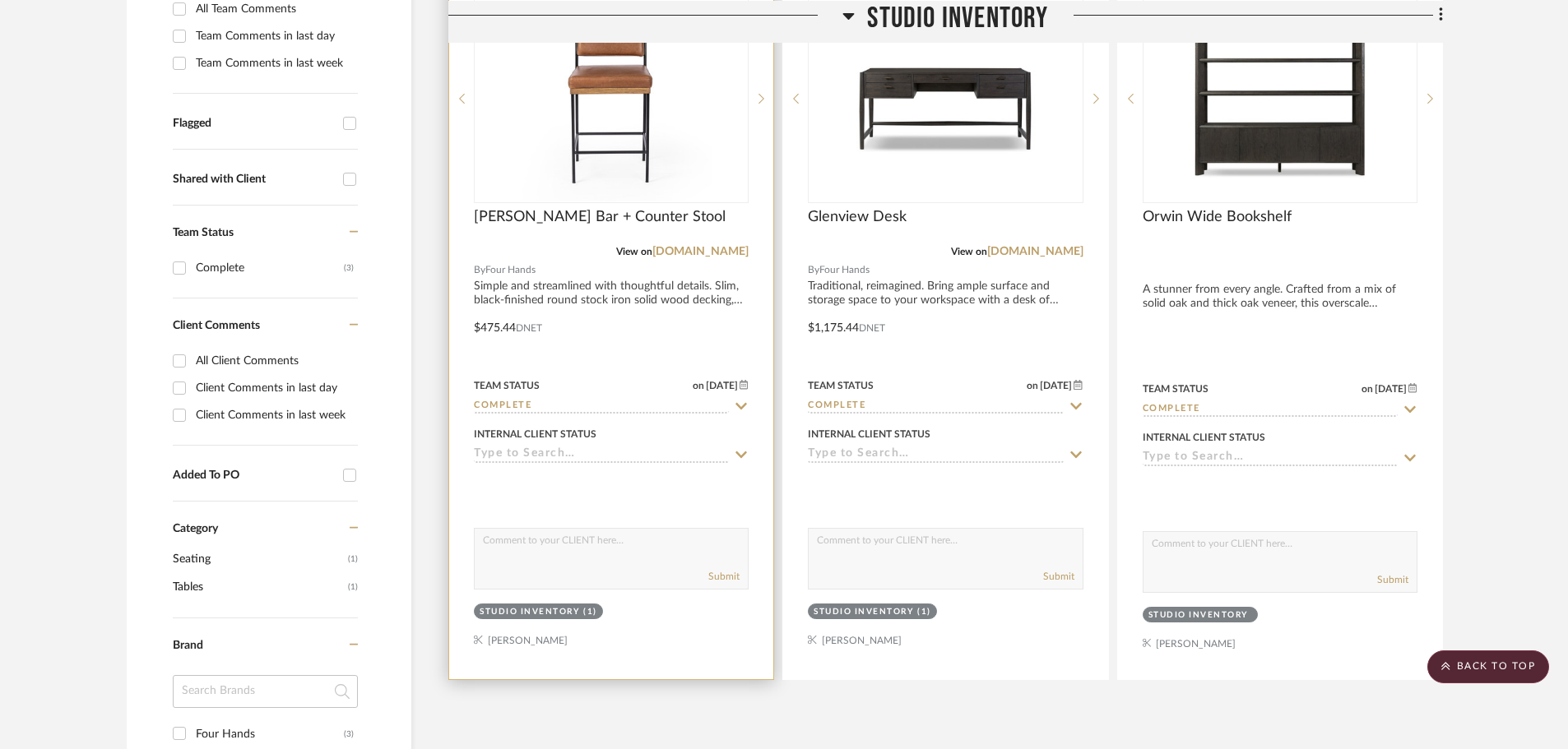
click at [737, 228] on div "Benton Bar + Counter Stool" at bounding box center [611, 226] width 275 height 36
click at [573, 367] on div at bounding box center [611, 318] width 324 height 723
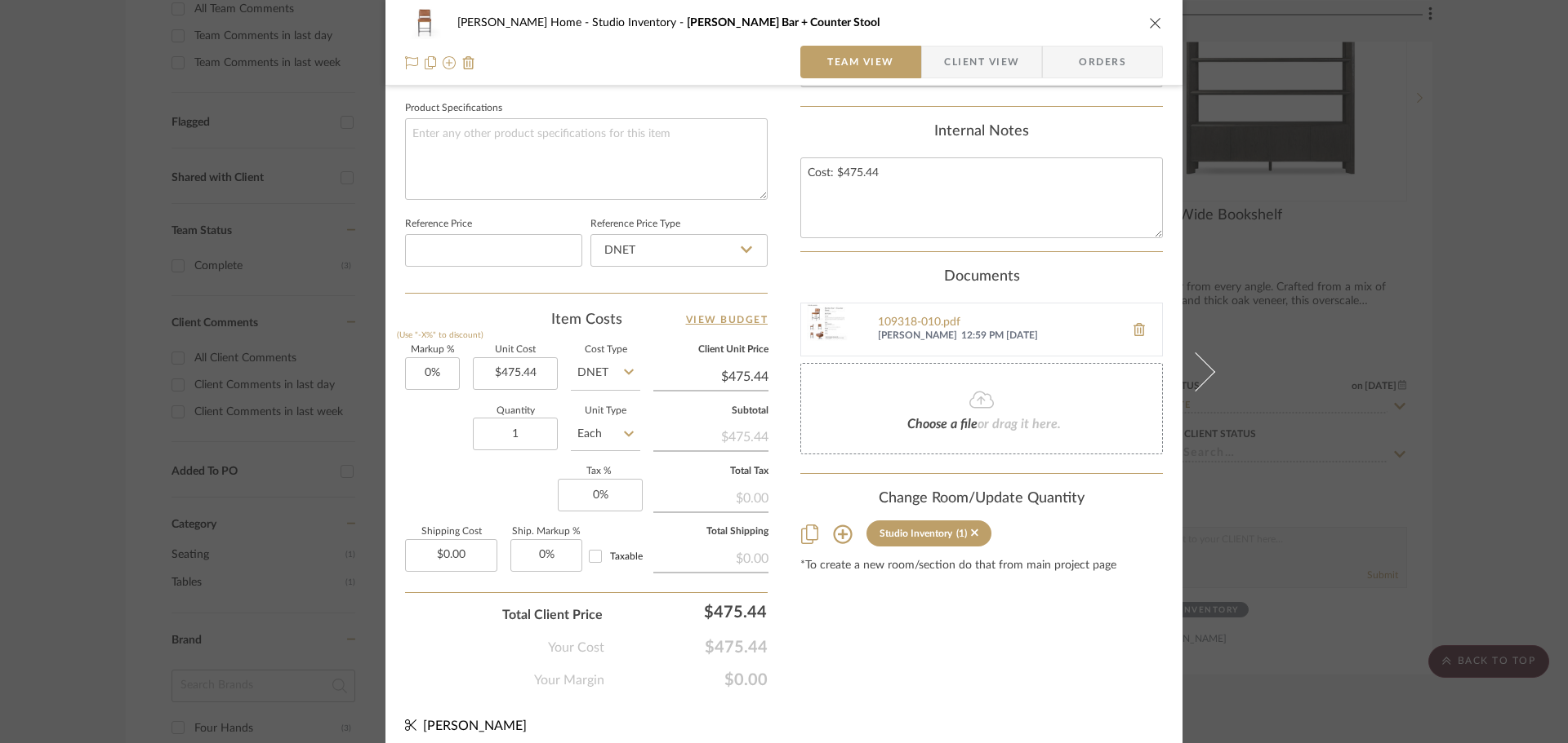
scroll to position [776, 0]
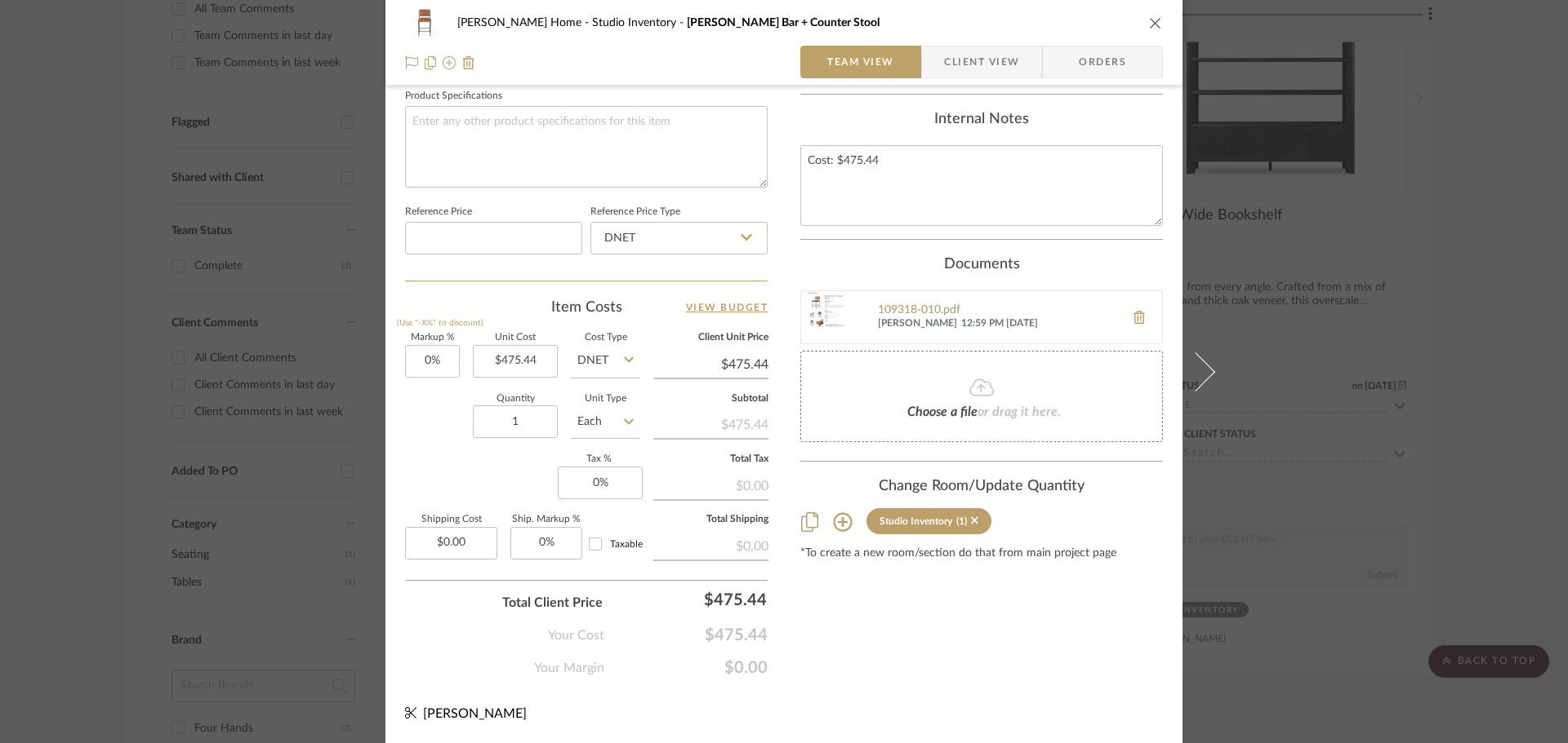
click at [1487, 438] on div "Ann Kottler Home Studio Inventory Benton Bar + Counter Stool Team View Client V…" at bounding box center [784, 371] width 1568 height 743
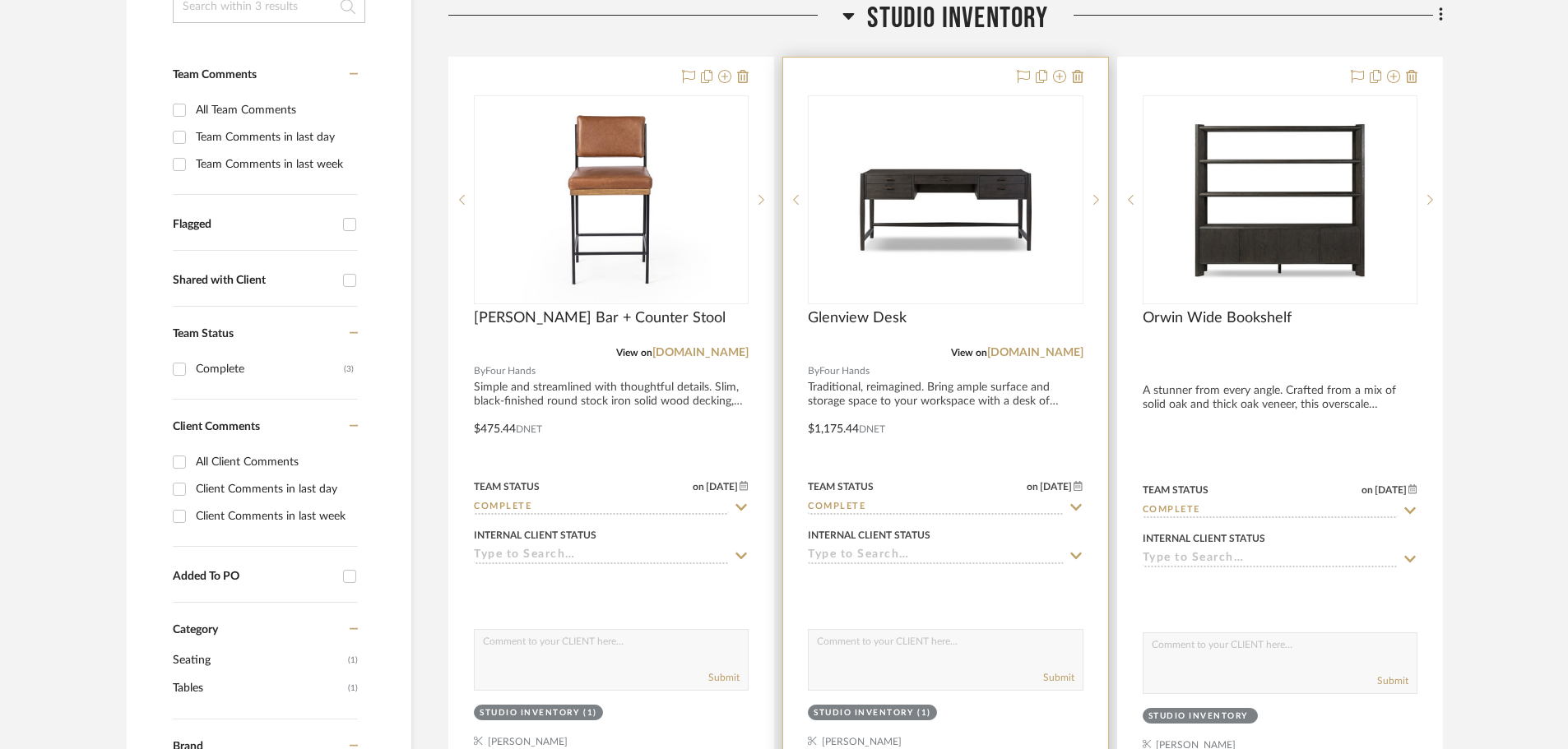
scroll to position [411, 0]
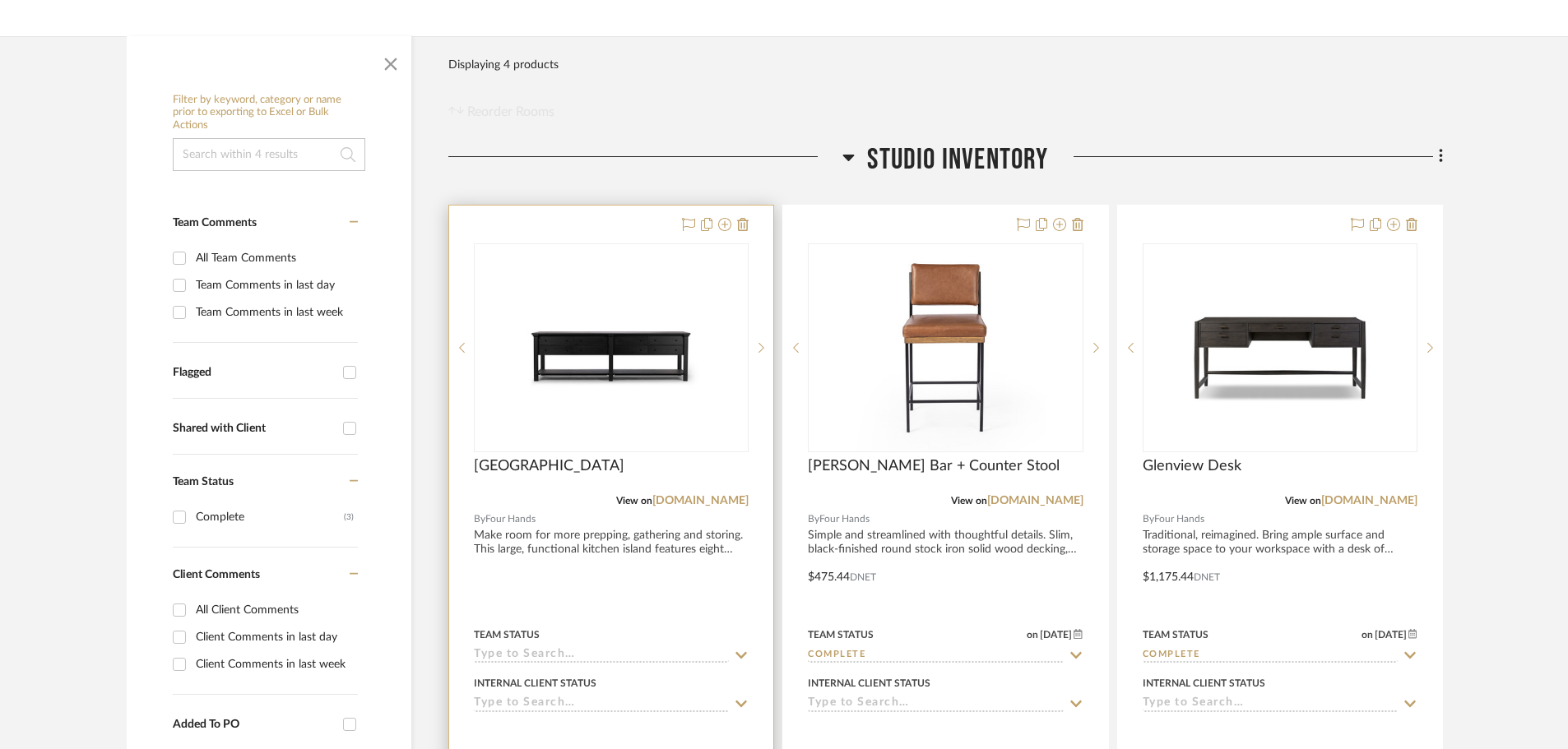
scroll to position [247, 0]
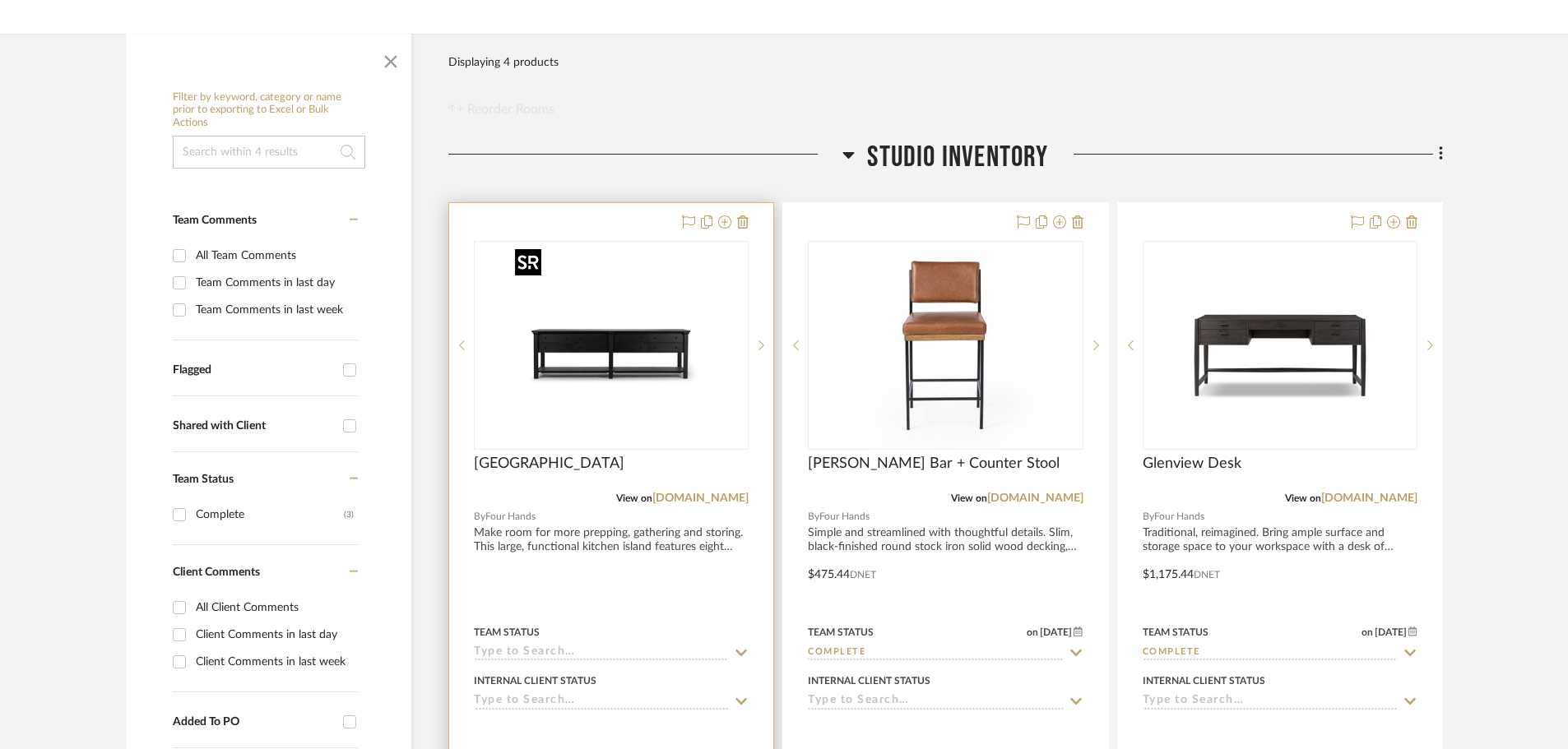
click at [713, 397] on img "0" at bounding box center [611, 345] width 206 height 206
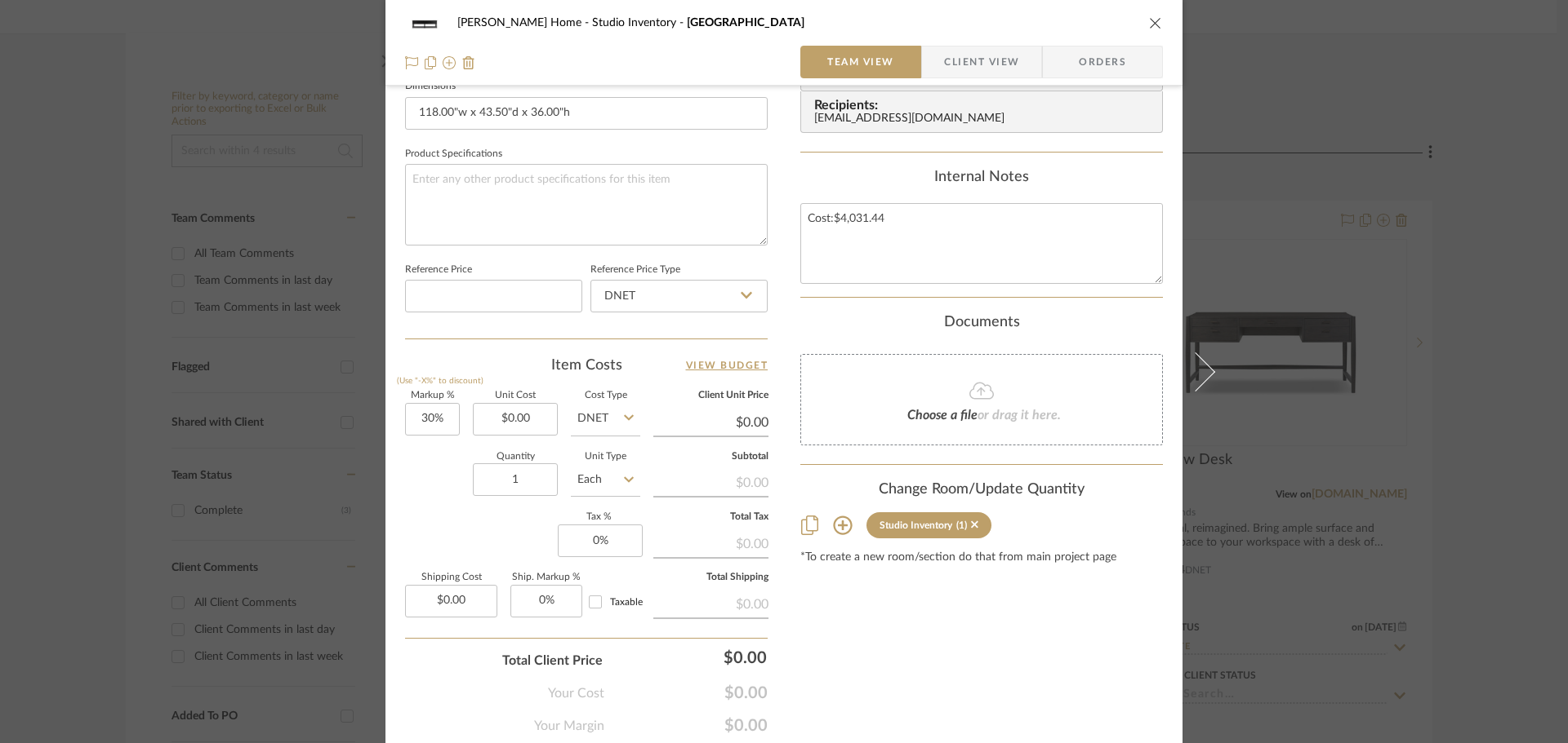
scroll to position [734, 0]
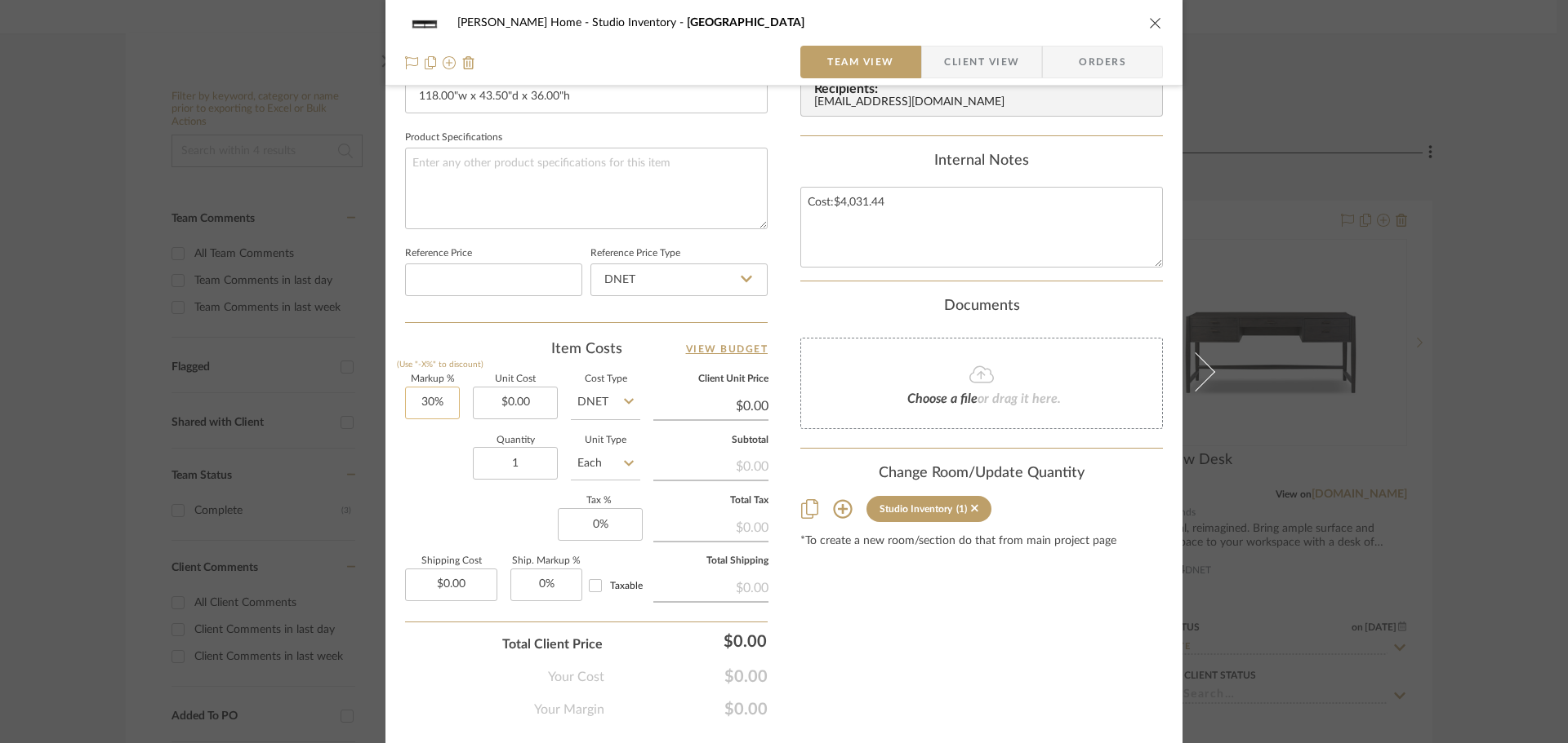
type input "30"
click at [420, 400] on input "30" at bounding box center [432, 403] width 55 height 33
type input "0%"
click at [412, 474] on div "Quantity 1 Unit Type Each" at bounding box center [522, 465] width 235 height 58
type input "0.00"
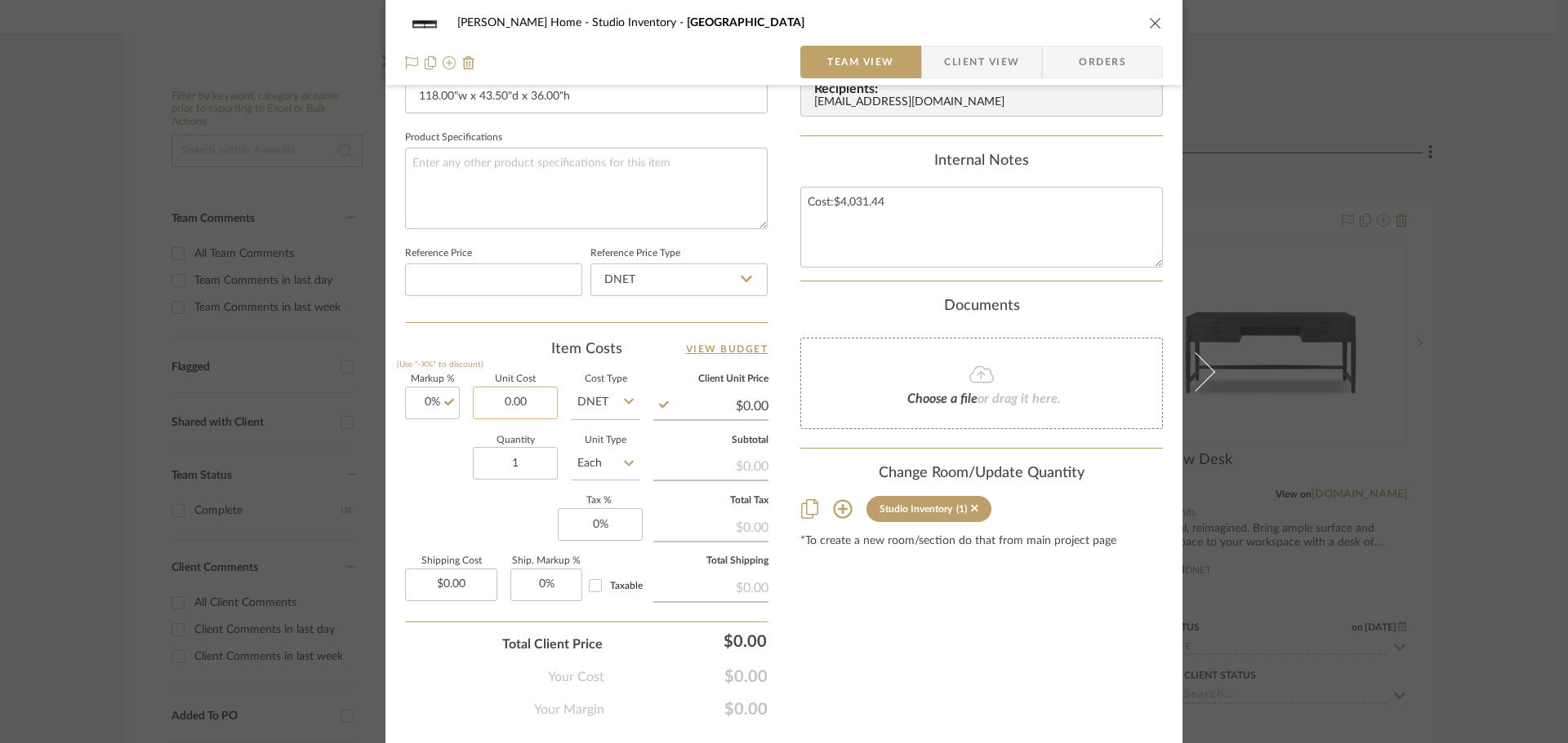
click at [513, 392] on input "0.00" at bounding box center [516, 403] width 85 height 33
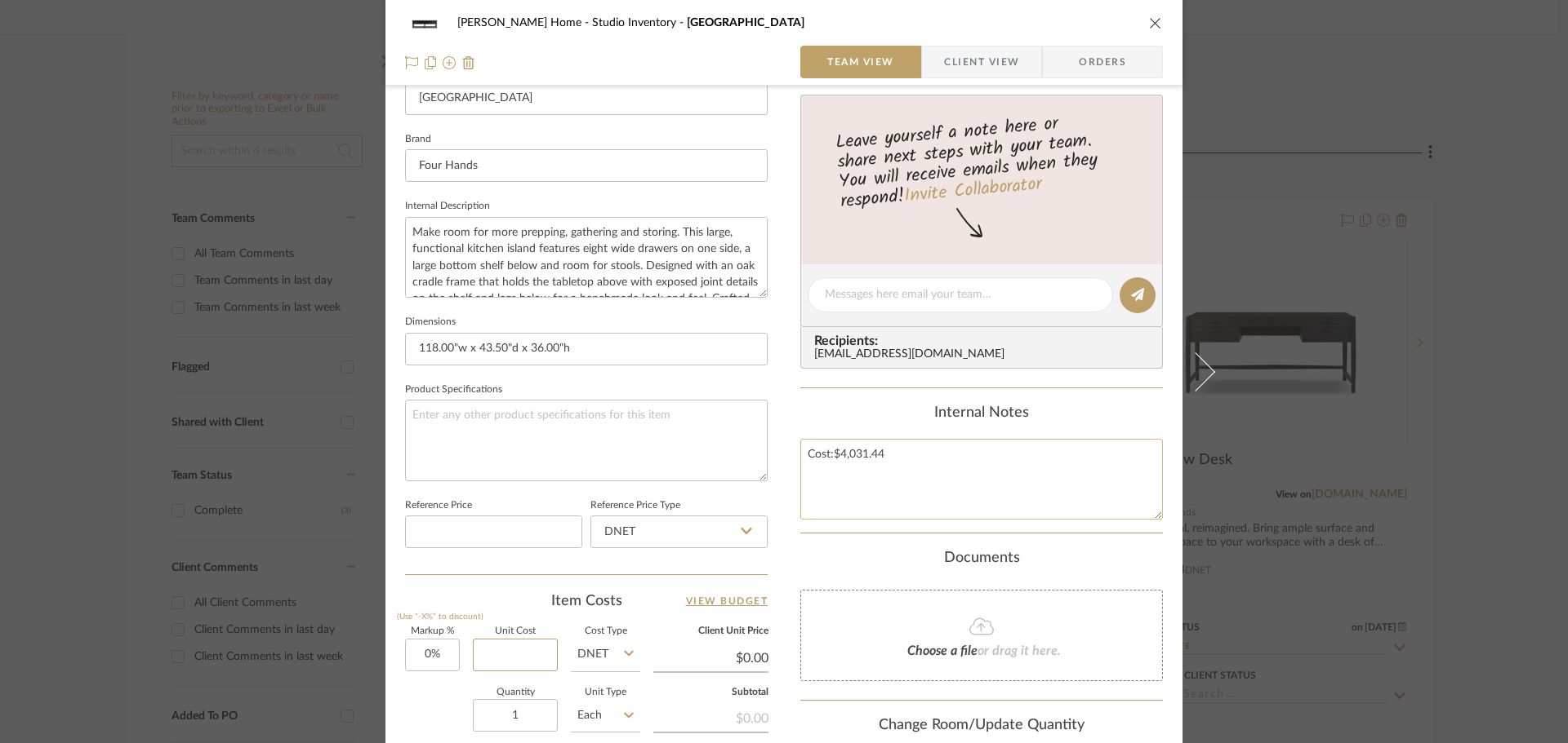
scroll to position [653, 0]
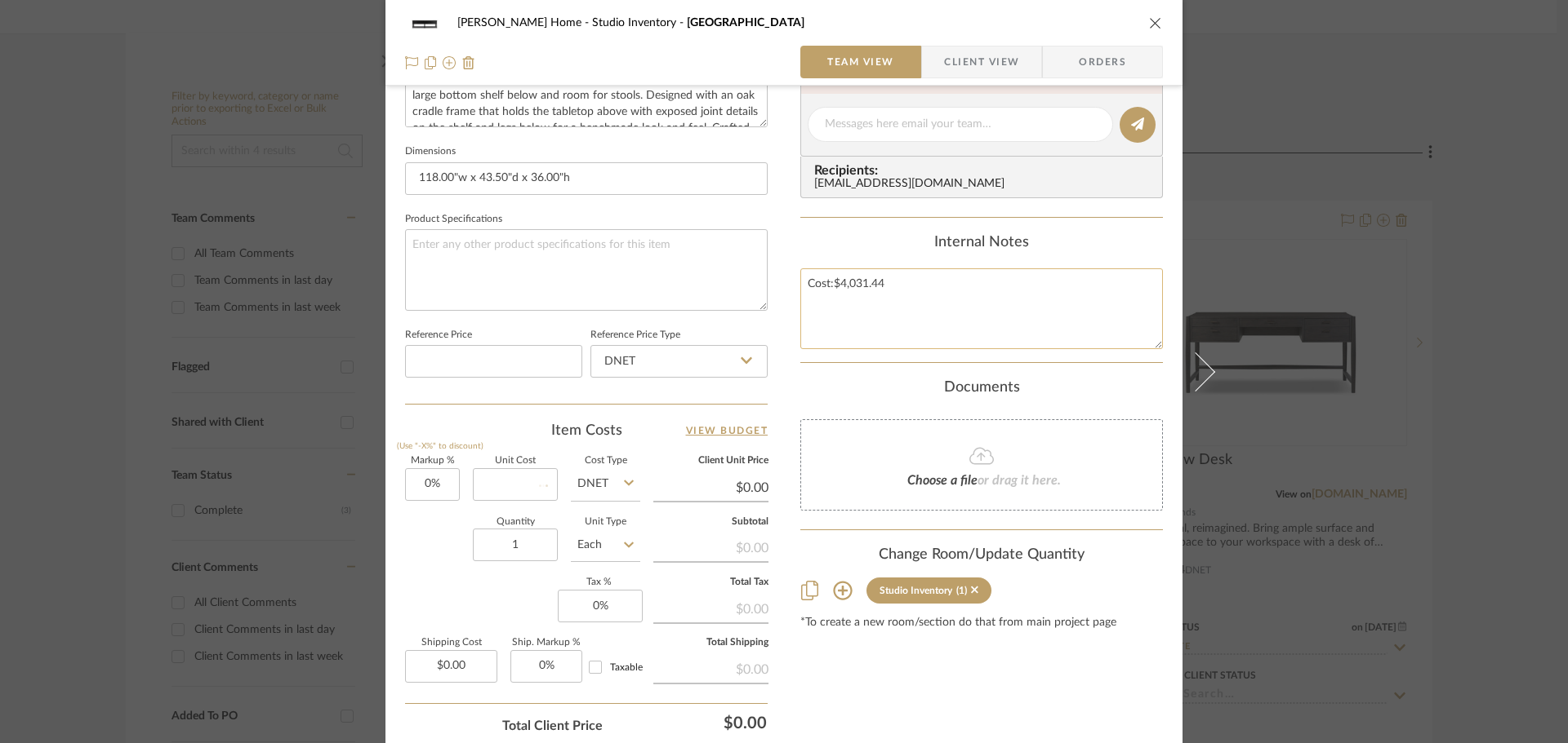
click at [901, 279] on textarea "Cost:$4,031.44" at bounding box center [981, 309] width 362 height 81
type input "$0.00"
drag, startPoint x: 893, startPoint y: 285, endPoint x: 831, endPoint y: 297, distance: 63.2
click at [831, 297] on textarea "Cost:$4,031.44" at bounding box center [981, 309] width 362 height 81
type input "0.00"
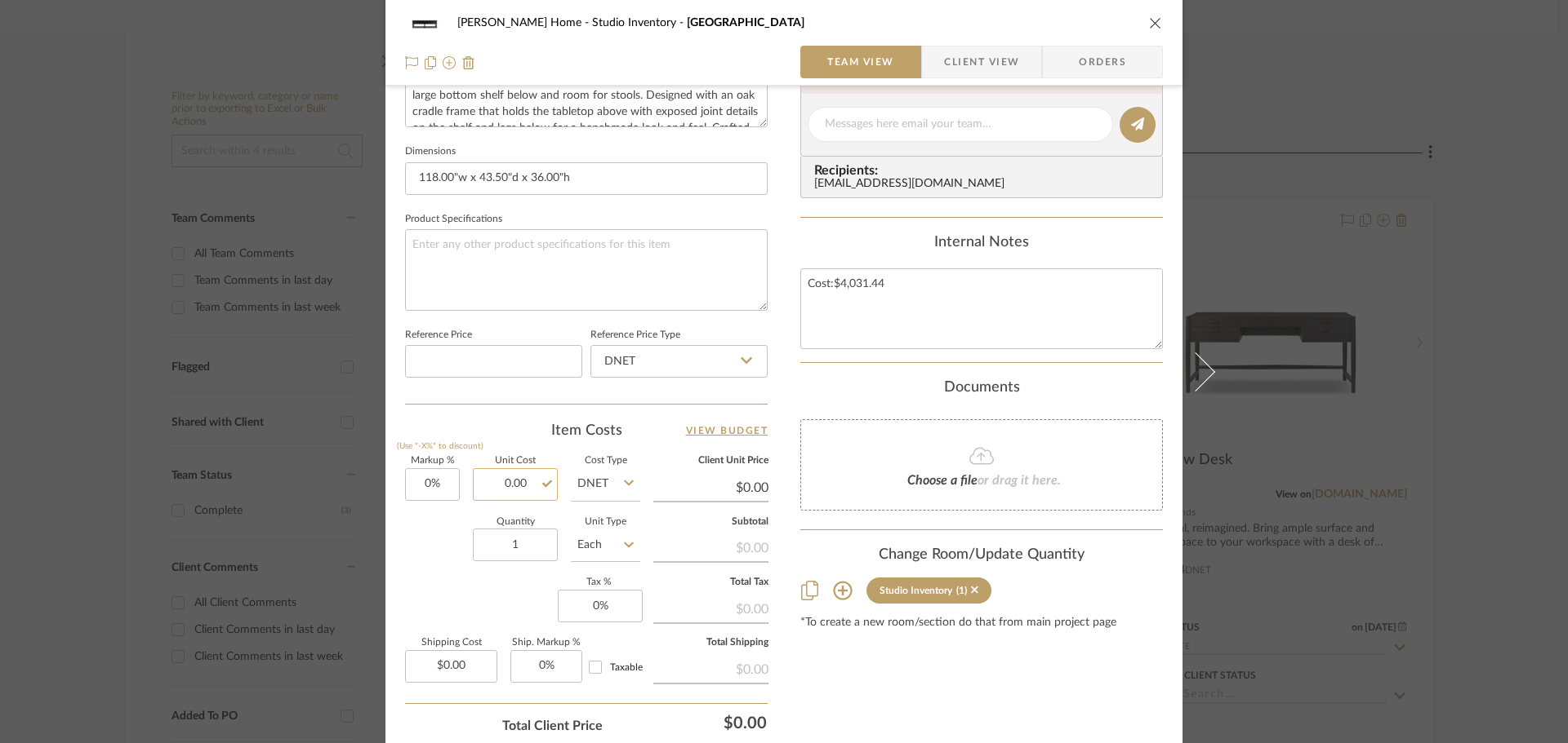
click at [523, 482] on input "0.00" at bounding box center [516, 485] width 85 height 33
type input "4"
type input "$4,031.44"
click at [416, 557] on div "[PERSON_NAME] Home Studio Inventory Gardendale [GEOGRAPHIC_DATA] Team View Clie…" at bounding box center [784, 113] width 797 height 1507
type input "$4,031.44"
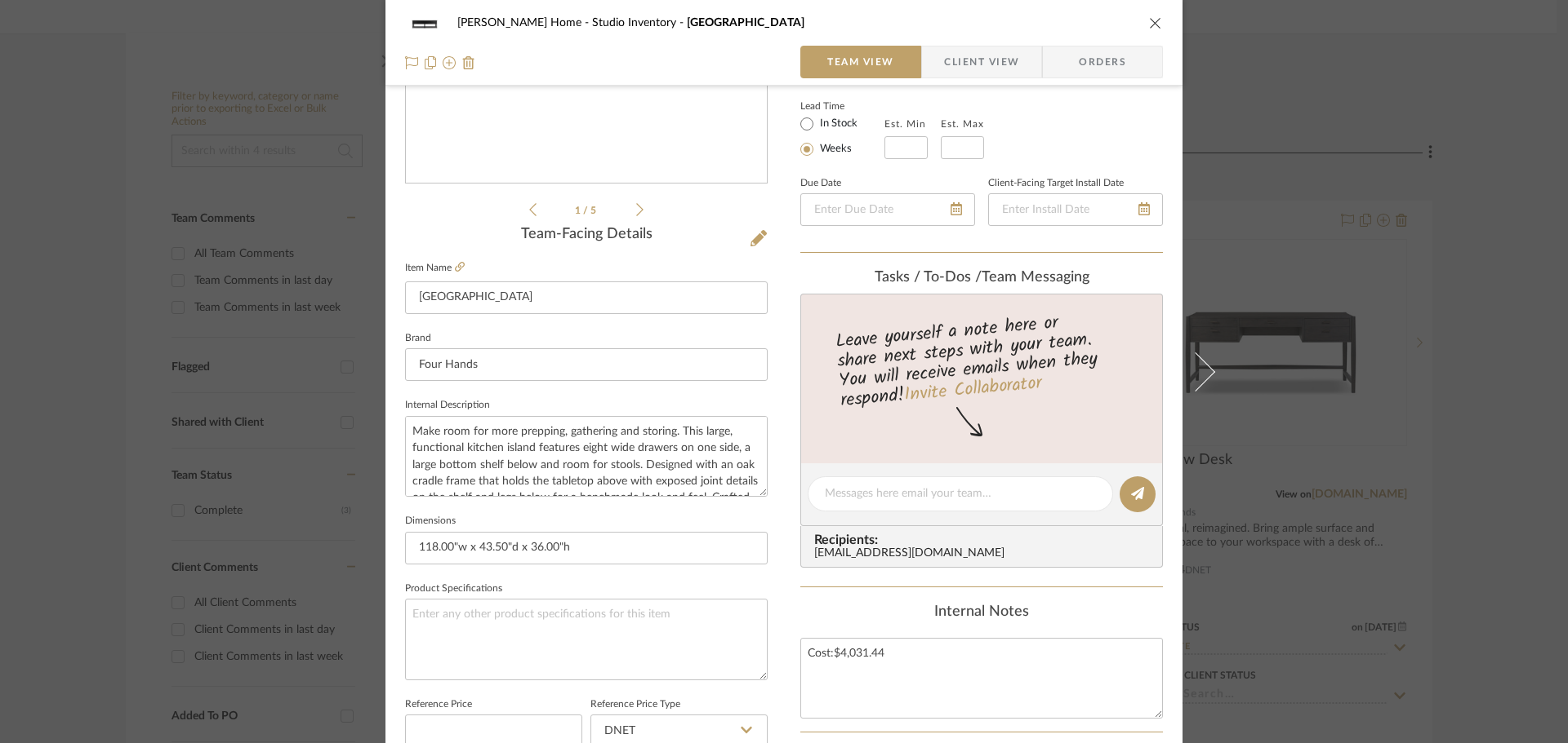
scroll to position [531, 0]
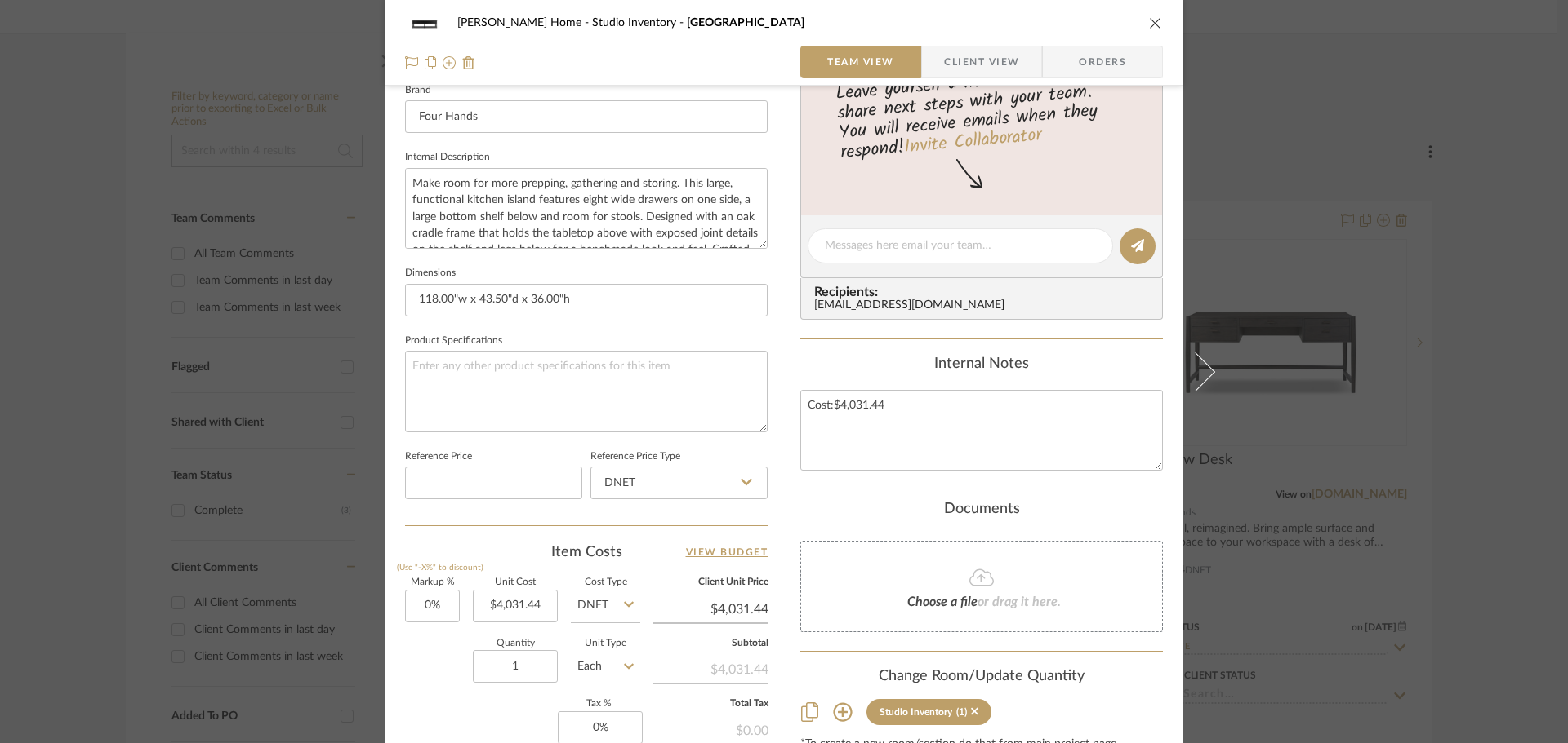
click at [986, 602] on span "or drag it here." at bounding box center [1019, 602] width 84 height 13
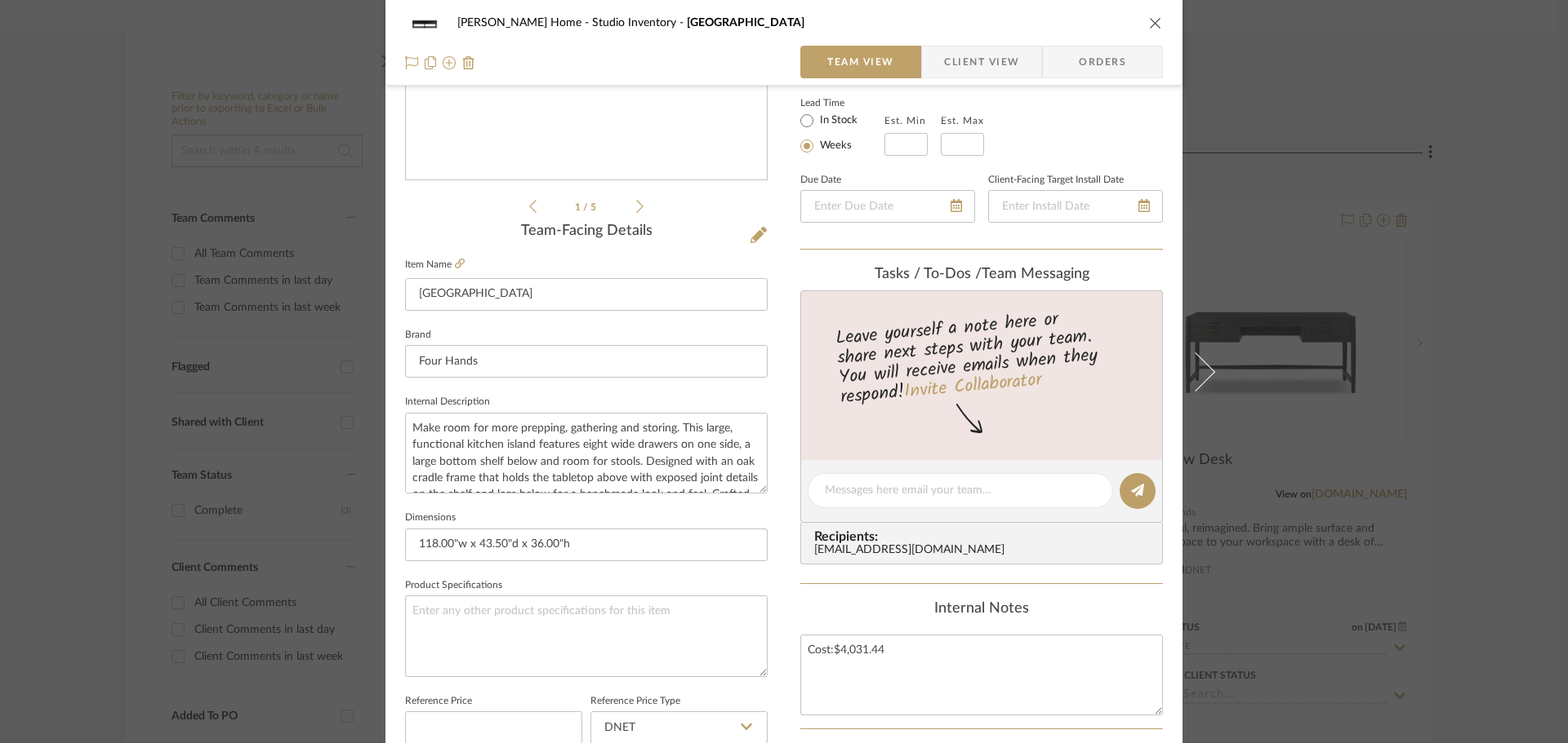
scroll to position [0, 0]
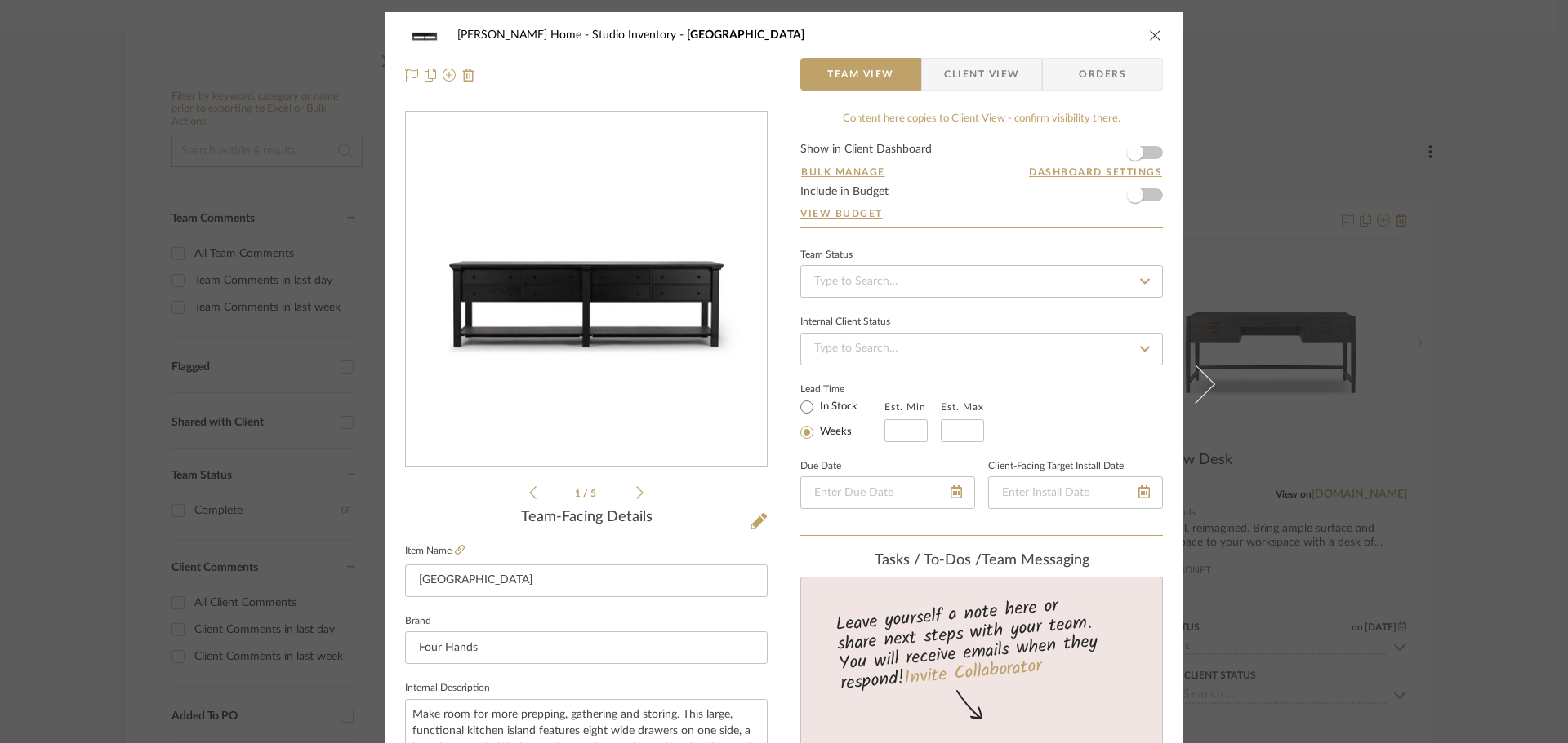
click at [1149, 30] on icon "close" at bounding box center [1156, 35] width 13 height 13
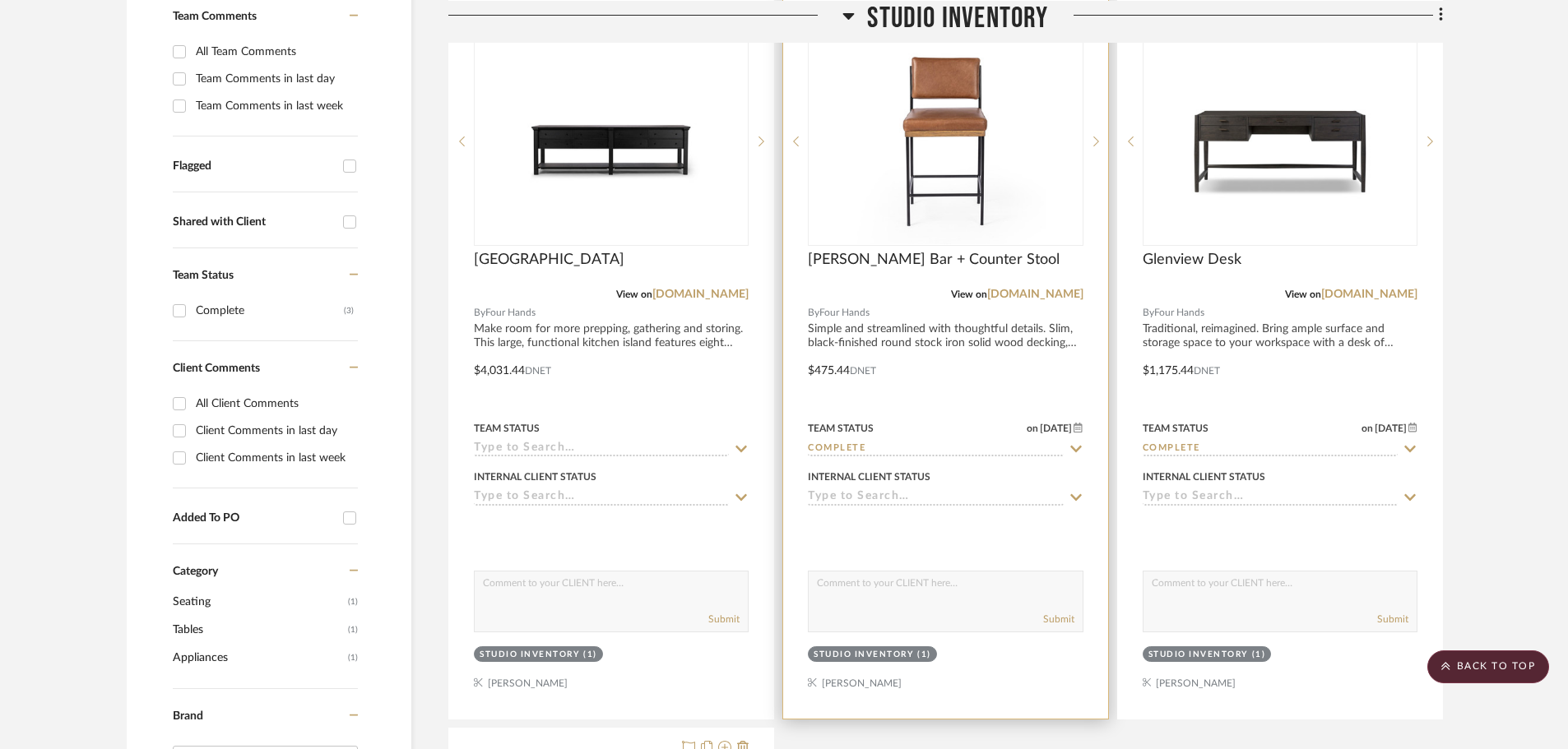
scroll to position [494, 0]
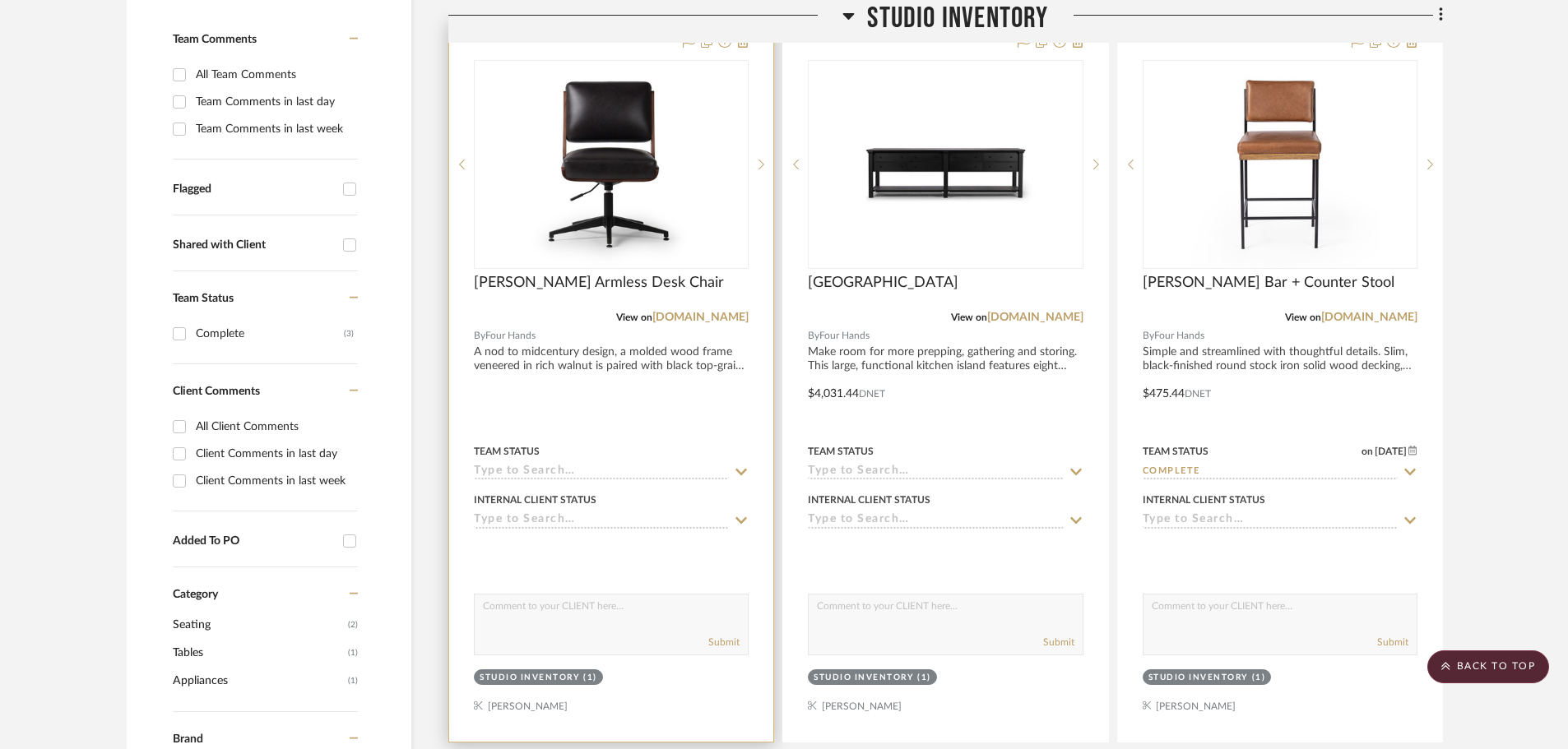
scroll to position [411, 0]
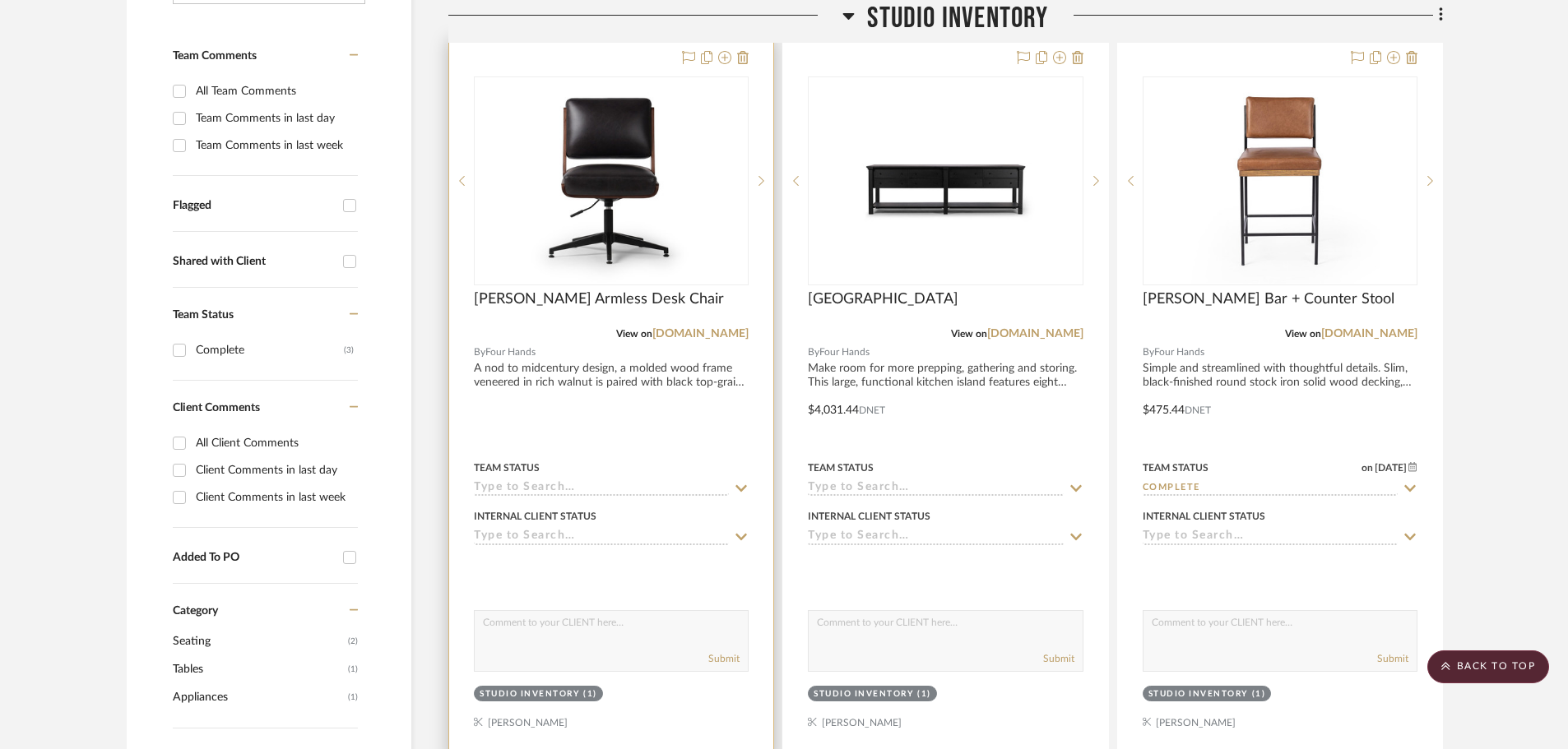
click at [703, 448] on div at bounding box center [611, 399] width 324 height 720
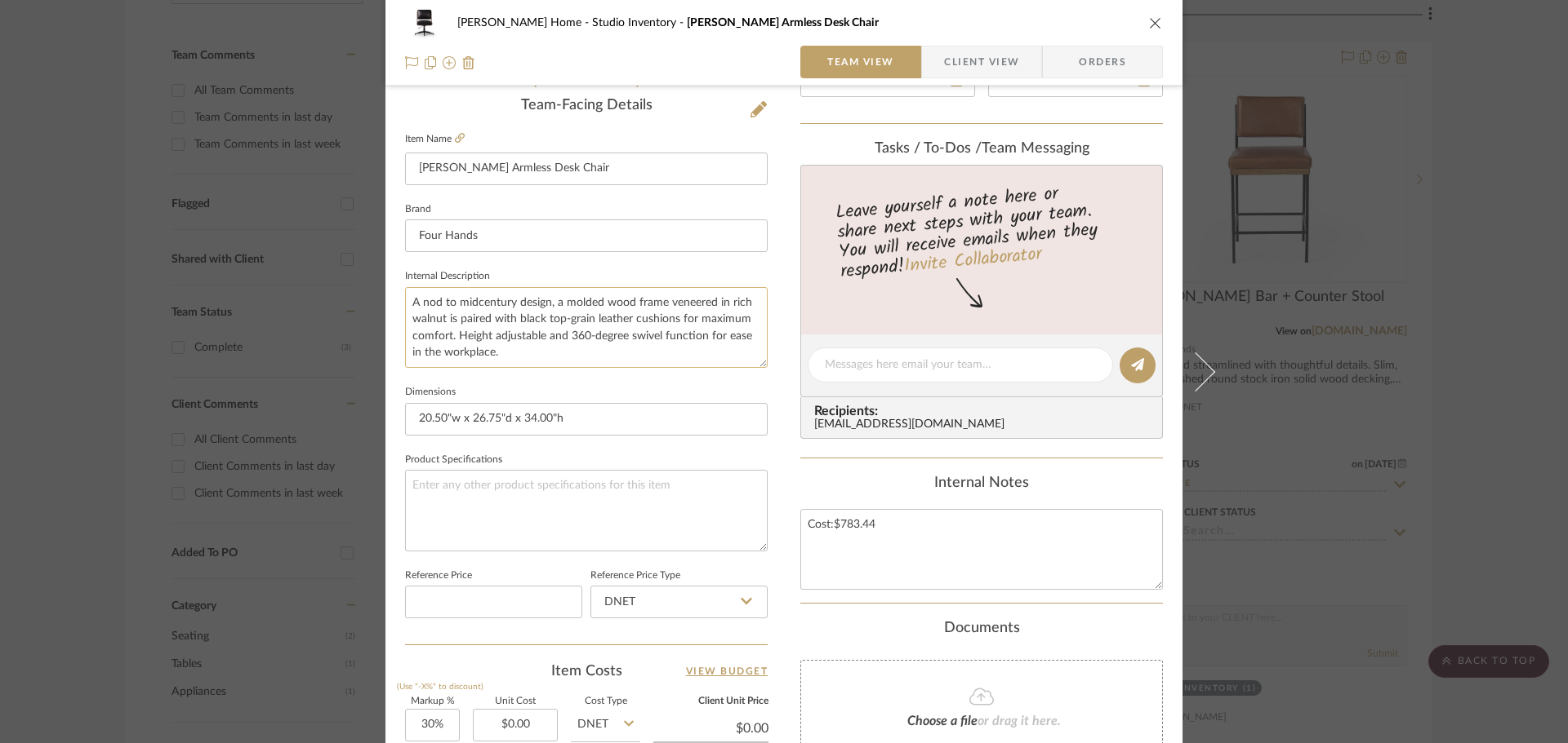
scroll to position [734, 0]
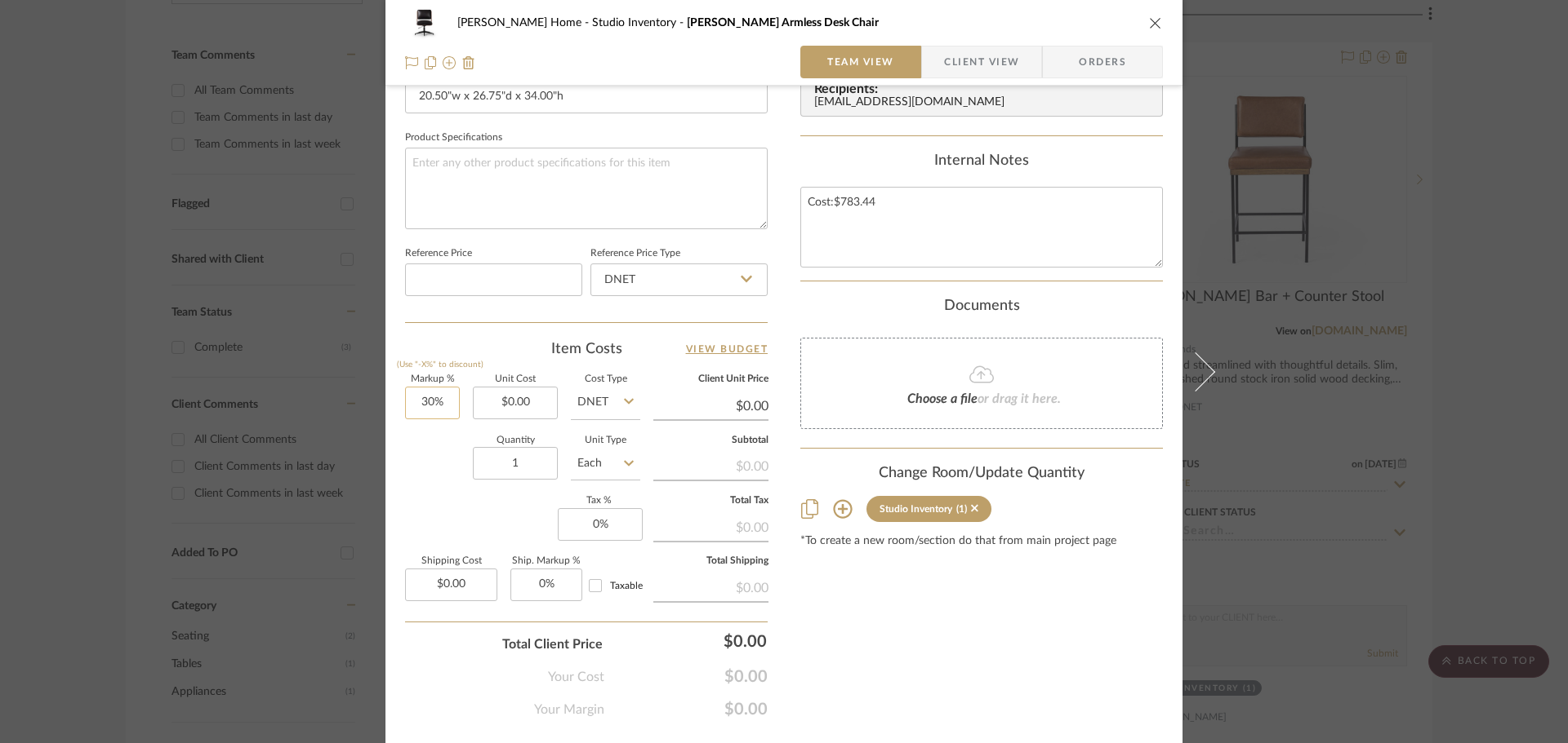
type input "30"
click at [416, 392] on input "30" at bounding box center [432, 403] width 55 height 33
type input "0%"
type input "0.00"
click at [487, 395] on input "0.00" at bounding box center [516, 403] width 85 height 33
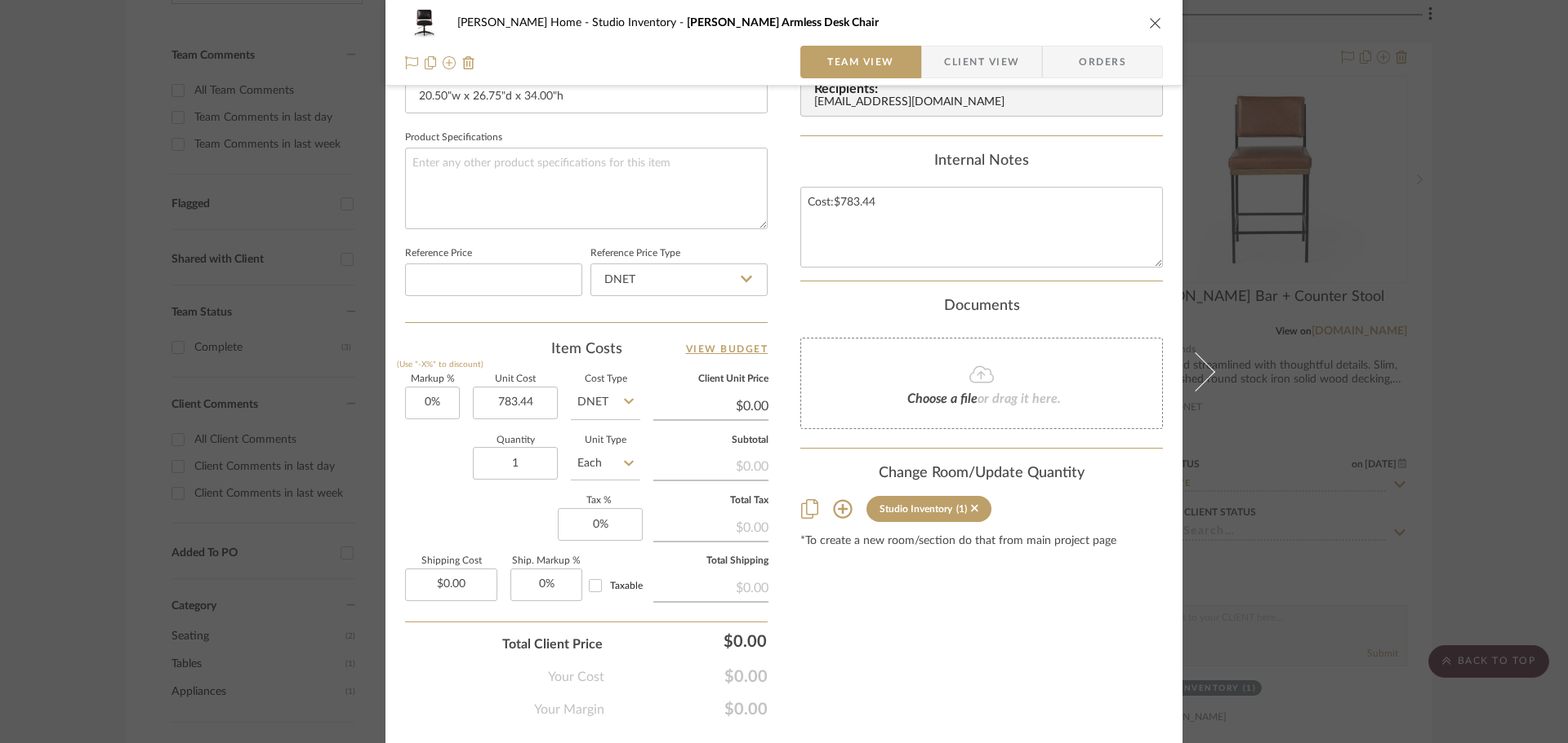
type input "$783.44"
drag, startPoint x: 965, startPoint y: 620, endPoint x: 978, endPoint y: 619, distance: 13.0
click at [969, 620] on div "Content here copies to Client View - confirm visibility there. Show in Client D…" at bounding box center [981, 48] width 362 height 1343
type input "$783.44"
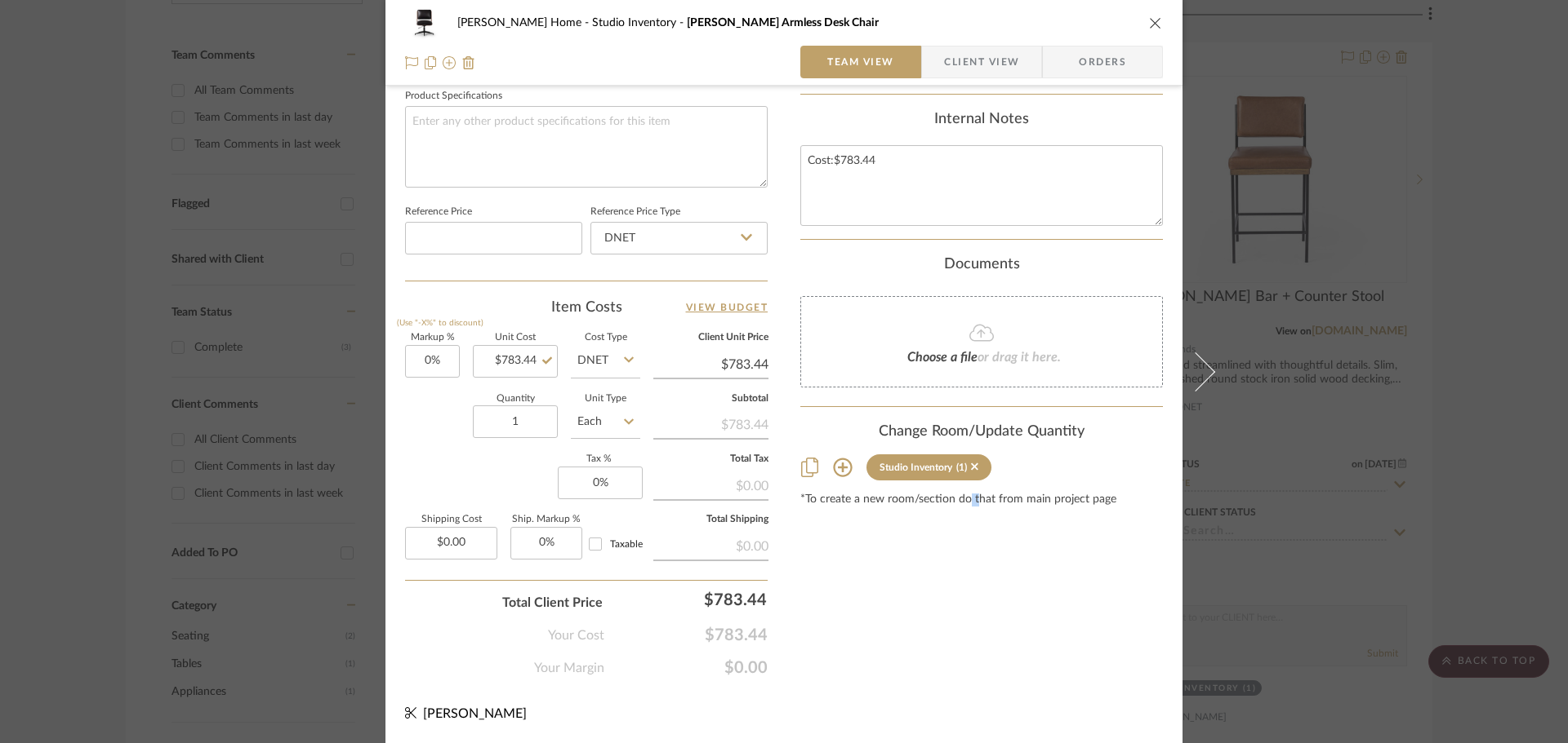
scroll to position [287, 0]
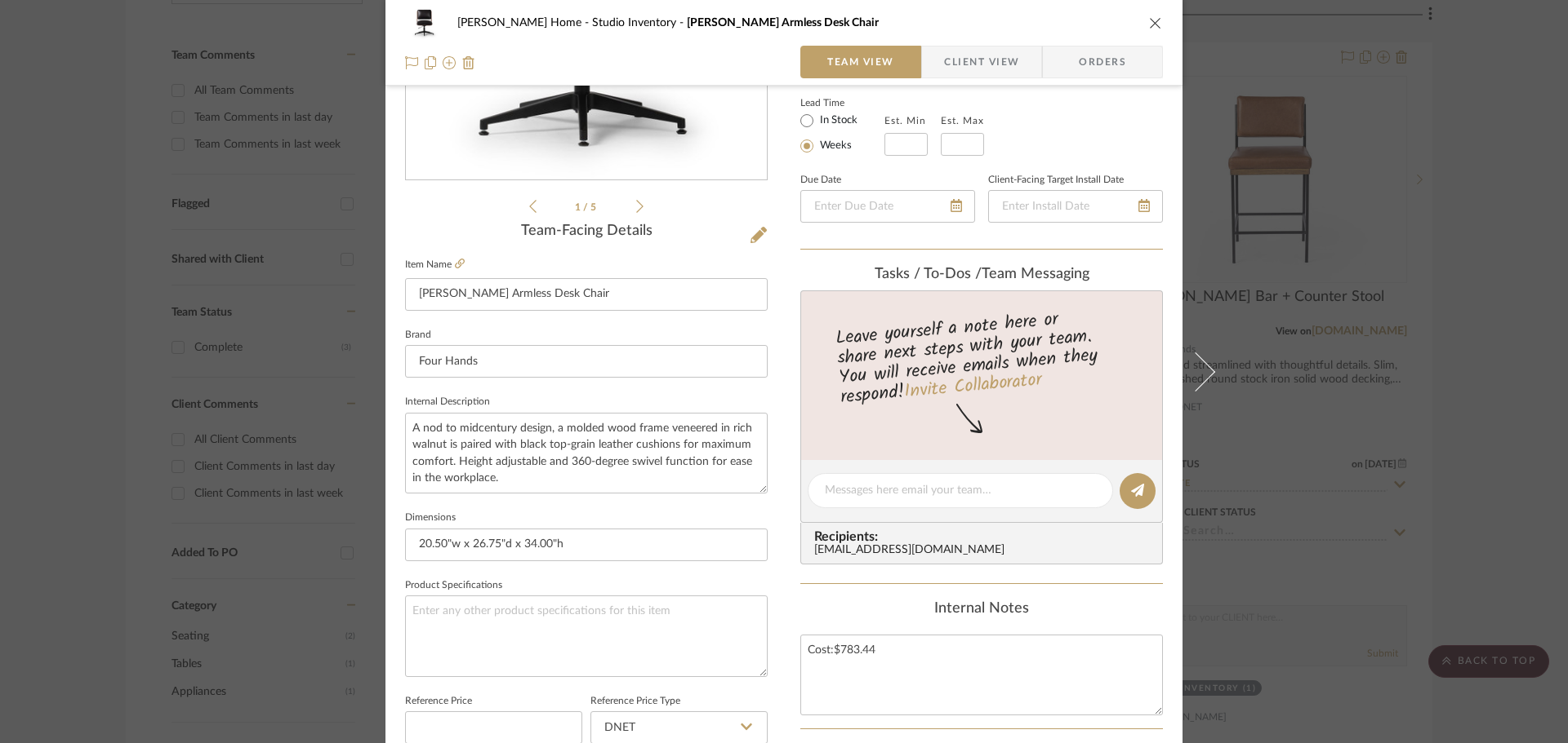
click at [1532, 443] on div "[PERSON_NAME] Home Studio Inventory [PERSON_NAME] Armless Desk Chair Team View …" at bounding box center [784, 371] width 1568 height 743
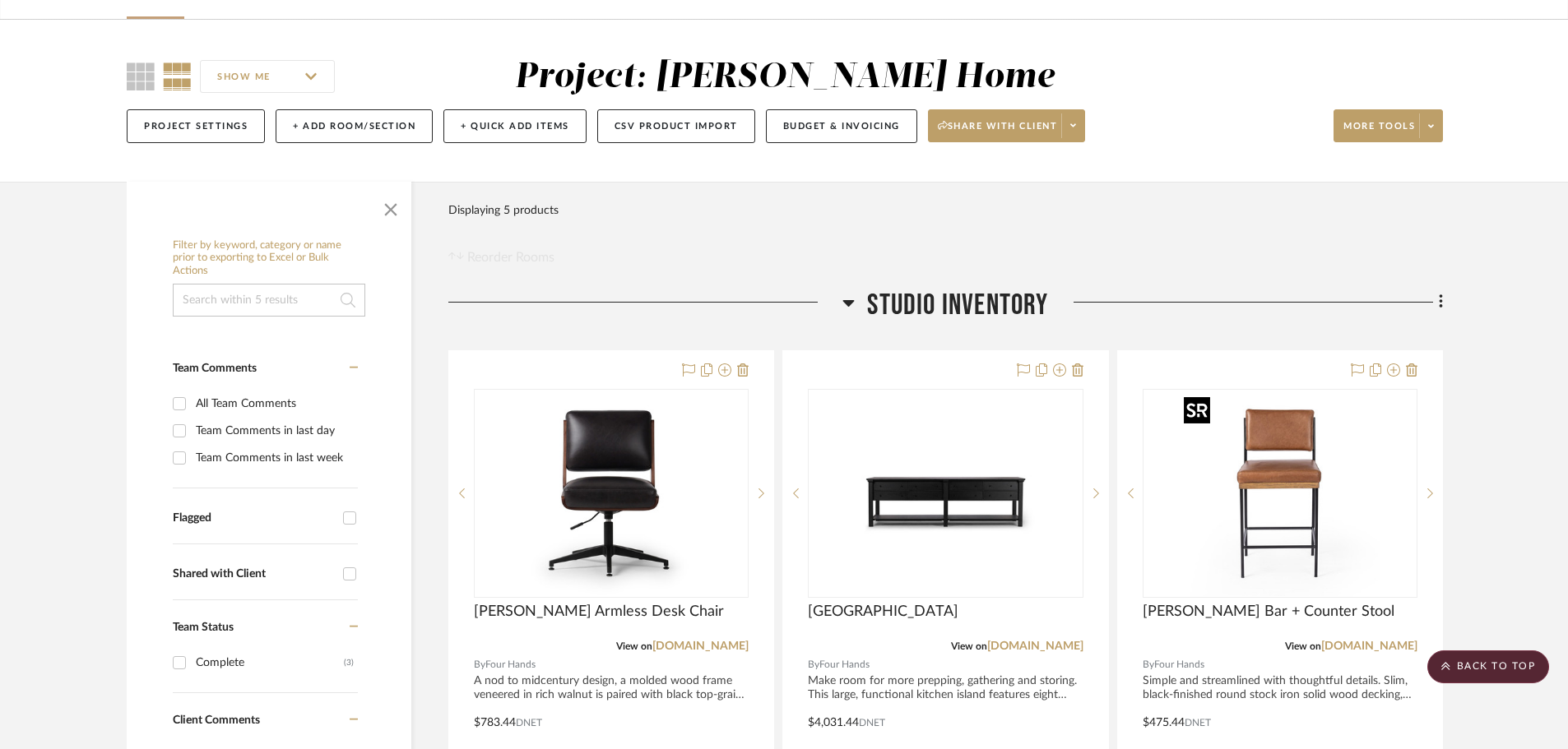
scroll to position [83, 0]
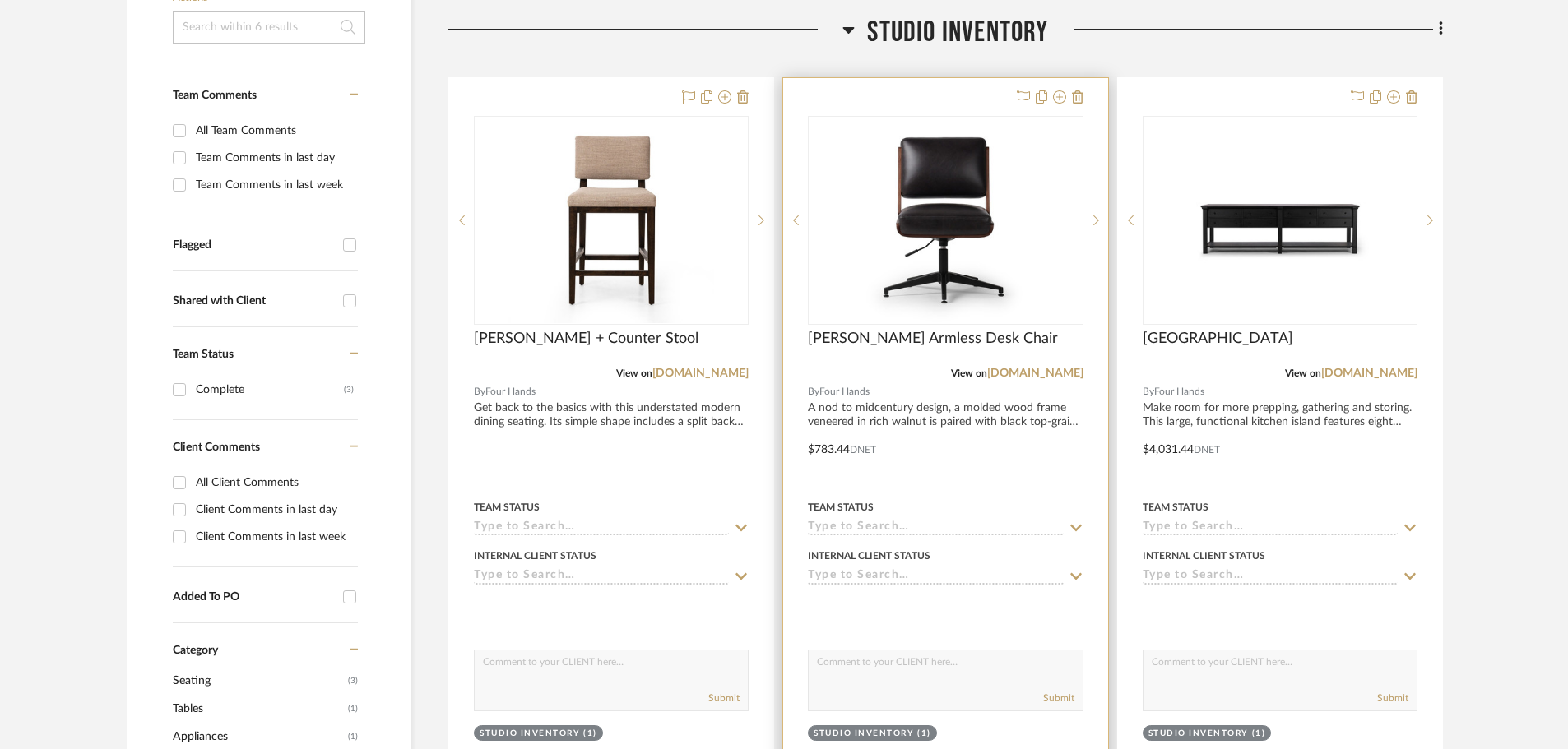
scroll to position [411, 0]
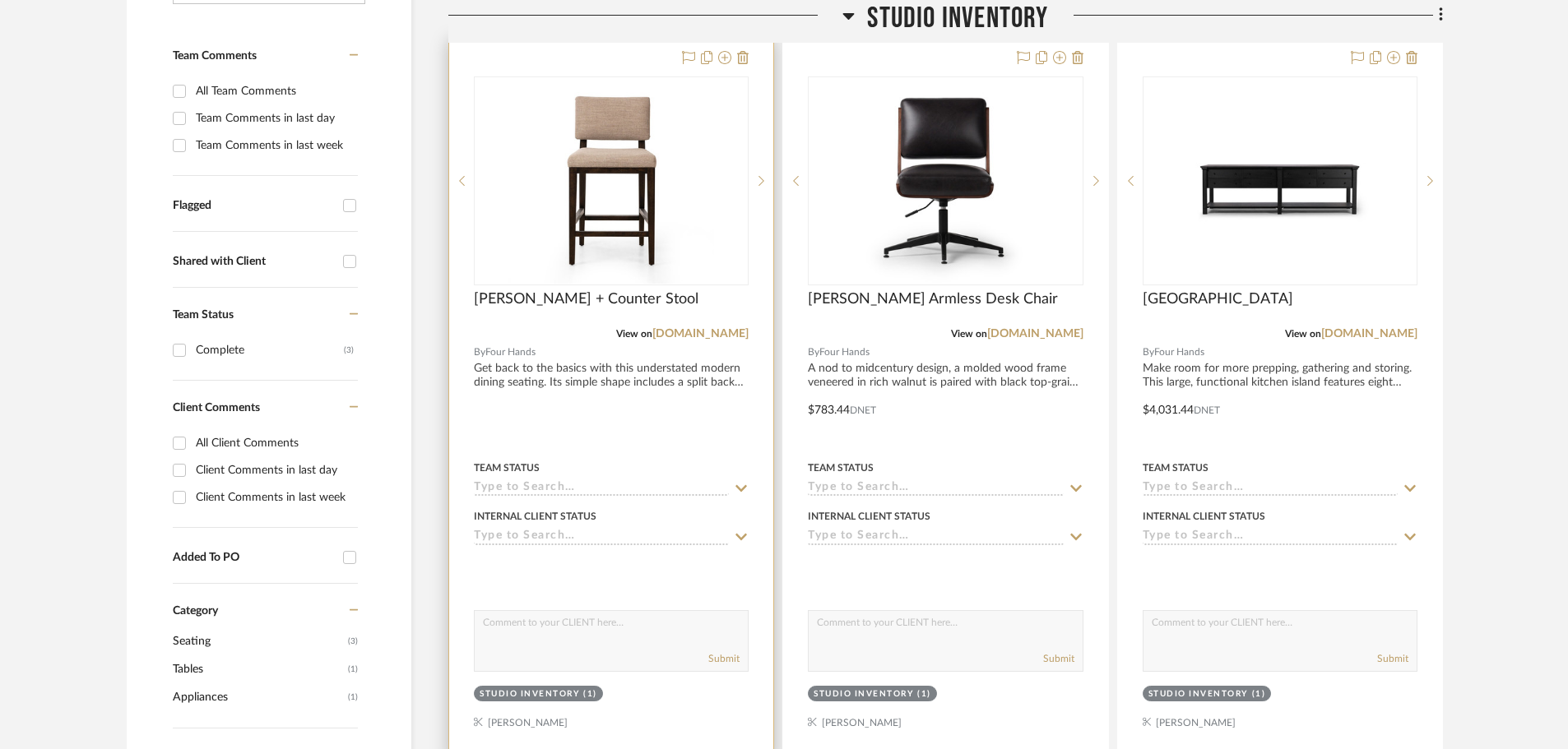
click at [637, 447] on div at bounding box center [611, 399] width 324 height 720
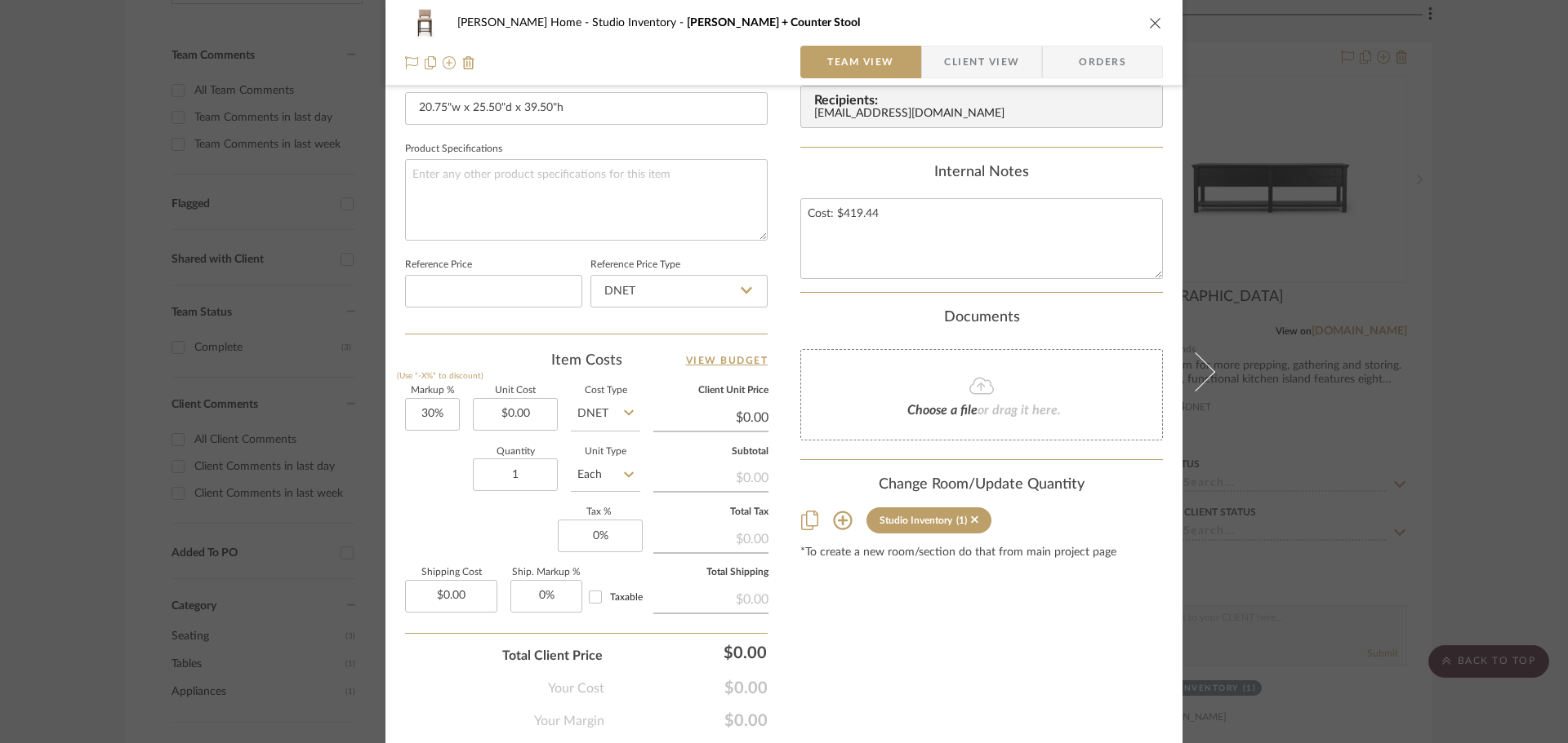
scroll to position [734, 0]
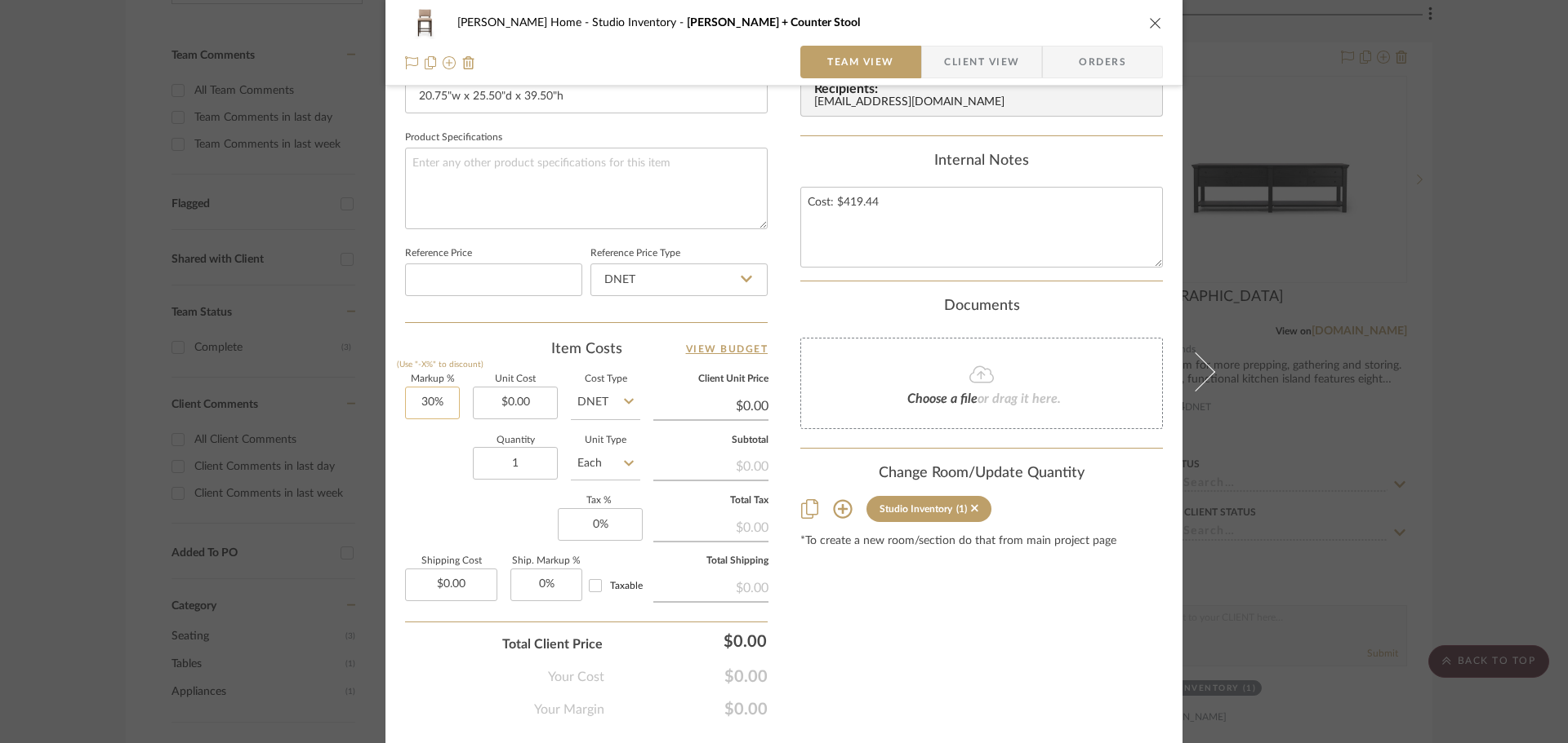
type input "30"
click at [448, 401] on input "30" at bounding box center [432, 403] width 55 height 33
type input "0%"
type input "0.00"
click at [524, 411] on input "0.00" at bounding box center [516, 403] width 85 height 33
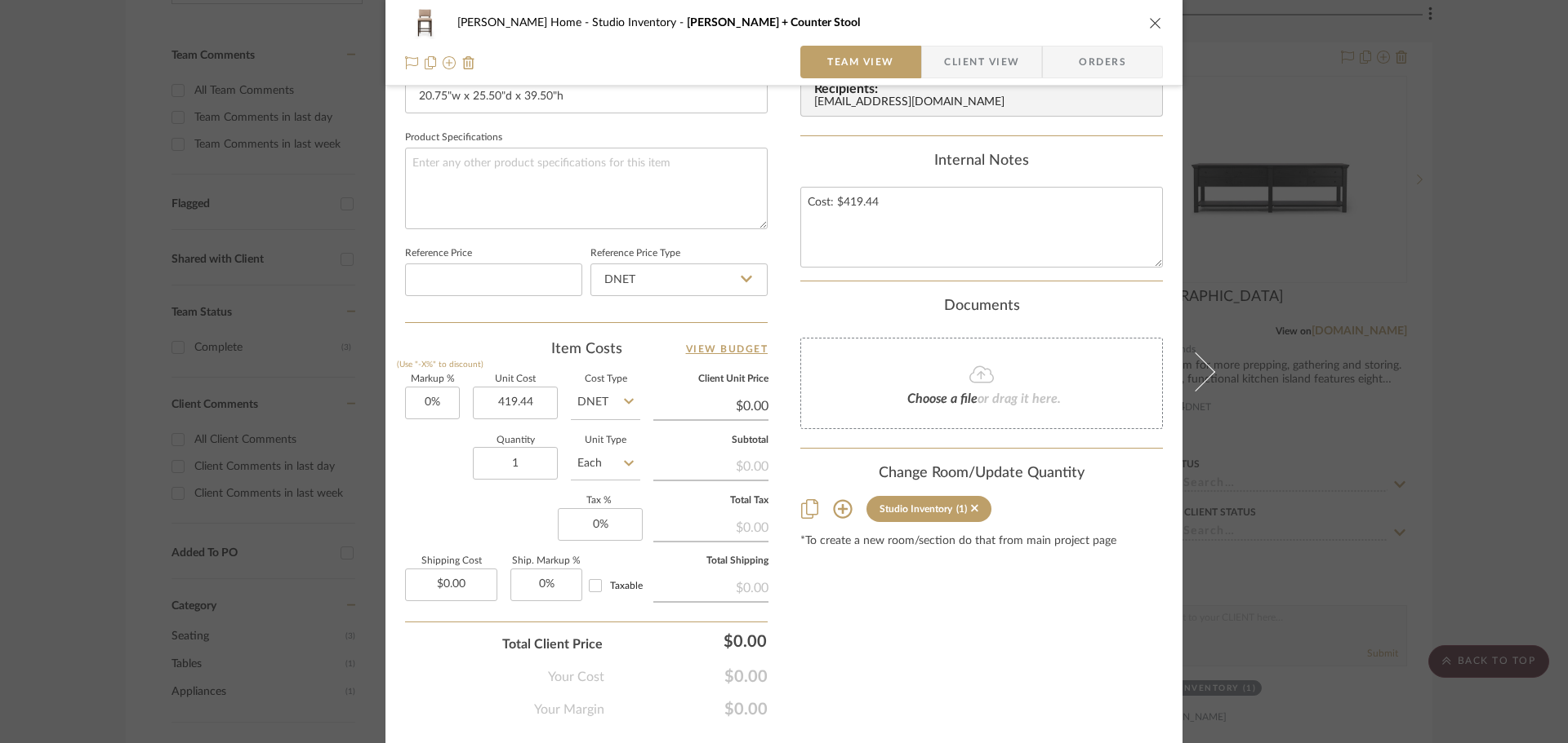
type input "$419.44"
click at [420, 501] on div "Markup % (Use "-X%" to discount) 0% Unit Cost $419.44 Cost Type DNET Client Uni…" at bounding box center [586, 494] width 362 height 238
type input "$419.44"
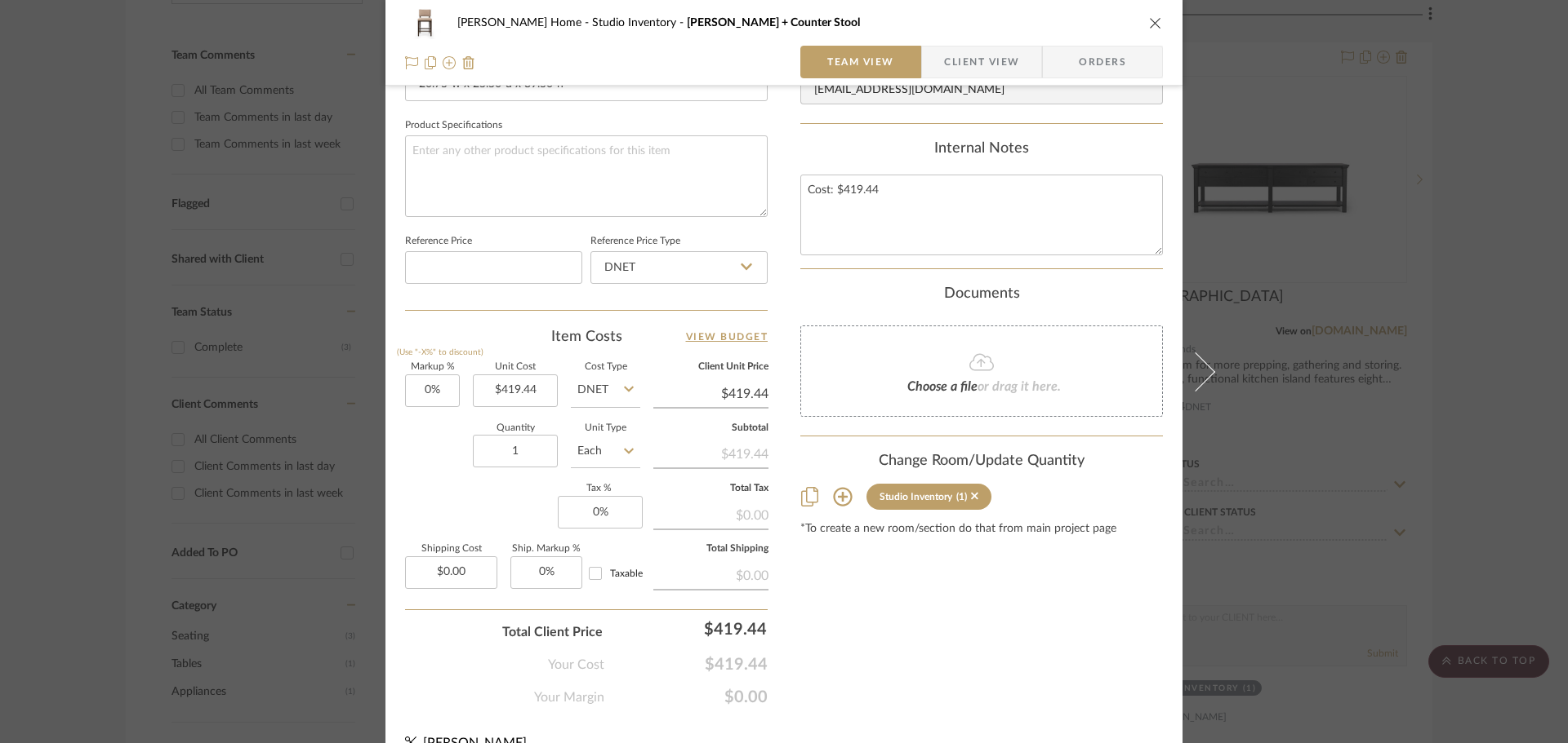
scroll to position [776, 0]
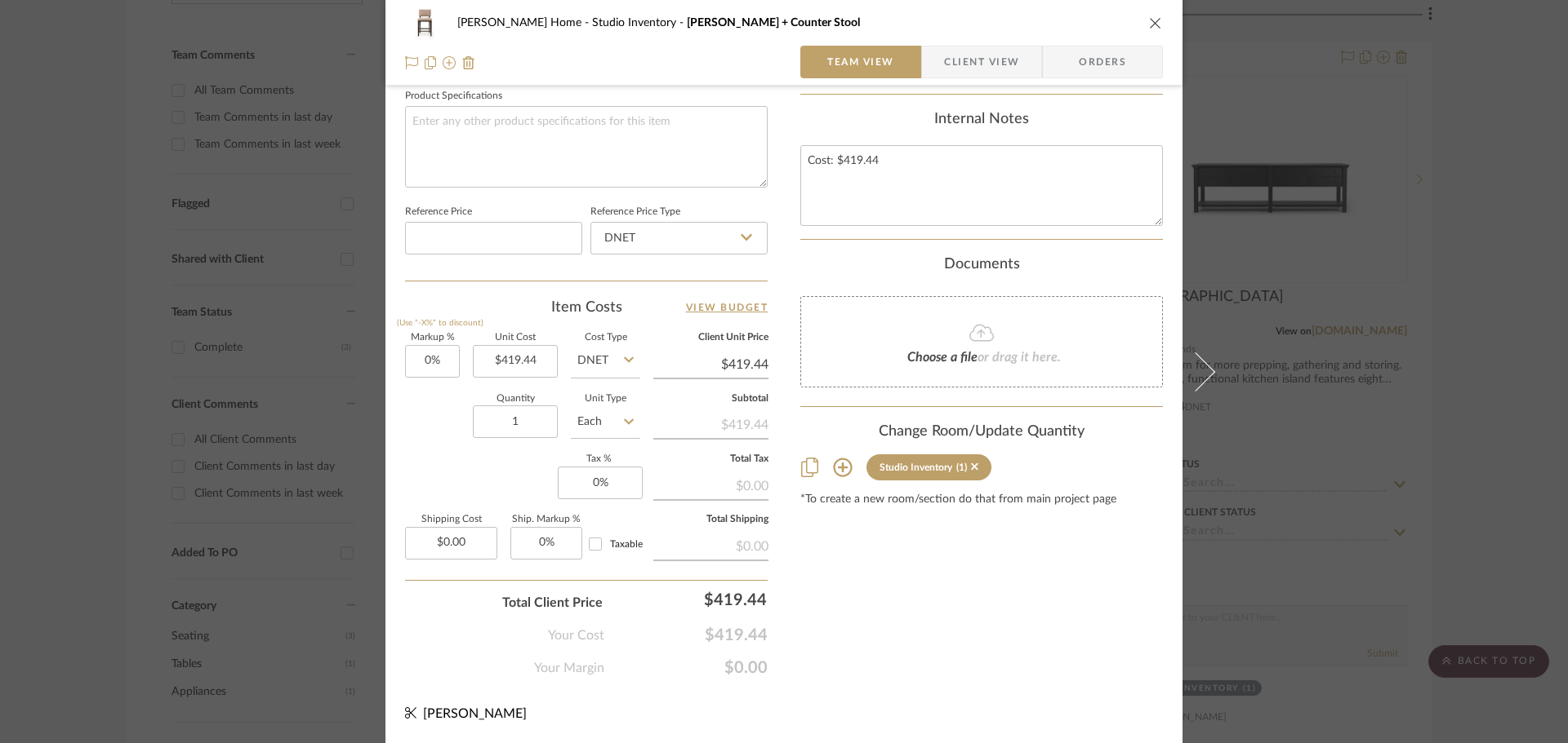
click at [955, 337] on fa-icon at bounding box center [981, 333] width 148 height 21
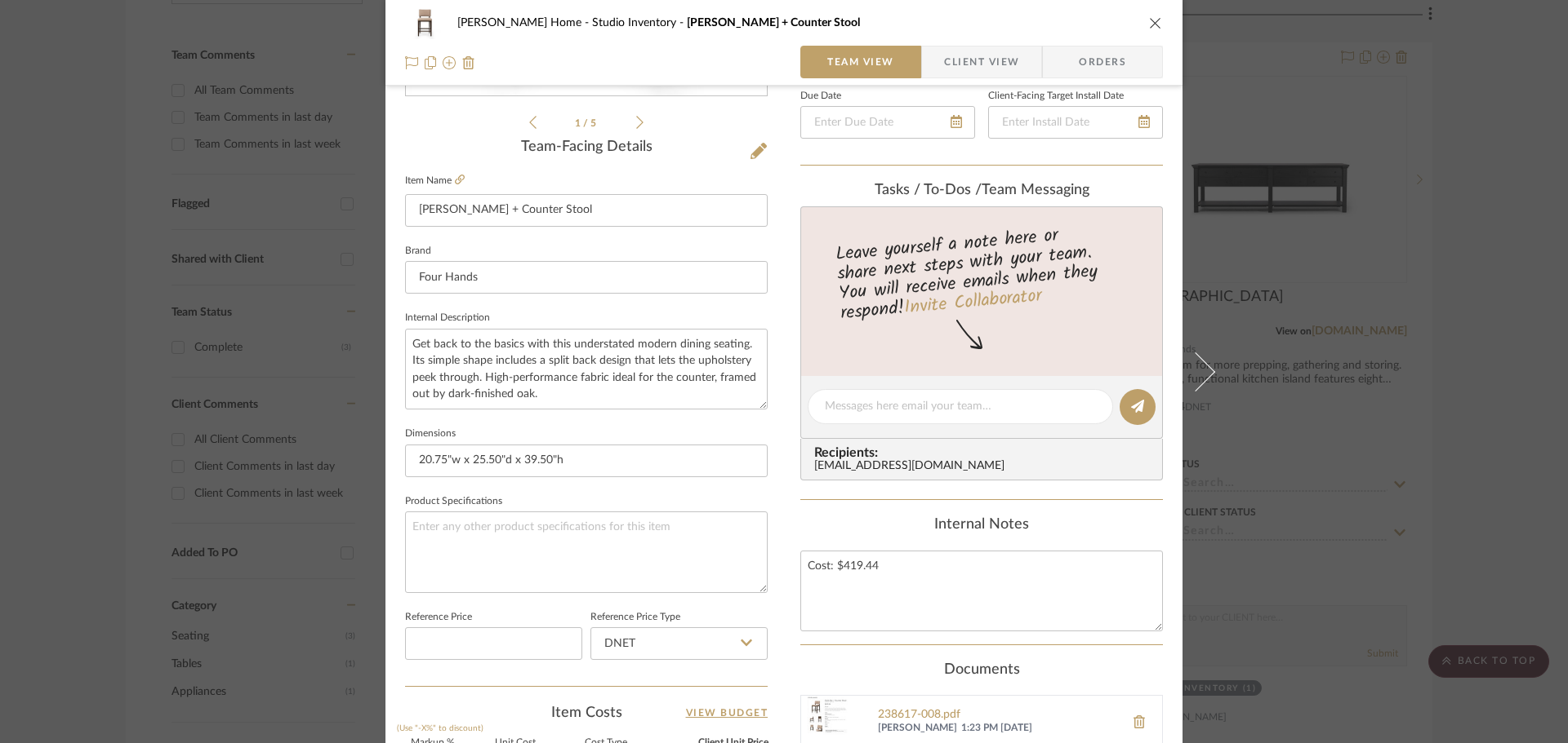
scroll to position [368, 0]
click at [550, 397] on textarea "Get back to the basics with this understated modern dining seating. Its simple …" at bounding box center [586, 371] width 362 height 81
drag, startPoint x: 548, startPoint y: 399, endPoint x: 367, endPoint y: 339, distance: 190.7
click at [367, 339] on mat-dialog-content "[PERSON_NAME] Home Studio Inventory [PERSON_NAME] + Counter Stool Team View Cli…" at bounding box center [784, 398] width 889 height 1507
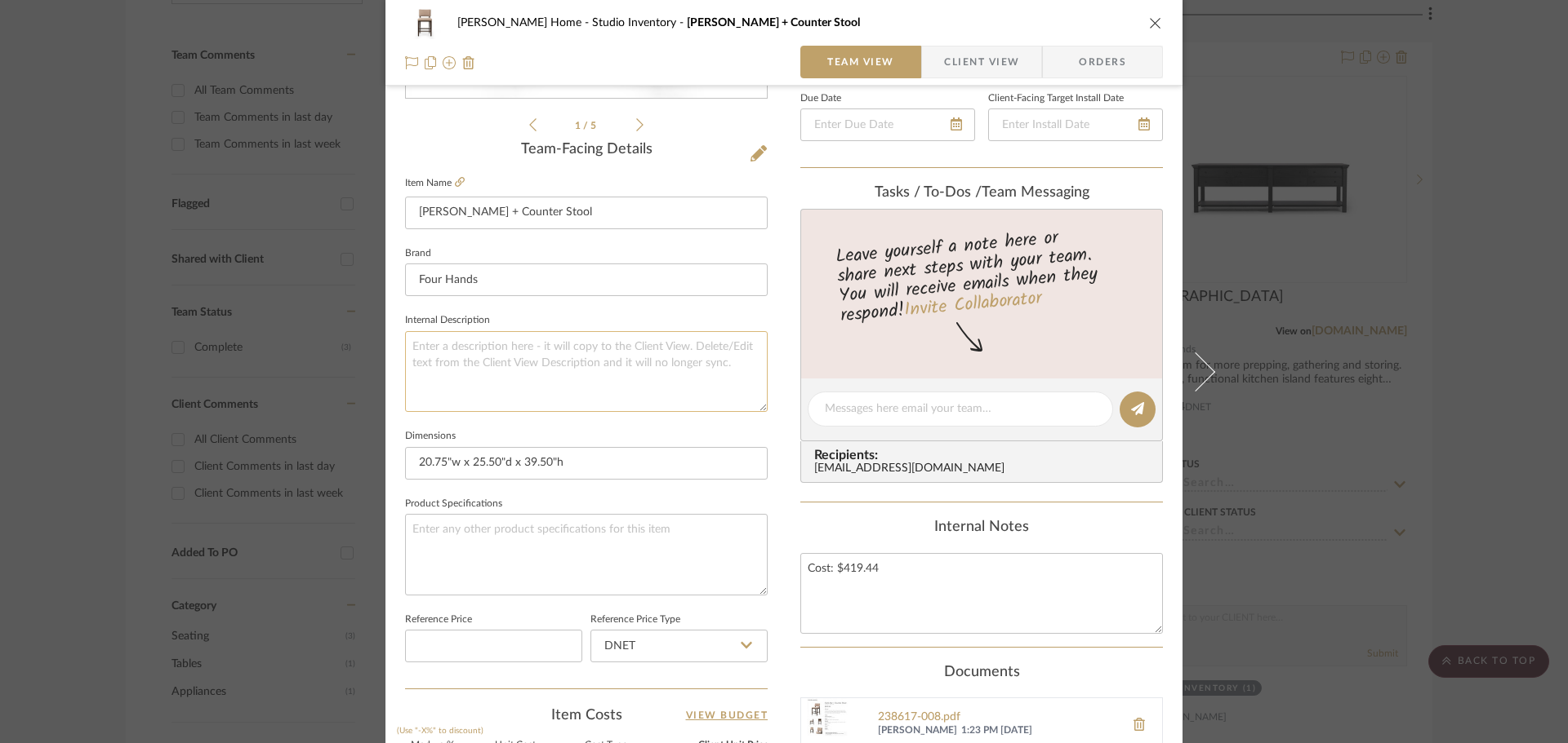
paste textarea "Get back to the basics with this understated modern dining seating. Its simple …"
type textarea "Get back to the basics with this understated modern dining seating. Its simple …"
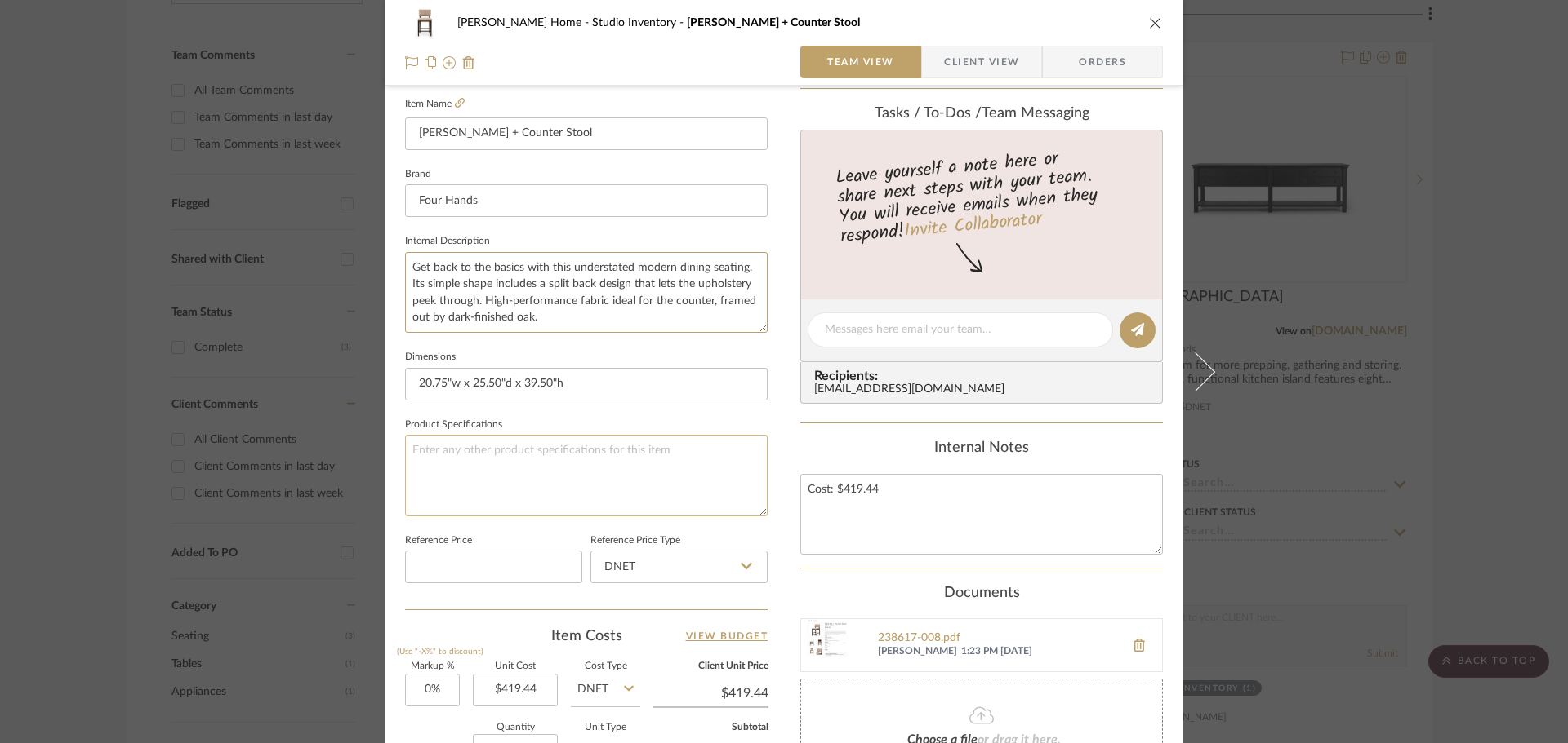
scroll to position [450, 0]
click at [574, 495] on textarea at bounding box center [586, 473] width 362 height 81
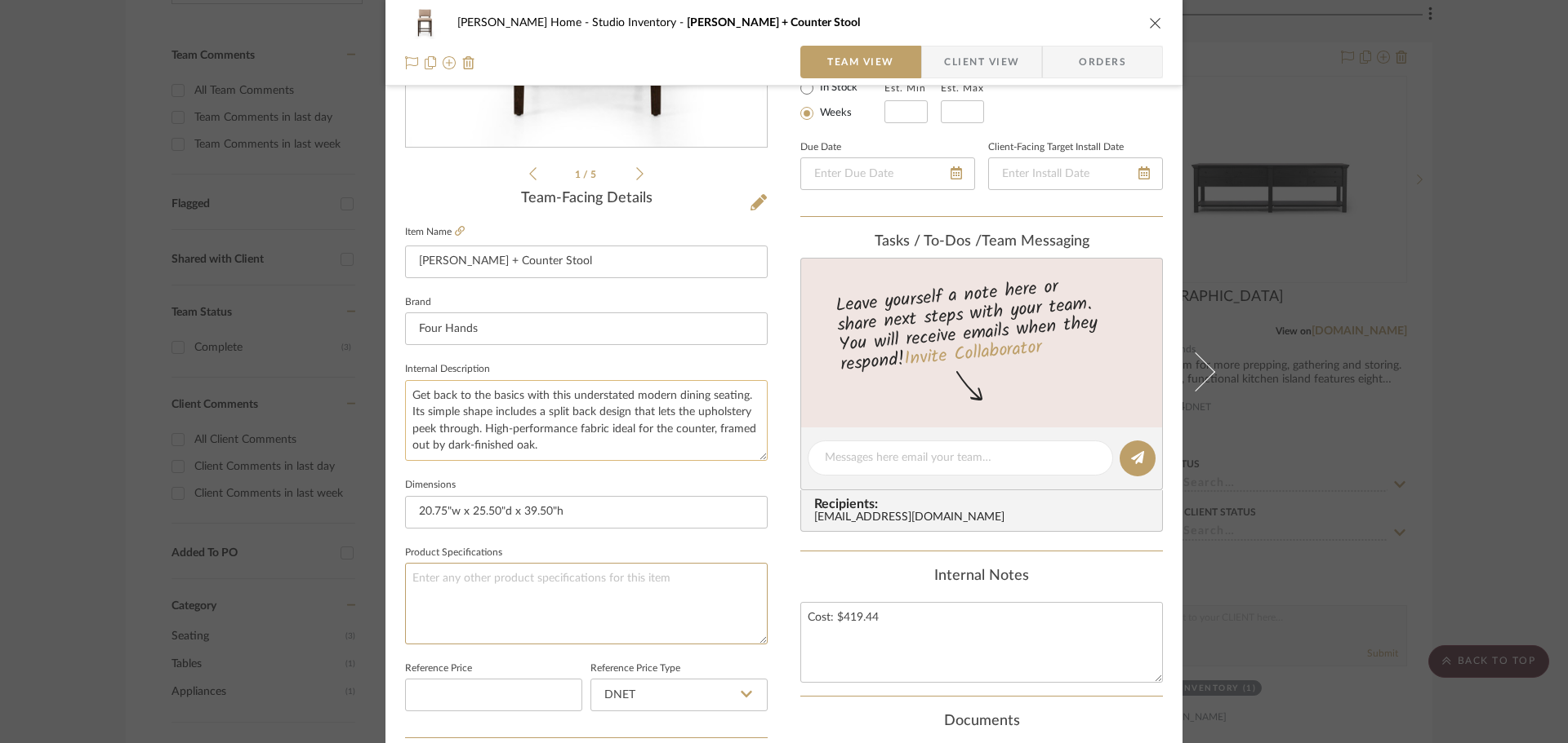
scroll to position [0, 0]
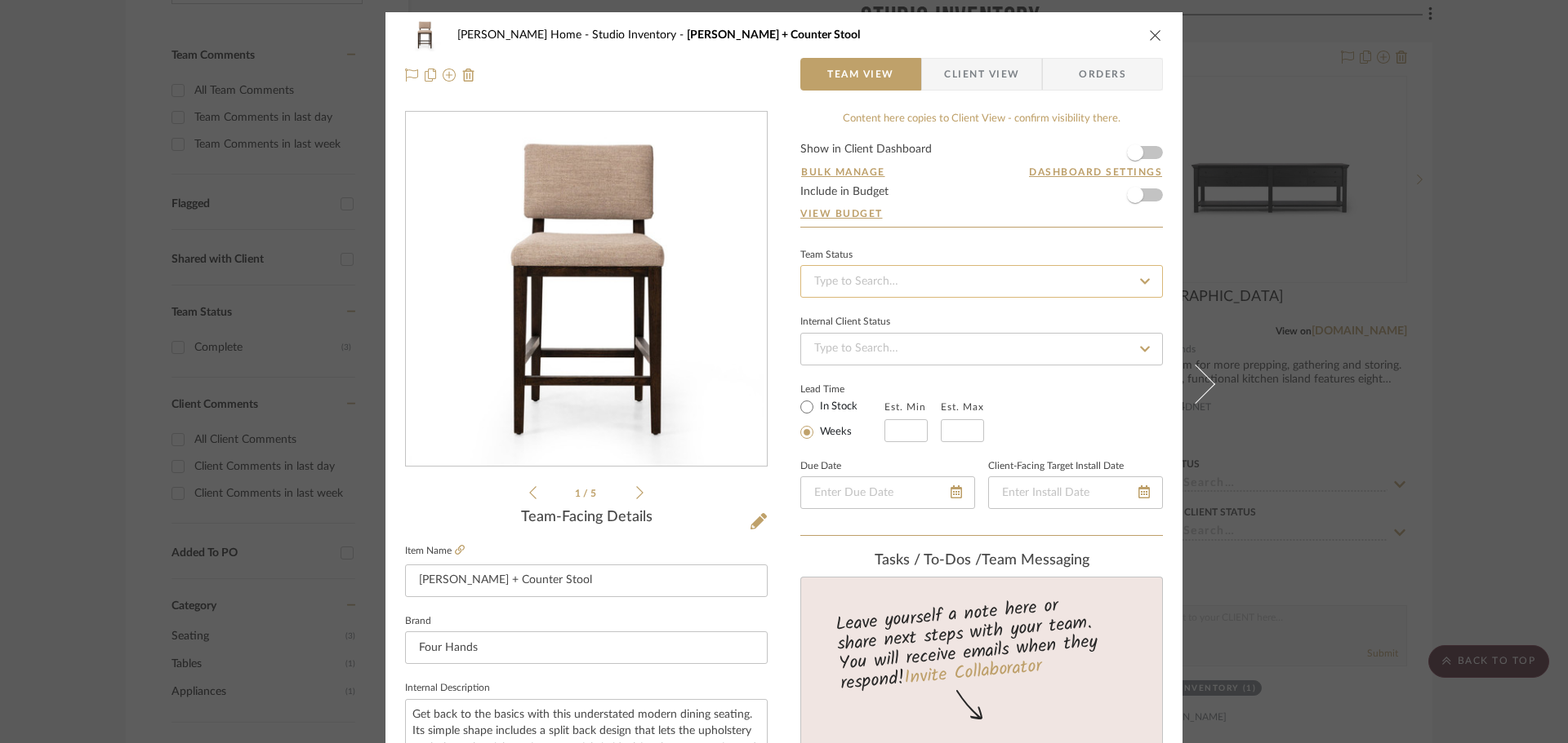
click at [949, 279] on input at bounding box center [981, 282] width 362 height 33
type input "com"
click at [800, 319] on div "Complete" at bounding box center [975, 325] width 361 height 42
type input "[DATE]"
type input "Complete"
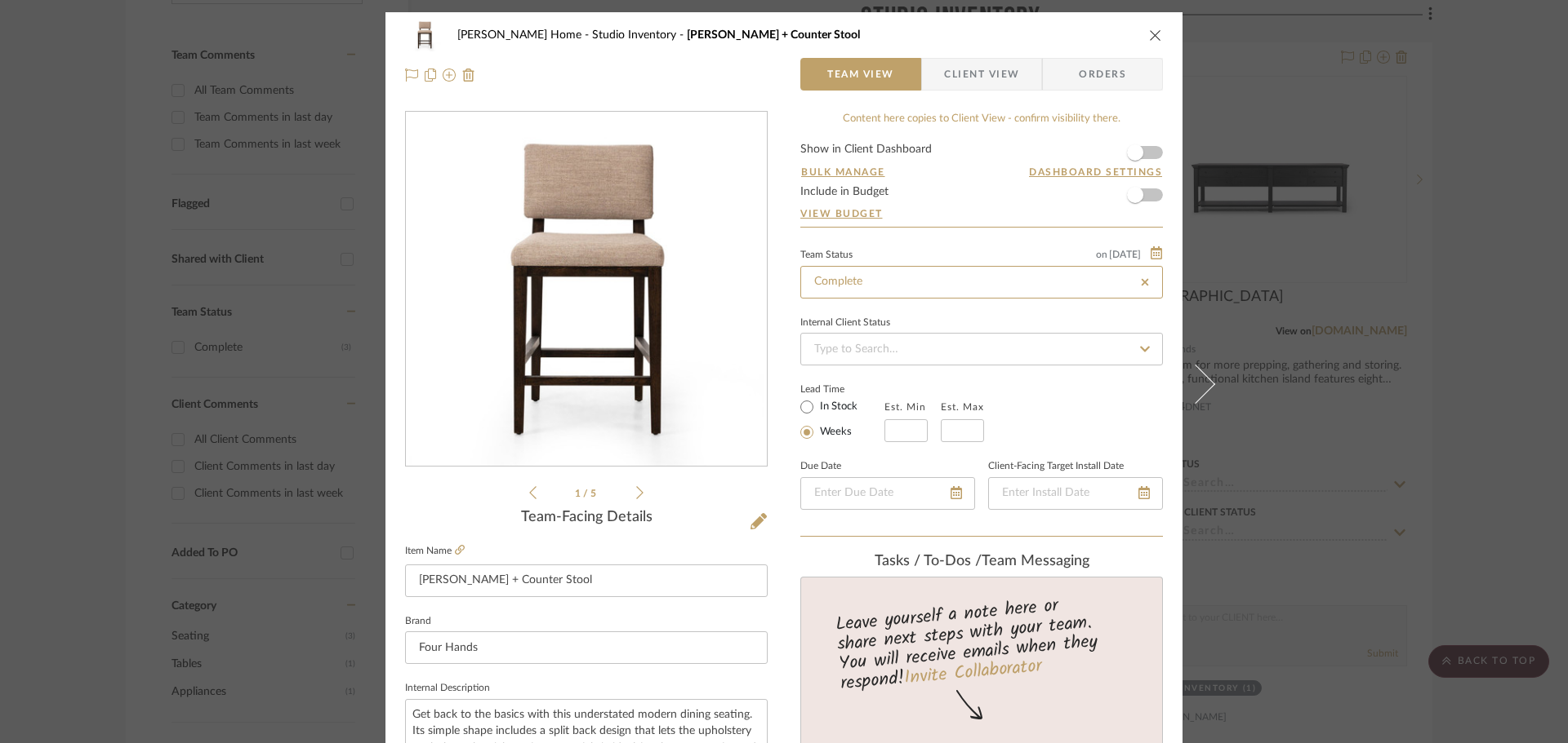
type input "[DATE]"
type input "Complete"
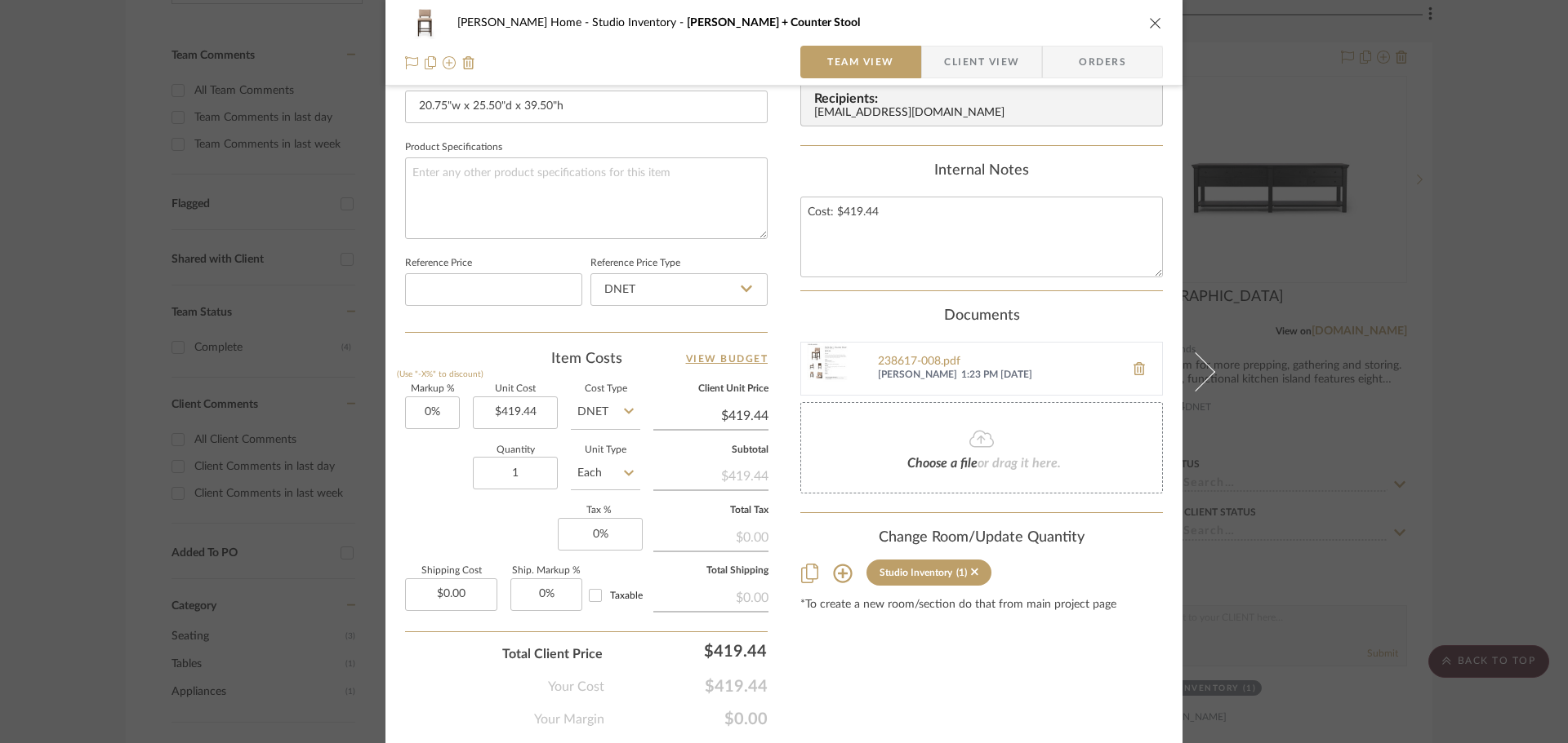
scroll to position [776, 0]
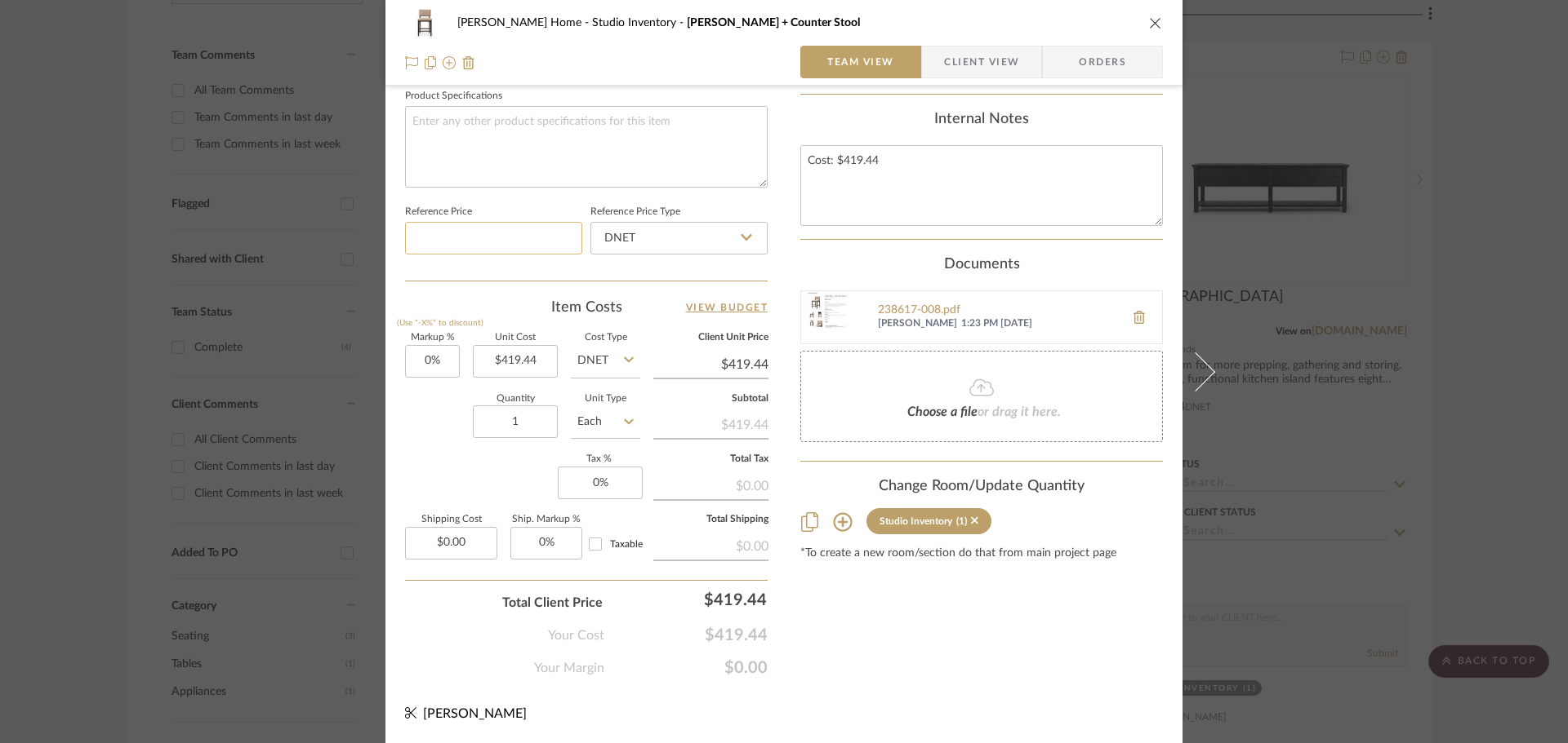
click at [462, 237] on input at bounding box center [493, 238] width 177 height 33
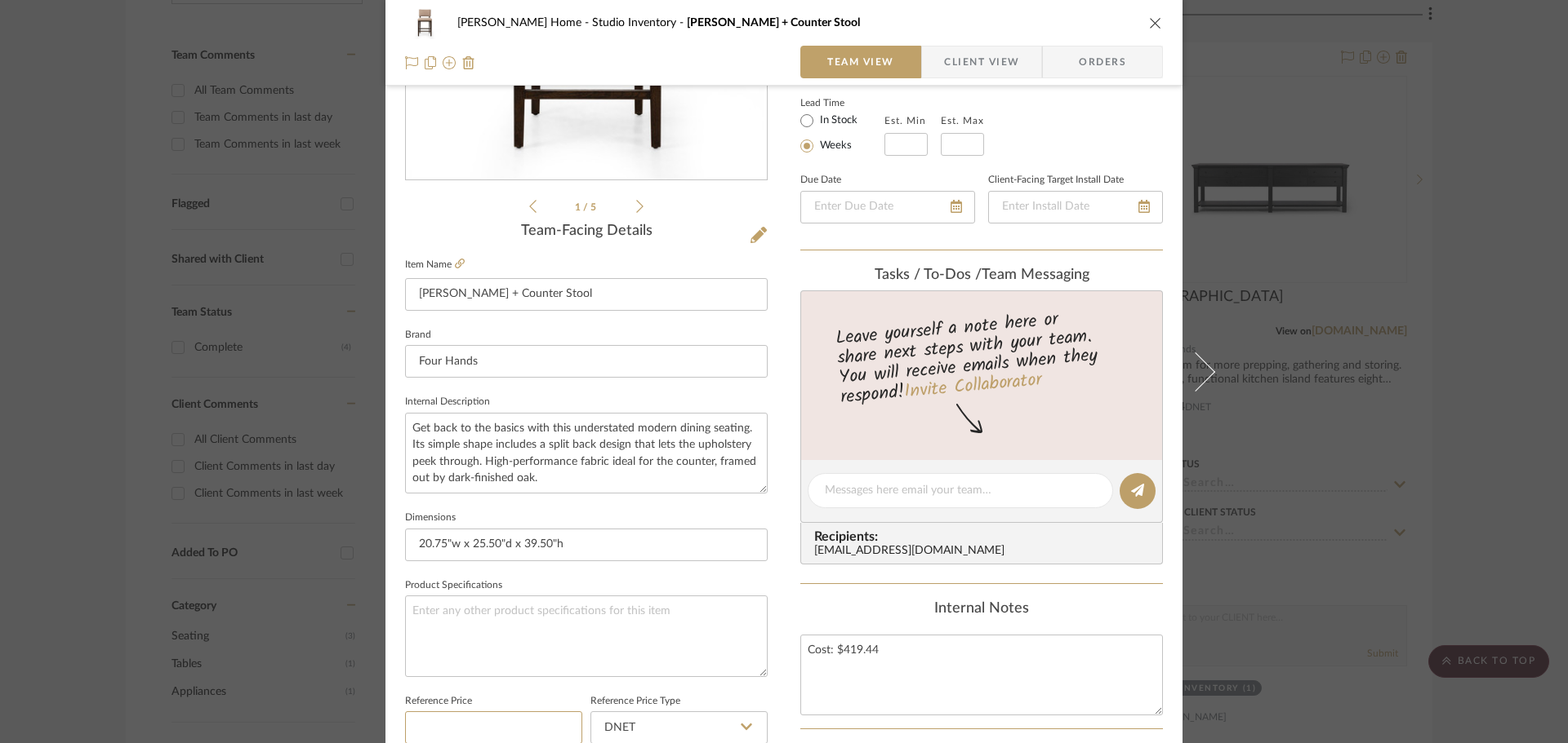
scroll to position [0, 0]
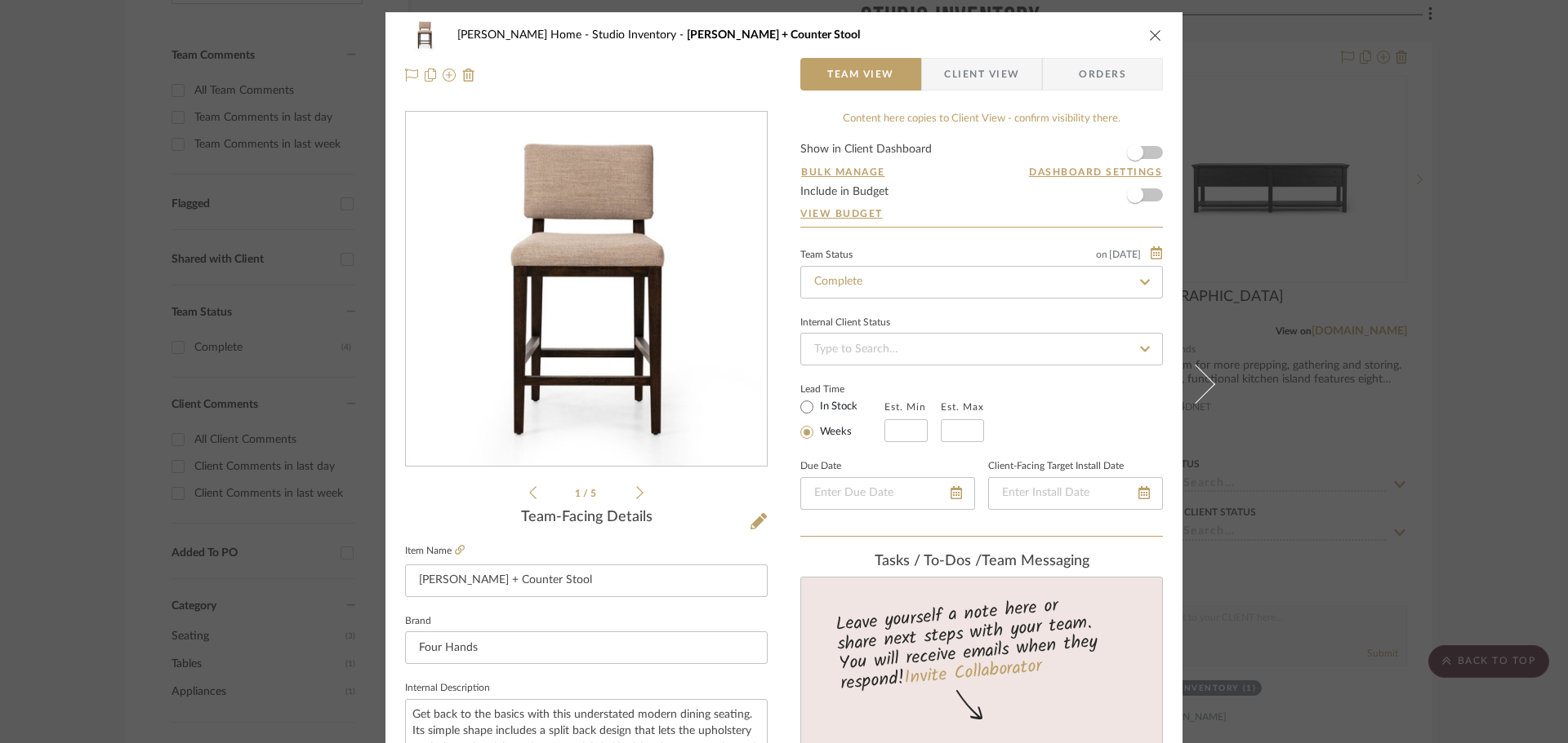
click at [950, 76] on span "Client View" at bounding box center [982, 75] width 75 height 33
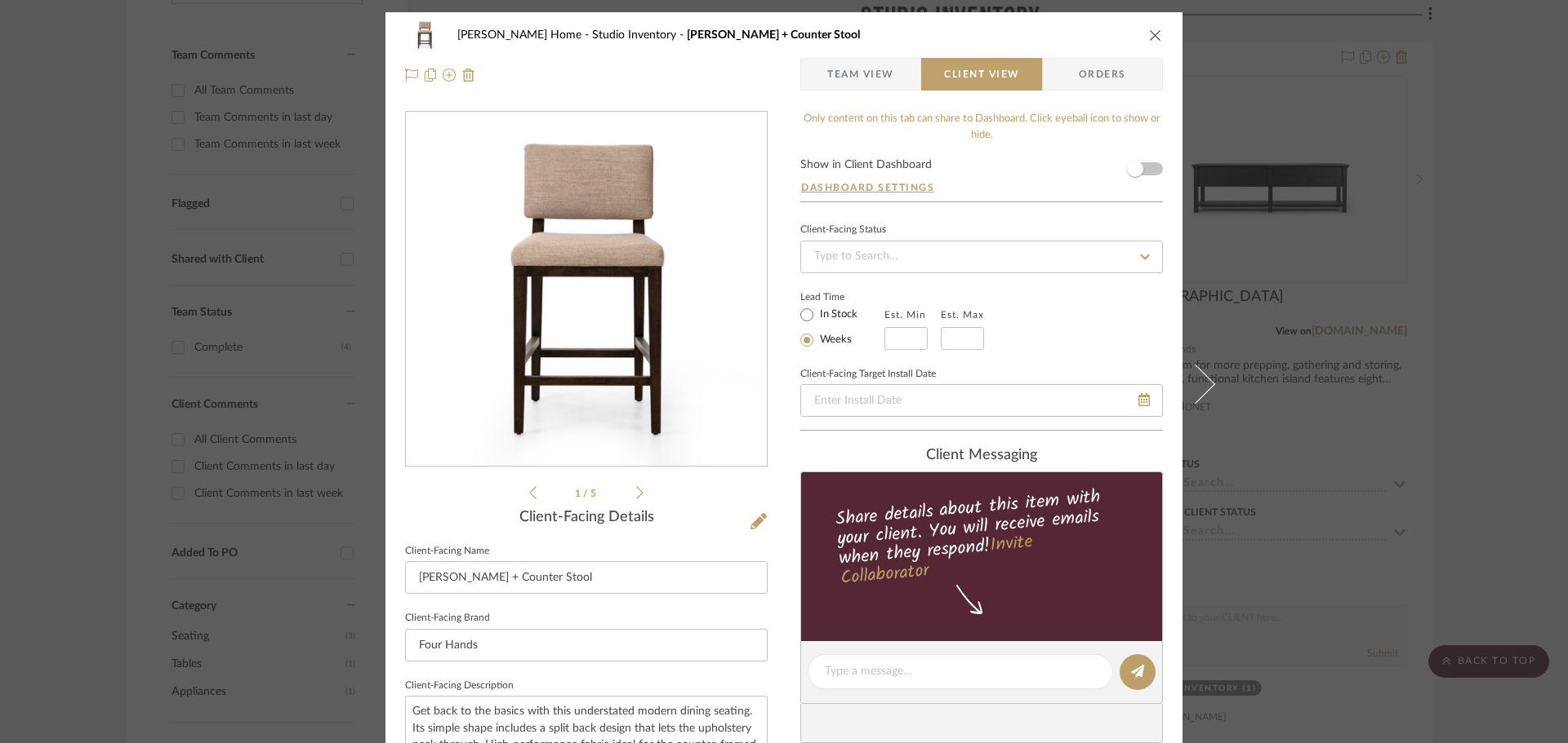
click at [1084, 79] on span "Orders" at bounding box center [1102, 75] width 84 height 33
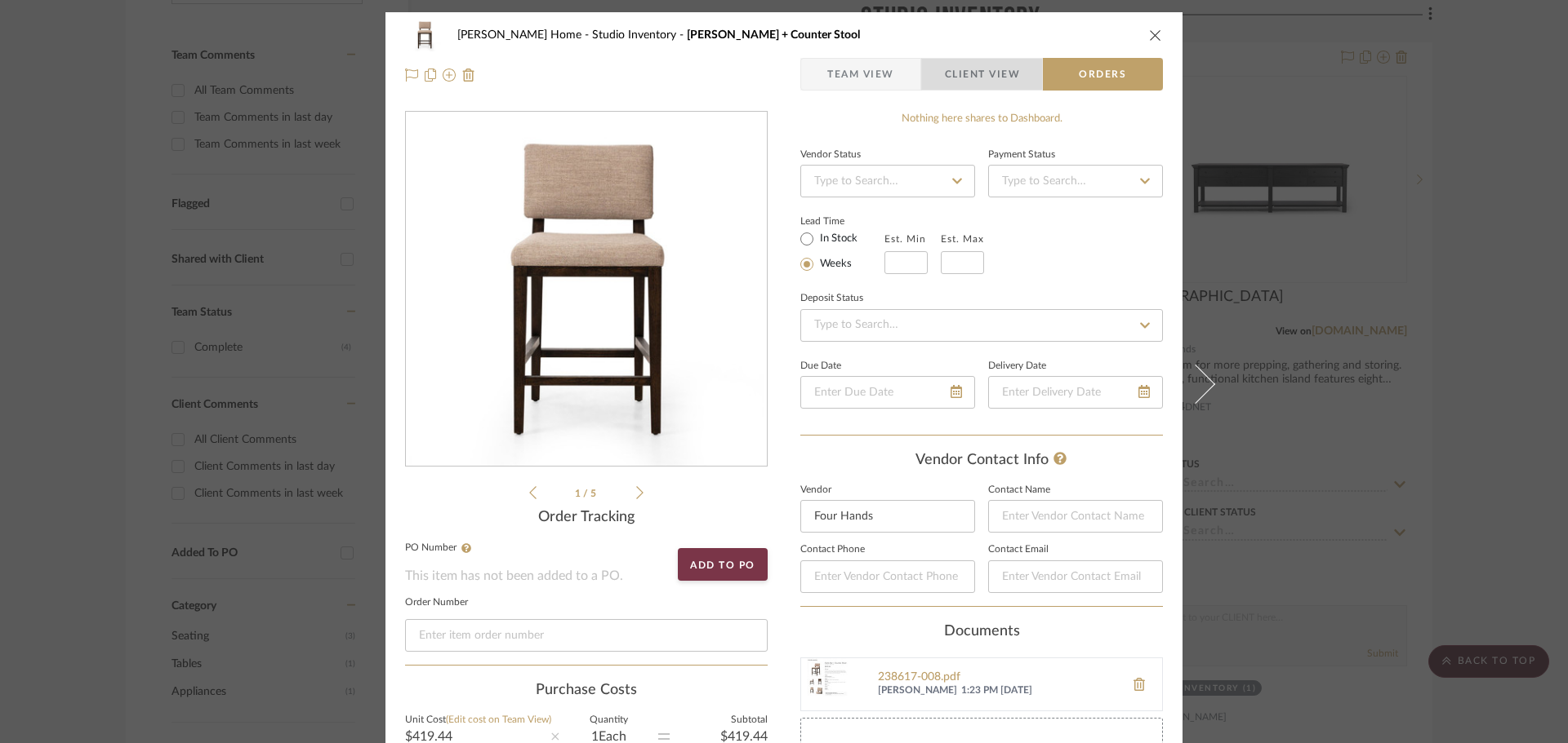
click at [935, 67] on span "button" at bounding box center [933, 75] width 22 height 33
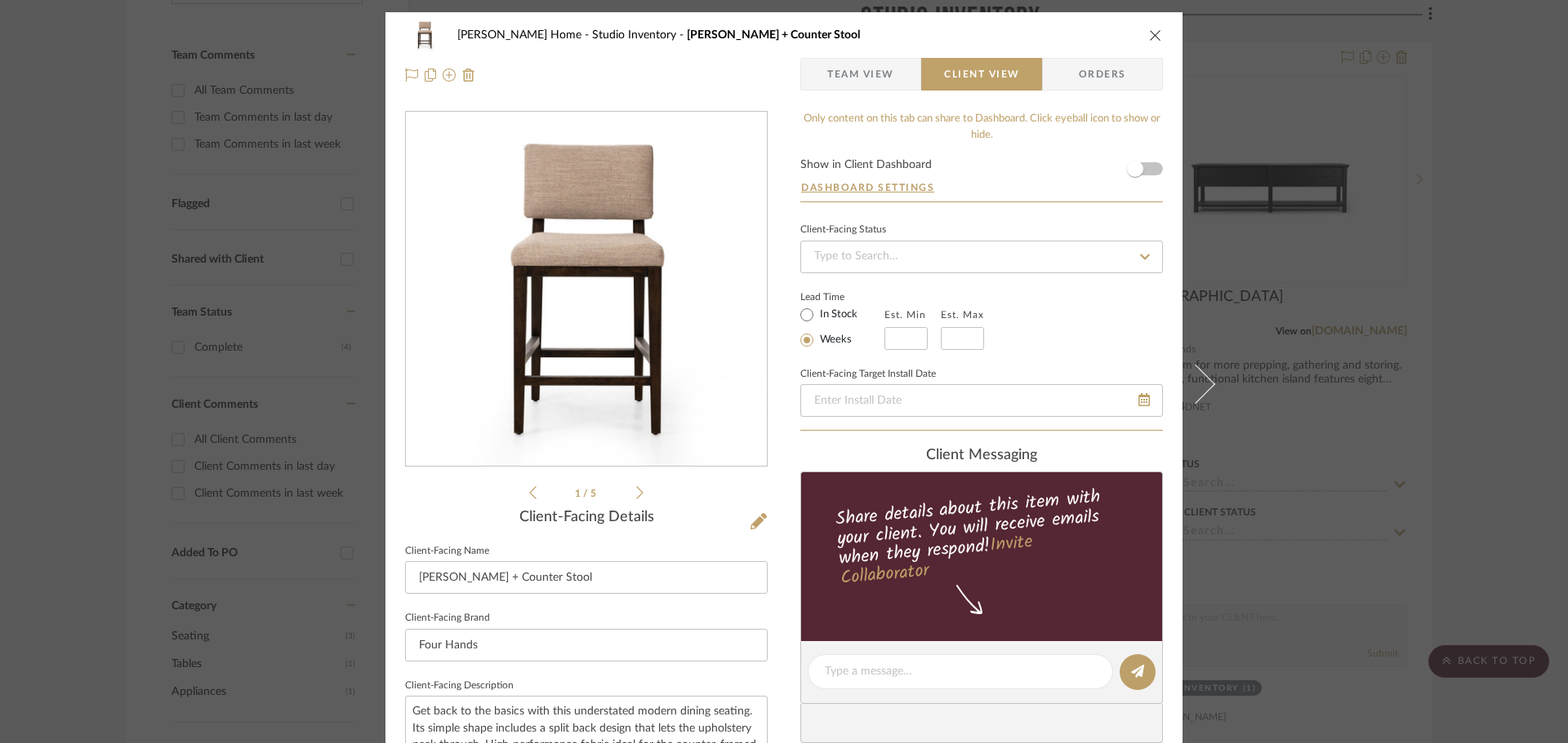
click at [829, 69] on span "Team View" at bounding box center [861, 75] width 67 height 33
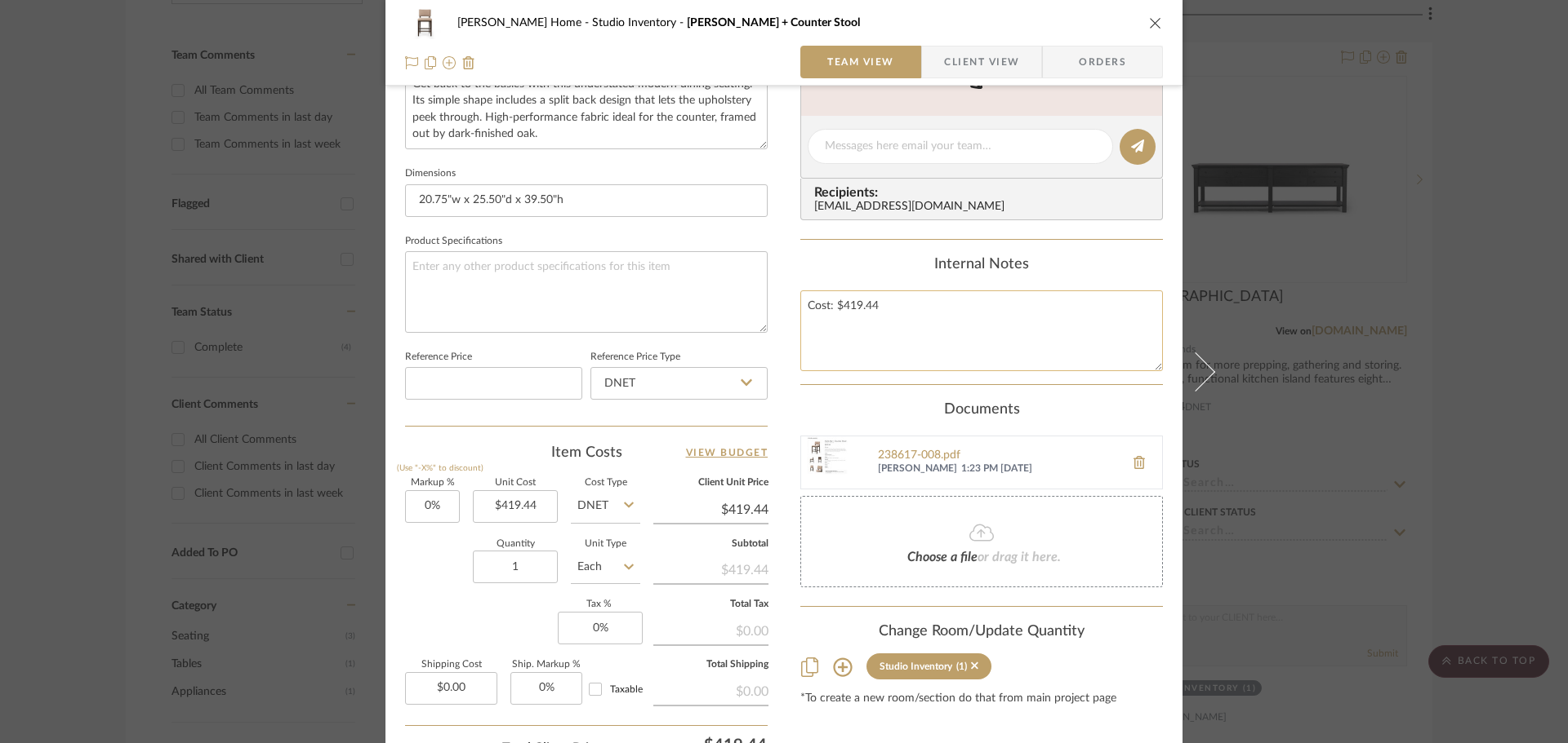
scroll to position [776, 0]
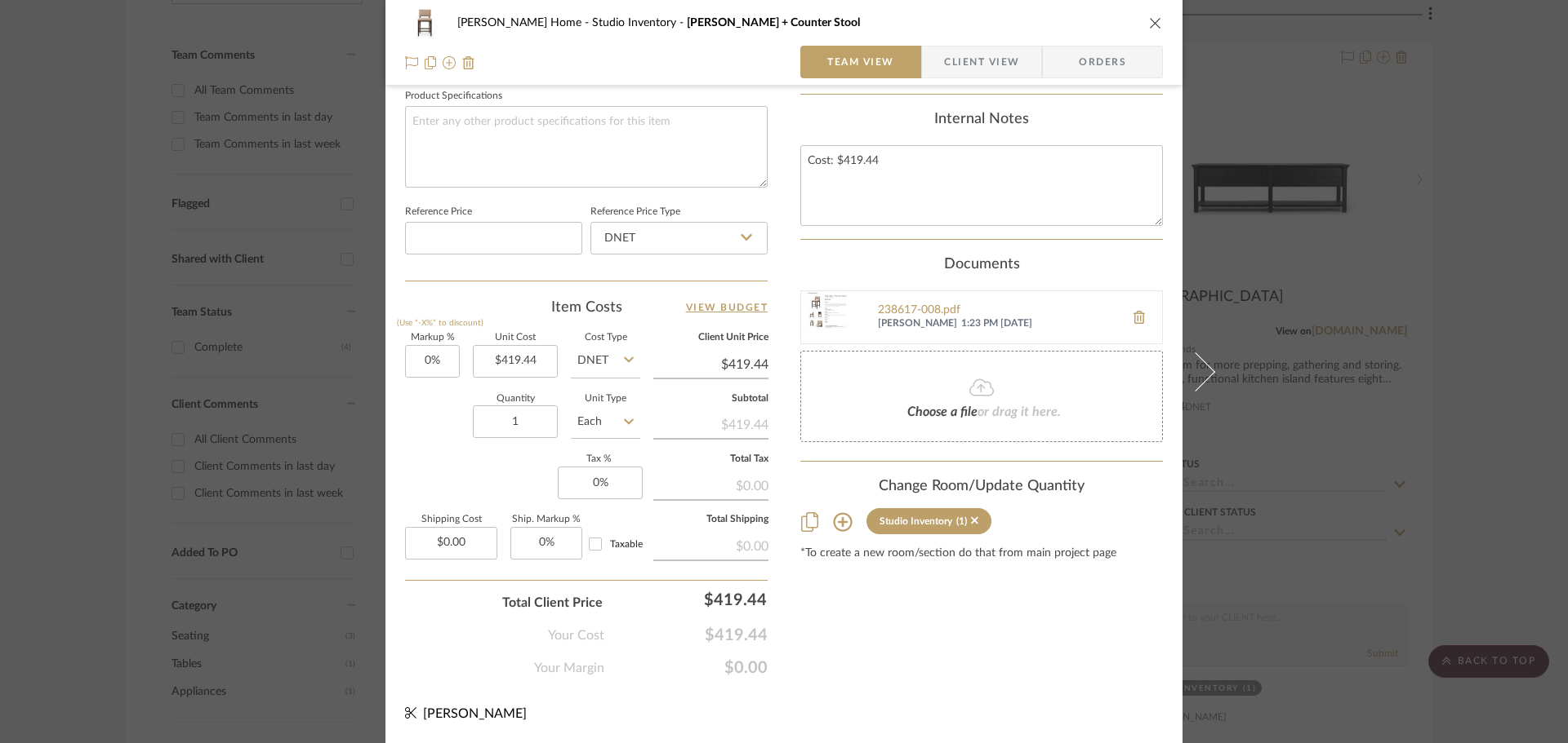
click at [1139, 27] on div "[PERSON_NAME] Home Studio Inventory [PERSON_NAME] + Counter Stool" at bounding box center [784, 23] width 757 height 33
click at [1148, 22] on button "close" at bounding box center [1156, 23] width 15 height 15
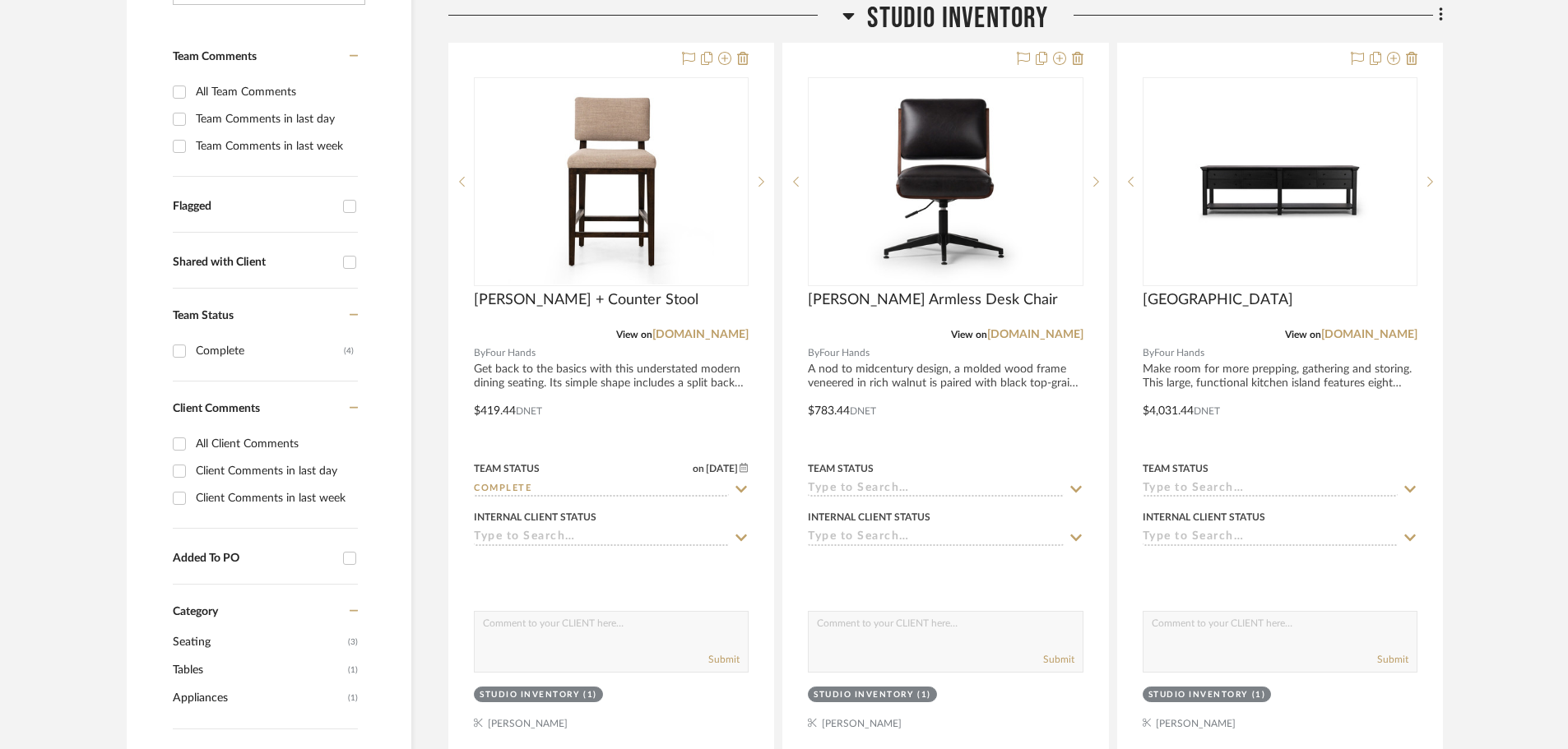
scroll to position [411, 0]
drag, startPoint x: 553, startPoint y: 290, endPoint x: 1543, endPoint y: 529, distance: 1018.4
click at [1543, 529] on project-details-page "SHOW ME Project: [PERSON_NAME] Home Project Settings + Add Room/Section + Quick…" at bounding box center [784, 615] width 1568 height 1818
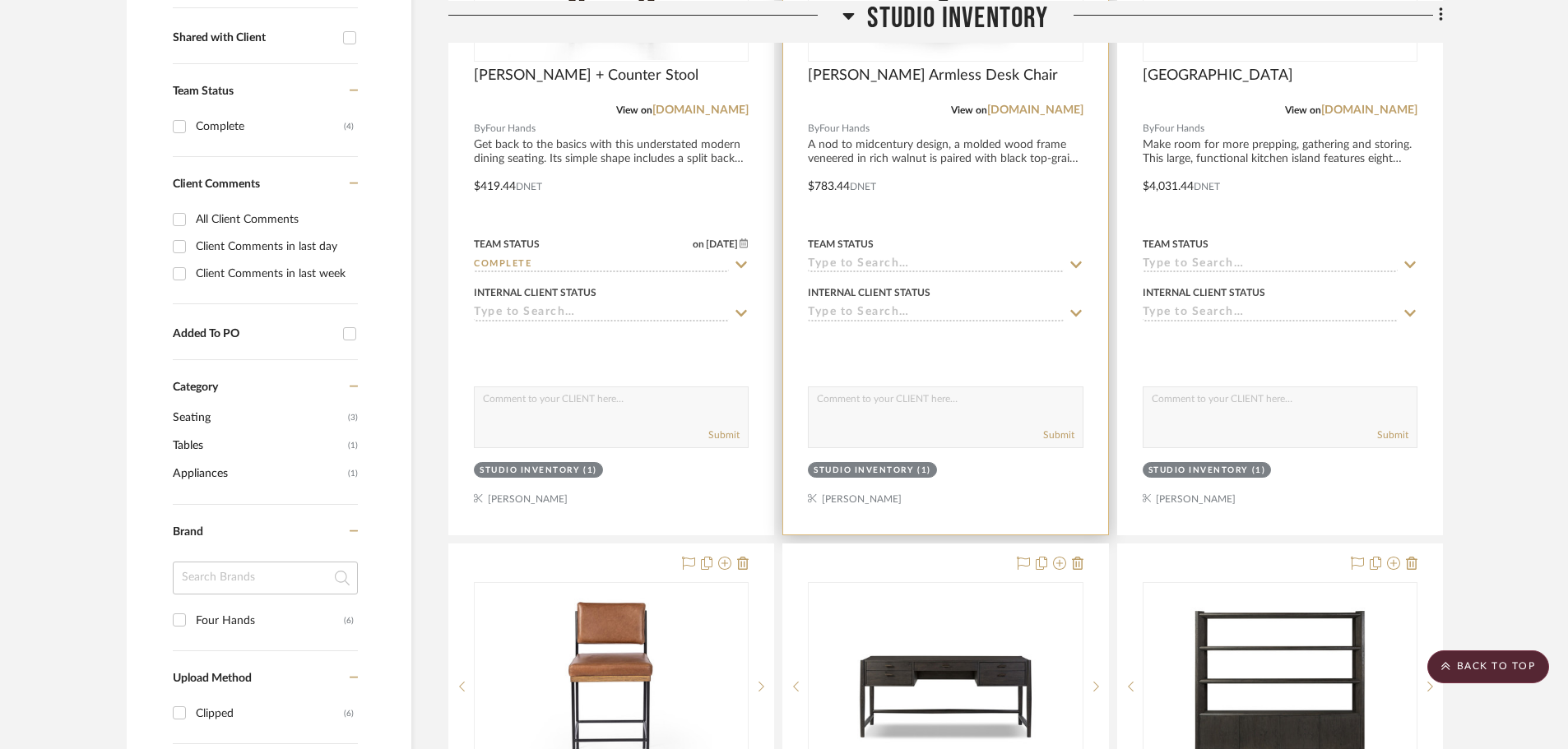
scroll to position [329, 0]
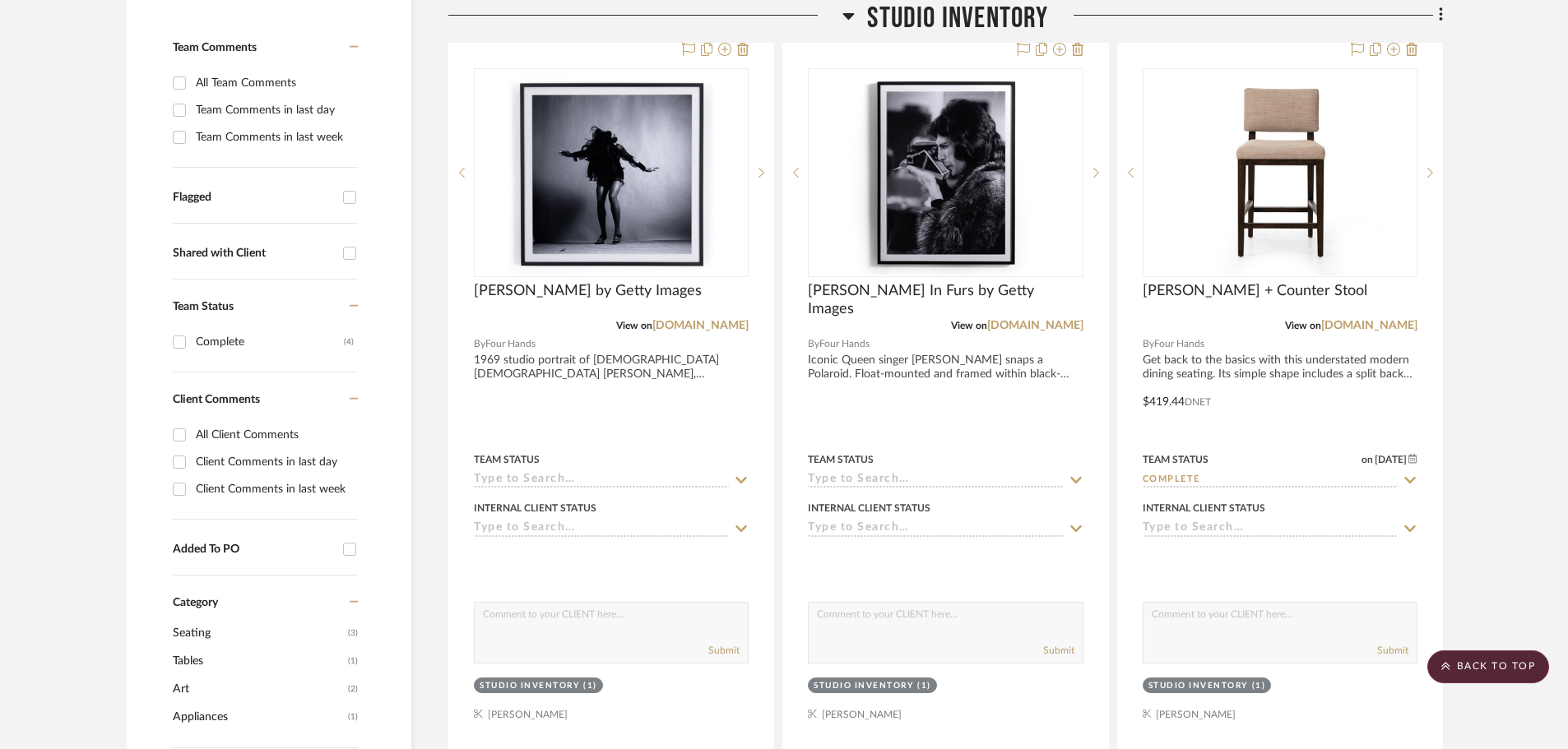
scroll to position [413, 0]
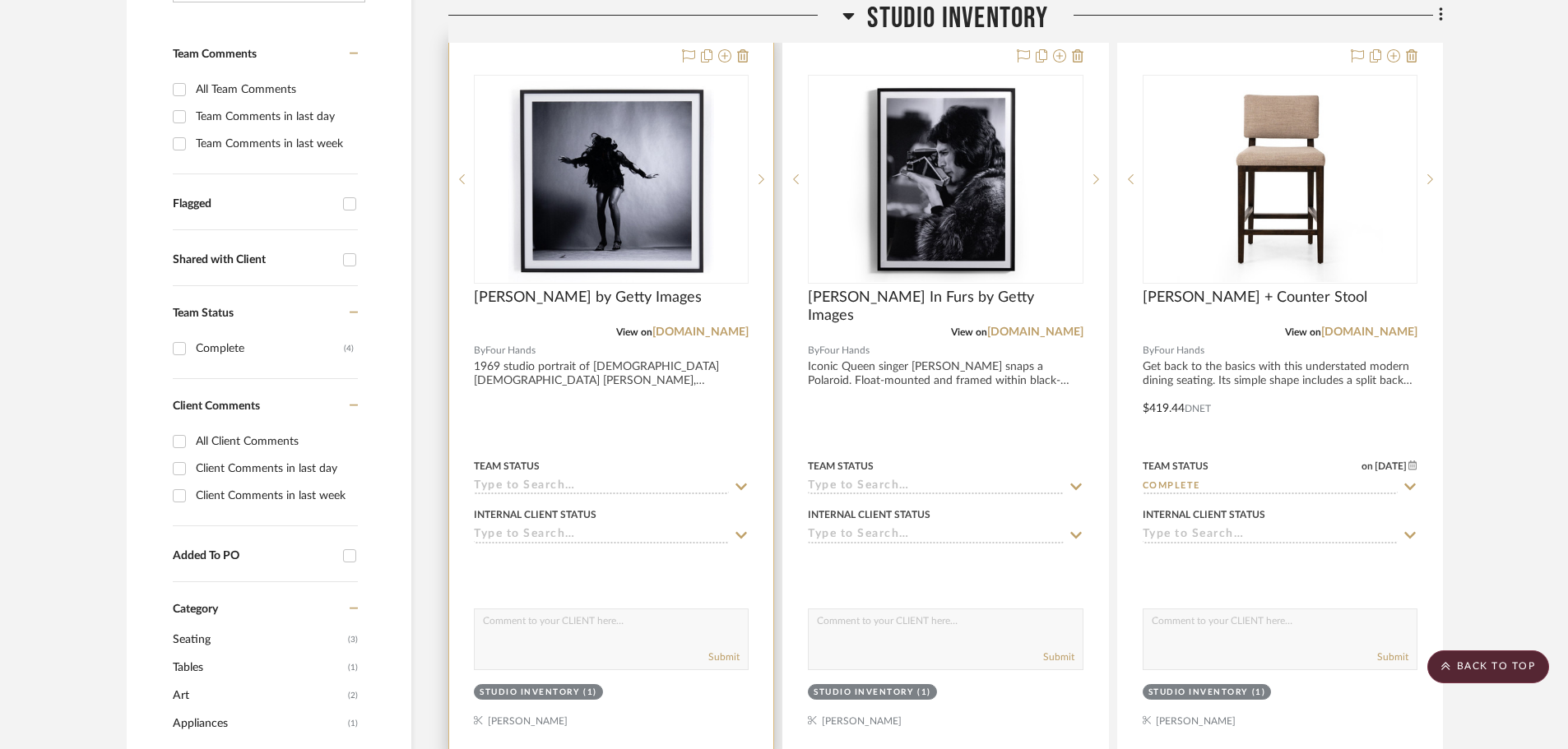
click at [621, 472] on div "Team Status" at bounding box center [611, 467] width 275 height 15
click at [739, 488] on icon at bounding box center [742, 487] width 12 height 7
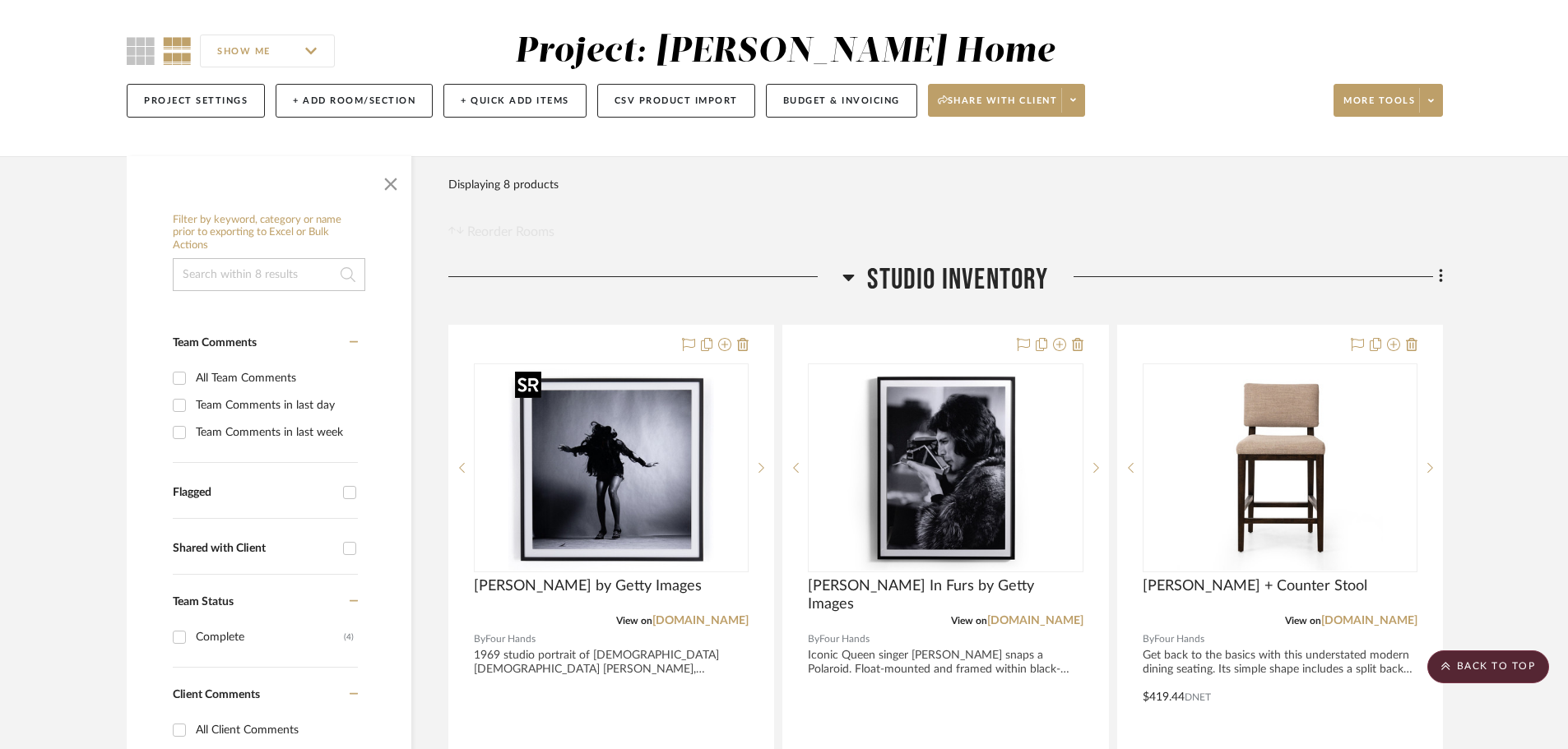
scroll to position [577, 0]
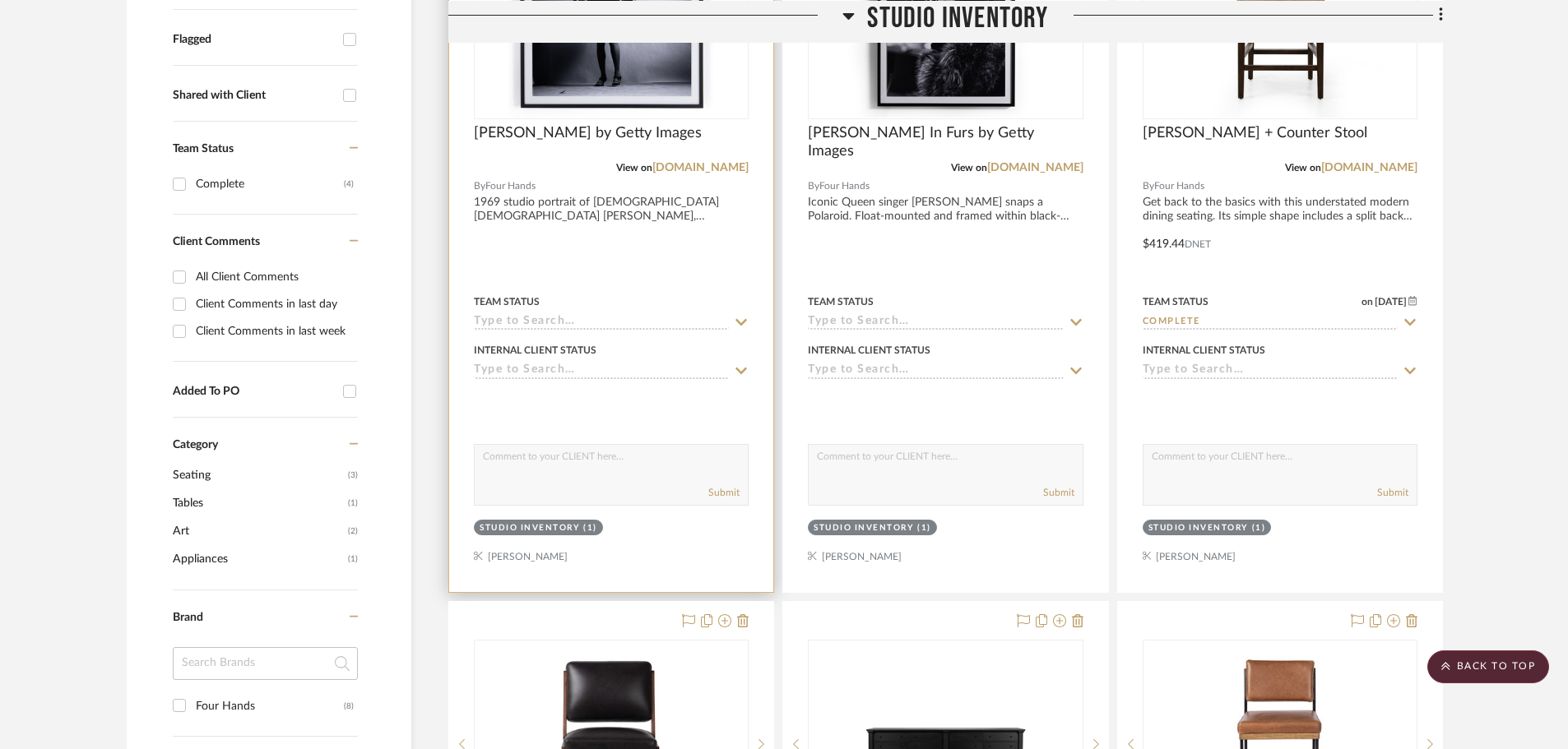
click at [633, 364] on input at bounding box center [601, 371] width 255 height 16
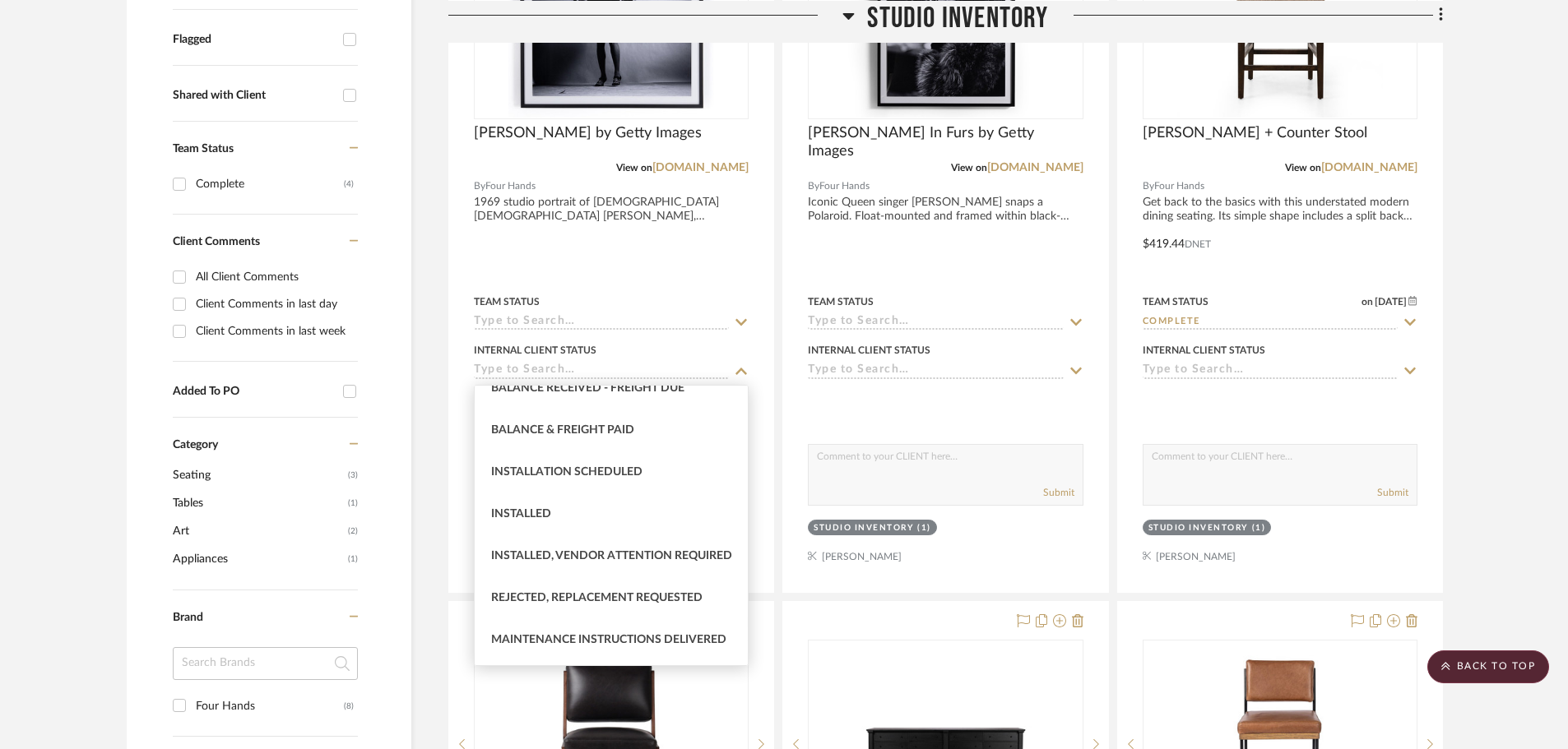
scroll to position [468, 0]
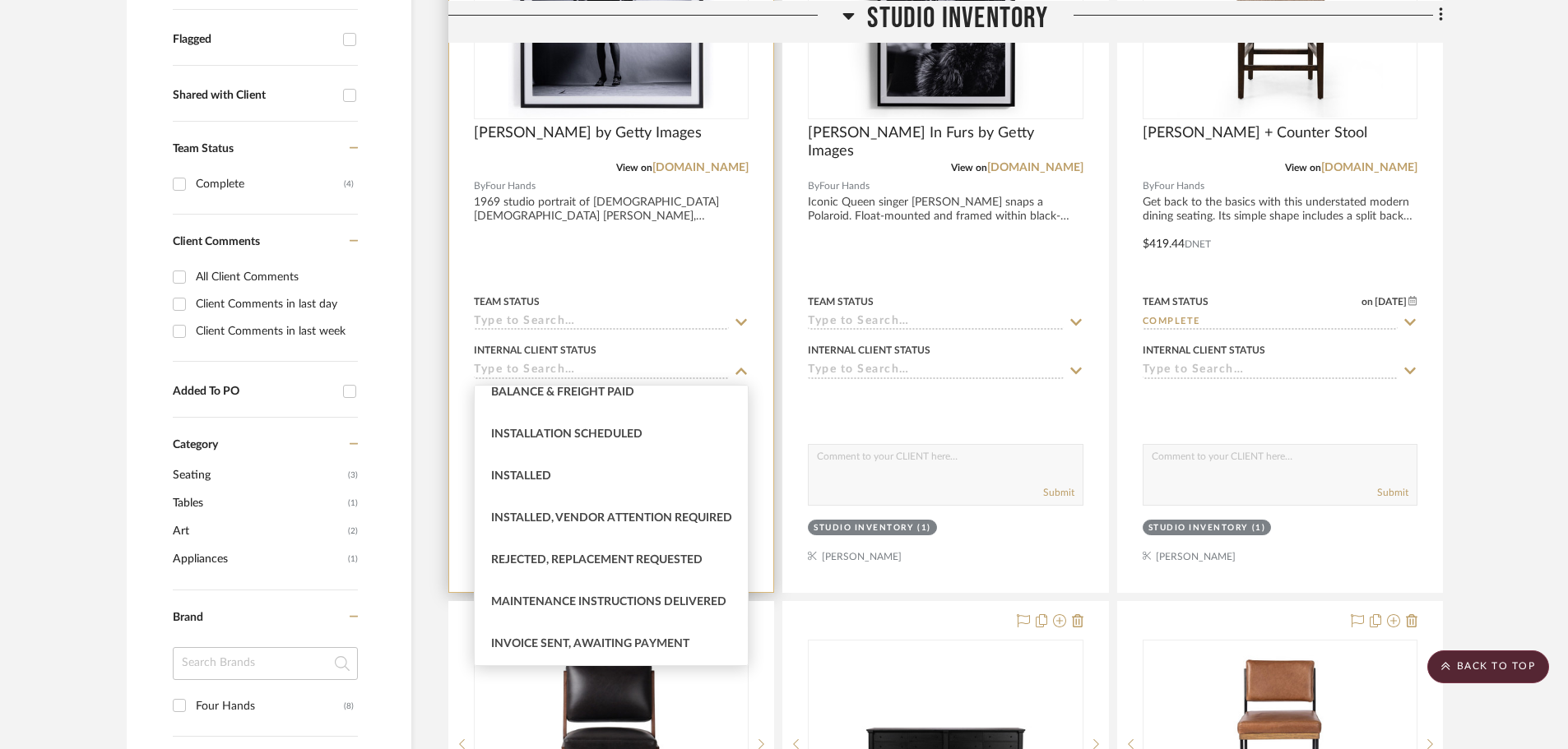
click at [679, 317] on input at bounding box center [601, 323] width 255 height 16
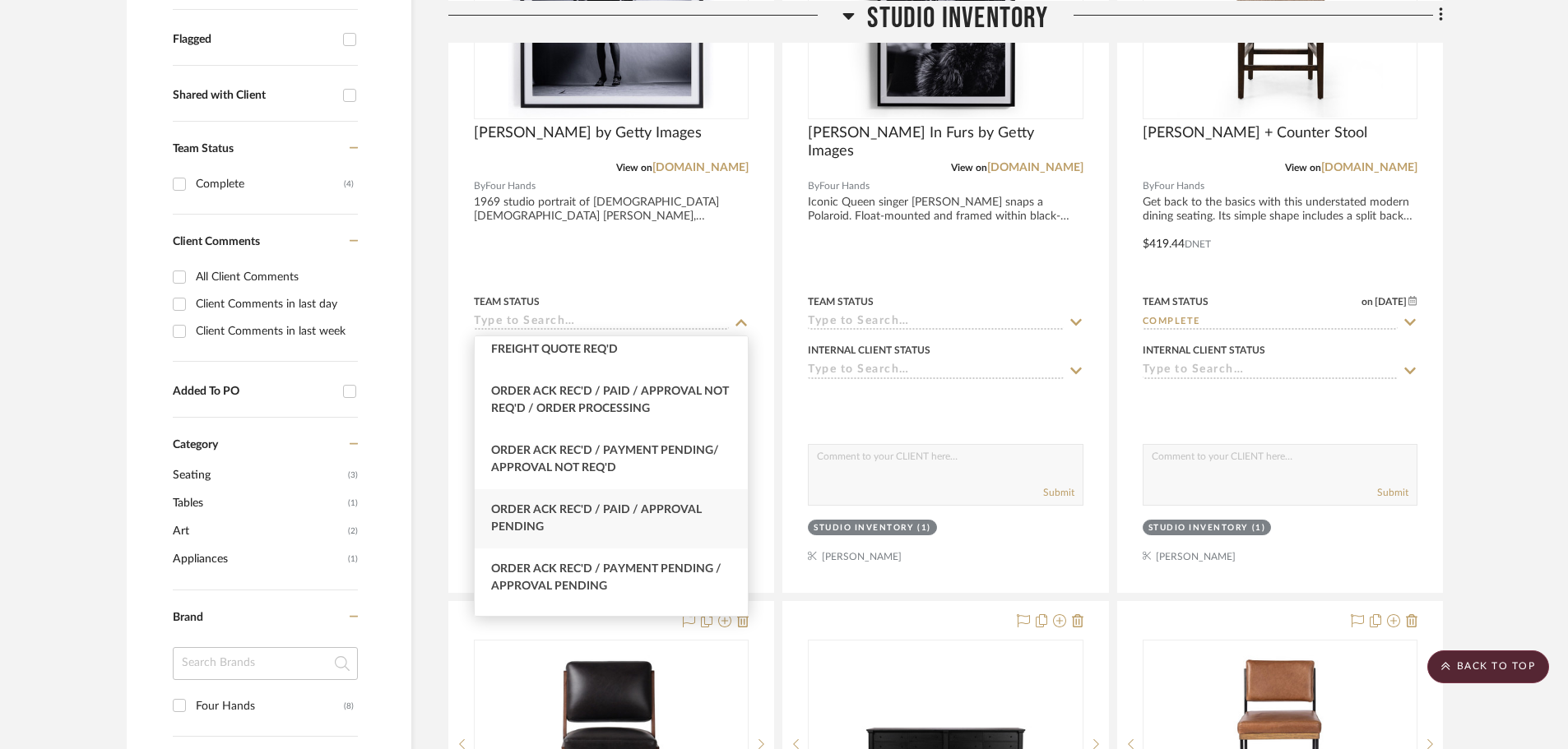
scroll to position [2467, 0]
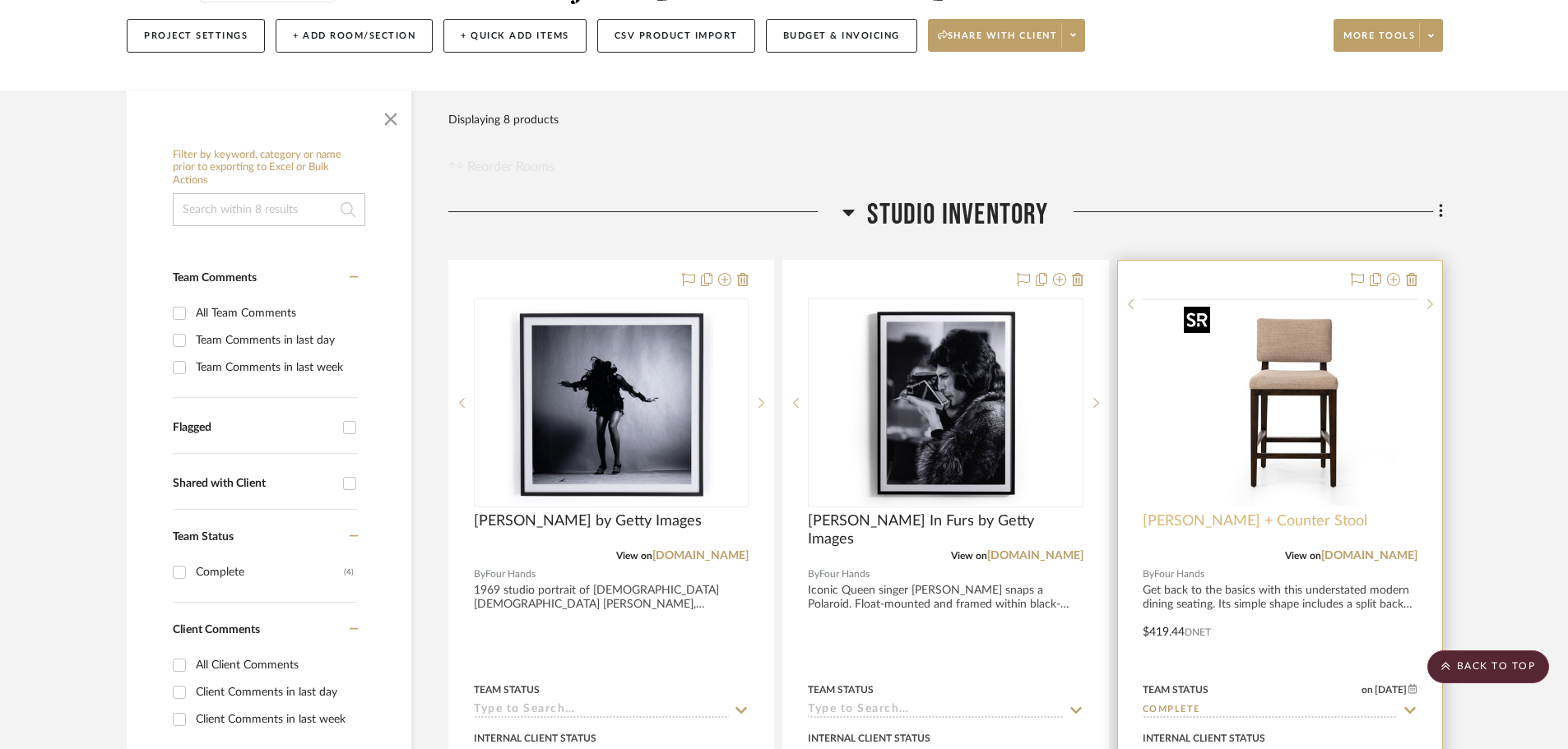
scroll to position [166, 0]
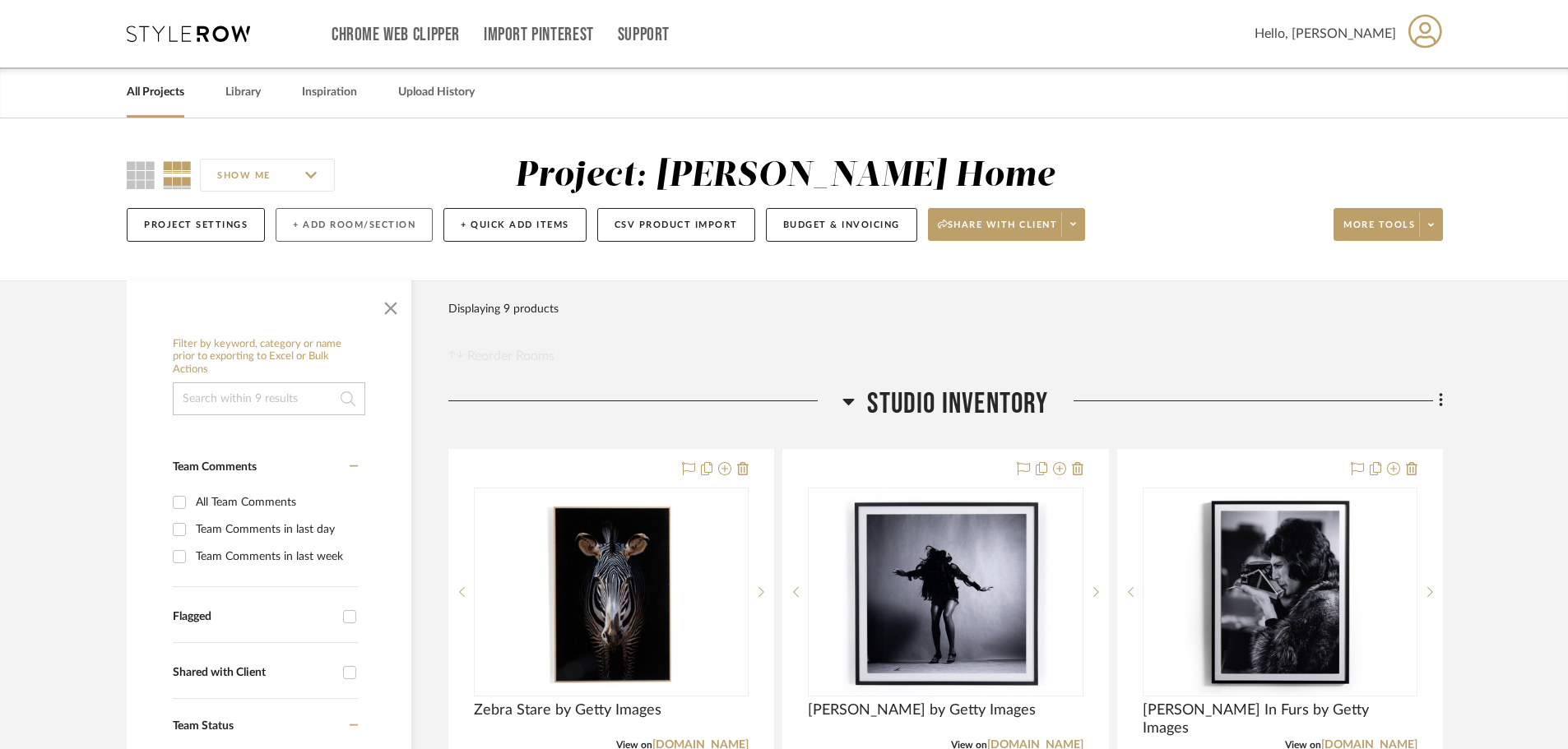
click at [376, 225] on button "+ Add Room/Section" at bounding box center [354, 225] width 157 height 34
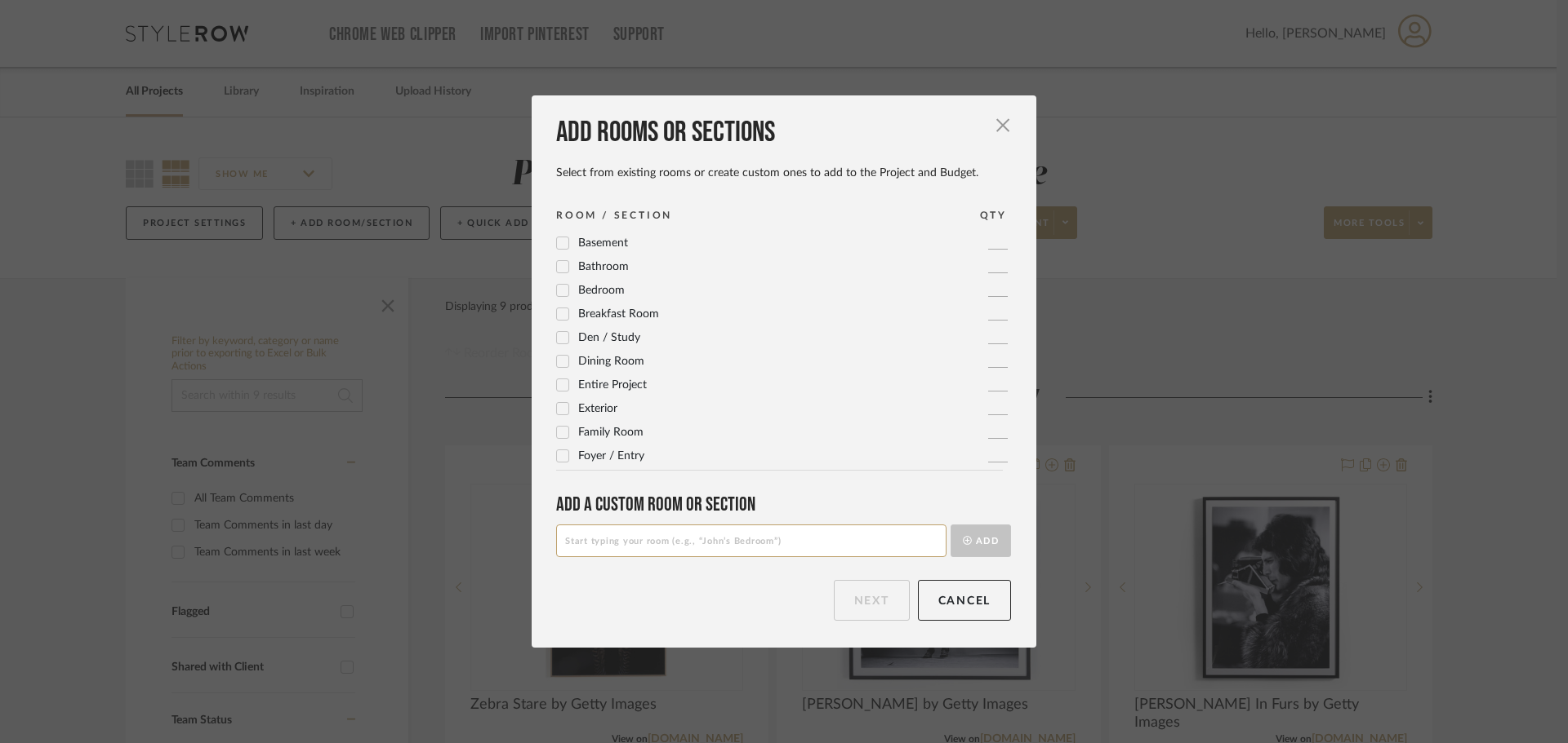
click at [998, 108] on span "button" at bounding box center [1002, 125] width 33 height 33
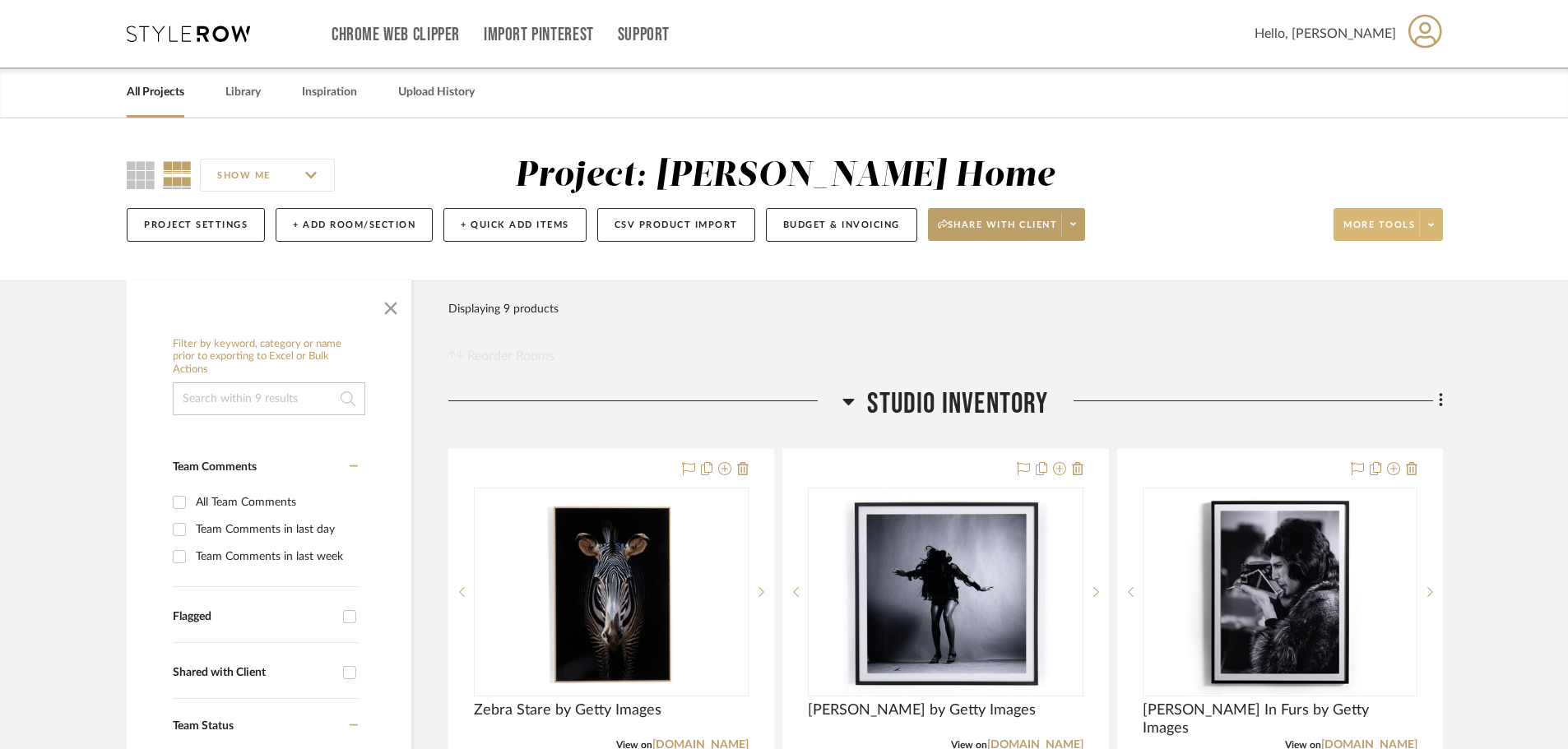
click at [1432, 220] on icon at bounding box center [1430, 225] width 6 height 9
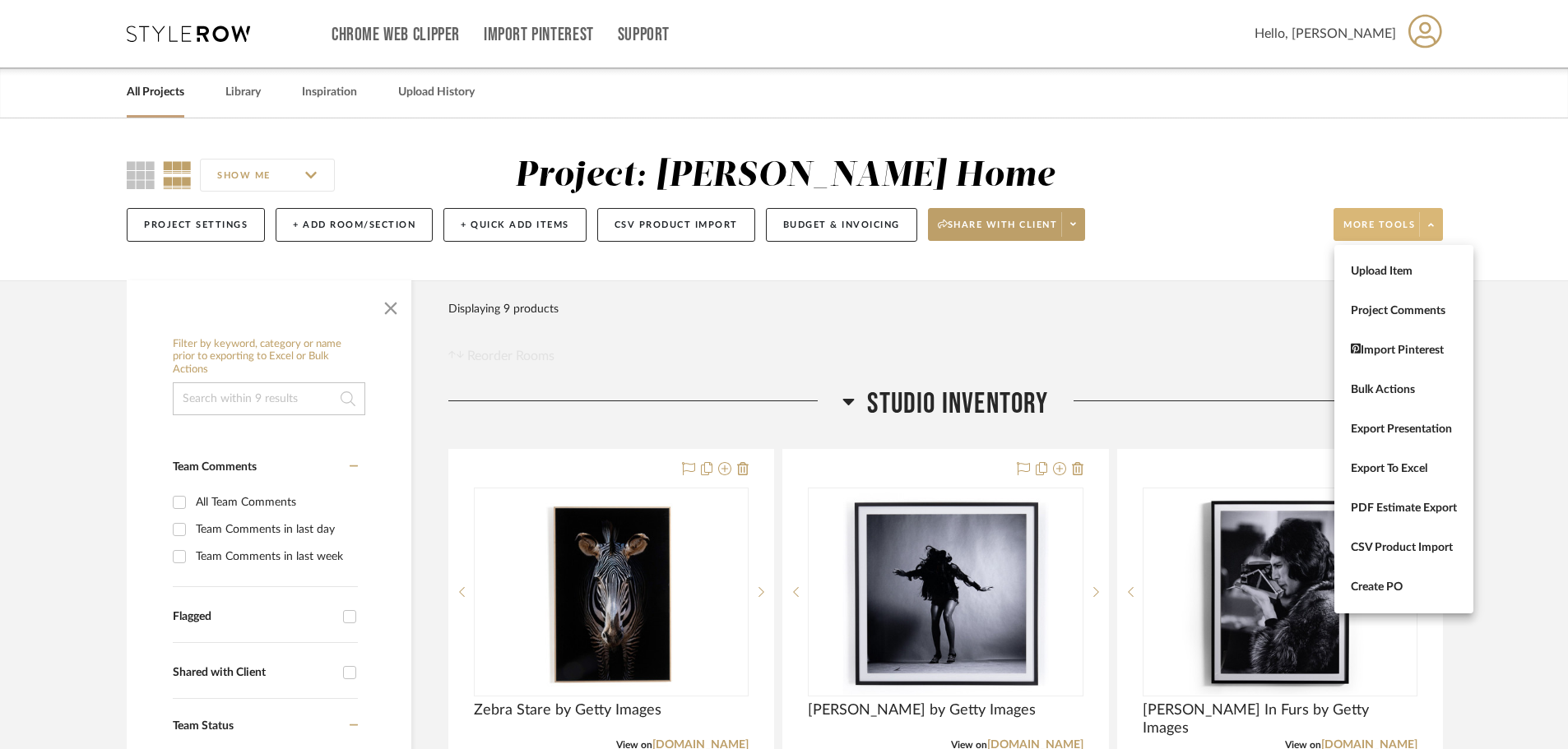
click at [1272, 346] on div at bounding box center [784, 374] width 1568 height 749
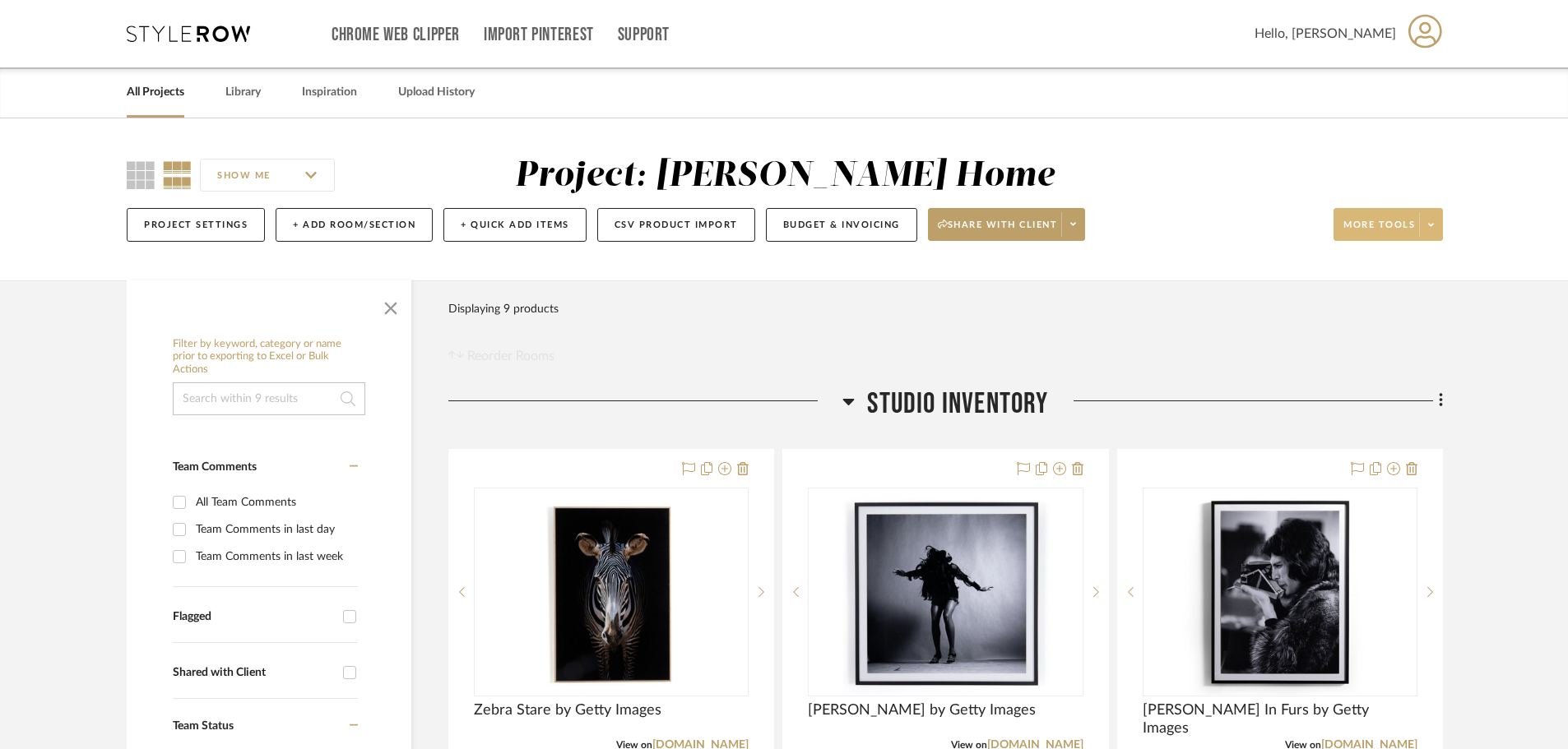
click at [1438, 213] on span at bounding box center [1430, 225] width 23 height 25
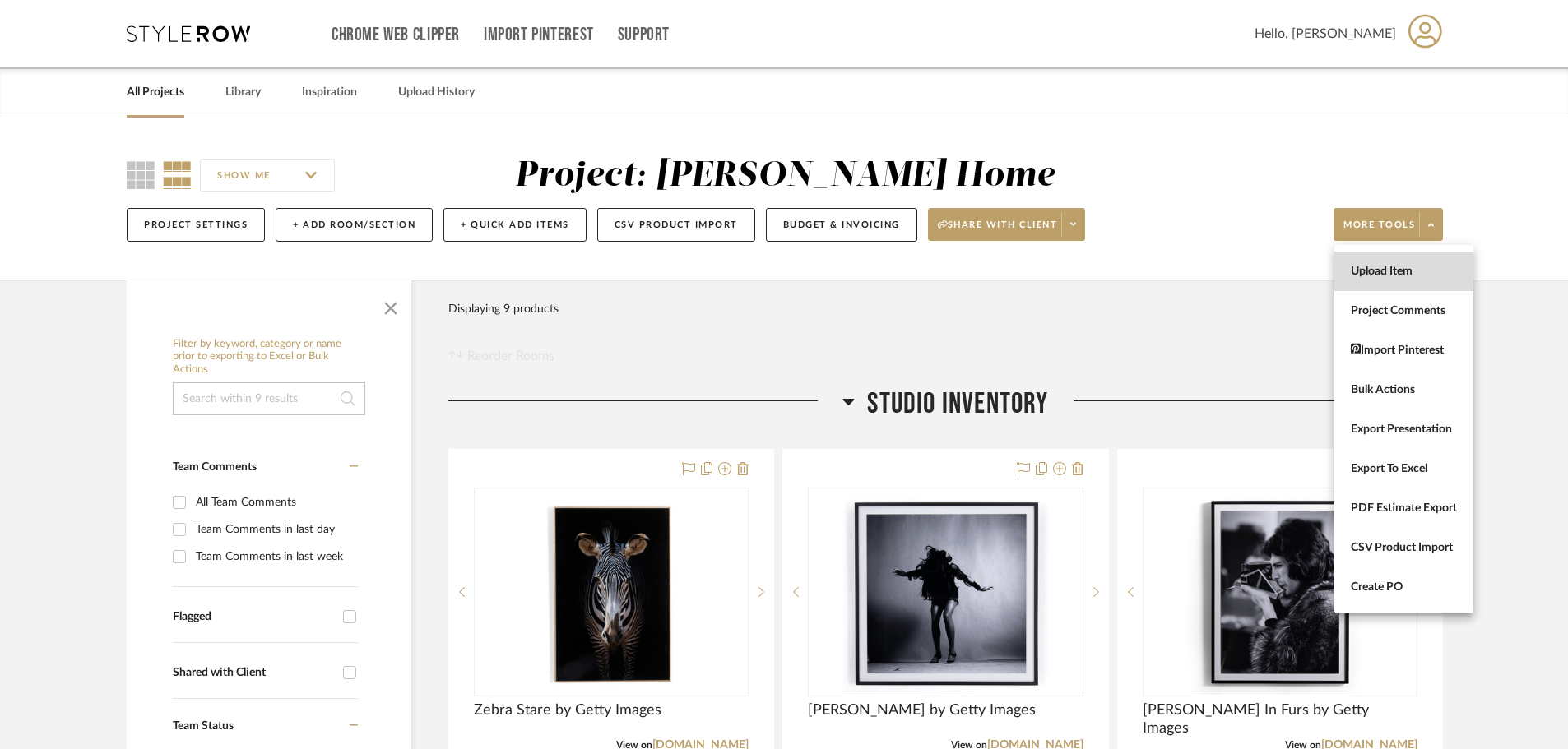
click at [1411, 272] on span "Upload Item" at bounding box center [1404, 272] width 106 height 14
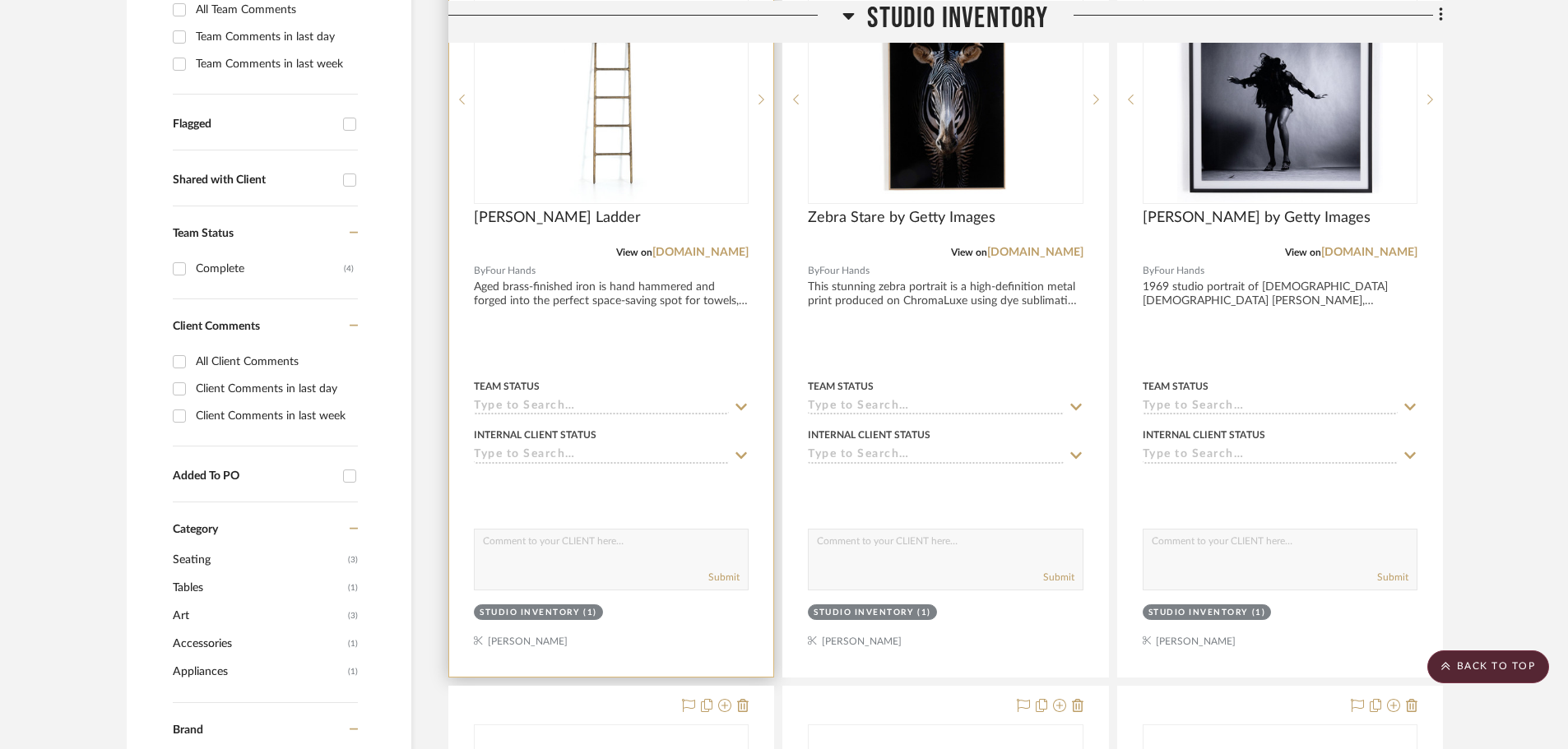
scroll to position [494, 0]
click at [668, 637] on div at bounding box center [611, 316] width 324 height 720
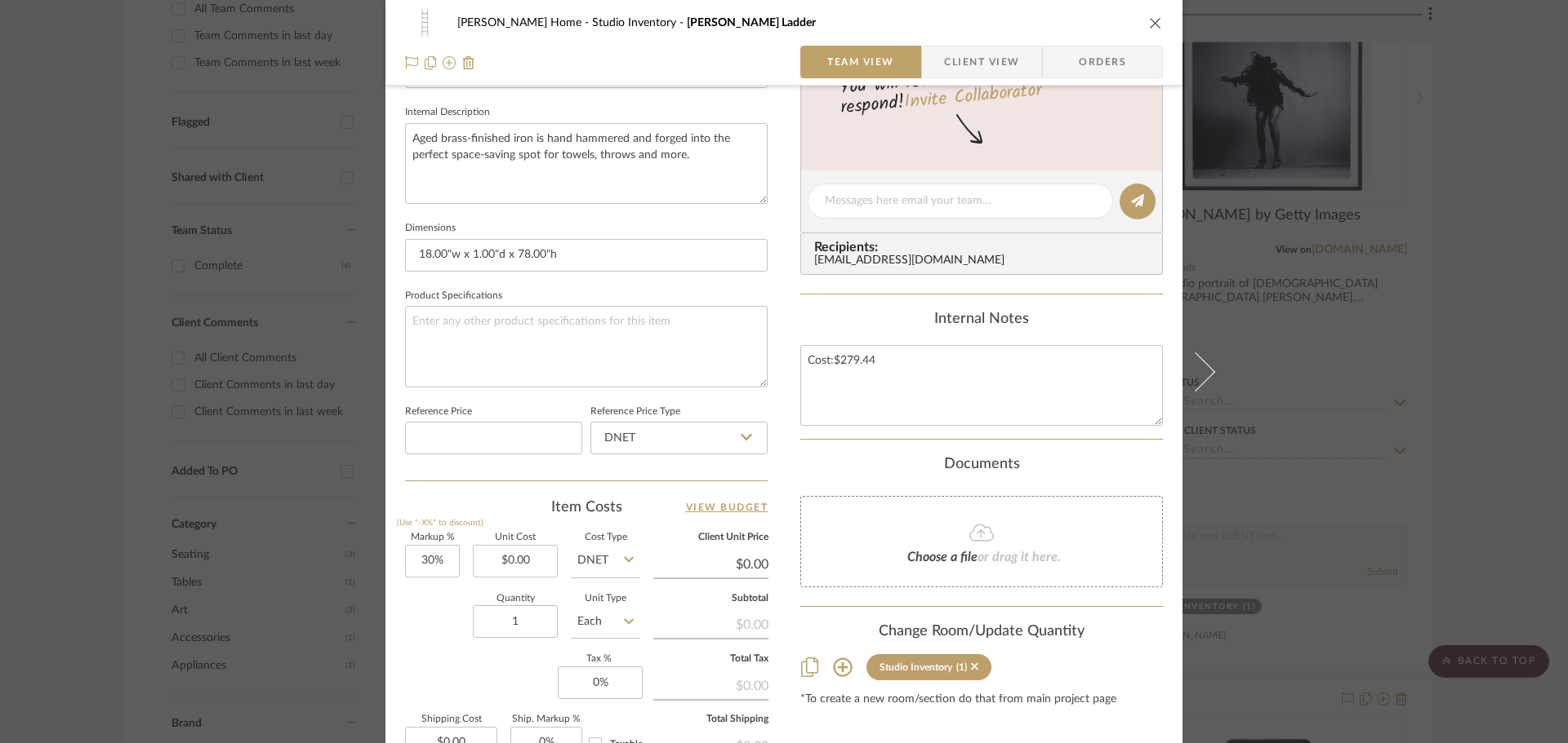
scroll to position [776, 0]
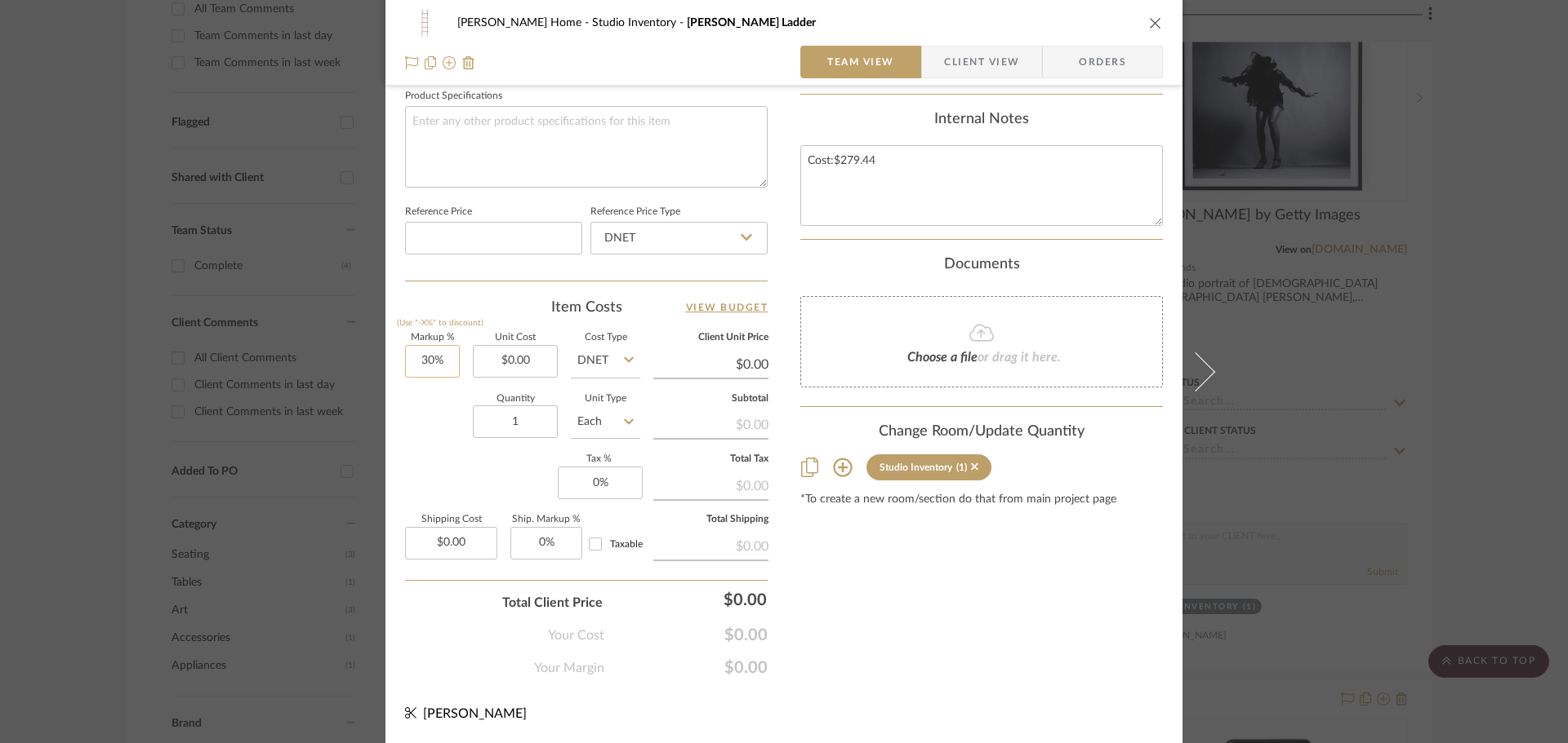
type input "30"
click at [439, 355] on input "30" at bounding box center [432, 361] width 55 height 33
type input "0.00"
click at [520, 359] on input "0.00" at bounding box center [516, 361] width 85 height 33
type input "0%"
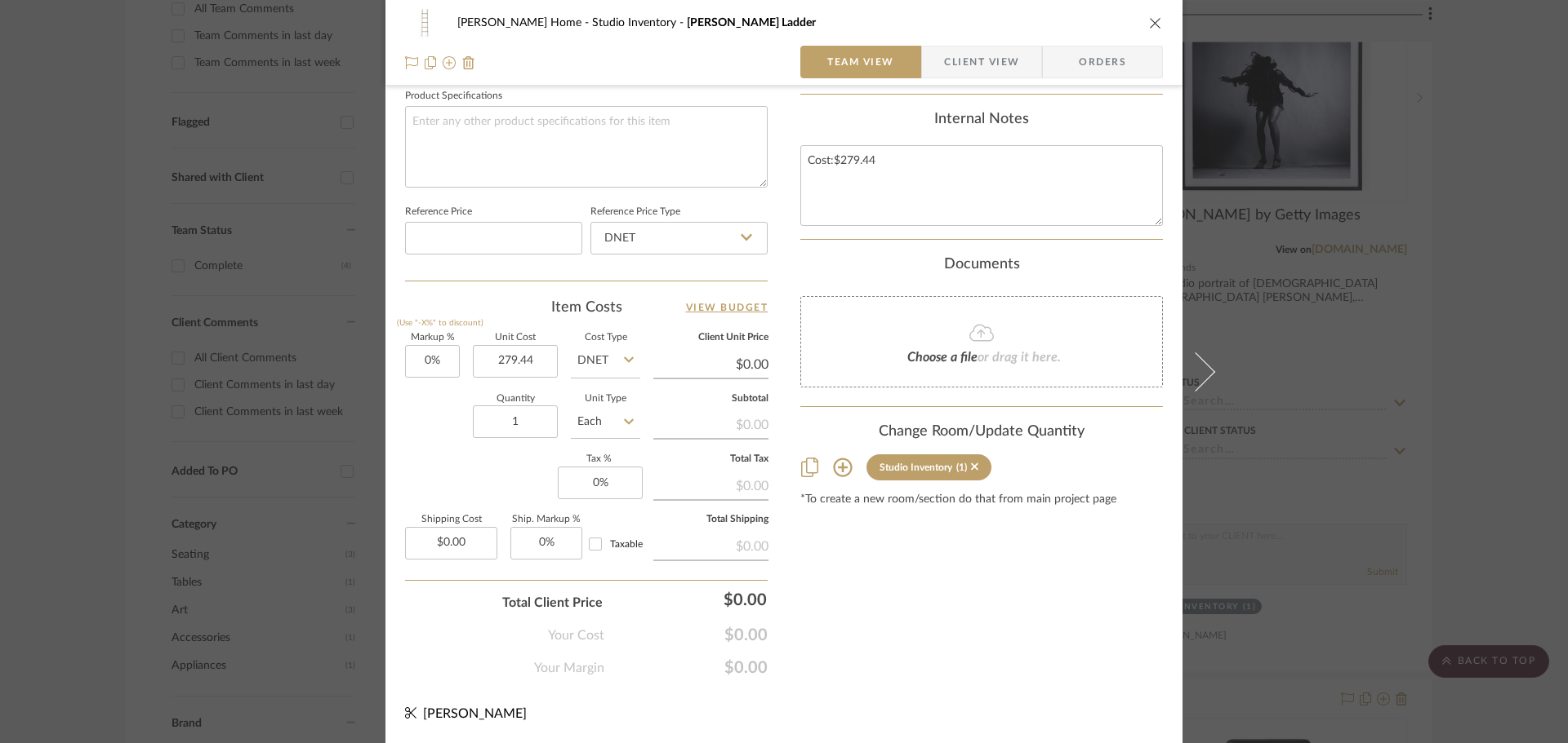
type input "$279.44"
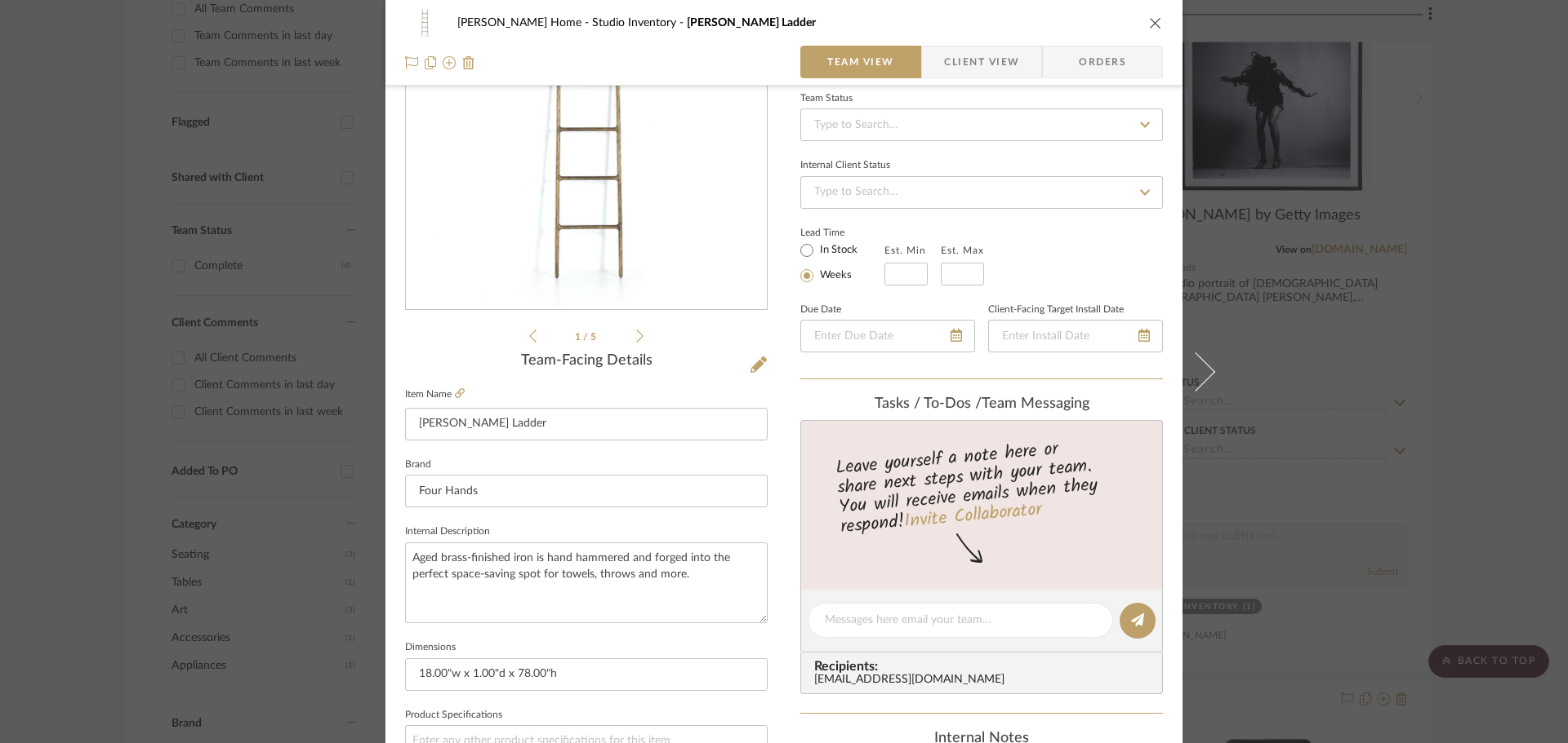
scroll to position [0, 0]
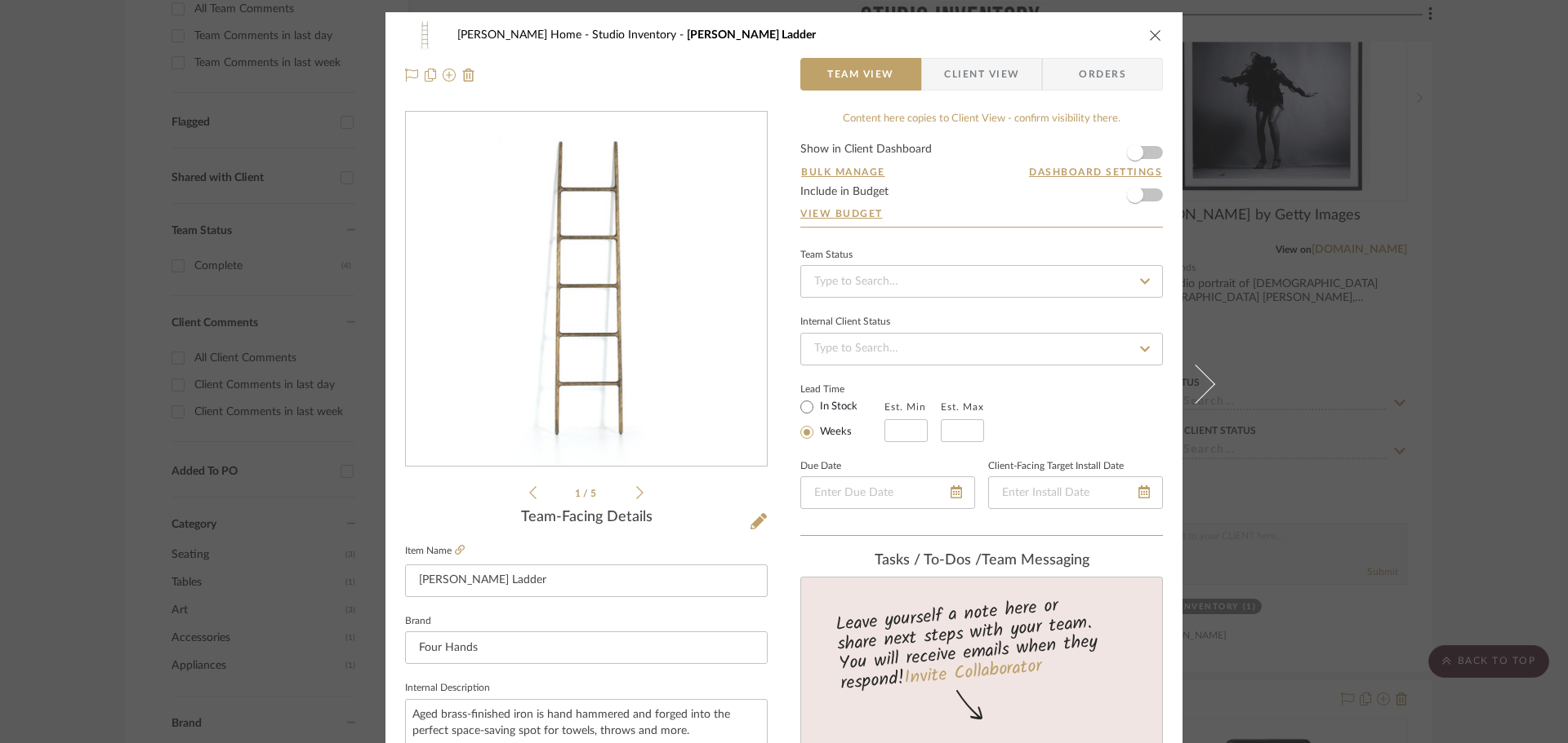
click at [1148, 34] on button "close" at bounding box center [1156, 35] width 15 height 15
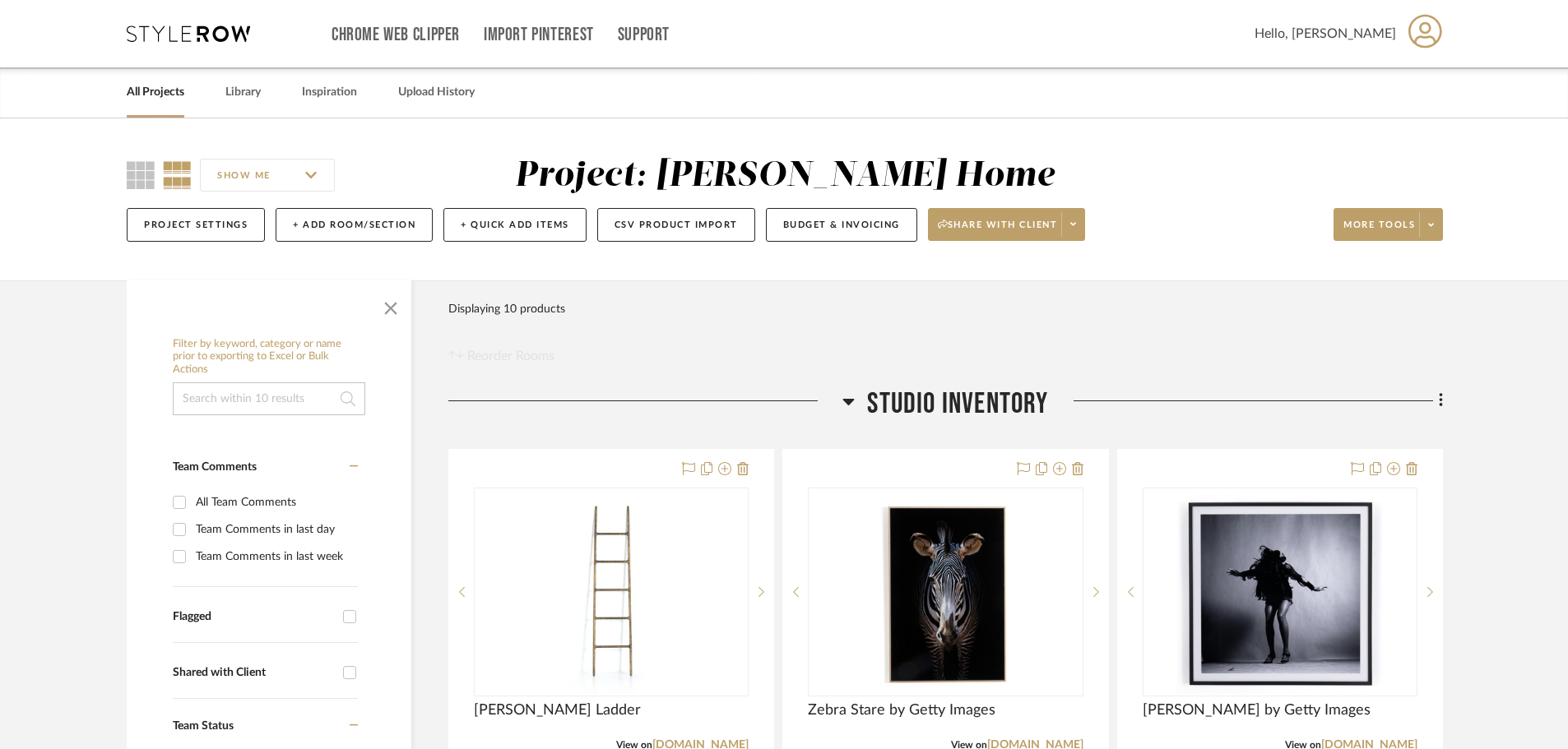
click at [895, 303] on div "Filter Products Displaying 10 products Reorder Rooms" at bounding box center [945, 329] width 994 height 73
click at [1419, 230] on span at bounding box center [1430, 225] width 23 height 25
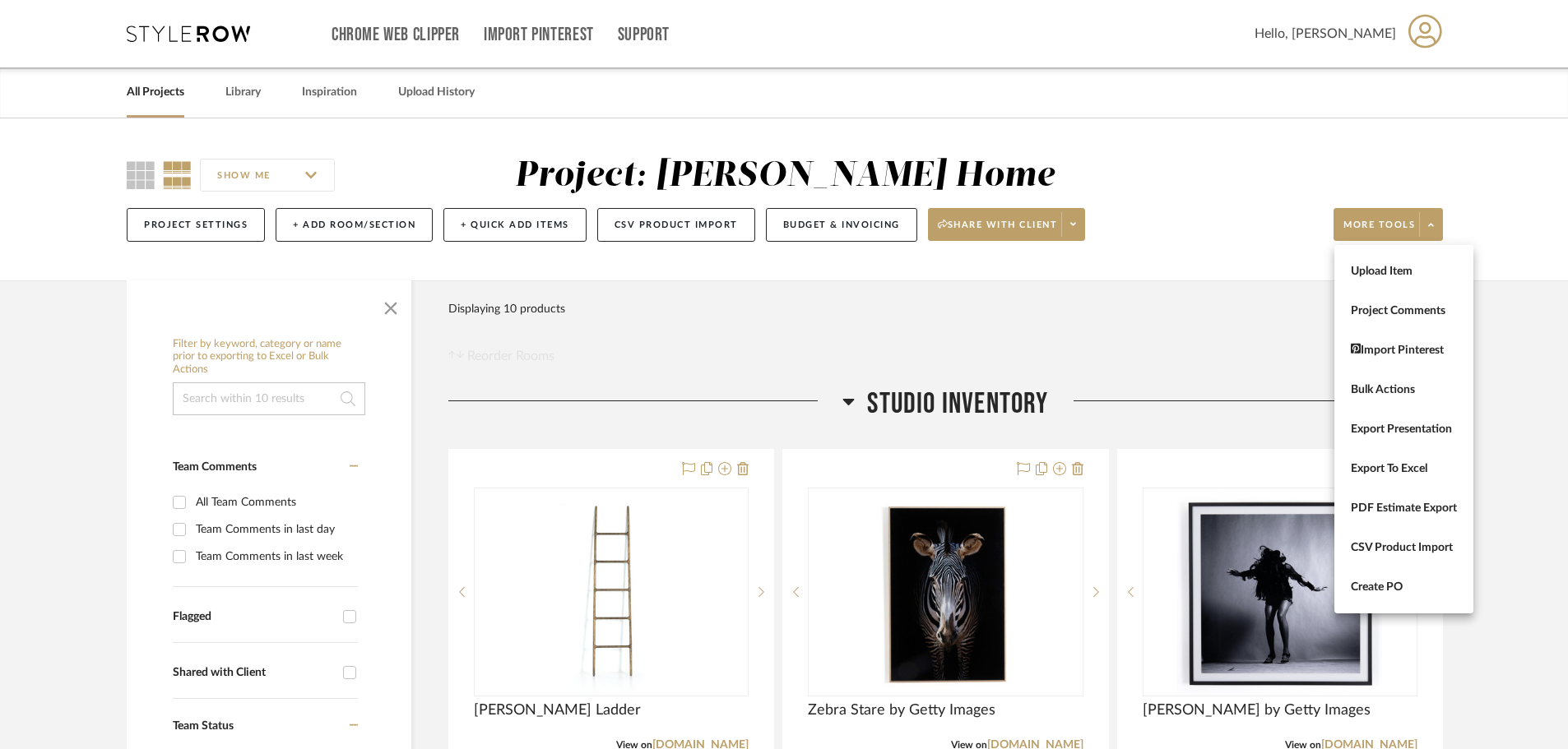
click at [1496, 178] on div at bounding box center [784, 374] width 1568 height 749
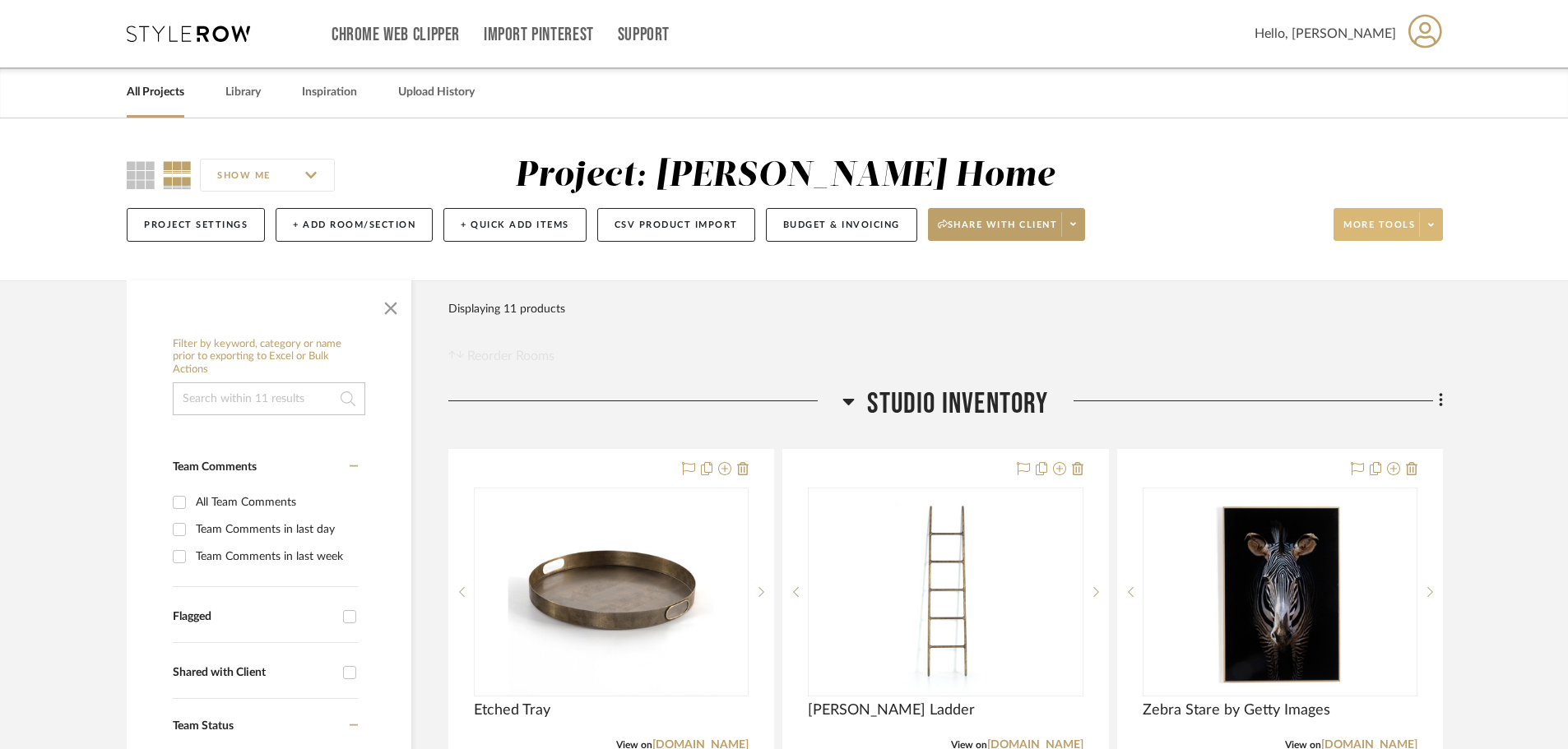
click at [1423, 216] on span at bounding box center [1430, 225] width 23 height 25
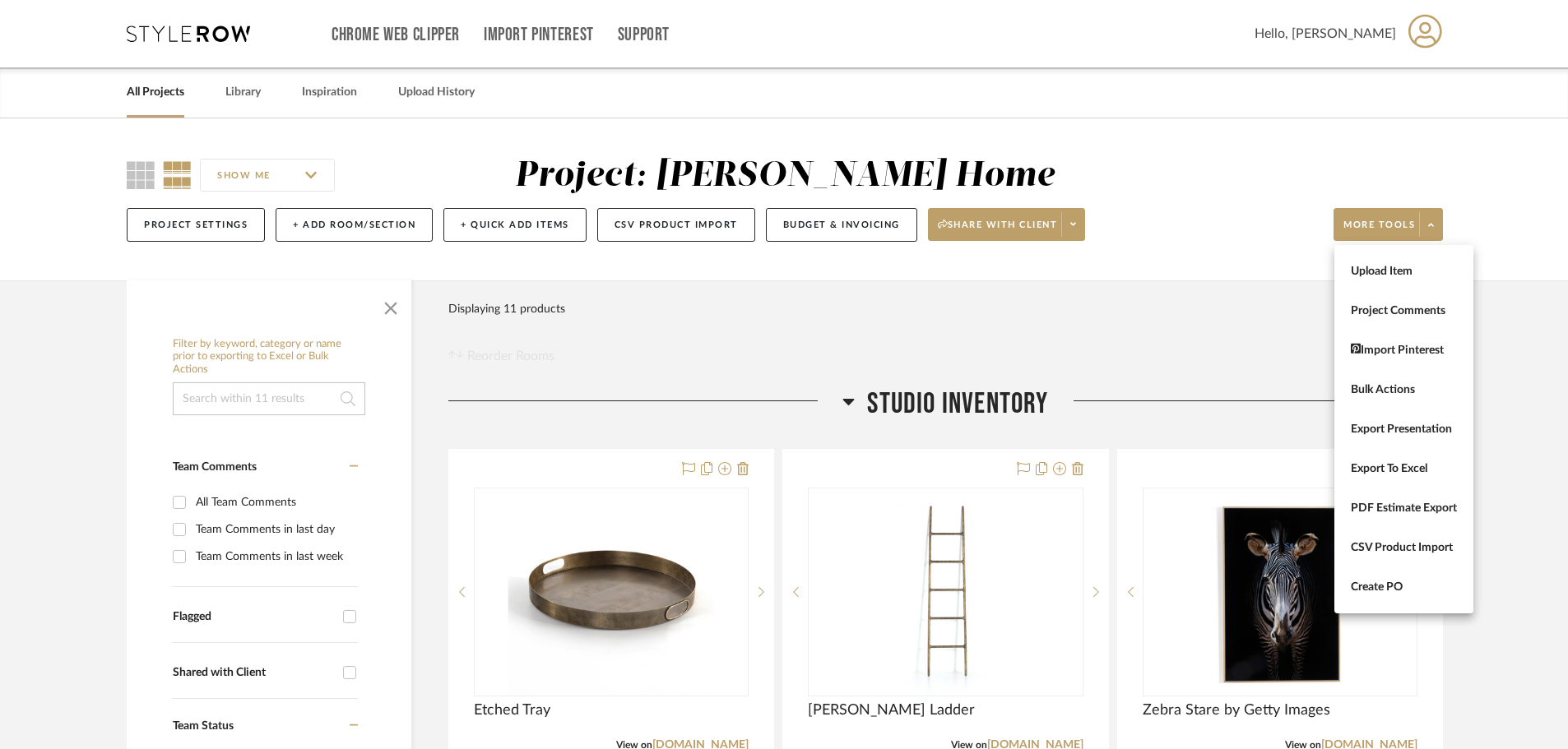
click at [940, 353] on div at bounding box center [784, 374] width 1568 height 749
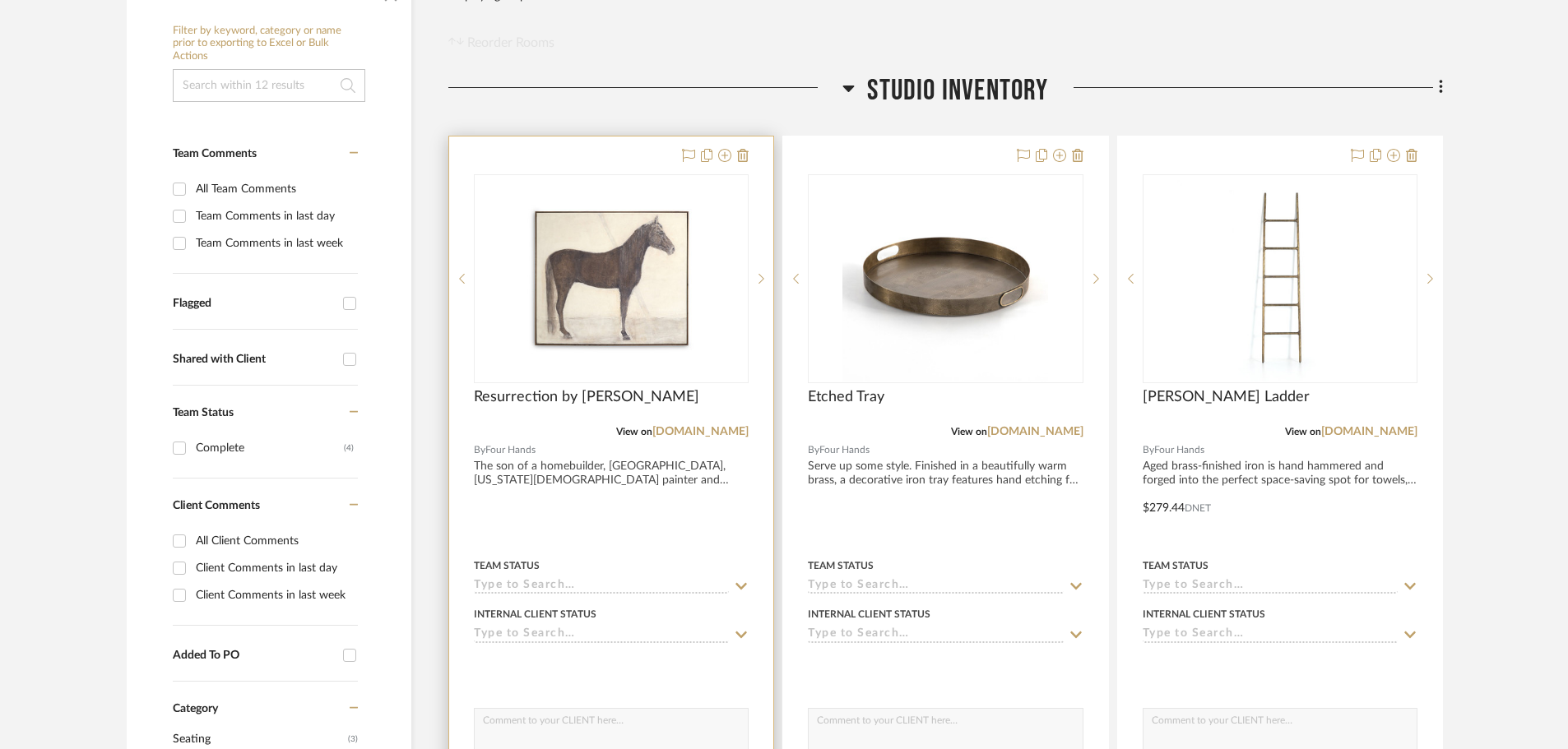
scroll to position [411, 0]
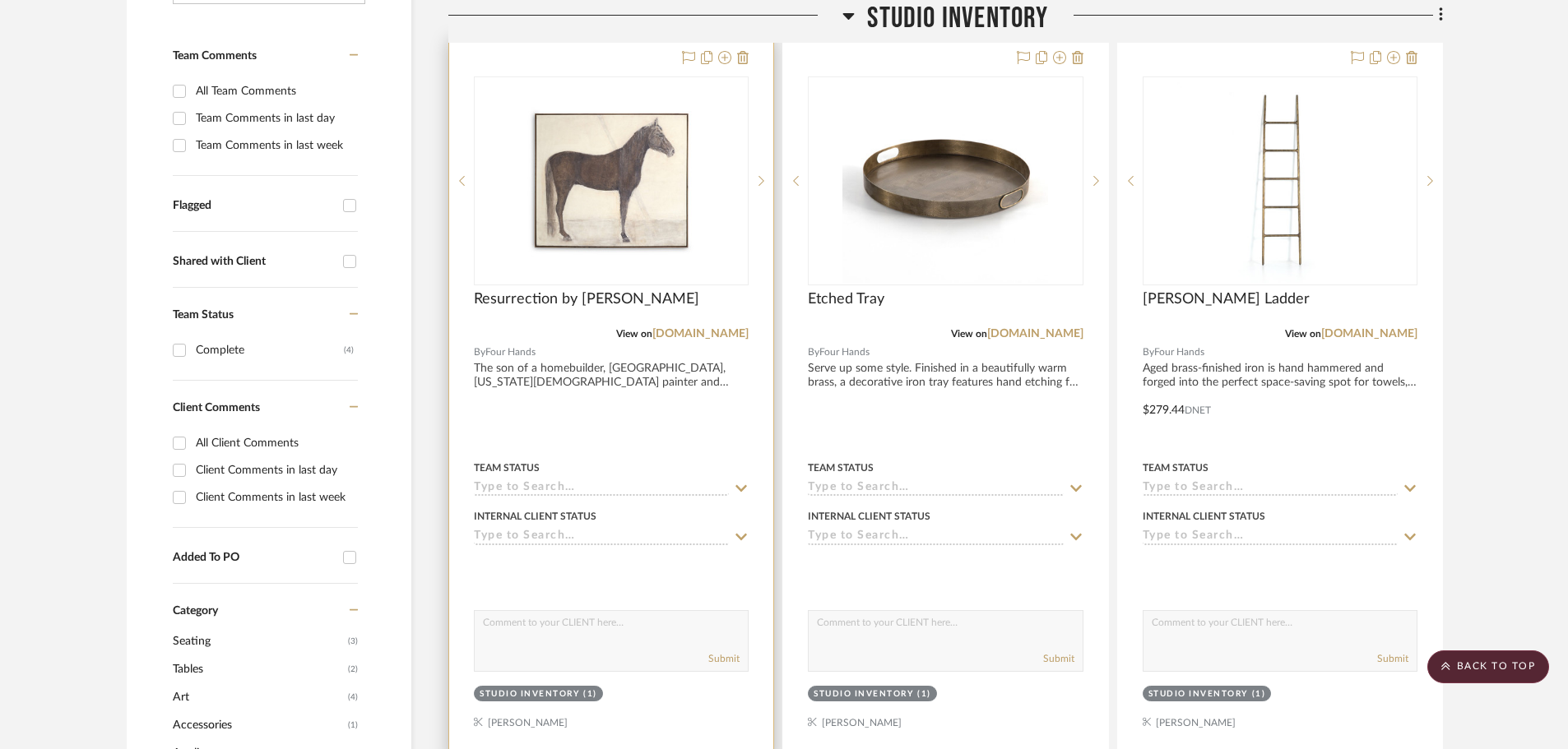
click at [645, 490] on input at bounding box center [601, 489] width 255 height 16
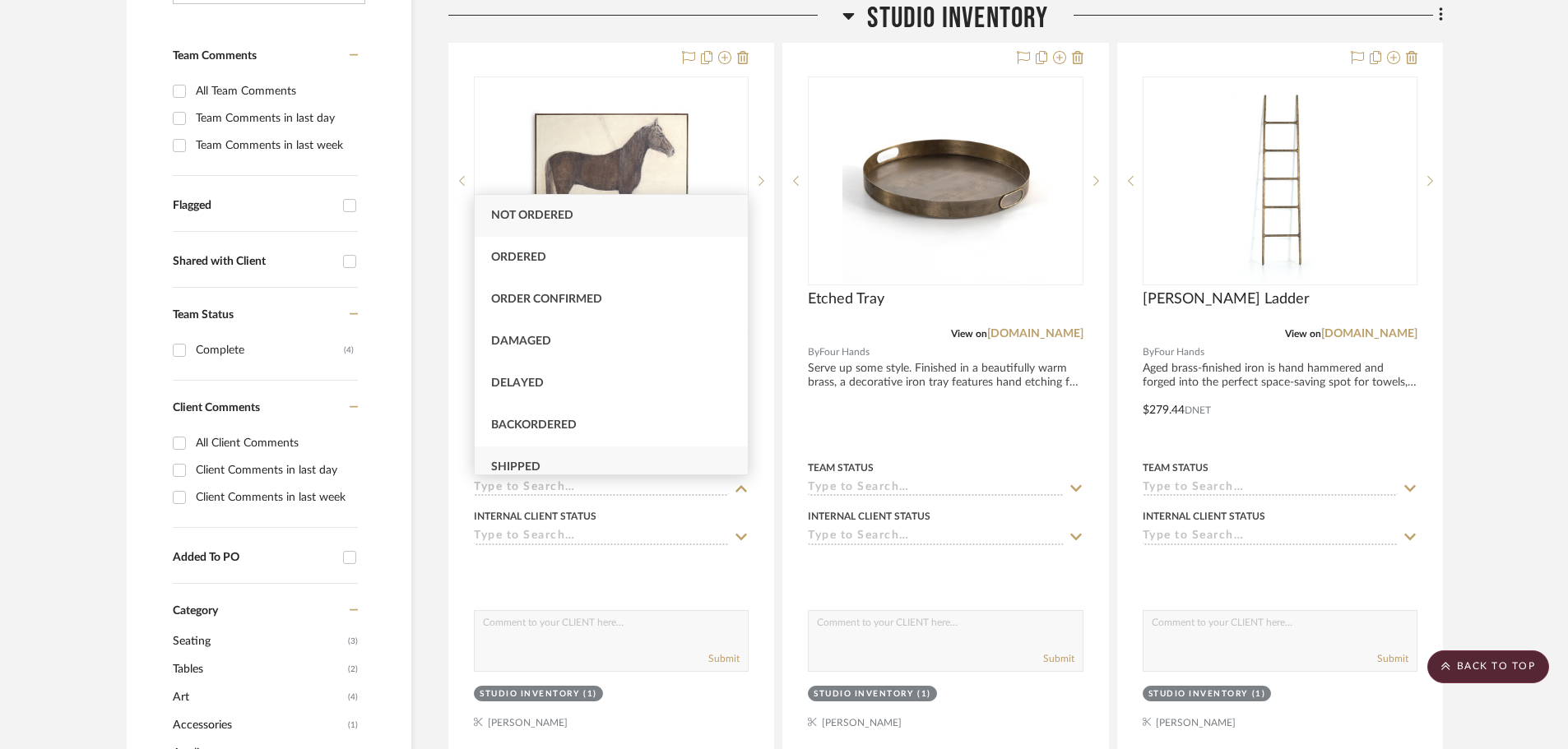
click at [580, 457] on div "Shipped" at bounding box center [611, 467] width 273 height 42
type input "[DATE]"
type input "Shipped"
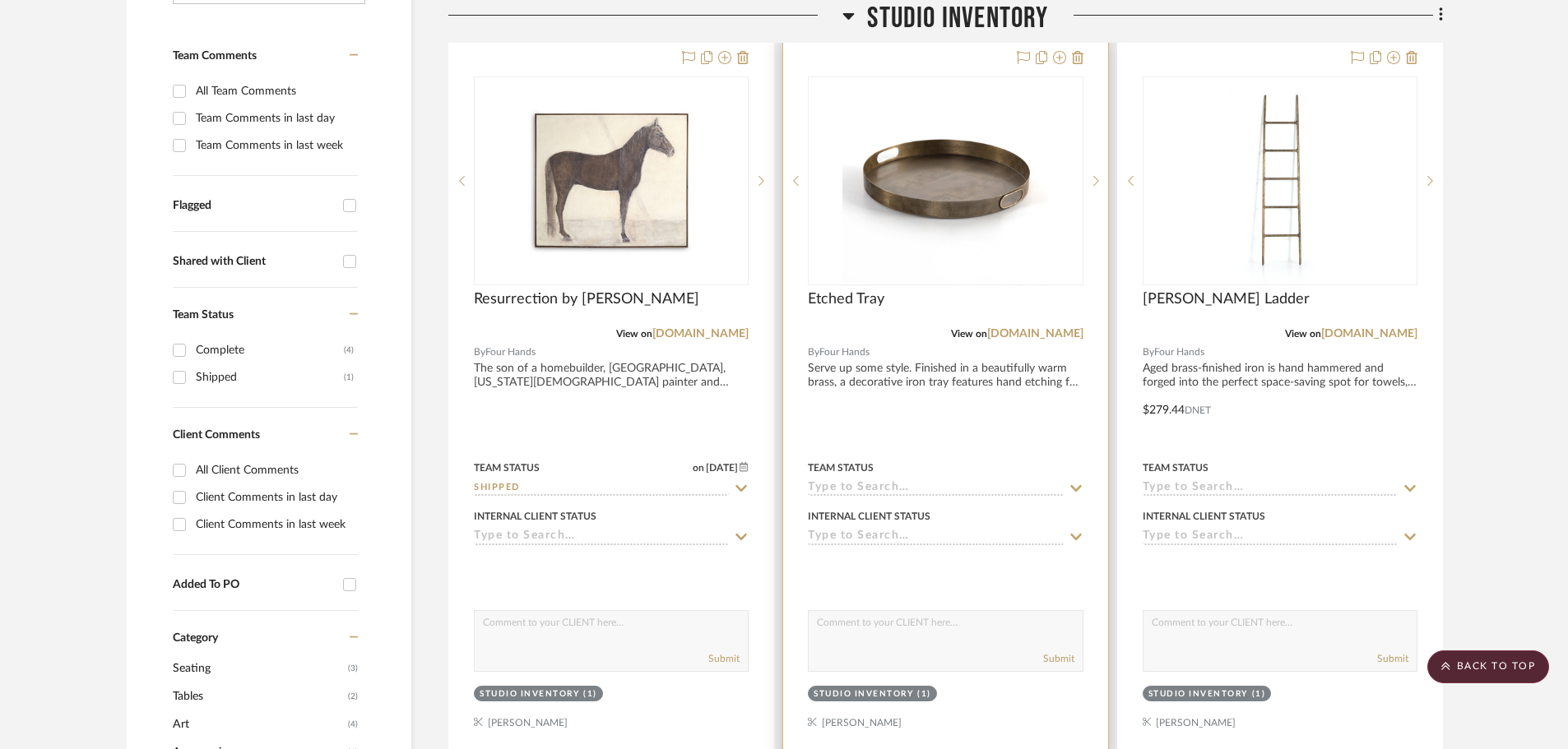
click at [897, 487] on input at bounding box center [935, 489] width 255 height 16
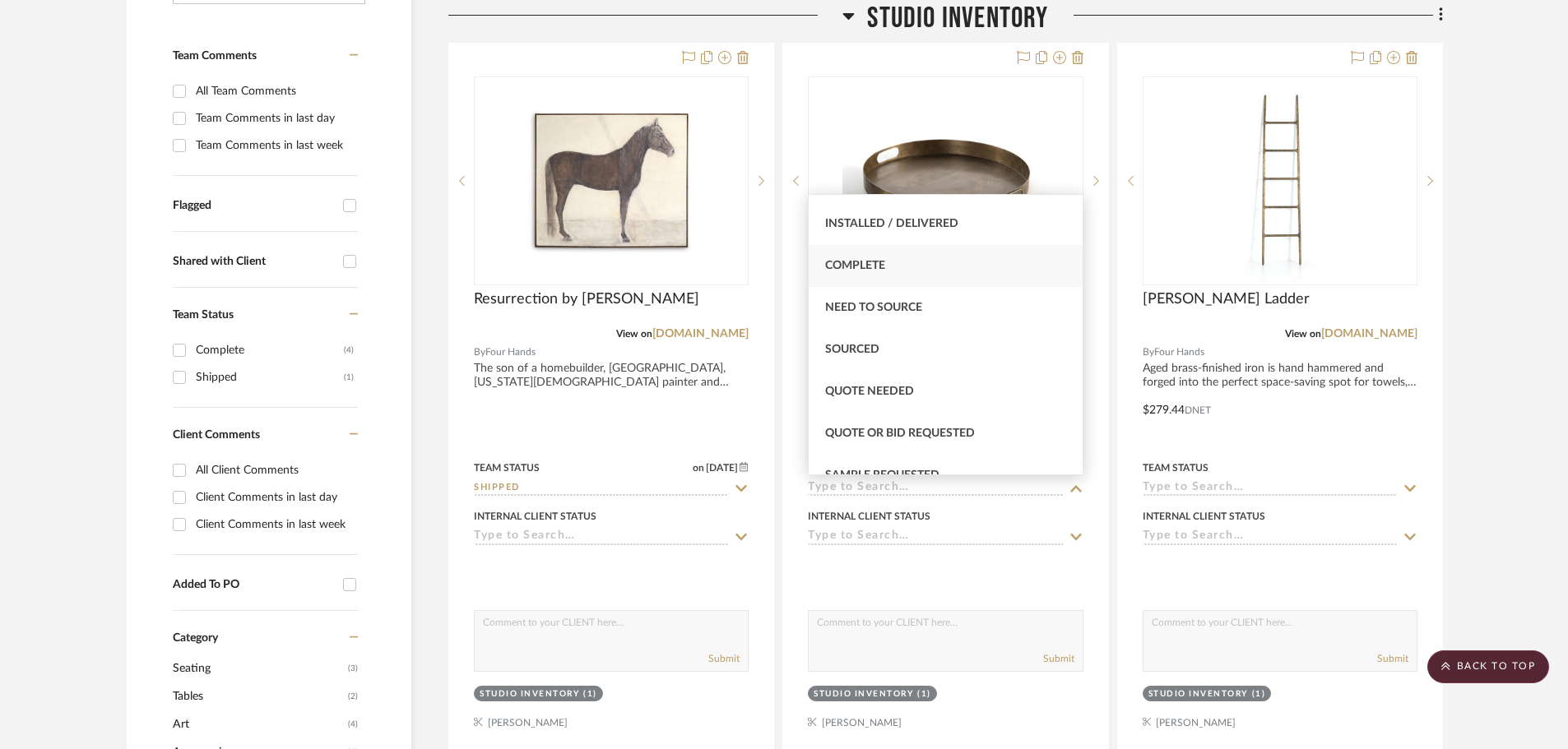
click at [907, 277] on div "Complete" at bounding box center [945, 266] width 273 height 42
type input "[DATE]"
type input "Complete"
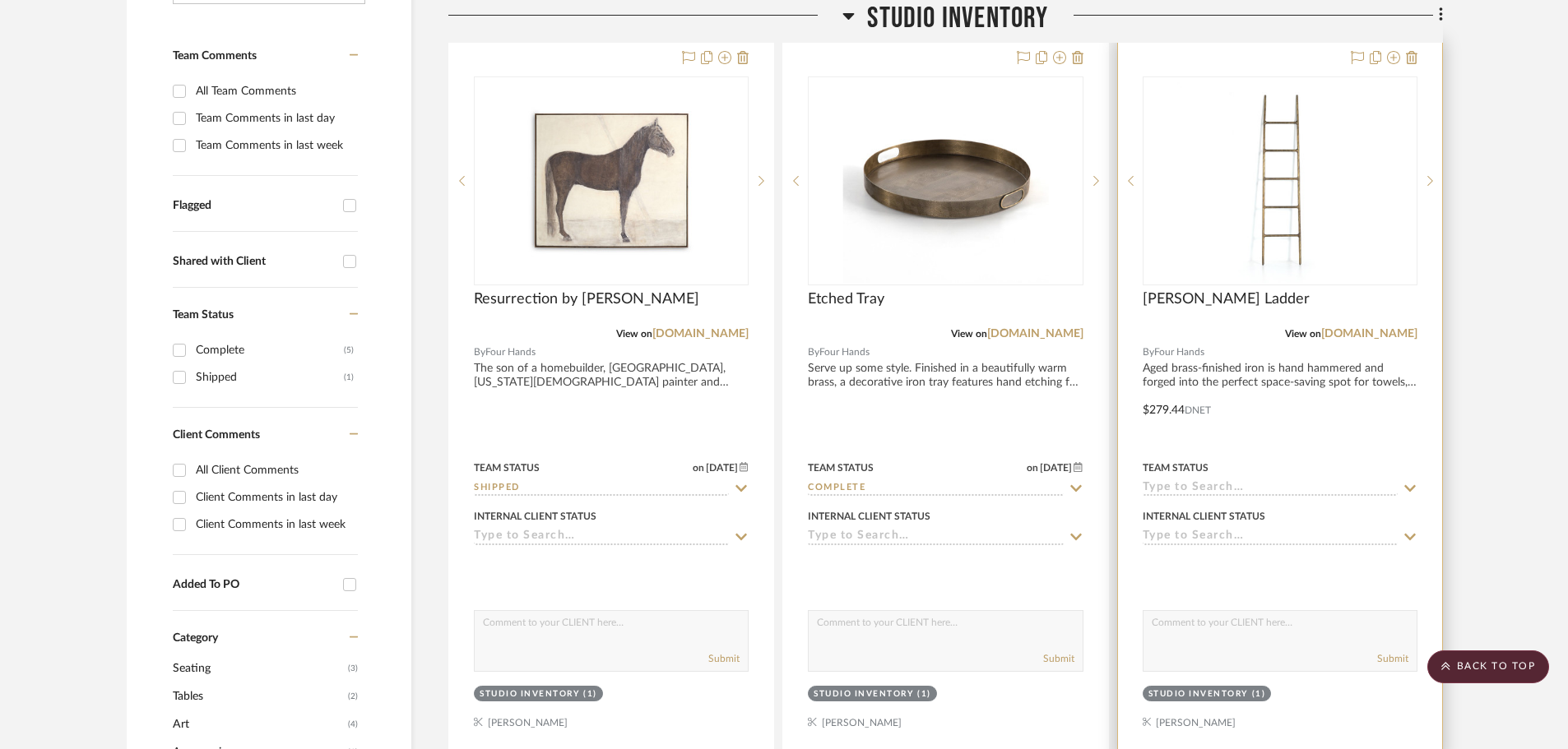
click at [1248, 486] on input at bounding box center [1270, 489] width 255 height 16
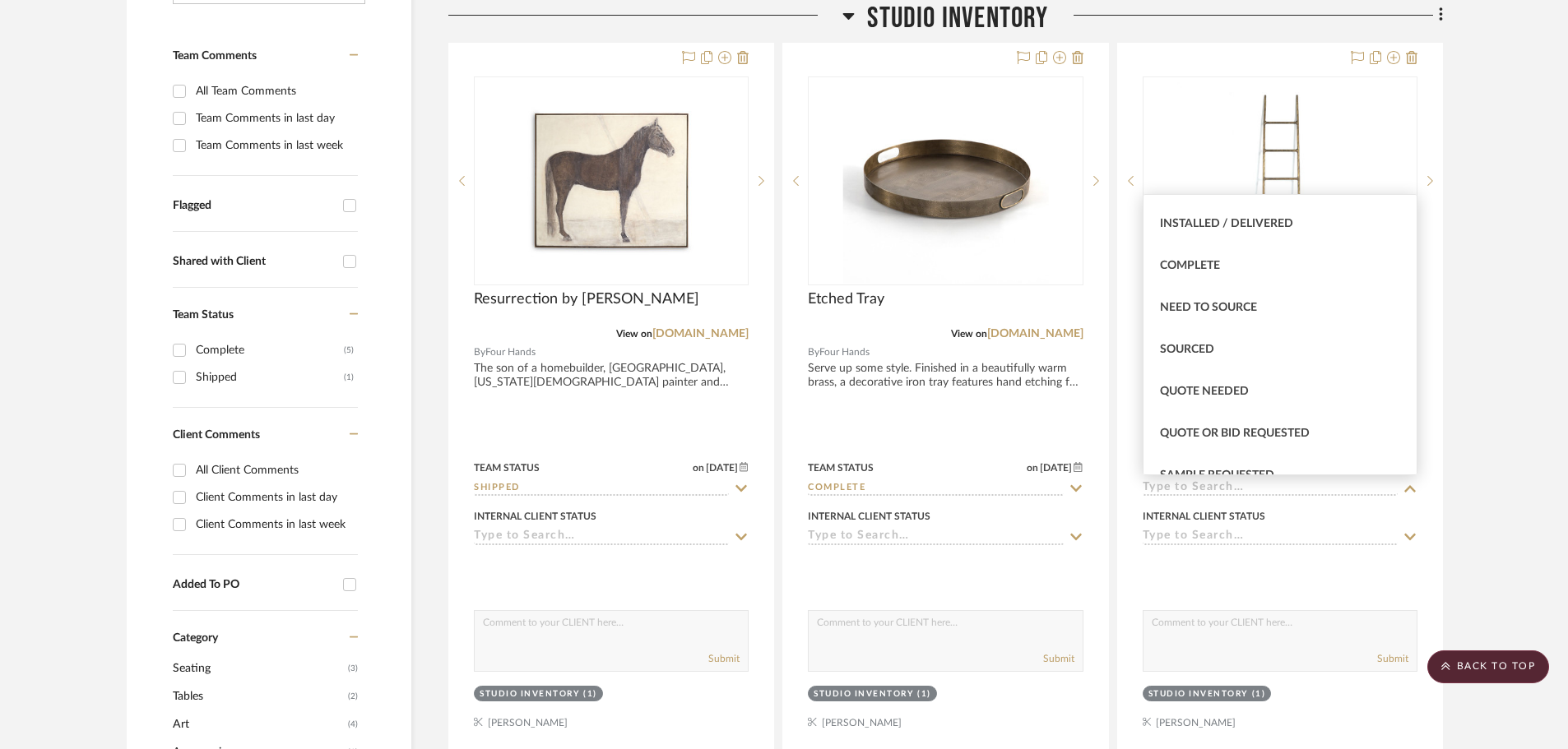
click at [1216, 257] on div "Complete" at bounding box center [1280, 266] width 273 height 42
type input "[DATE]"
type input "Complete"
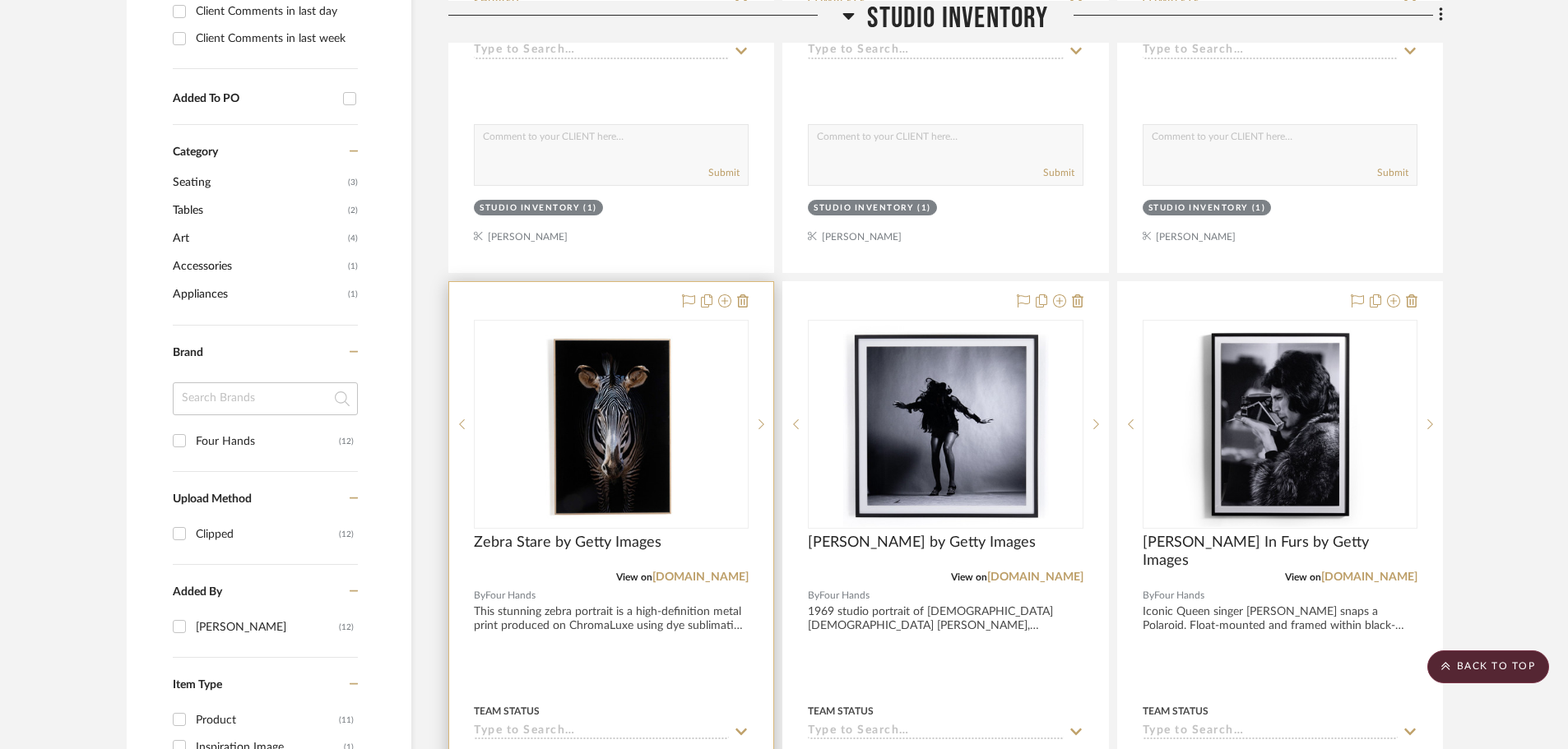
scroll to position [1152, 0]
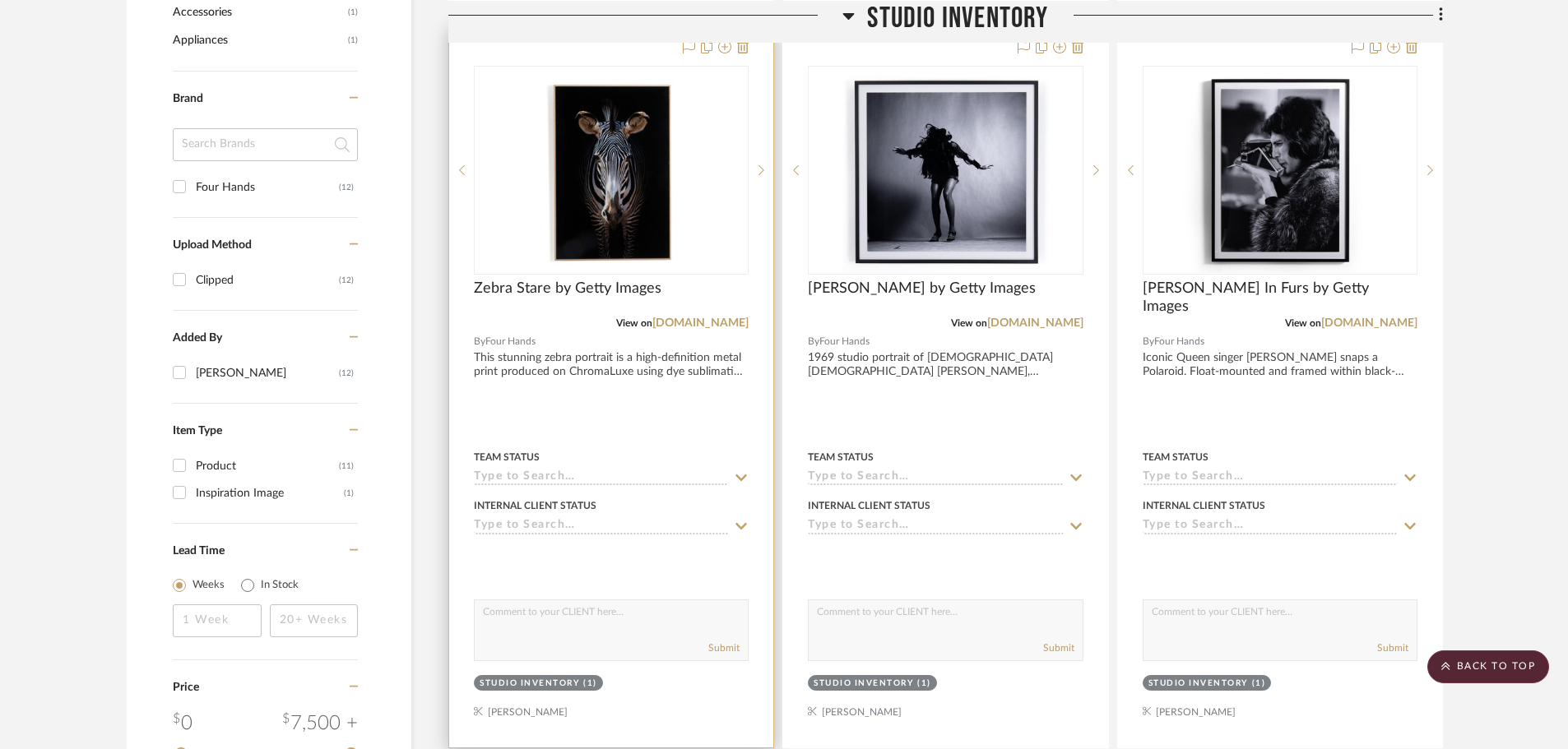
click at [700, 477] on input at bounding box center [601, 478] width 255 height 16
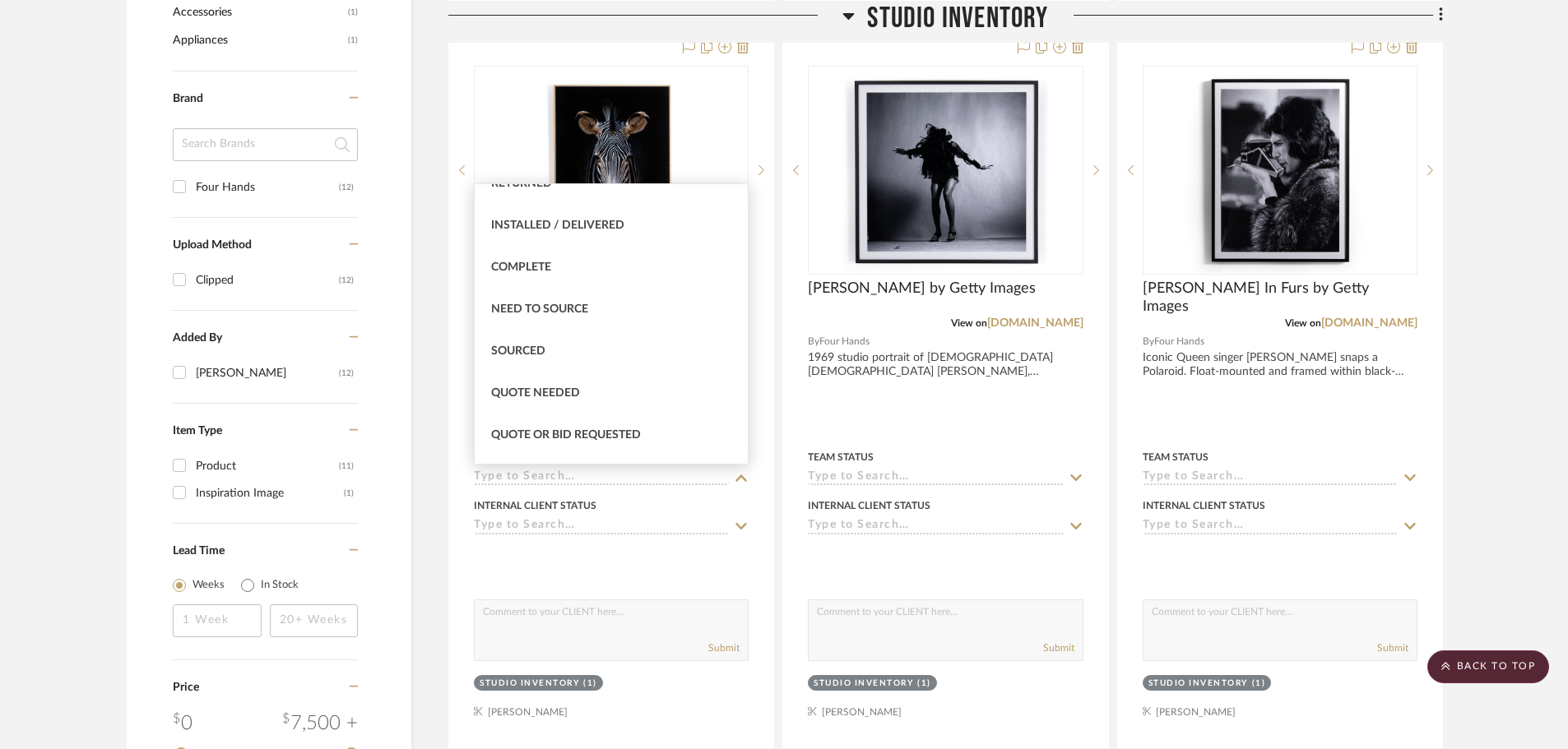
scroll to position [411, 0]
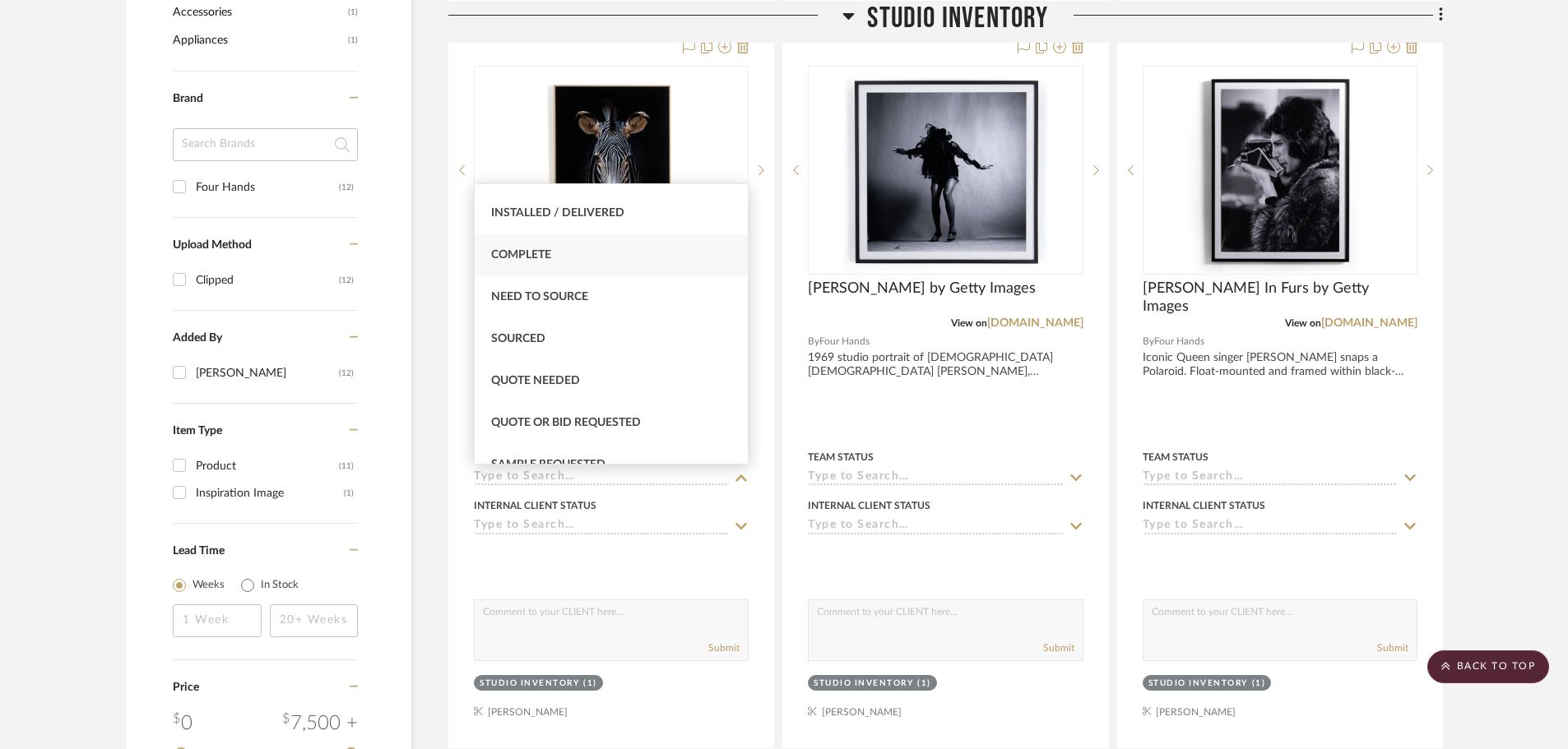
click at [606, 256] on div "Complete" at bounding box center [611, 255] width 273 height 42
type input "[DATE]"
type input "Complete"
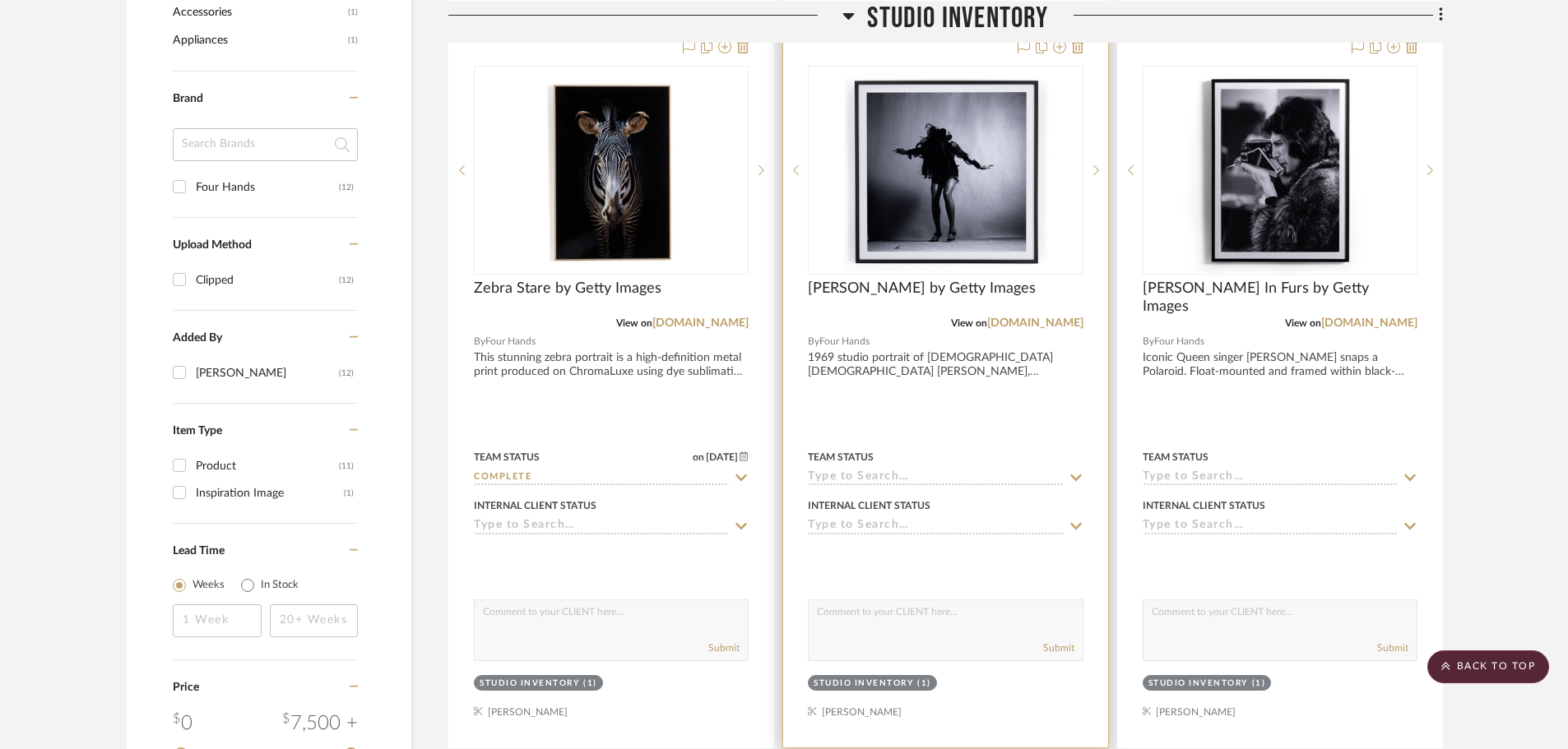
click at [968, 486] on div at bounding box center [945, 388] width 324 height 720
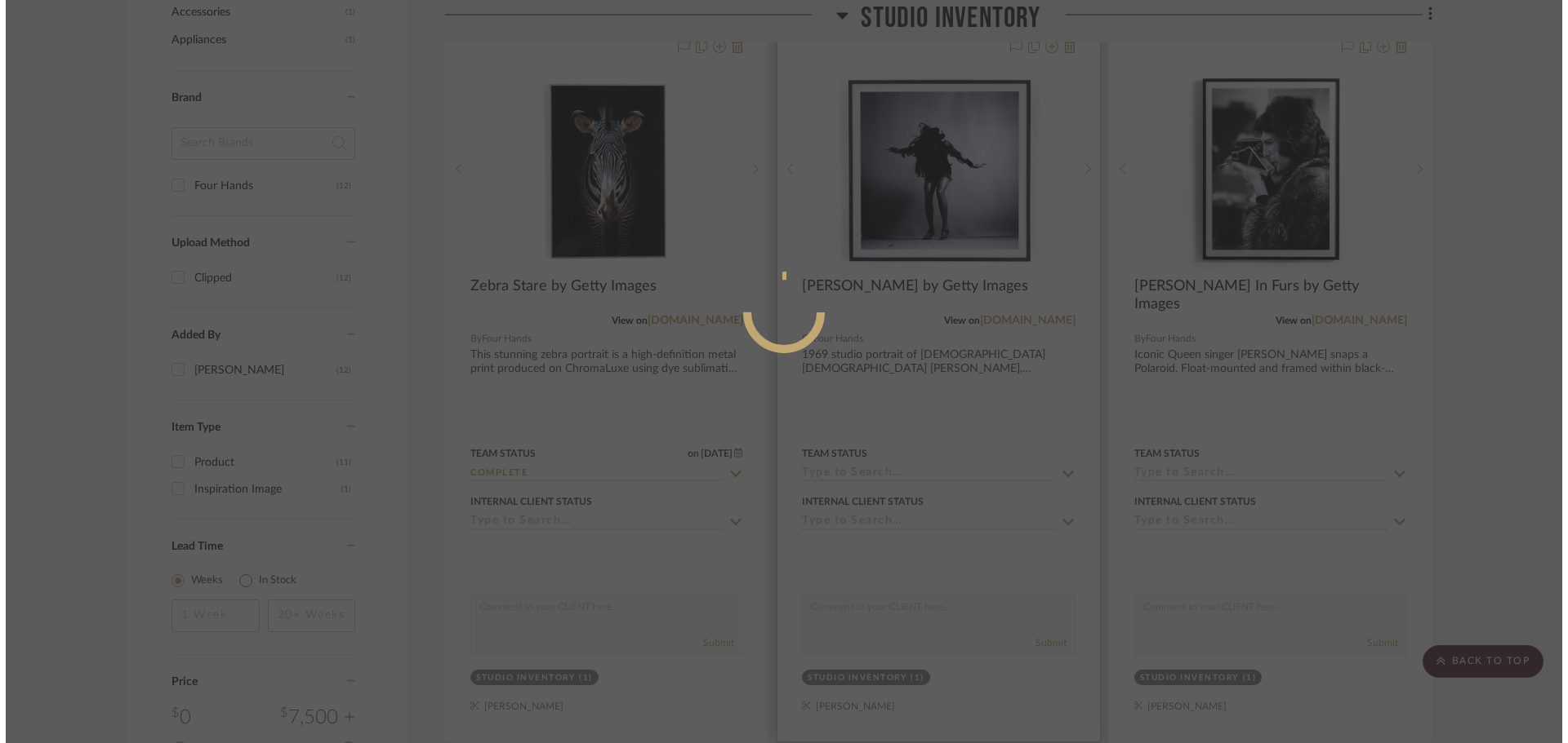
scroll to position [0, 0]
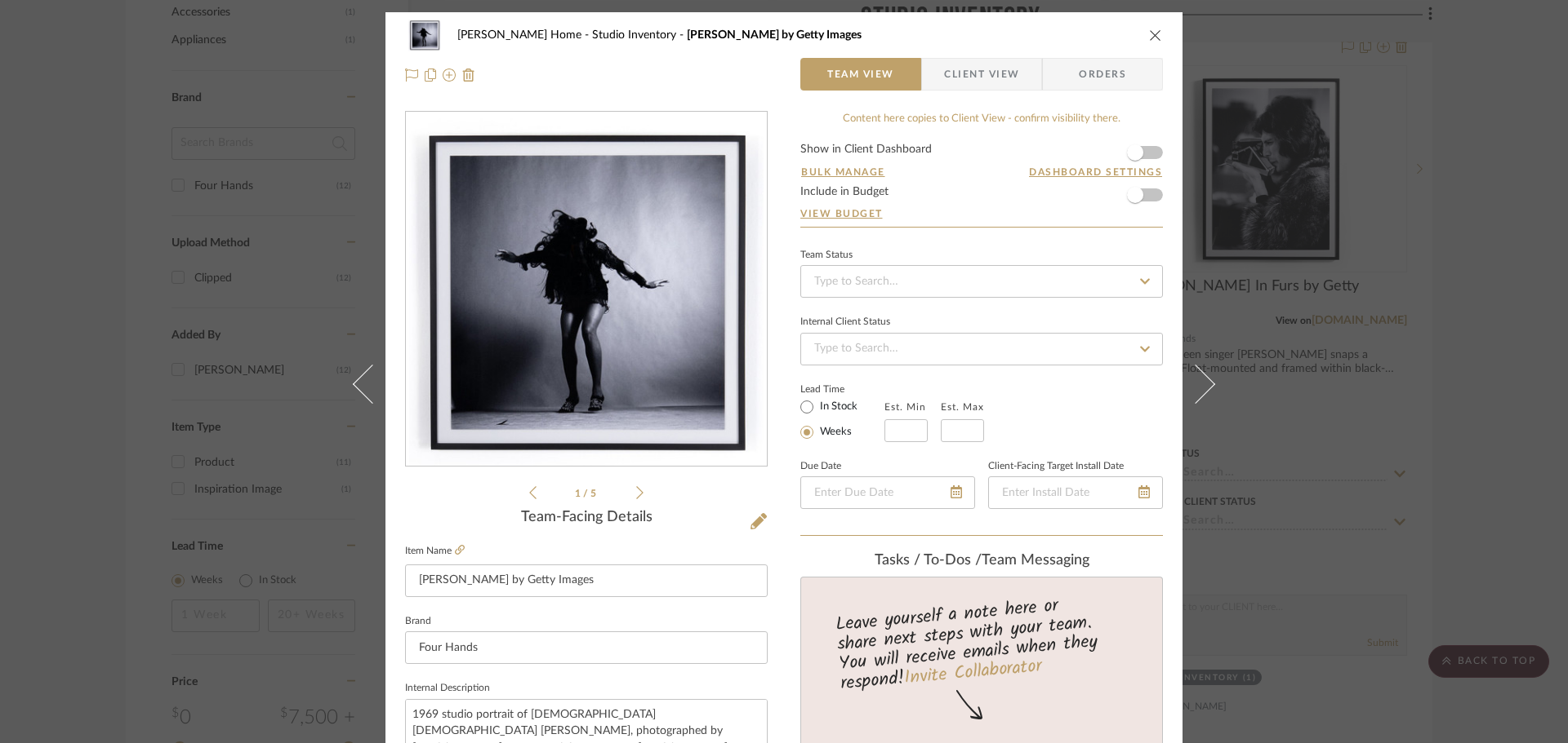
click at [1513, 449] on div "[PERSON_NAME] Home Studio Inventory [PERSON_NAME] by Getty Images Team View Cli…" at bounding box center [784, 371] width 1568 height 743
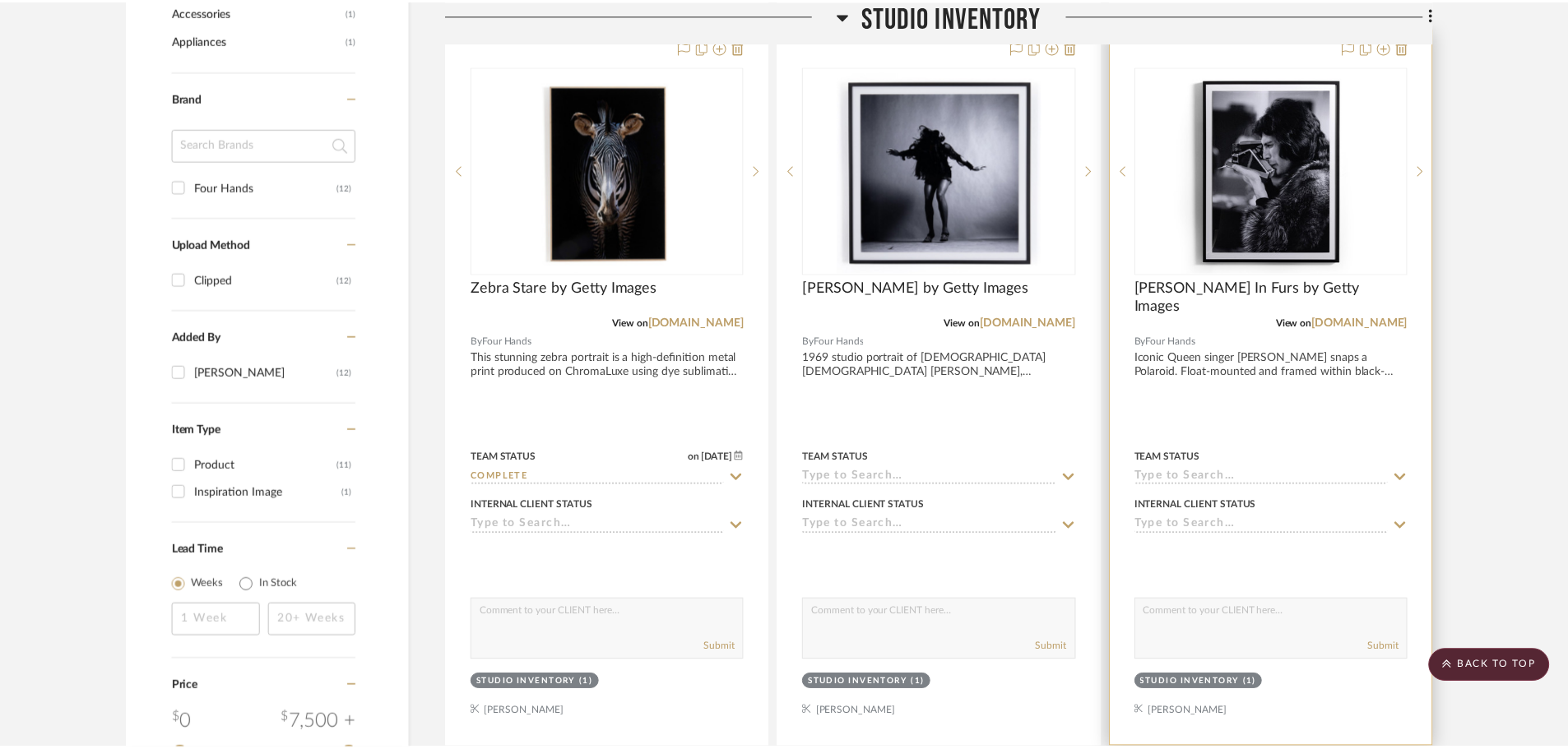
scroll to position [1152, 0]
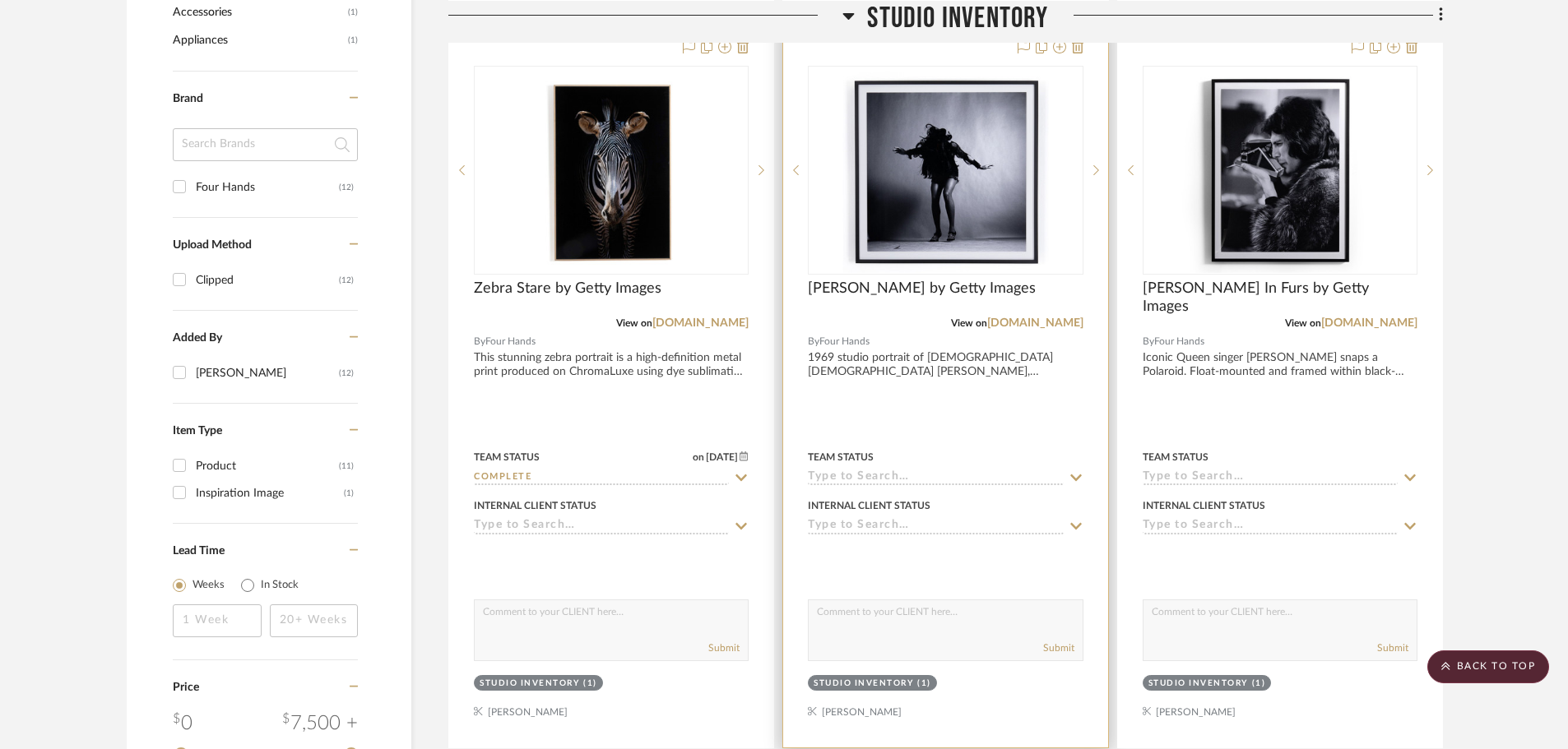
click at [898, 481] on input at bounding box center [935, 478] width 255 height 16
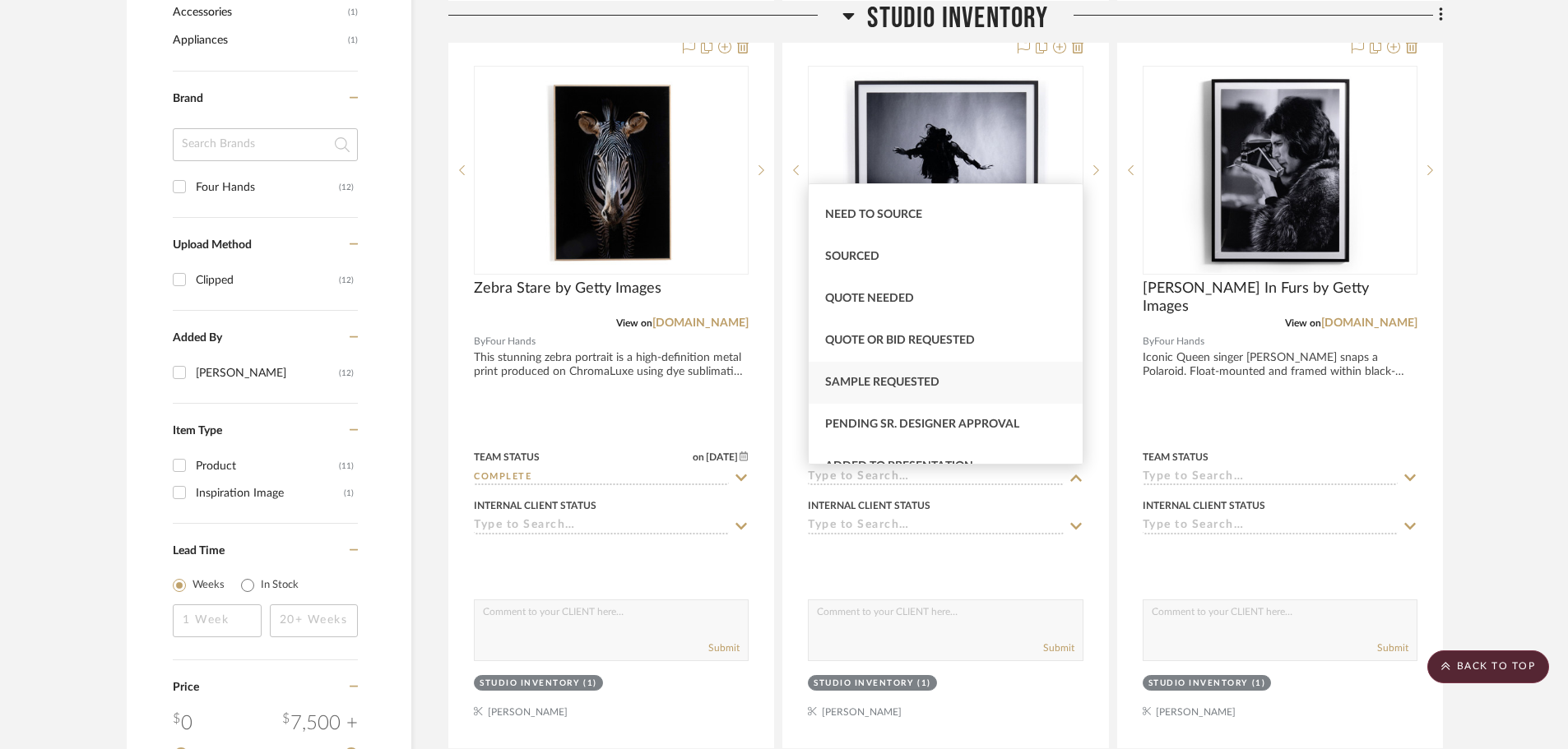
scroll to position [411, 0]
click at [837, 250] on span "Complete" at bounding box center [855, 255] width 60 height 12
type input "[DATE]"
type input "Complete"
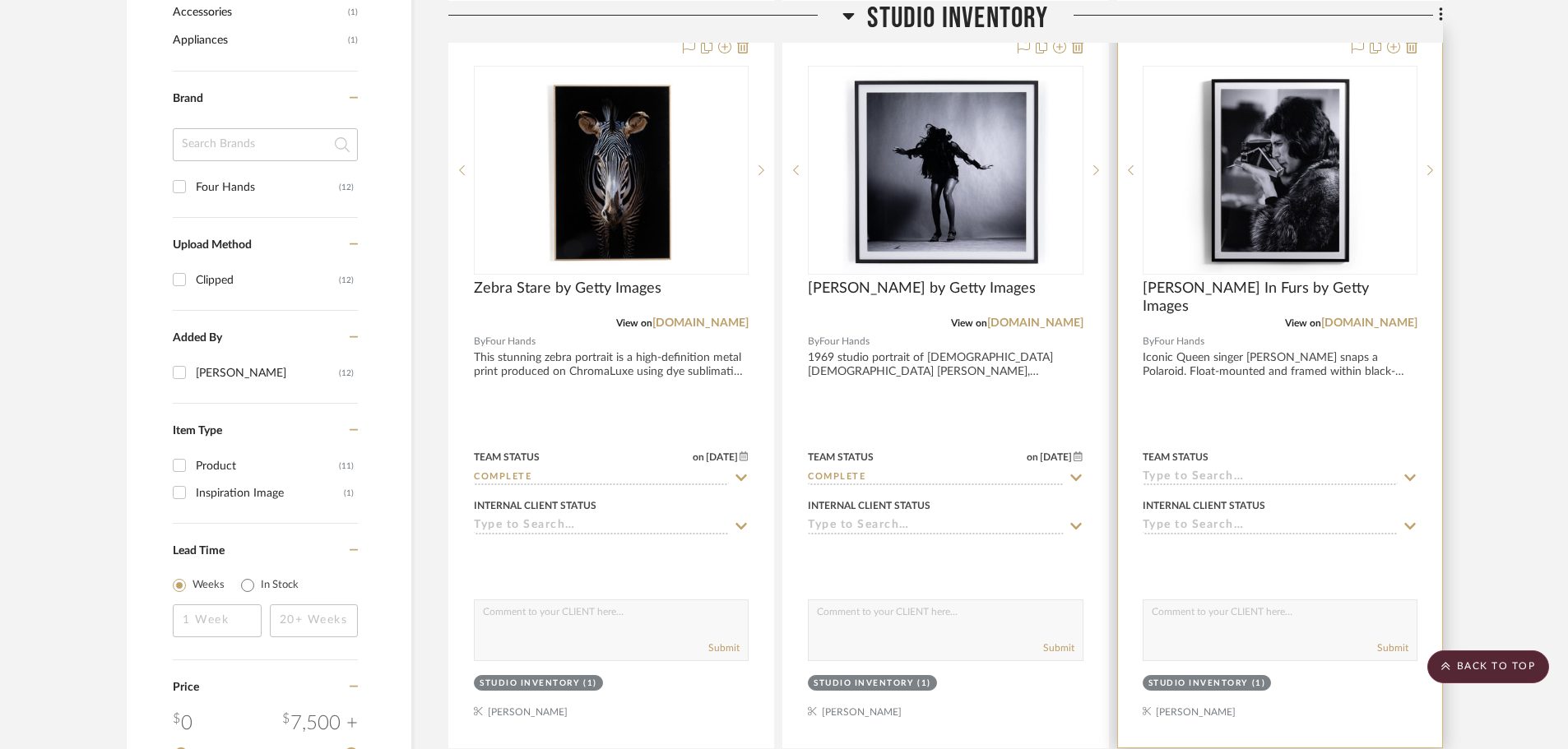
click at [1201, 461] on div "Team Status" at bounding box center [1176, 457] width 66 height 15
click at [1234, 485] on input at bounding box center [1270, 478] width 255 height 16
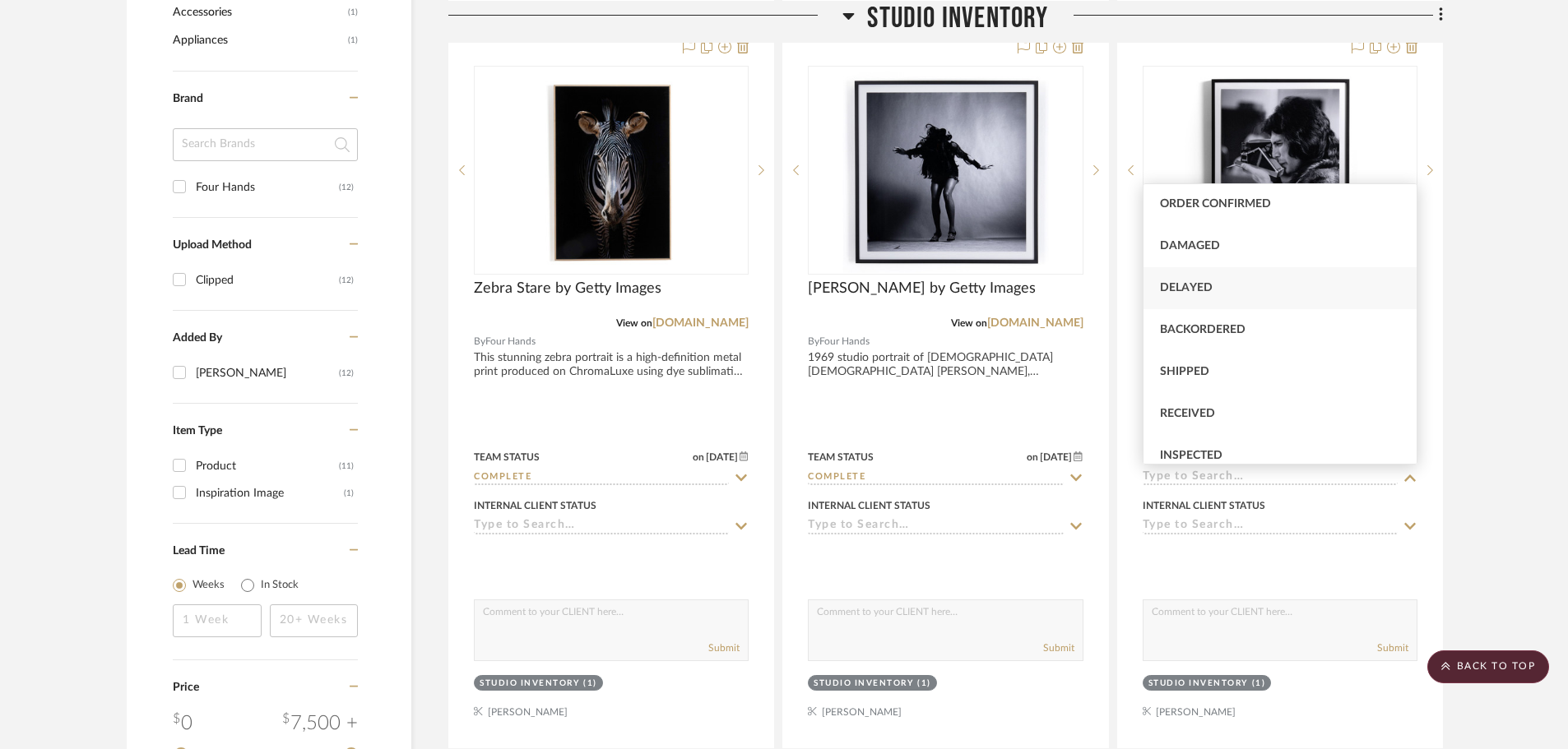
scroll to position [329, 0]
click at [1225, 339] on div "Complete" at bounding box center [1280, 338] width 273 height 42
type input "[DATE]"
type input "Complete"
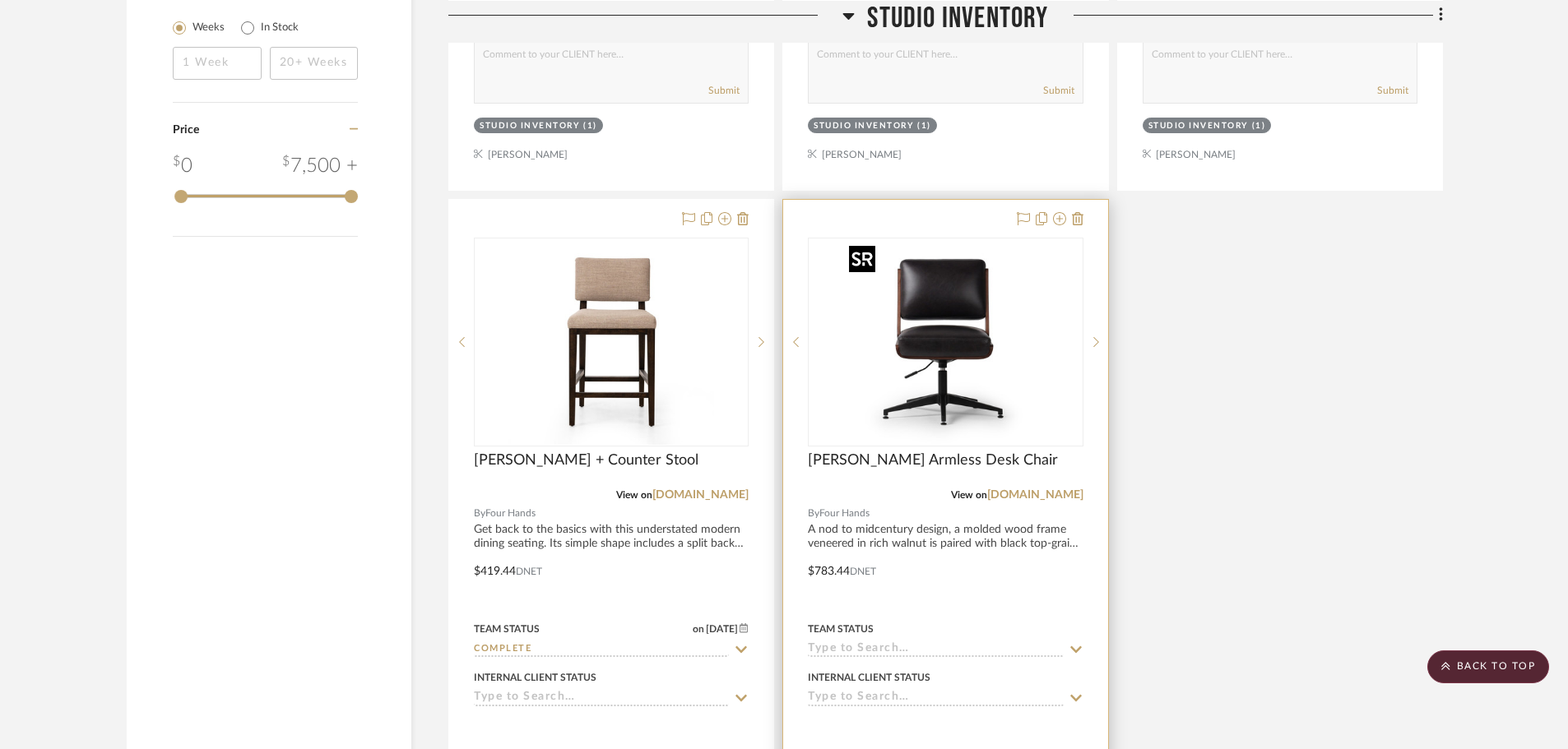
scroll to position [1728, 0]
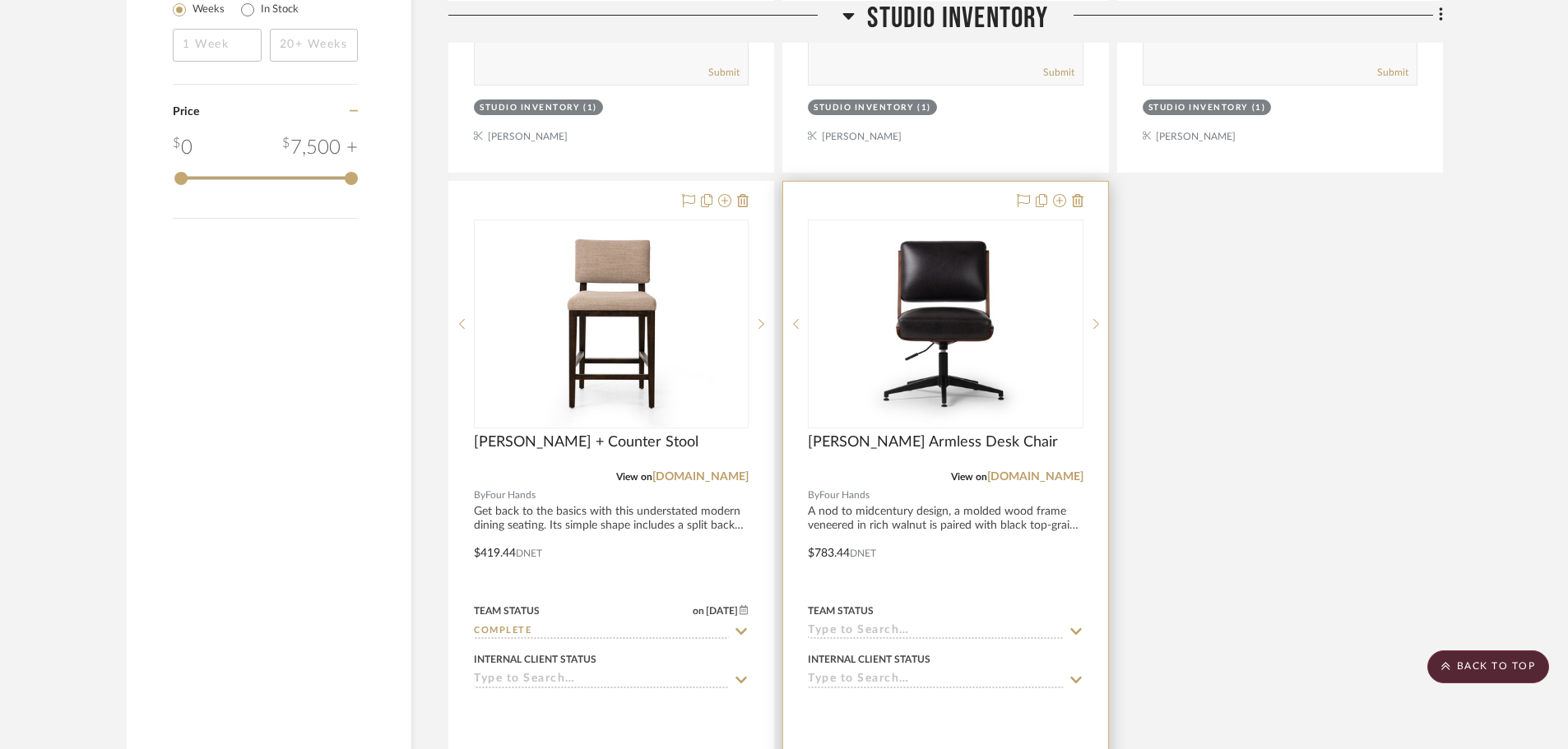
click at [909, 624] on input at bounding box center [935, 632] width 255 height 16
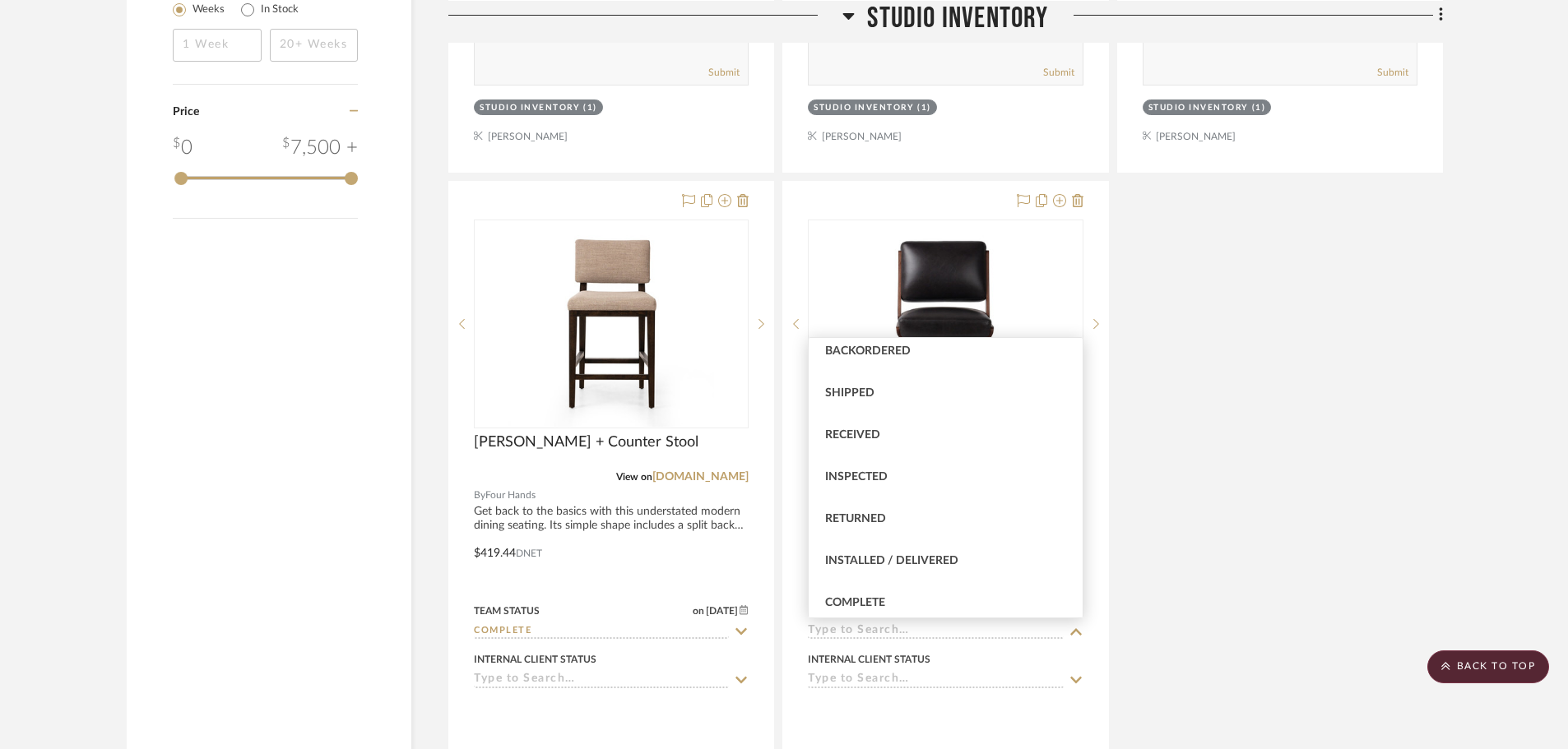
scroll to position [247, 0]
click at [905, 561] on div "Complete" at bounding box center [945, 573] width 273 height 42
type input "[DATE]"
type input "Complete"
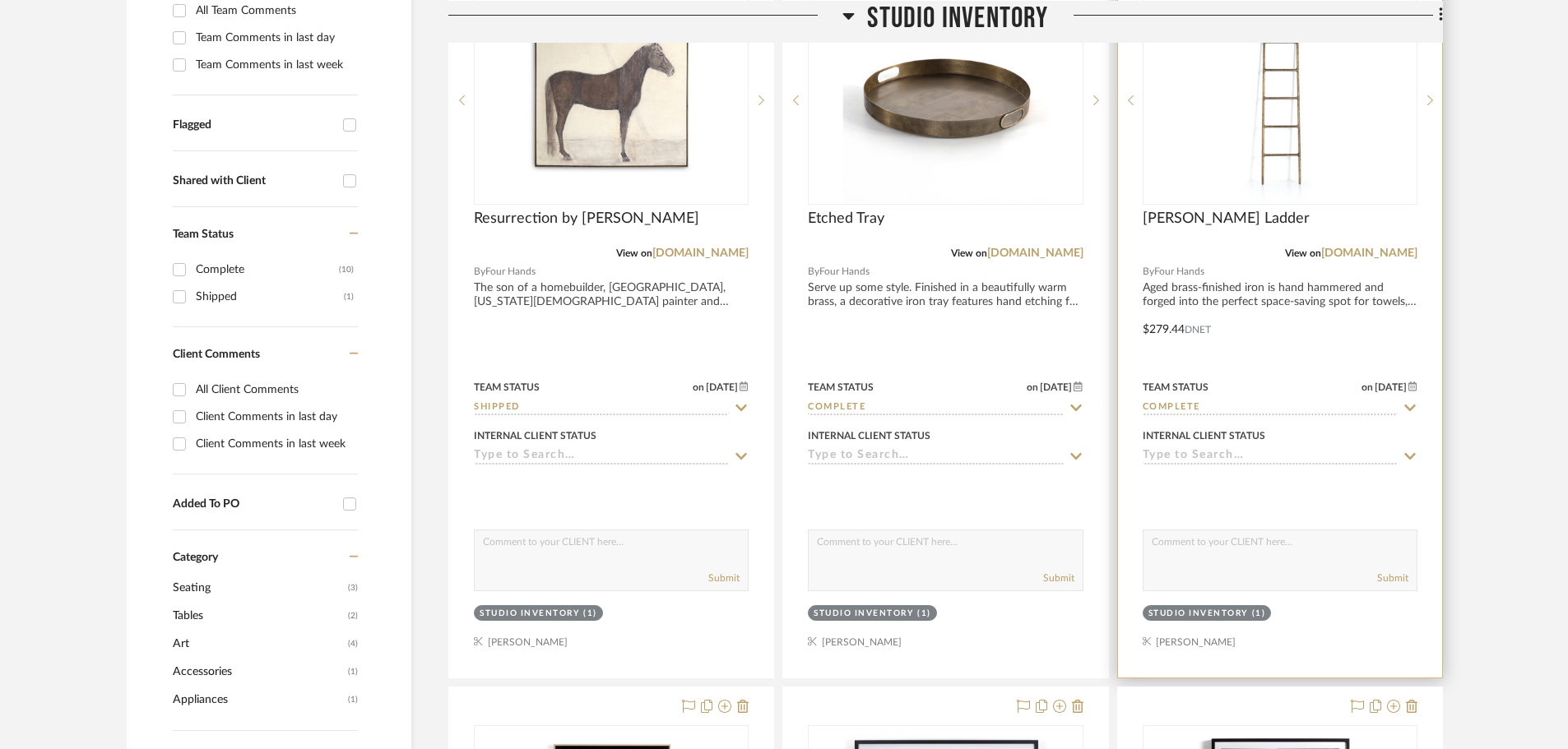
scroll to position [494, 0]
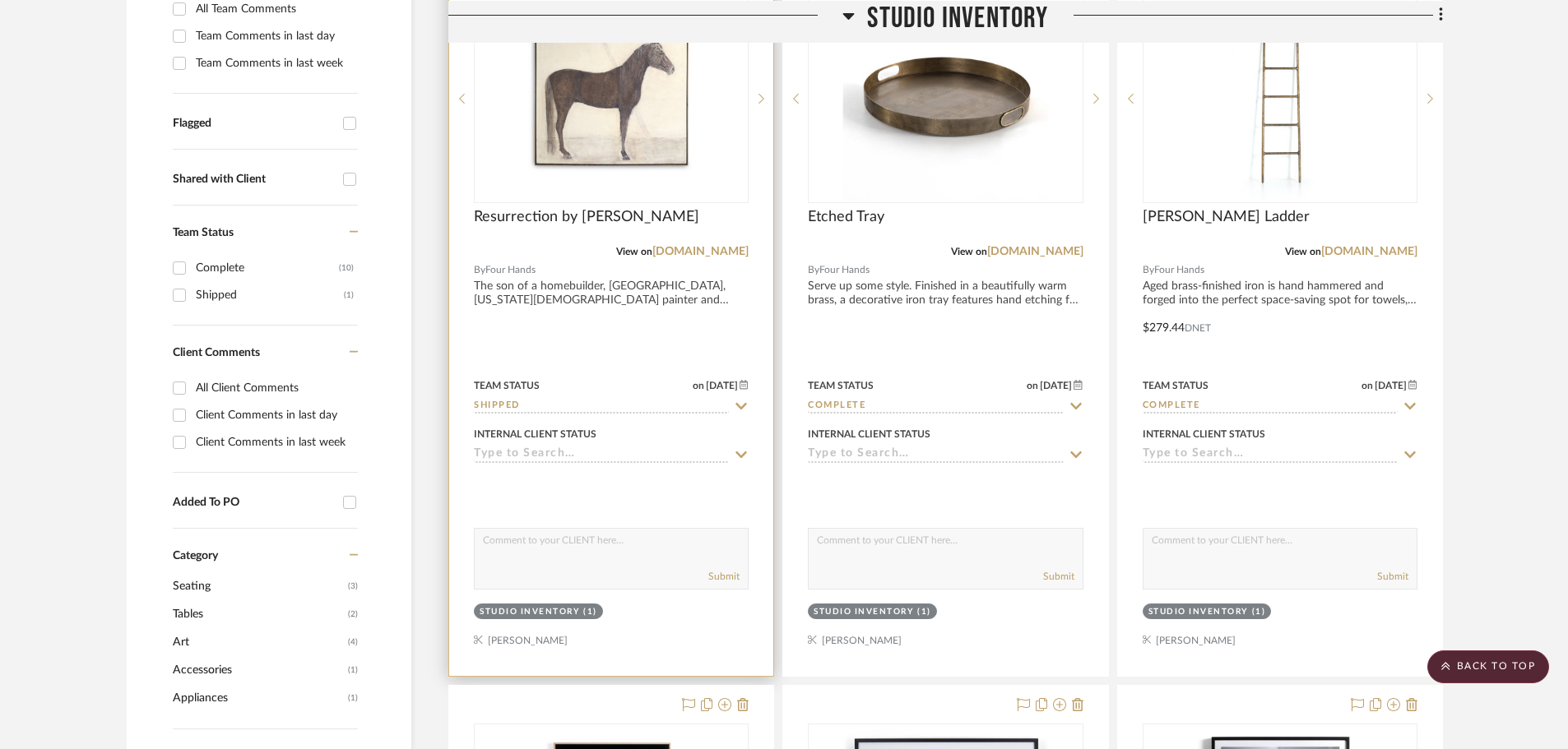
click at [636, 493] on div at bounding box center [611, 488] width 275 height 33
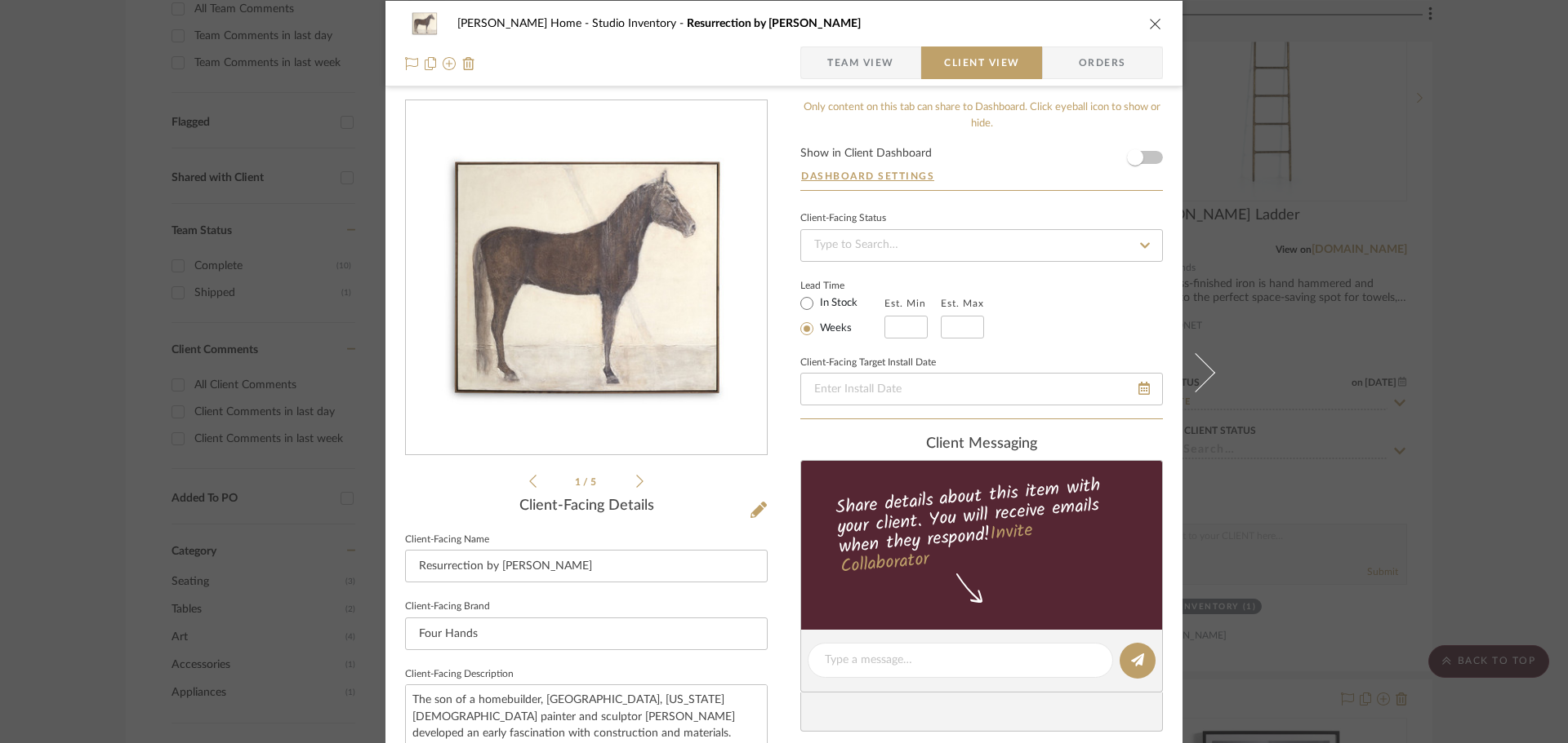
scroll to position [0, 0]
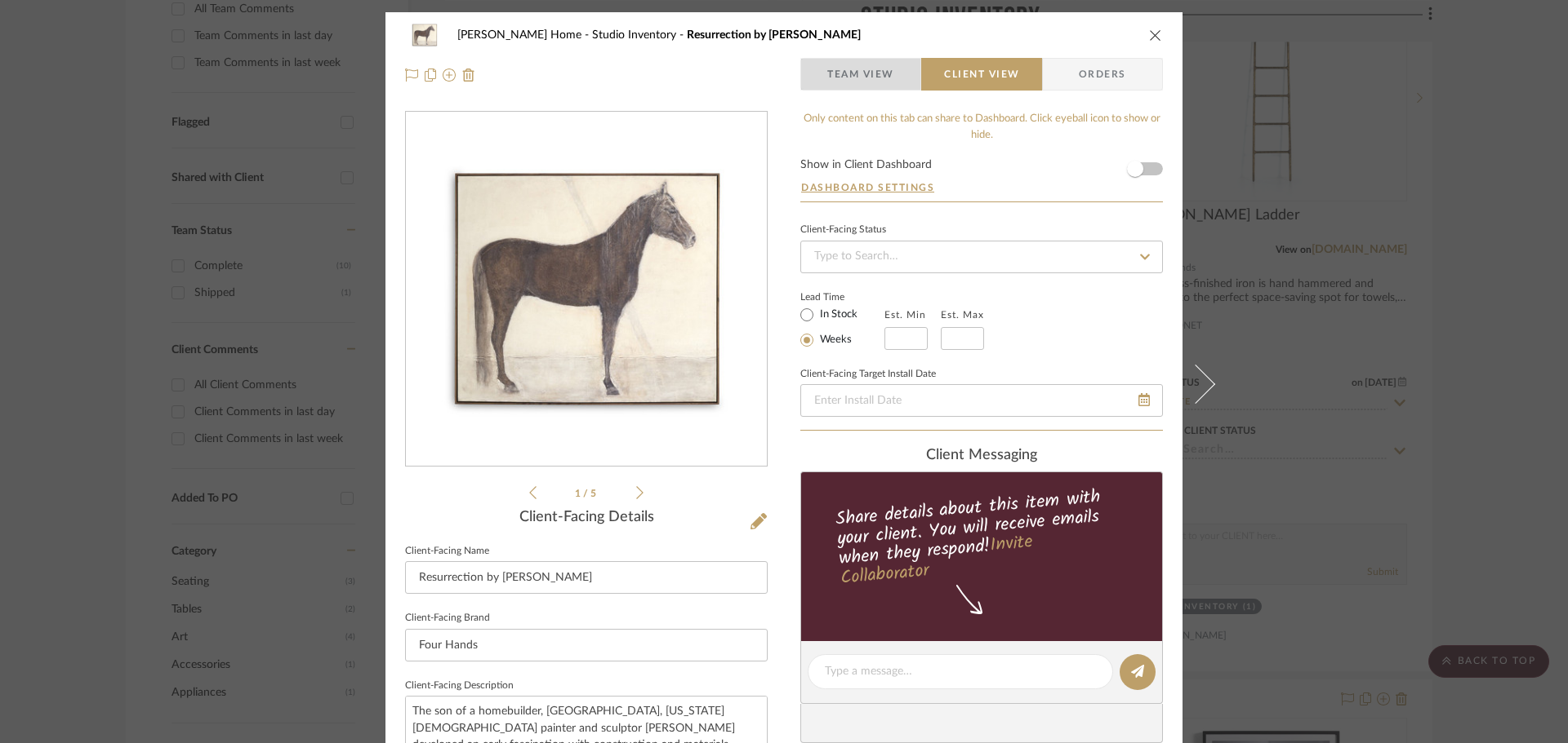
click at [801, 83] on span "button" at bounding box center [814, 75] width 26 height 33
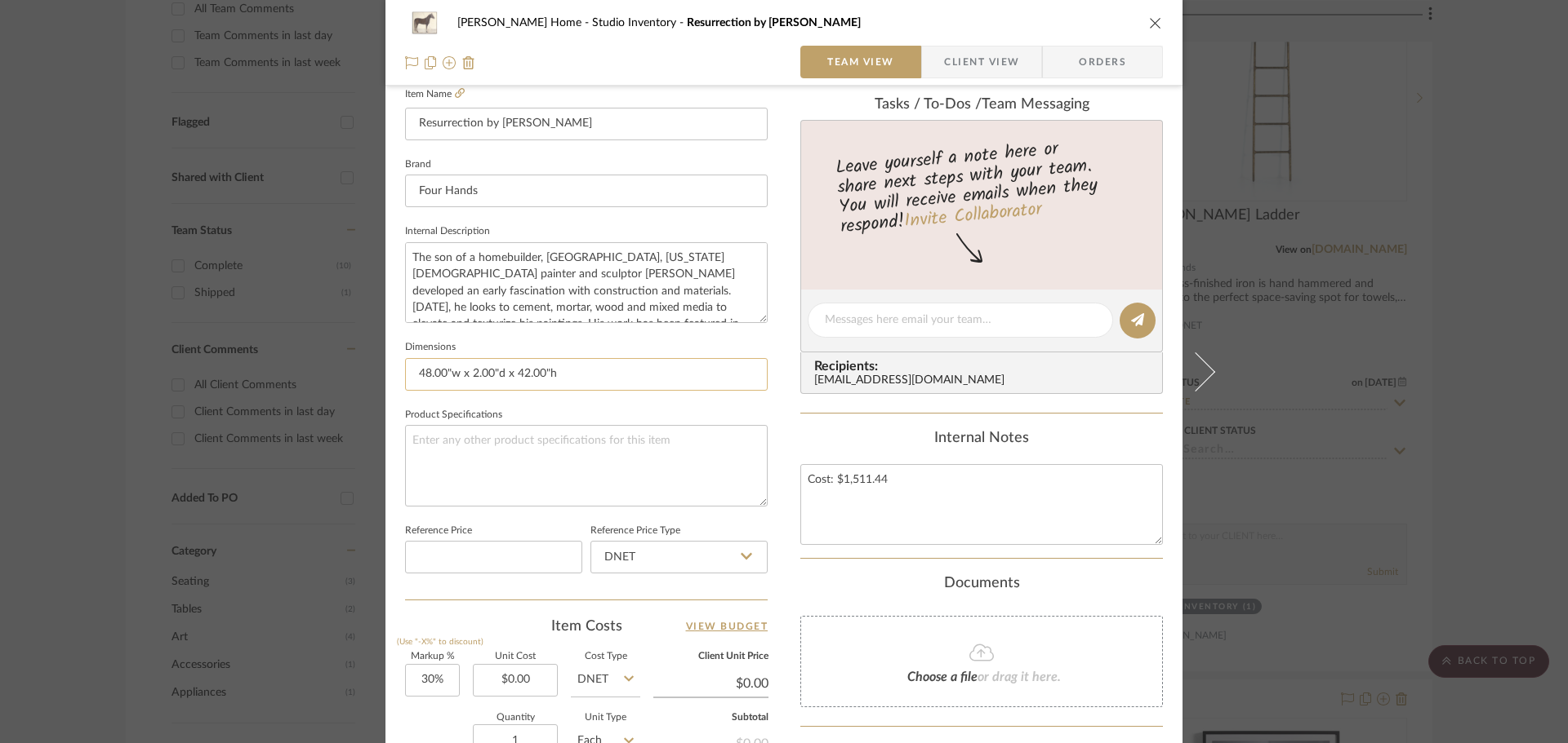
scroll to position [734, 0]
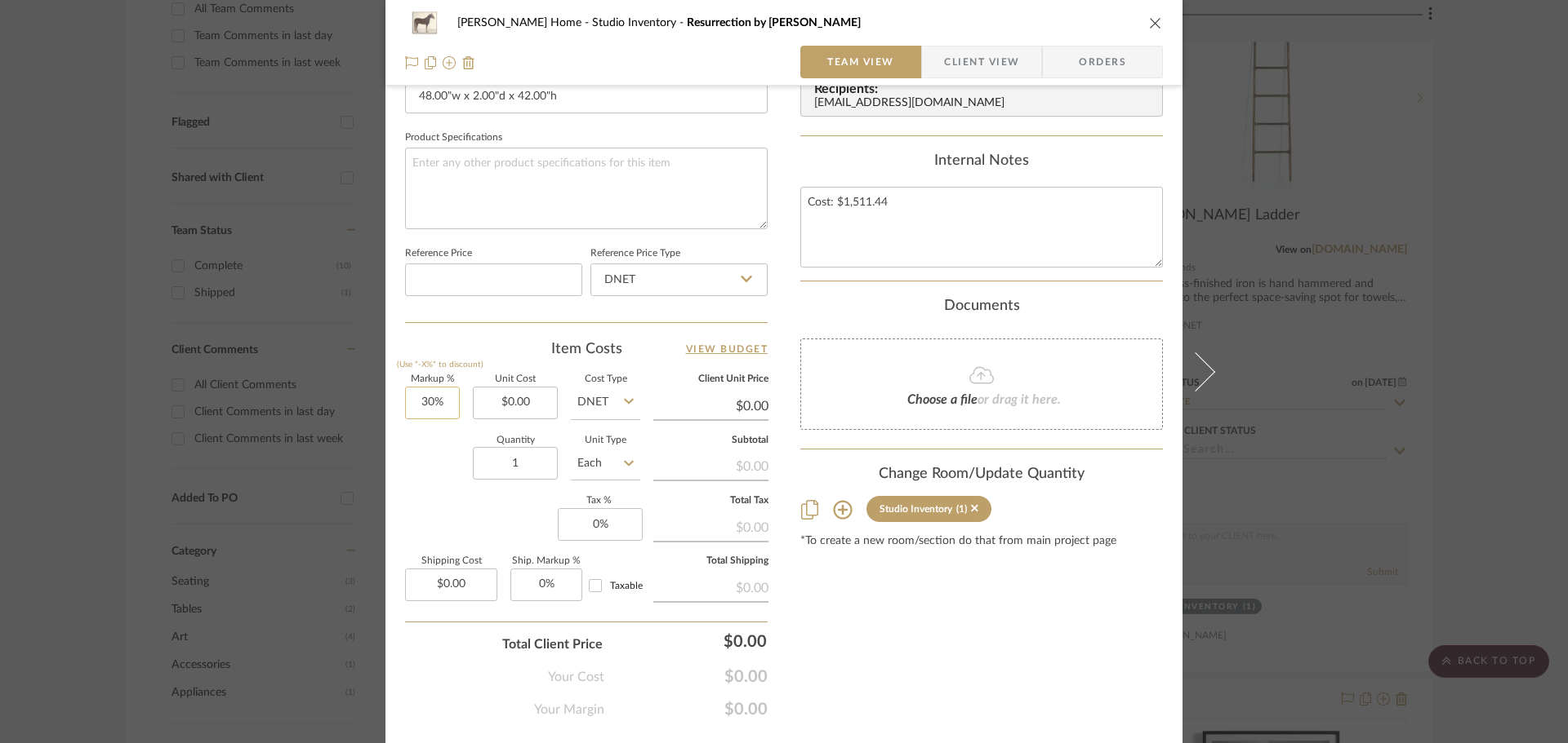
type input "30"
click at [441, 392] on input "30" at bounding box center [432, 403] width 55 height 33
type input "0%"
type input "0.00"
click at [528, 391] on input "0.00" at bounding box center [516, 403] width 85 height 33
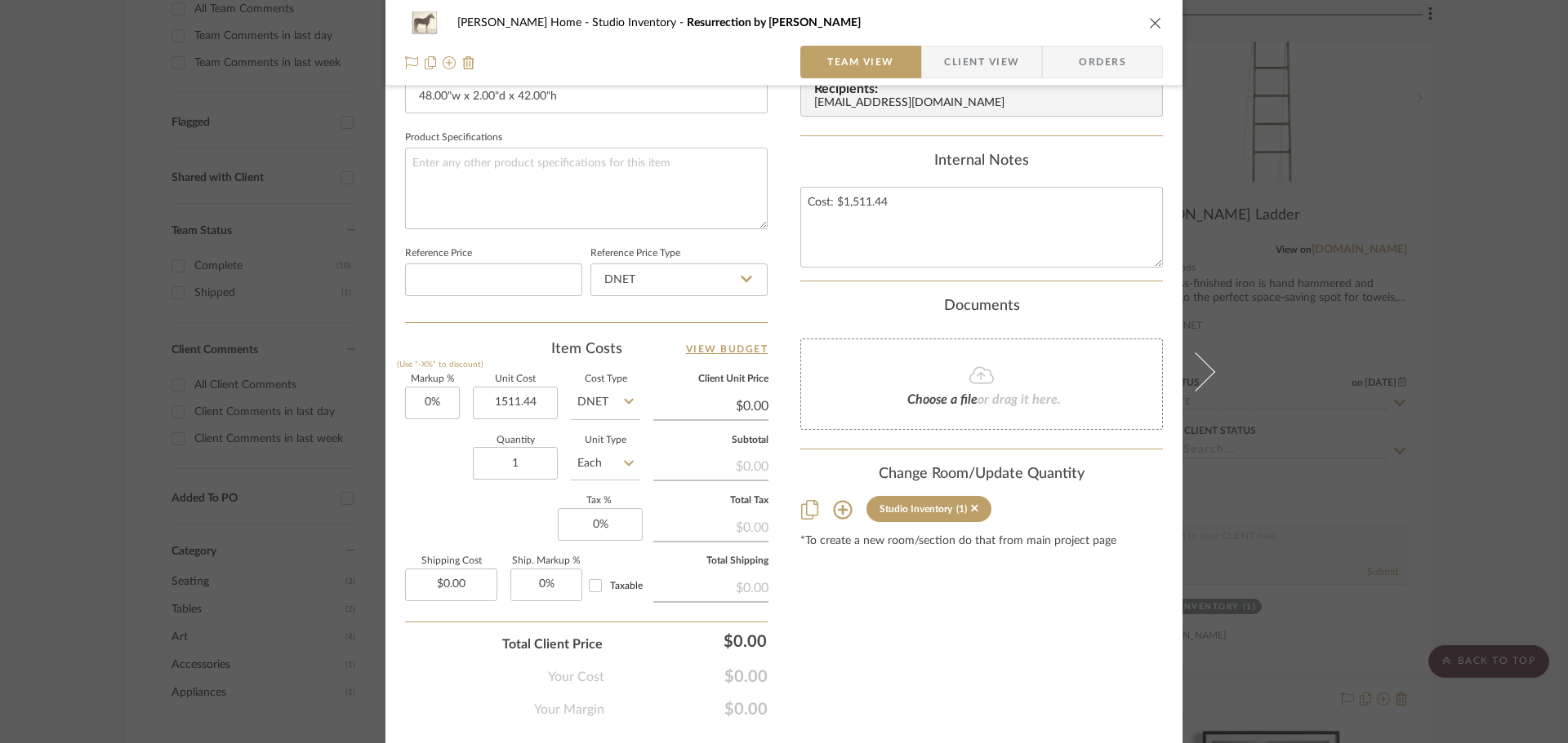
type input "$1,511.44"
click at [388, 458] on div "[PERSON_NAME] Home Studio Inventory Resurrection by [PERSON_NAME] Team View Cli…" at bounding box center [784, 31] width 797 height 1507
type input "$1,511.44"
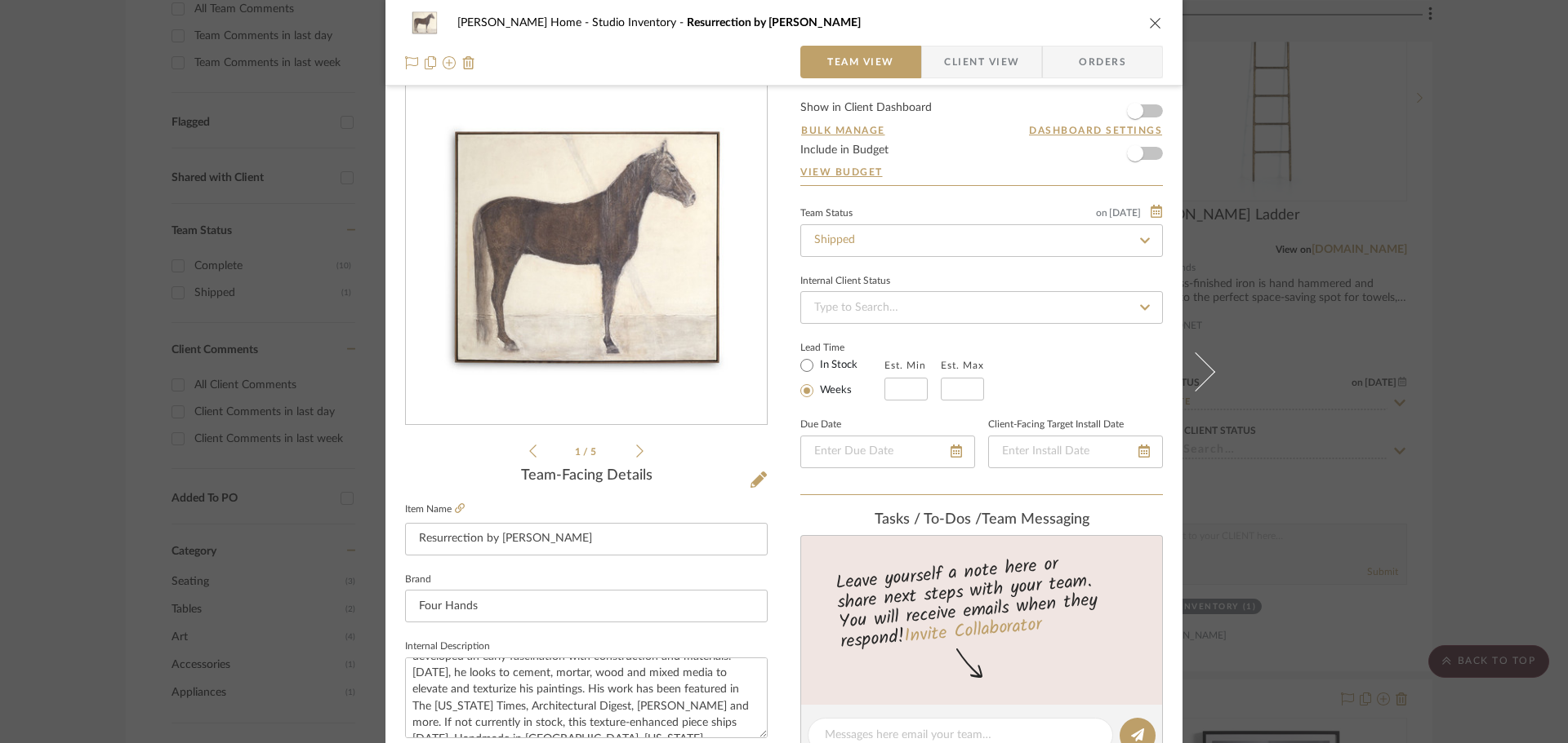
scroll to position [0, 0]
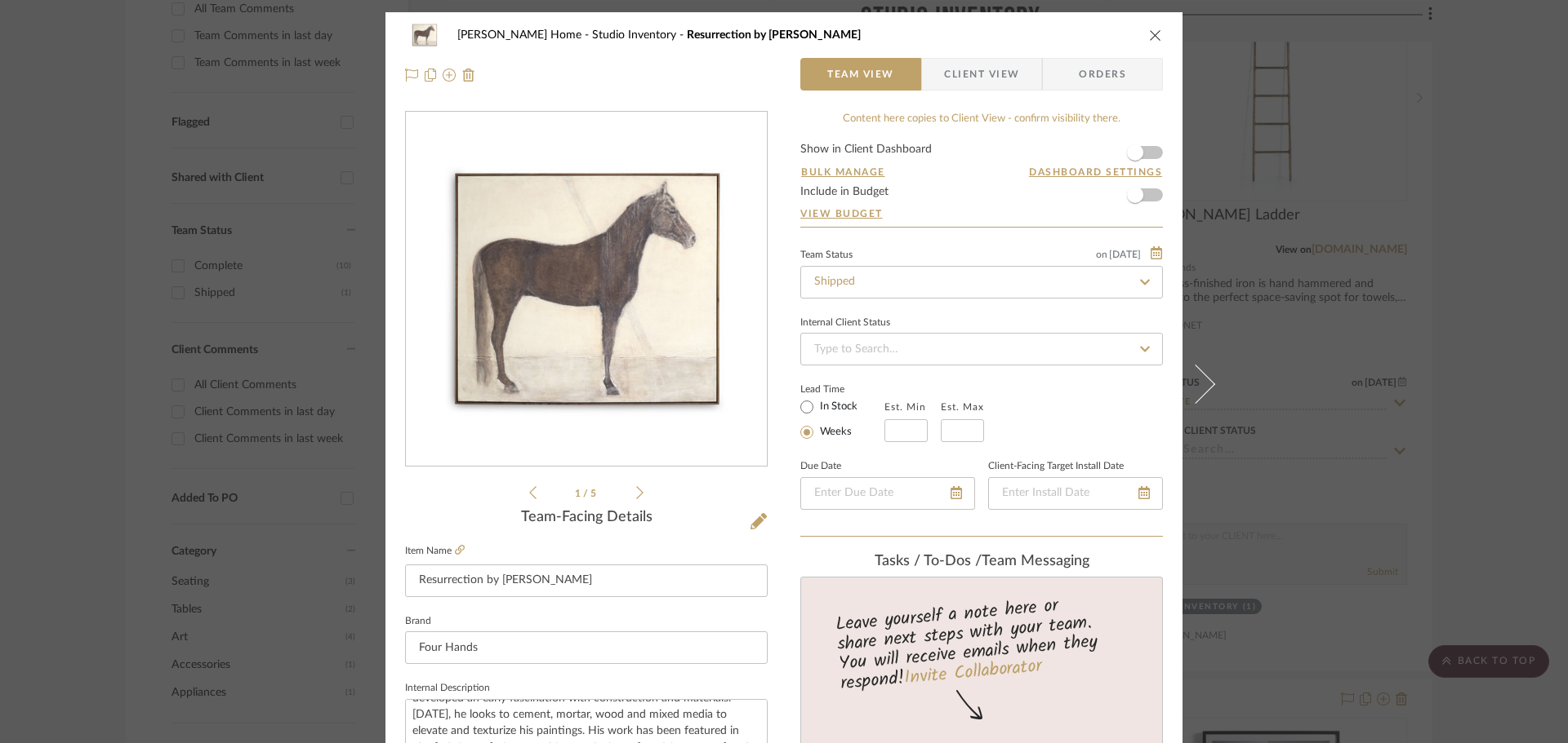
click at [1431, 297] on div "[PERSON_NAME] Home Studio Inventory Resurrection by [PERSON_NAME] Team View Cli…" at bounding box center [784, 371] width 1568 height 743
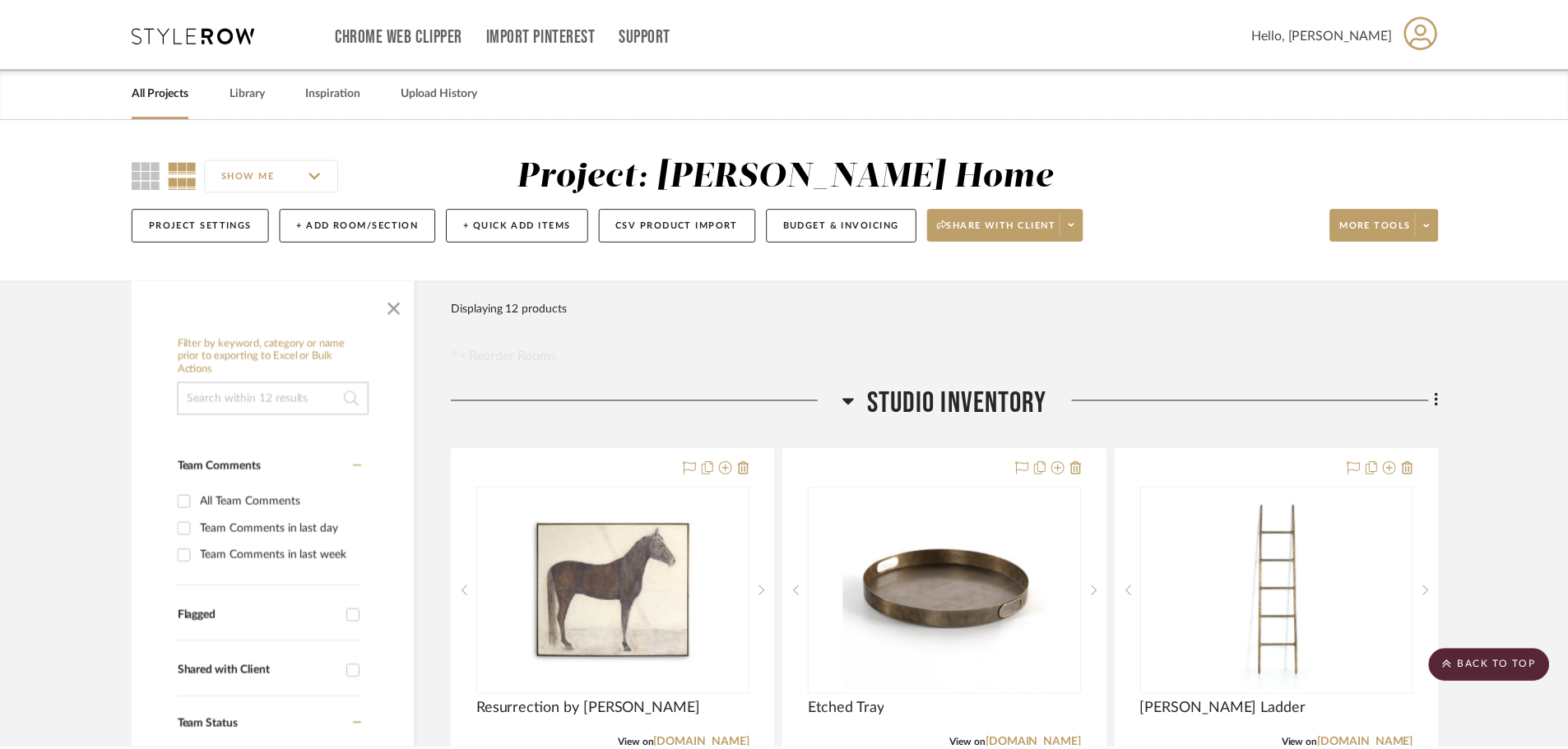
scroll to position [494, 0]
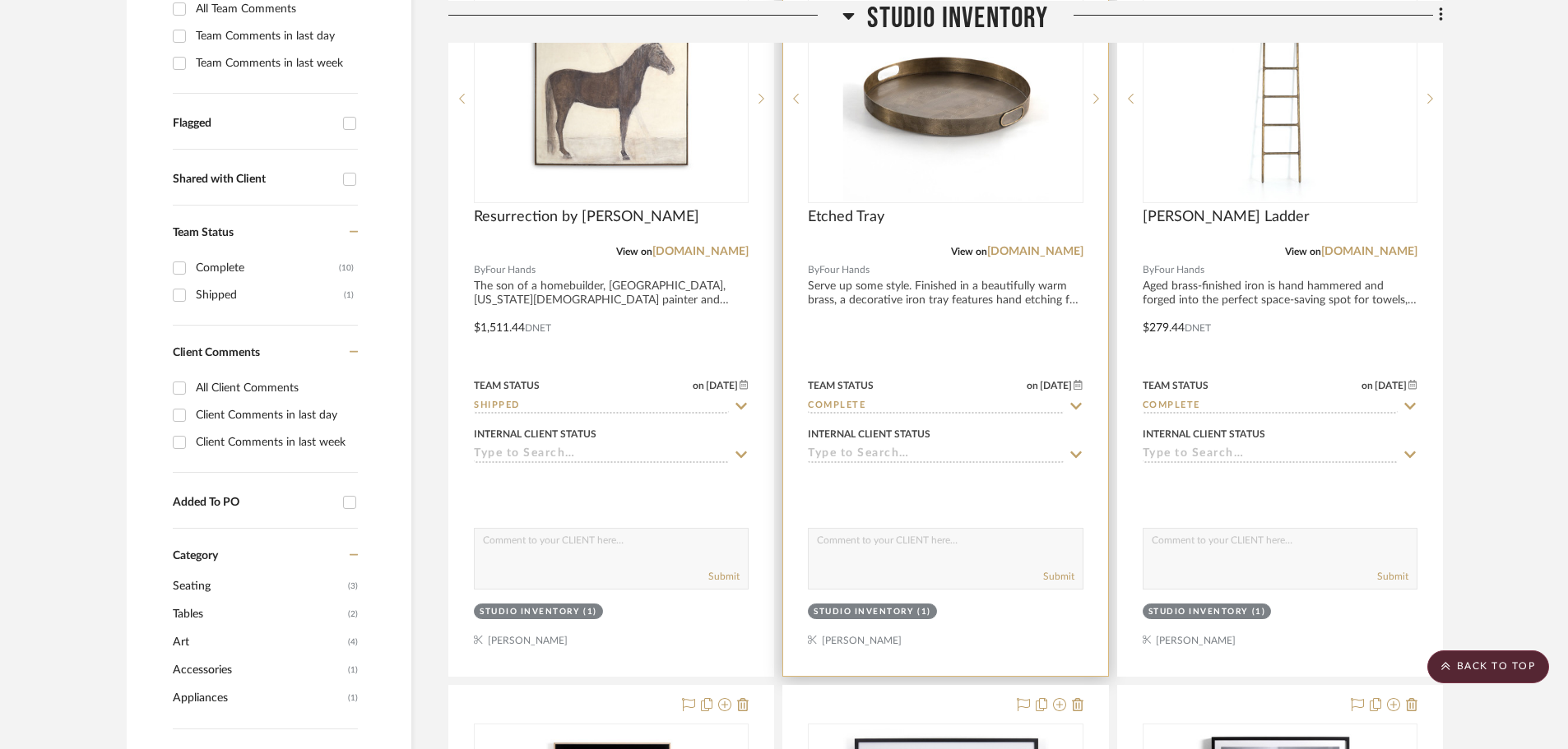
click at [874, 345] on div at bounding box center [945, 316] width 324 height 720
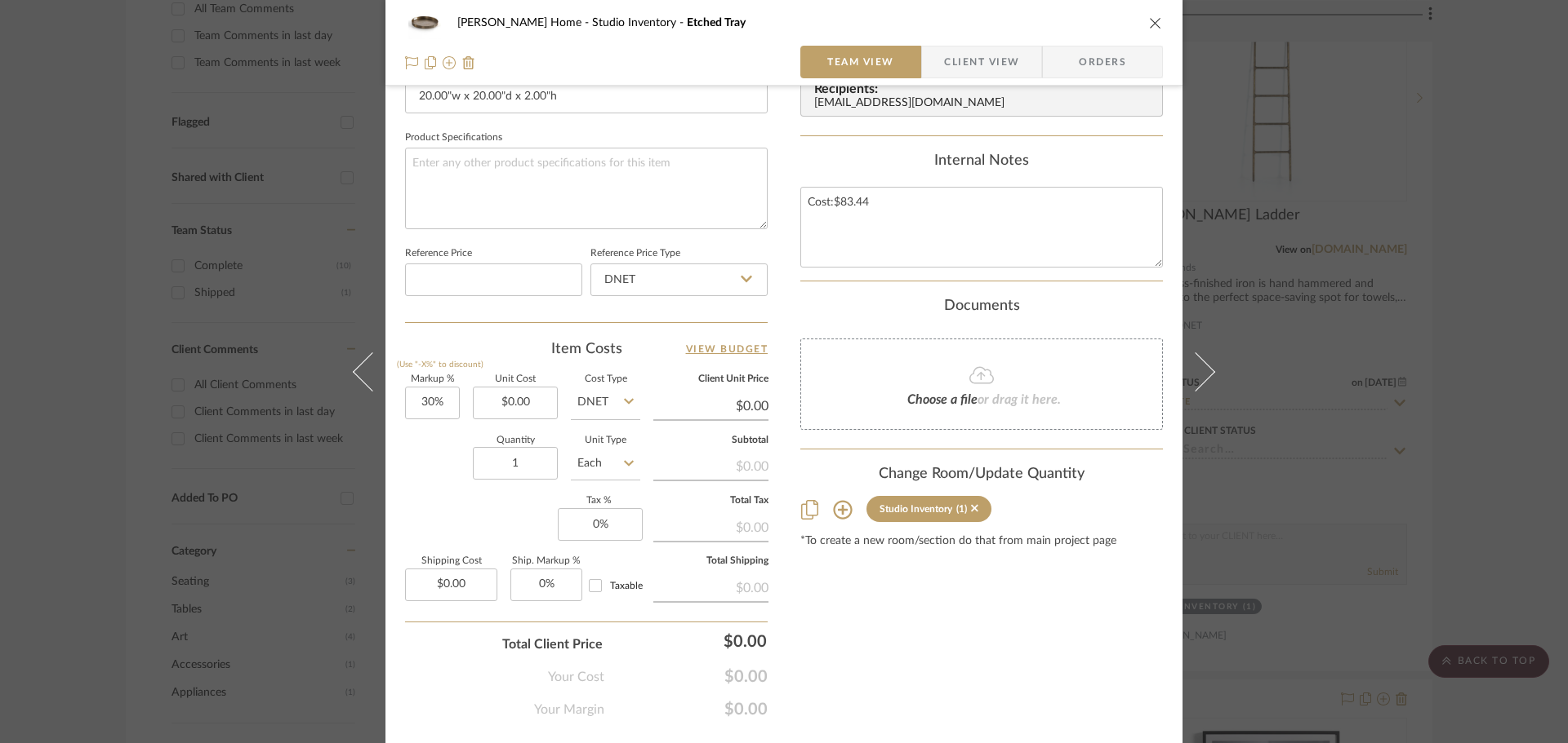
scroll to position [776, 0]
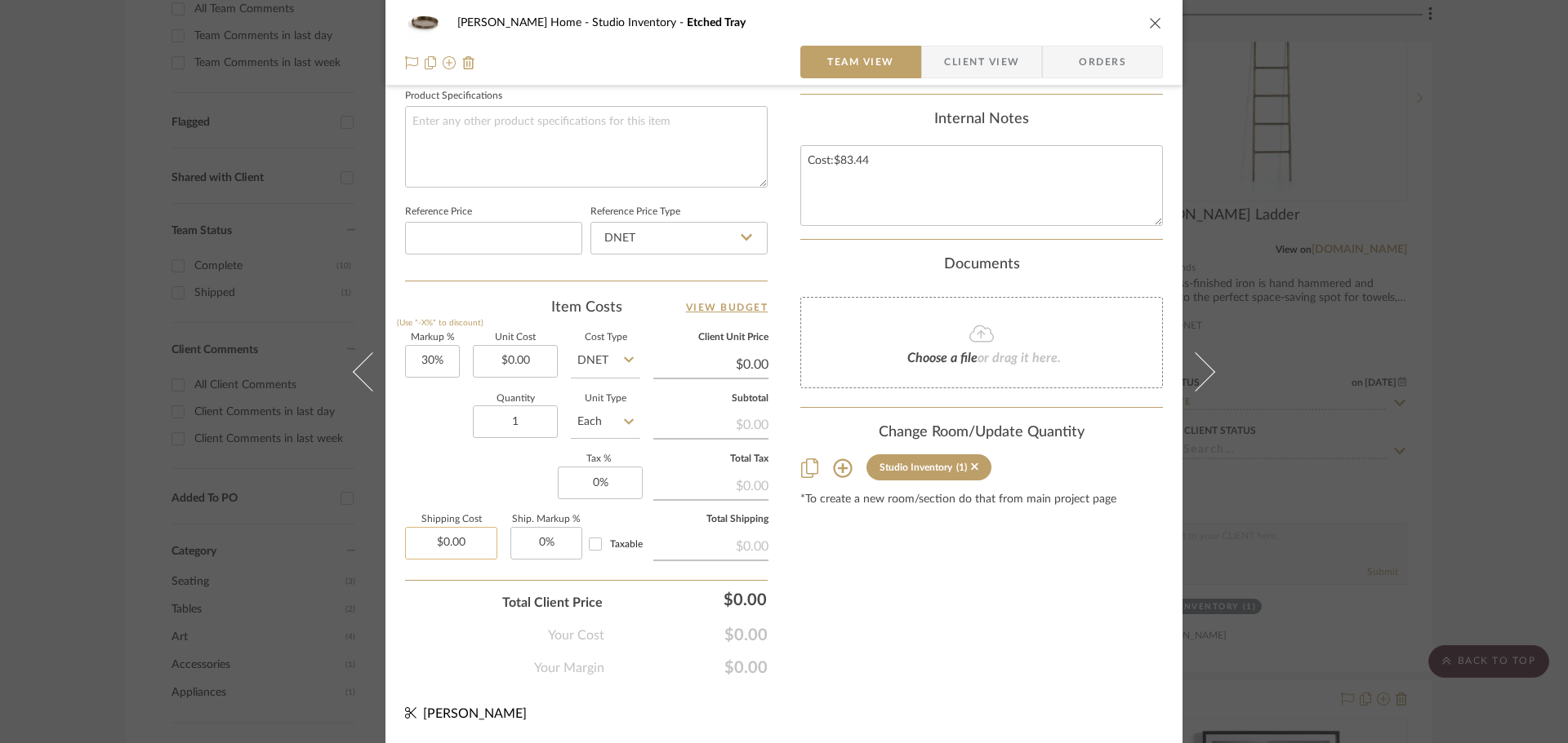
type input "0.00"
click at [457, 542] on input "0.00" at bounding box center [451, 543] width 93 height 33
type input "30"
type input "$0.00"
click at [448, 369] on input "30" at bounding box center [432, 361] width 55 height 33
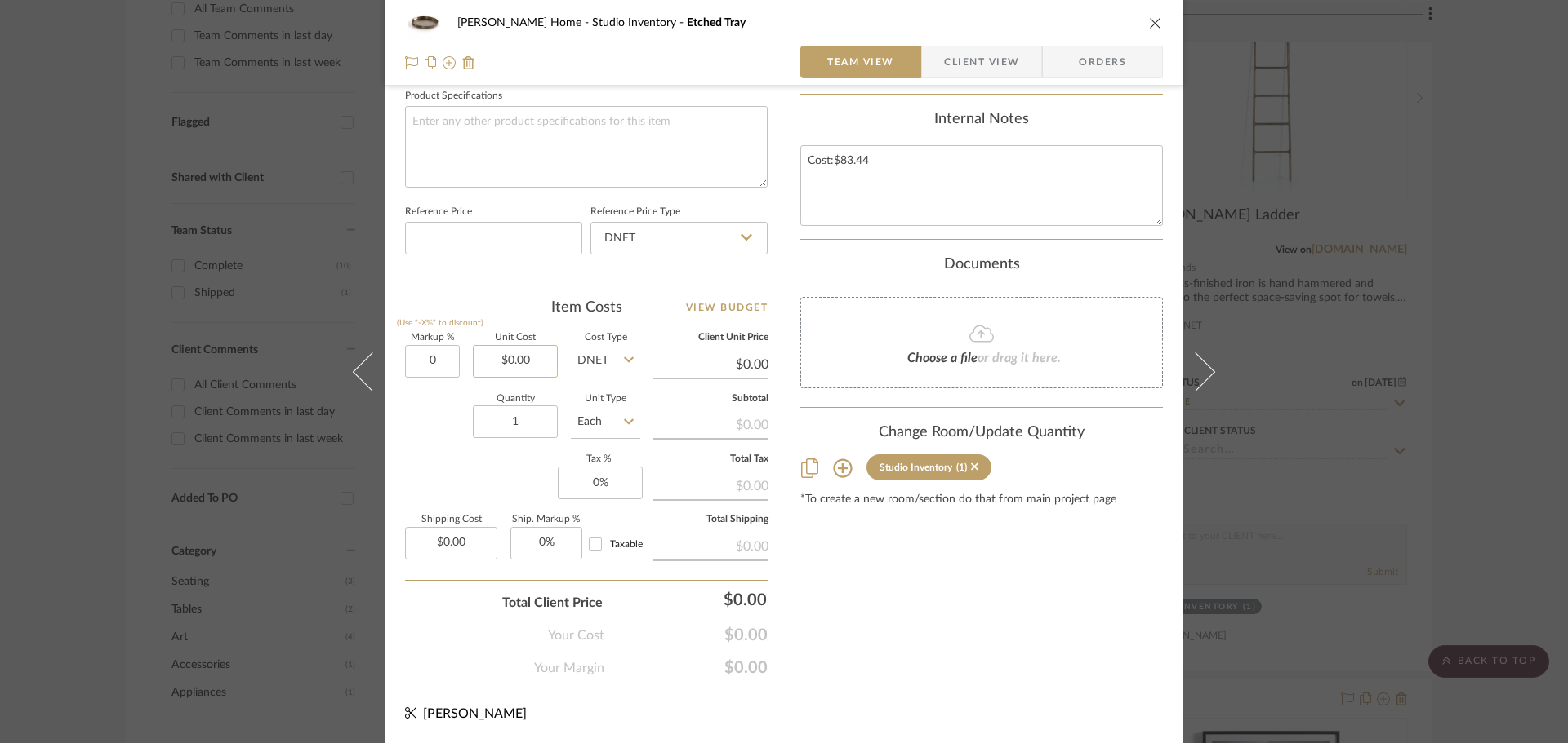
type input "0%"
type input "0.00"
click at [507, 356] on input "0.00" at bounding box center [516, 361] width 85 height 33
type input "$83.44"
click at [1021, 584] on div "Content here copies to Client View - confirm visibility there. Show in Client D…" at bounding box center [981, 7] width 362 height 1343
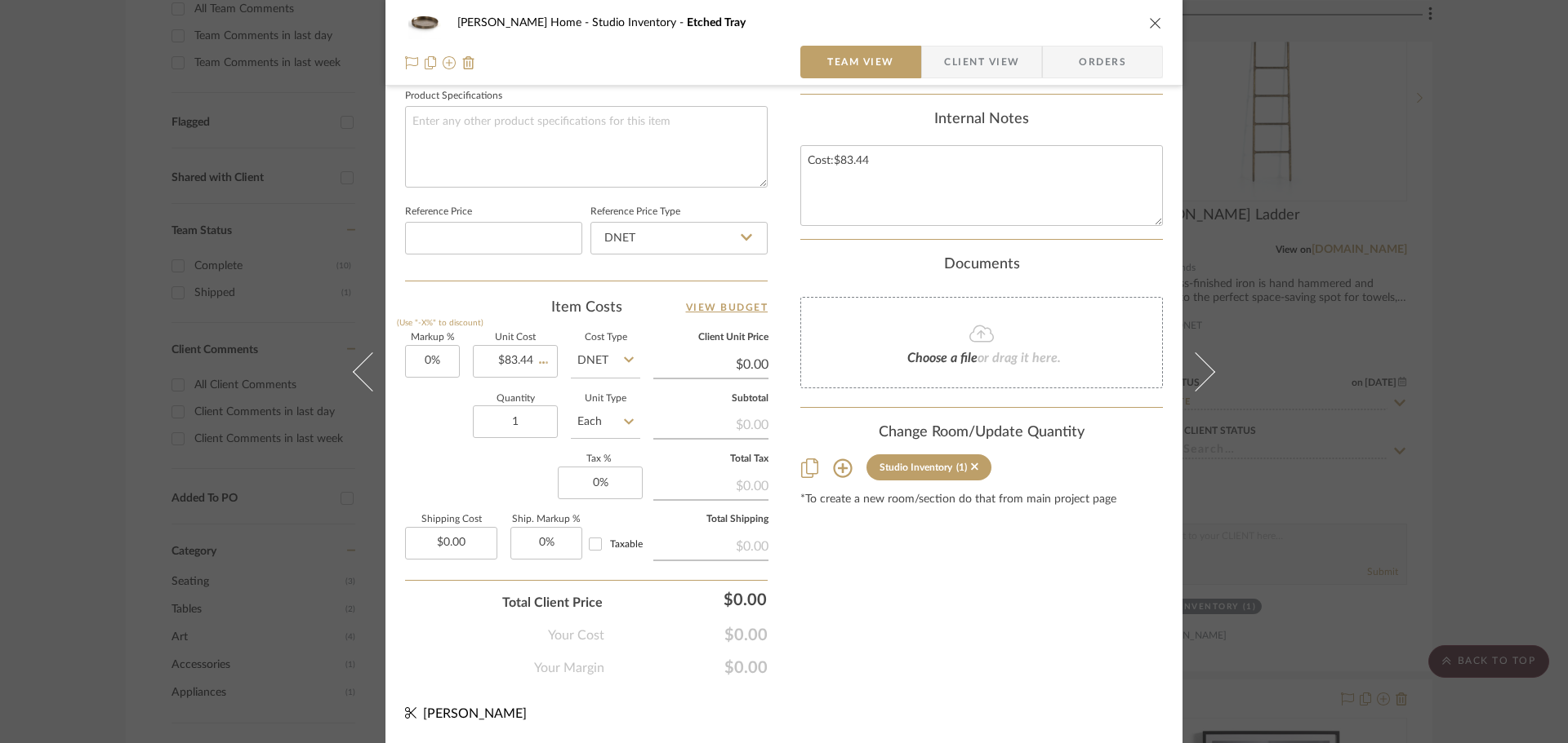
type input "$83.44"
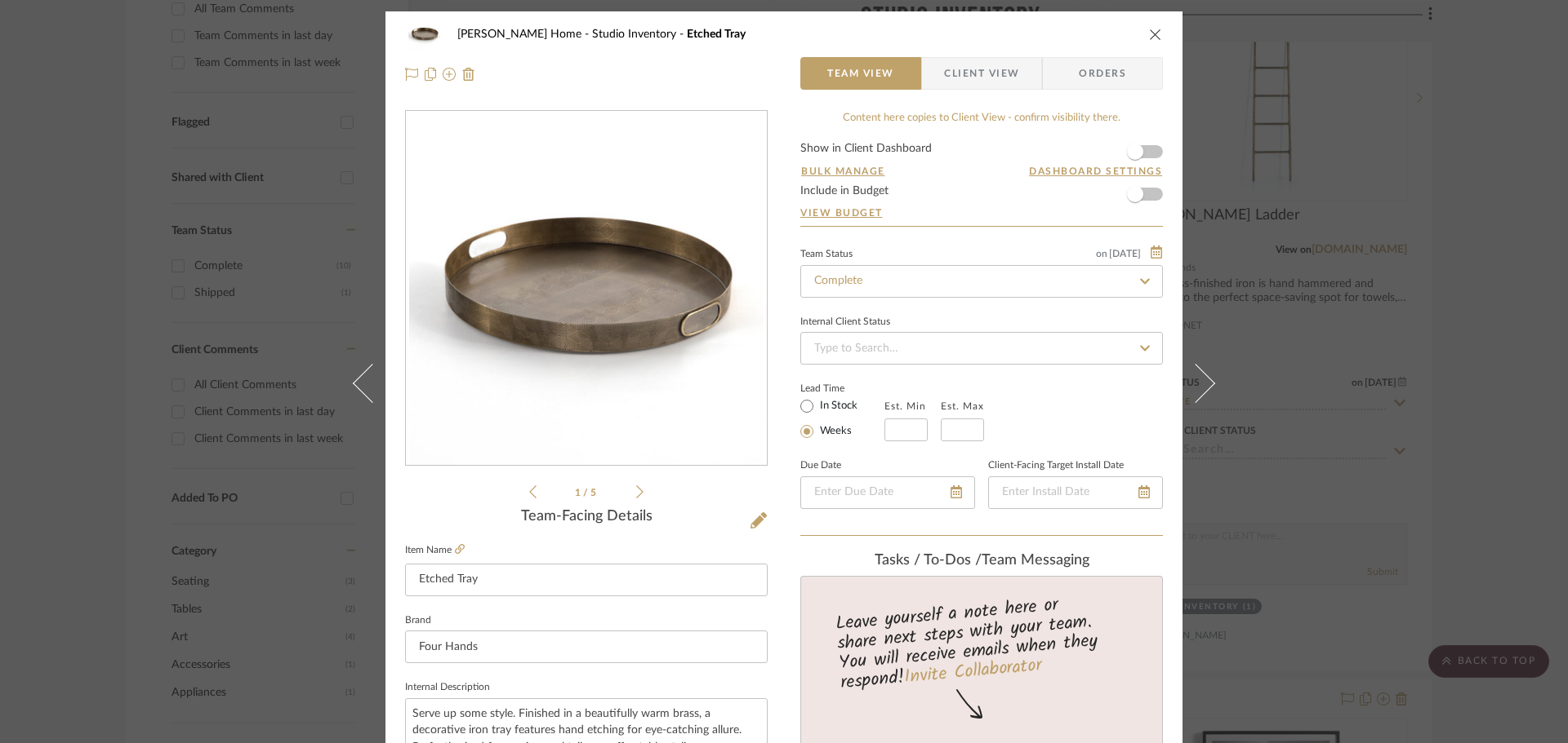
scroll to position [0, 0]
click at [1520, 413] on div "Ann Kottler Home Studio Inventory Etched Tray Team View Client View Orders 1 / …" at bounding box center [784, 371] width 1568 height 743
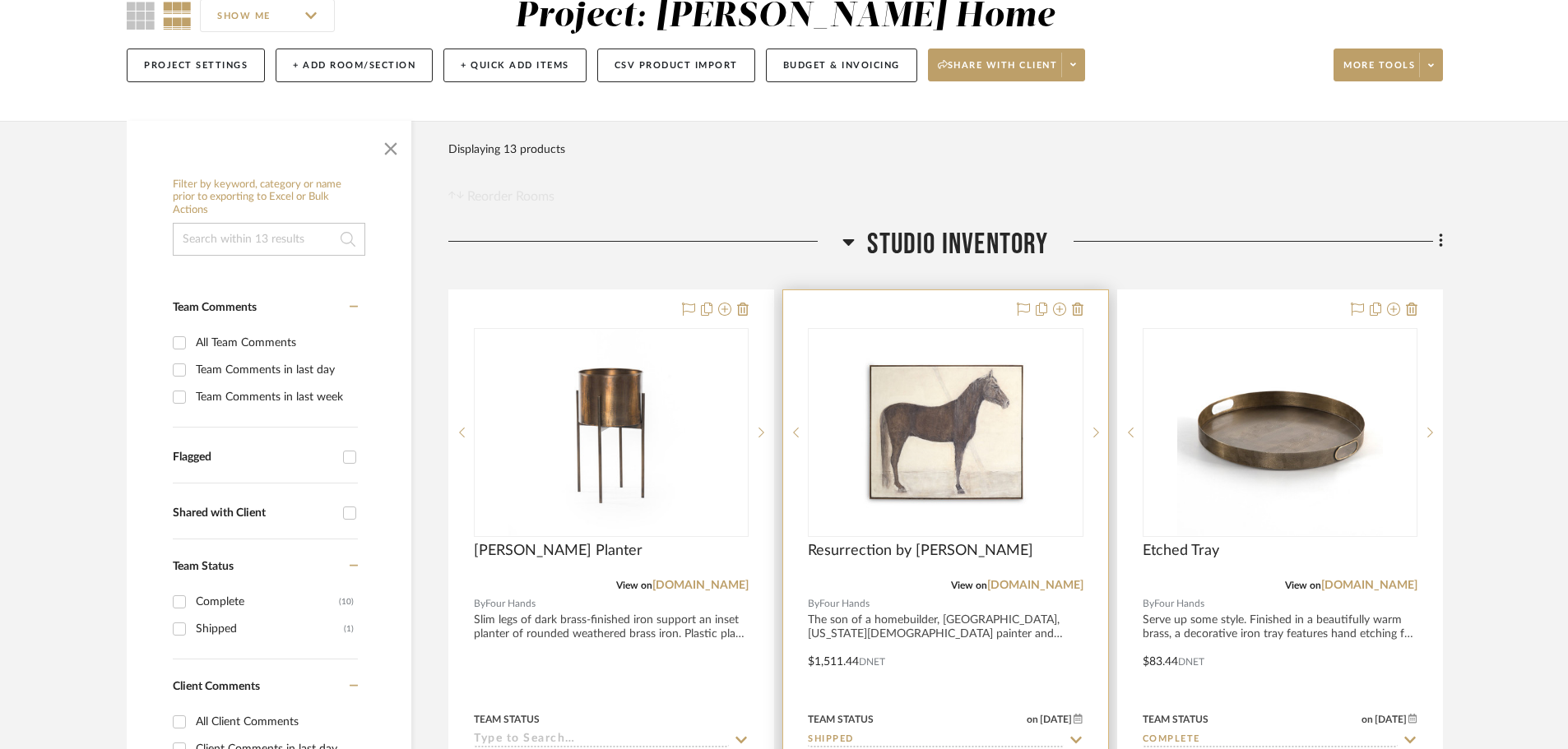
scroll to position [411, 0]
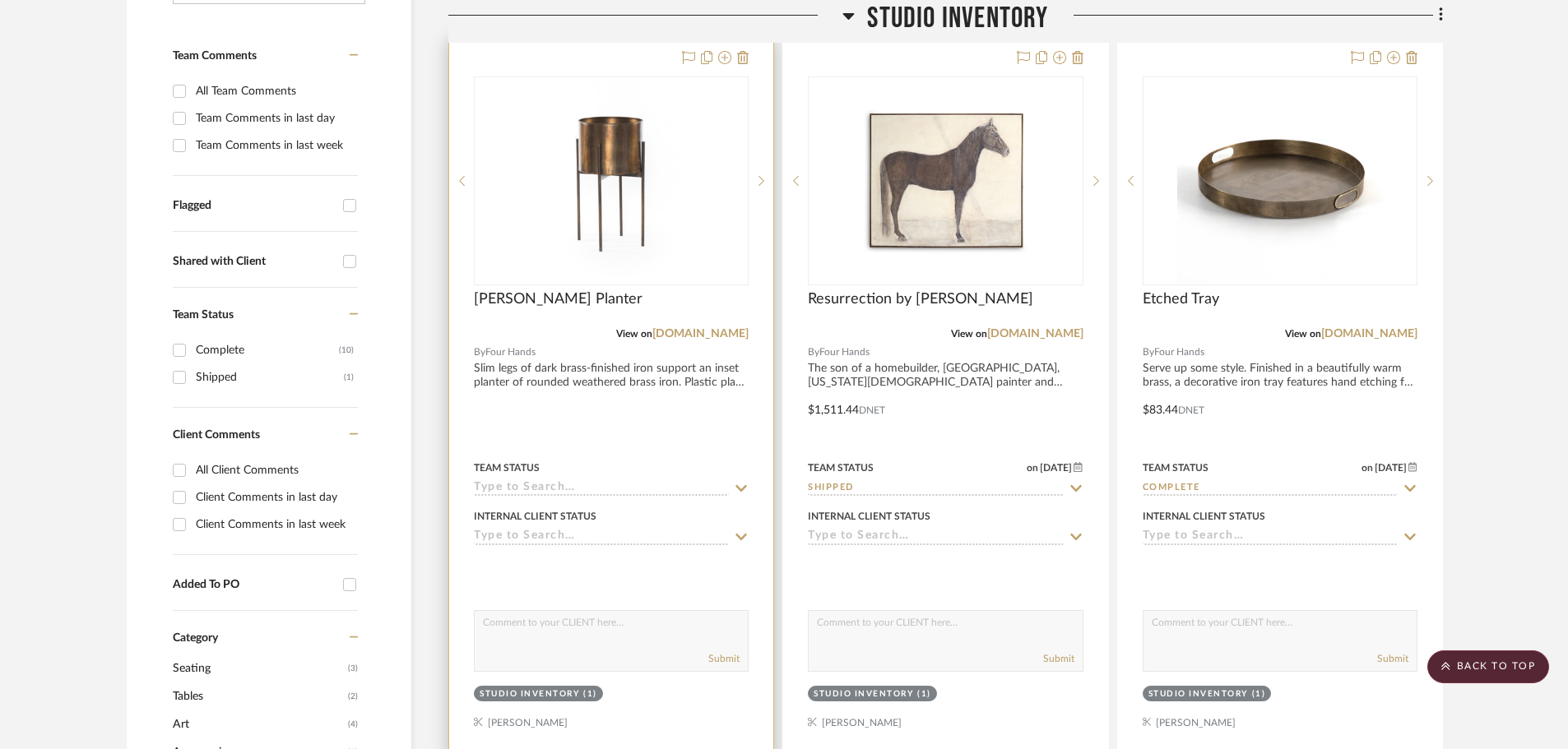
click at [609, 481] on input at bounding box center [601, 489] width 255 height 16
click at [706, 500] on div at bounding box center [611, 399] width 324 height 720
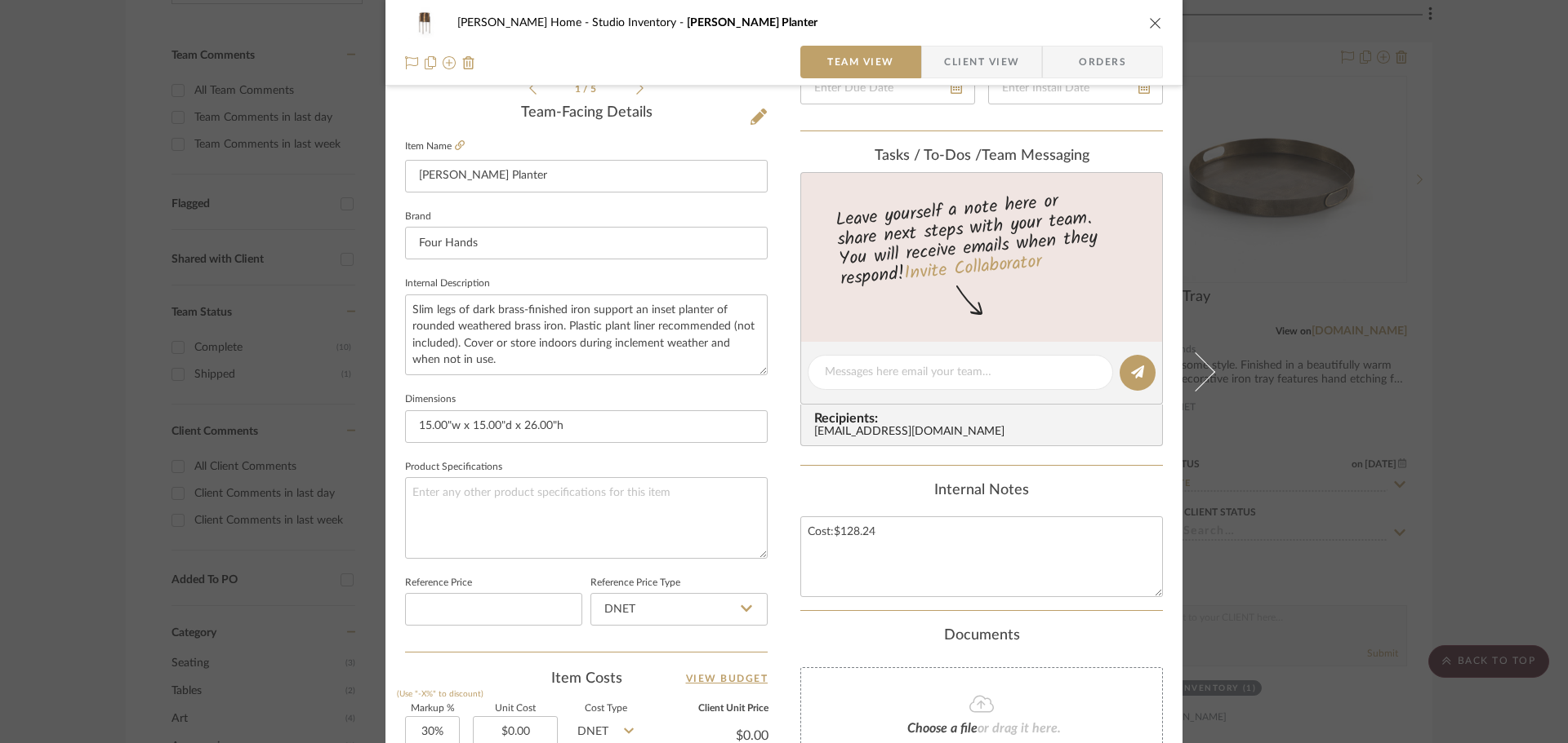
scroll to position [571, 0]
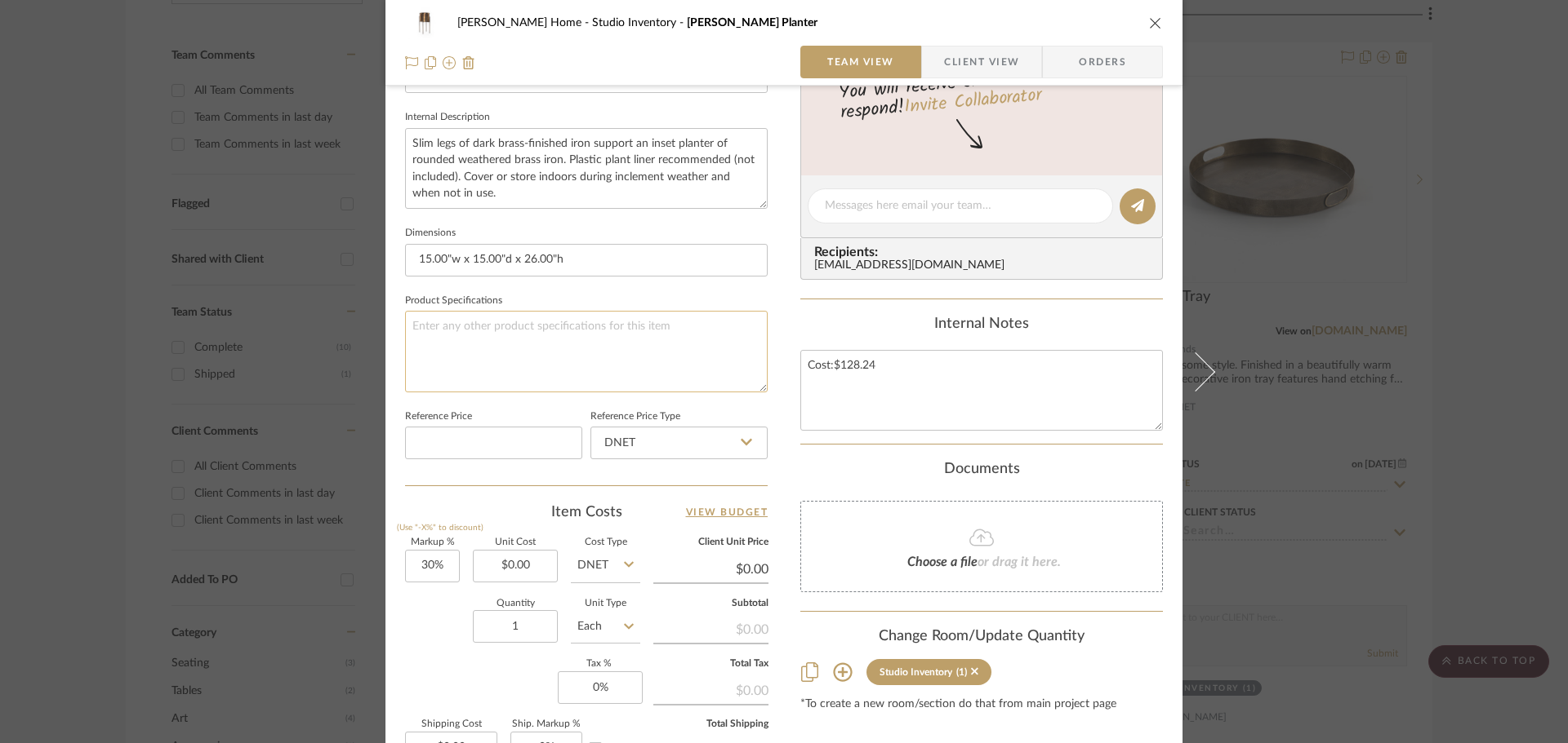
click at [650, 371] on textarea at bounding box center [586, 351] width 362 height 81
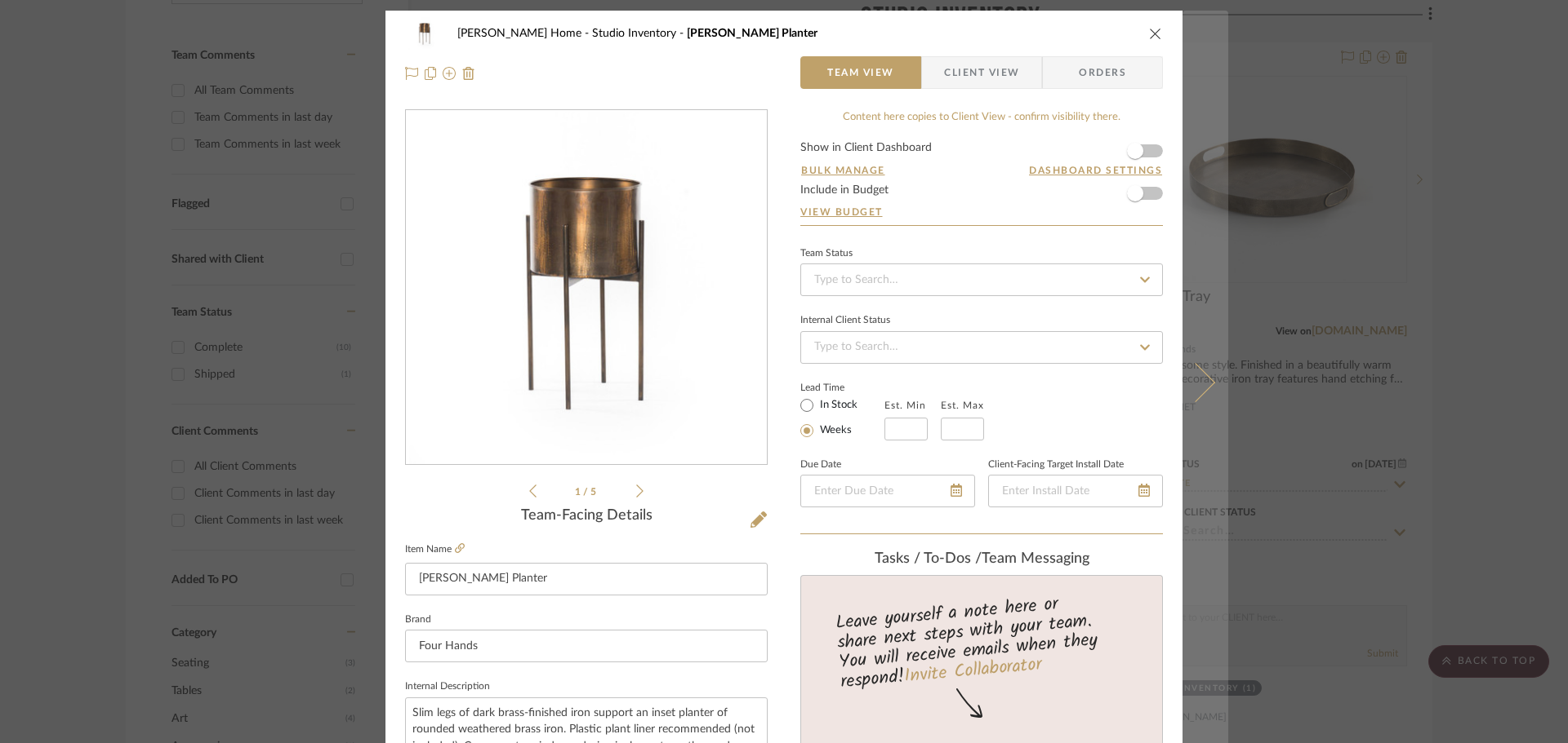
scroll to position [0, 0]
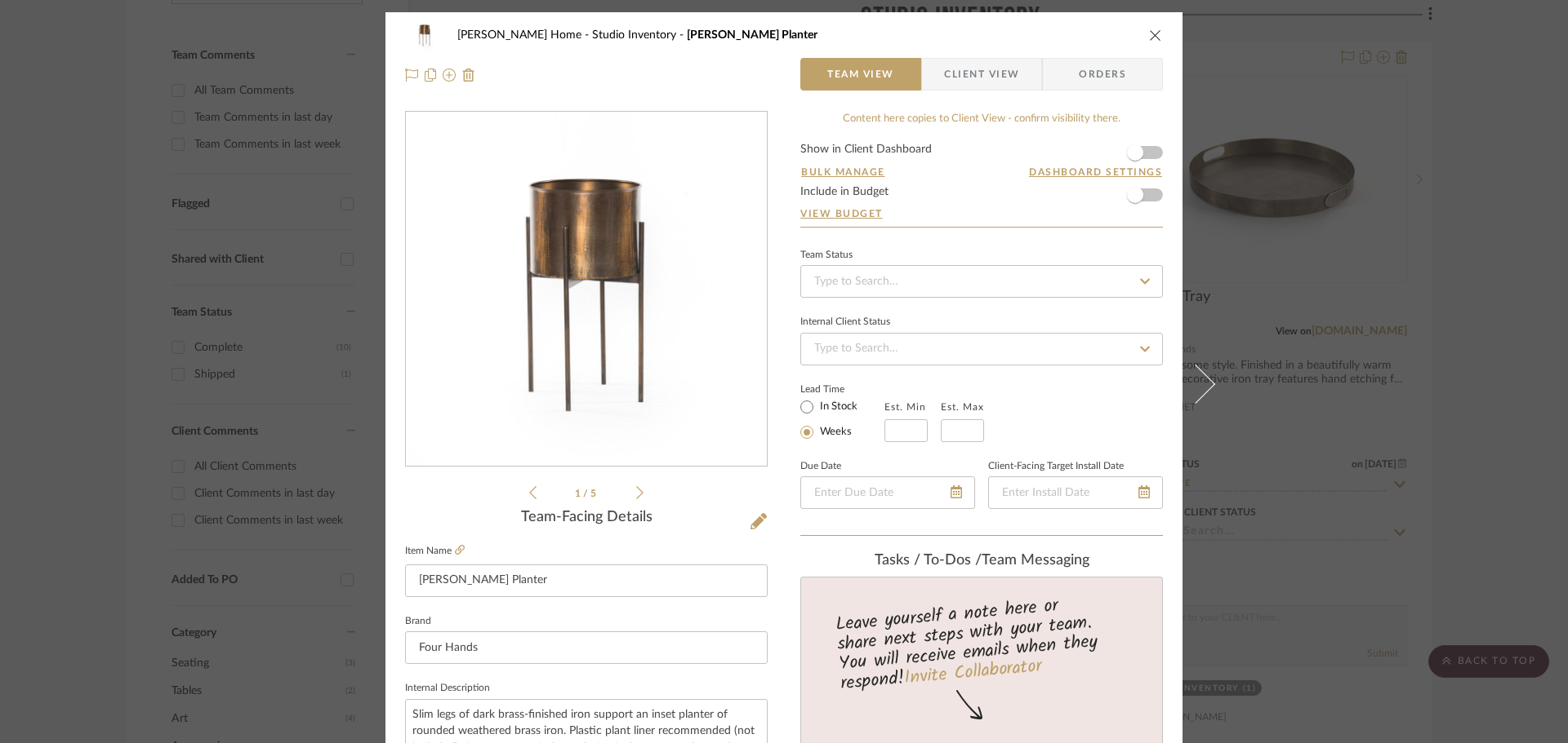
click at [1151, 39] on icon "close" at bounding box center [1156, 35] width 13 height 13
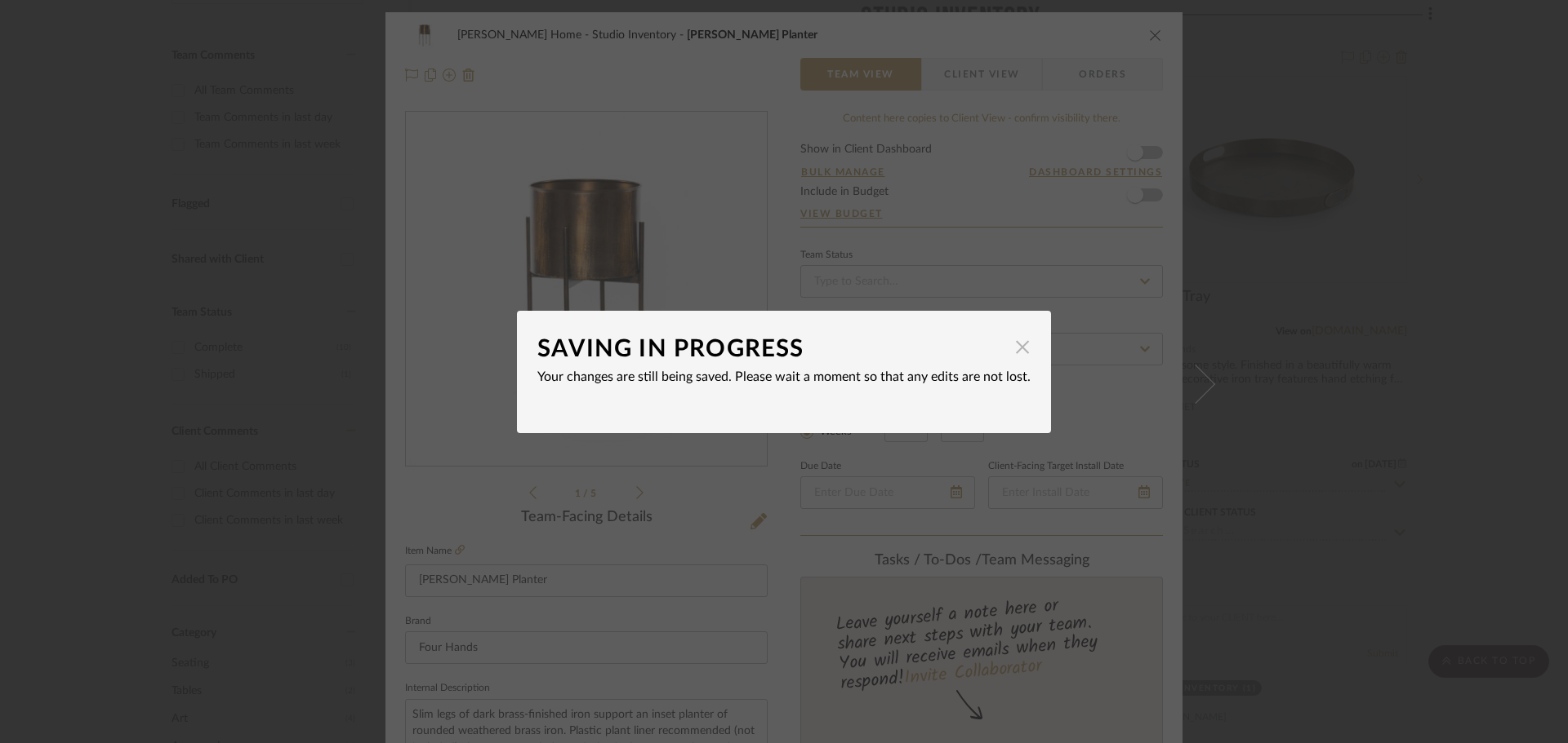
click at [1012, 355] on span "button" at bounding box center [1022, 347] width 33 height 33
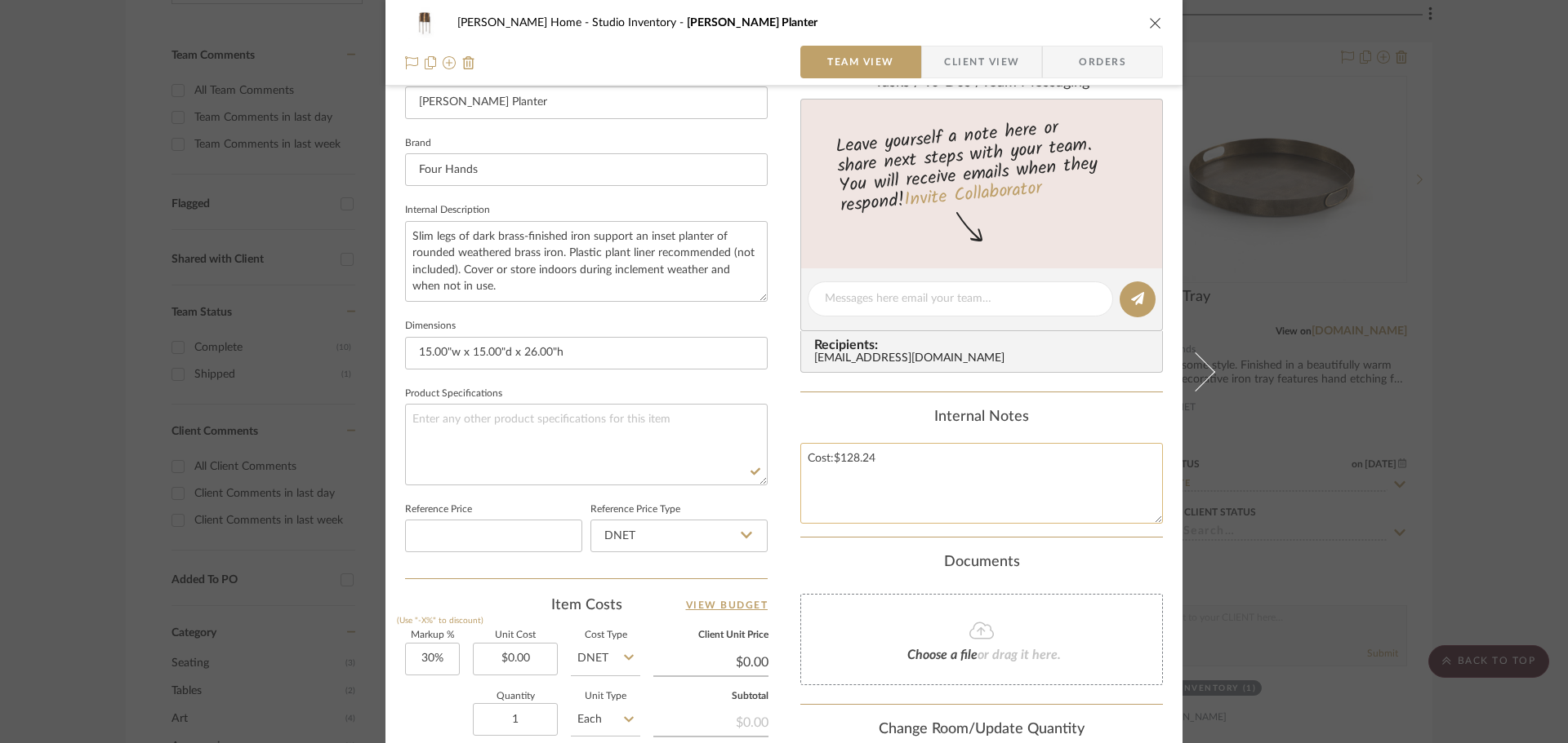
scroll to position [653, 0]
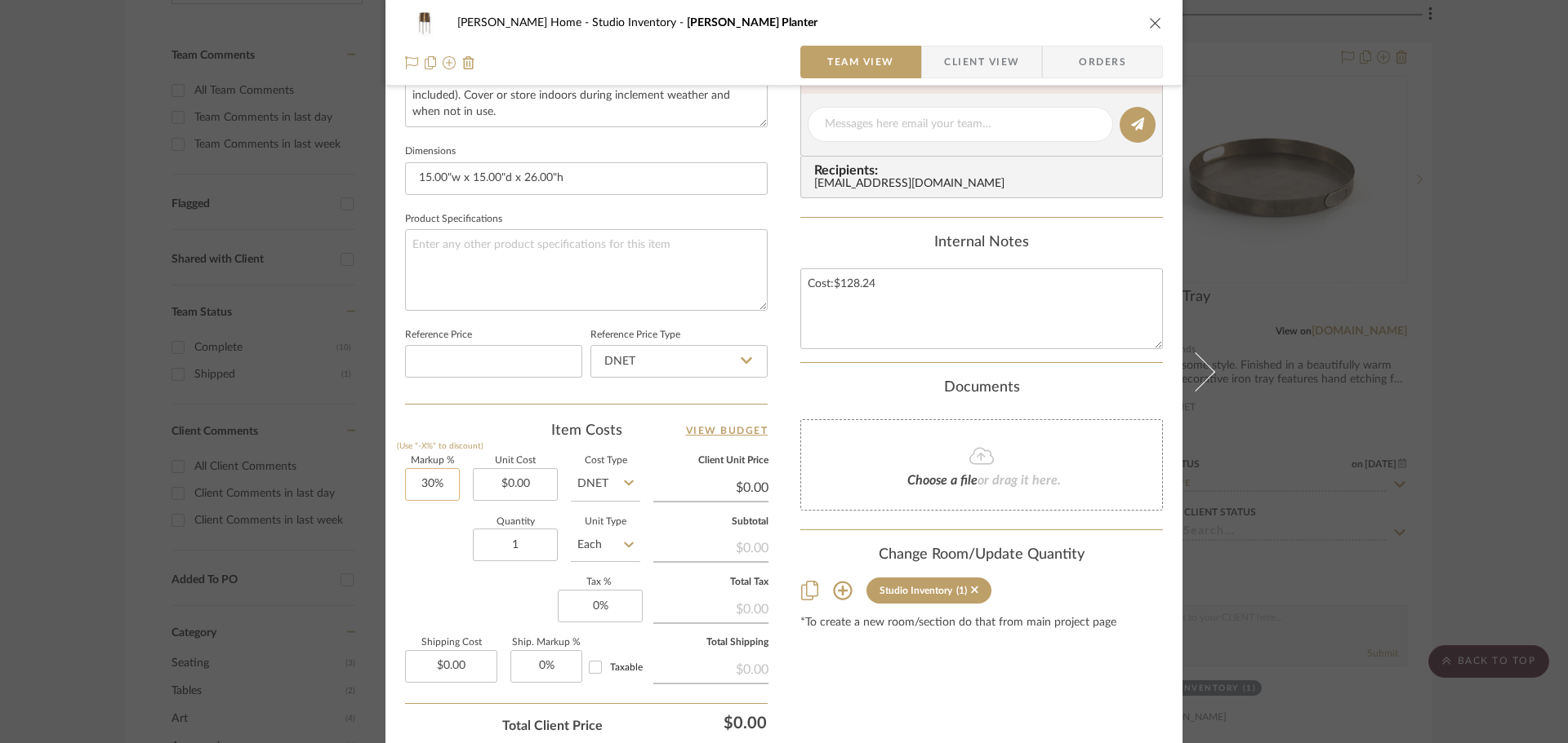
type input "30"
click at [445, 481] on input "30" at bounding box center [432, 485] width 55 height 33
type input "0%"
type input "0.00"
click at [516, 488] on input "0.00" at bounding box center [516, 485] width 85 height 33
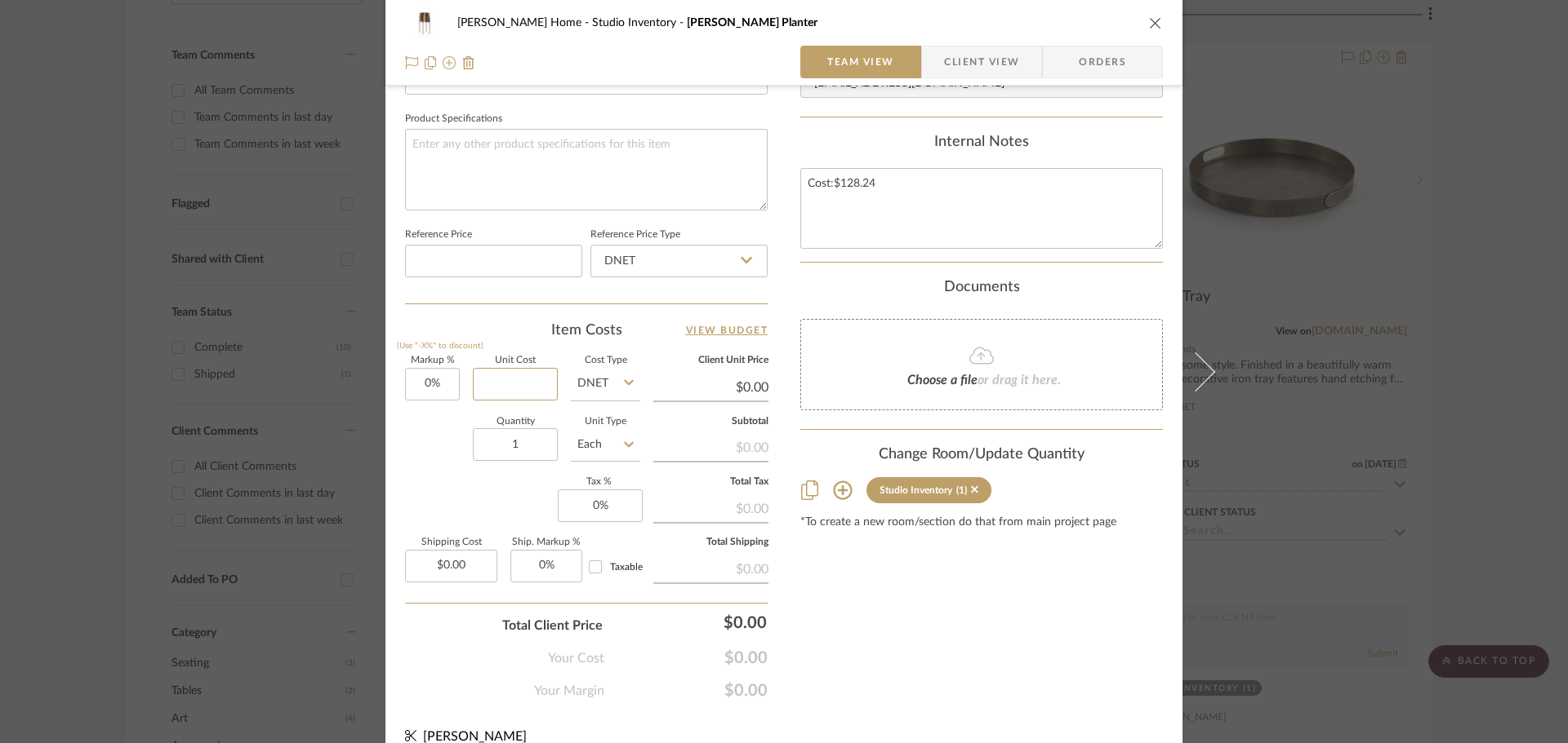
scroll to position [776, 0]
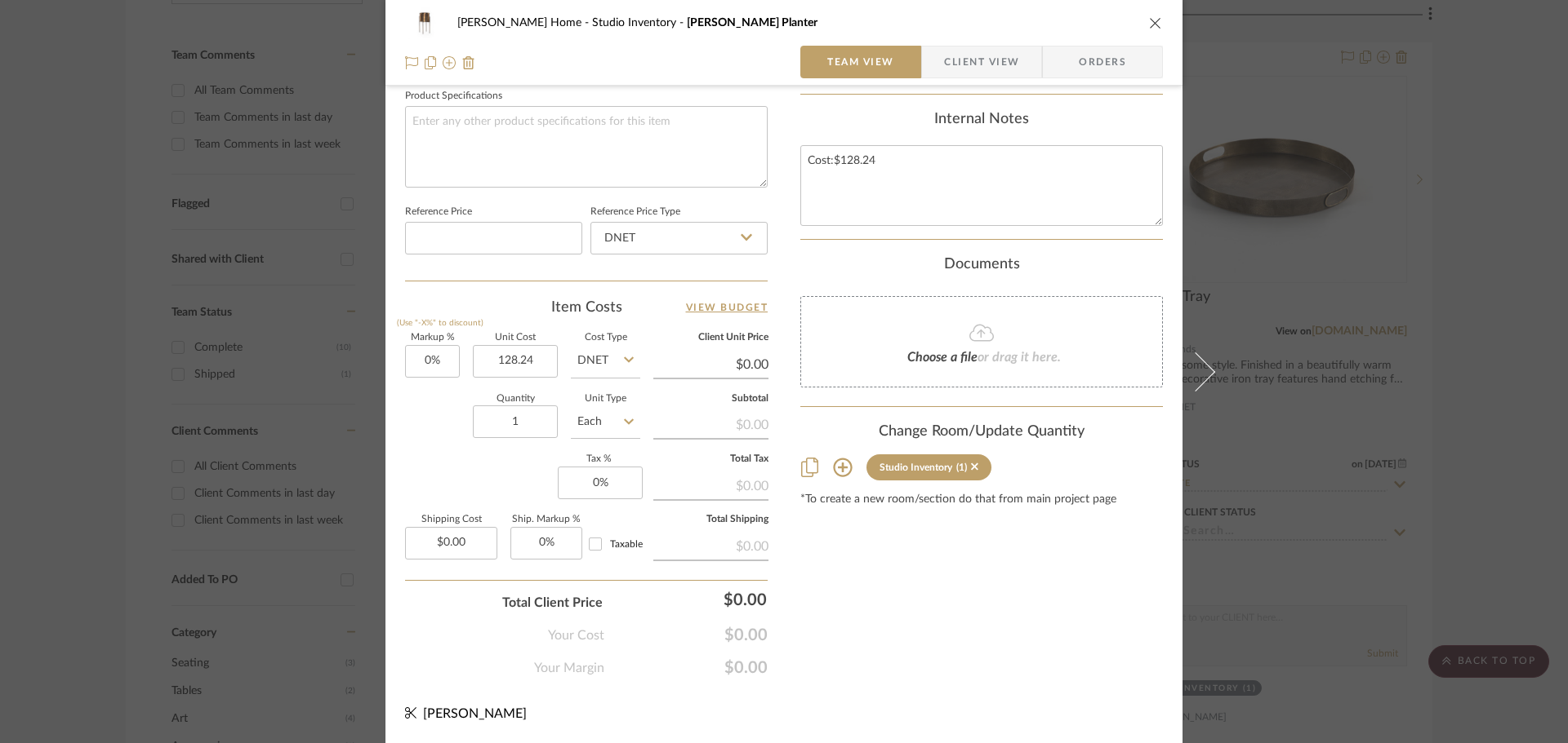
type input "$128.24"
click at [962, 538] on div "Content here copies to Client View - confirm visibility there. Show in Client D…" at bounding box center [981, 7] width 362 height 1343
type input "$128.24"
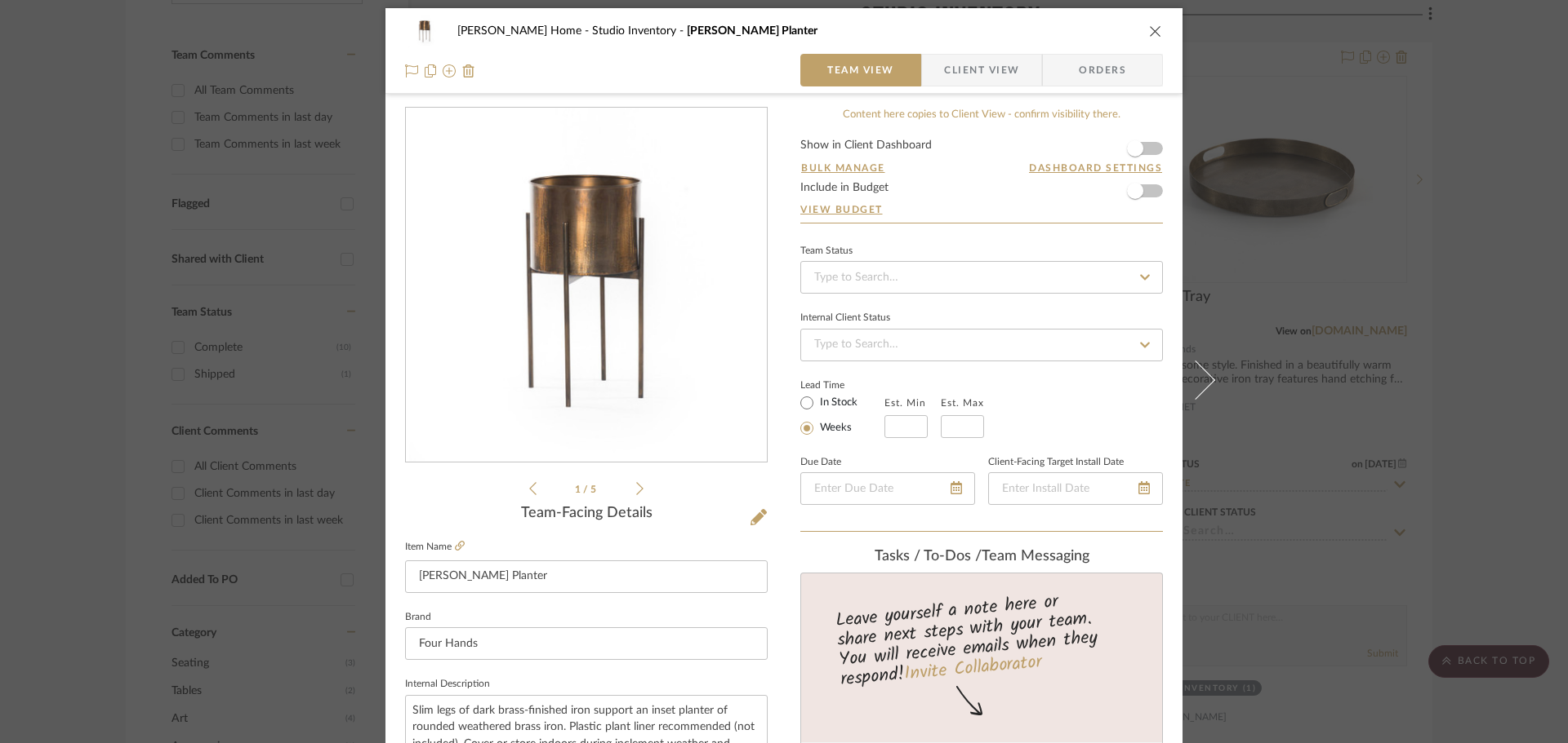
scroll to position [0, 0]
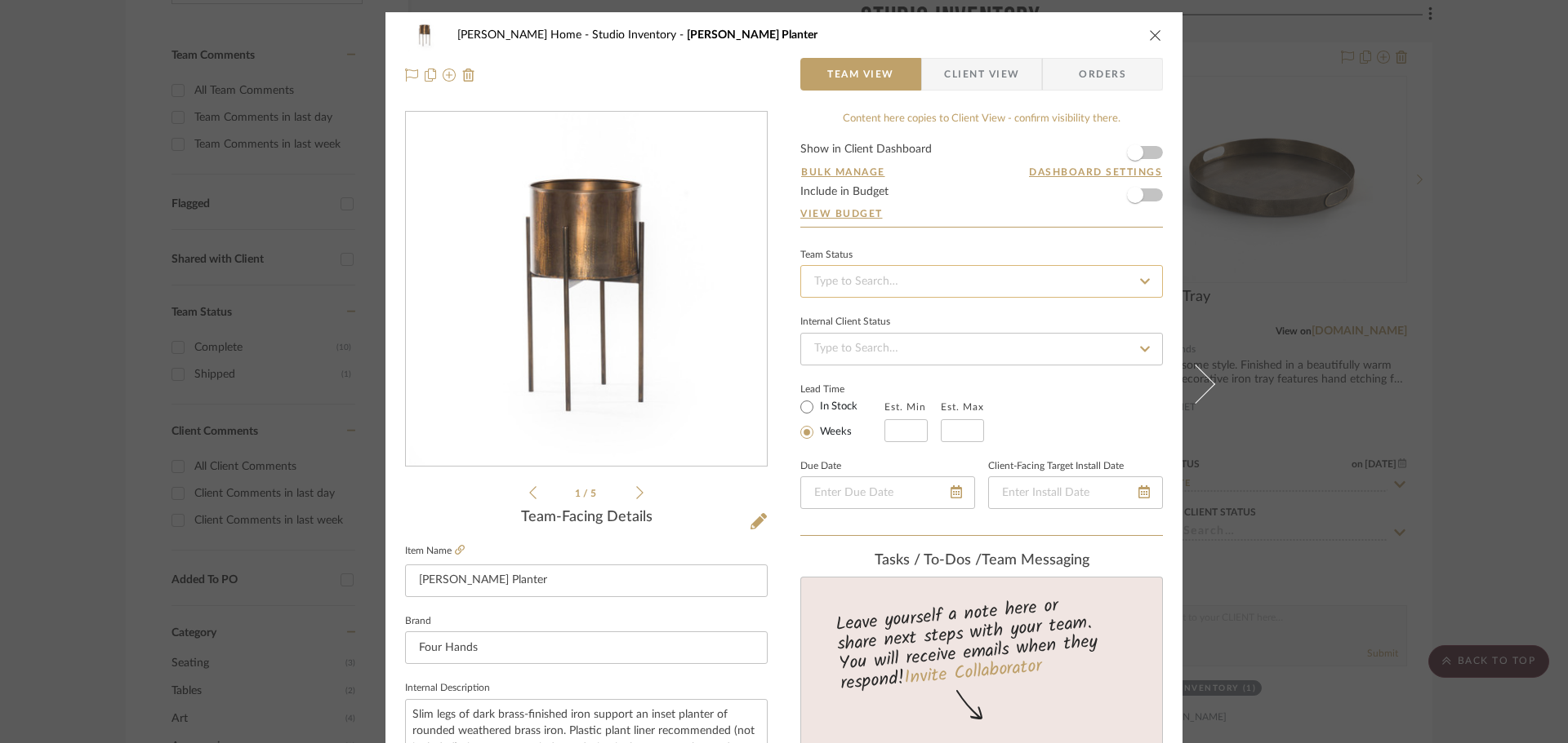
click at [1007, 278] on input at bounding box center [981, 282] width 362 height 33
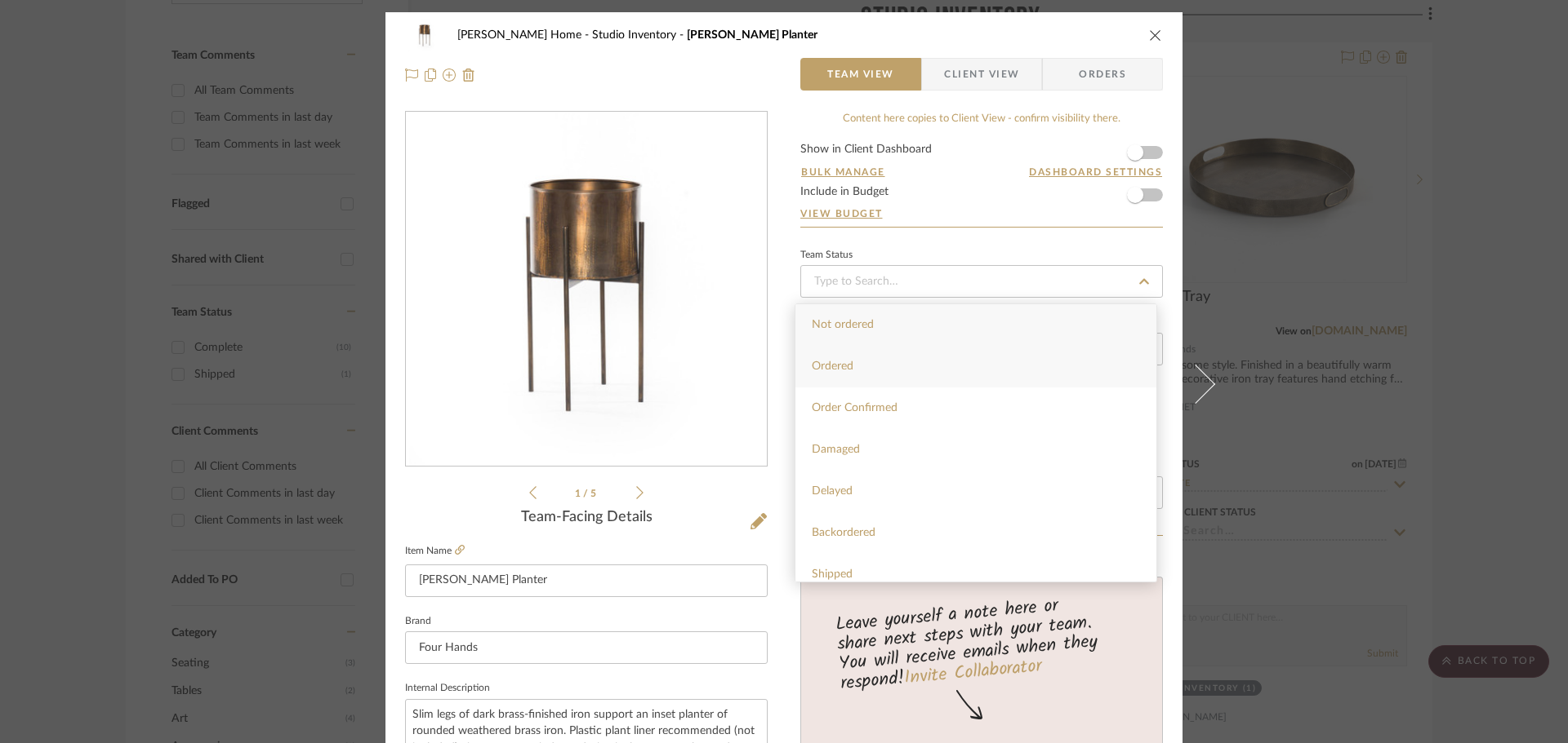
click at [902, 381] on div "Ordered" at bounding box center [975, 366] width 361 height 42
type input "[DATE]"
type input "Ordered"
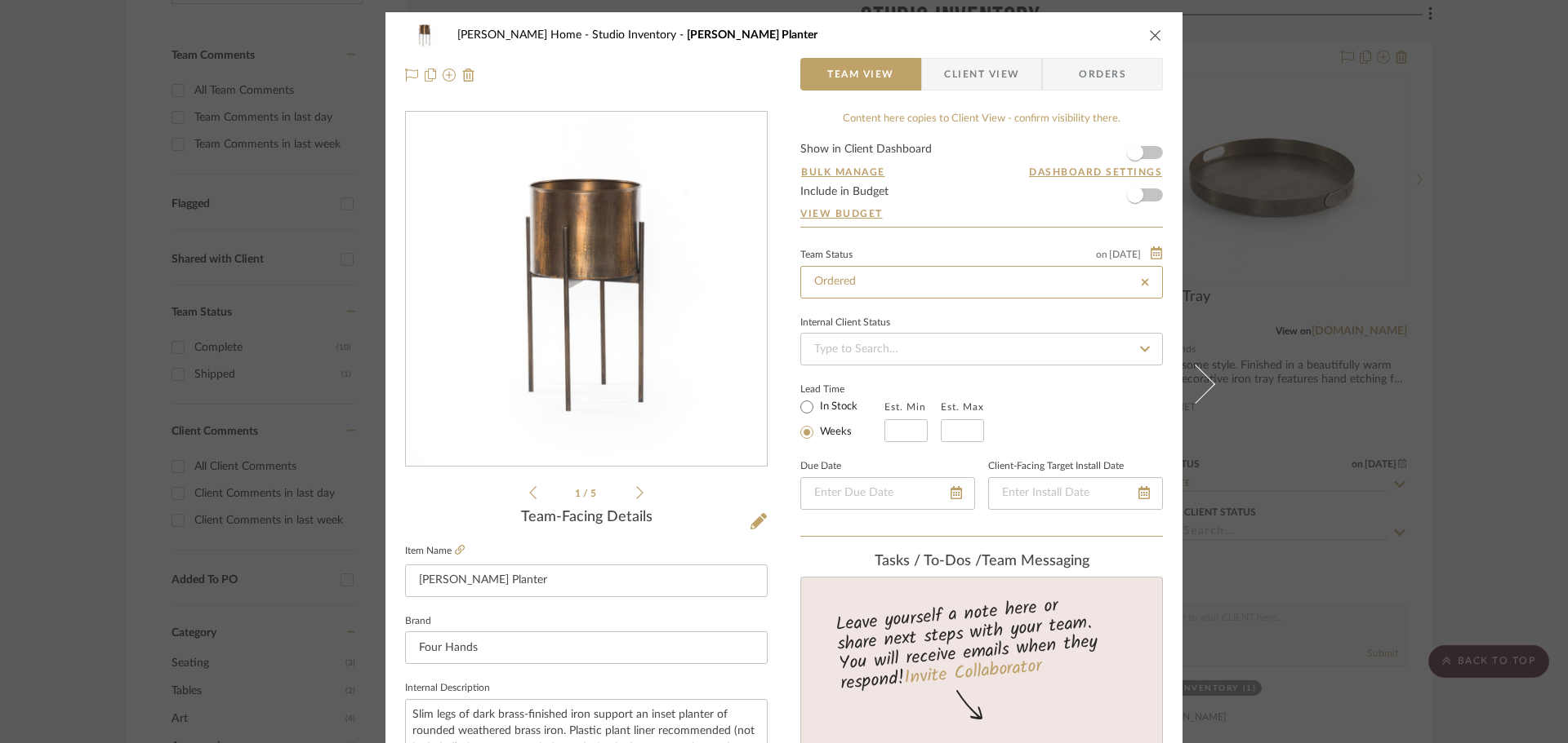
type input "[DATE]"
type input "Ordered"
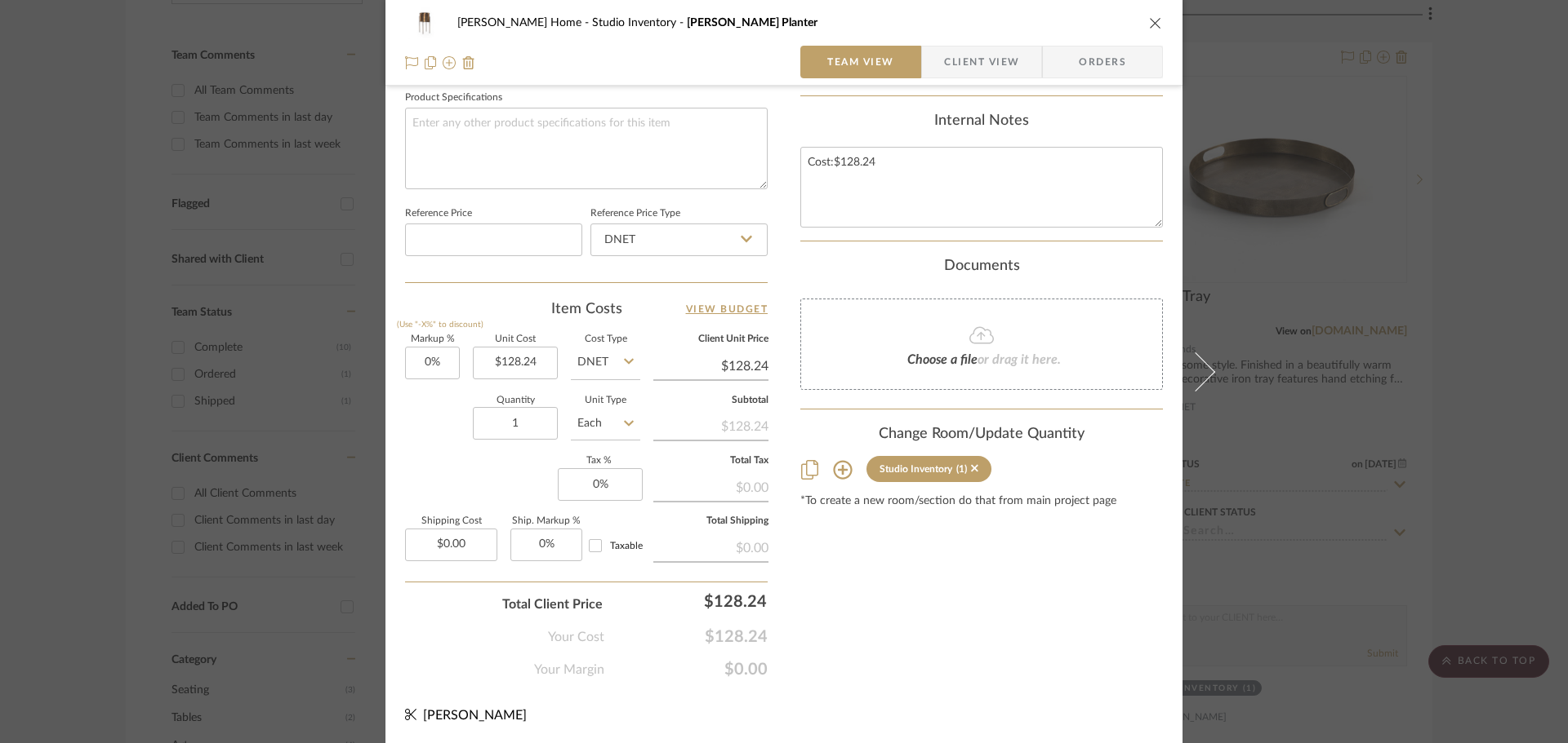
scroll to position [776, 0]
click at [934, 364] on span "Choose a file" at bounding box center [943, 358] width 70 height 13
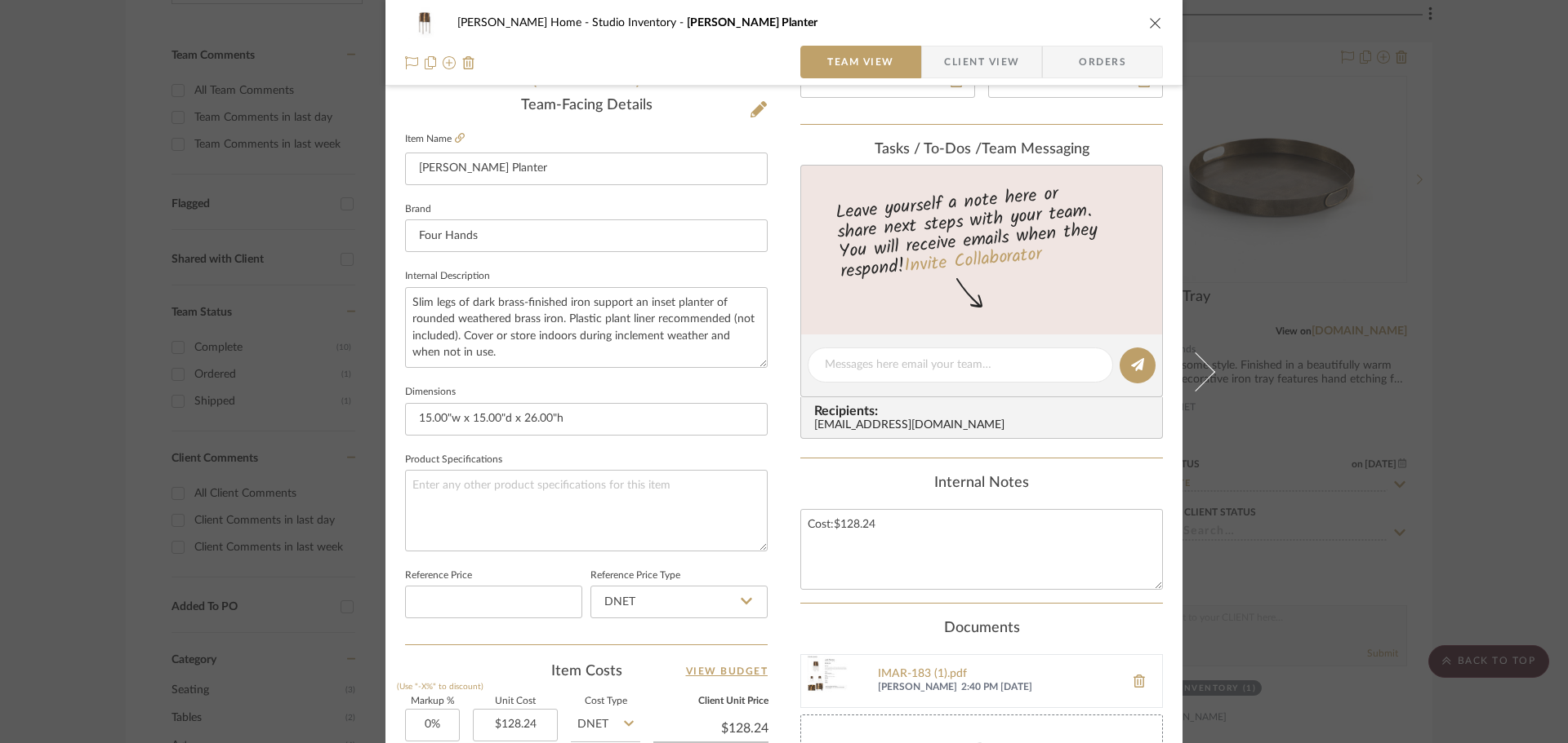
scroll to position [205, 0]
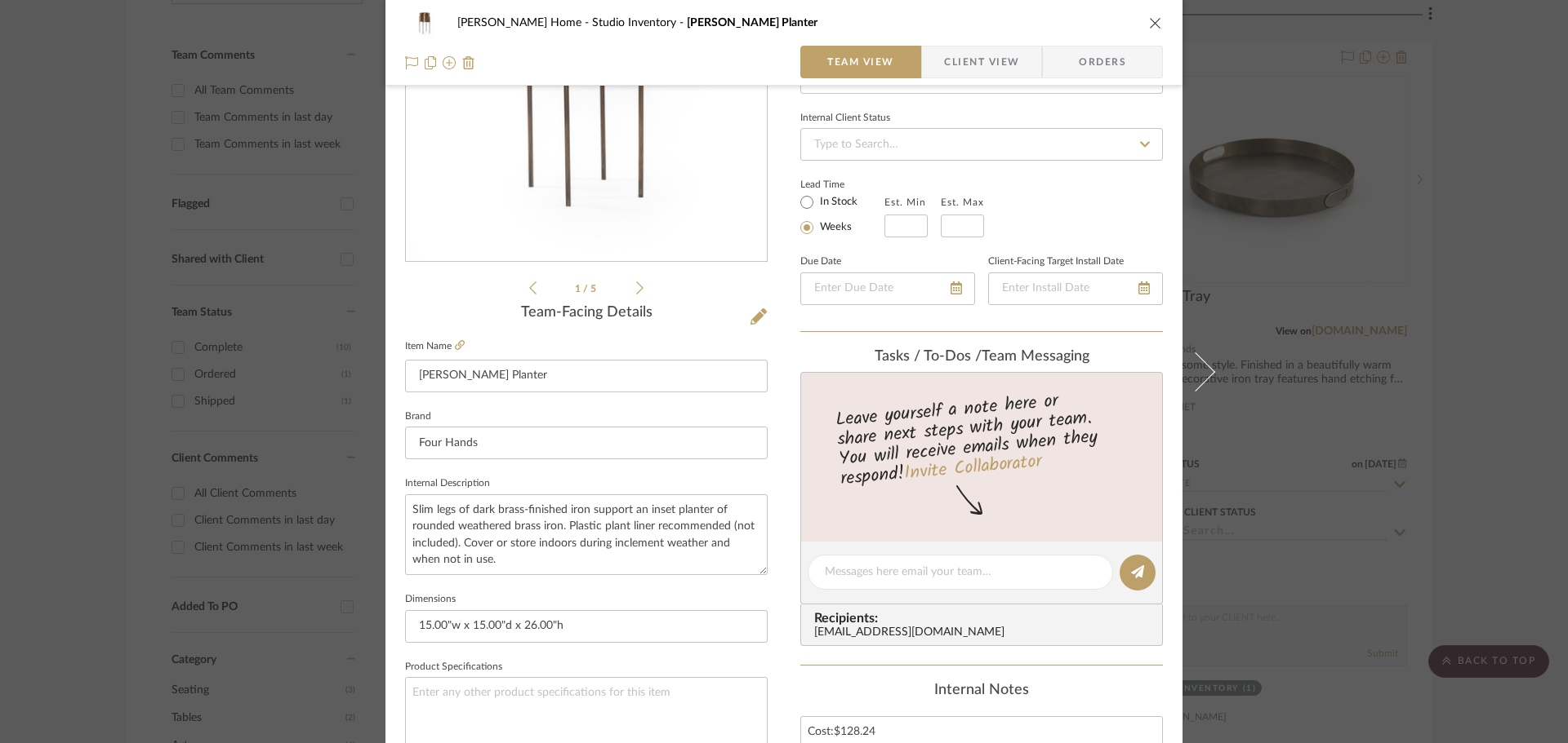
click at [1405, 208] on div "Ann Kottler Home Studio Inventory Jed Planter Team View Client View Orders 1 / …" at bounding box center [784, 371] width 1568 height 743
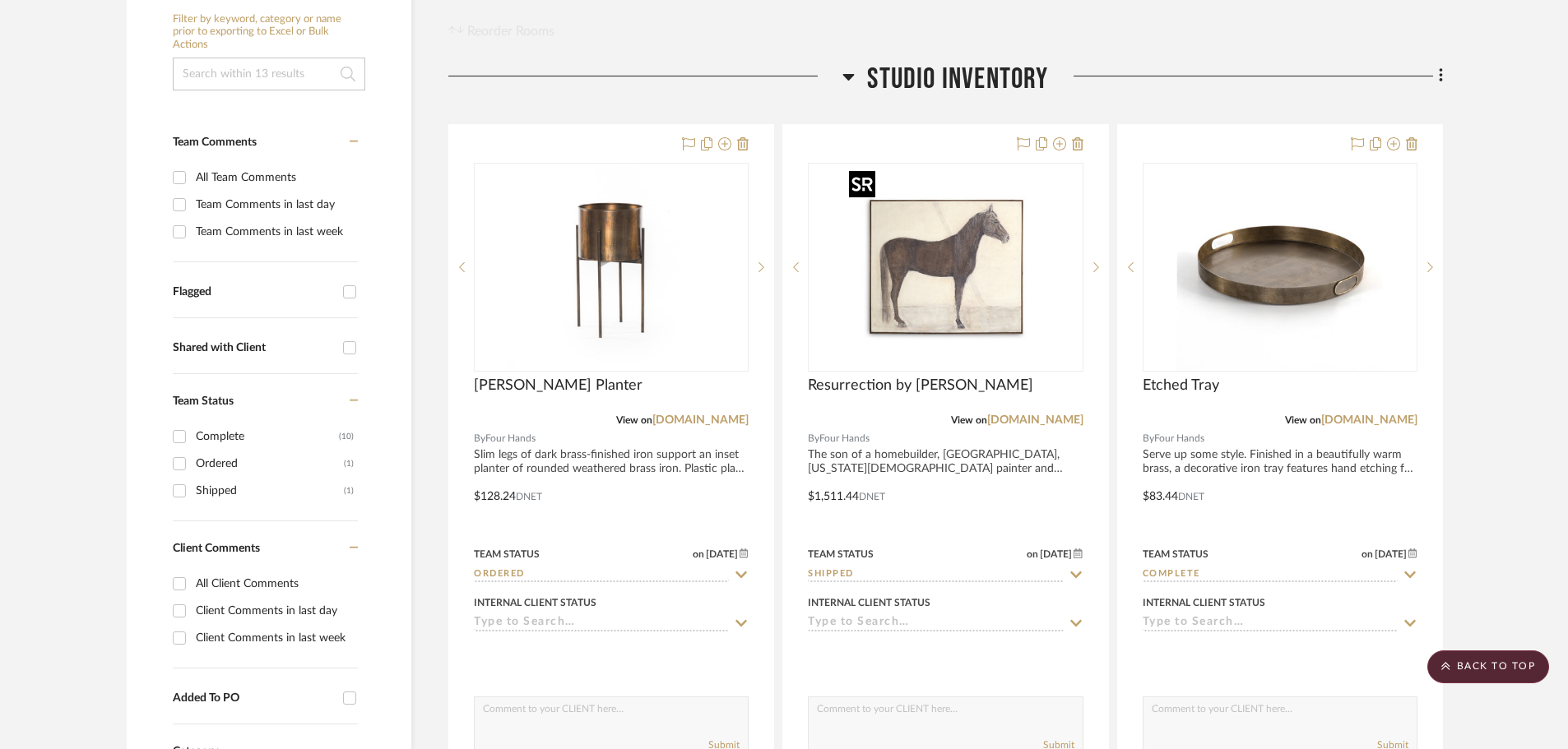
scroll to position [0, 0]
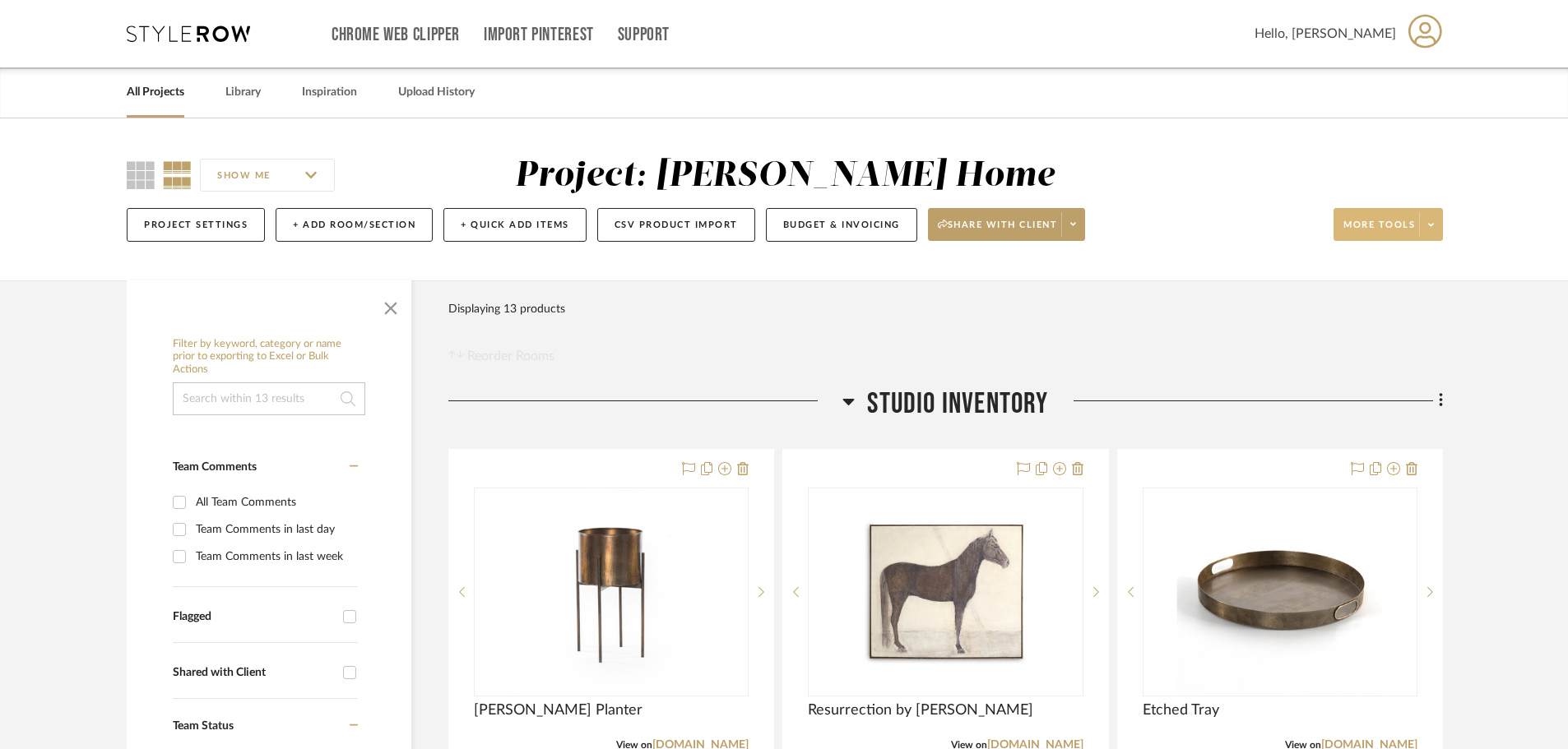
click at [1385, 214] on button "More tools" at bounding box center [1388, 225] width 109 height 33
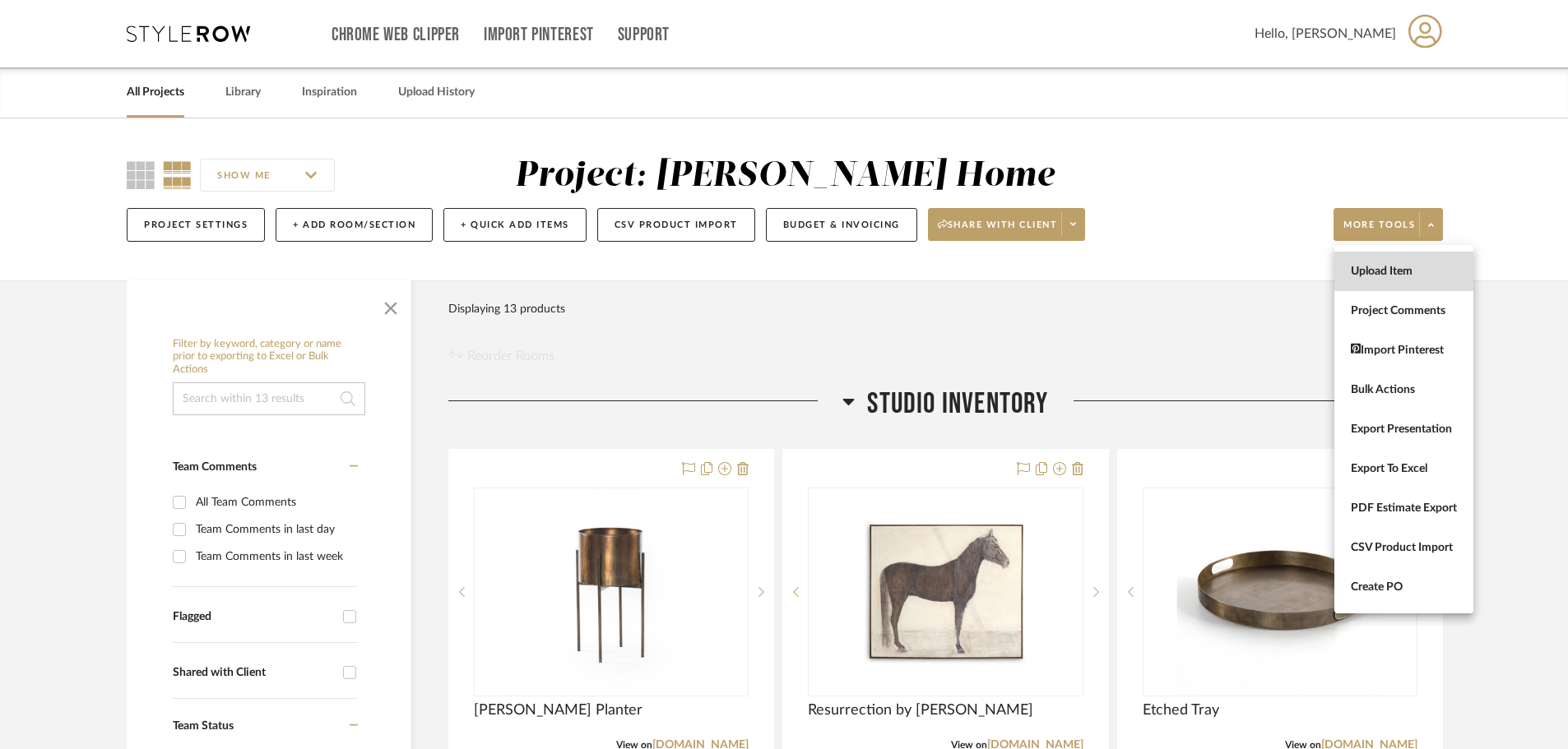
click at [1390, 280] on button "Upload Item" at bounding box center [1404, 272] width 139 height 40
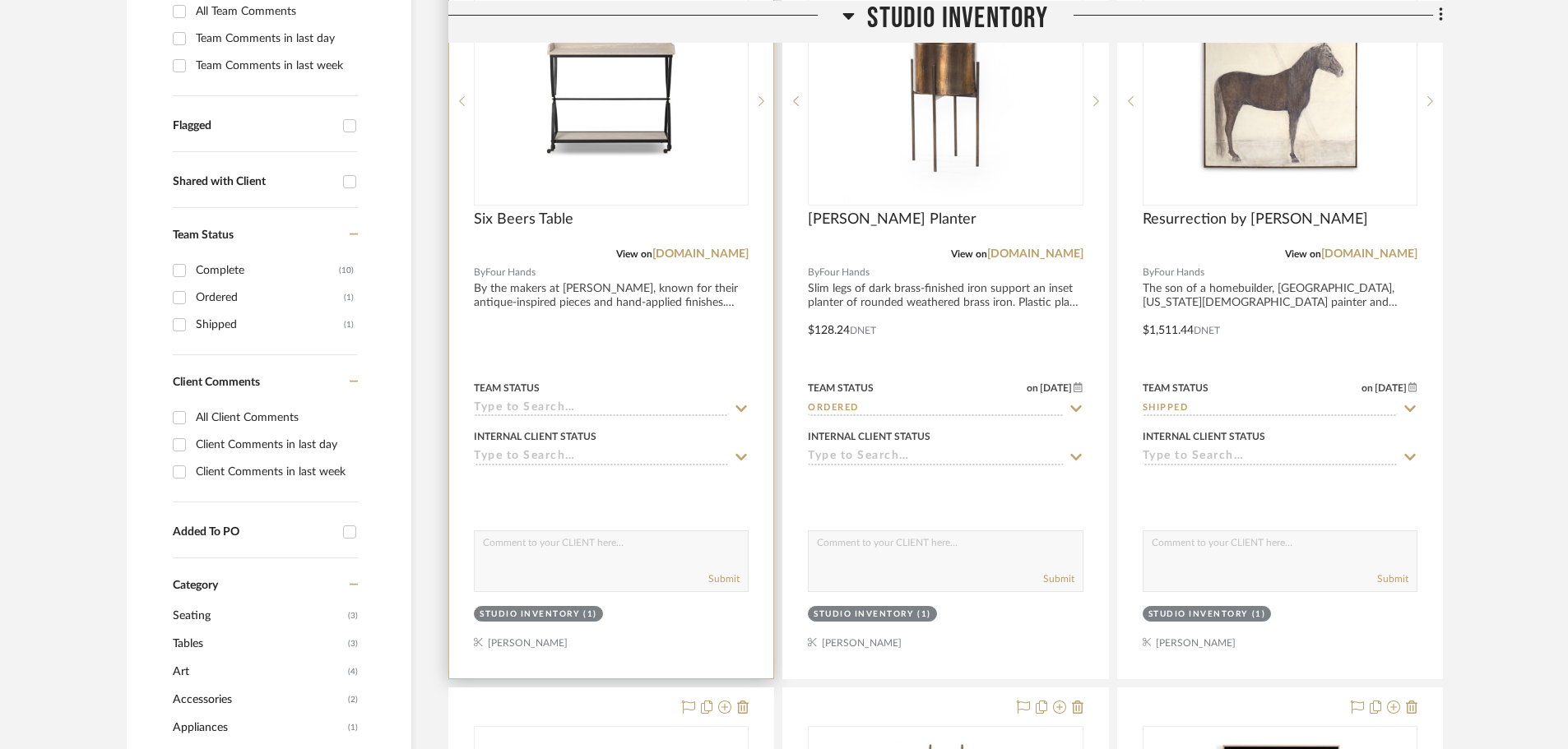
scroll to position [494, 0]
click at [685, 401] on input at bounding box center [601, 406] width 255 height 16
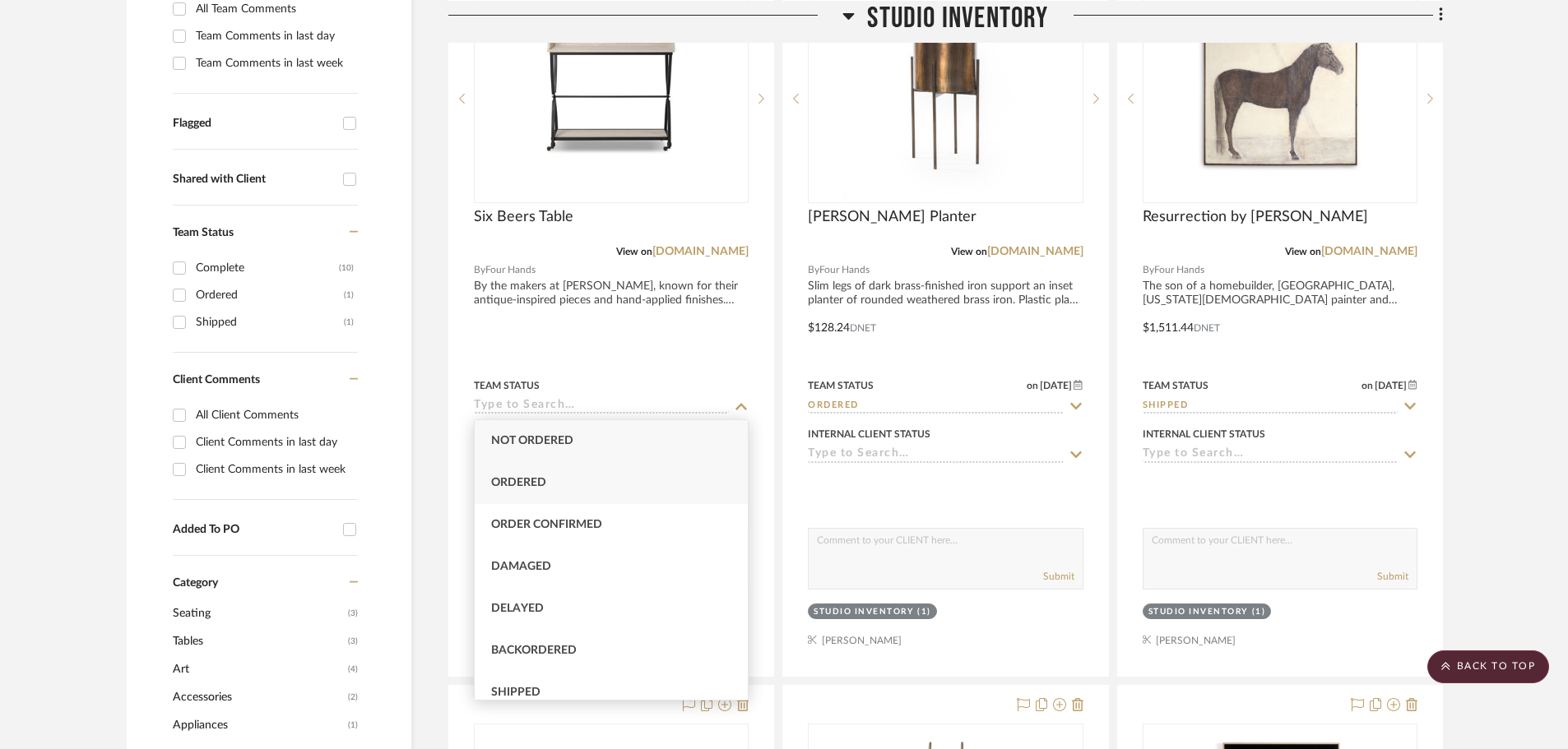
click at [628, 471] on div "Ordered" at bounding box center [611, 483] width 273 height 42
type input "[DATE]"
type input "Ordered"
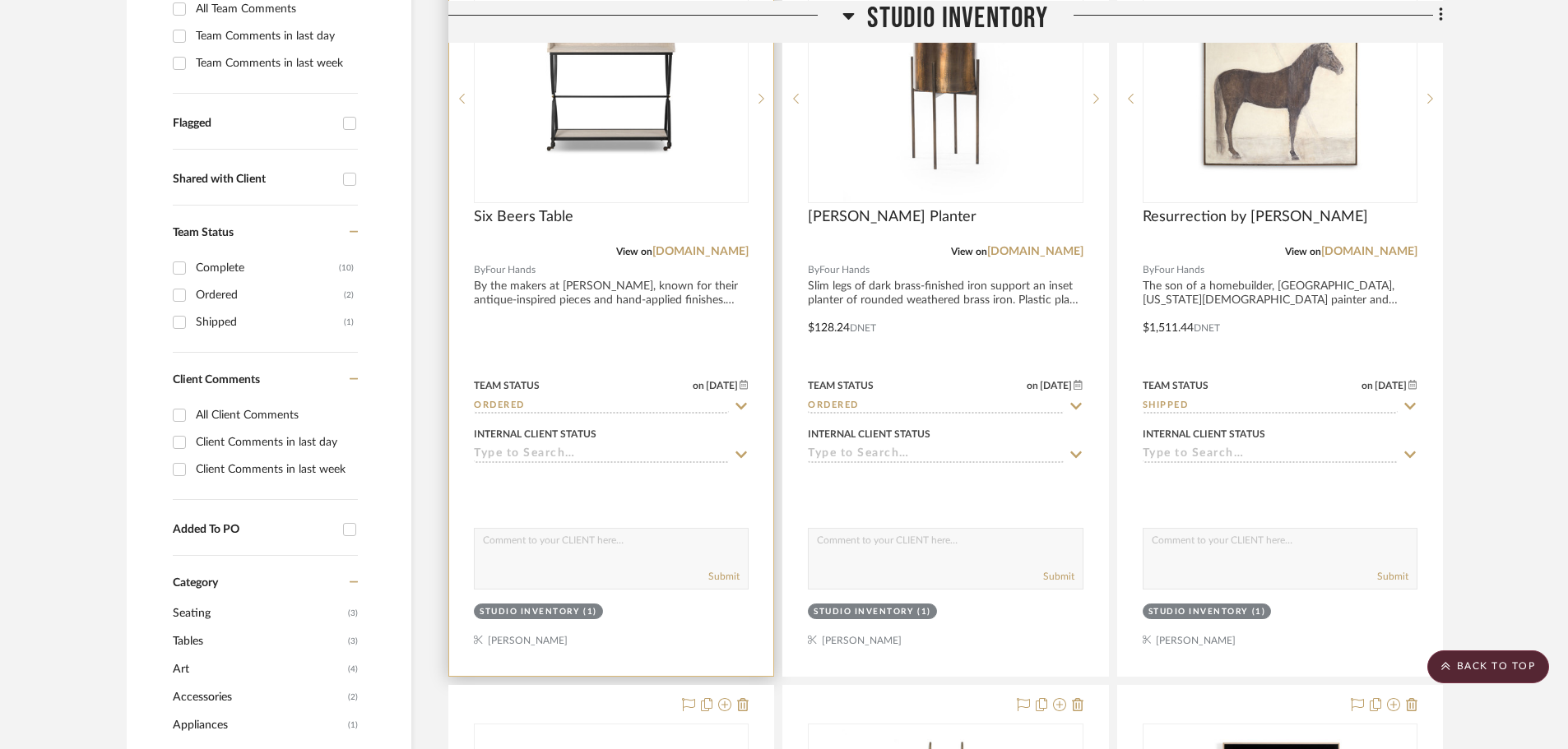
click at [644, 491] on div at bounding box center [611, 488] width 275 height 33
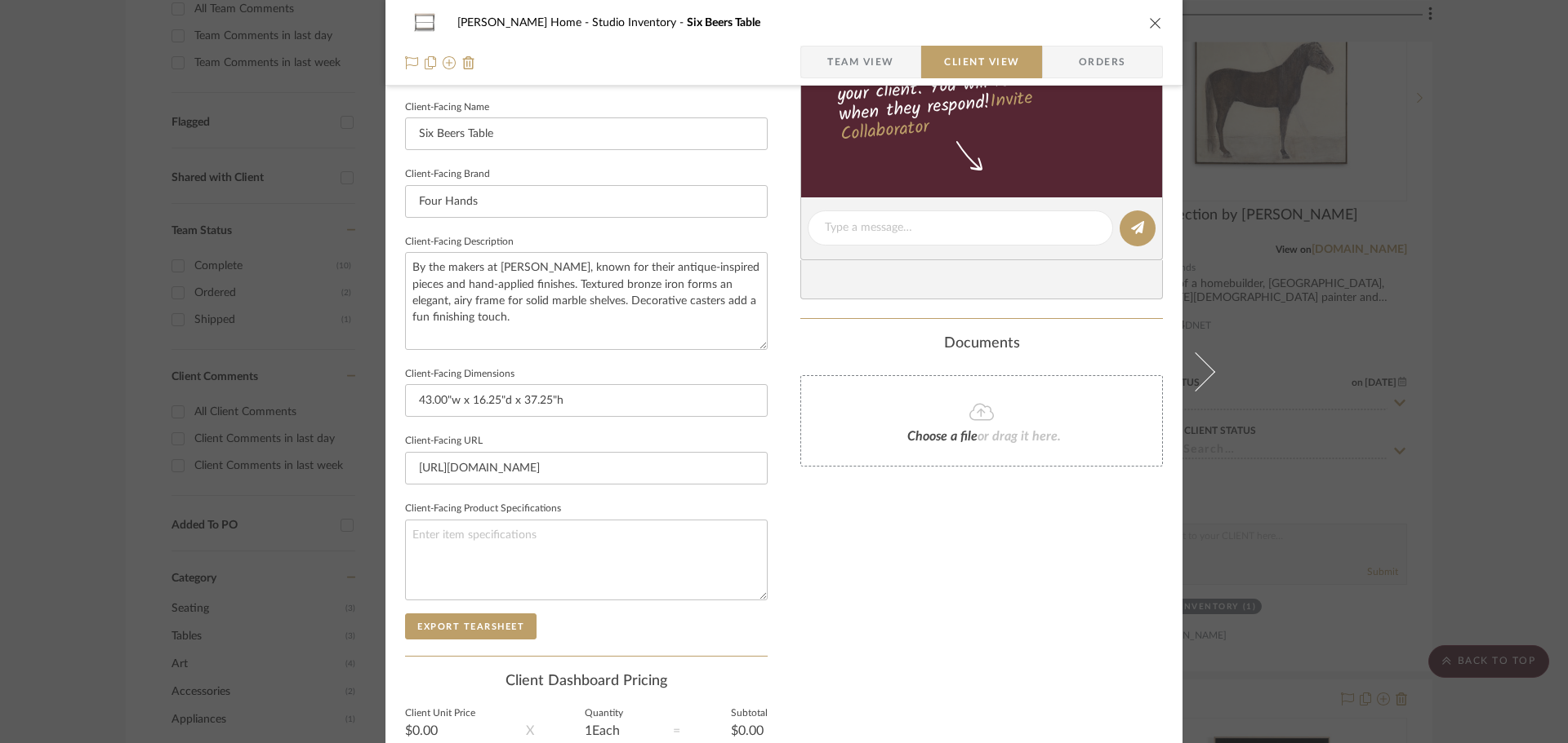
scroll to position [571, 0]
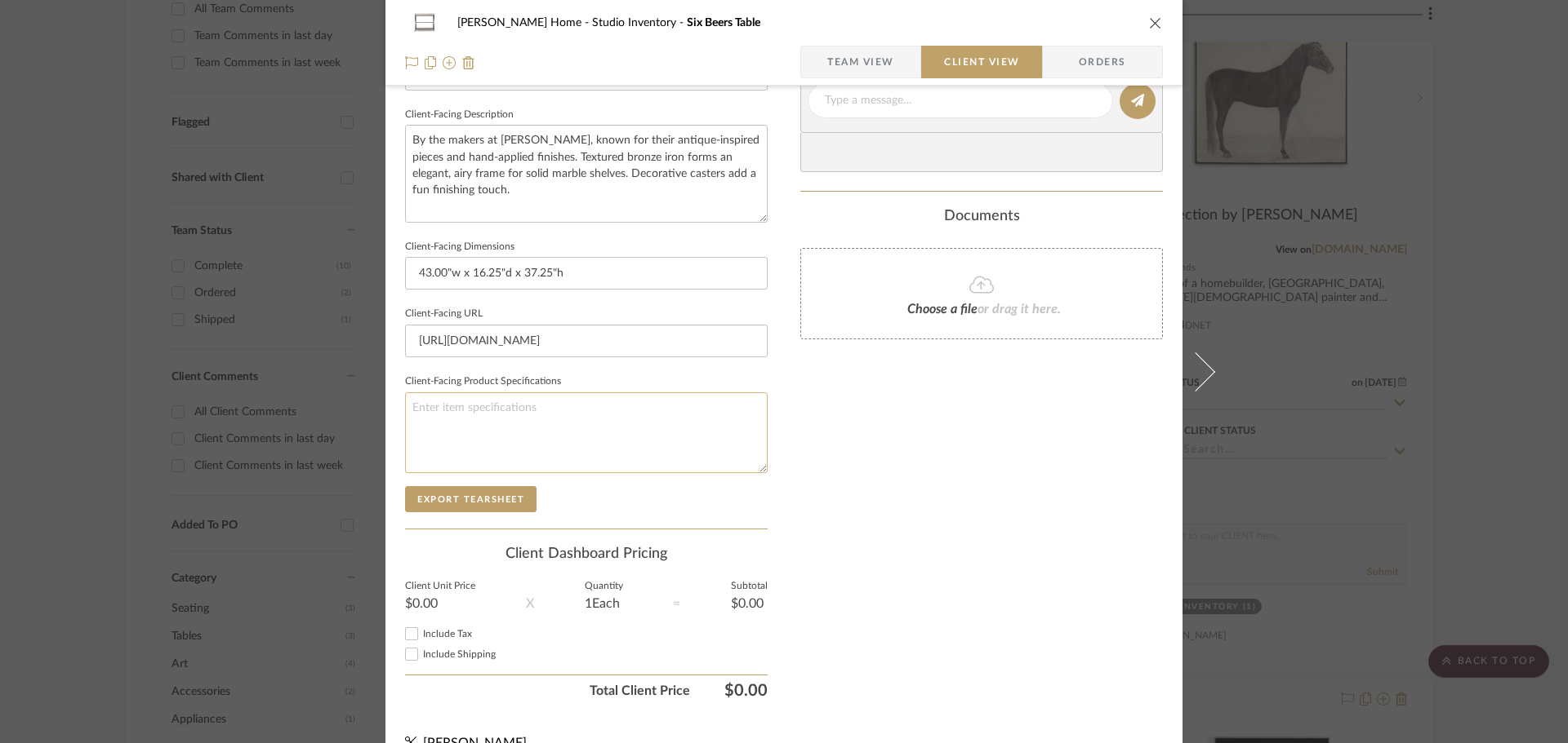
click at [530, 420] on textarea at bounding box center [586, 433] width 362 height 81
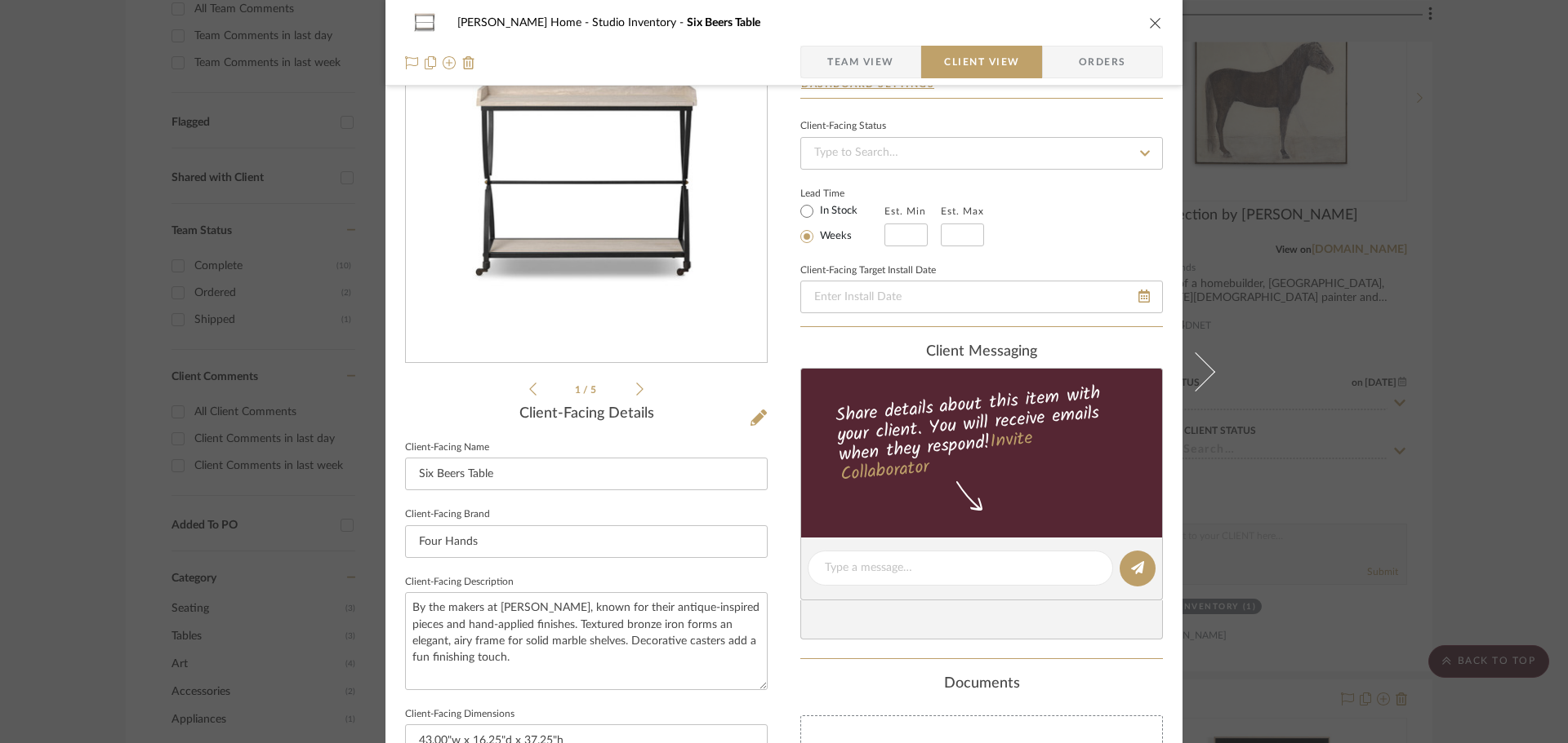
scroll to position [0, 0]
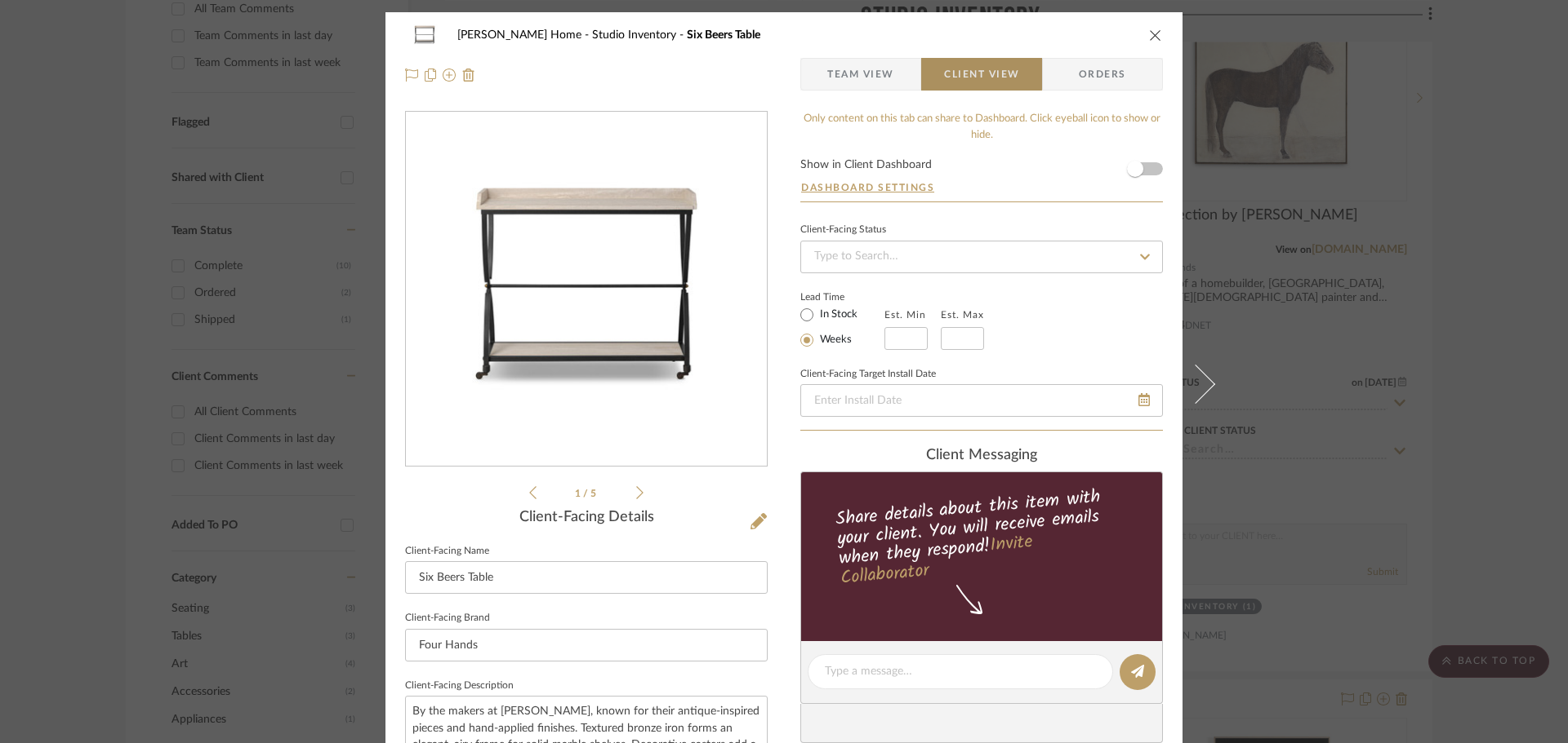
click at [964, 65] on span "Client View" at bounding box center [982, 75] width 75 height 33
click at [904, 72] on span "Team View" at bounding box center [860, 75] width 119 height 33
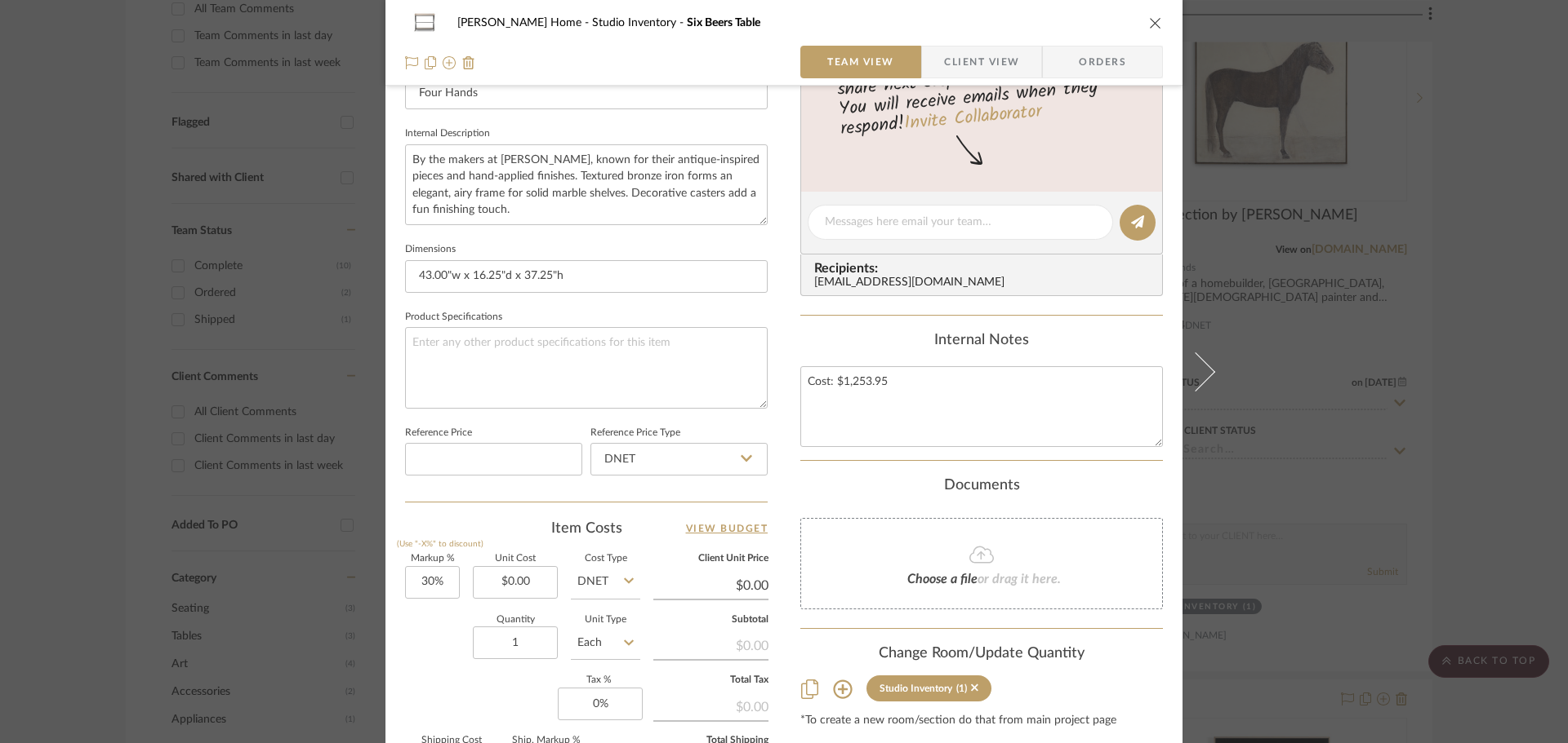
scroll to position [571, 0]
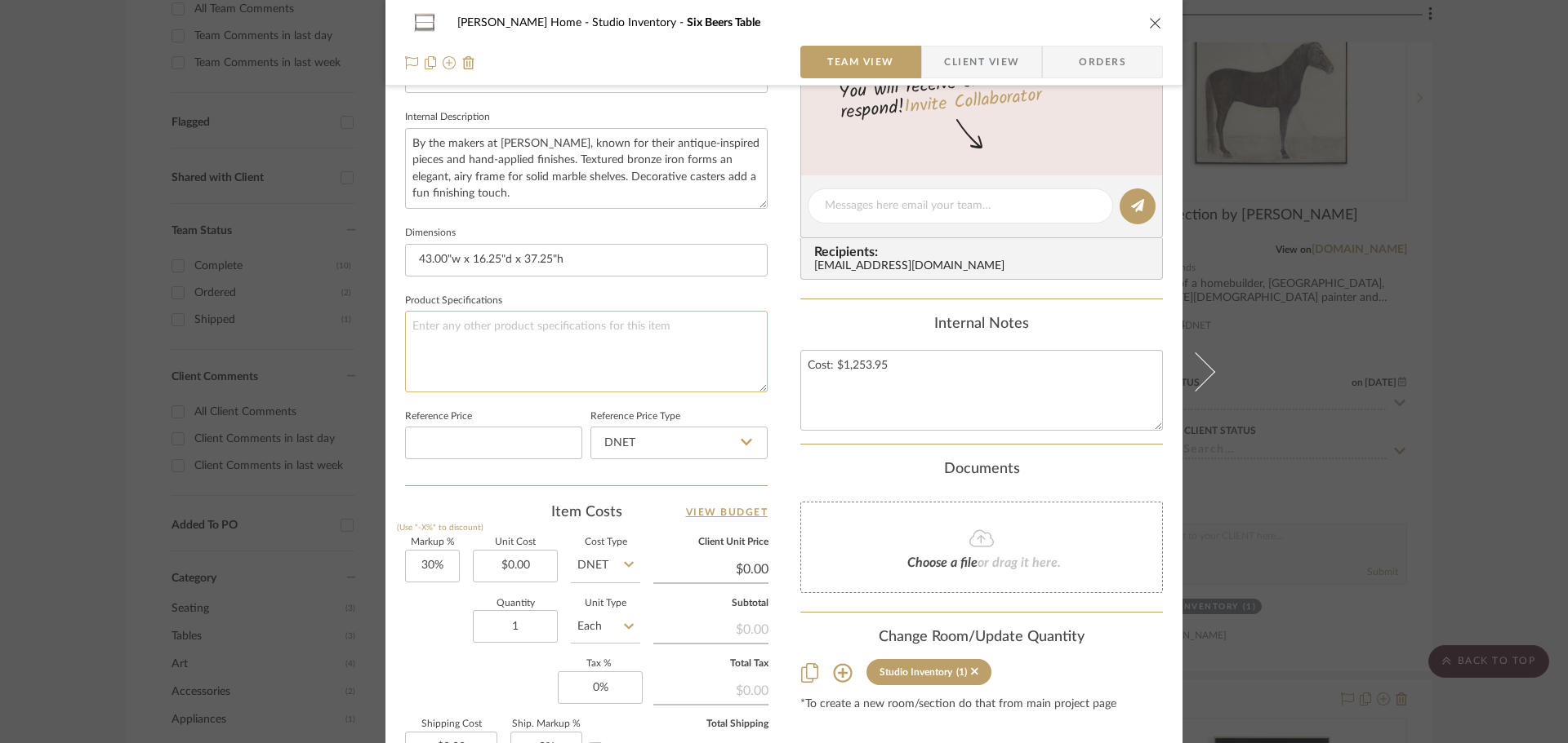
click at [499, 373] on textarea at bounding box center [586, 351] width 362 height 81
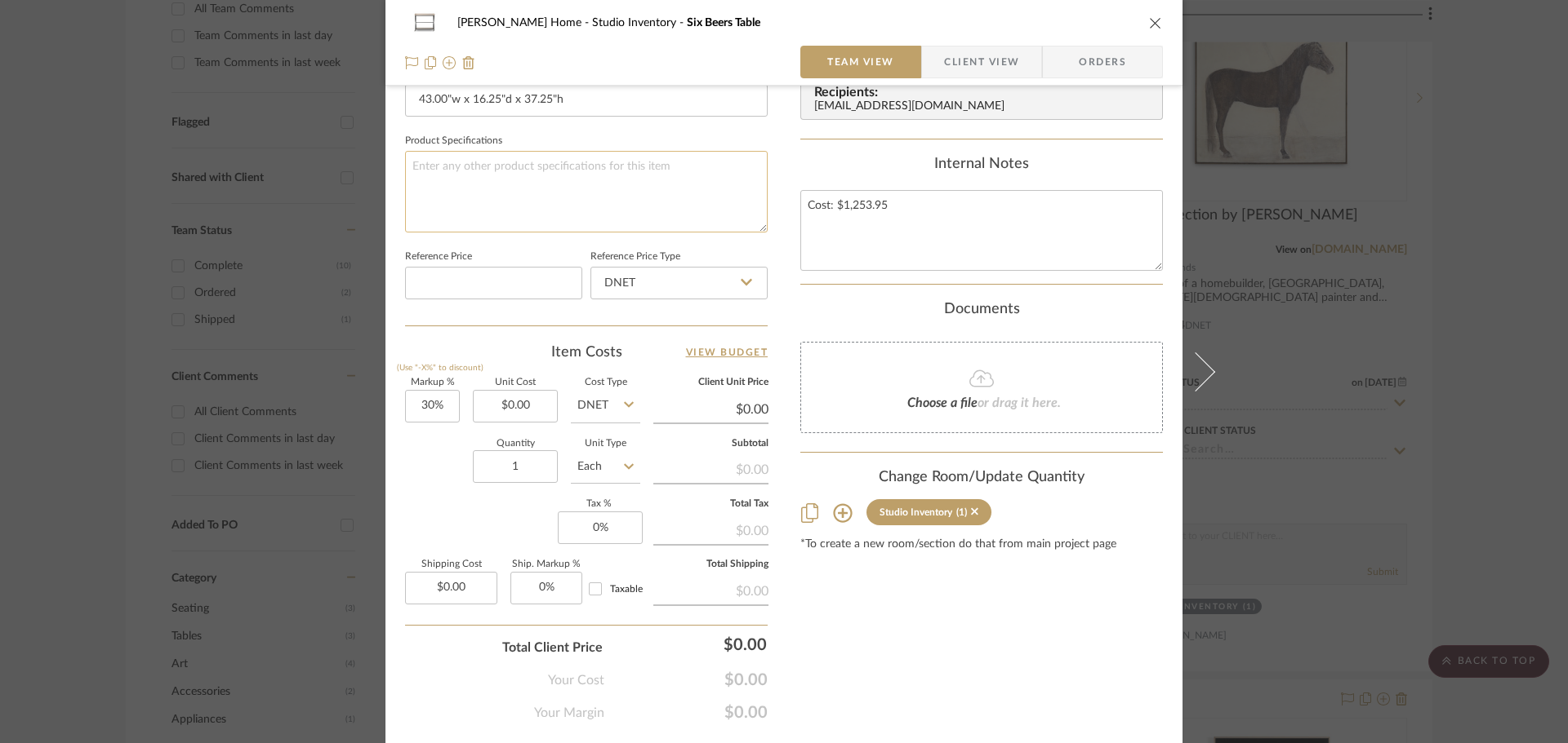
scroll to position [776, 0]
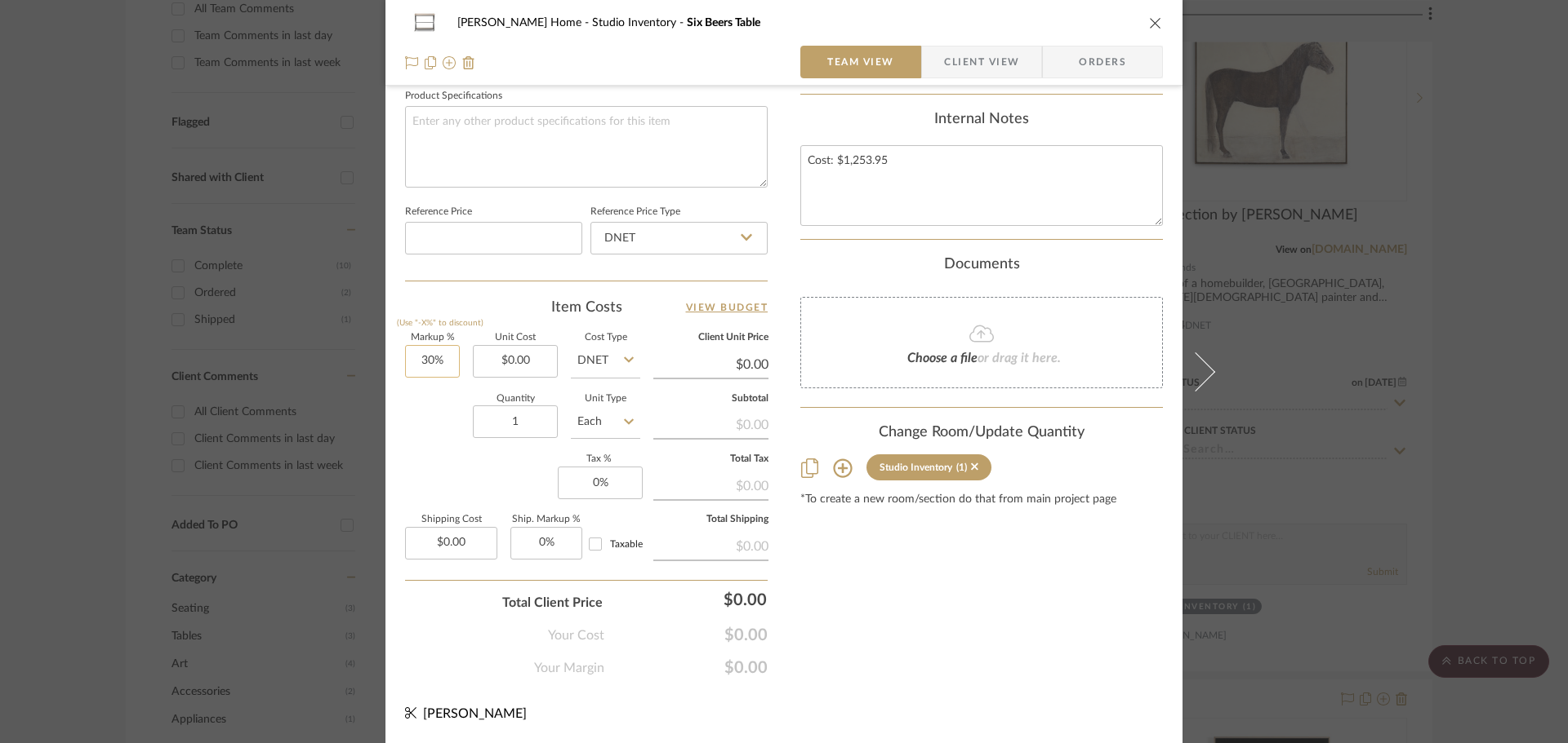
type input "30"
type input "0%"
type input "0.00"
click at [493, 375] on input "0.00" at bounding box center [516, 361] width 85 height 33
type input "$125,395.00"
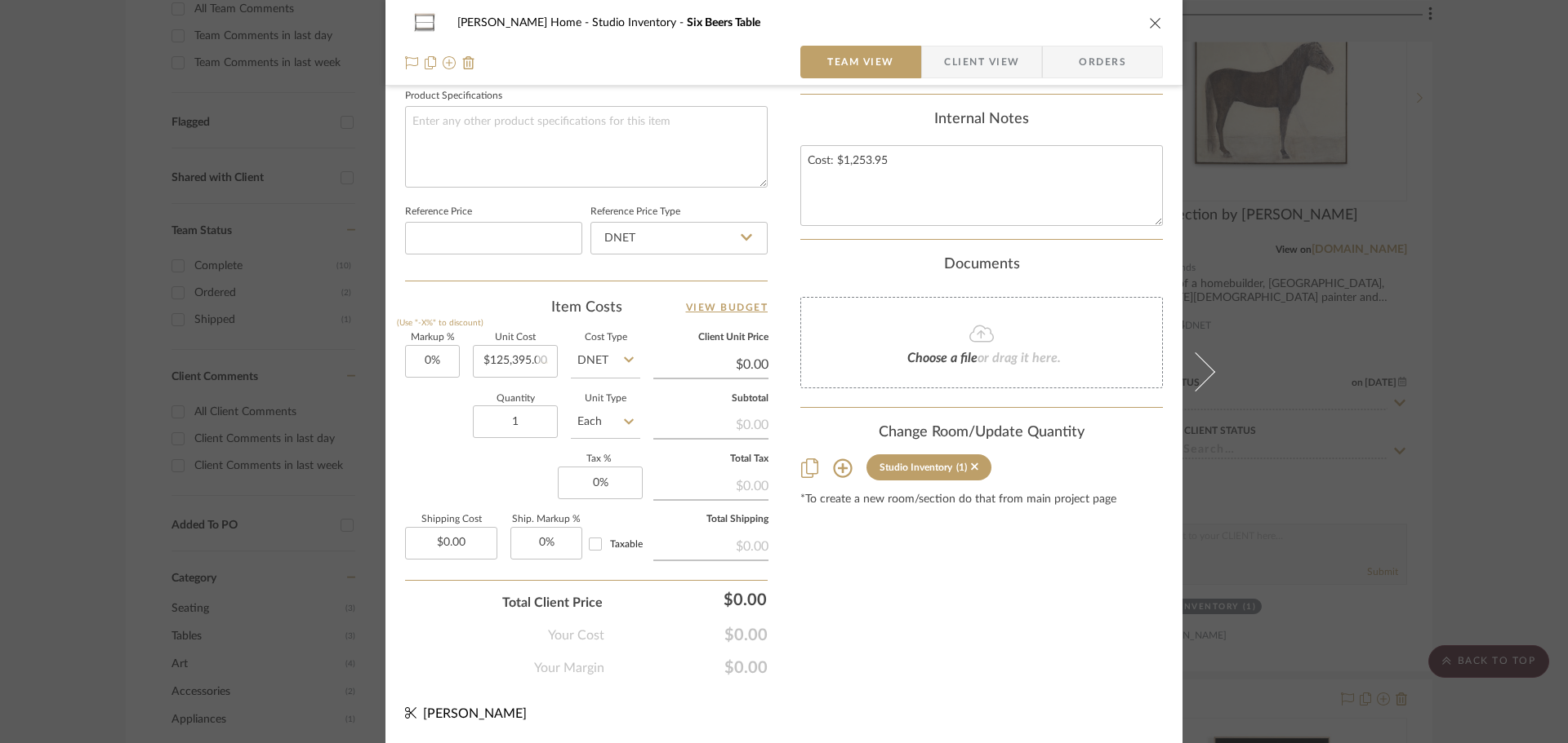
type input "$125,395.00"
type input "125395.00"
click at [507, 360] on input "125395.00" at bounding box center [516, 361] width 85 height 33
drag, startPoint x: 542, startPoint y: 361, endPoint x: 411, endPoint y: 348, distance: 131.6
click at [411, 348] on div "Markup % (Use "-X%" to discount) 0% Unit Cost 125395.00 Cost Type DNET Client U…" at bounding box center [586, 452] width 362 height 238
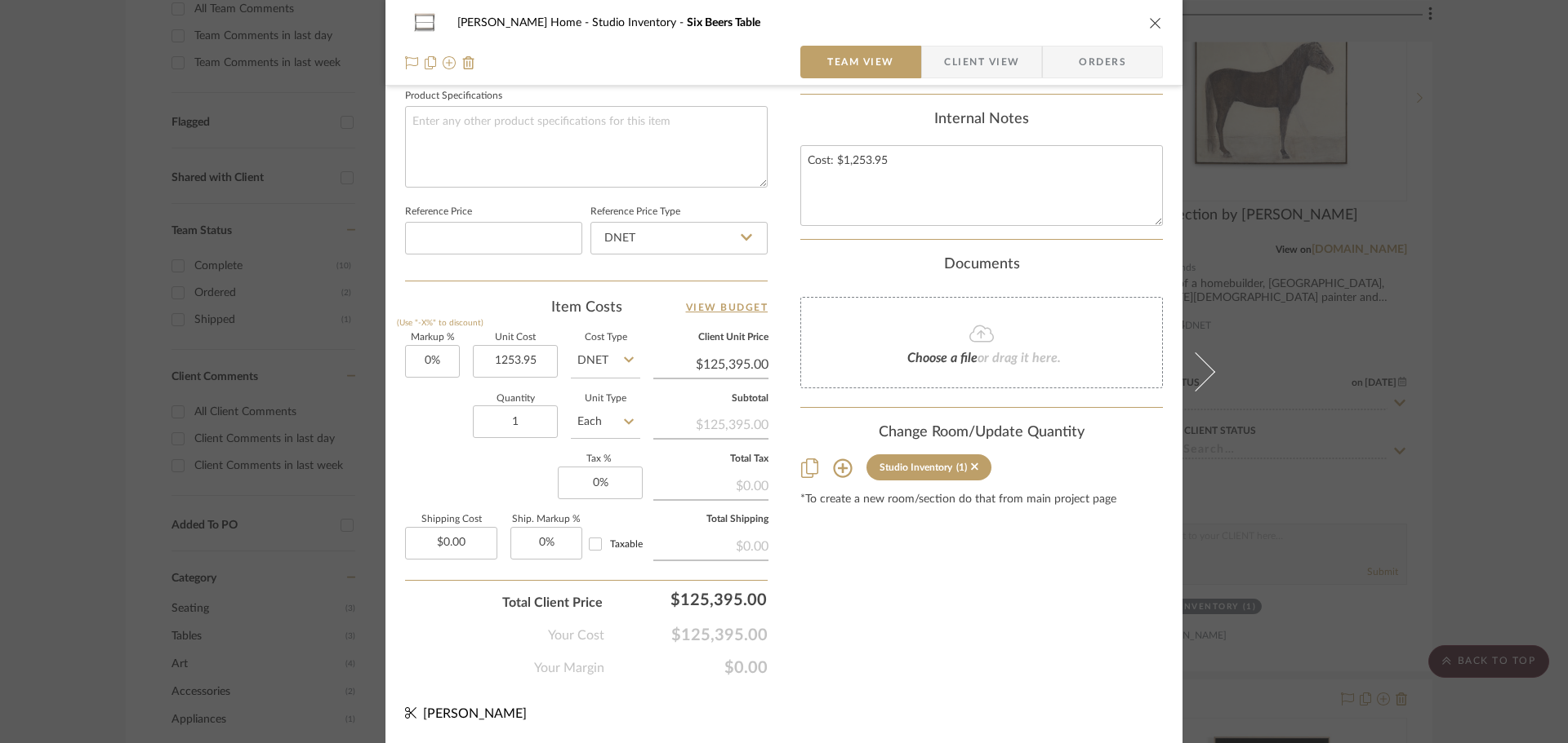
type input "$1,253.95"
click at [437, 438] on div "Quantity 1 Unit Type Each" at bounding box center [522, 424] width 235 height 58
type input "$1,253.95"
click at [946, 338] on fa-icon at bounding box center [981, 334] width 148 height 21
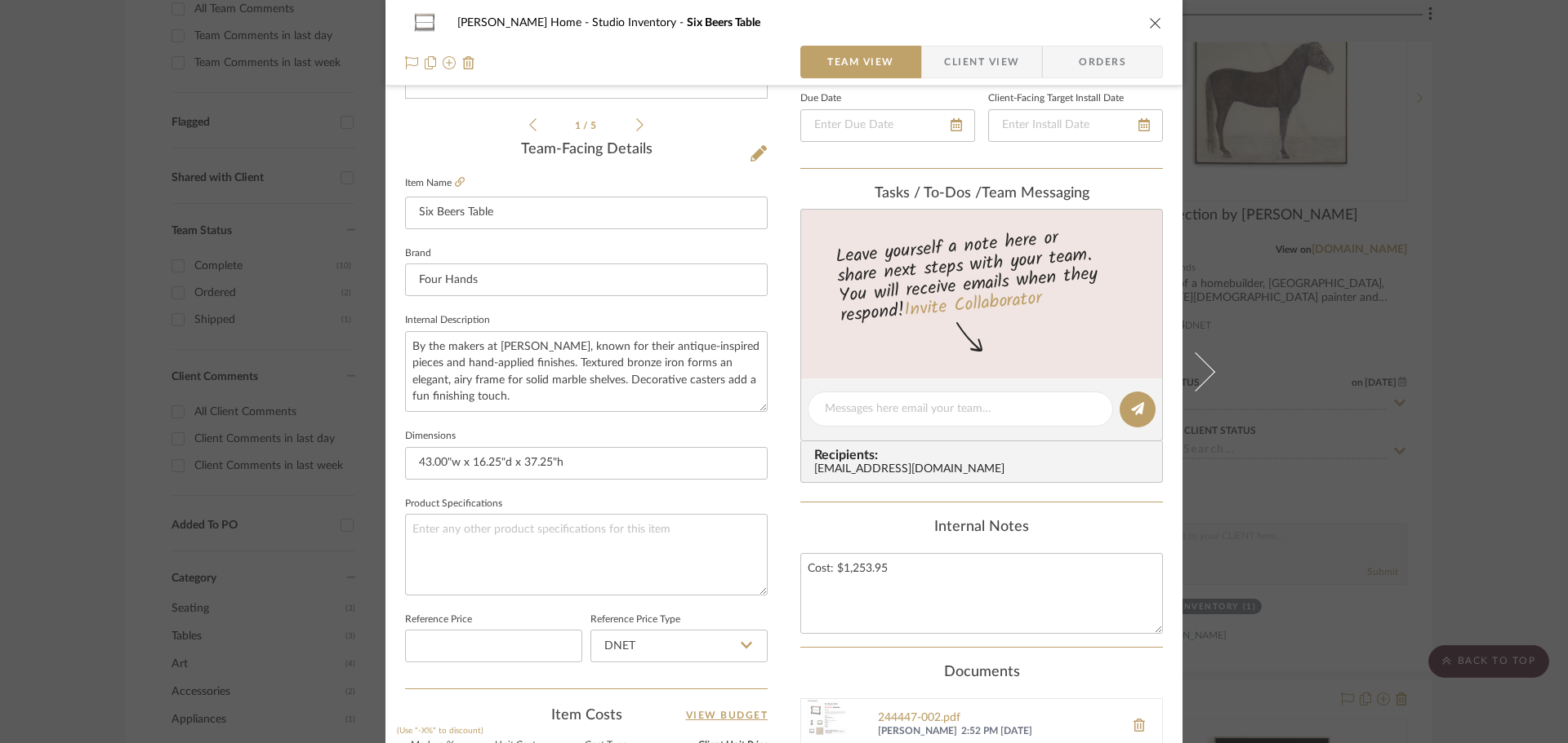
scroll to position [0, 0]
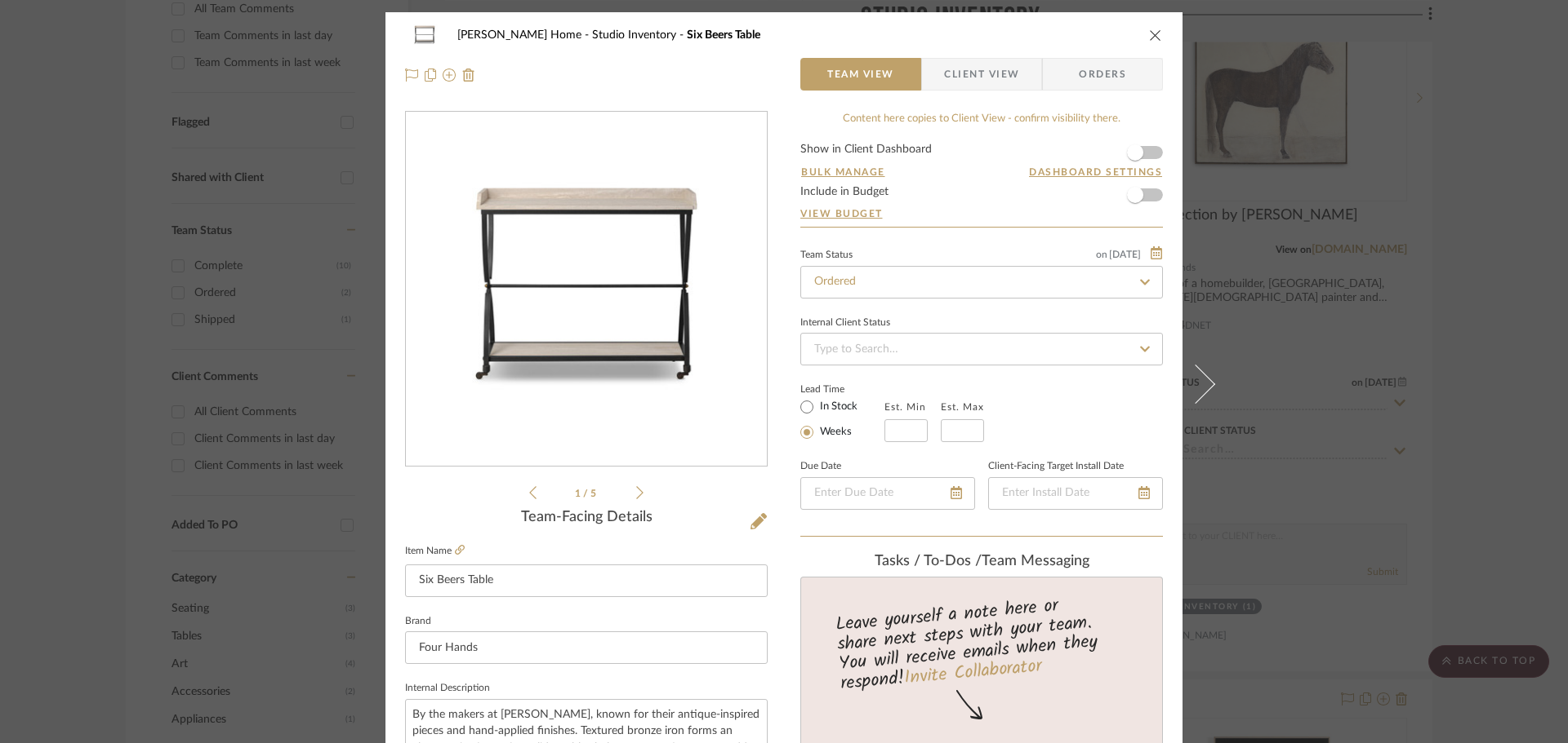
click at [1148, 42] on button "close" at bounding box center [1156, 35] width 15 height 15
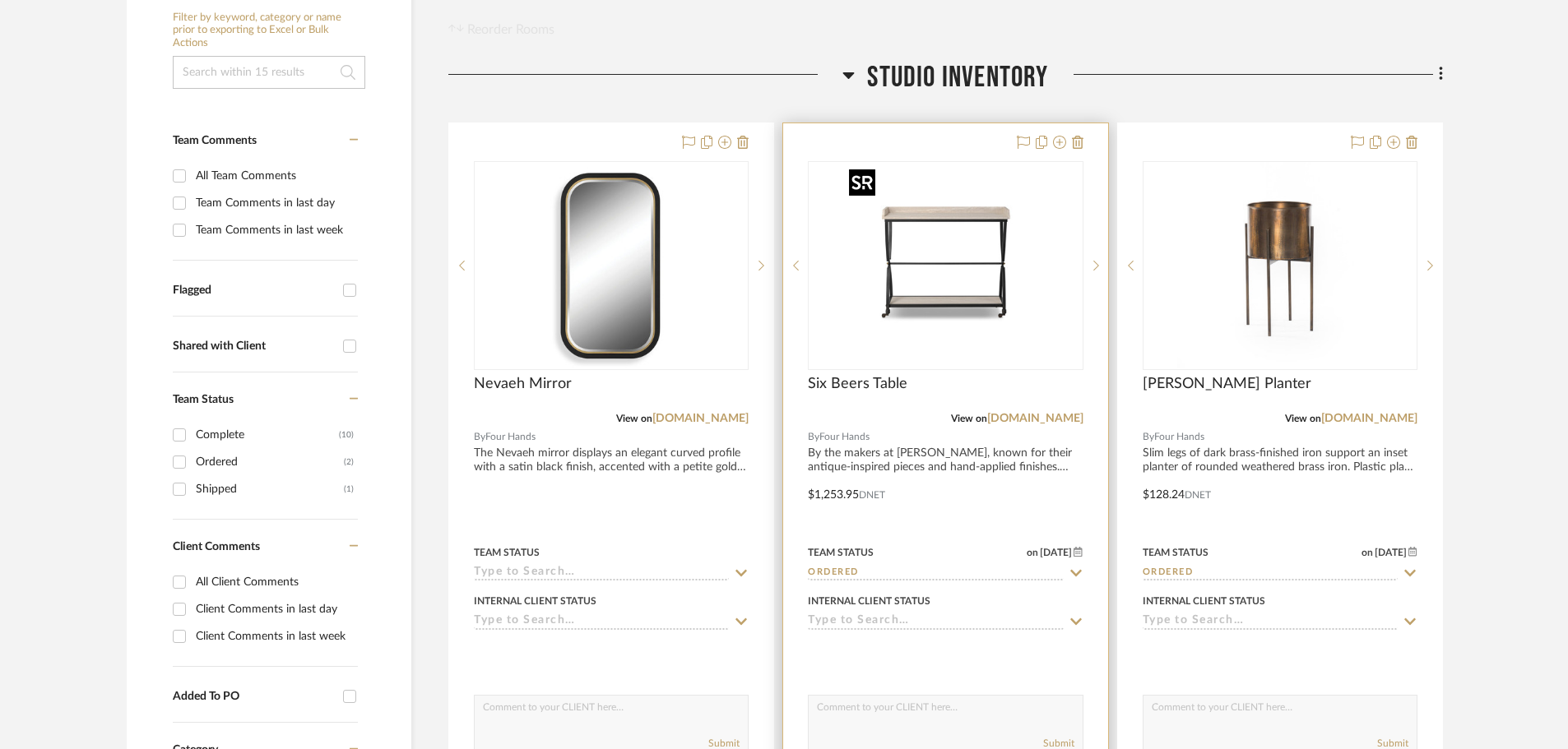
scroll to position [329, 0]
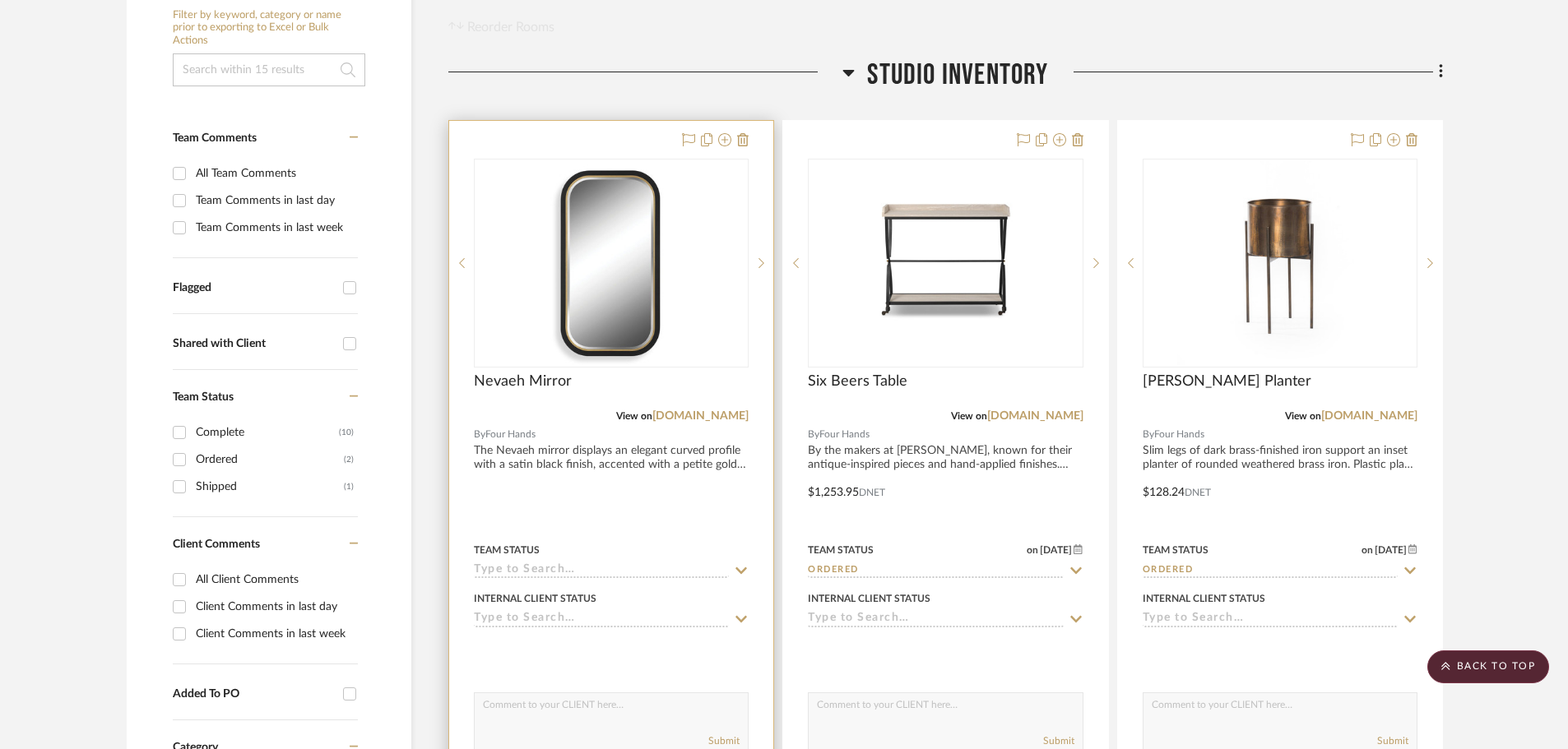
click at [691, 568] on input at bounding box center [601, 571] width 255 height 16
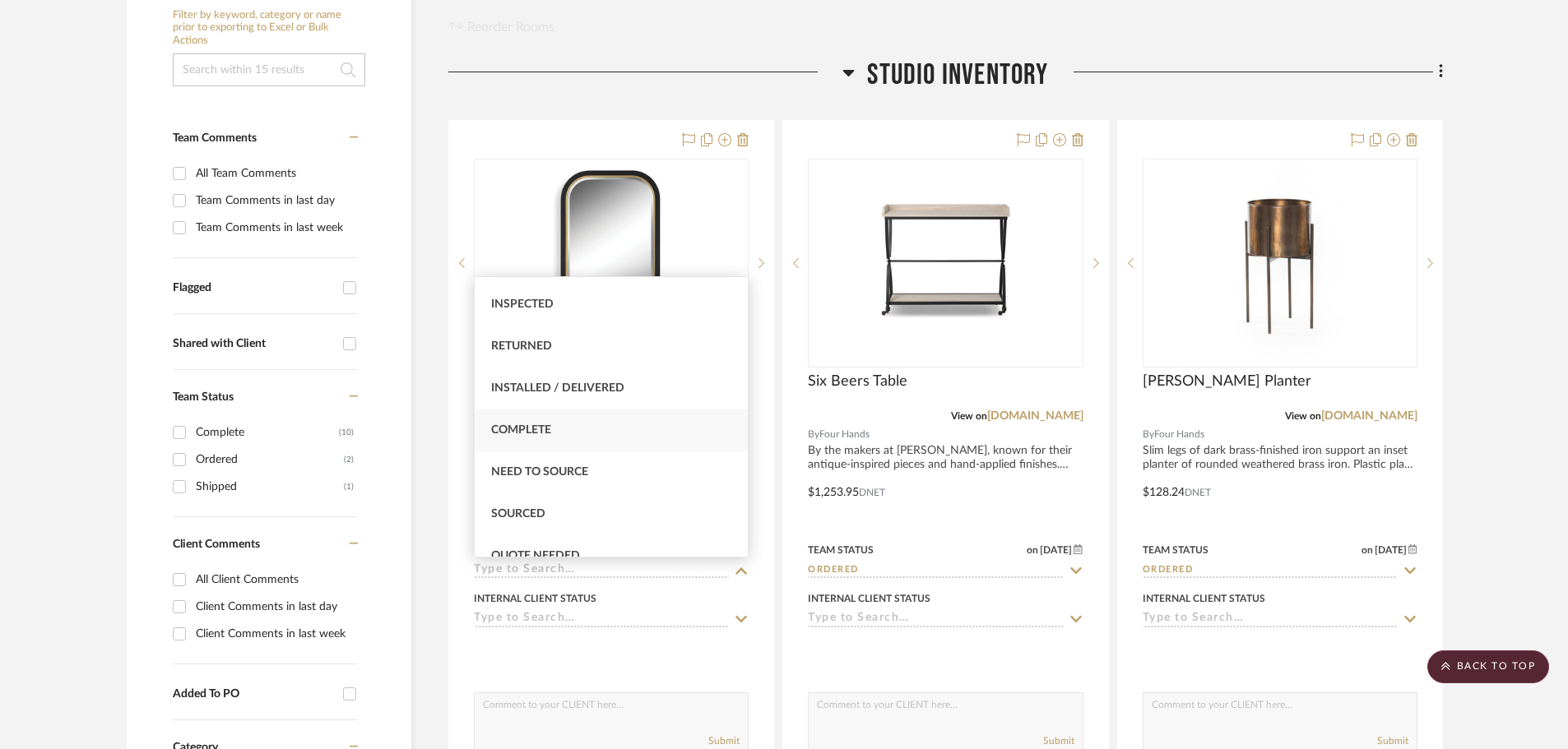
click at [571, 443] on div "Complete" at bounding box center [611, 430] width 273 height 42
type input "[DATE]"
type input "Complete"
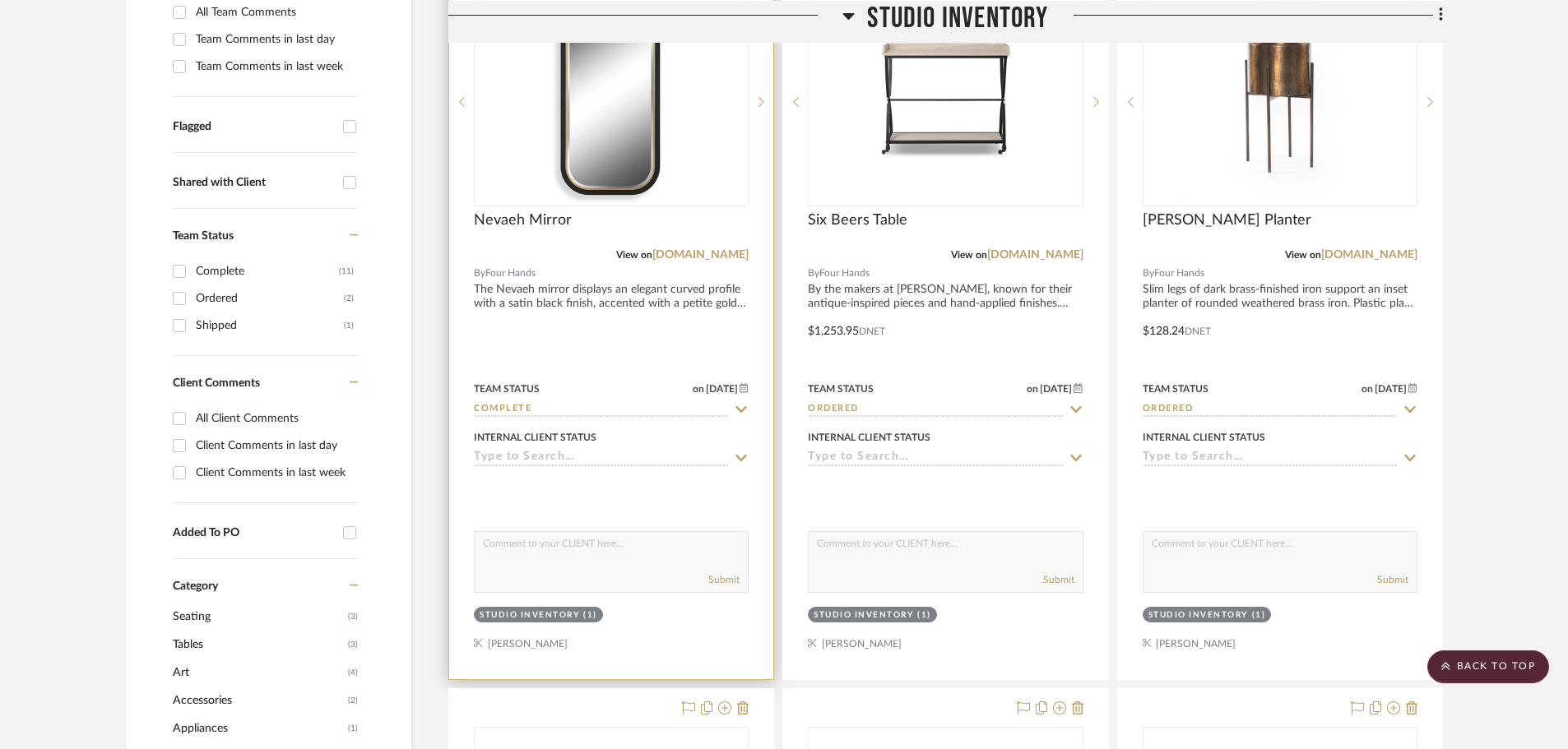
scroll to position [494, 0]
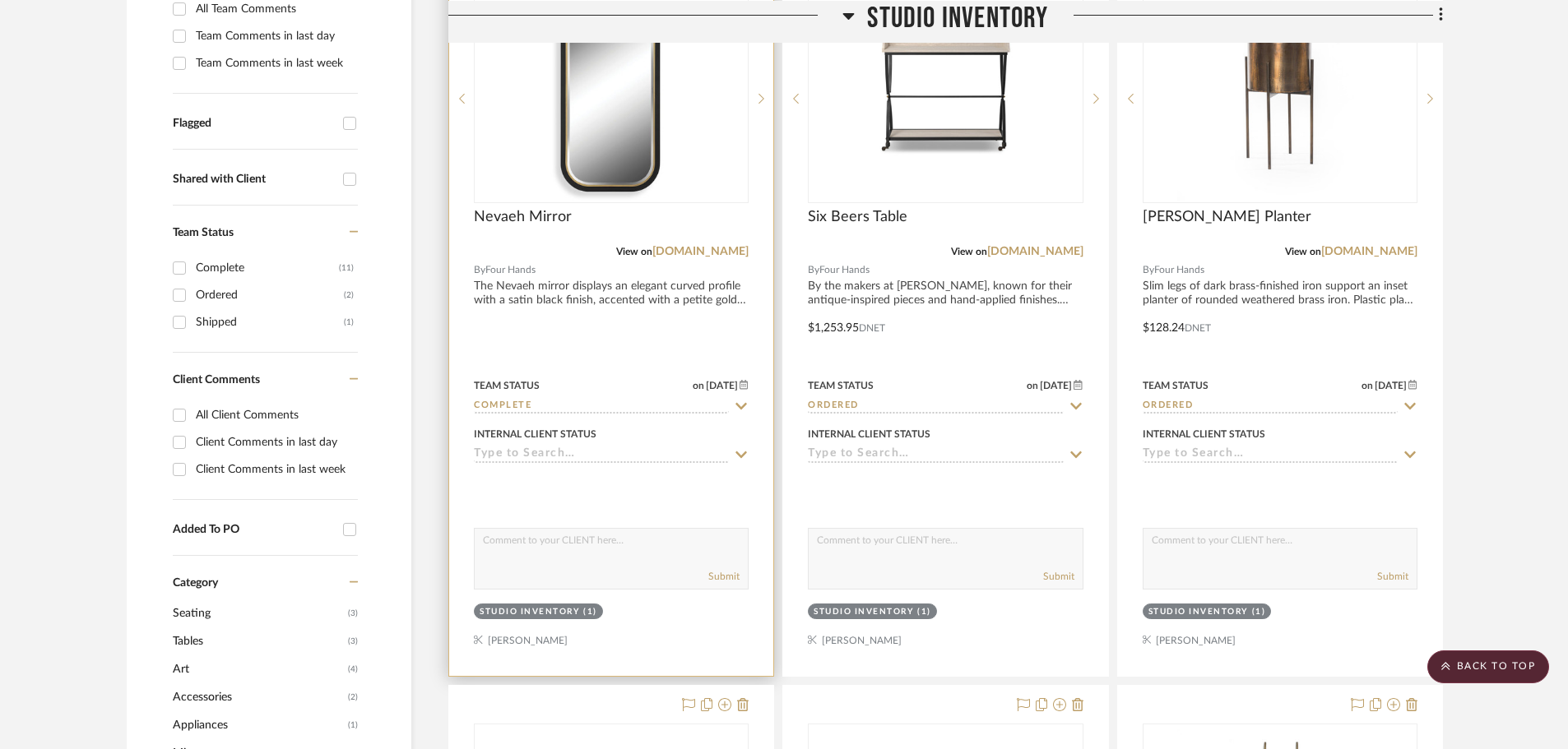
click at [652, 400] on input "Complete" at bounding box center [601, 406] width 255 height 16
click at [614, 334] on div at bounding box center [611, 316] width 324 height 720
click at [612, 237] on div "Nevaeh Mirror" at bounding box center [611, 226] width 275 height 36
click at [622, 247] on div "View on [DOMAIN_NAME]" at bounding box center [611, 252] width 275 height 15
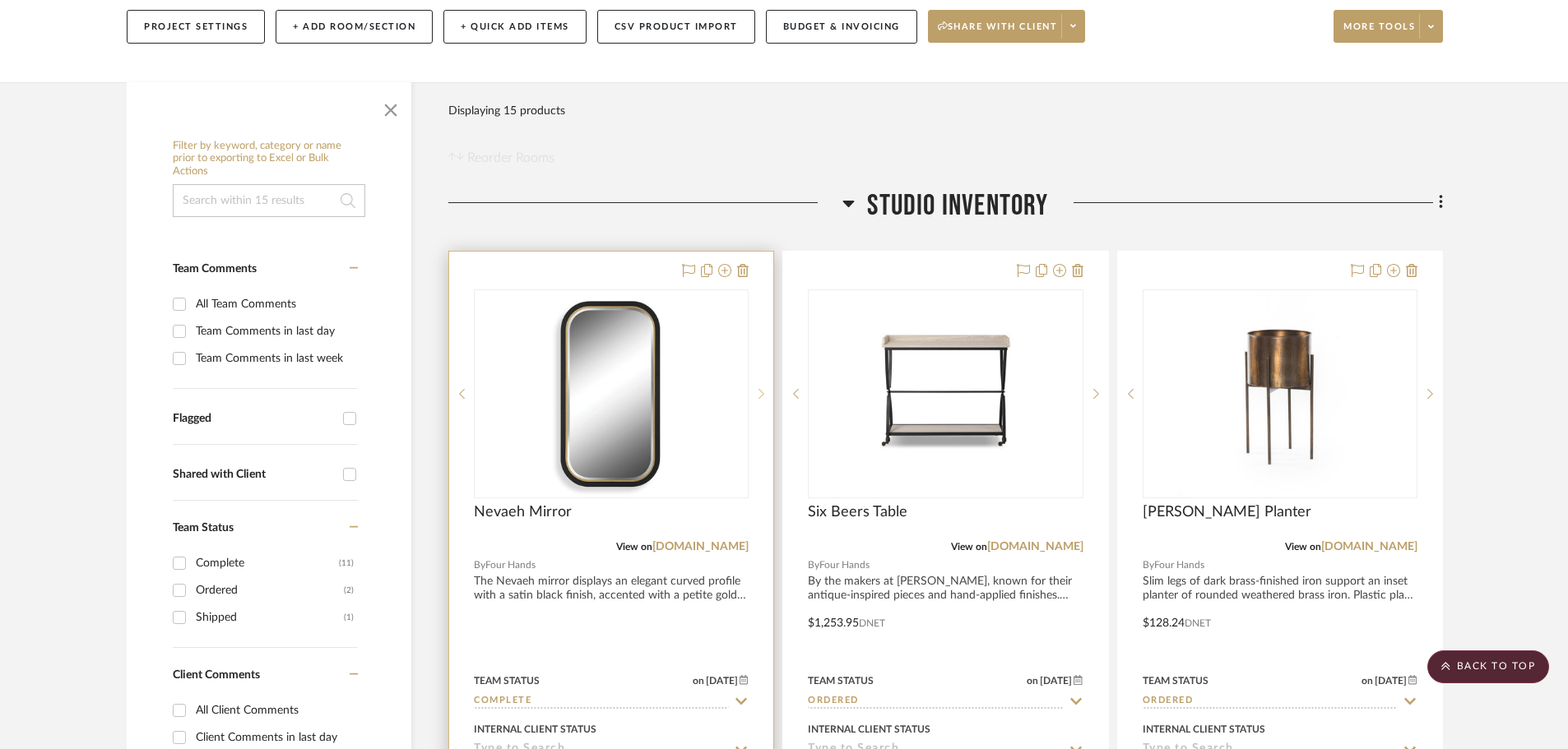
scroll to position [164, 0]
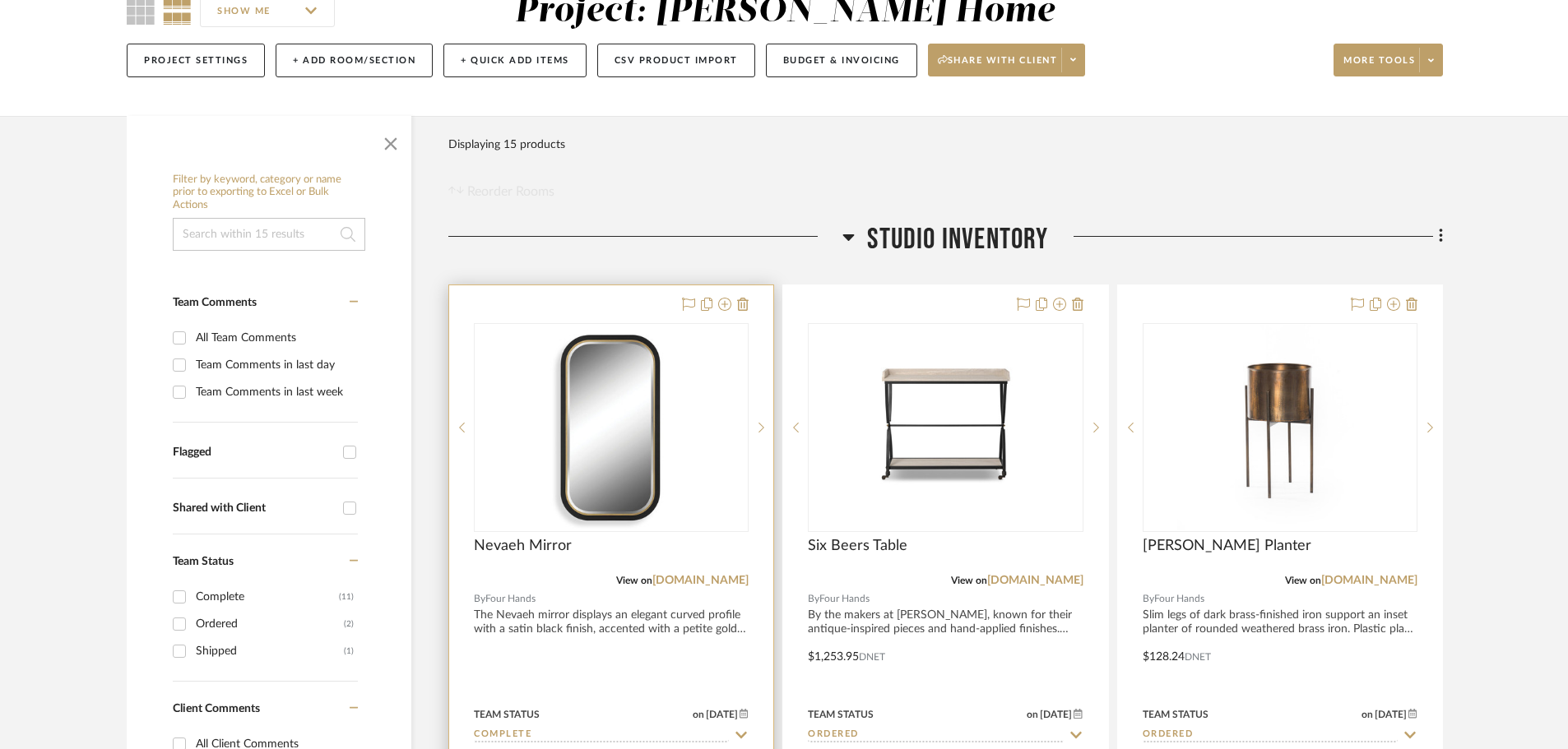
click at [669, 311] on div at bounding box center [611, 646] width 324 height 720
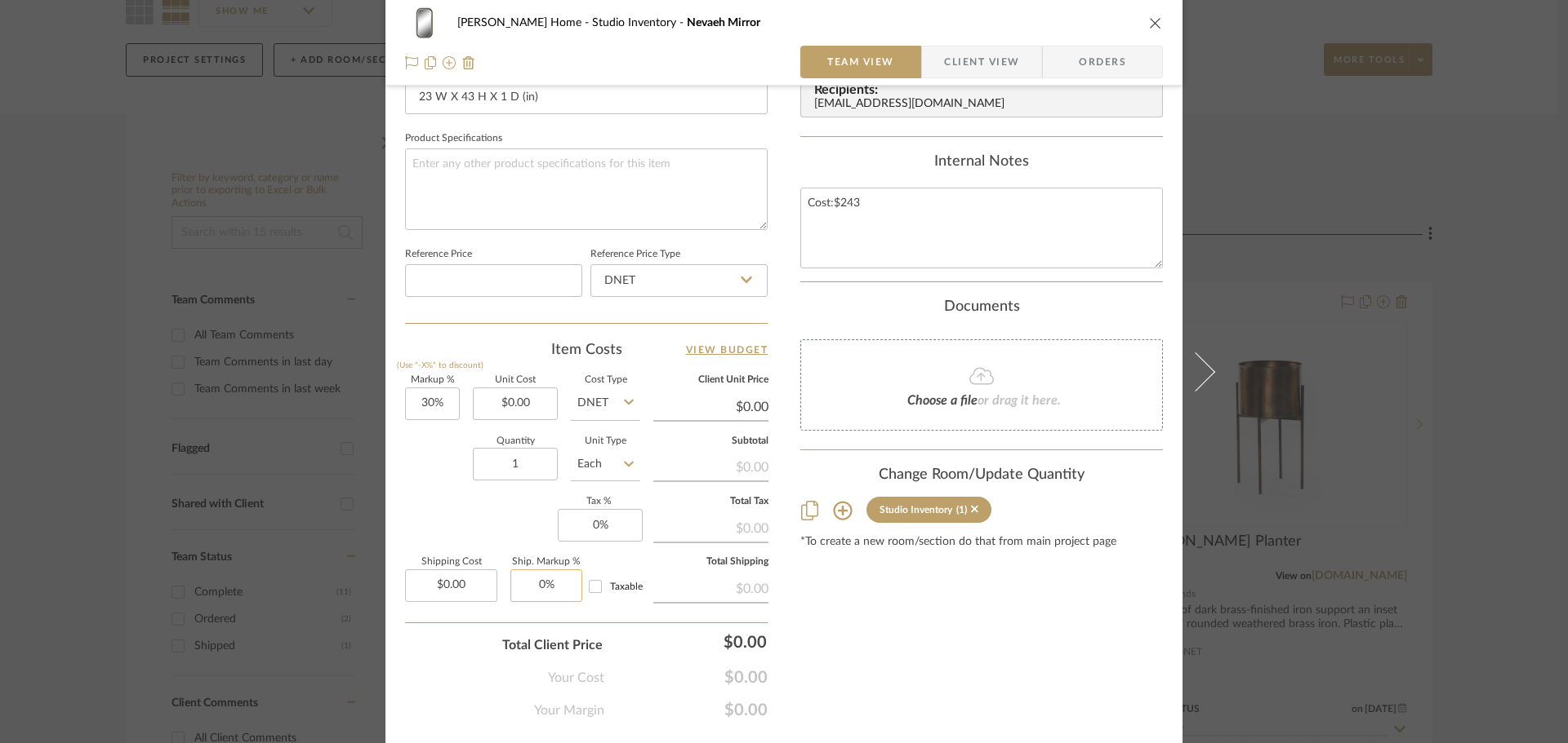
scroll to position [734, 0]
type input "30"
type input "0%"
type input "0.00"
click at [526, 416] on input "0.00" at bounding box center [516, 403] width 85 height 33
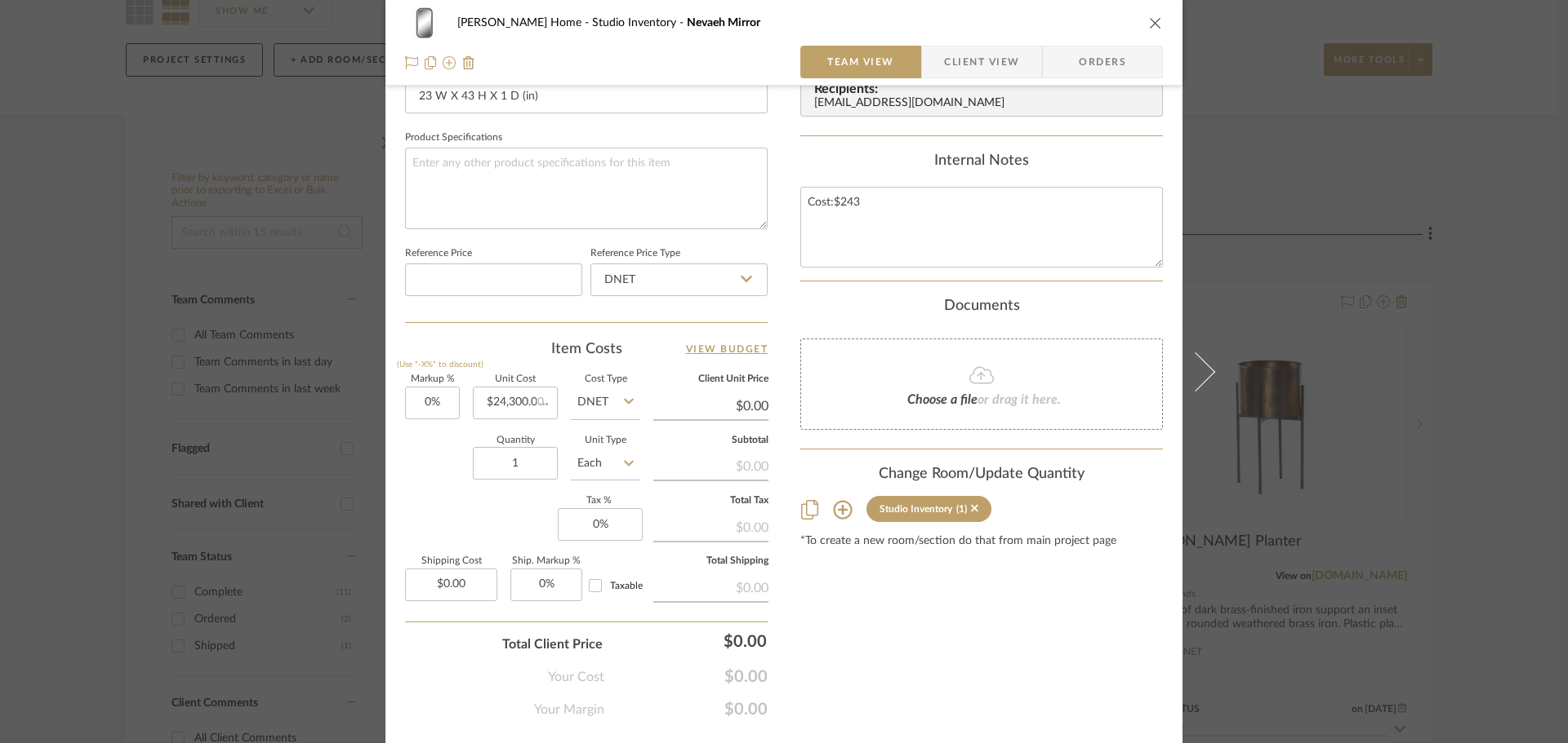
click at [975, 642] on div "Content here copies to Client View - confirm visibility there. Show in Client D…" at bounding box center [981, 48] width 362 height 1343
type input "24300.00"
click at [513, 403] on input "24300.00" at bounding box center [516, 403] width 85 height 33
type input "$234.00"
drag, startPoint x: 879, startPoint y: 638, endPoint x: 875, endPoint y: 628, distance: 10.8
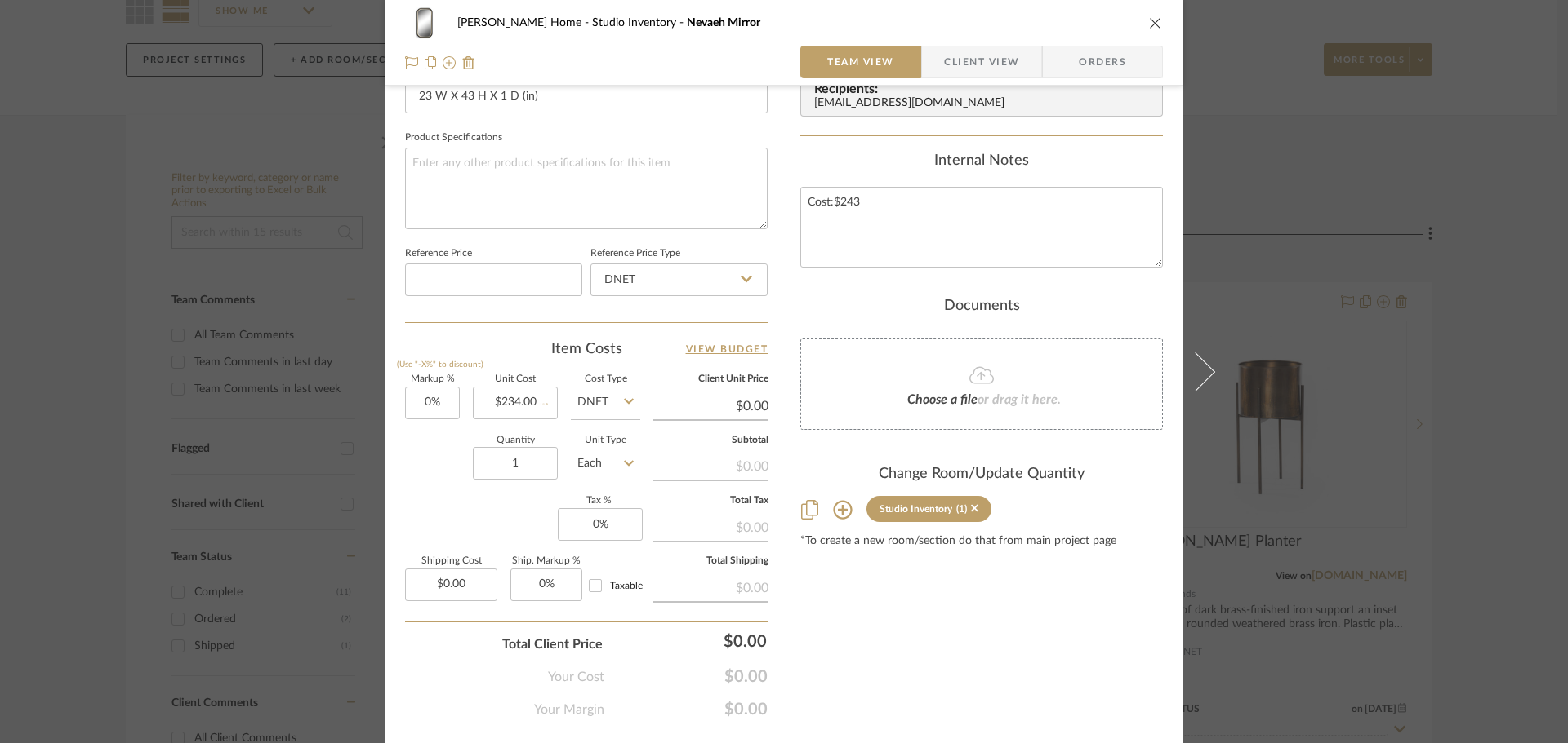
click at [879, 637] on div "Content here copies to Client View - confirm visibility there. Show in Client D…" at bounding box center [981, 48] width 362 height 1343
type input "$234.00"
click at [911, 405] on span "Choose a file" at bounding box center [943, 400] width 70 height 13
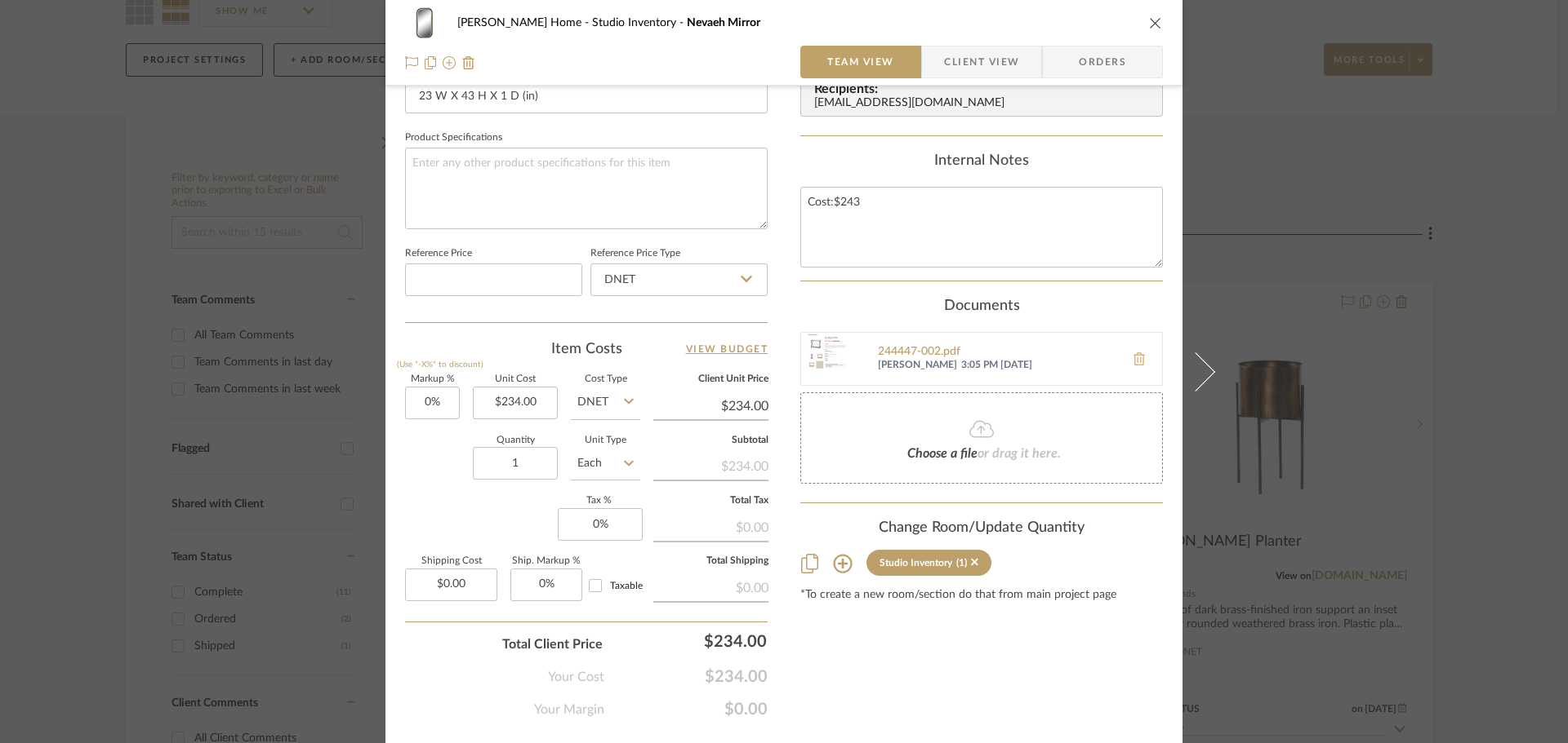
click at [1134, 359] on icon at bounding box center [1139, 359] width 11 height 13
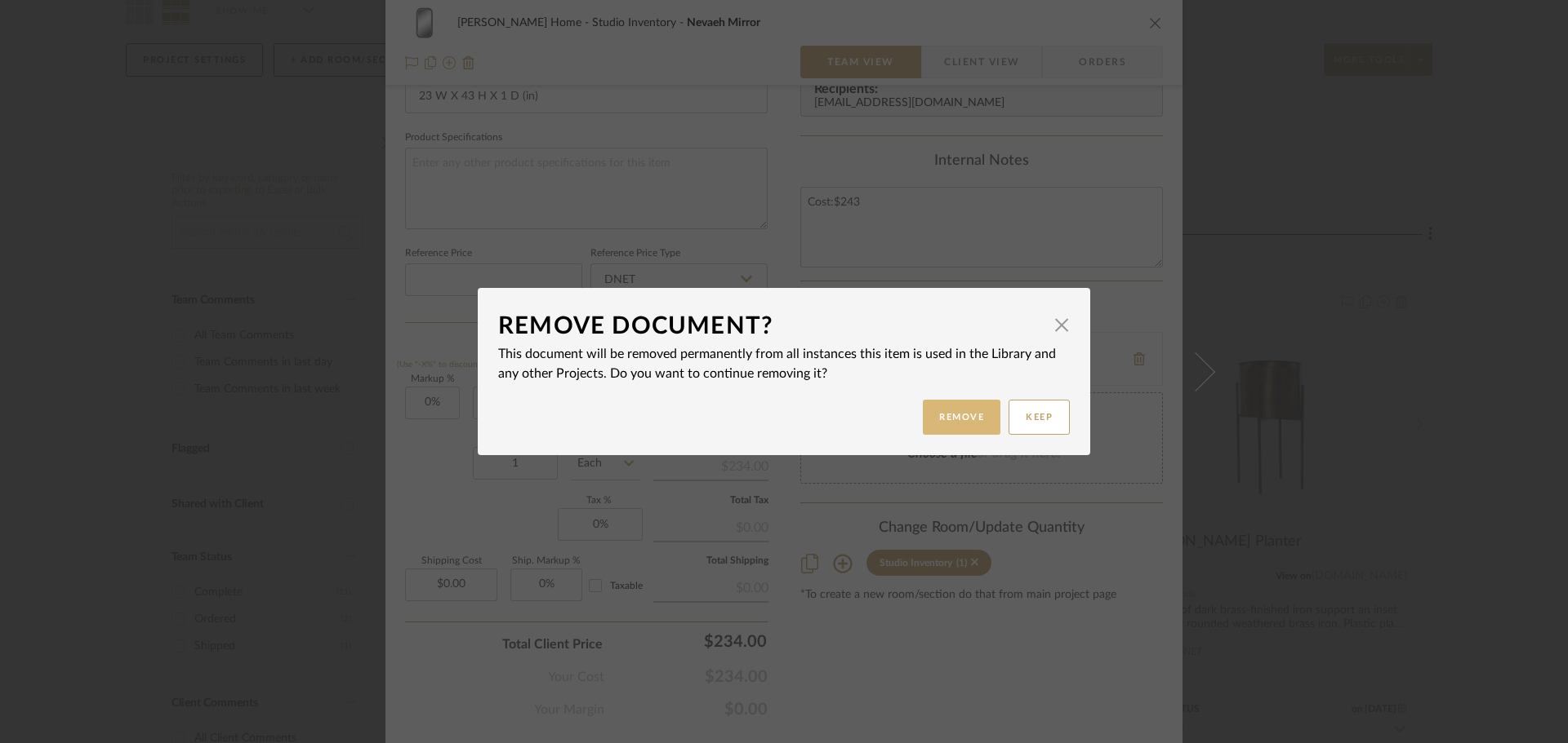
click at [961, 424] on button "Remove" at bounding box center [961, 417] width 78 height 35
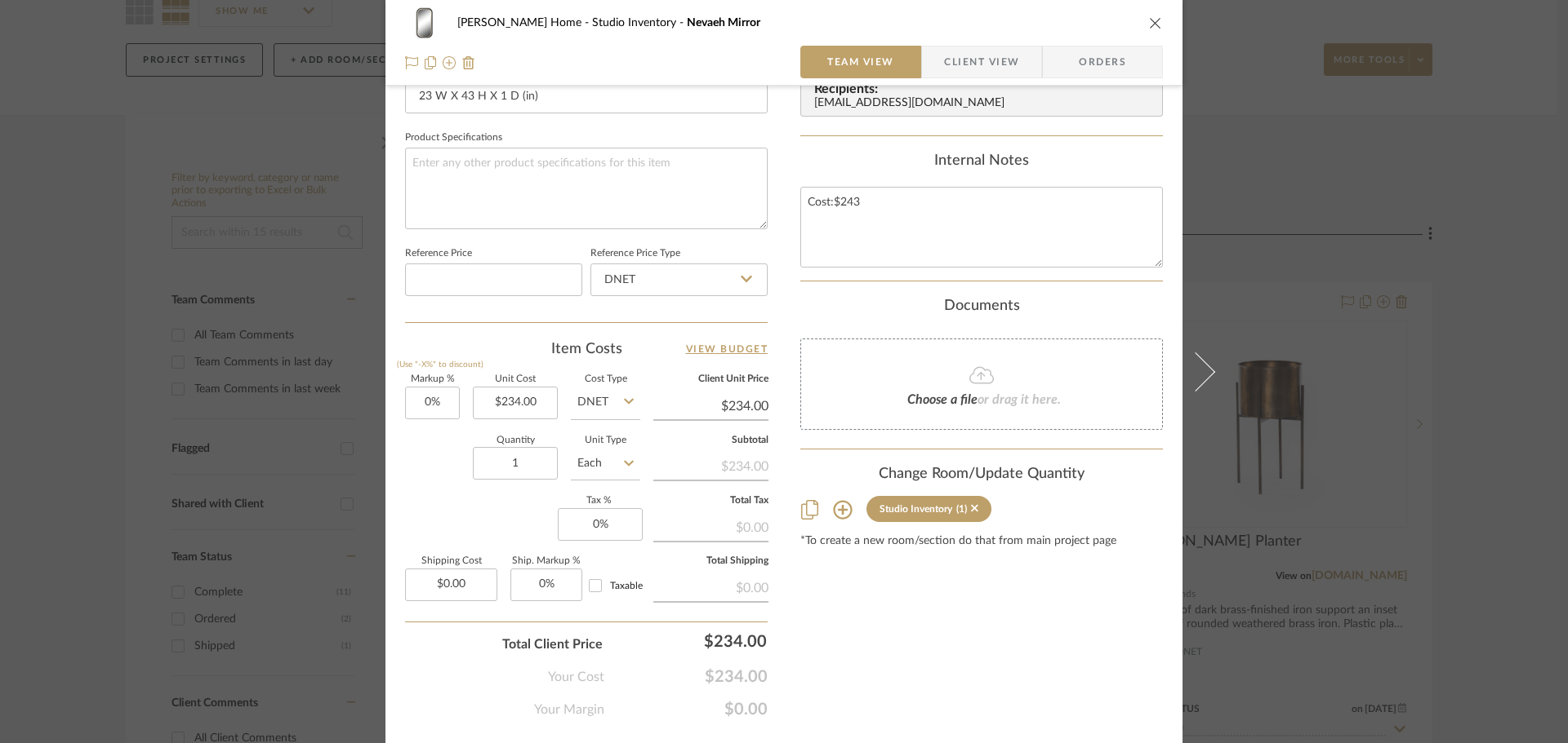
click at [952, 378] on fa-icon at bounding box center [981, 376] width 148 height 21
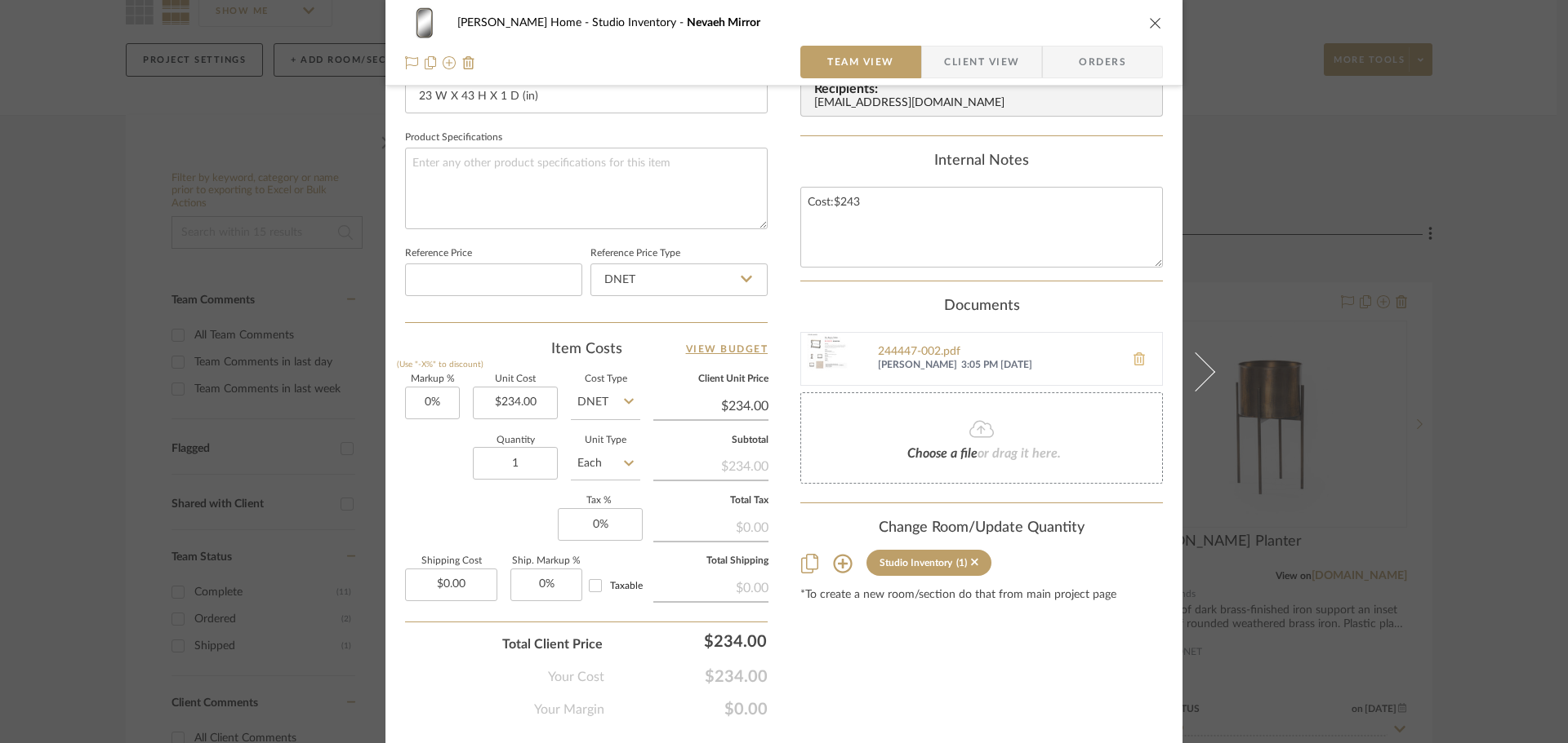
click at [1135, 355] on icon at bounding box center [1139, 359] width 11 height 13
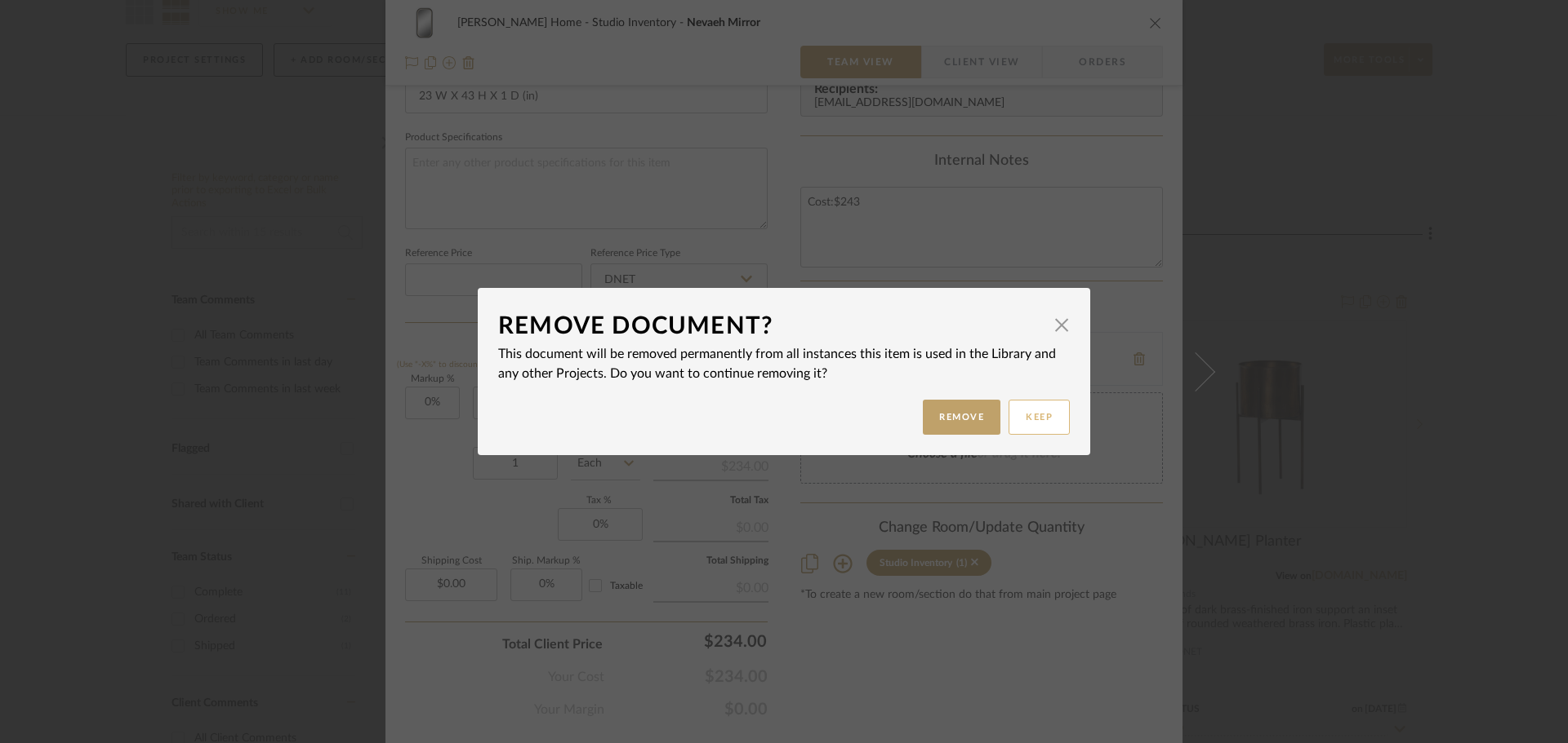
drag, startPoint x: 979, startPoint y: 424, endPoint x: 1044, endPoint y: 419, distance: 65.2
click at [985, 424] on button "Remove" at bounding box center [961, 417] width 78 height 35
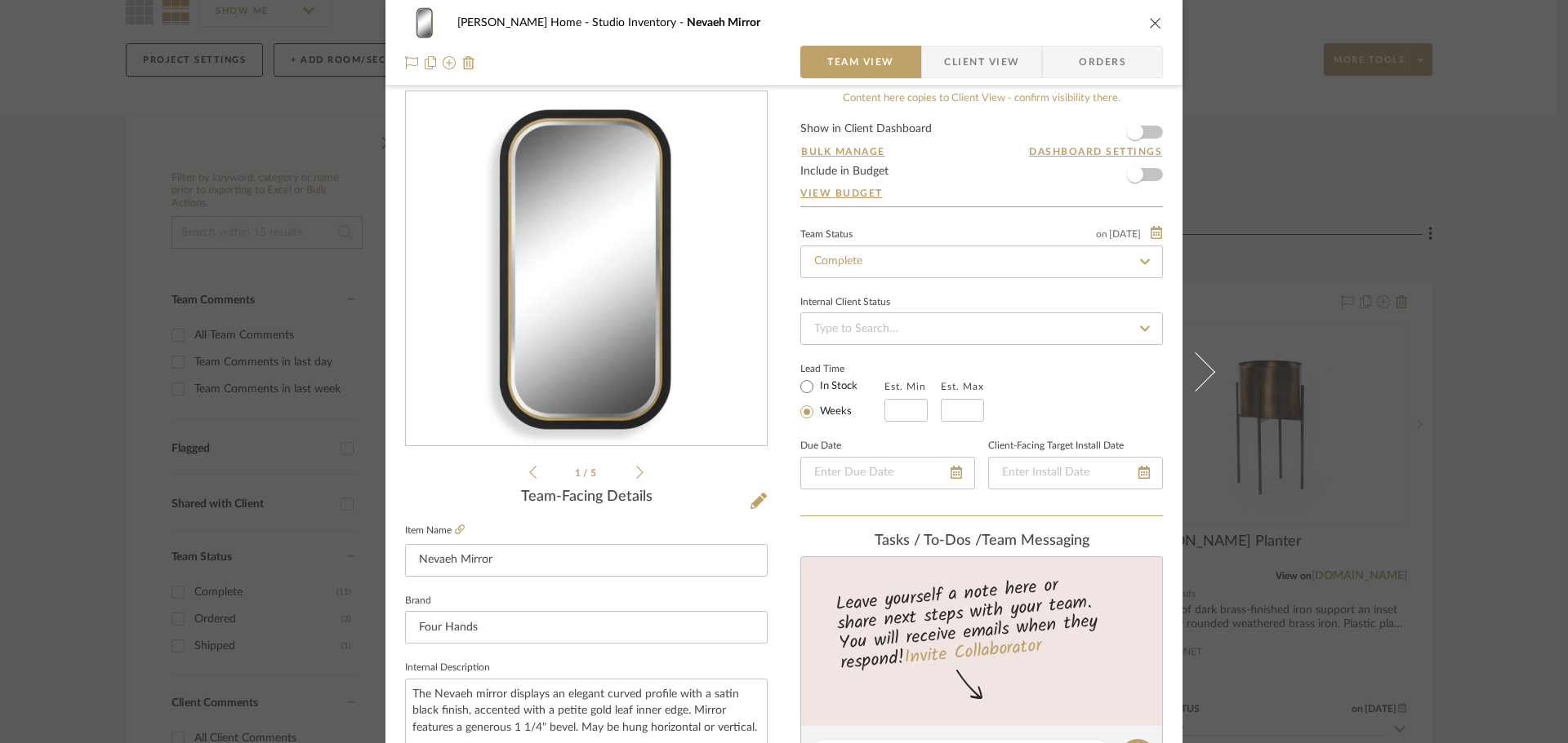
scroll to position [0, 0]
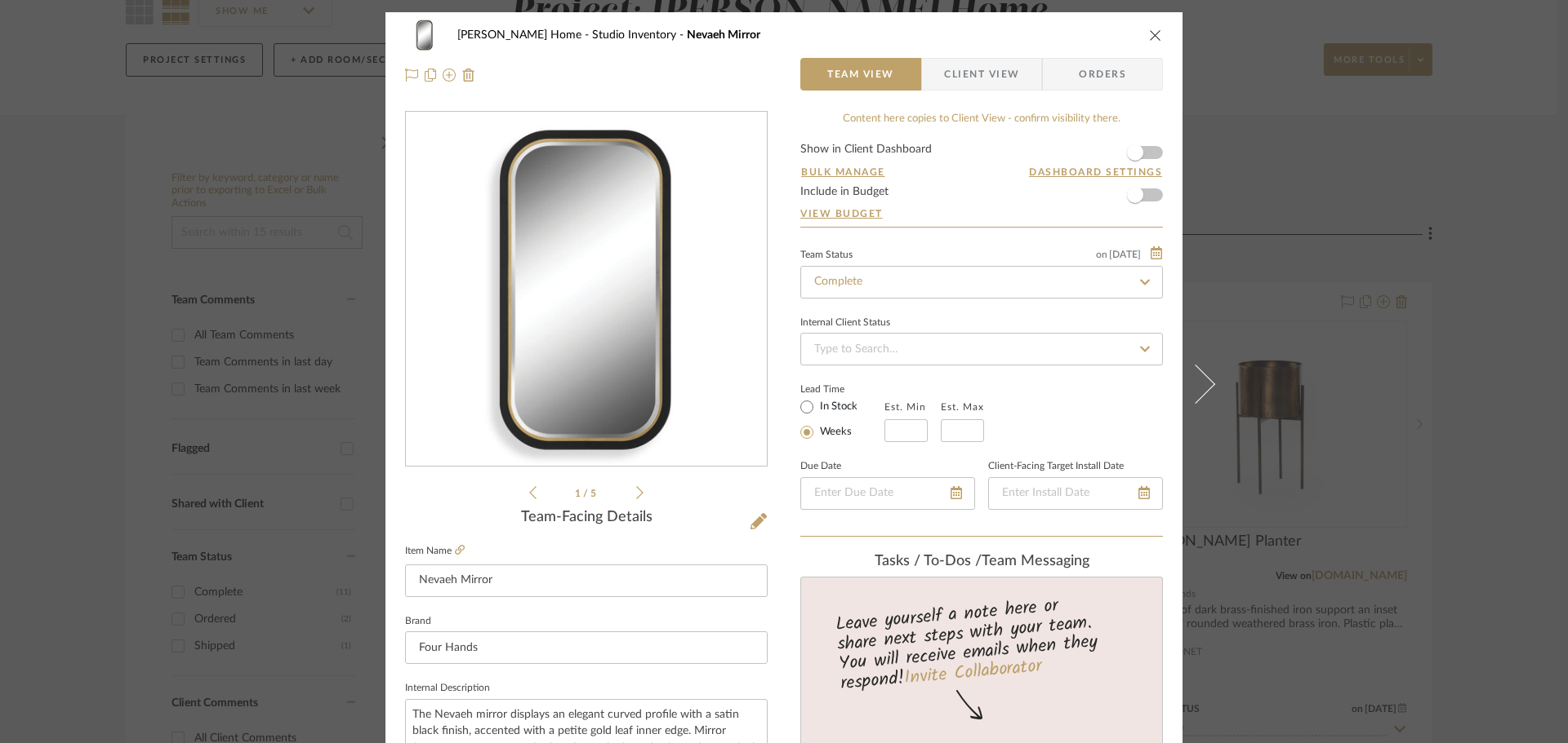
click at [1149, 39] on icon "close" at bounding box center [1156, 35] width 13 height 13
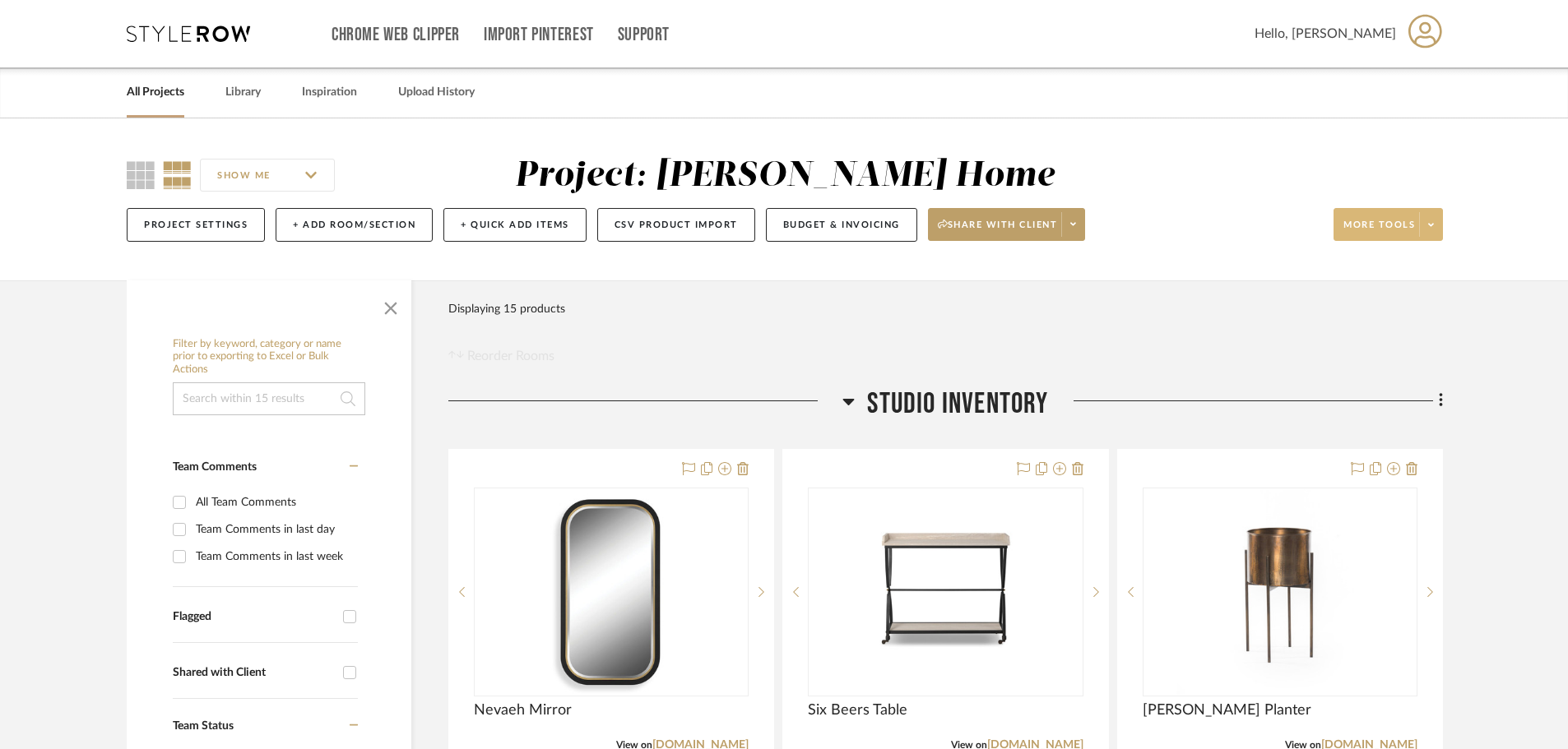
click at [1424, 231] on span at bounding box center [1430, 225] width 23 height 25
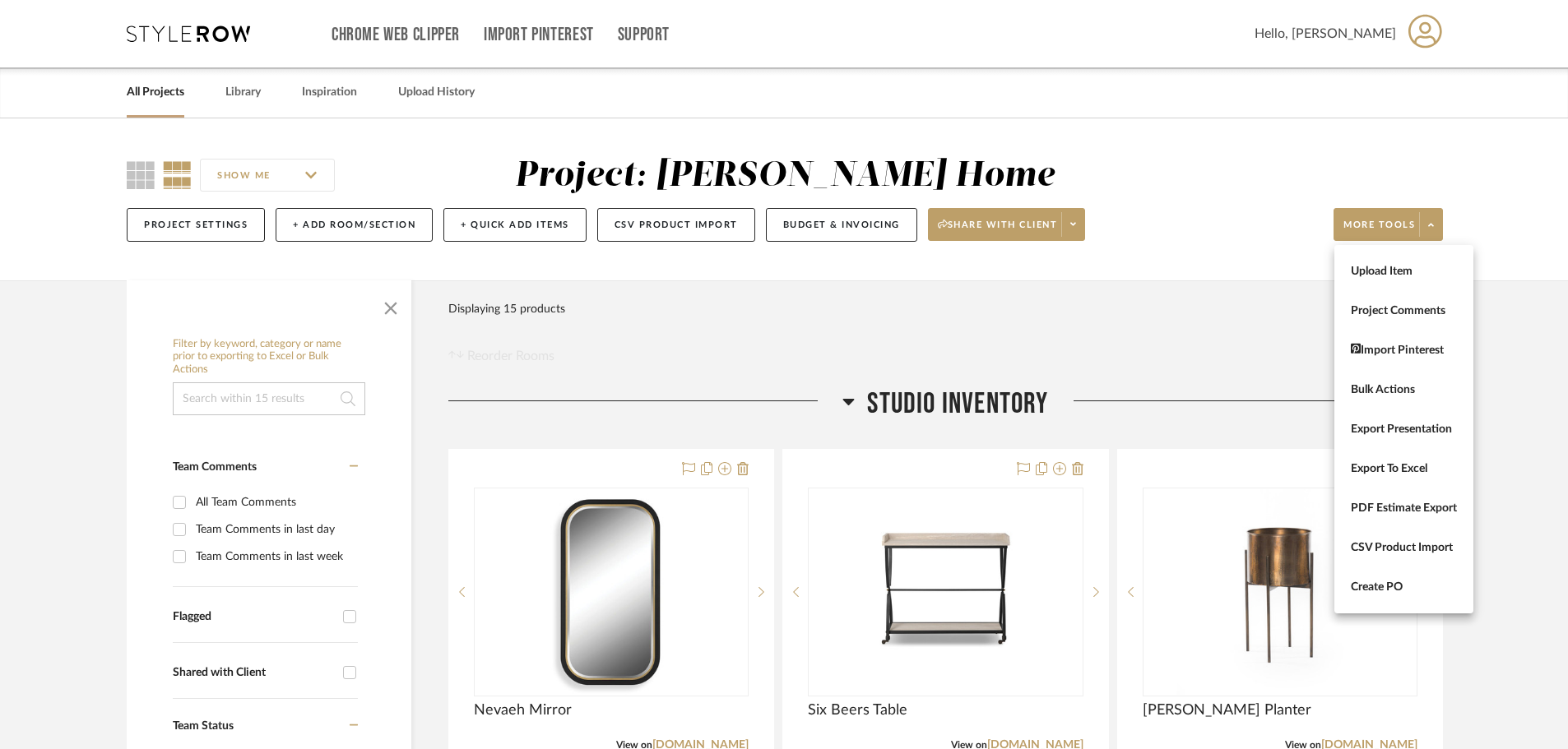
click at [1545, 438] on div at bounding box center [784, 374] width 1568 height 749
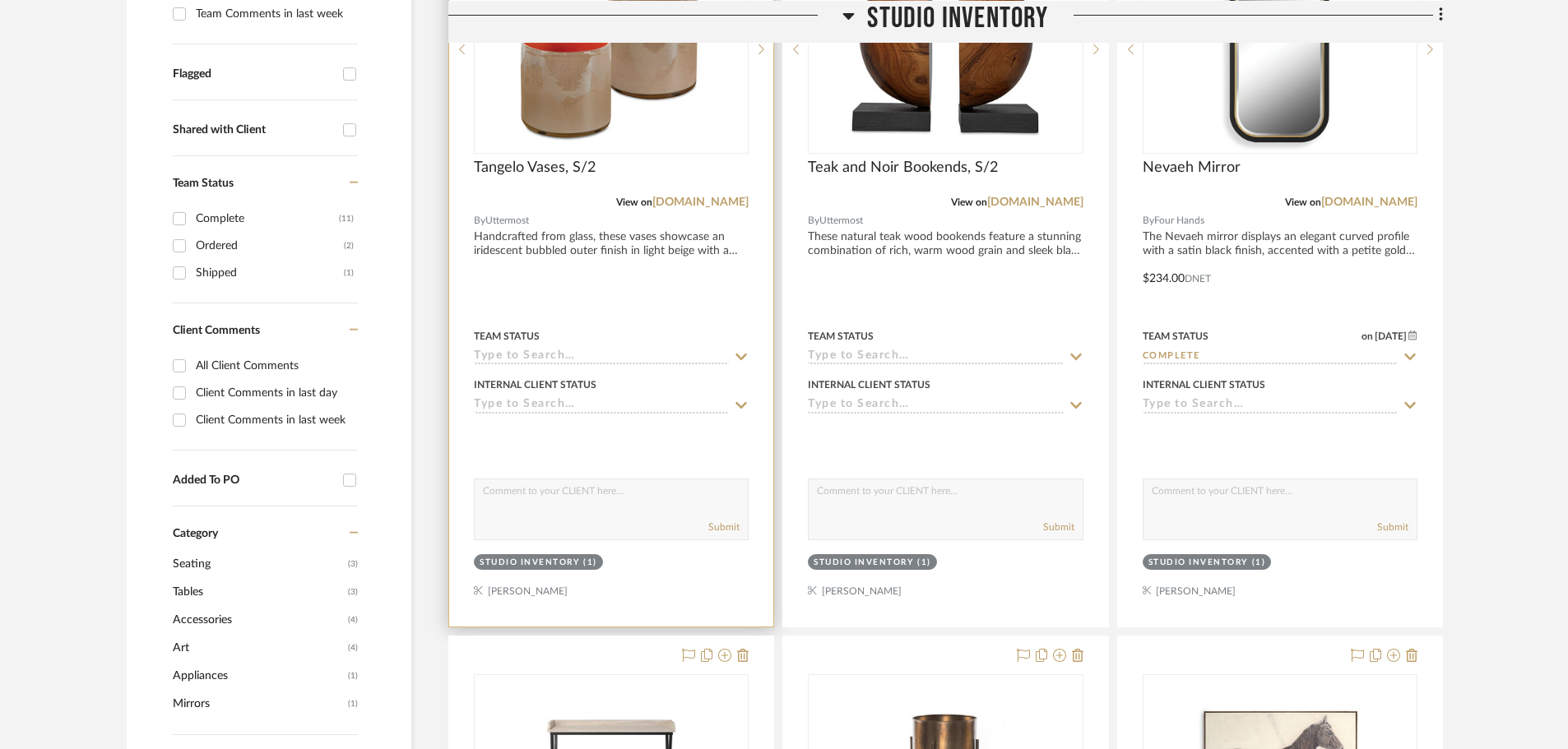
scroll to position [576, 0]
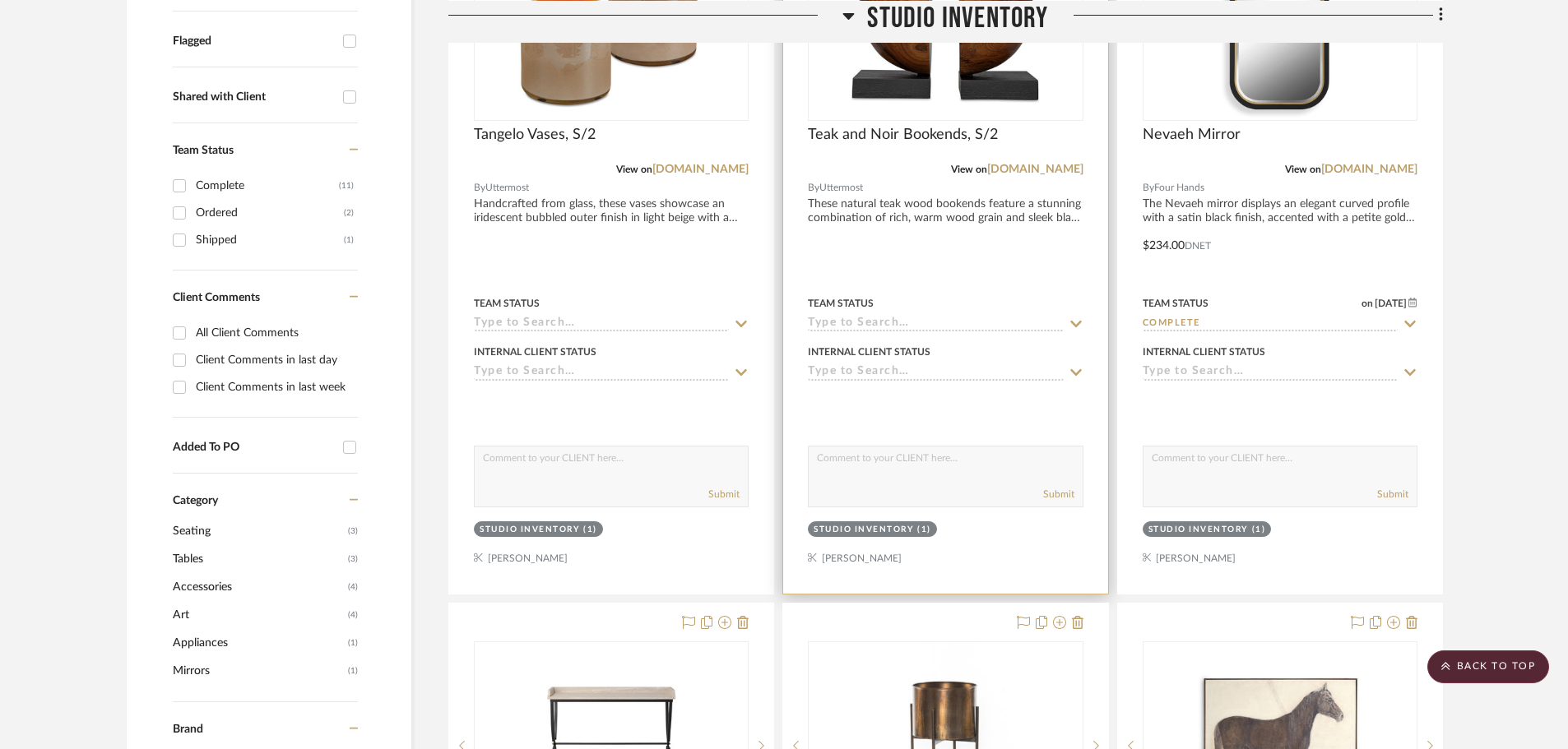
click at [926, 321] on input at bounding box center [935, 325] width 255 height 16
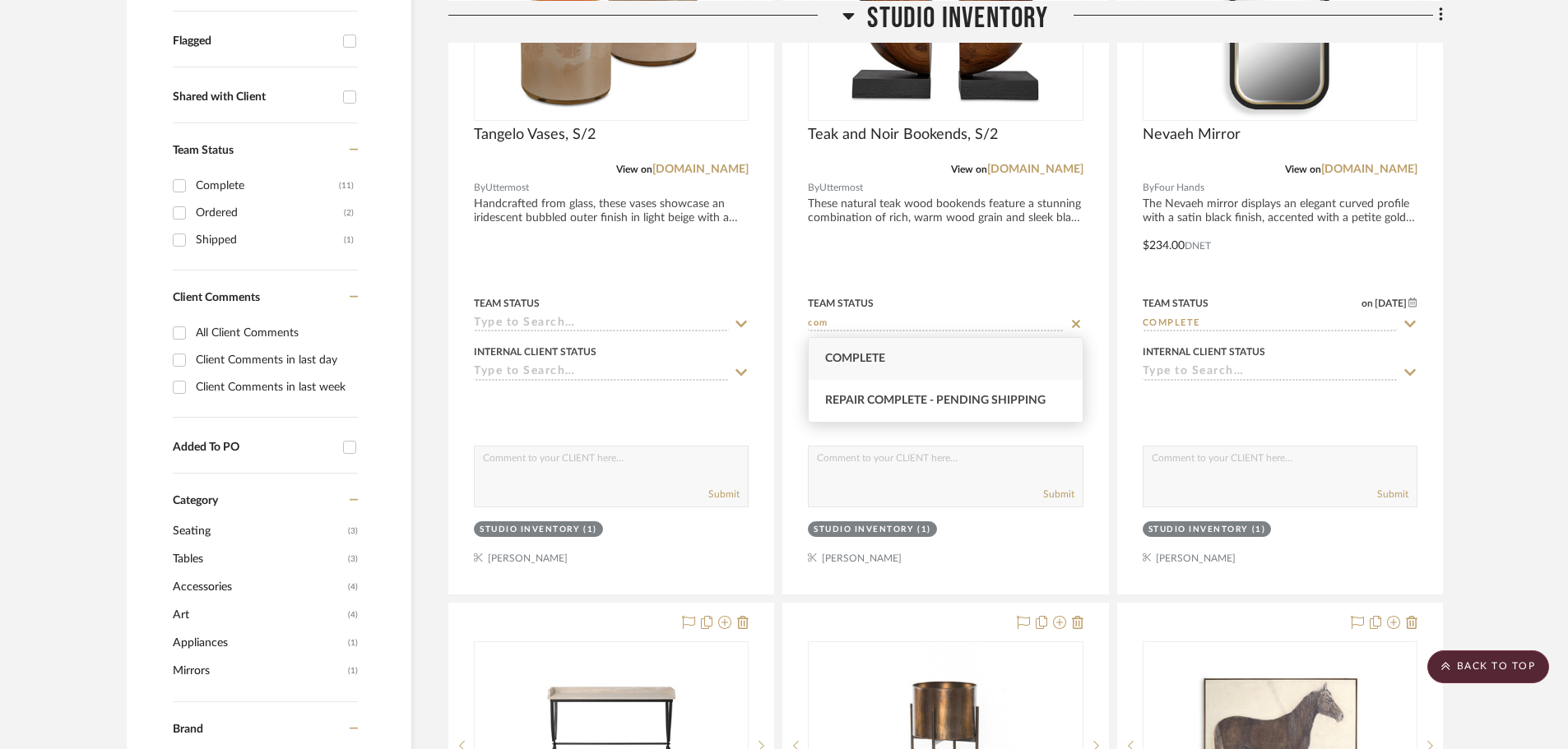
scroll to position [0, 0]
type input "com"
click at [884, 345] on div "Complete" at bounding box center [945, 358] width 273 height 42
type input "[DATE]"
type input "Complete"
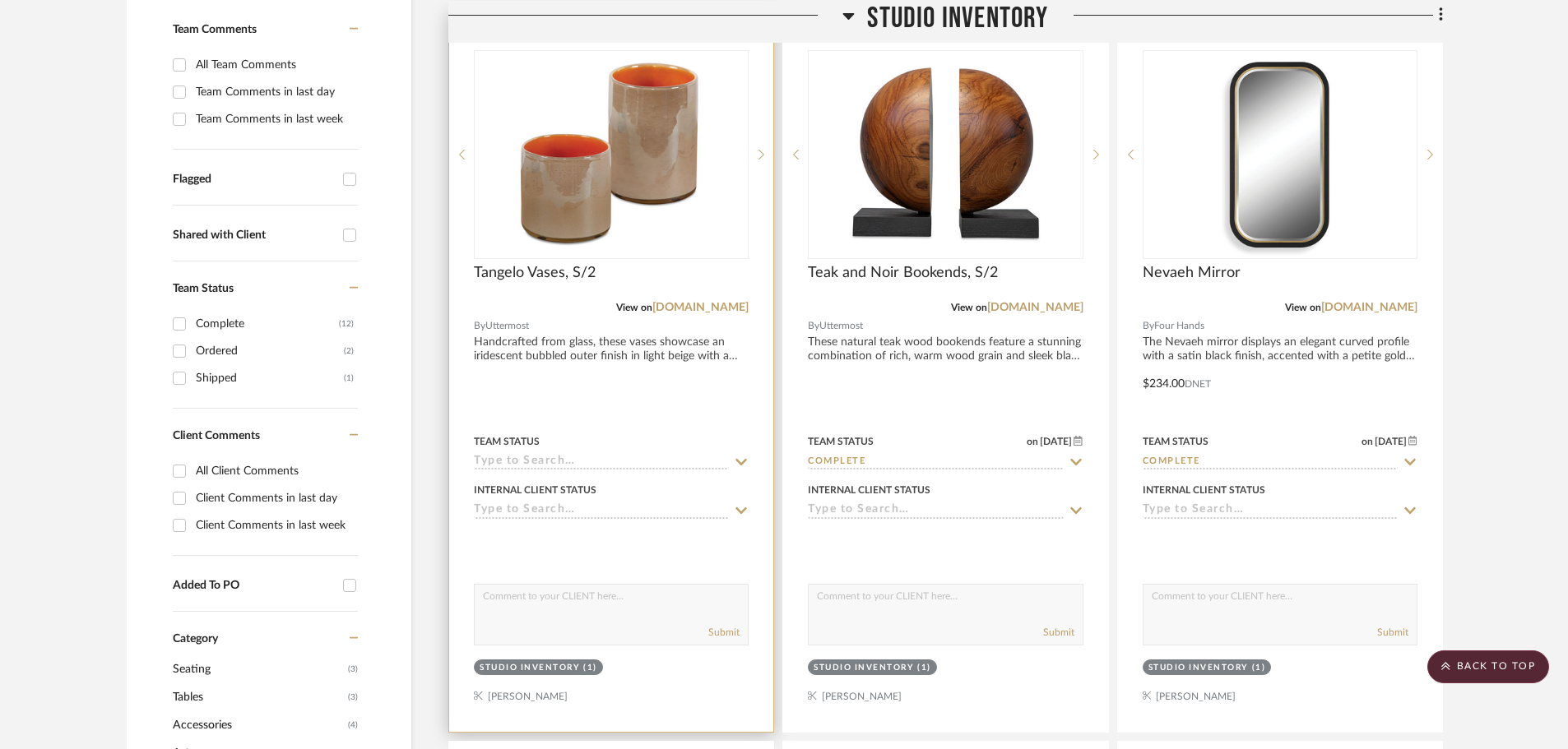
scroll to position [494, 0]
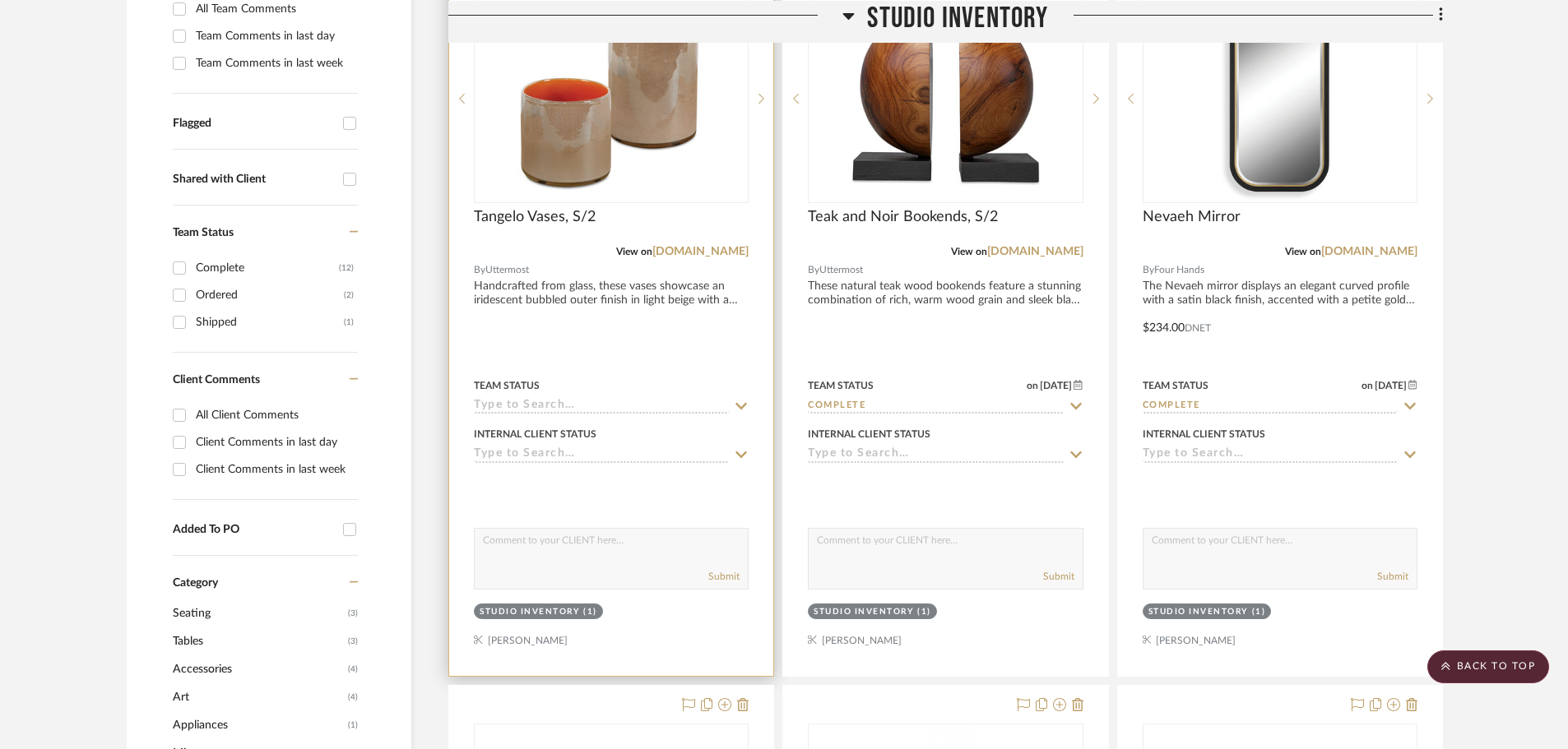
click at [587, 403] on input at bounding box center [601, 406] width 255 height 16
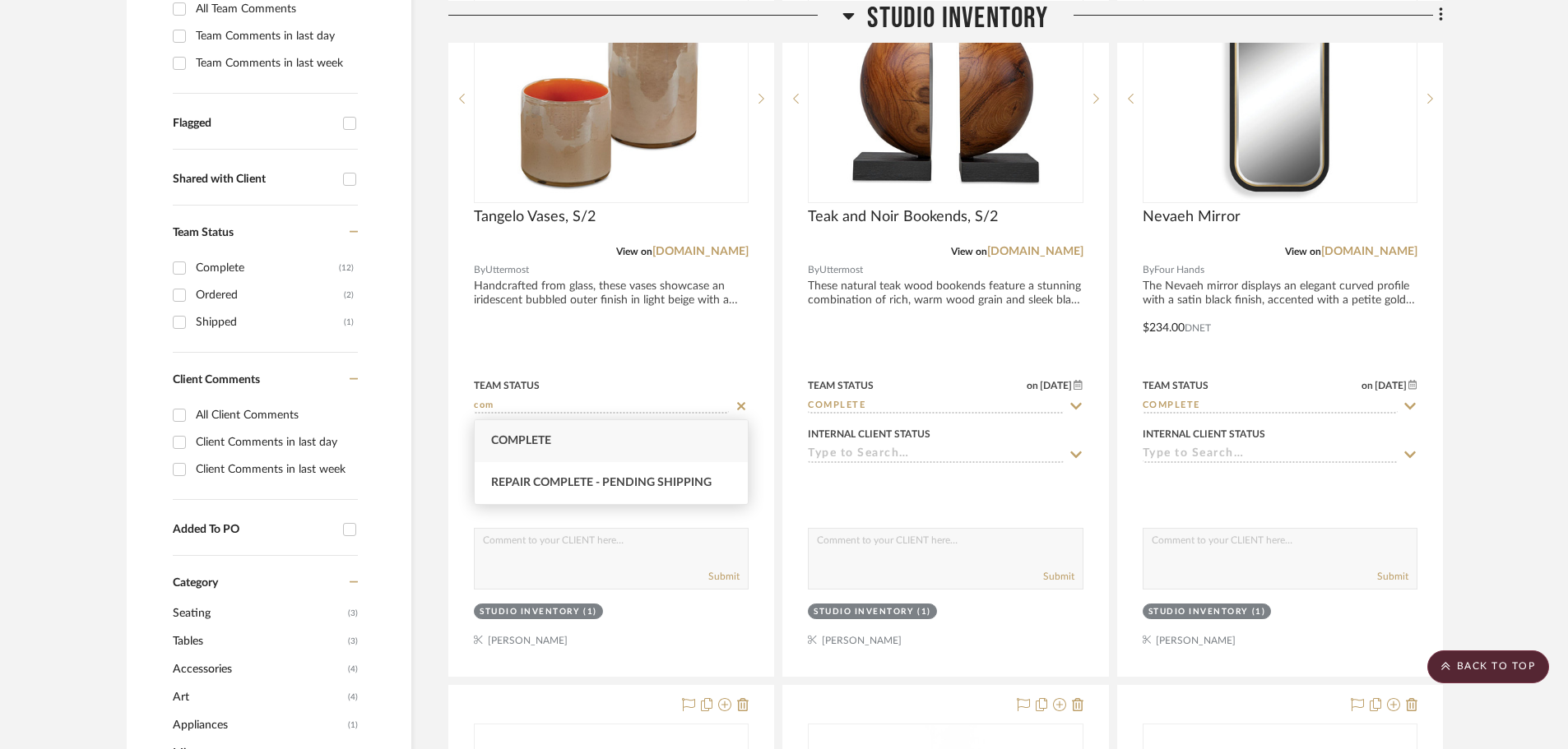
type input "com"
click at [666, 439] on div "Complete" at bounding box center [611, 441] width 273 height 42
type input "[DATE]"
type input "Complete"
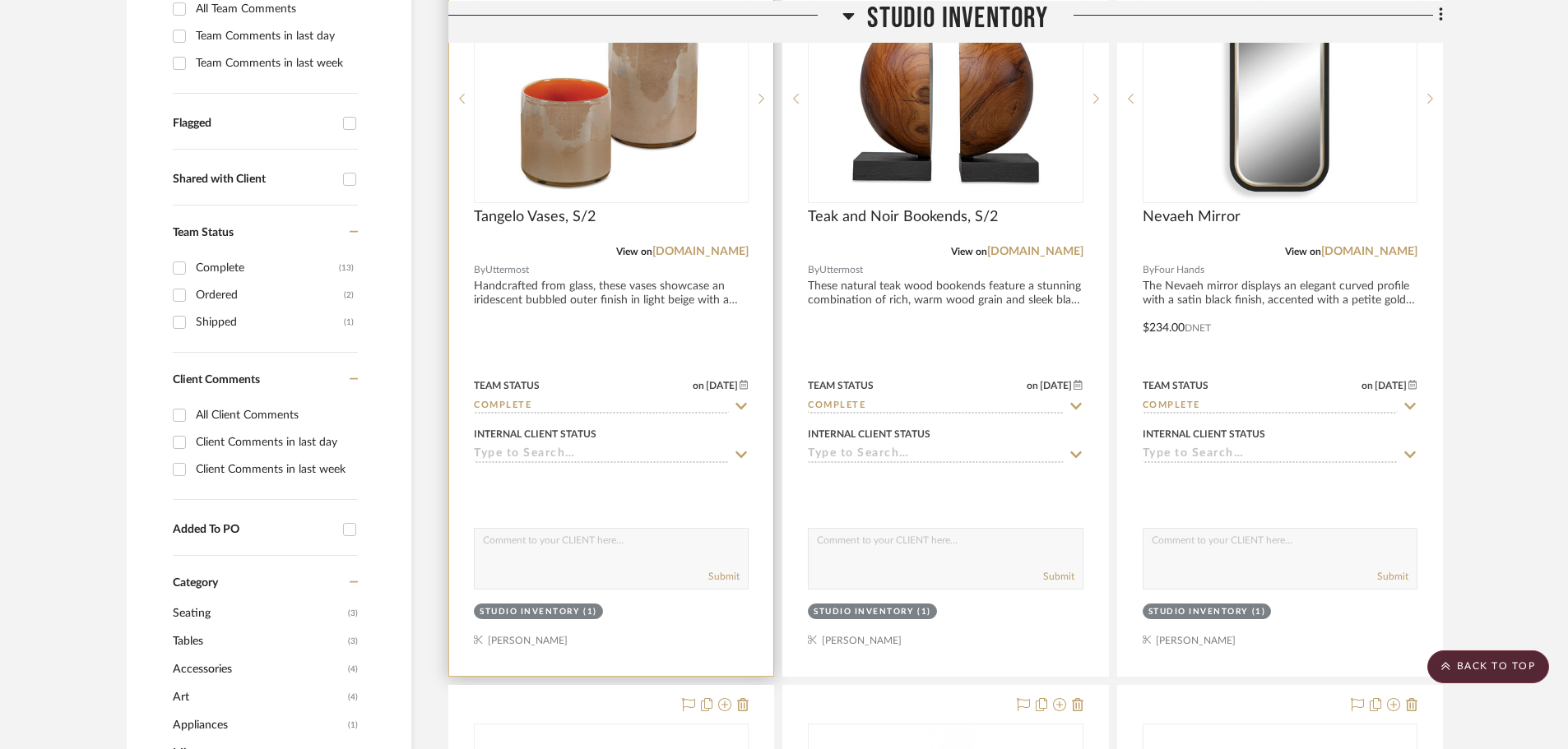
click at [689, 567] on div "Submit" at bounding box center [611, 577] width 273 height 23
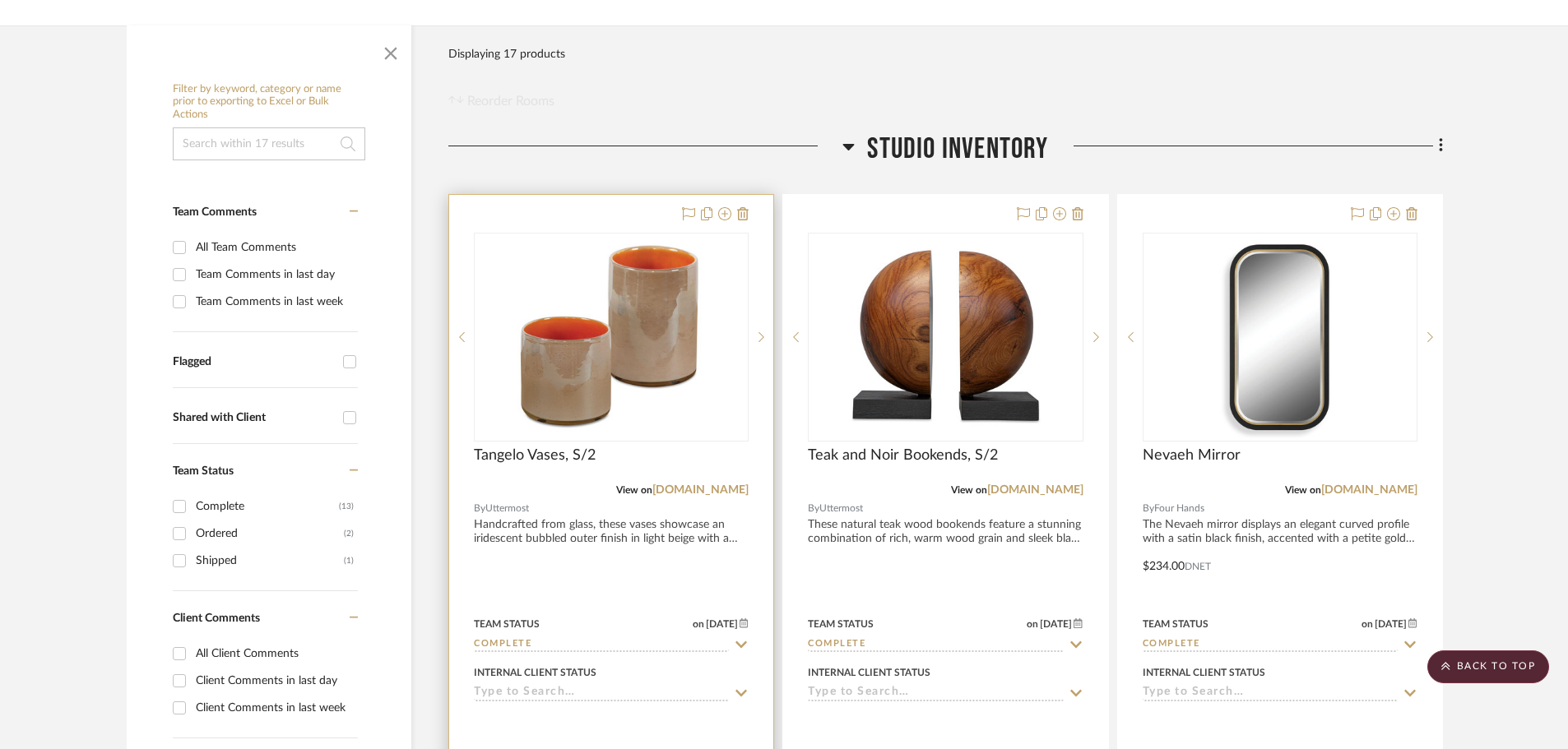
scroll to position [247, 0]
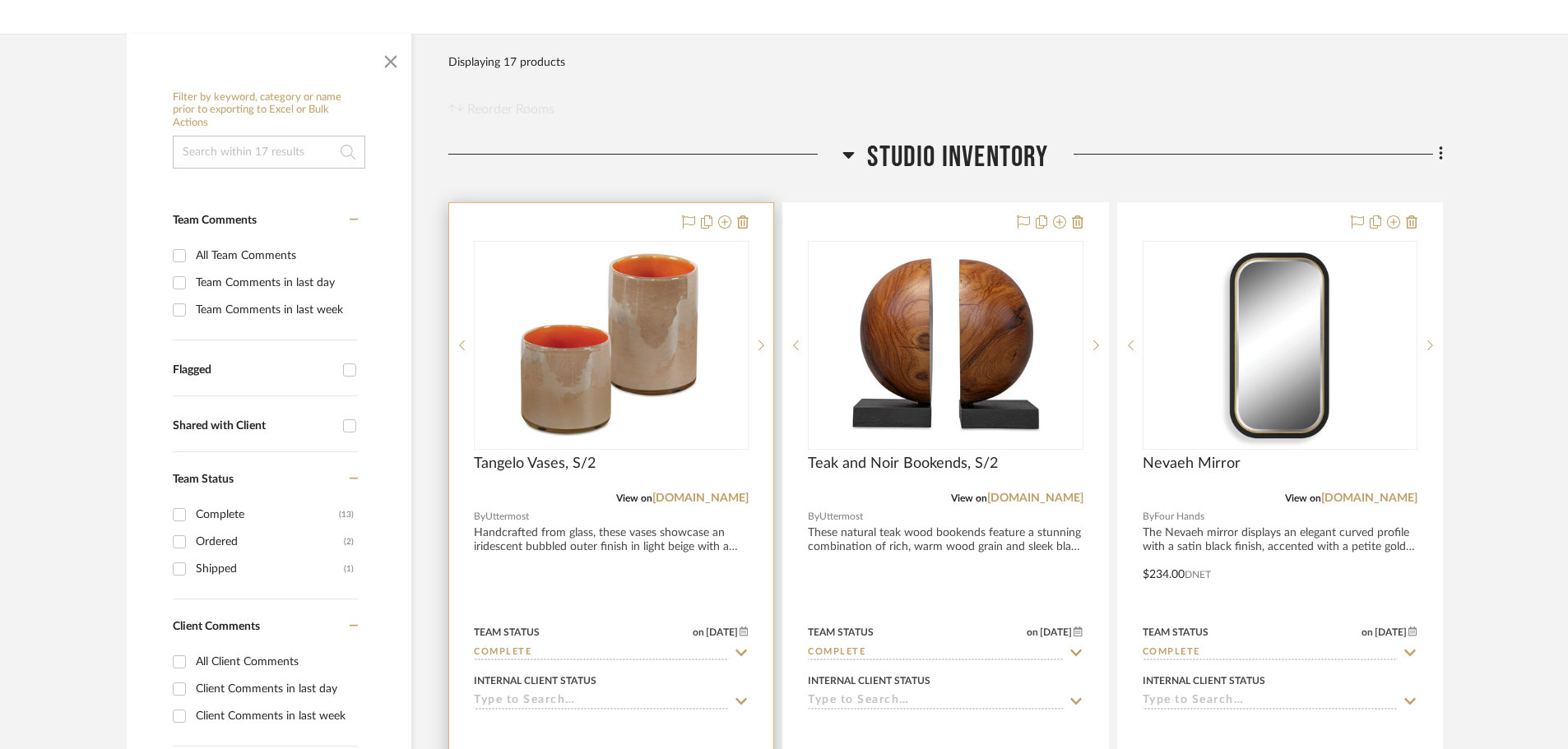
click at [613, 579] on div at bounding box center [611, 563] width 324 height 720
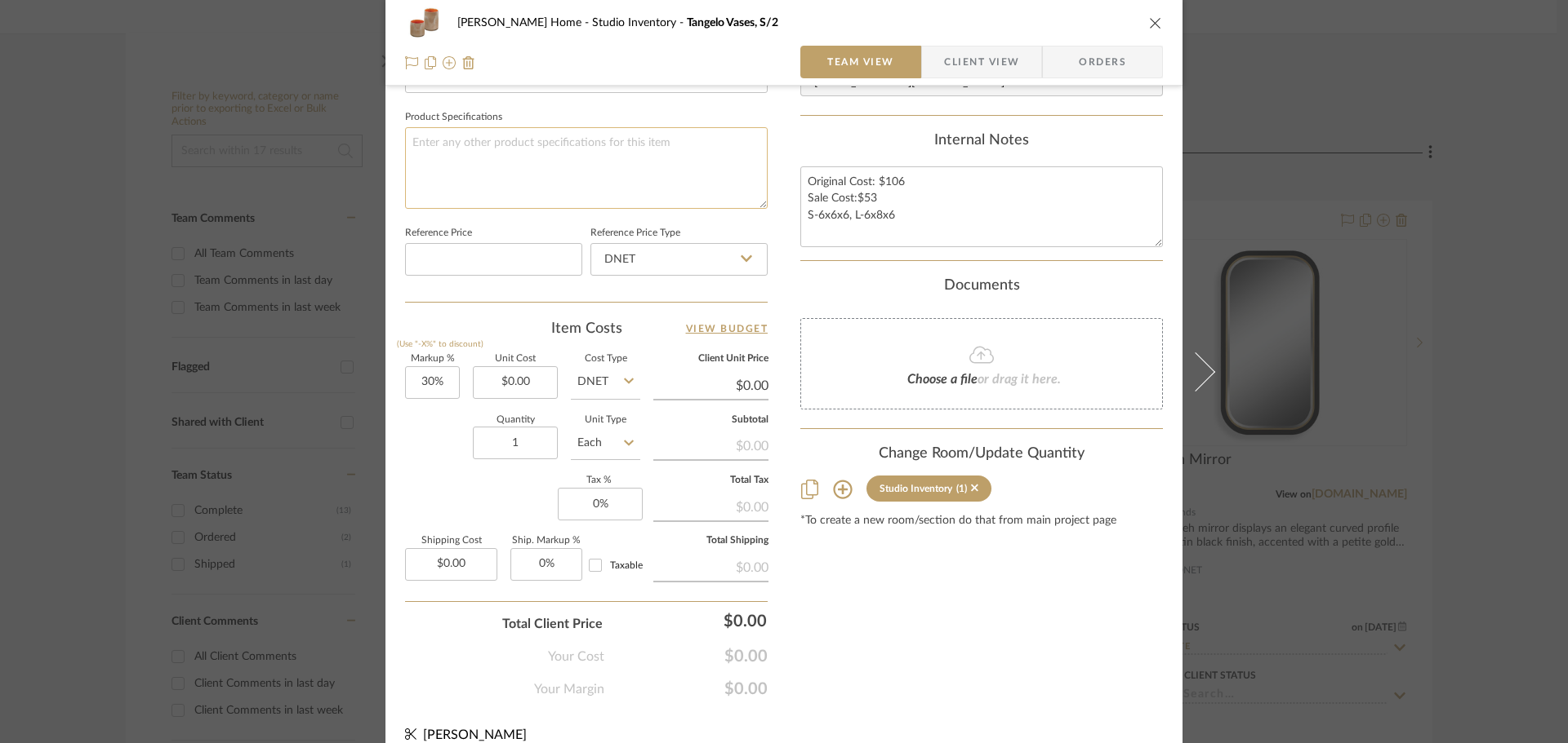
scroll to position [776, 0]
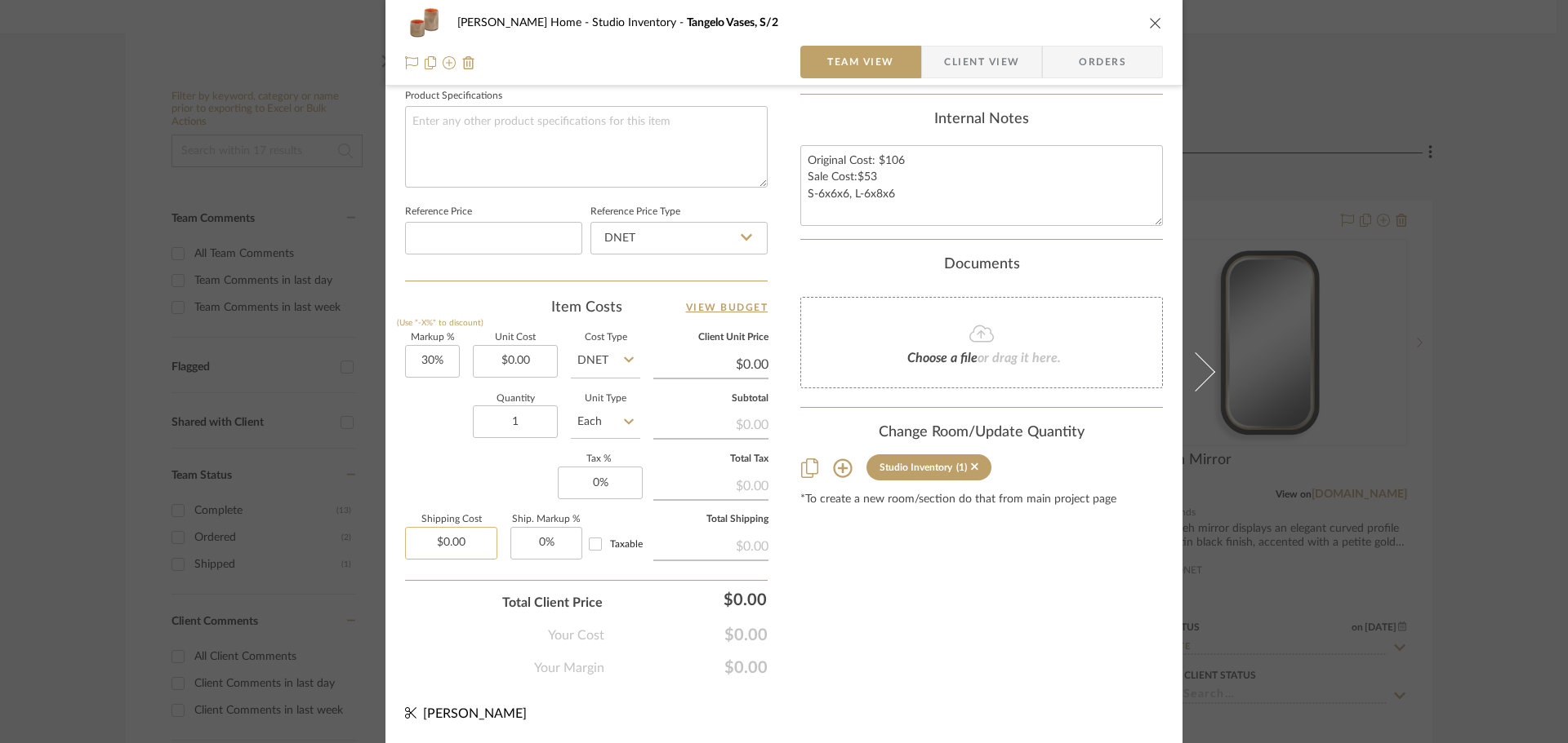
type input "0.00"
click at [480, 546] on input "0.00" at bounding box center [451, 543] width 93 height 33
type input "30"
type input "$0.00"
click at [416, 362] on input "30" at bounding box center [432, 361] width 55 height 33
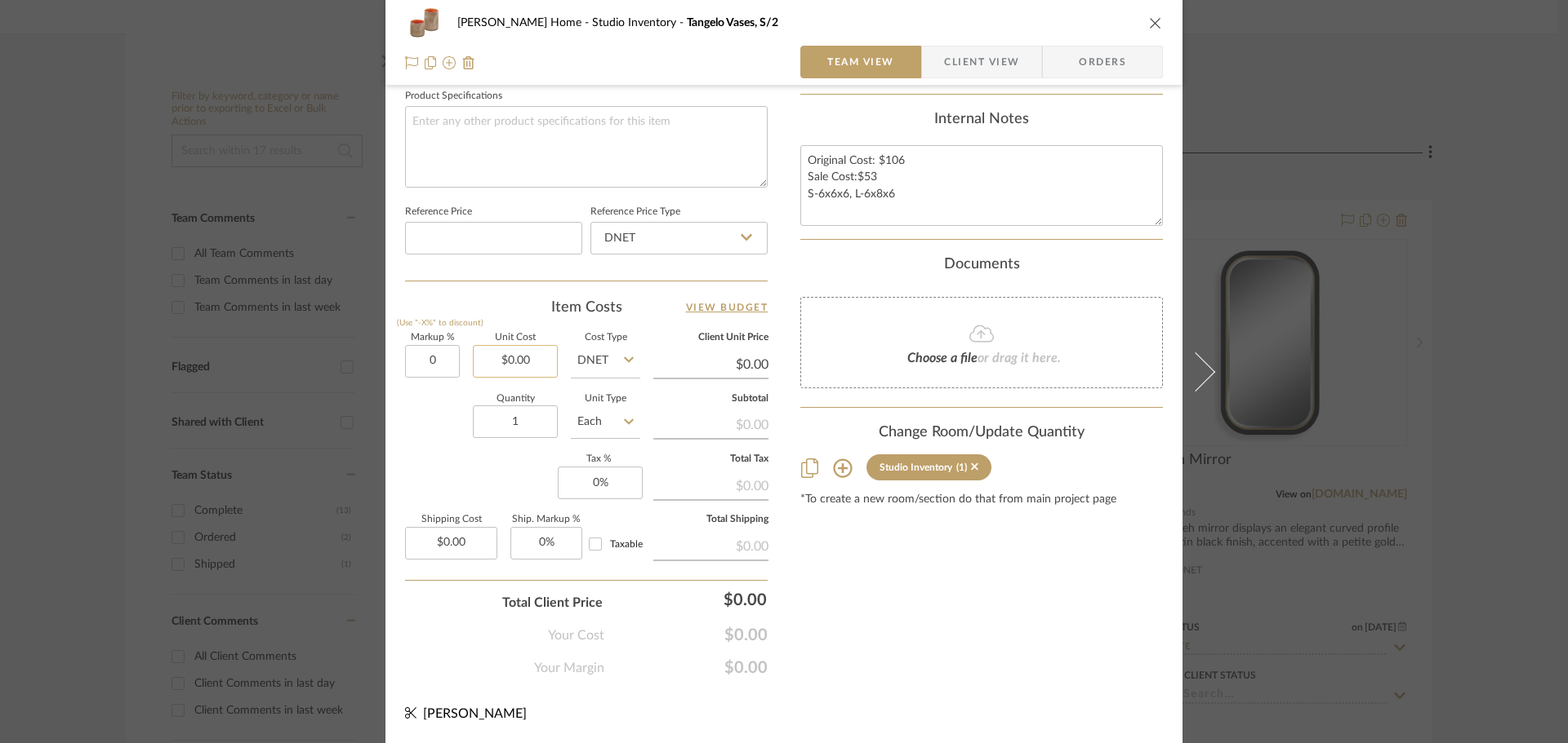
type input "0%"
type input "0.00"
click at [487, 365] on input "0.00" at bounding box center [516, 361] width 85 height 33
type input "$53.00"
click at [466, 490] on div "Markup % (Use "-X%" to discount) 0% Unit Cost $53.00 Cost Type DNET Client Unit…" at bounding box center [586, 452] width 362 height 238
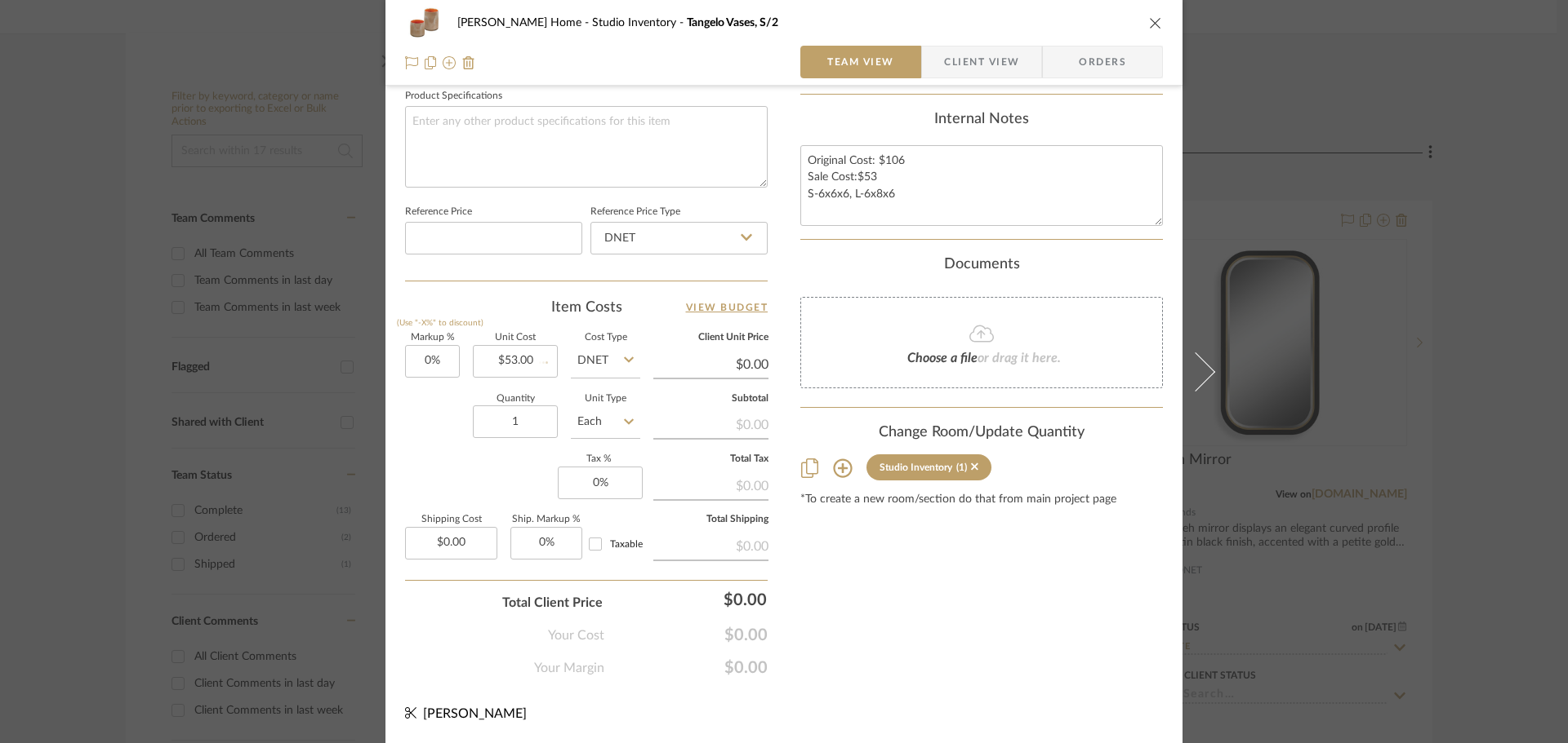
type input "$53.00"
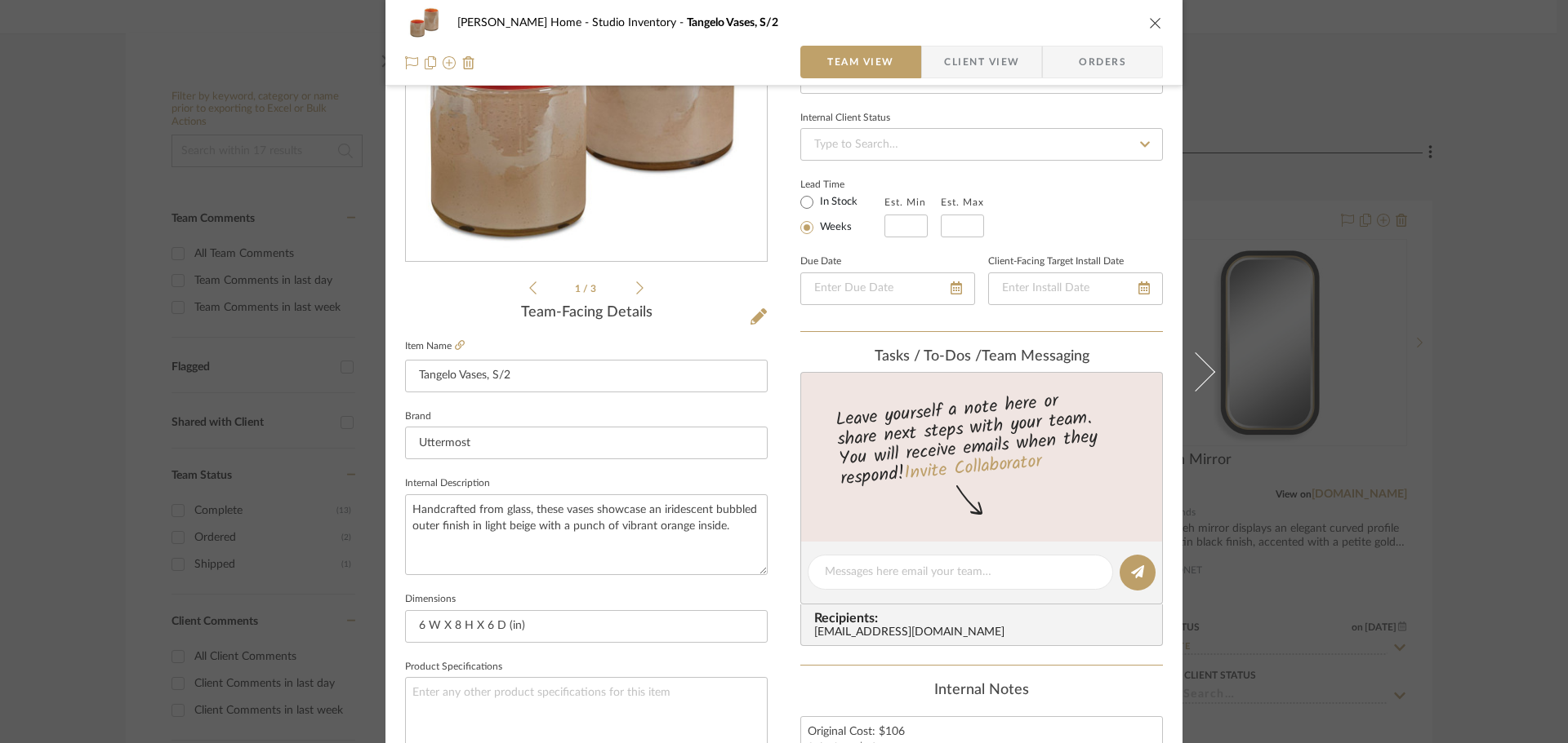
scroll to position [0, 0]
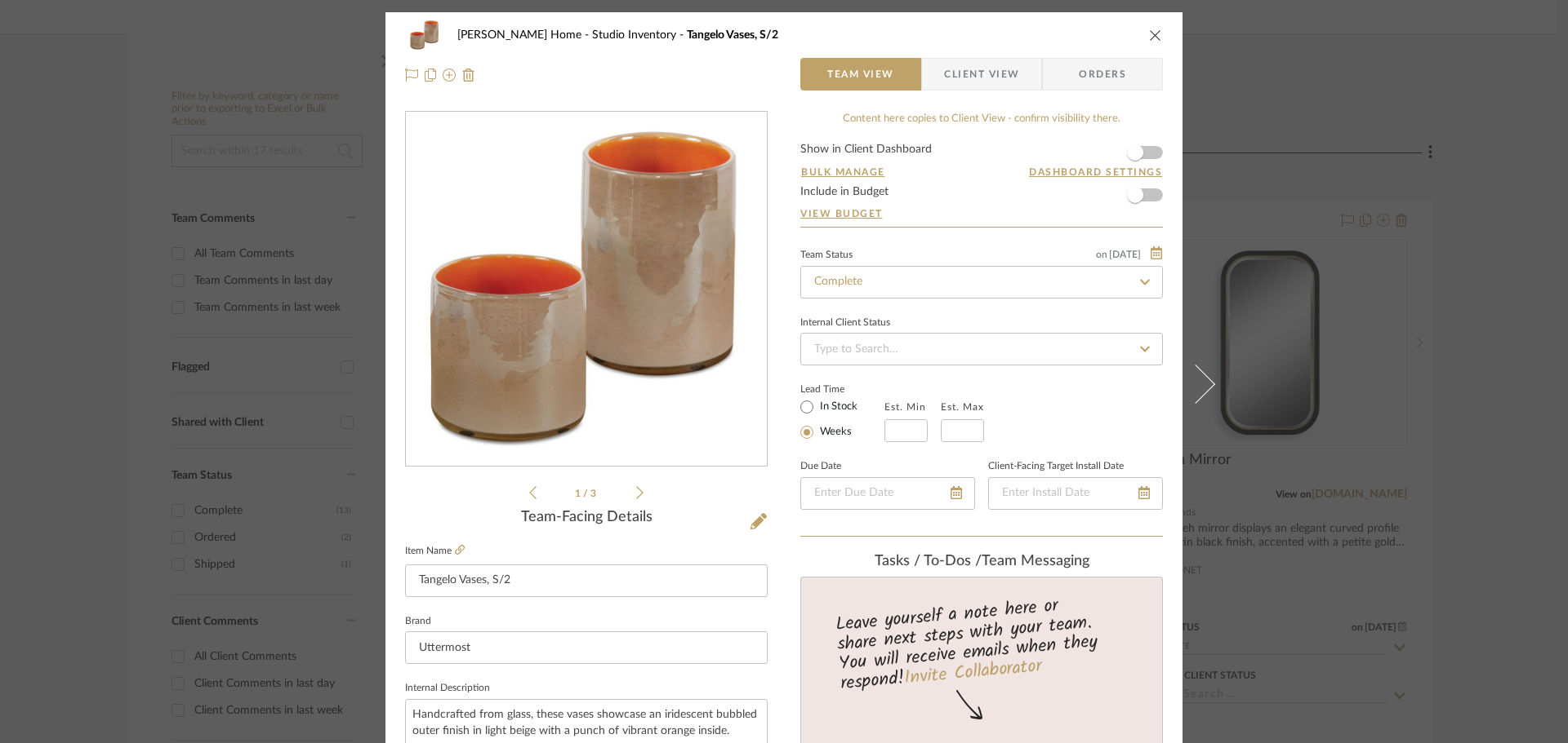
click at [1486, 141] on div "[PERSON_NAME] Home Studio Inventory Tangelo Vases, S/2 Team View Client View Or…" at bounding box center [784, 371] width 1568 height 743
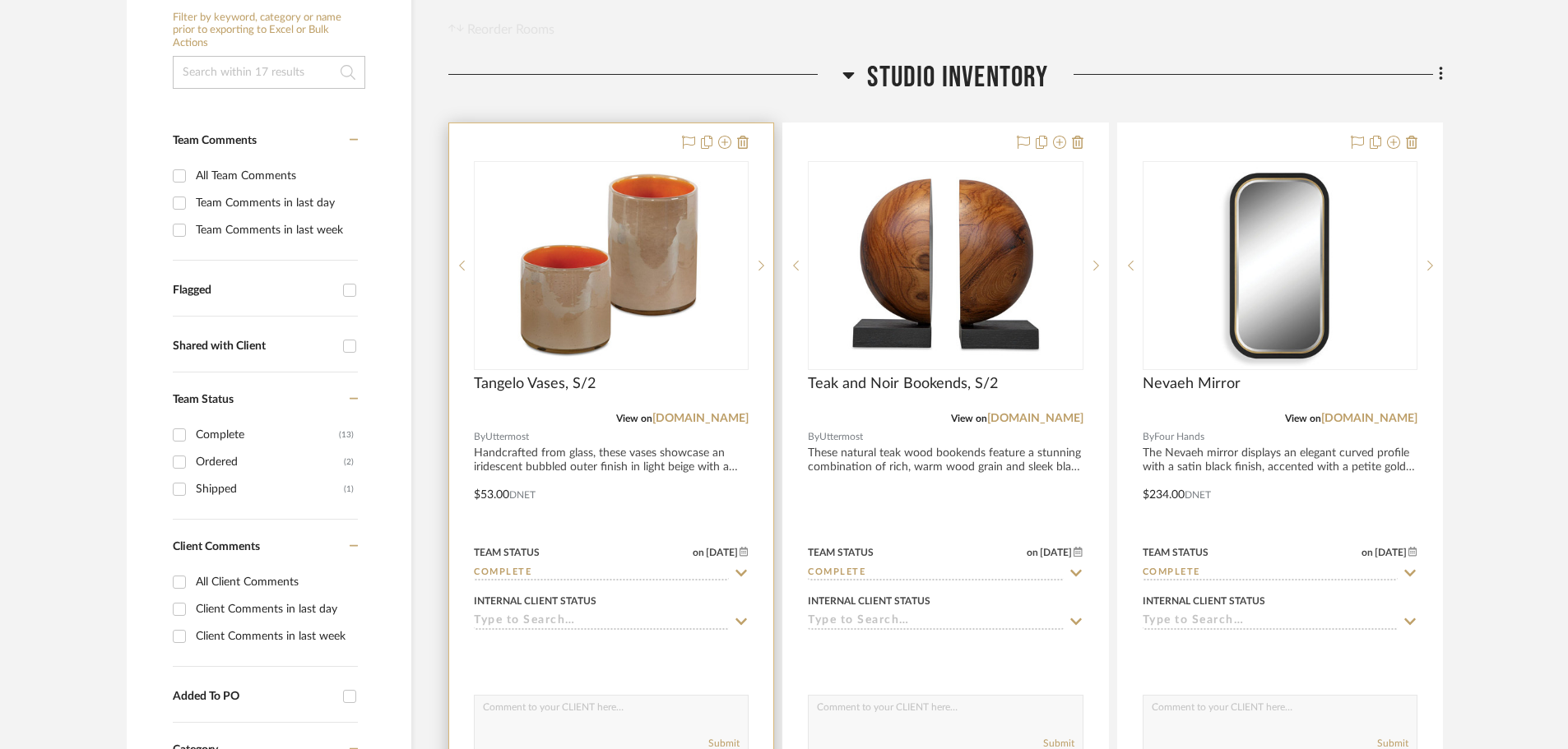
scroll to position [329, 0]
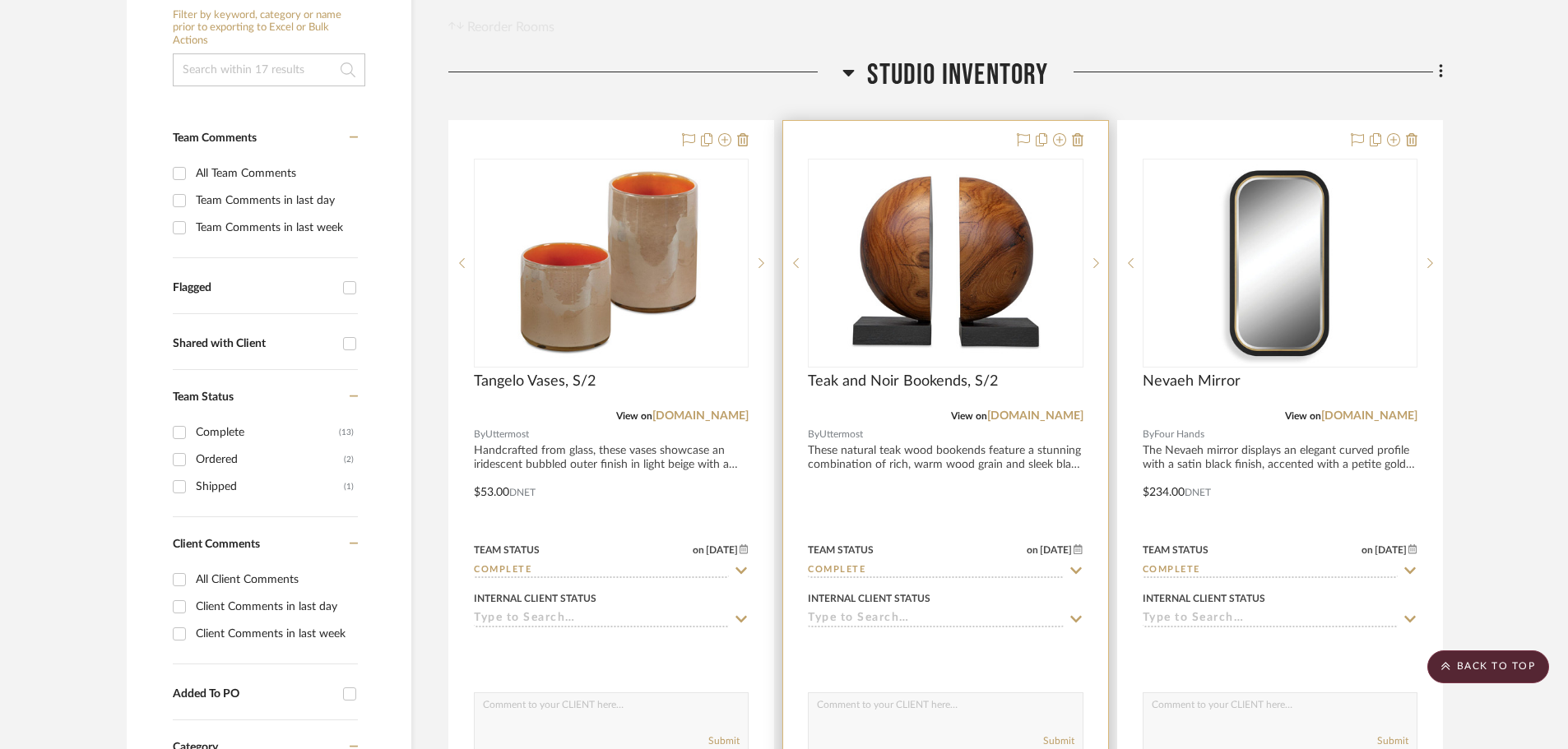
click at [984, 505] on div at bounding box center [945, 481] width 324 height 720
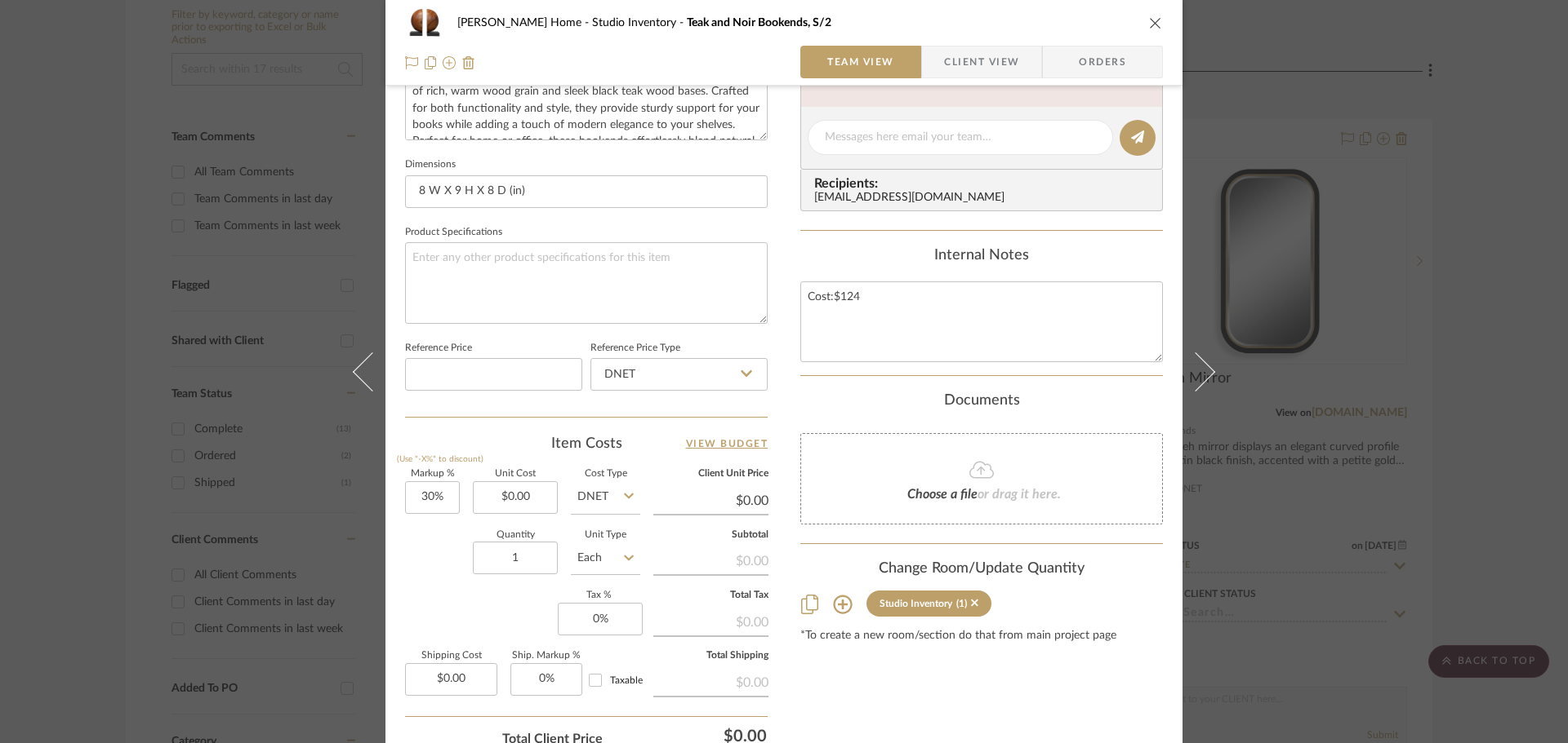
scroll to position [653, 0]
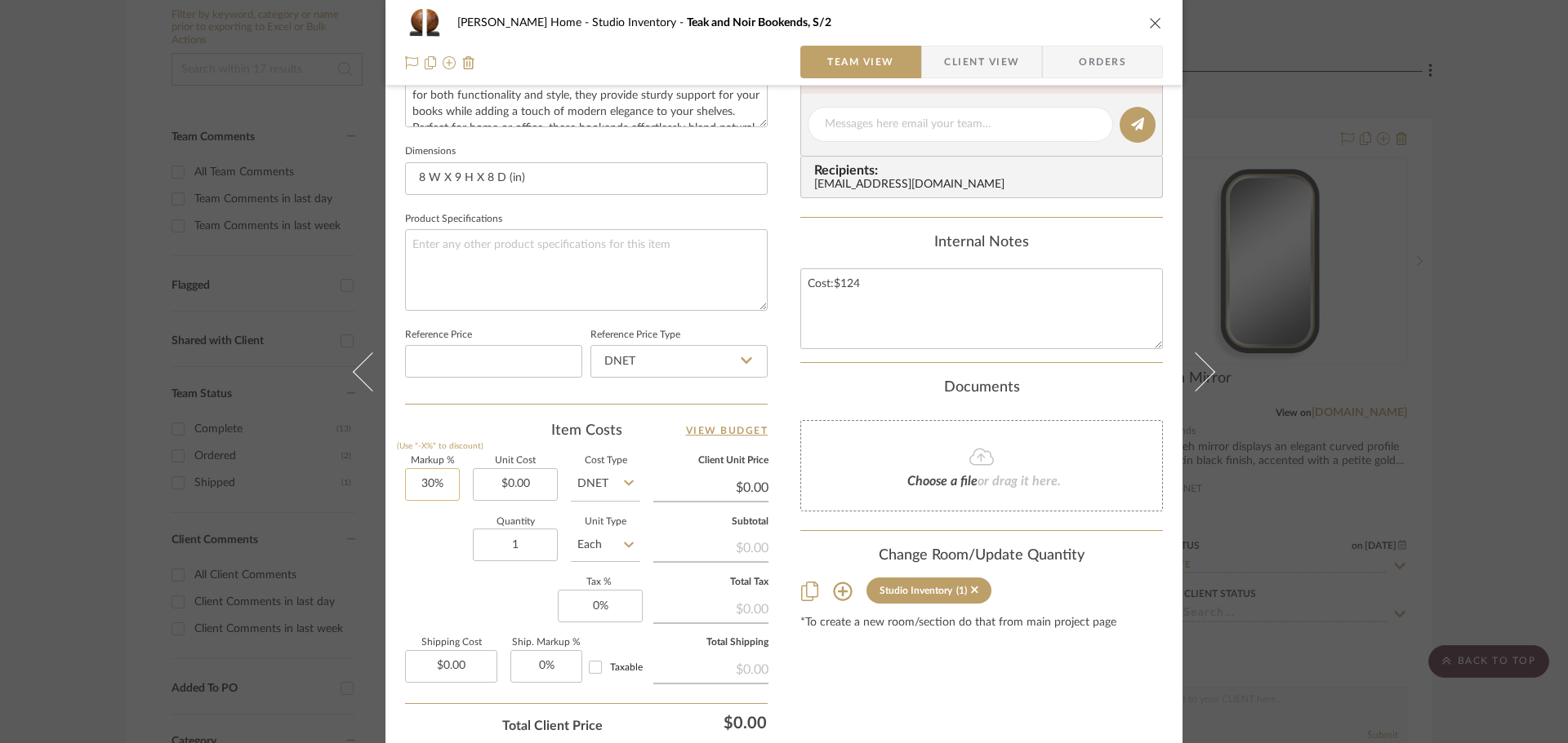
type input "30"
click at [443, 488] on input "30" at bounding box center [432, 485] width 55 height 33
type input "0%"
type input "0.00"
click at [510, 495] on input "0.00" at bounding box center [516, 485] width 85 height 33
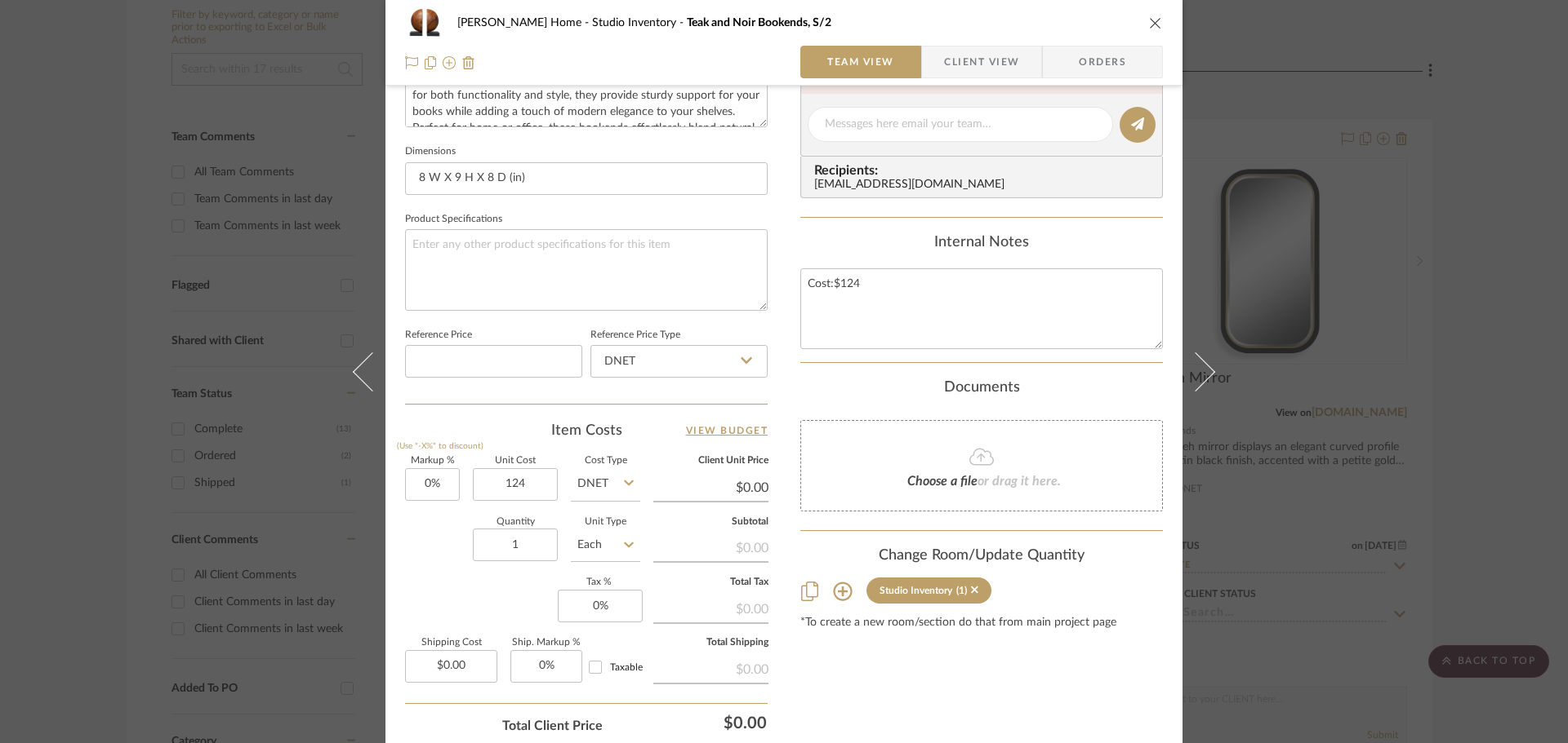
type input "$124.00"
click at [818, 701] on div "Content here copies to Client View - confirm visibility there. Show in Client D…" at bounding box center [981, 130] width 362 height 1343
type input "$124.00"
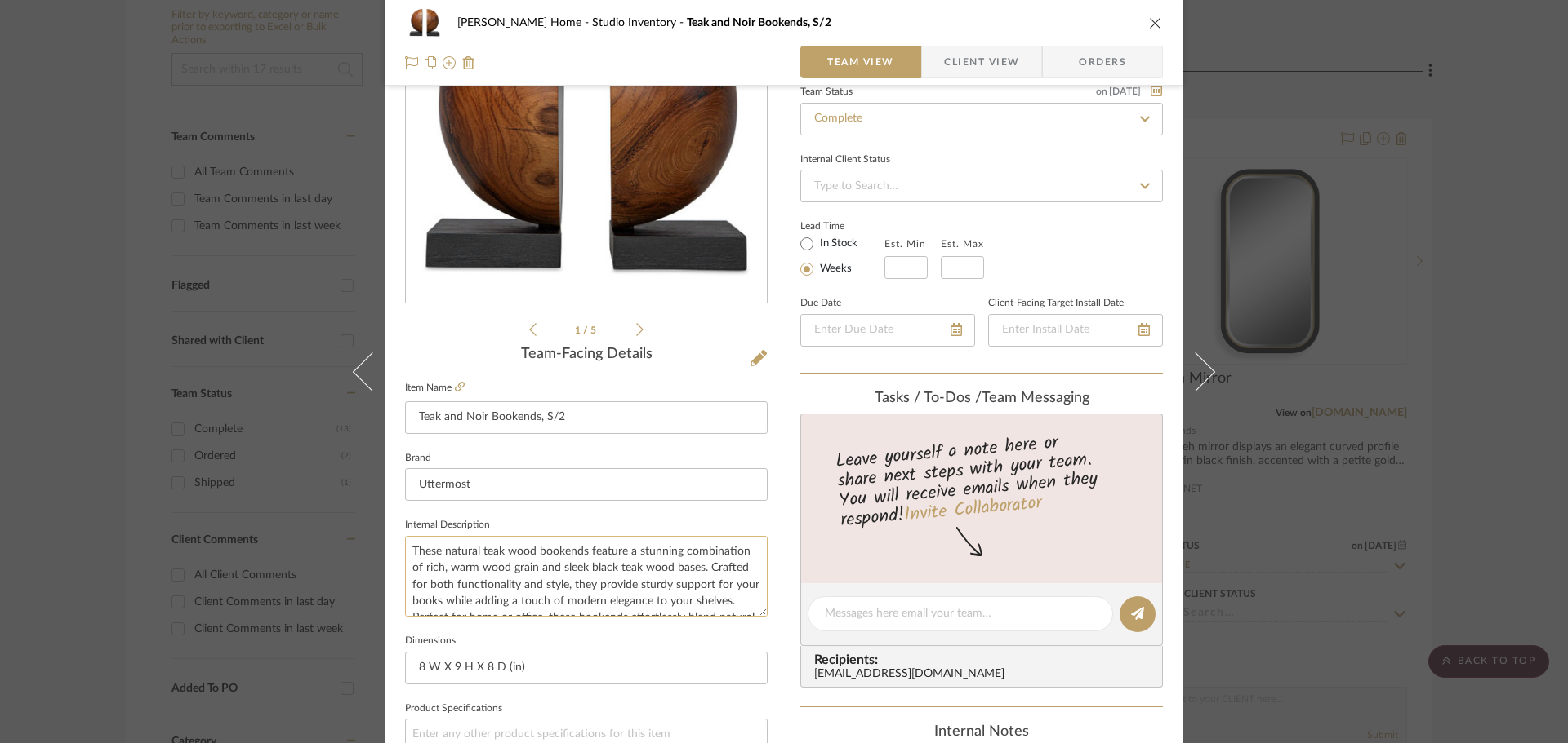
scroll to position [0, 0]
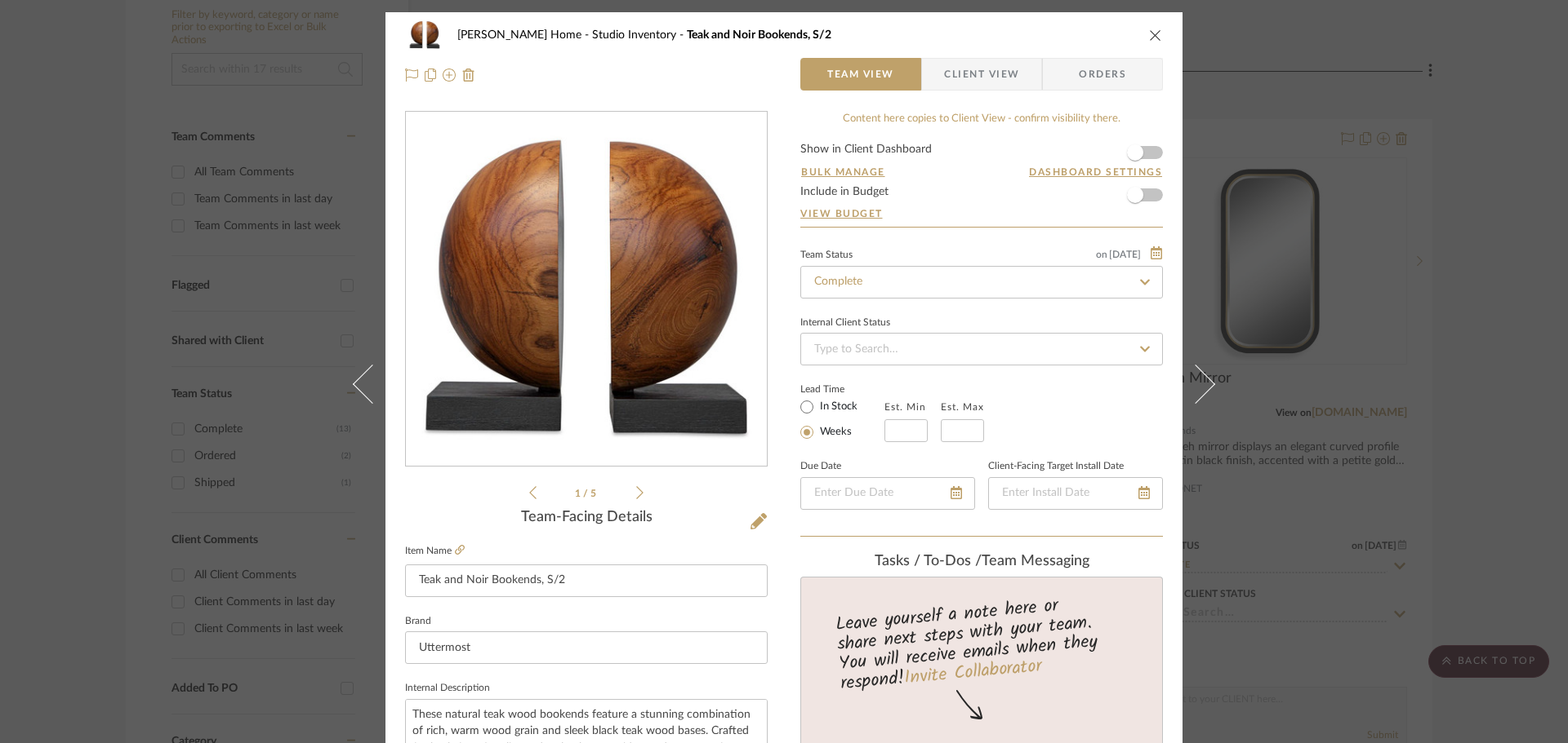
click at [1436, 266] on div "[PERSON_NAME] Home Studio Inventory Teak and Noir Bookends, S/2 Team View Clien…" at bounding box center [784, 371] width 1568 height 743
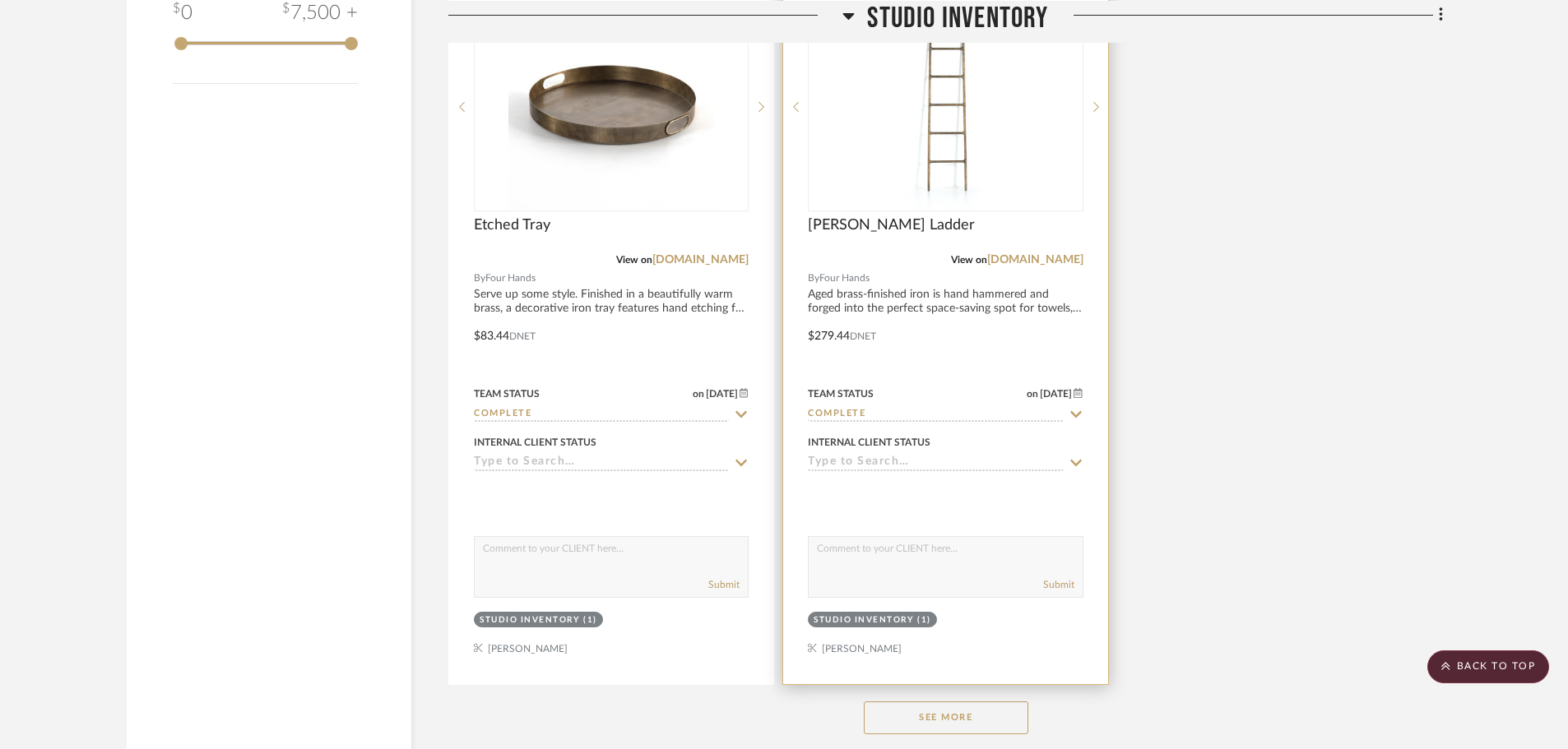
scroll to position [2055, 0]
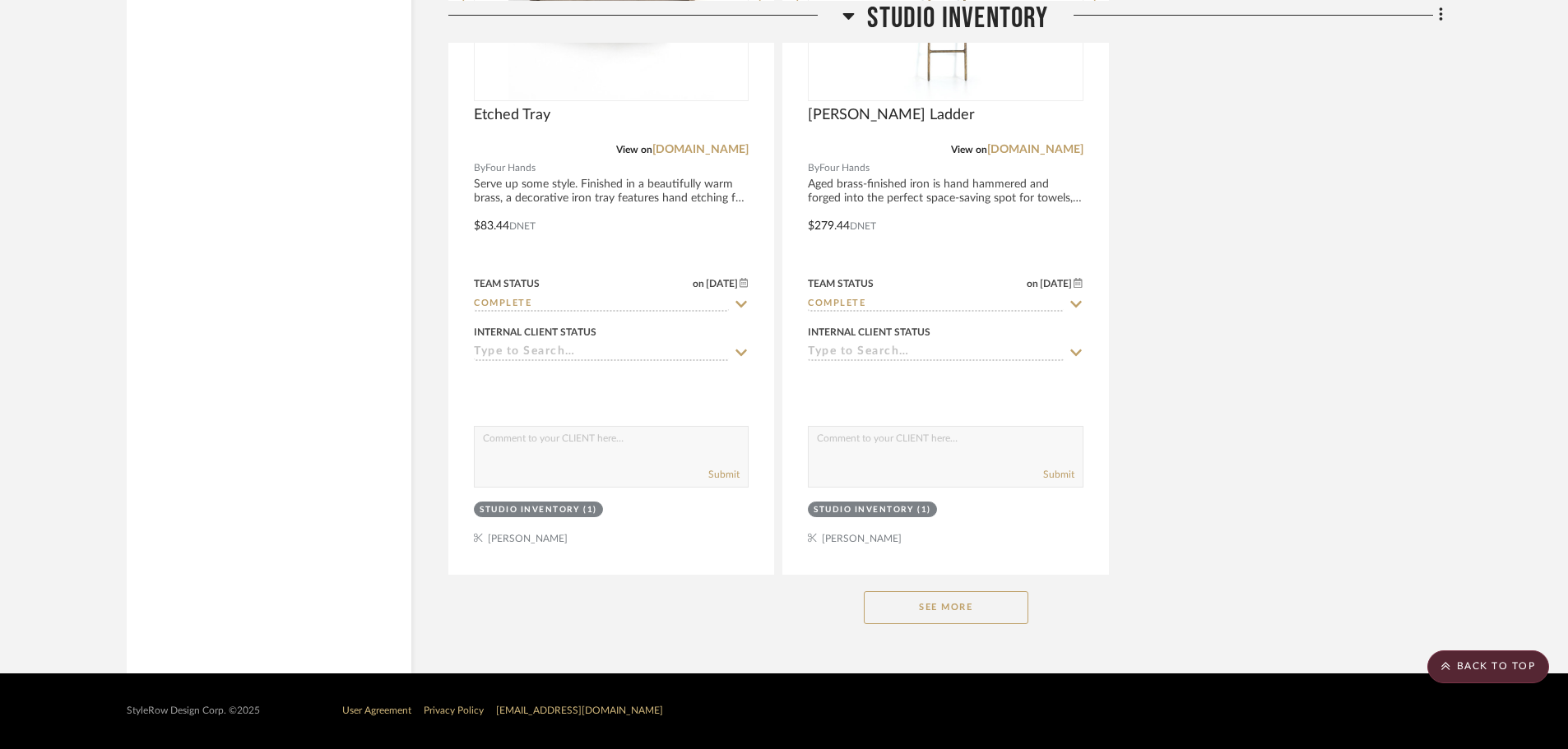
click at [936, 610] on button "See More" at bounding box center [945, 608] width 164 height 33
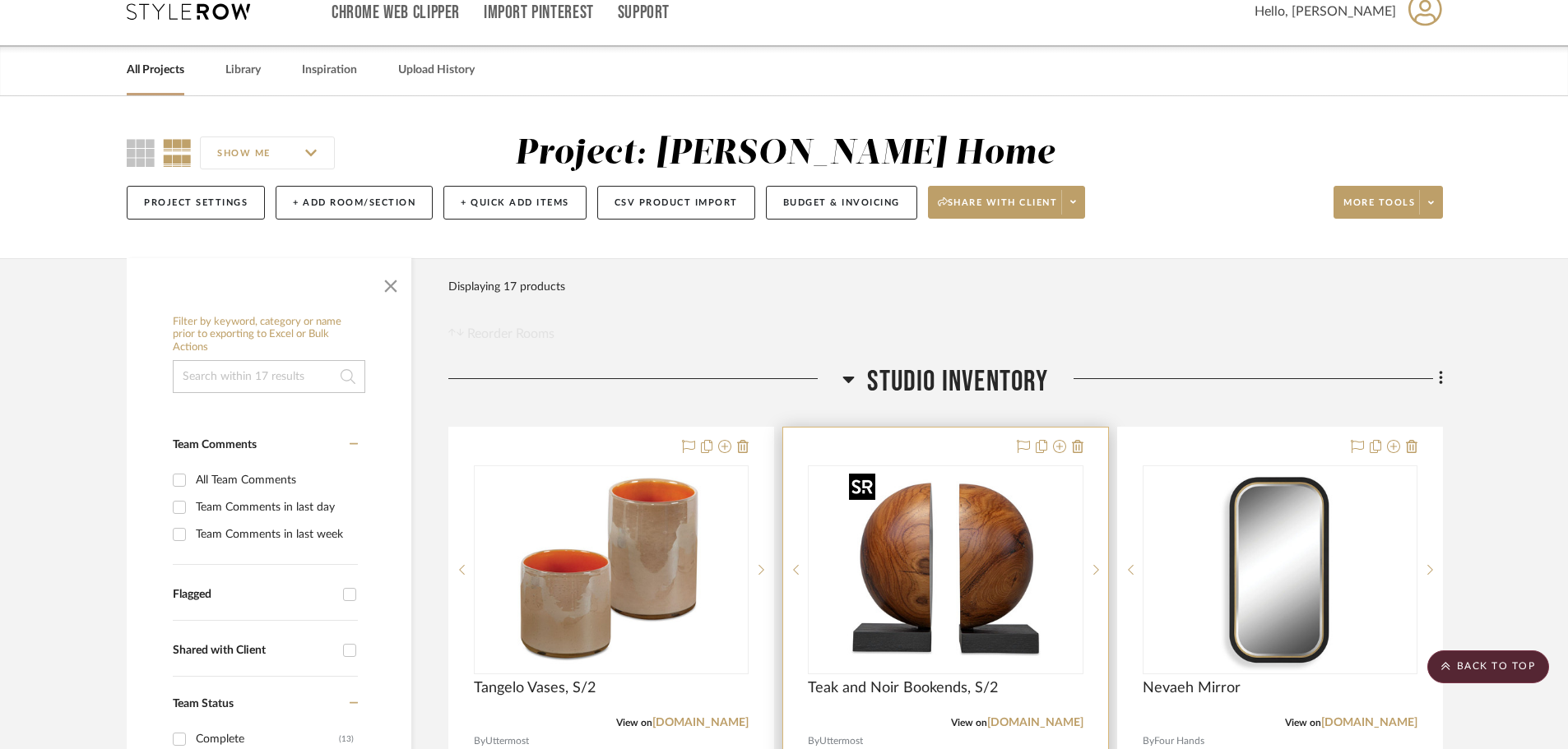
scroll to position [0, 0]
